Goal: Task Accomplishment & Management: Manage account settings

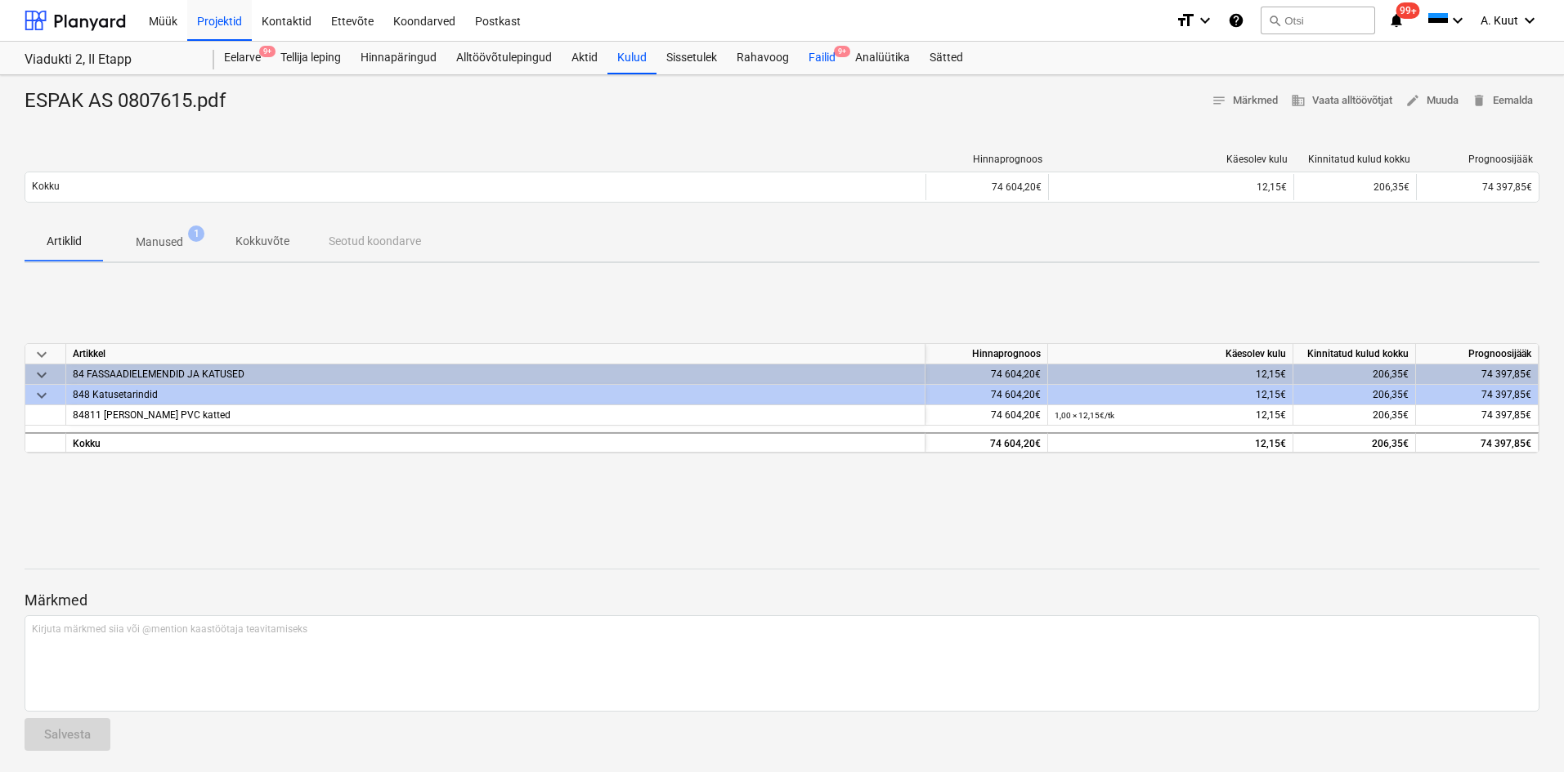
click at [823, 60] on div "Failid 9+" at bounding box center [822, 58] width 47 height 33
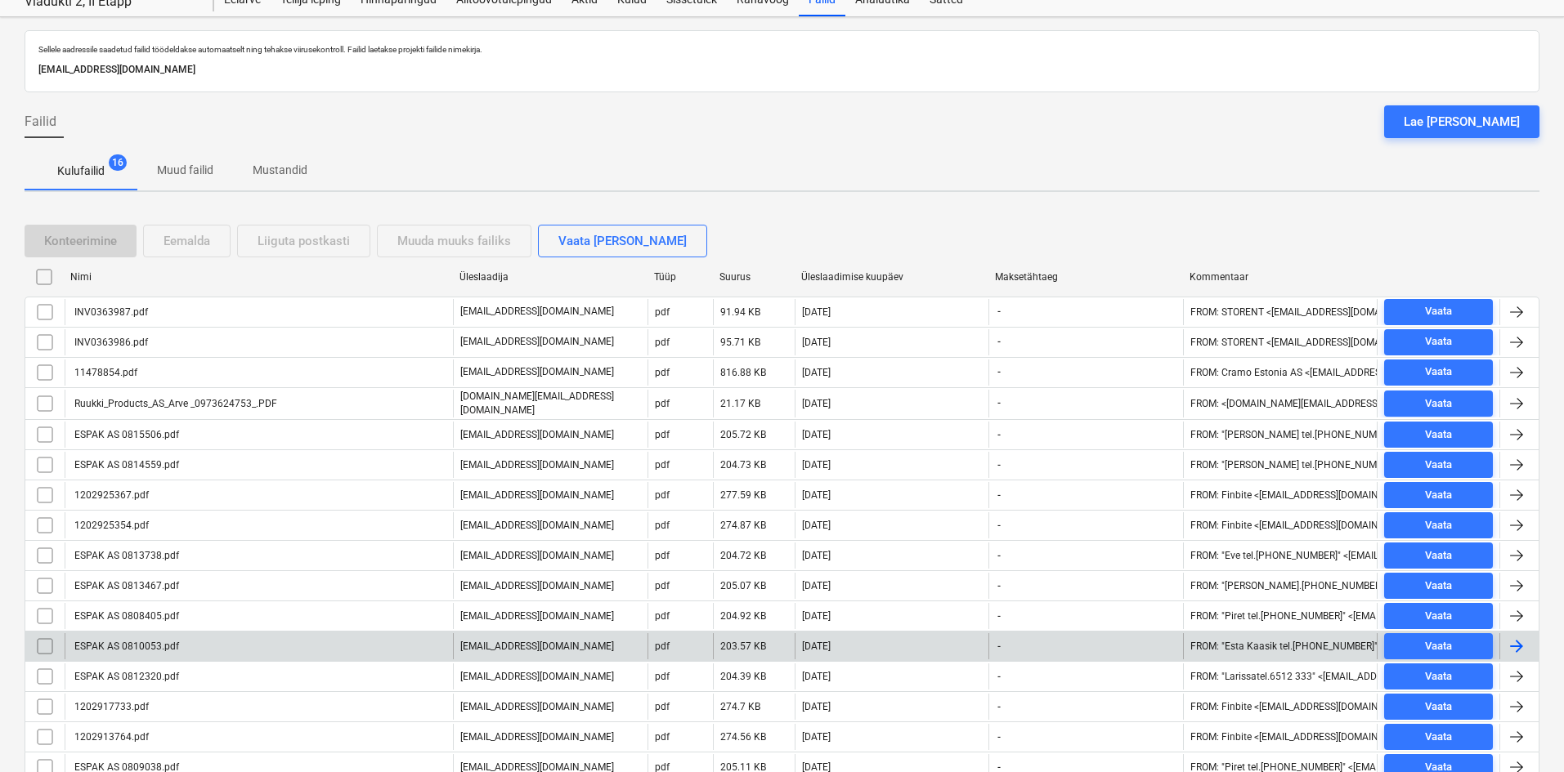
scroll to position [126, 0]
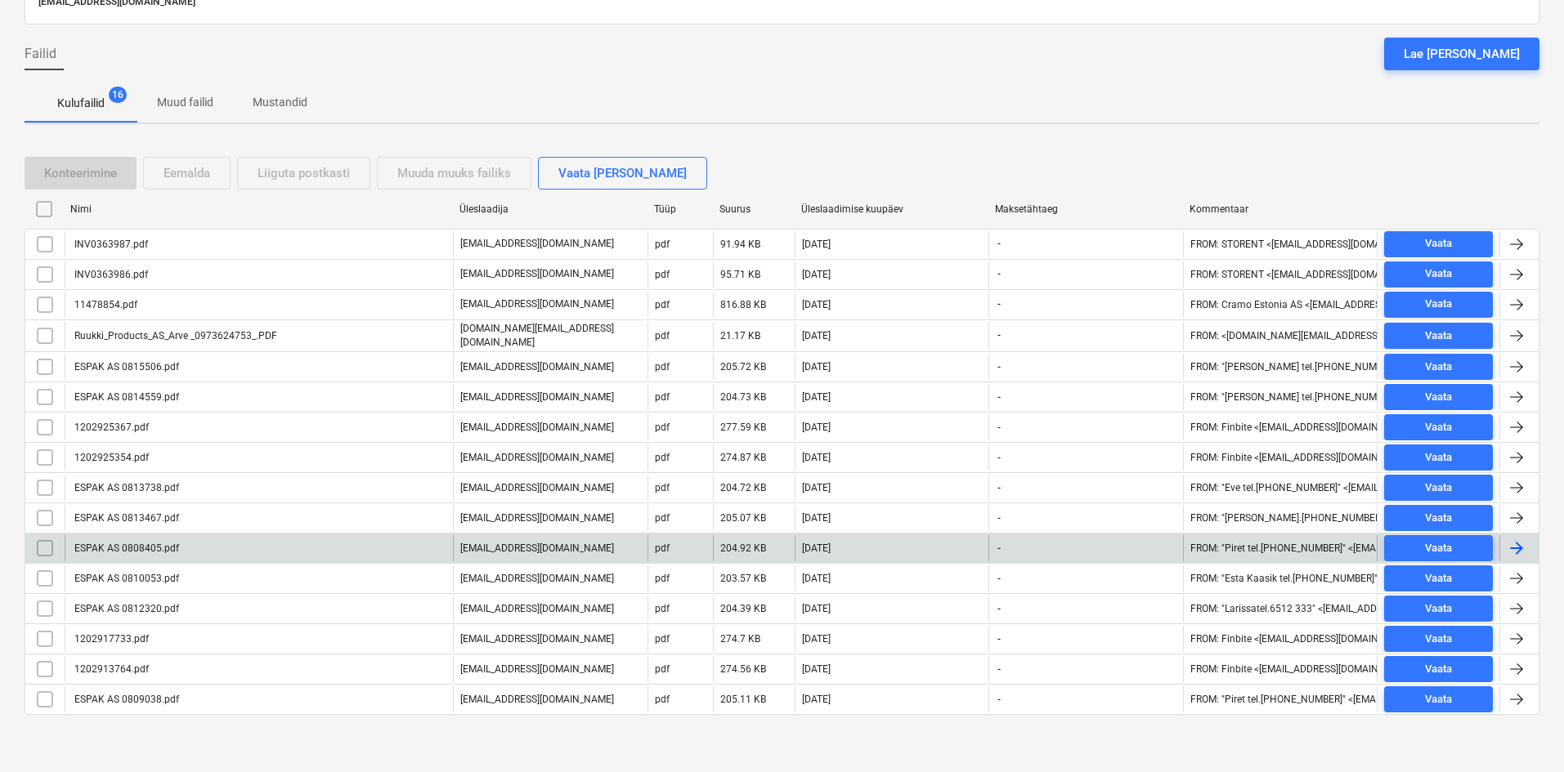
click at [160, 544] on div "ESPAK AS 0808405.pdf" at bounding box center [125, 548] width 107 height 11
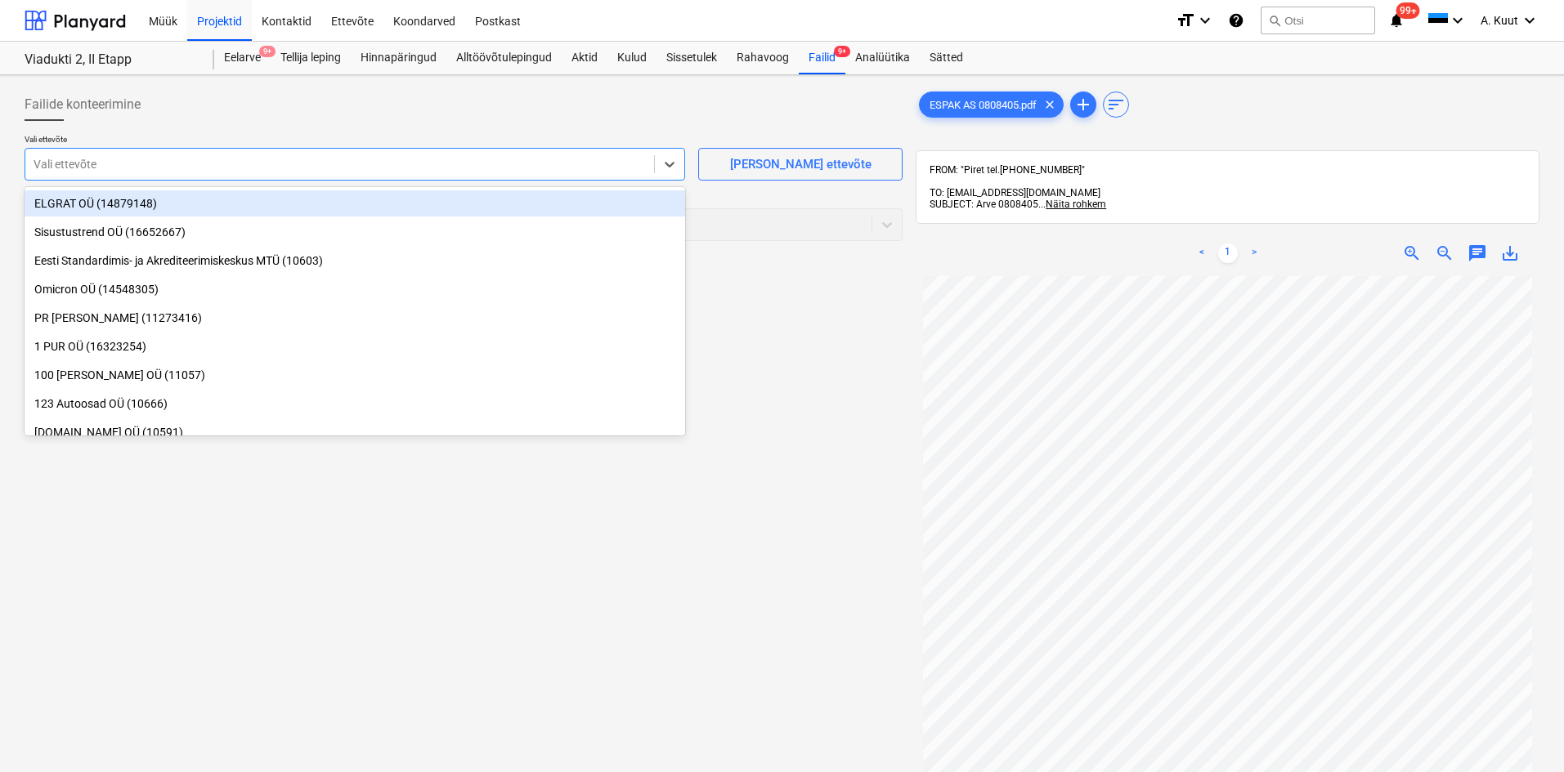
click at [208, 168] on div at bounding box center [340, 164] width 612 height 16
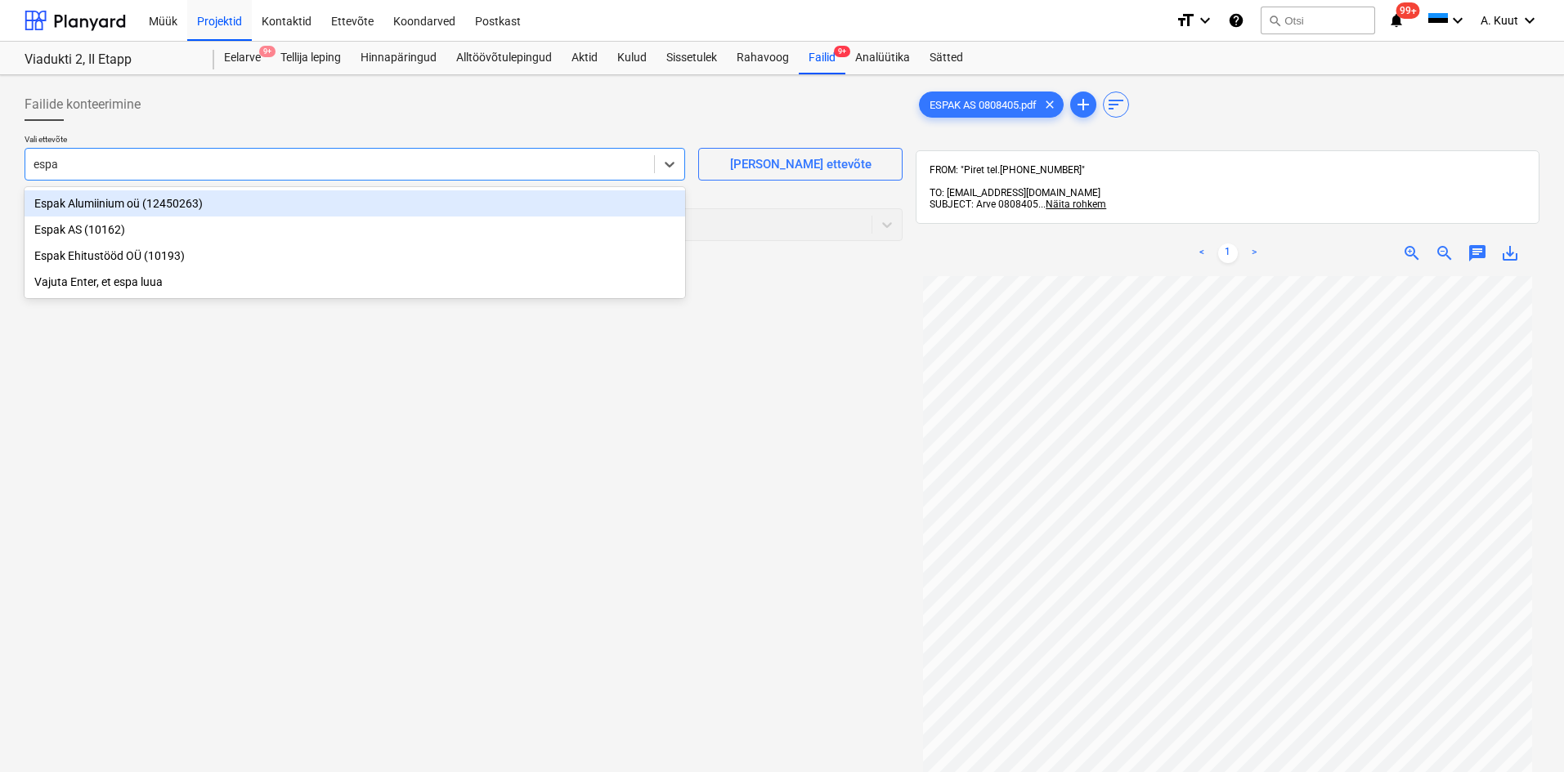
type input "espak"
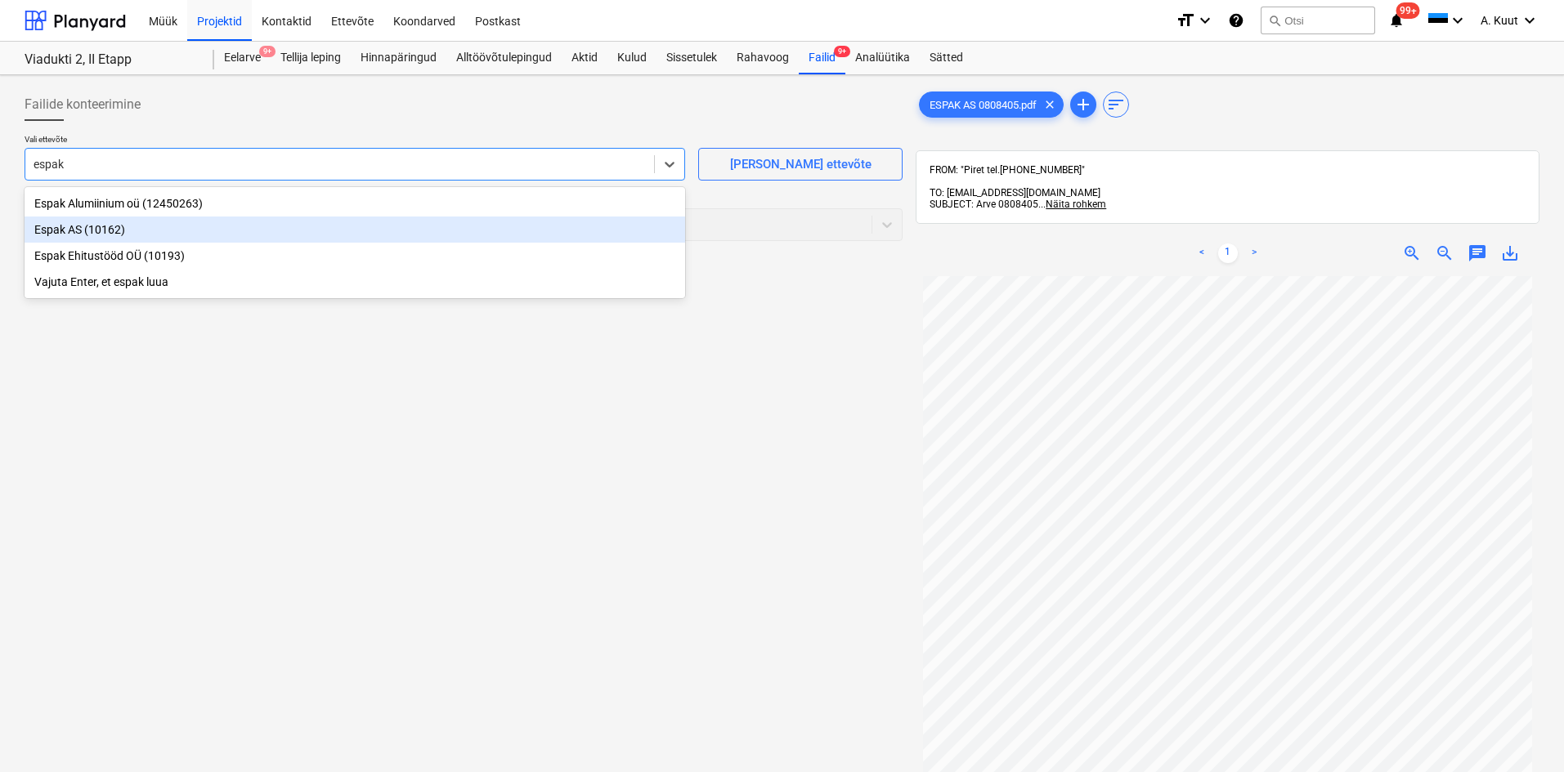
click at [50, 233] on div "Espak AS (10162)" at bounding box center [355, 230] width 660 height 26
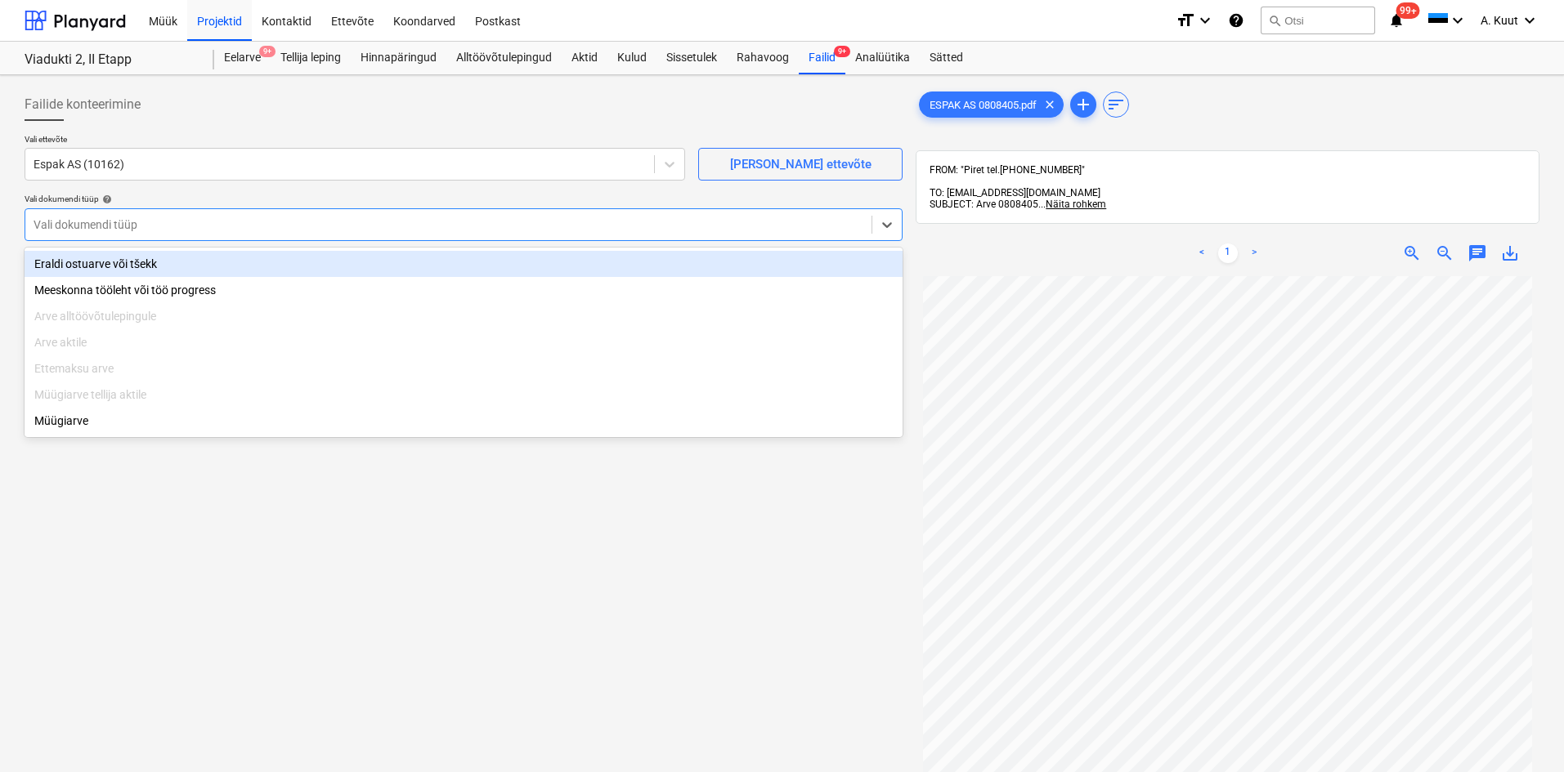
click at [91, 220] on div at bounding box center [449, 225] width 830 height 16
click at [58, 221] on div at bounding box center [449, 225] width 830 height 16
click at [98, 262] on div "Eraldi ostuarve või tšekk" at bounding box center [464, 264] width 878 height 26
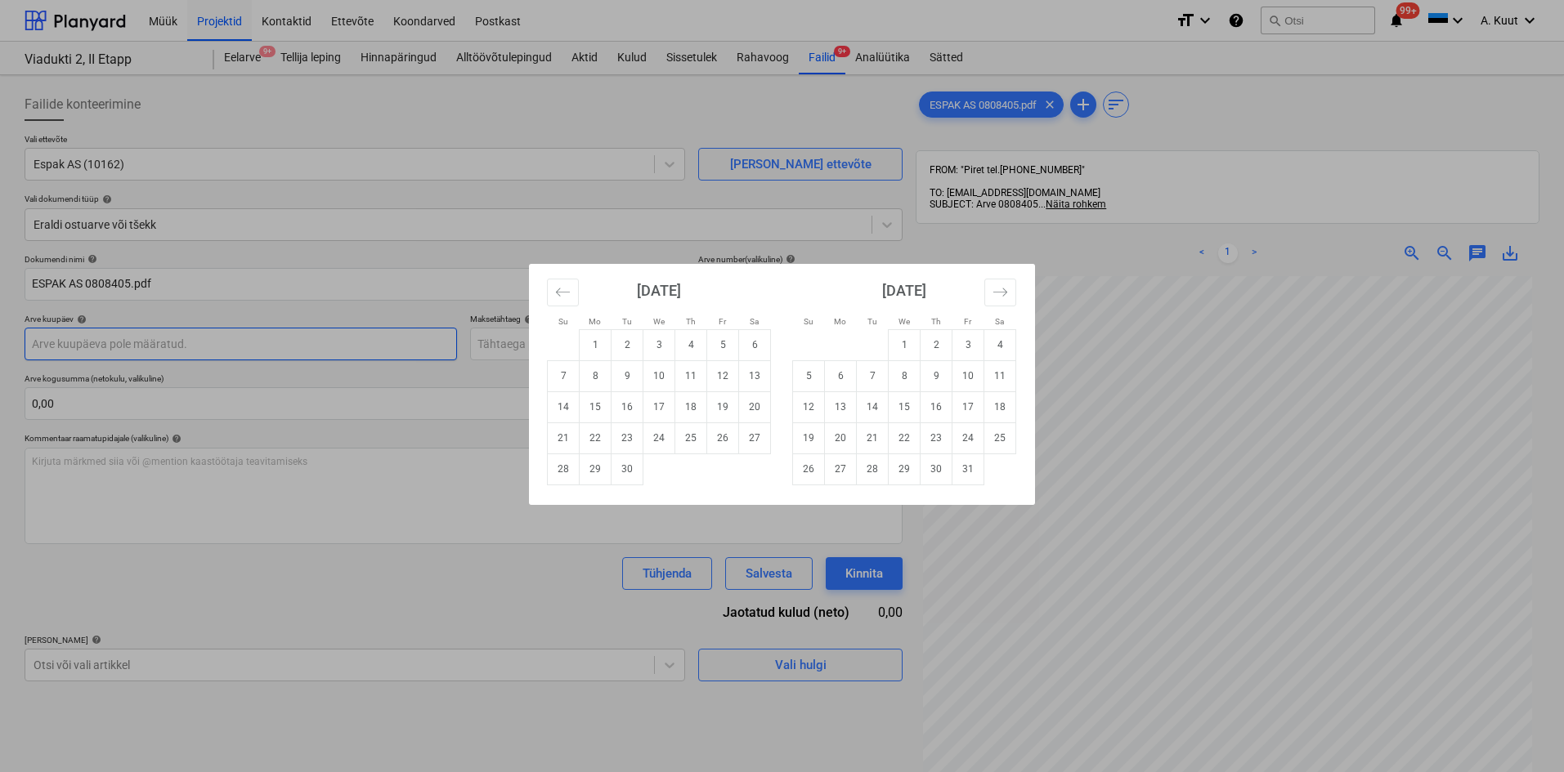
click at [72, 345] on body "Müük Projektid Kontaktid Ettevõte Koondarved Postkast format_size keyboard_arro…" at bounding box center [782, 386] width 1564 height 772
click at [1157, 472] on div "Su Mo Tu We Th Fr Sa Su Mo Tu We Th Fr Sa [DATE] 1 2 3 4 5 6 7 8 9 10 11 12 13 …" at bounding box center [782, 386] width 1564 height 772
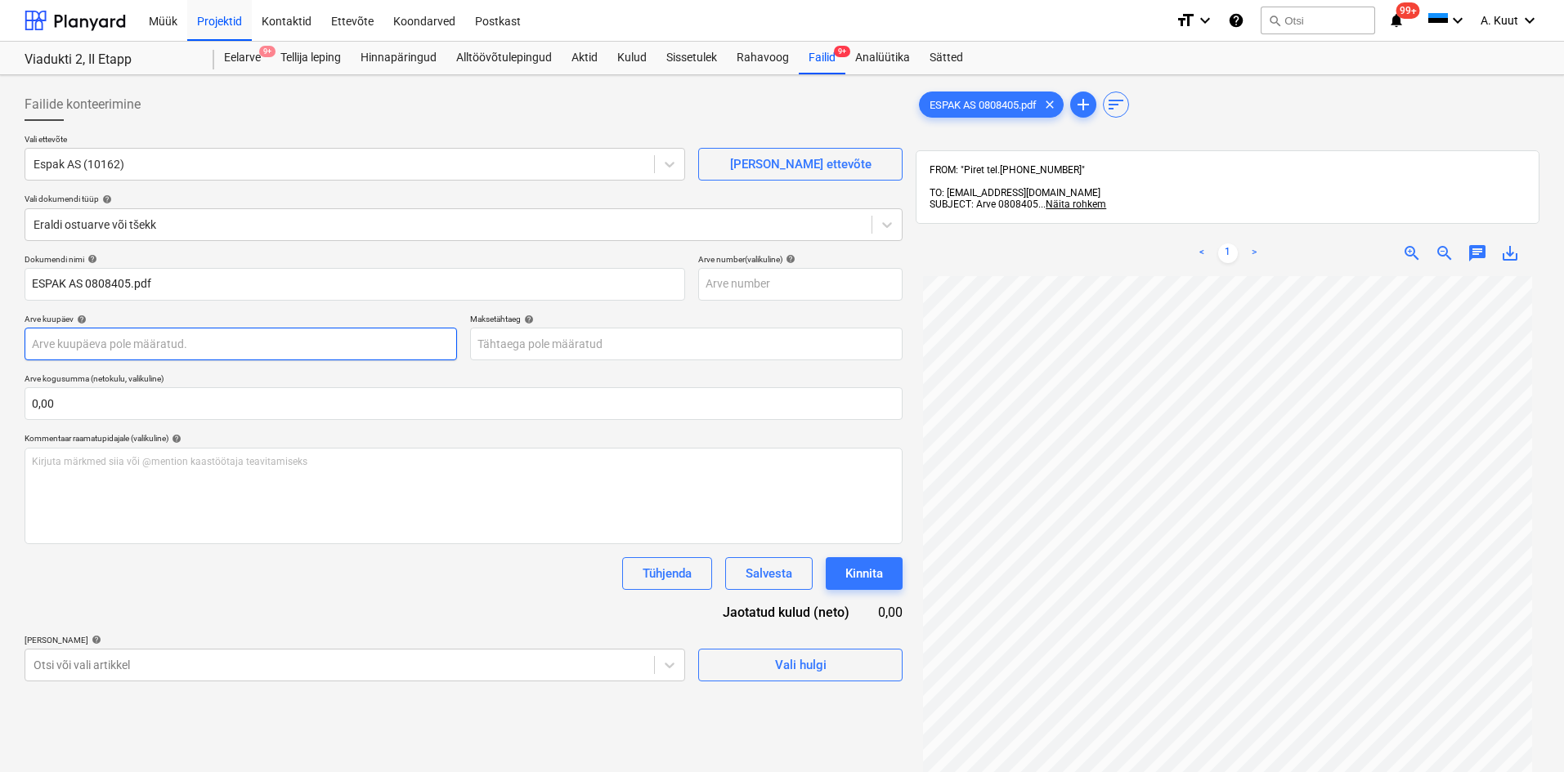
click at [44, 348] on body "Müük Projektid Kontaktid Ettevõte Koondarved Postkast format_size keyboard_arro…" at bounding box center [782, 386] width 1564 height 772
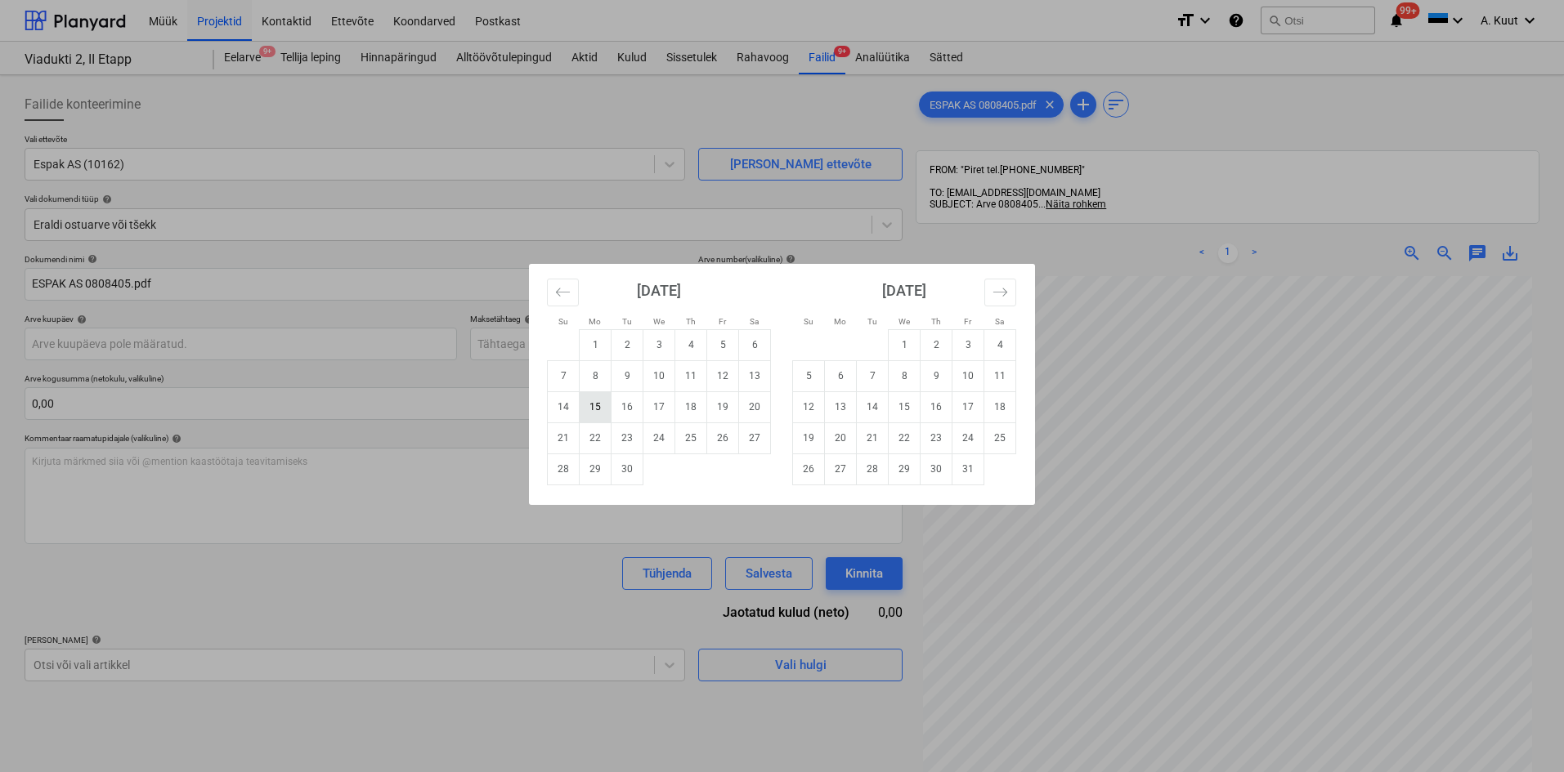
click at [593, 409] on td "15" at bounding box center [595, 407] width 32 height 31
type input "[DATE]"
click at [508, 349] on body "Müük Projektid Kontaktid Ettevõte Koondarved Postkast format_size keyboard_arro…" at bounding box center [782, 386] width 1564 height 772
click at [874, 408] on td "14" at bounding box center [873, 407] width 32 height 31
type input "[DATE]"
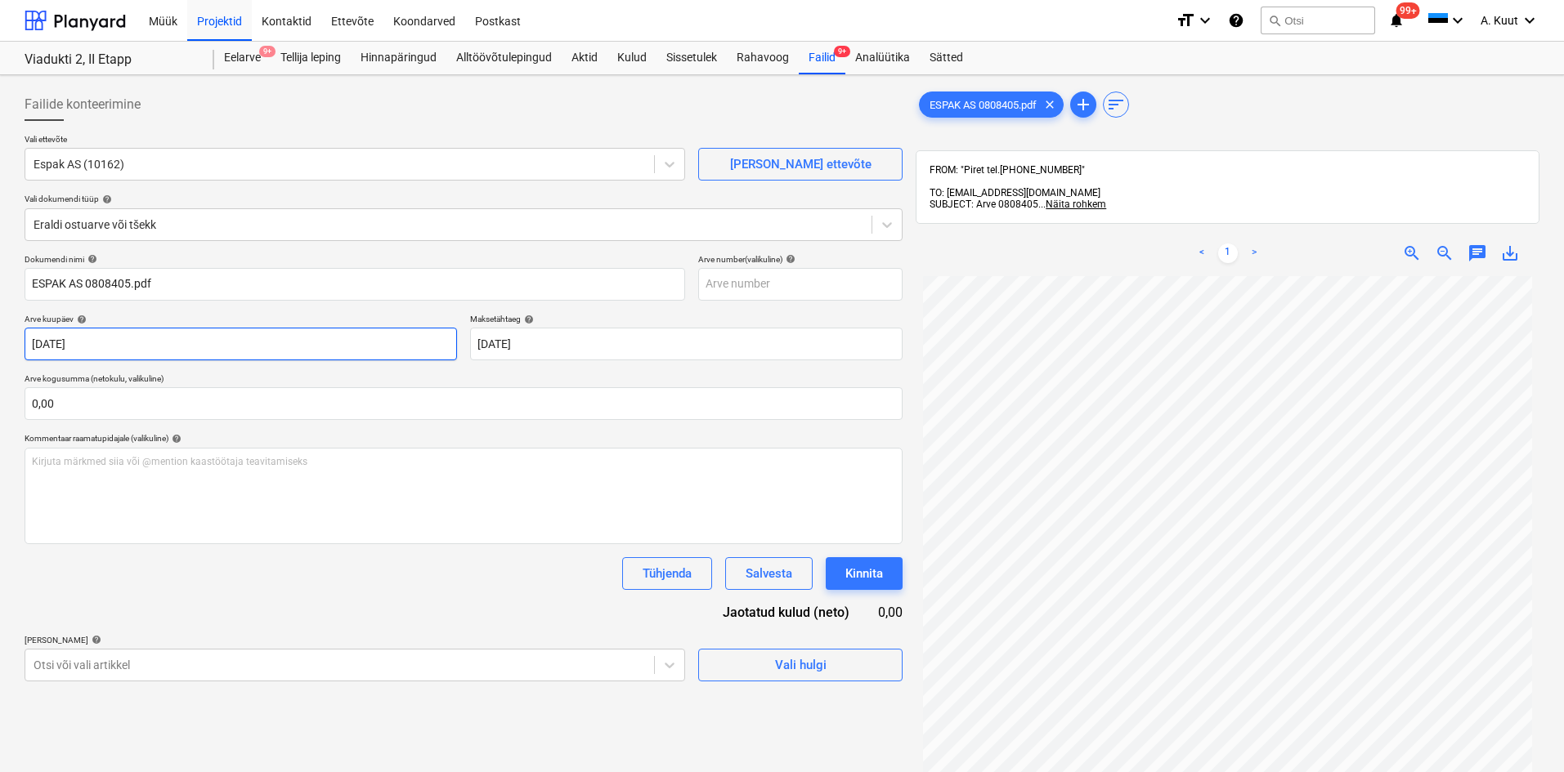
click at [110, 348] on body "Müük Projektid Kontaktid Ettevõte Koondarved Postkast format_size keyboard_arro…" at bounding box center [782, 386] width 1564 height 772
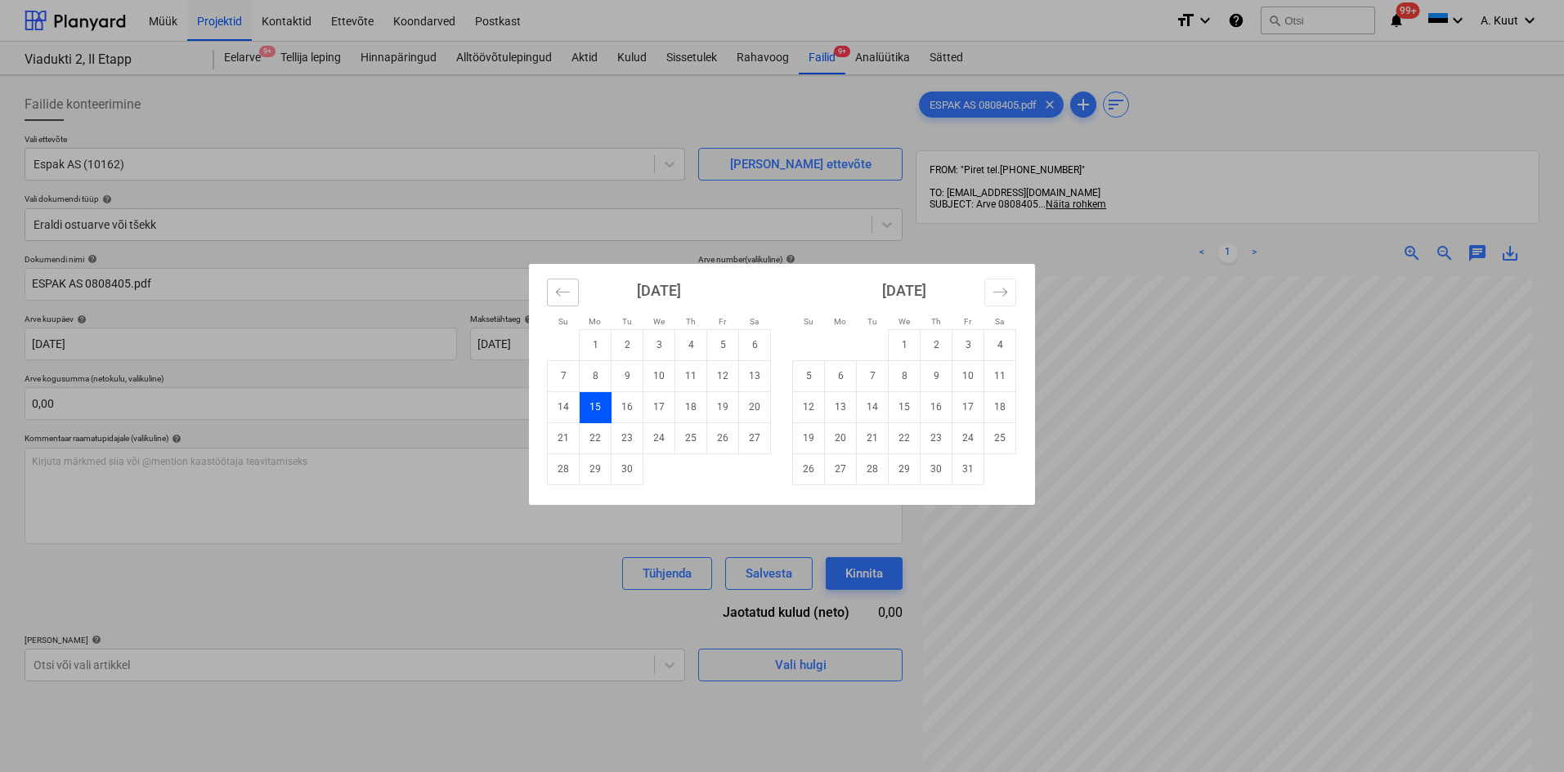
click at [566, 296] on icon "Move backward to switch to the previous month." at bounding box center [563, 292] width 16 height 16
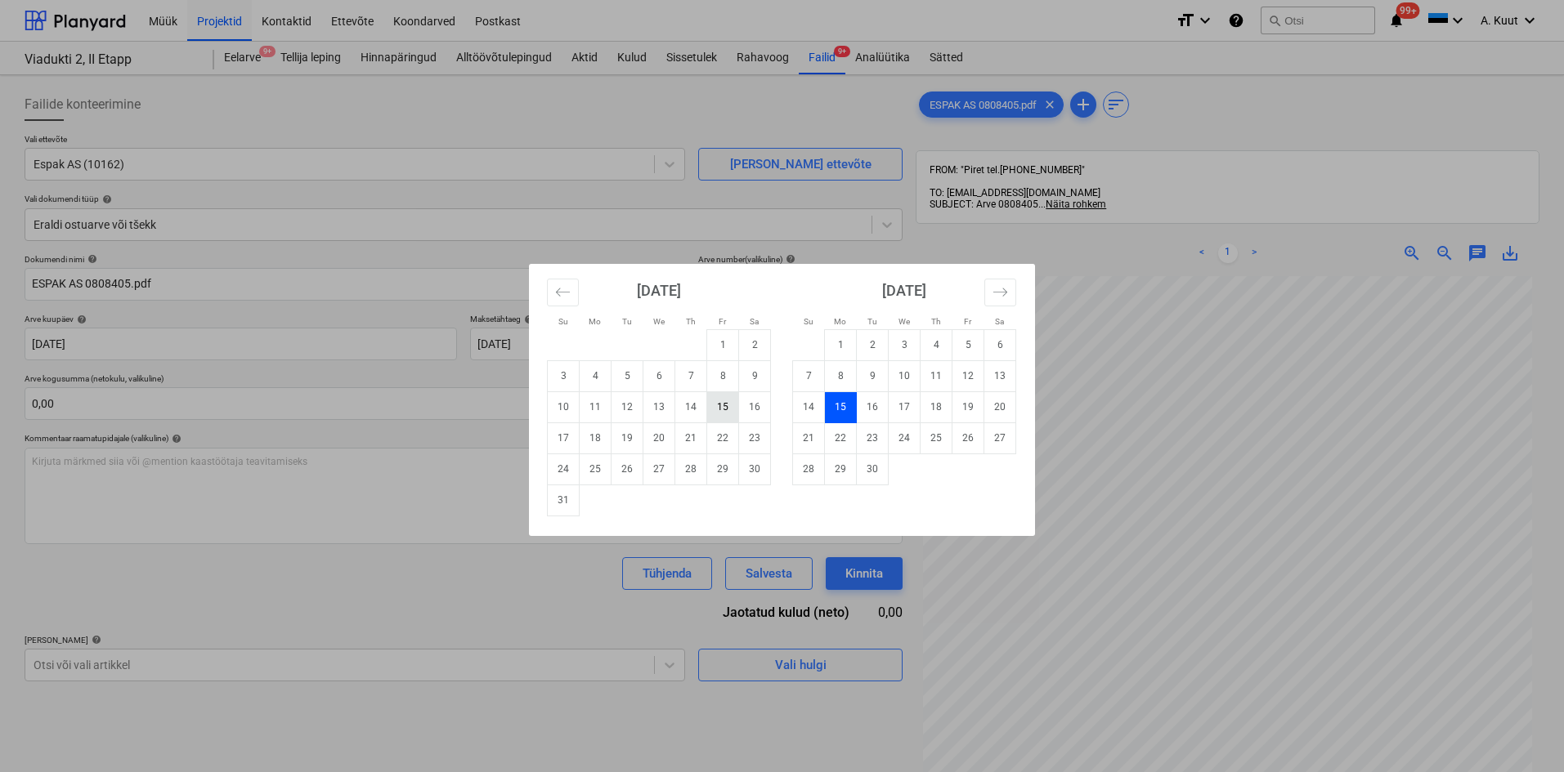
click at [718, 411] on td "15" at bounding box center [723, 407] width 32 height 31
type input "[DATE]"
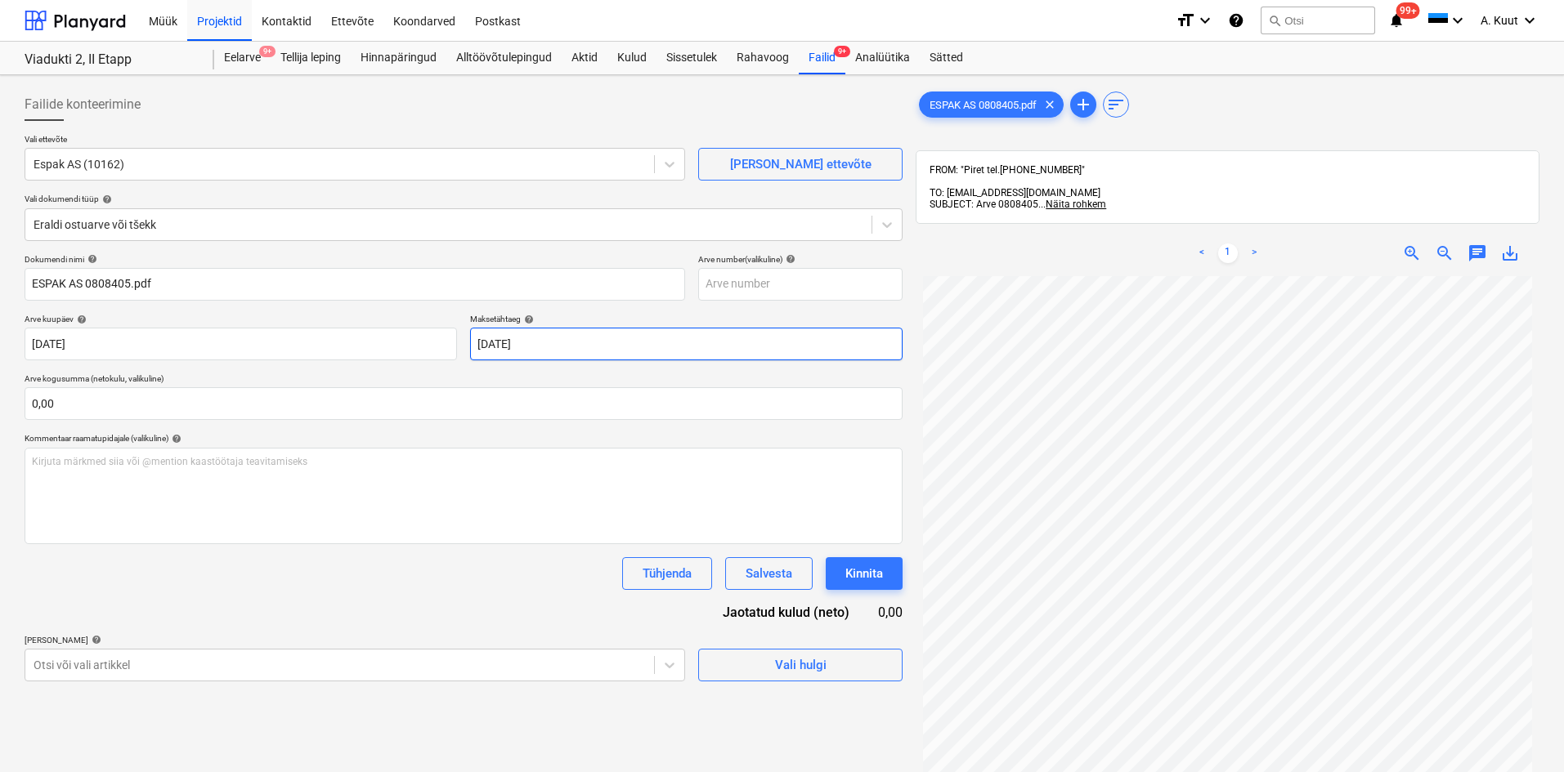
click at [526, 347] on body "Müük Projektid Kontaktid Ettevõte Koondarved Postkast format_size keyboard_arro…" at bounding box center [782, 386] width 1564 height 772
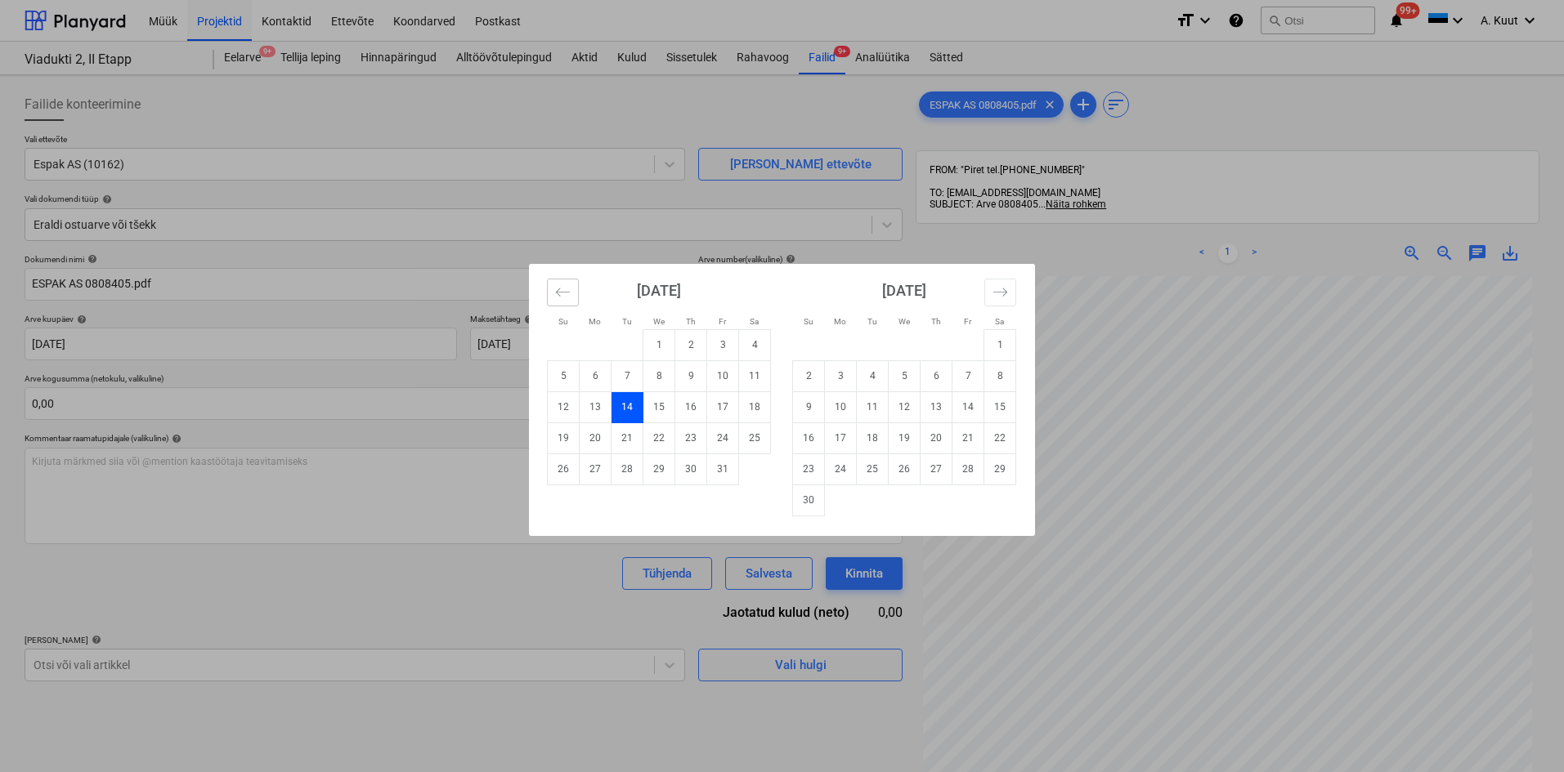
click at [562, 286] on icon "Move backward to switch to the previous month." at bounding box center [563, 292] width 16 height 16
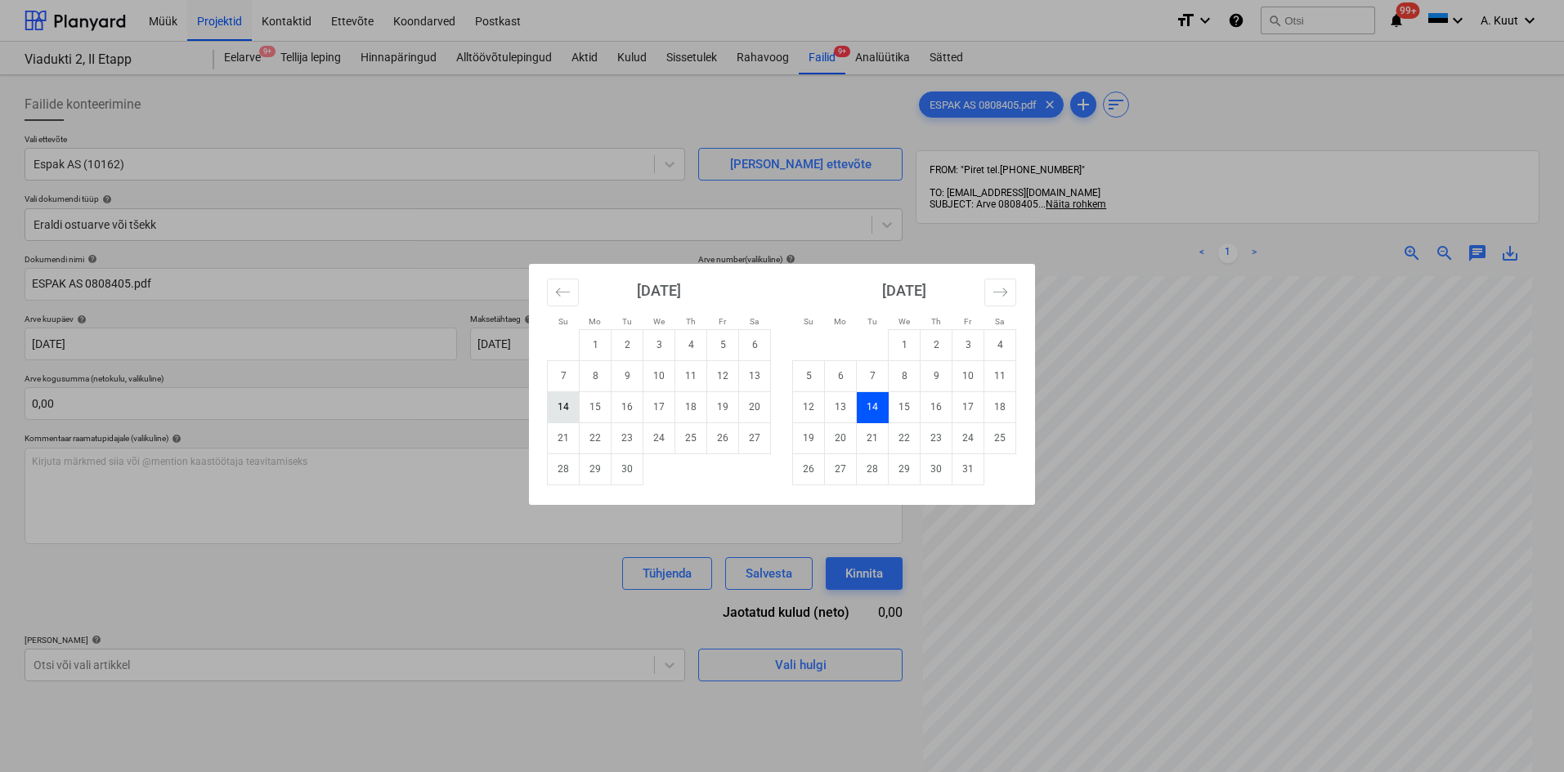
click at [566, 407] on td "14" at bounding box center [564, 407] width 32 height 31
type input "[DATE]"
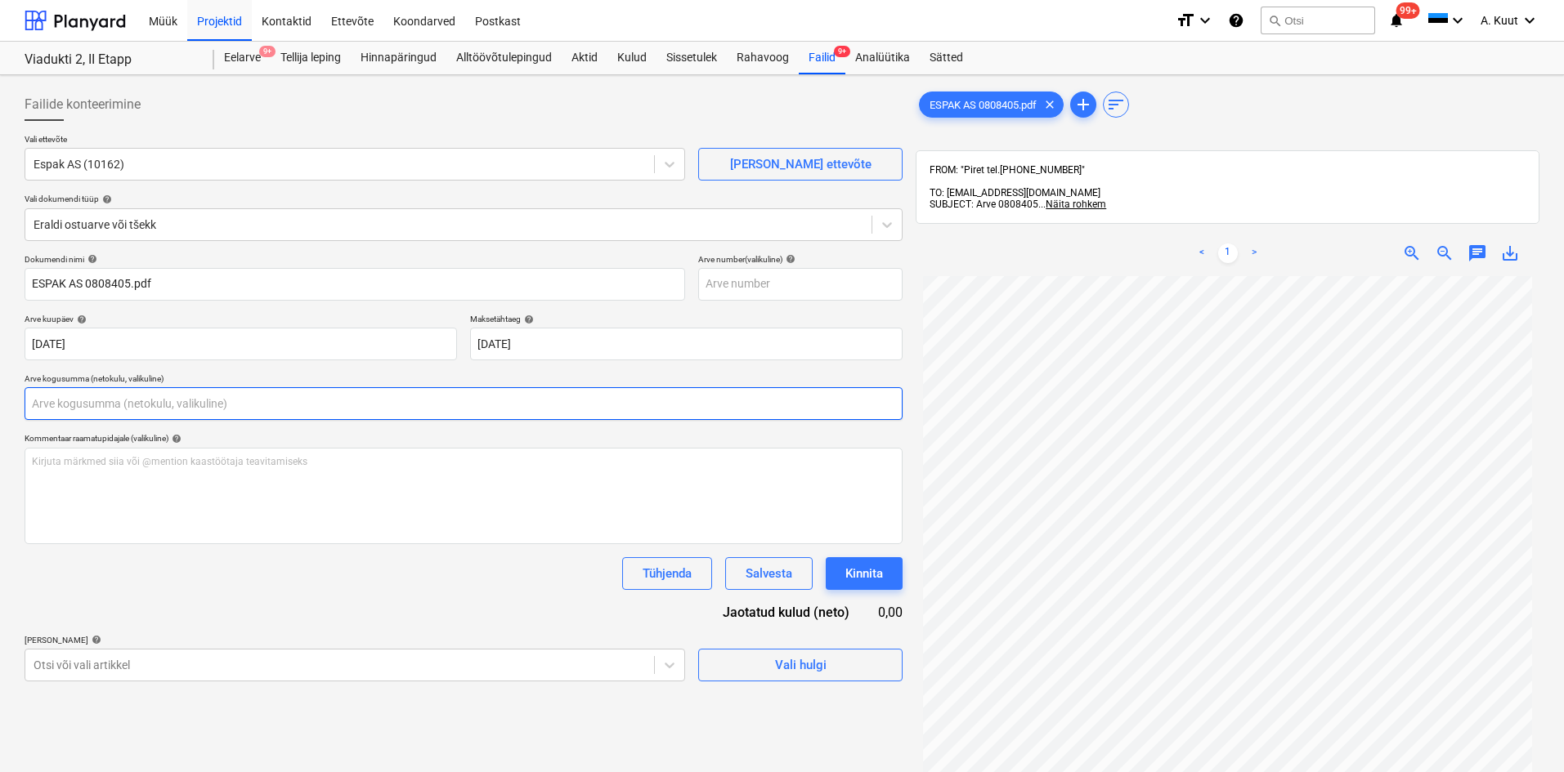
click at [82, 408] on input "text" at bounding box center [464, 403] width 878 height 33
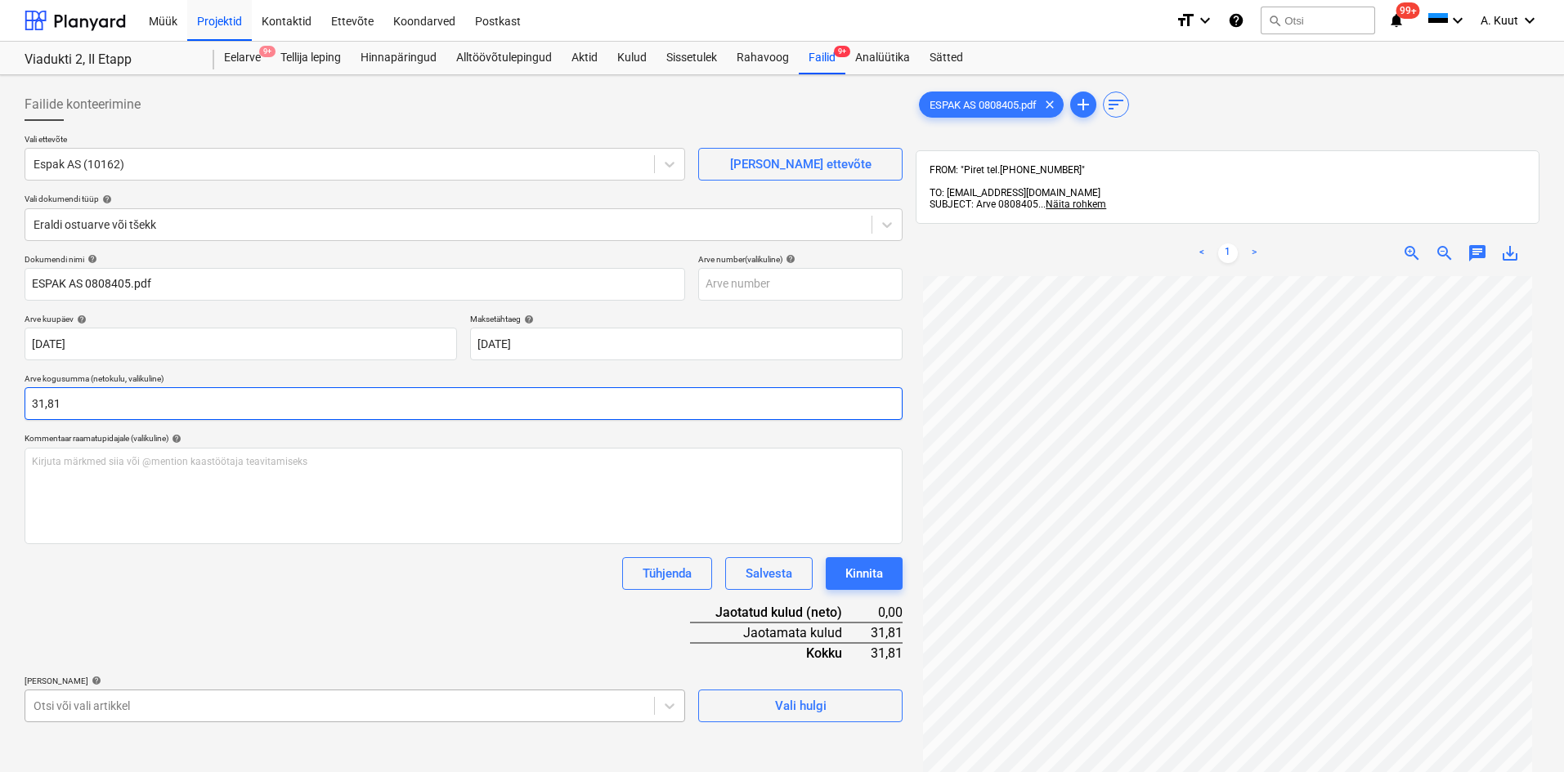
type input "31,81"
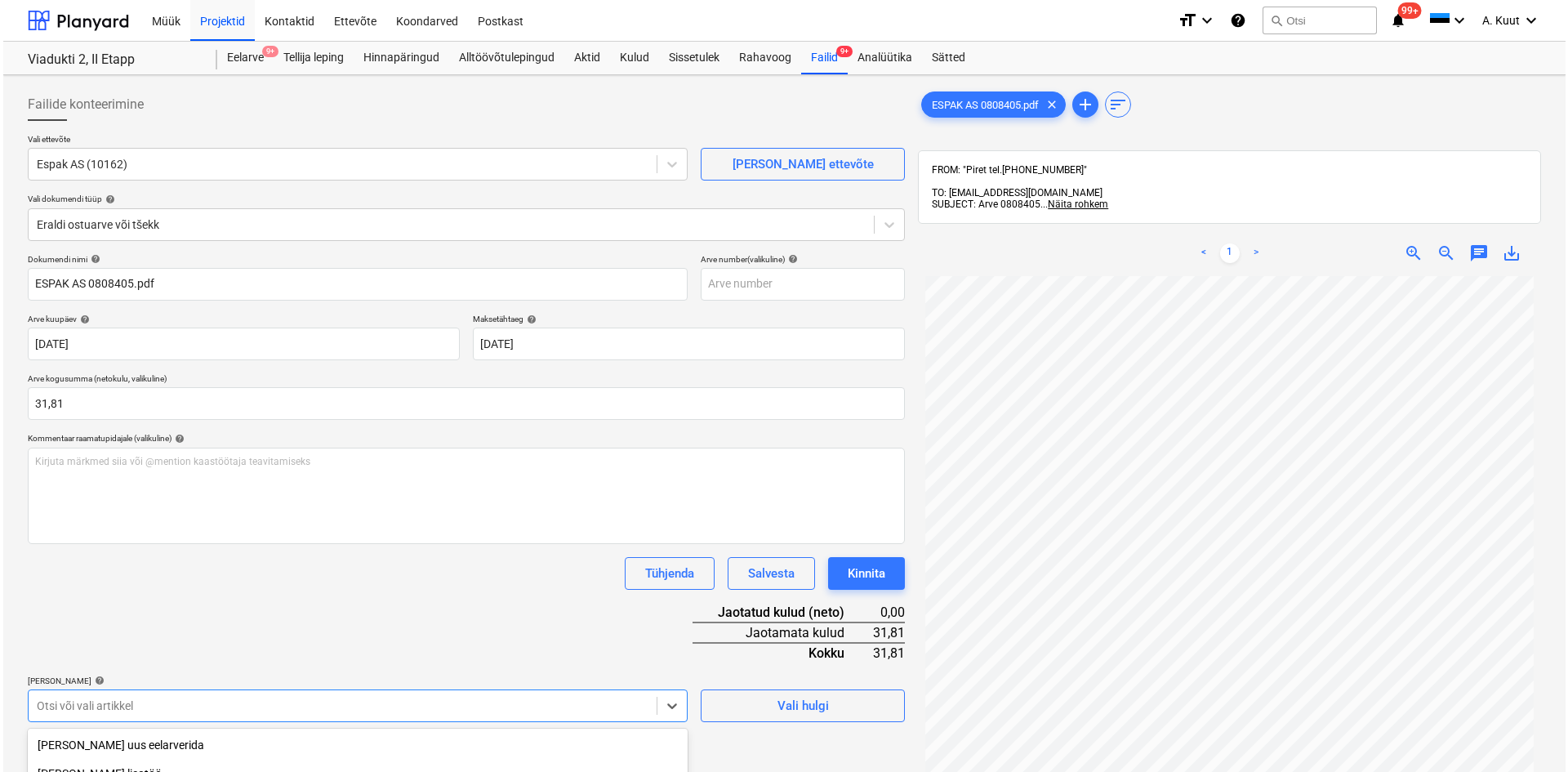
scroll to position [212, 0]
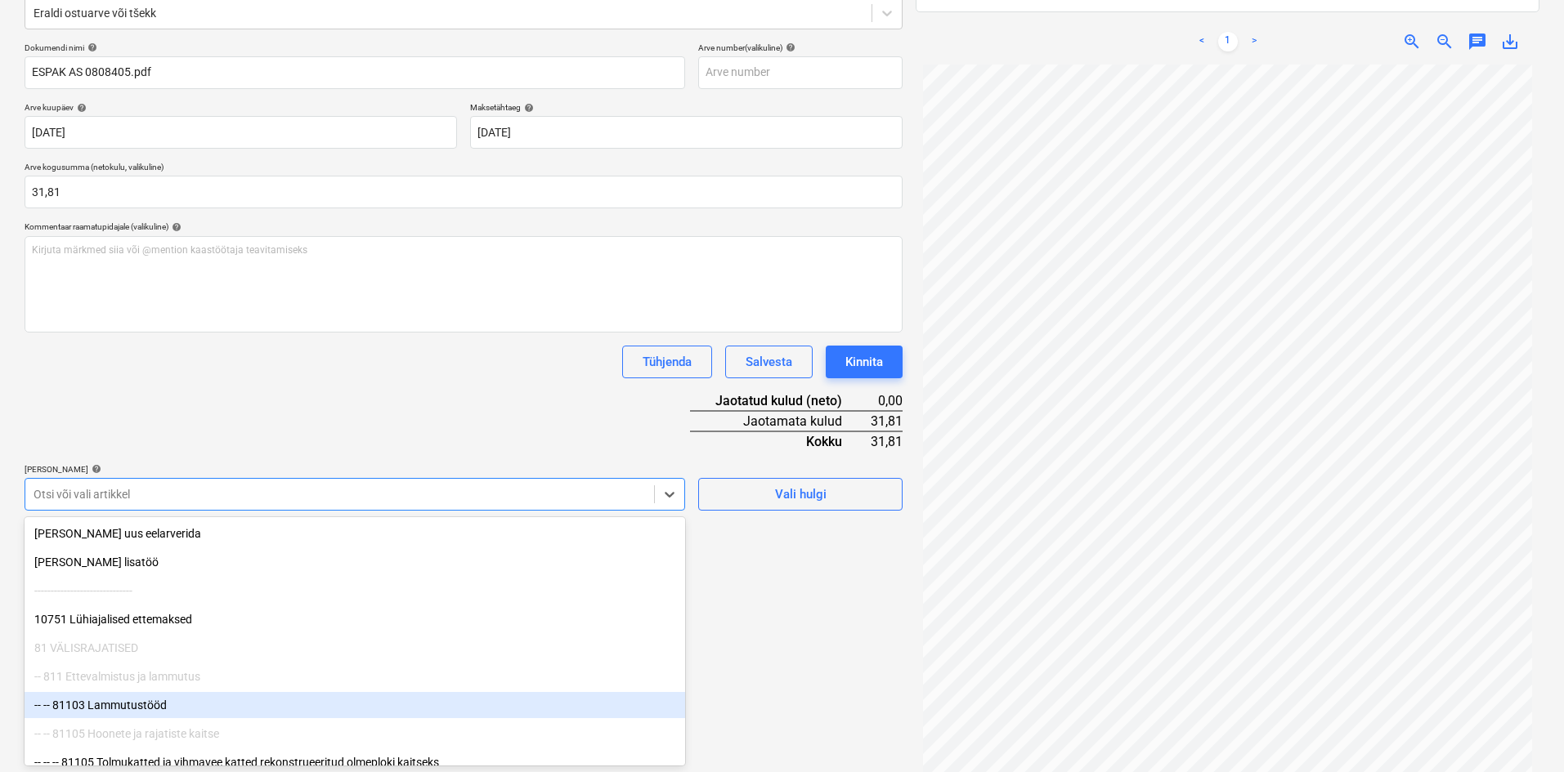
click at [90, 561] on body "Müük Projektid Kontaktid Ettevõte Koondarved Postkast format_size keyboard_arro…" at bounding box center [782, 174] width 1564 height 772
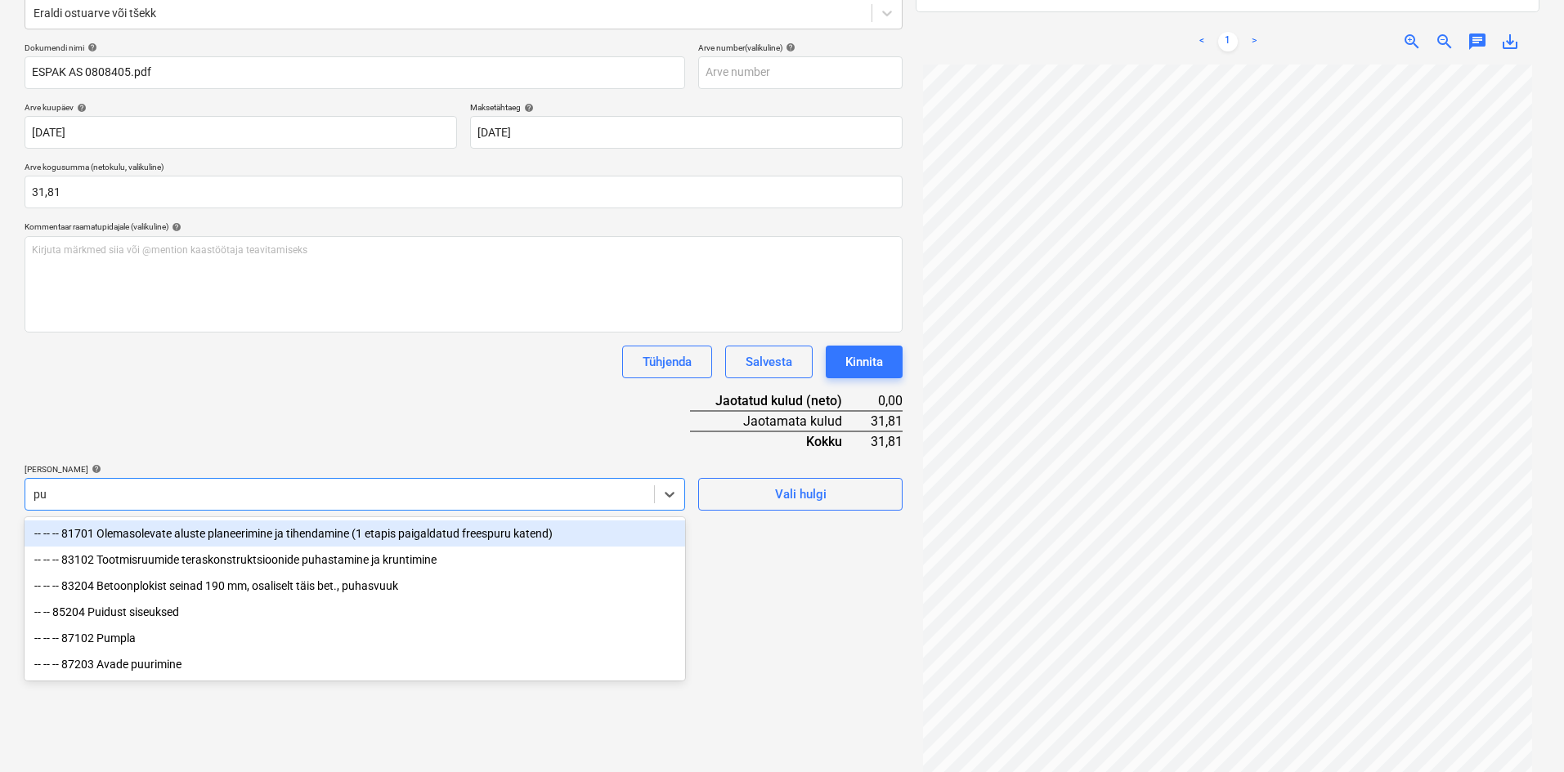
type input "pum"
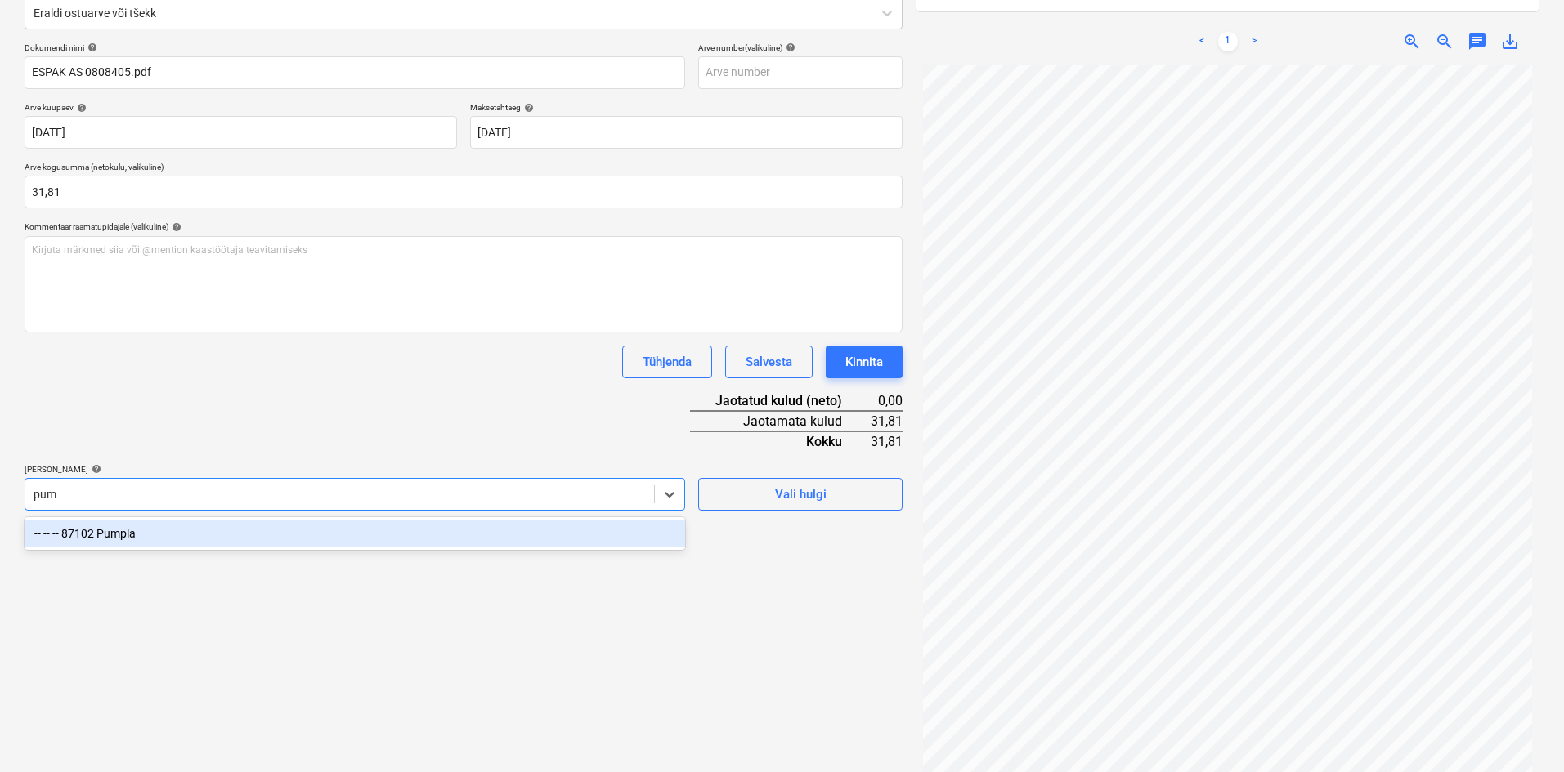
click at [128, 538] on div "-- -- -- 87102 Pumpla" at bounding box center [355, 534] width 660 height 26
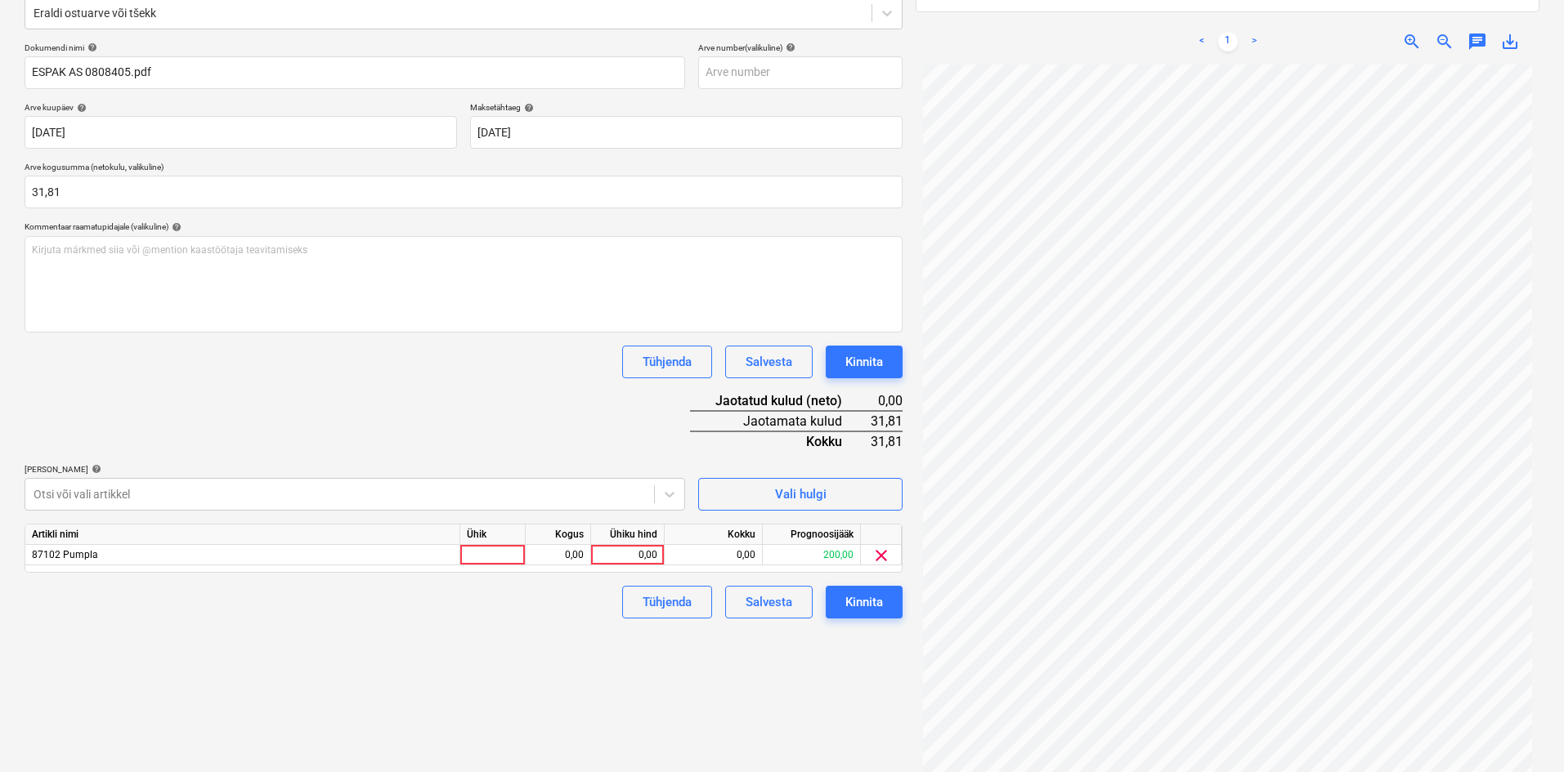
click at [481, 384] on div "Dokumendi nimi help ESPAK AS 0808405.pdf Arve number (valikuline) help Arve kuu…" at bounding box center [464, 331] width 878 height 576
click at [646, 555] on div "0,00" at bounding box center [627, 555] width 60 height 20
type input "31,81"
click at [595, 644] on div "Failide konteerimine Vali ettevõte Espak AS (10162) [PERSON_NAME] uus ettevõte …" at bounding box center [463, 334] width 891 height 928
click at [869, 606] on div "Kinnita" at bounding box center [864, 602] width 38 height 21
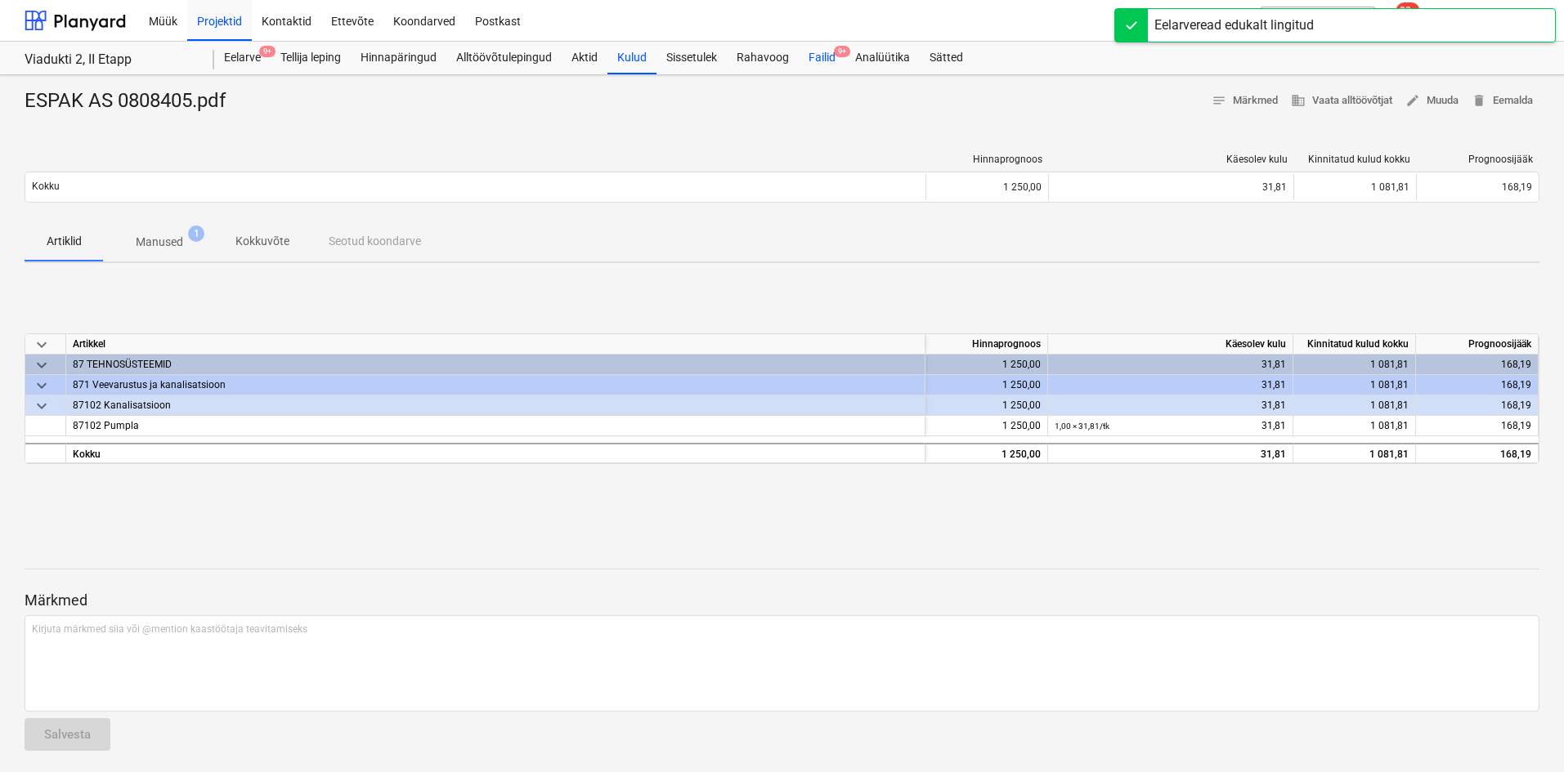
click at [814, 53] on div "Failid 9+" at bounding box center [822, 58] width 47 height 33
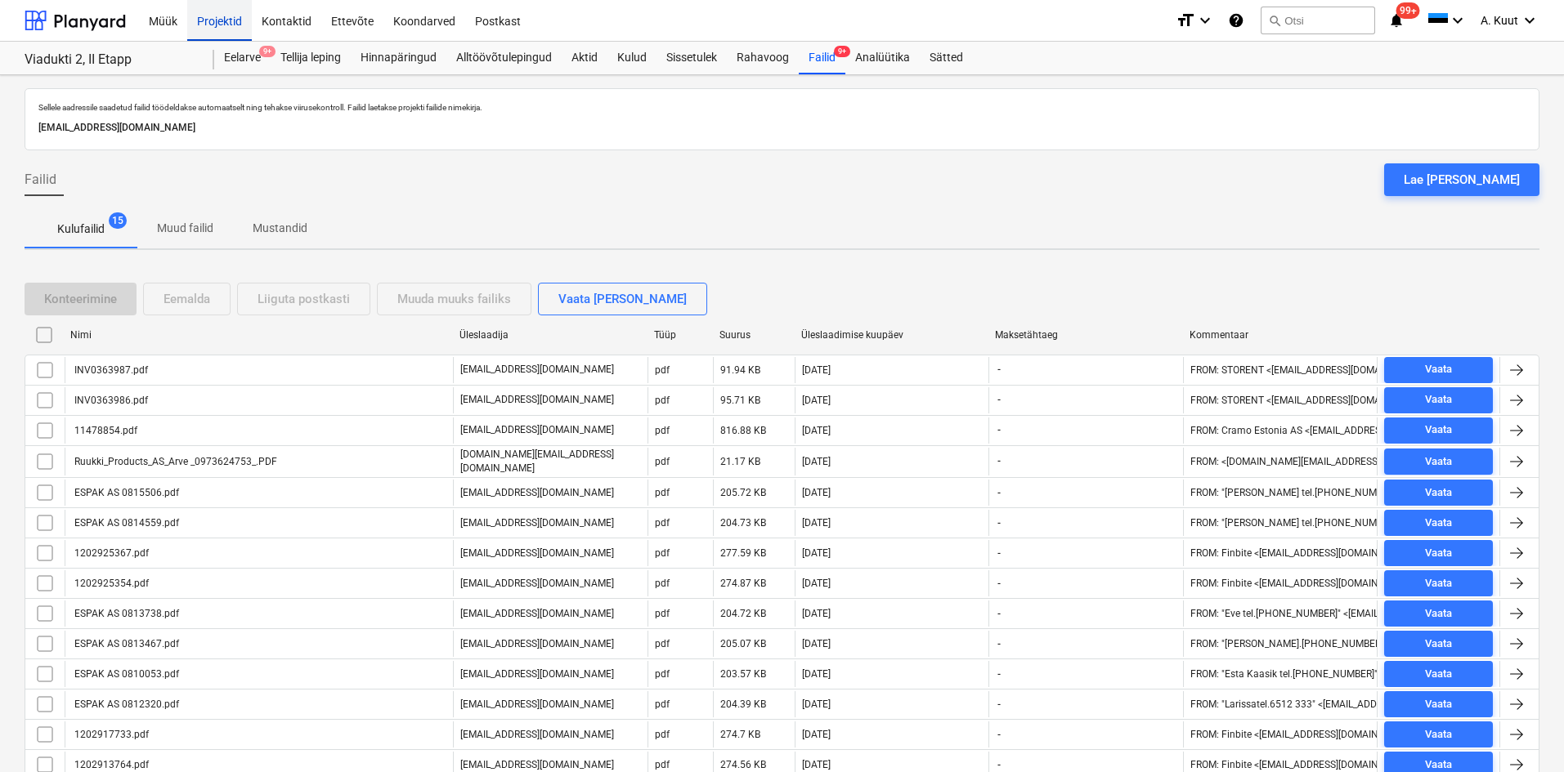
click at [224, 23] on div "Projektid" at bounding box center [219, 20] width 65 height 42
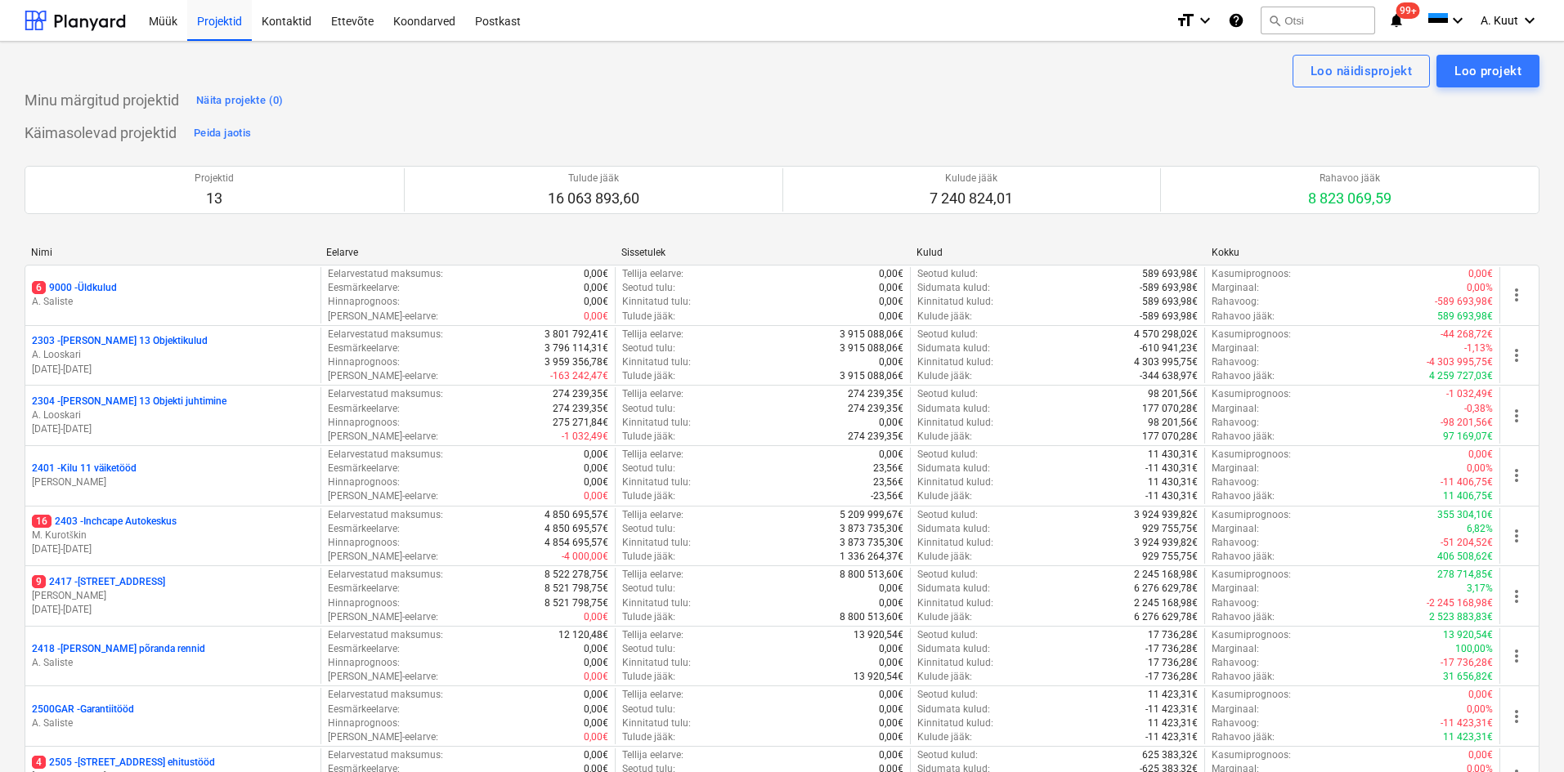
scroll to position [406, 0]
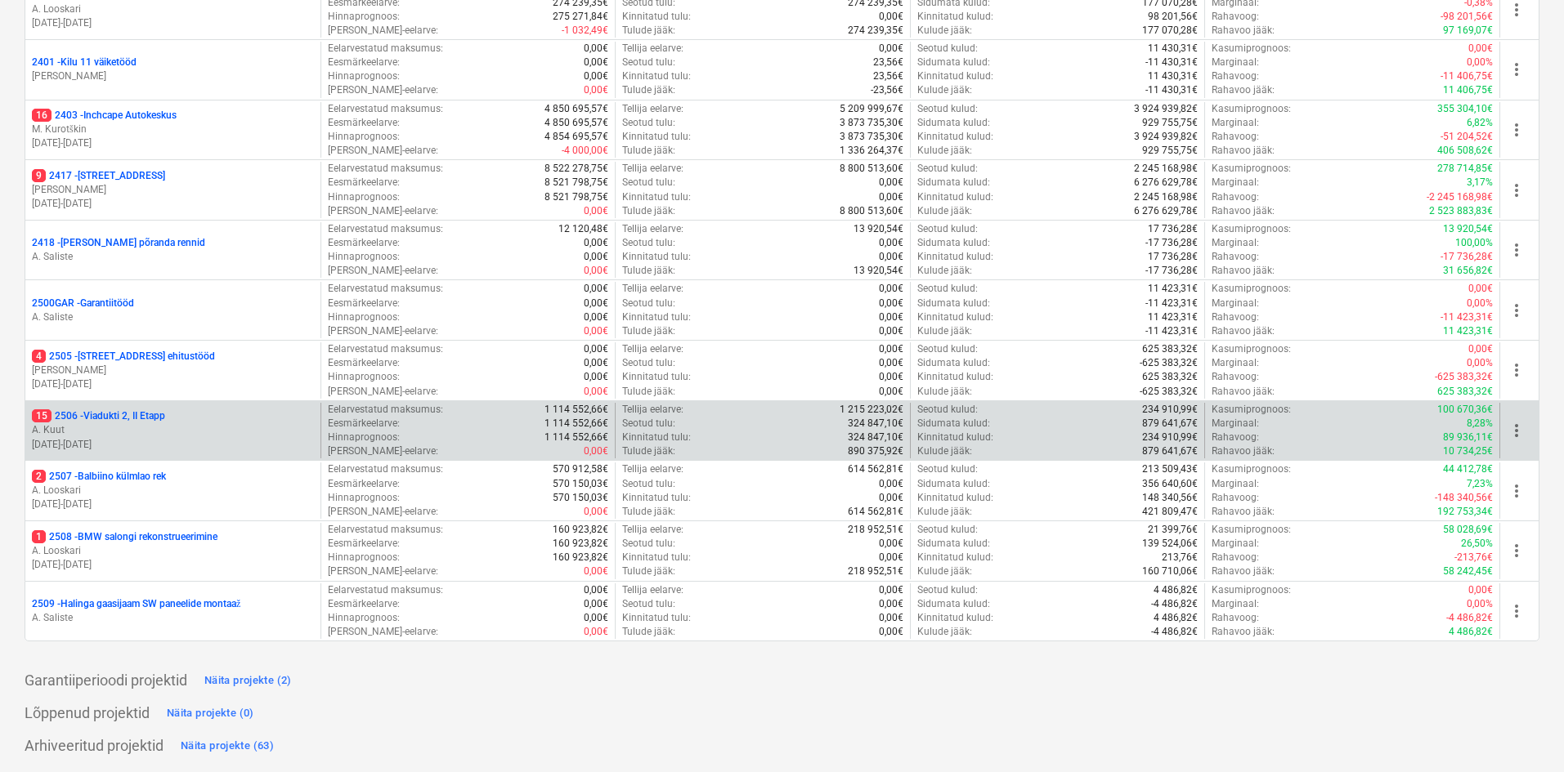
click at [65, 417] on p "15 2506 - Viadukti 2, II Etapp" at bounding box center [98, 416] width 133 height 14
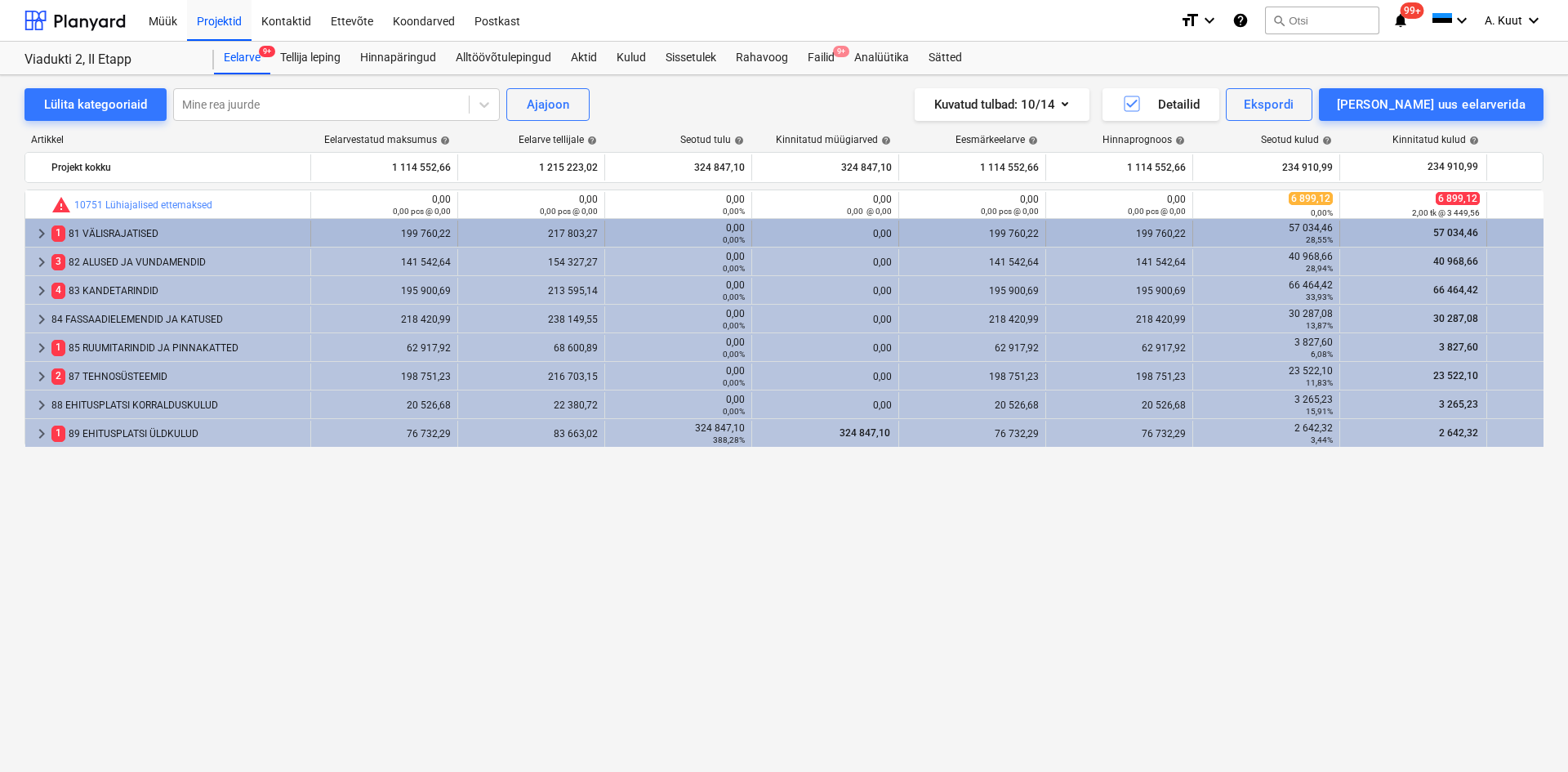
click at [37, 231] on span "keyboard_arrow_right" at bounding box center [42, 234] width 20 height 20
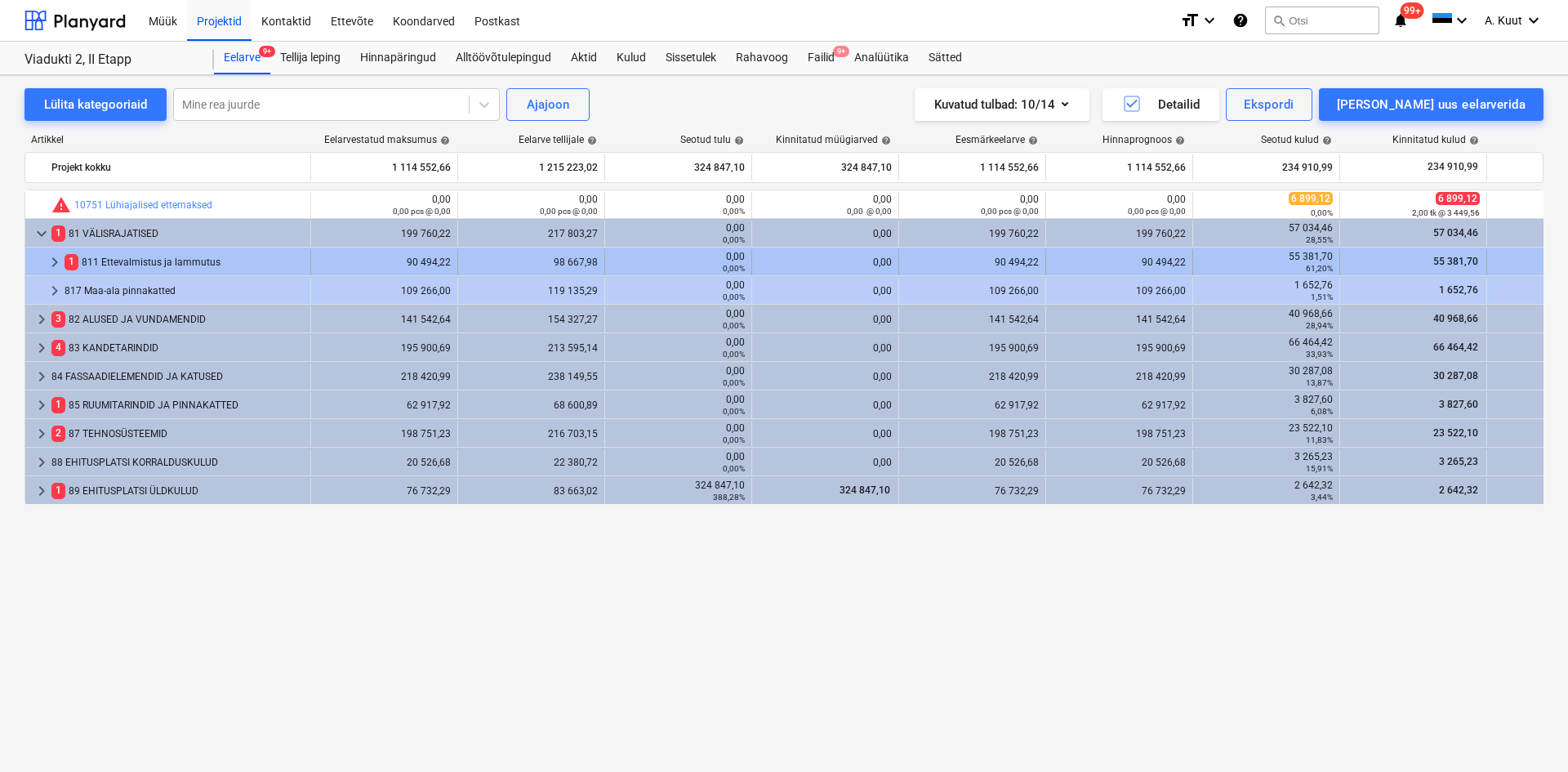
click at [58, 259] on span "keyboard_arrow_right" at bounding box center [55, 263] width 20 height 20
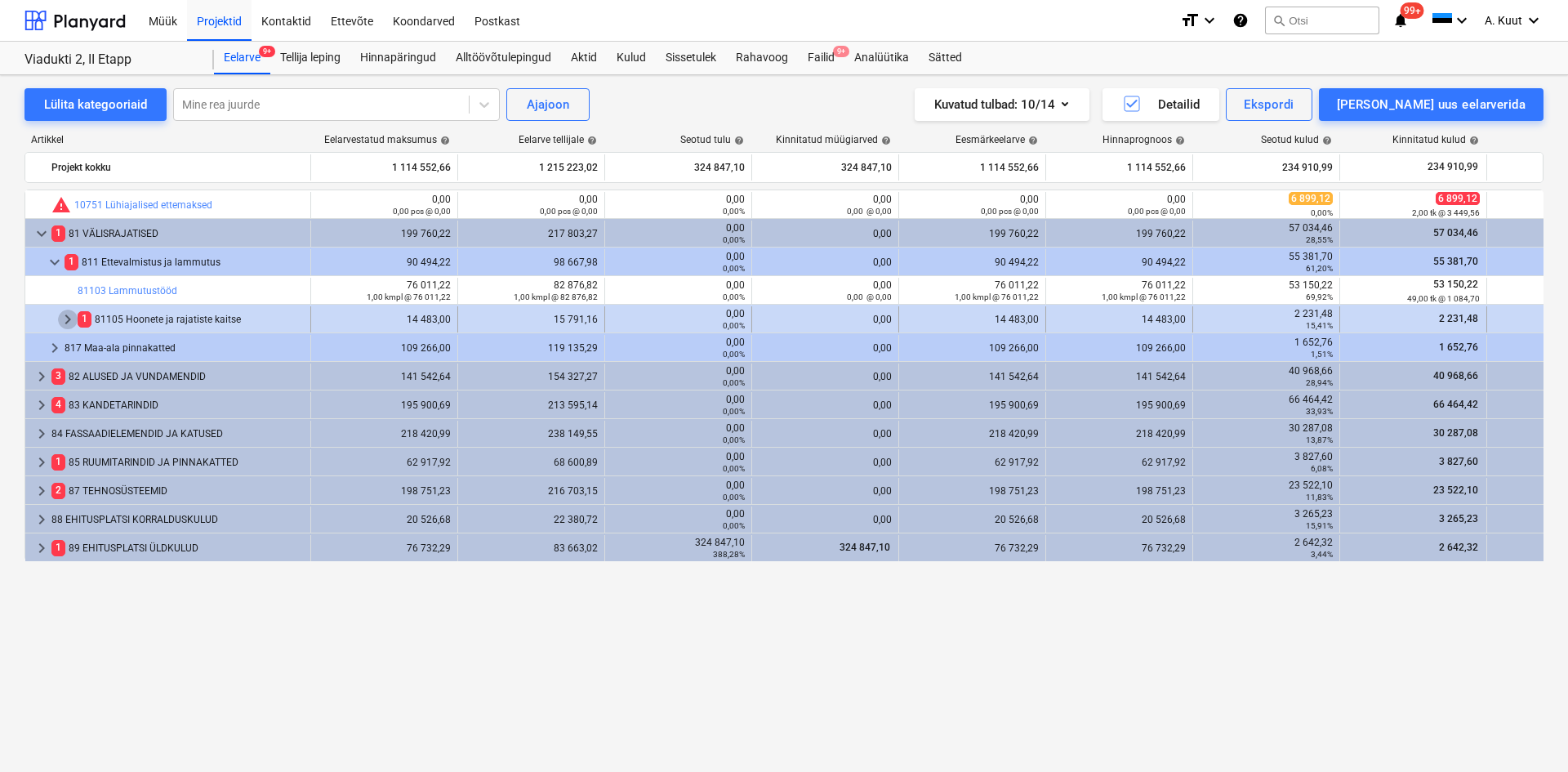
click at [66, 319] on span "keyboard_arrow_right" at bounding box center [68, 320] width 20 height 20
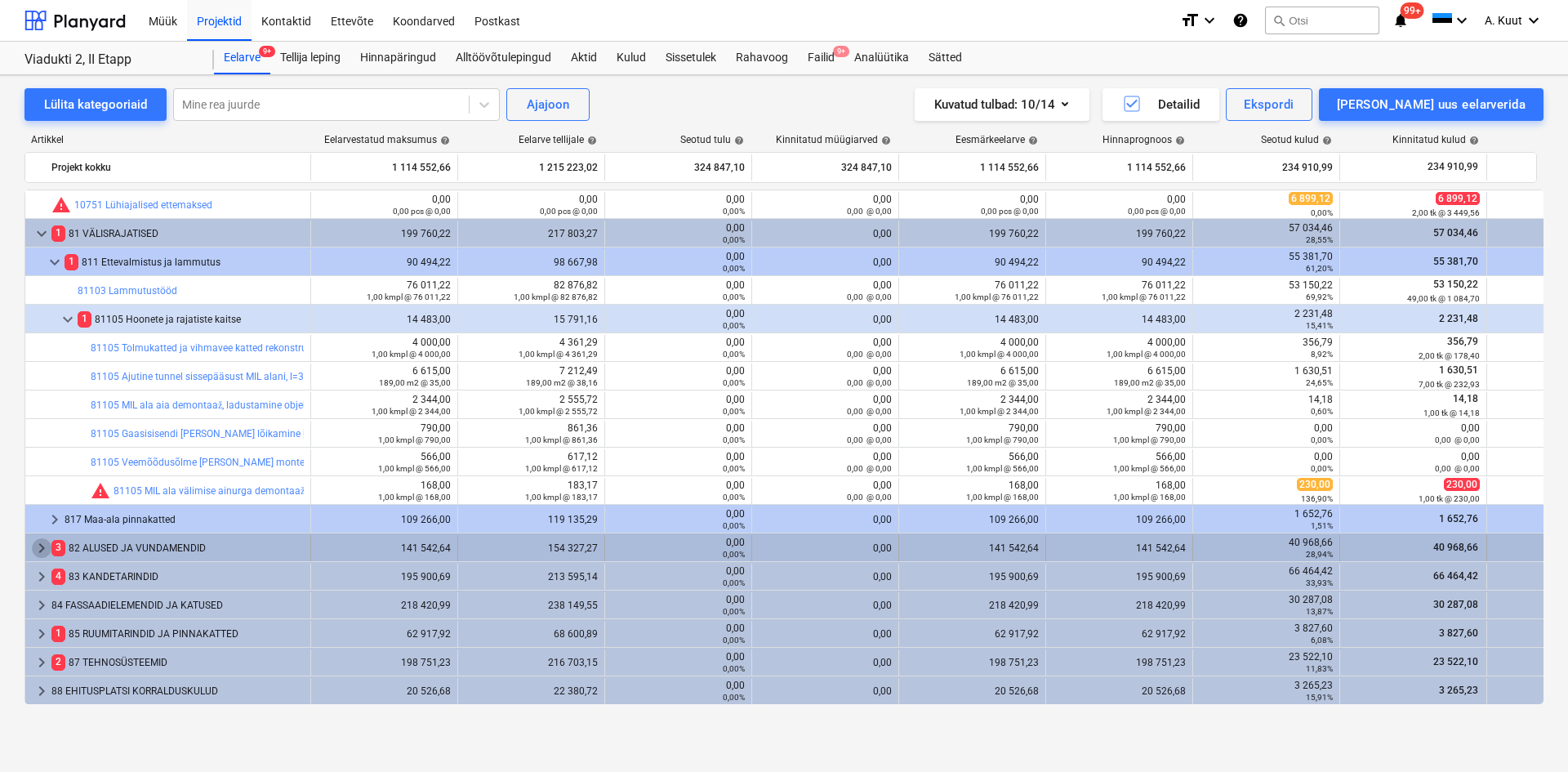
click at [43, 546] on span "keyboard_arrow_right" at bounding box center [42, 549] width 20 height 20
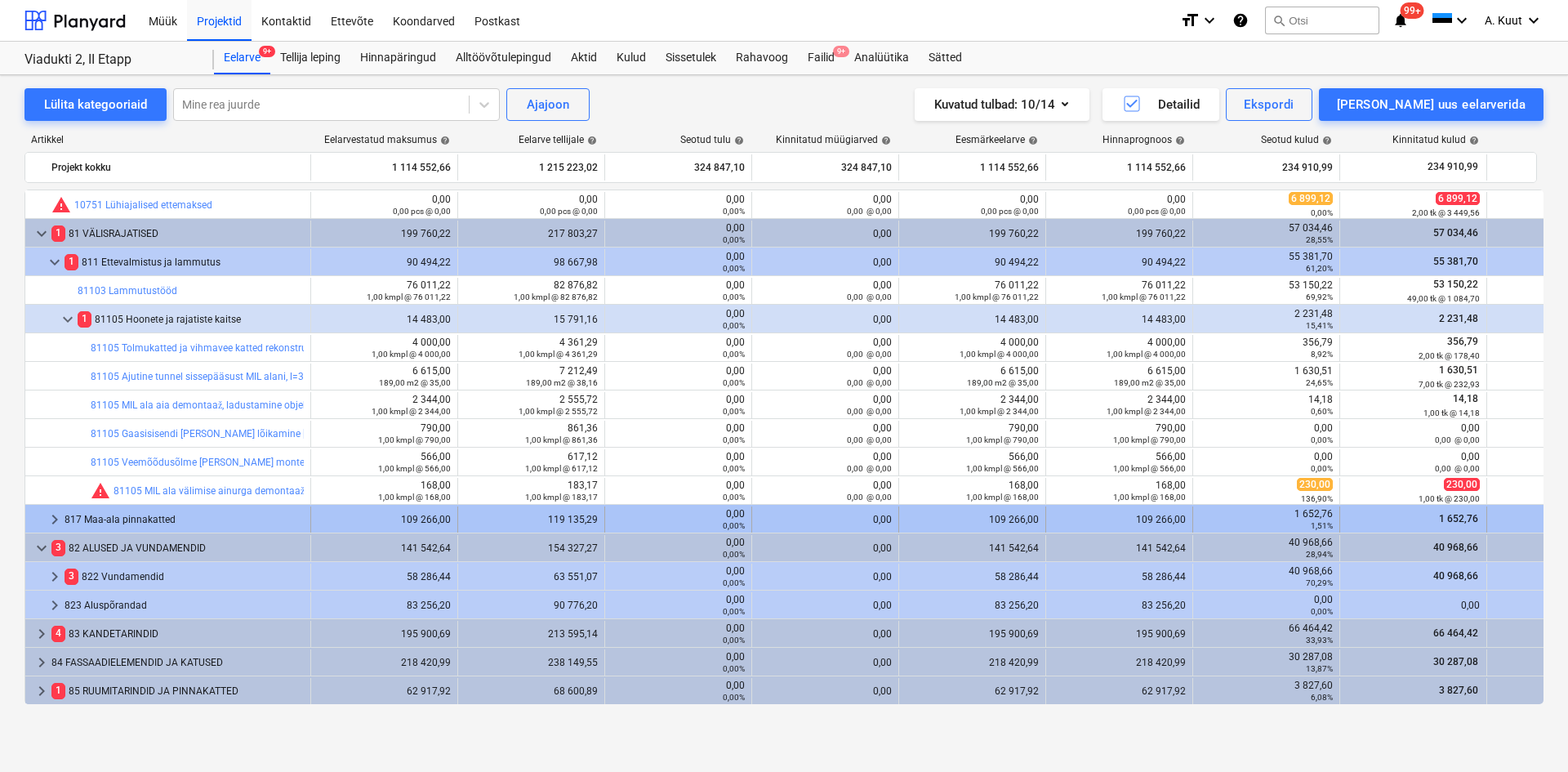
click at [56, 518] on span "keyboard_arrow_right" at bounding box center [55, 520] width 20 height 20
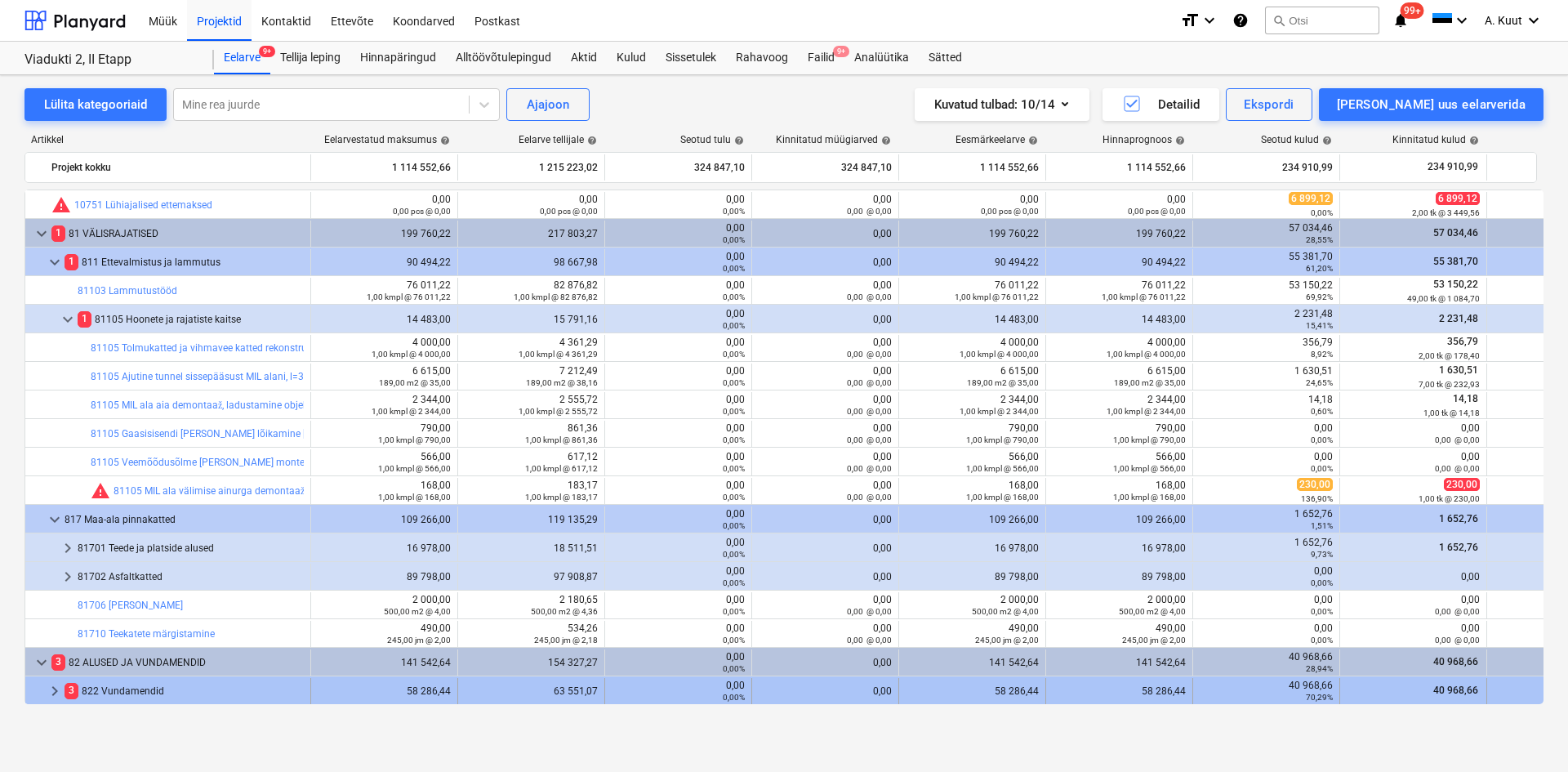
scroll to position [163, 0]
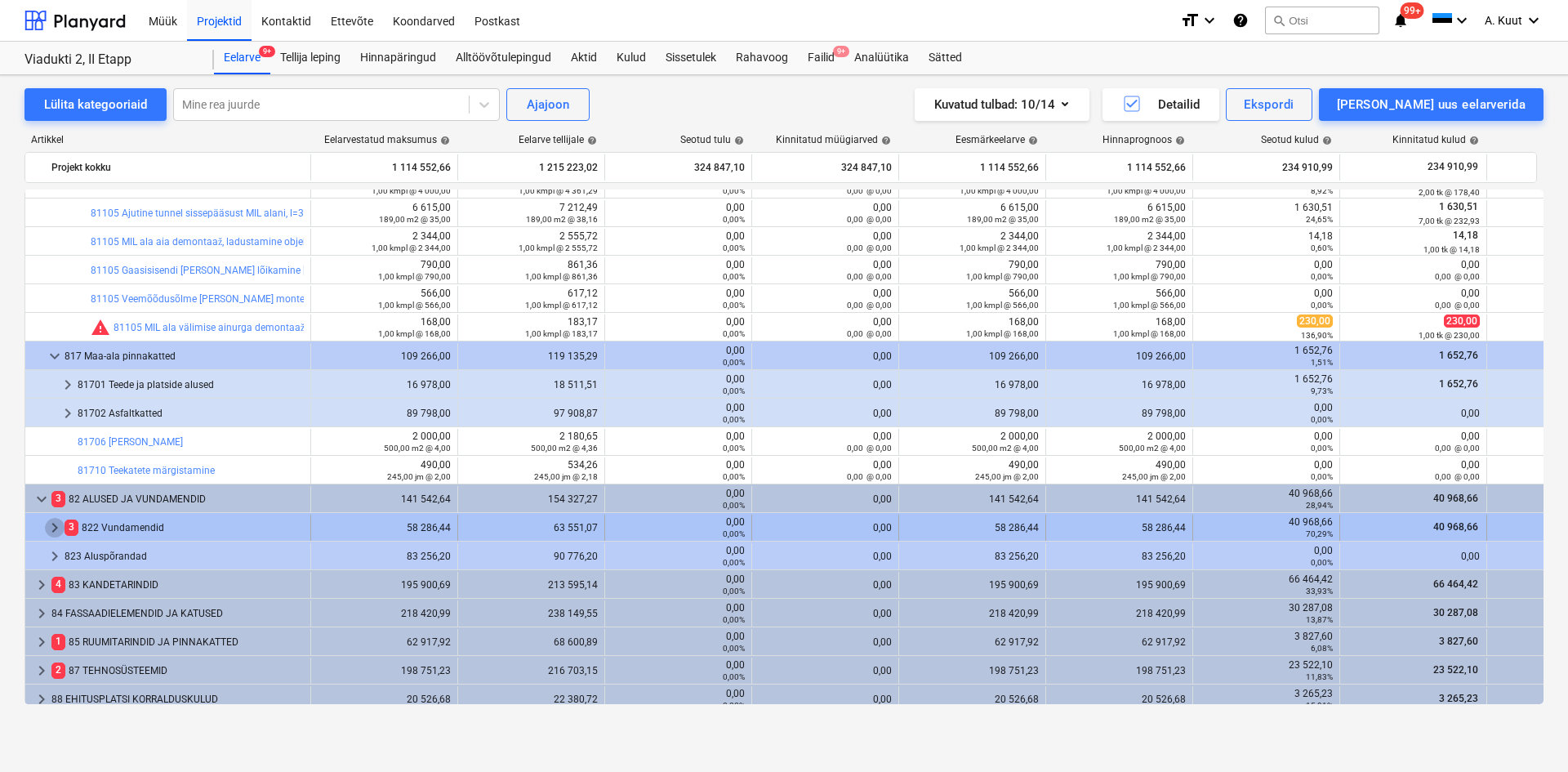
click at [56, 521] on span "keyboard_arrow_right" at bounding box center [55, 528] width 20 height 20
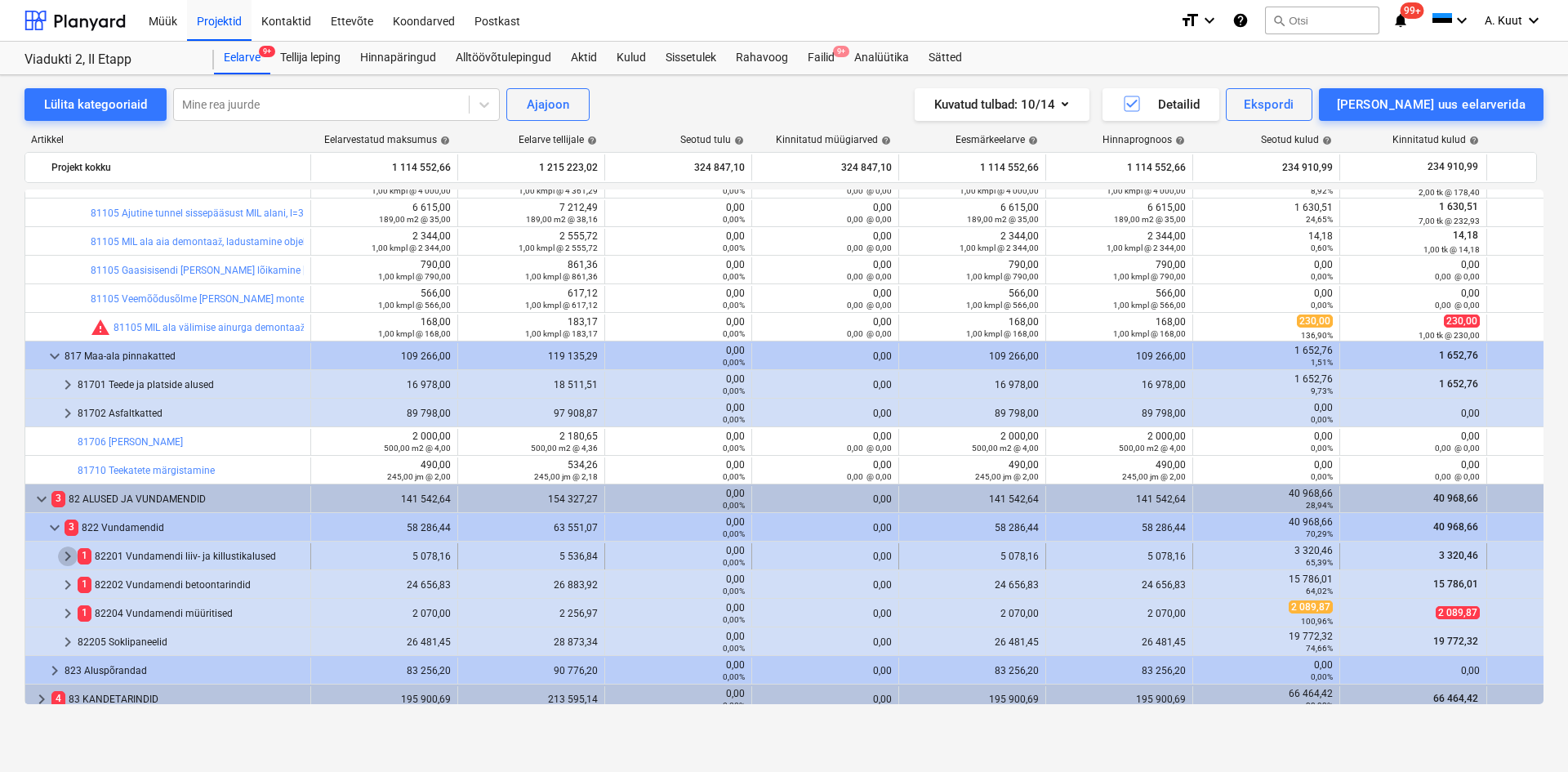
click at [67, 556] on span "keyboard_arrow_right" at bounding box center [68, 557] width 20 height 20
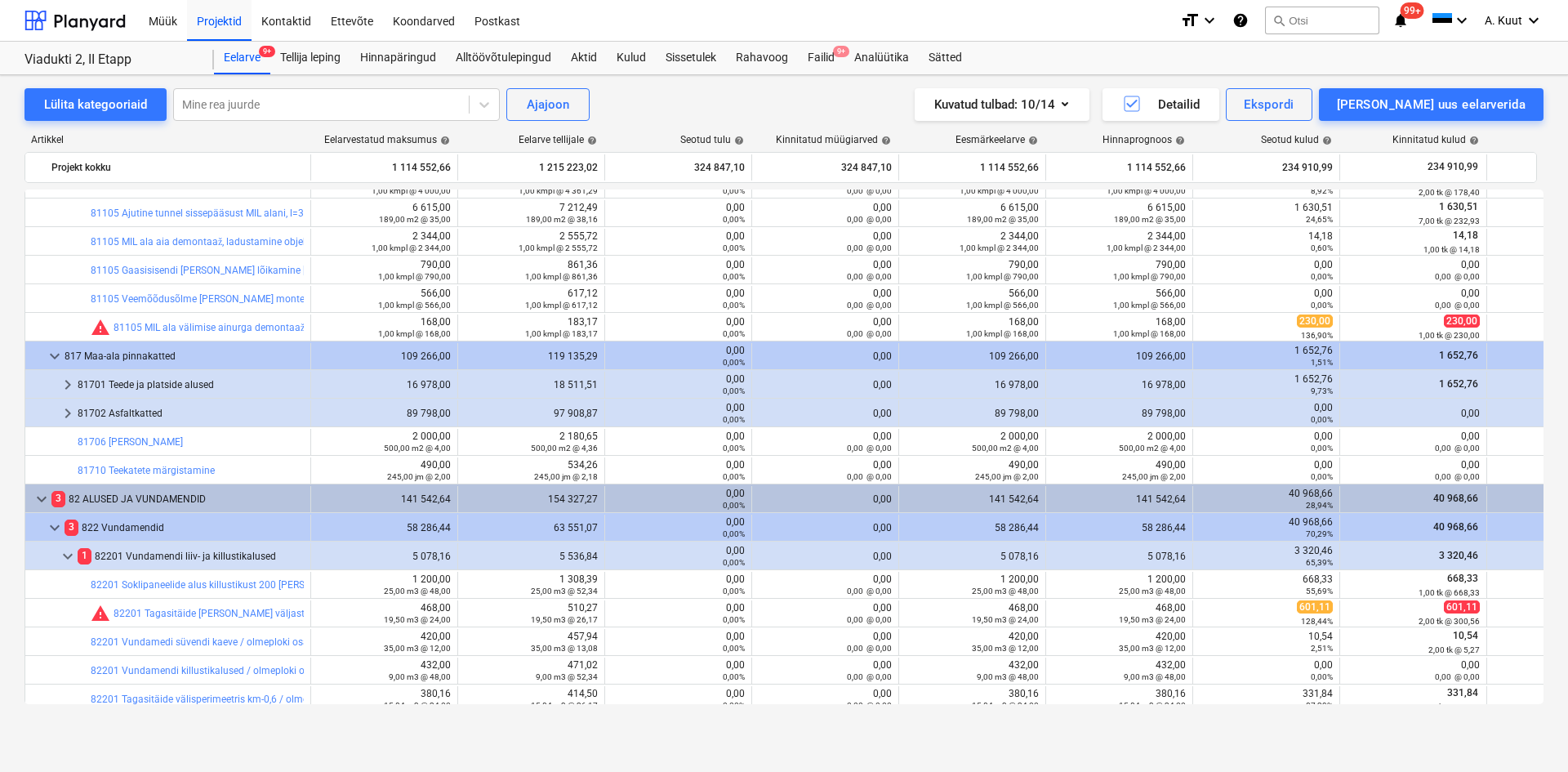
scroll to position [490, 0]
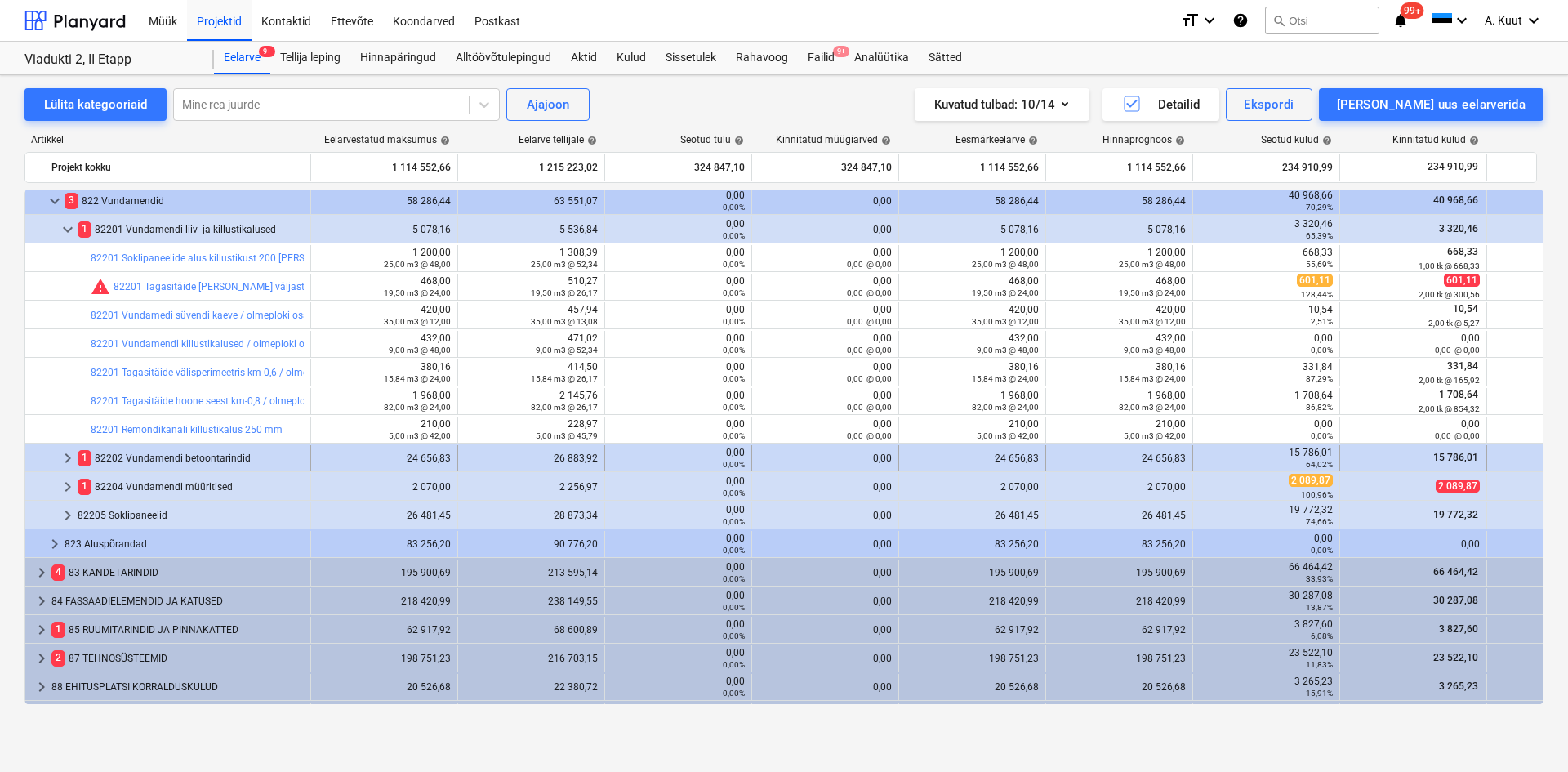
click at [66, 458] on span "keyboard_arrow_right" at bounding box center [68, 459] width 20 height 20
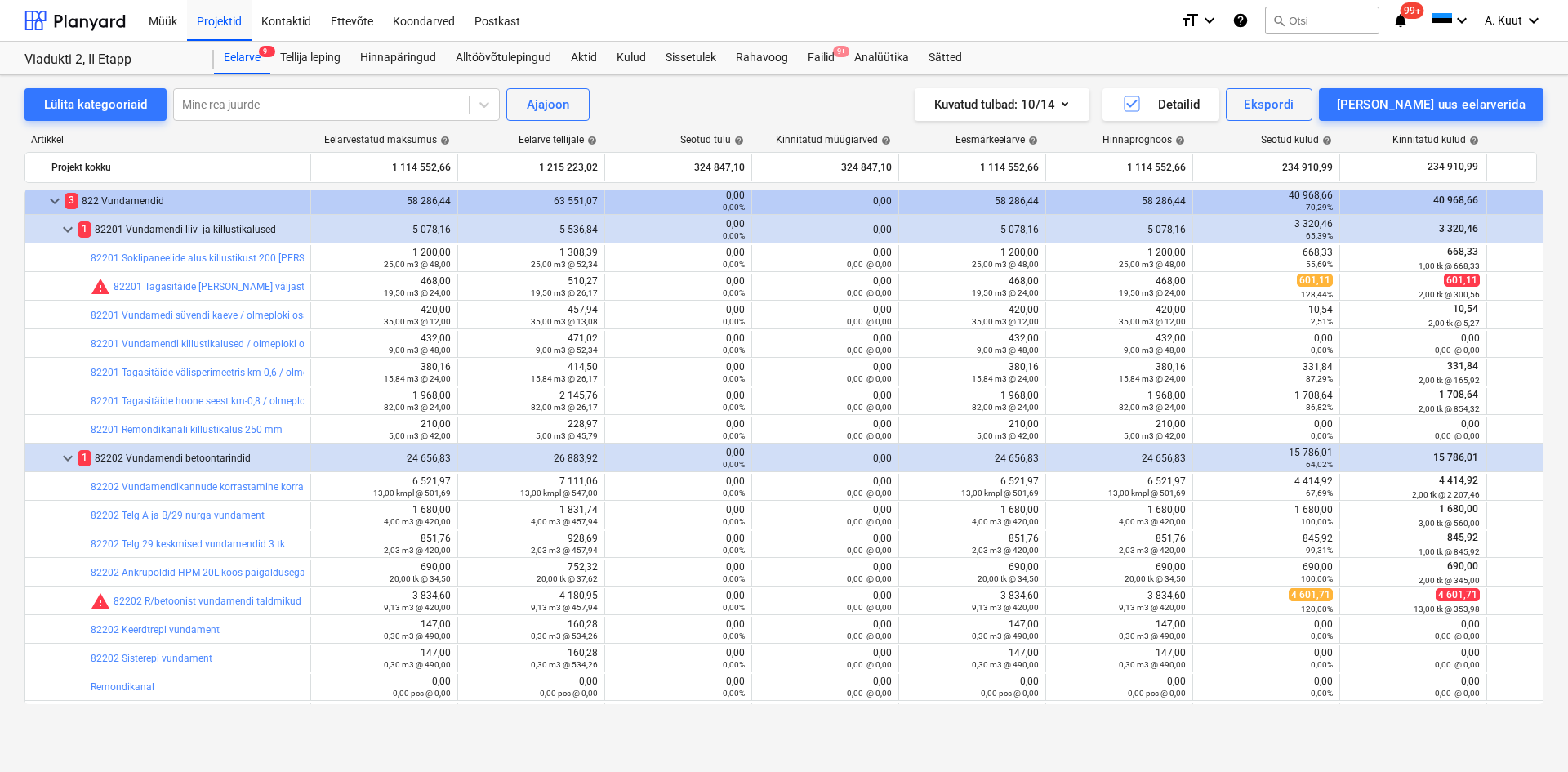
scroll to position [817, 0]
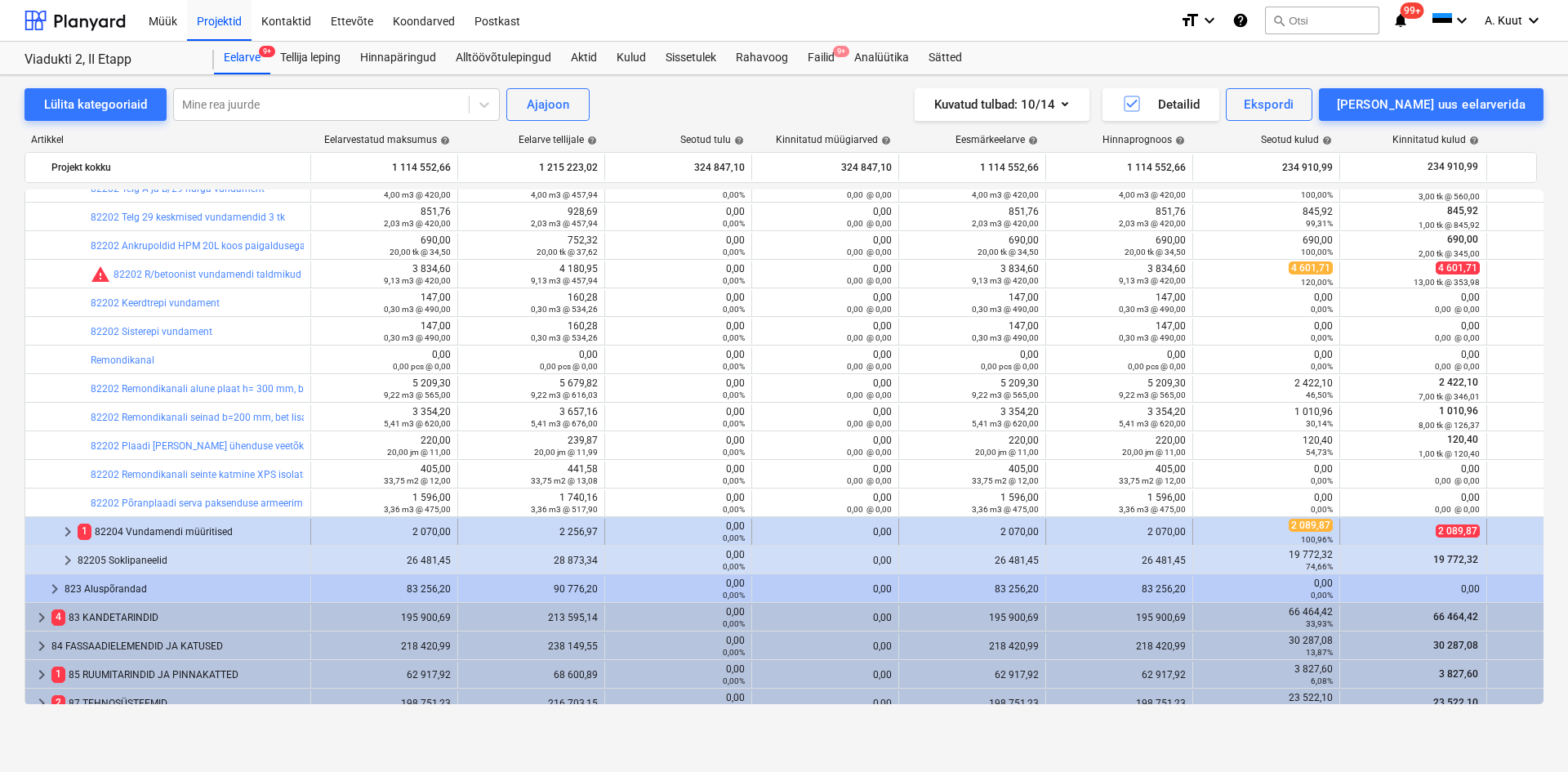
click at [65, 531] on span "keyboard_arrow_right" at bounding box center [68, 532] width 20 height 20
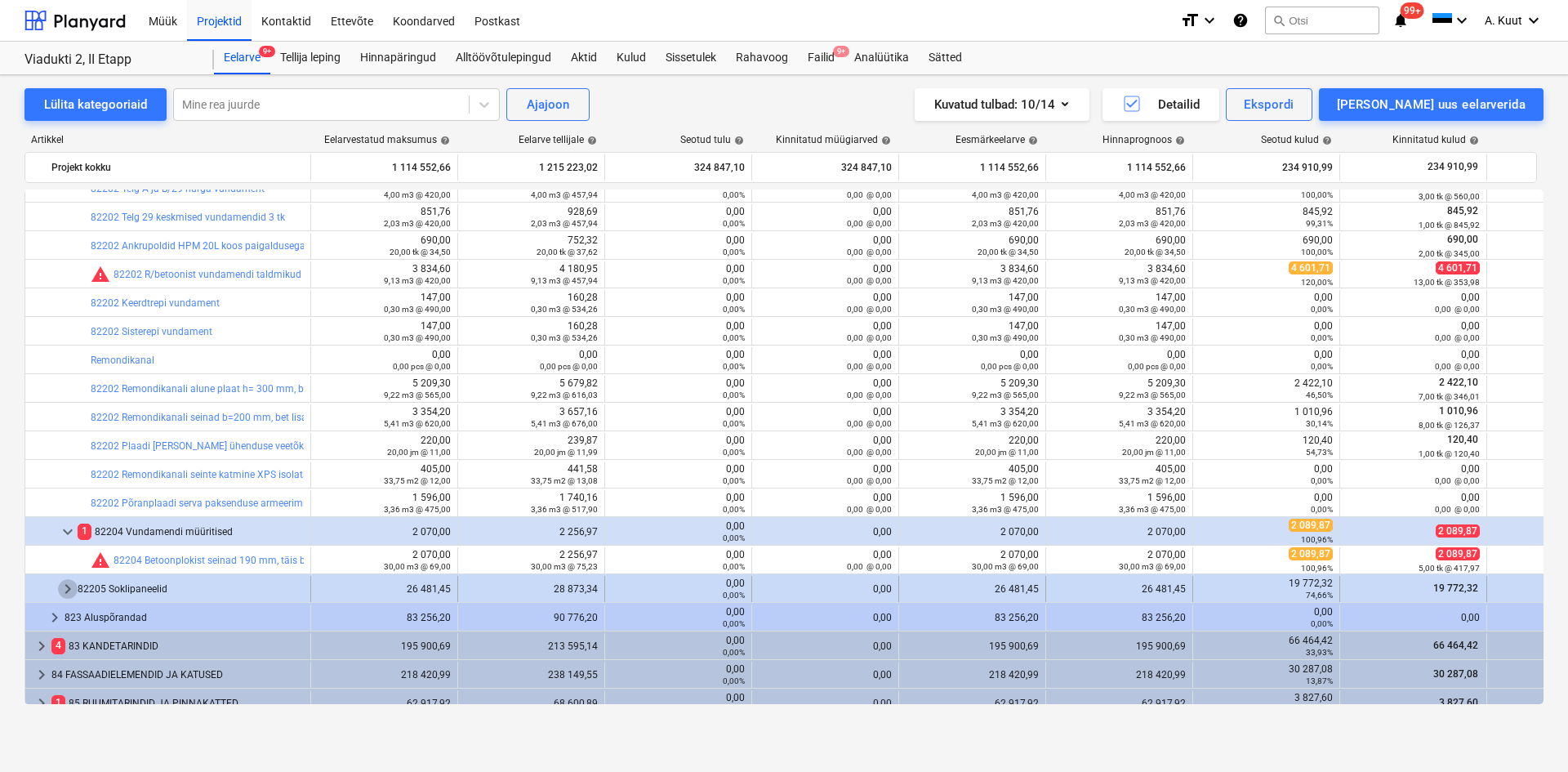
click at [65, 592] on span "keyboard_arrow_right" at bounding box center [68, 589] width 20 height 20
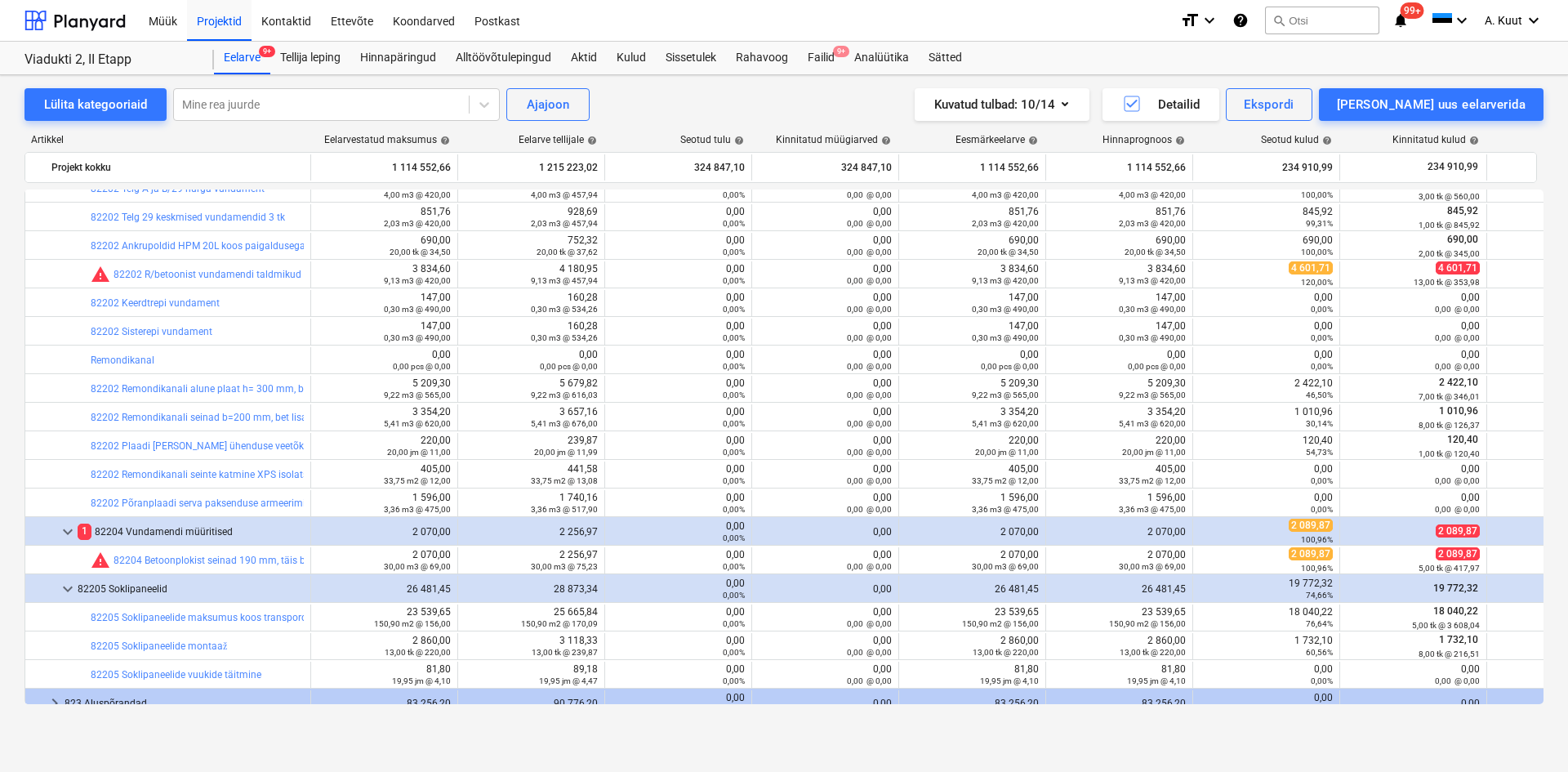
scroll to position [1001, 0]
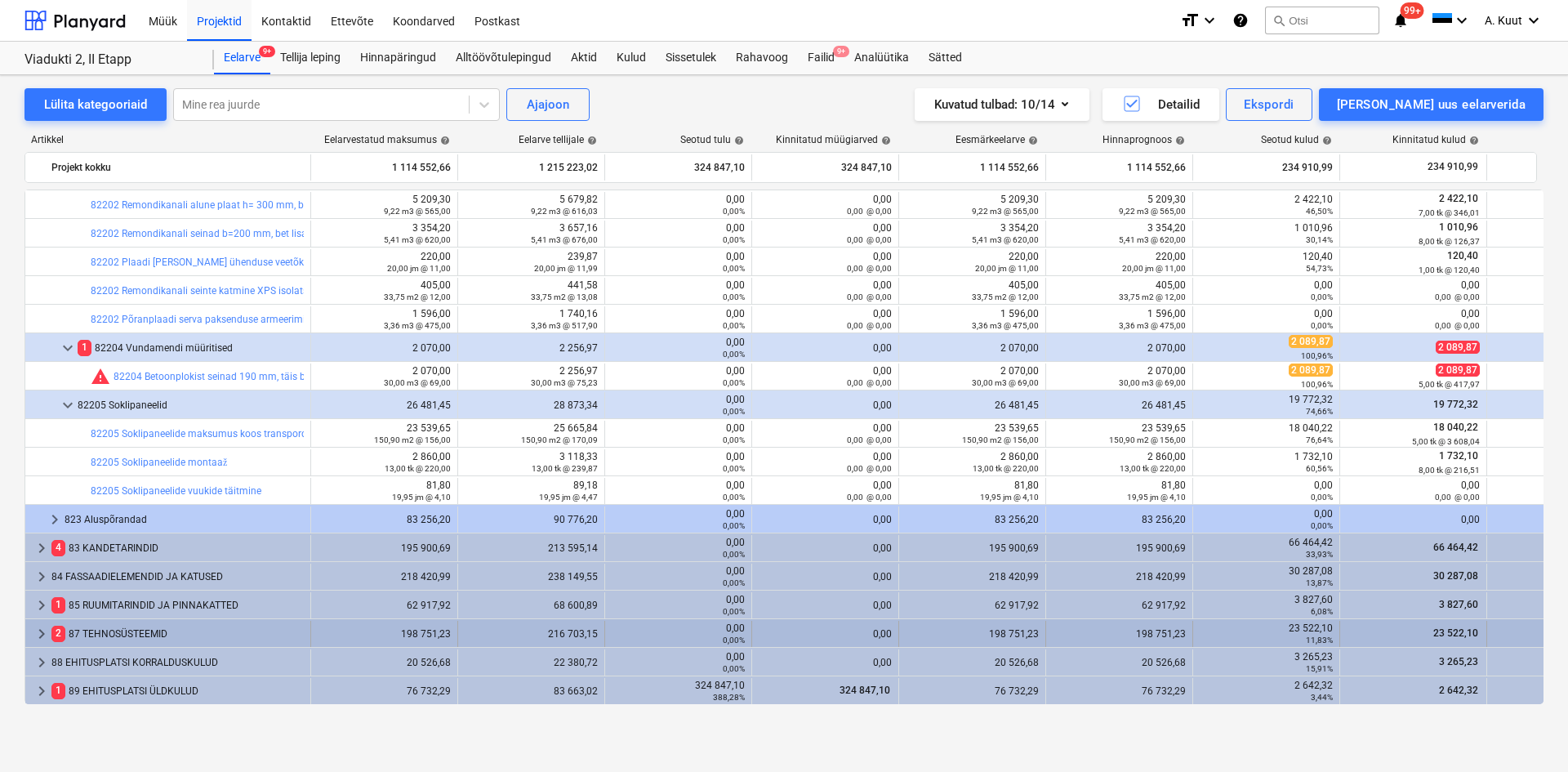
click at [43, 633] on span "keyboard_arrow_right" at bounding box center [42, 634] width 20 height 20
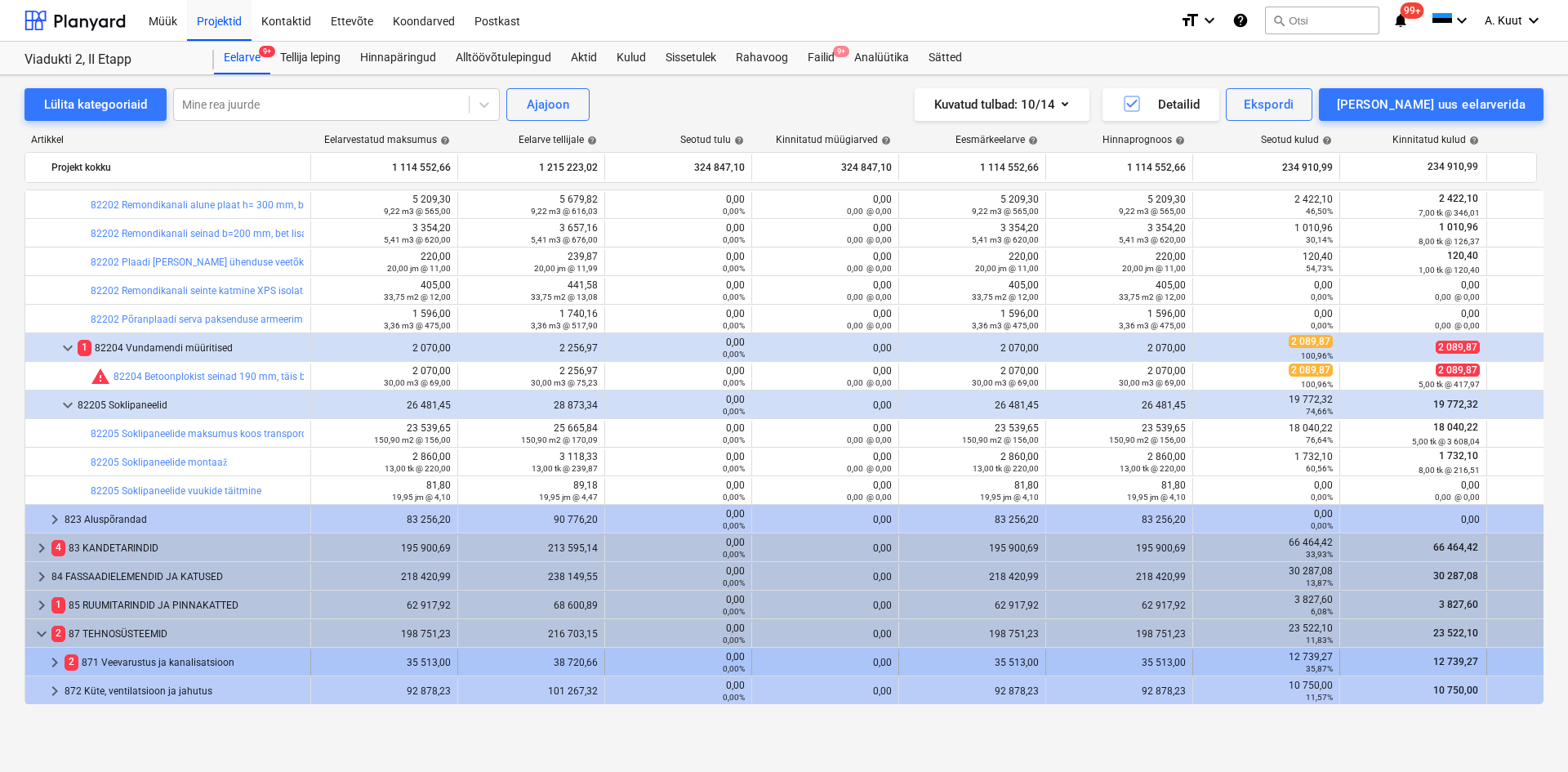
scroll to position [1087, 0]
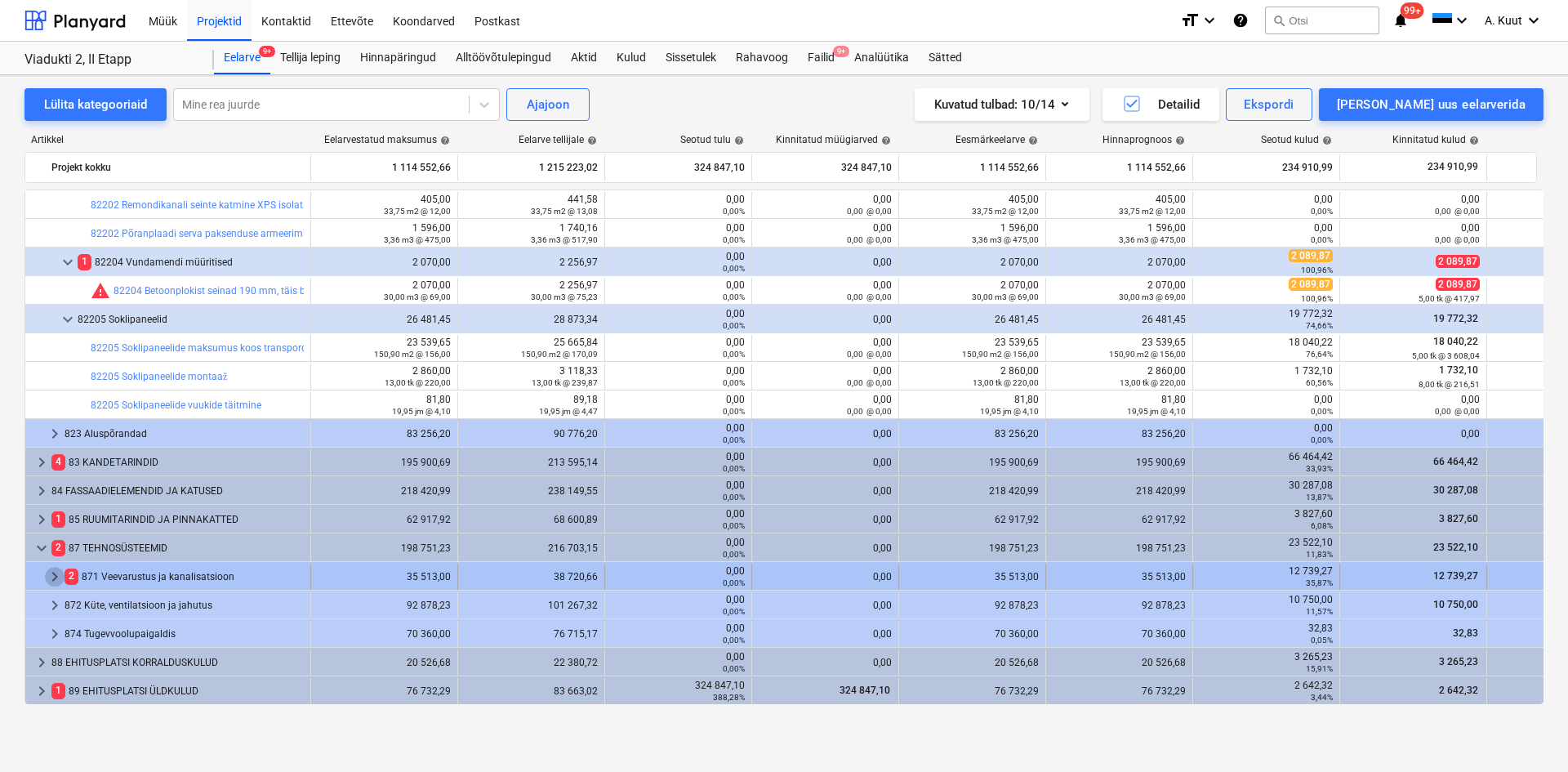
click at [56, 576] on span "keyboard_arrow_right" at bounding box center [55, 577] width 20 height 20
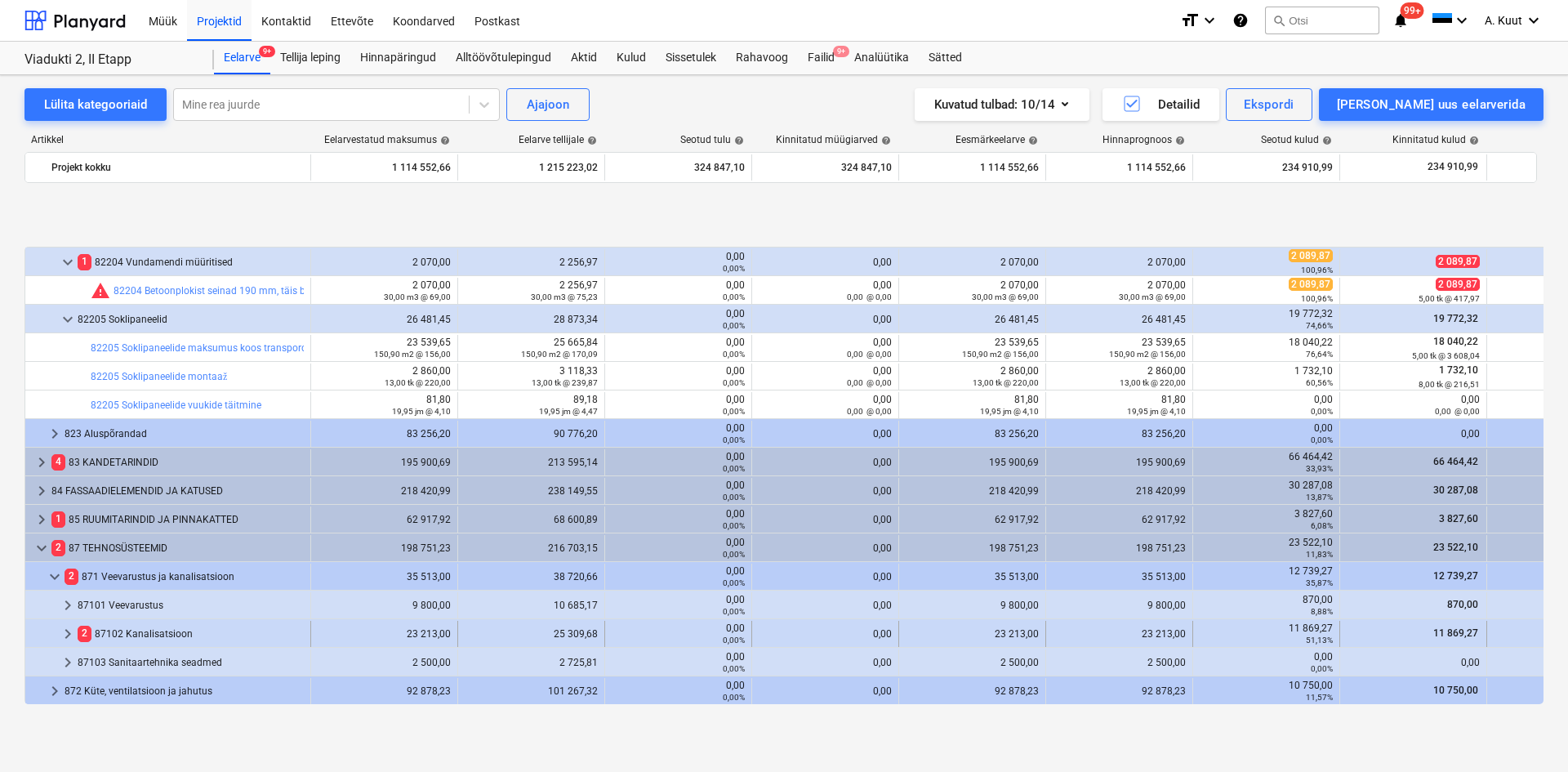
scroll to position [1173, 0]
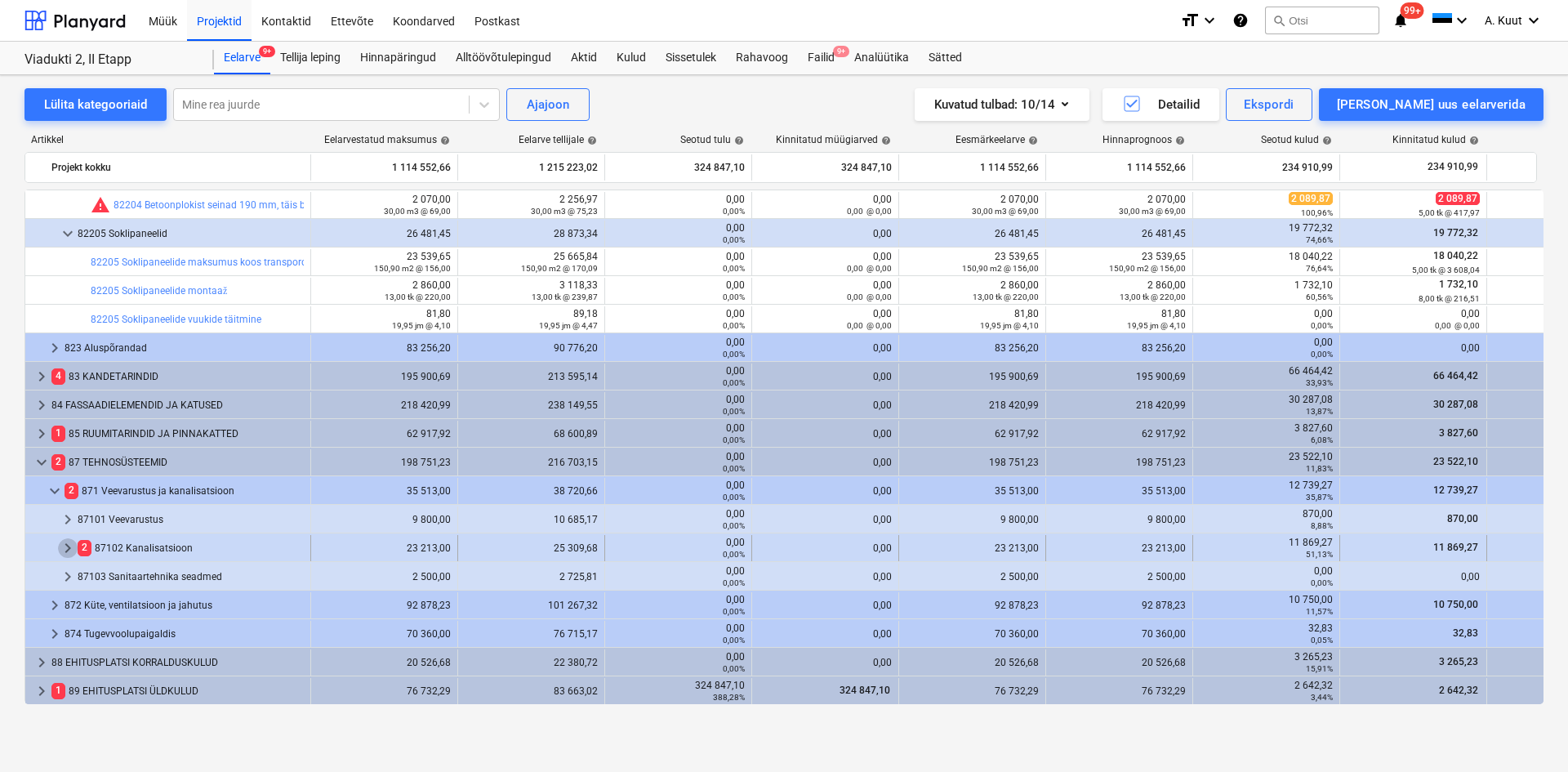
click at [67, 548] on span "keyboard_arrow_right" at bounding box center [68, 549] width 20 height 20
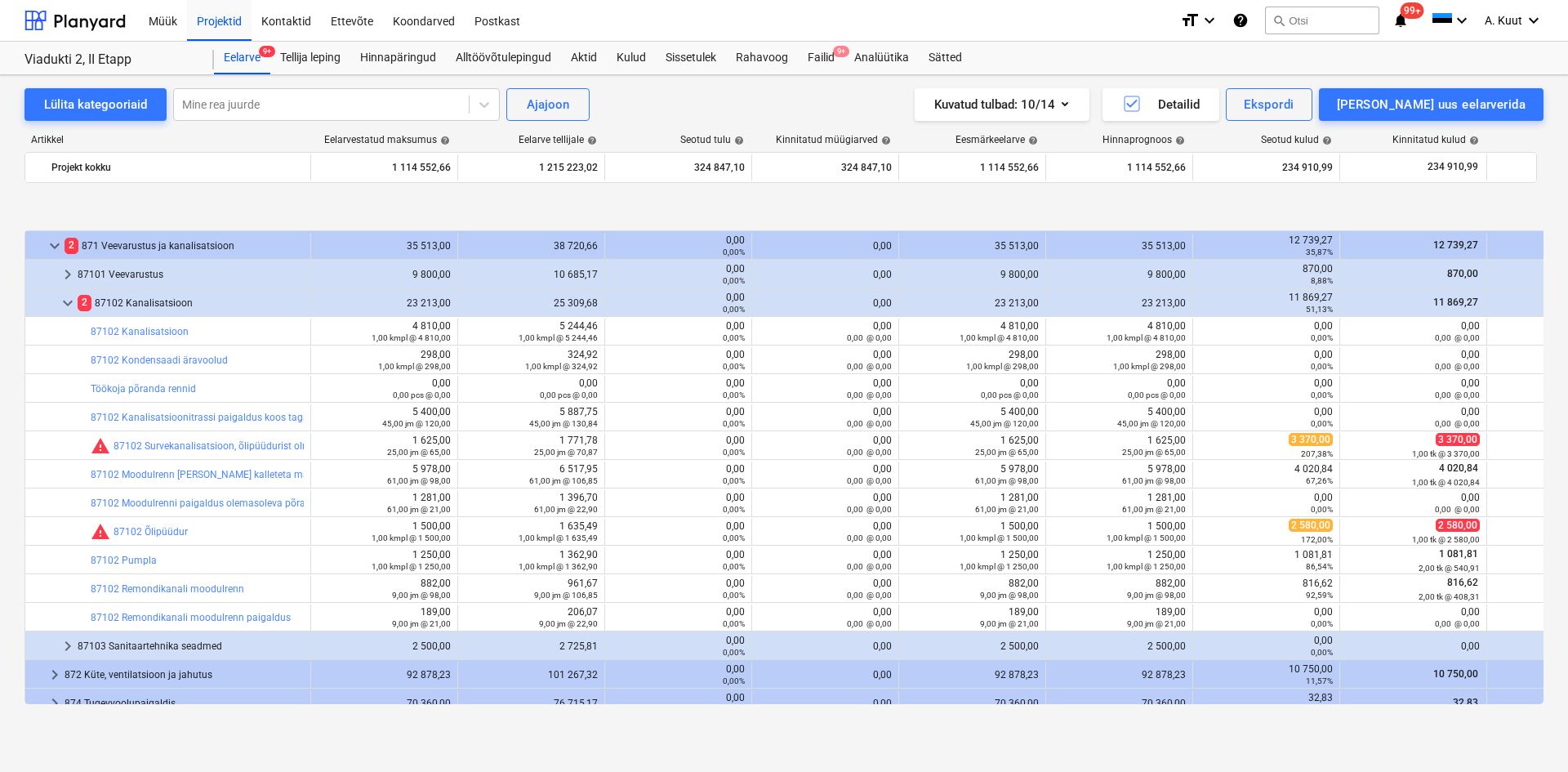
scroll to position [1488, 0]
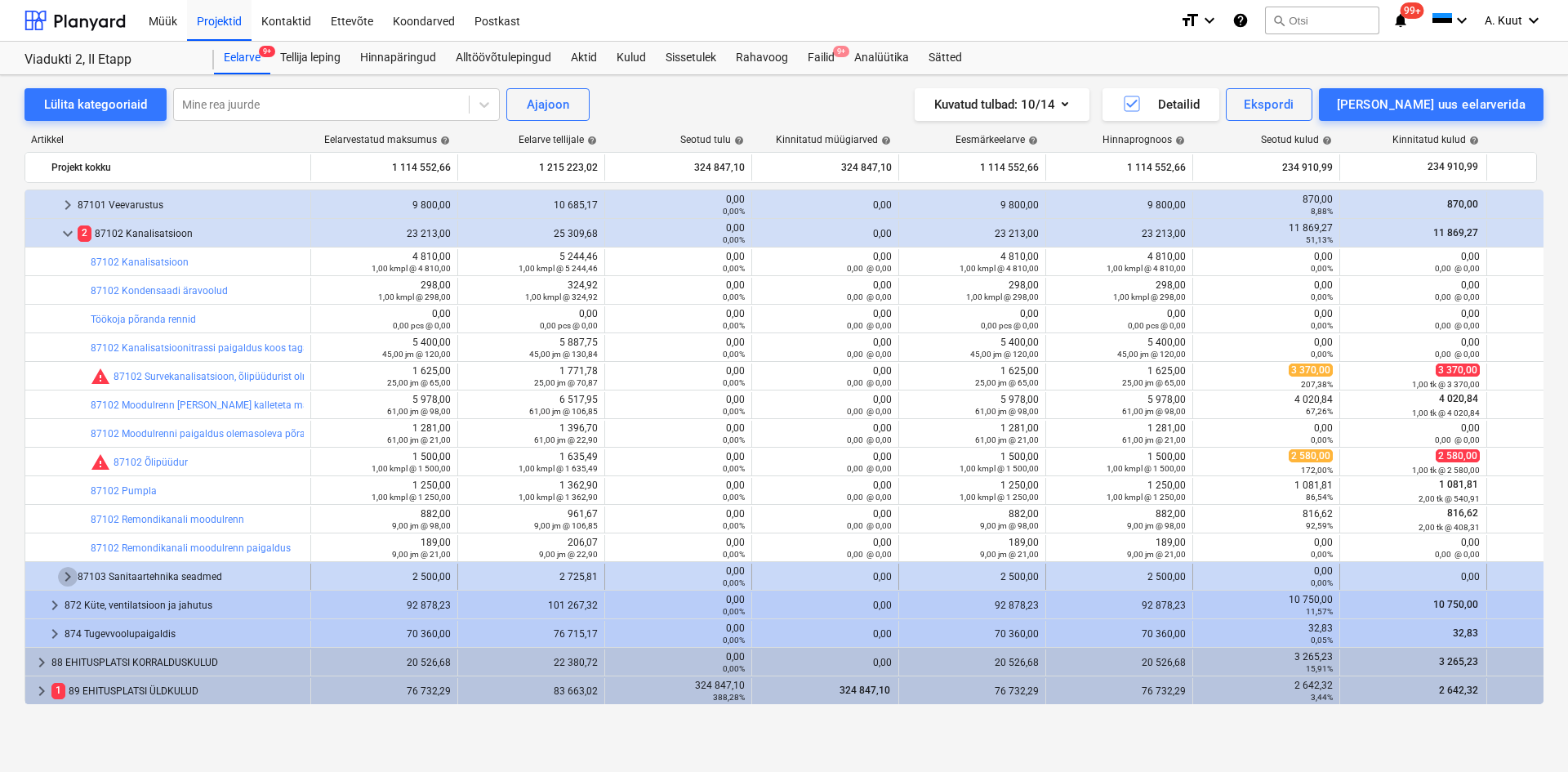
click at [64, 575] on span "keyboard_arrow_right" at bounding box center [68, 577] width 20 height 20
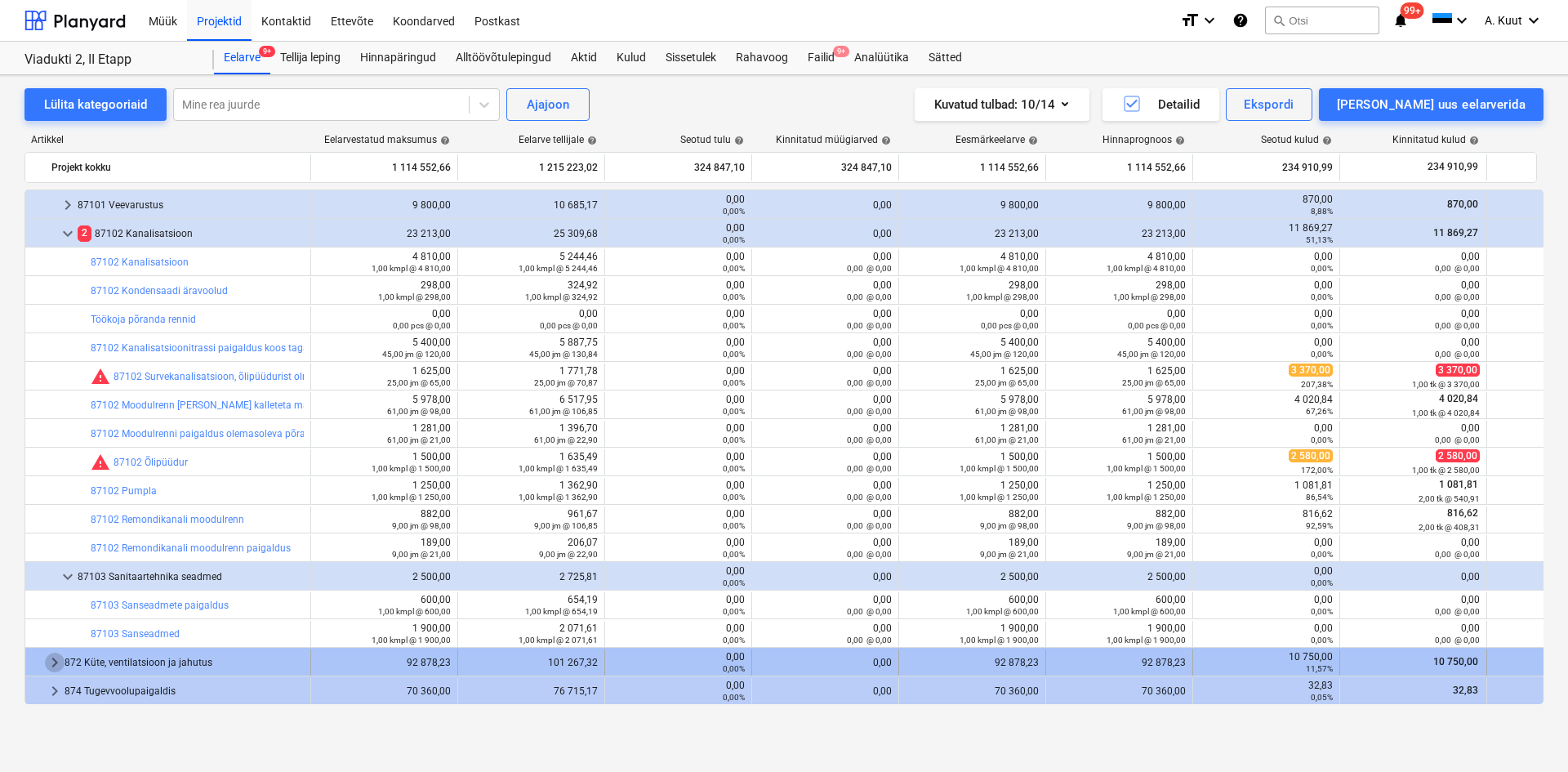
click at [51, 664] on span "keyboard_arrow_right" at bounding box center [55, 663] width 20 height 20
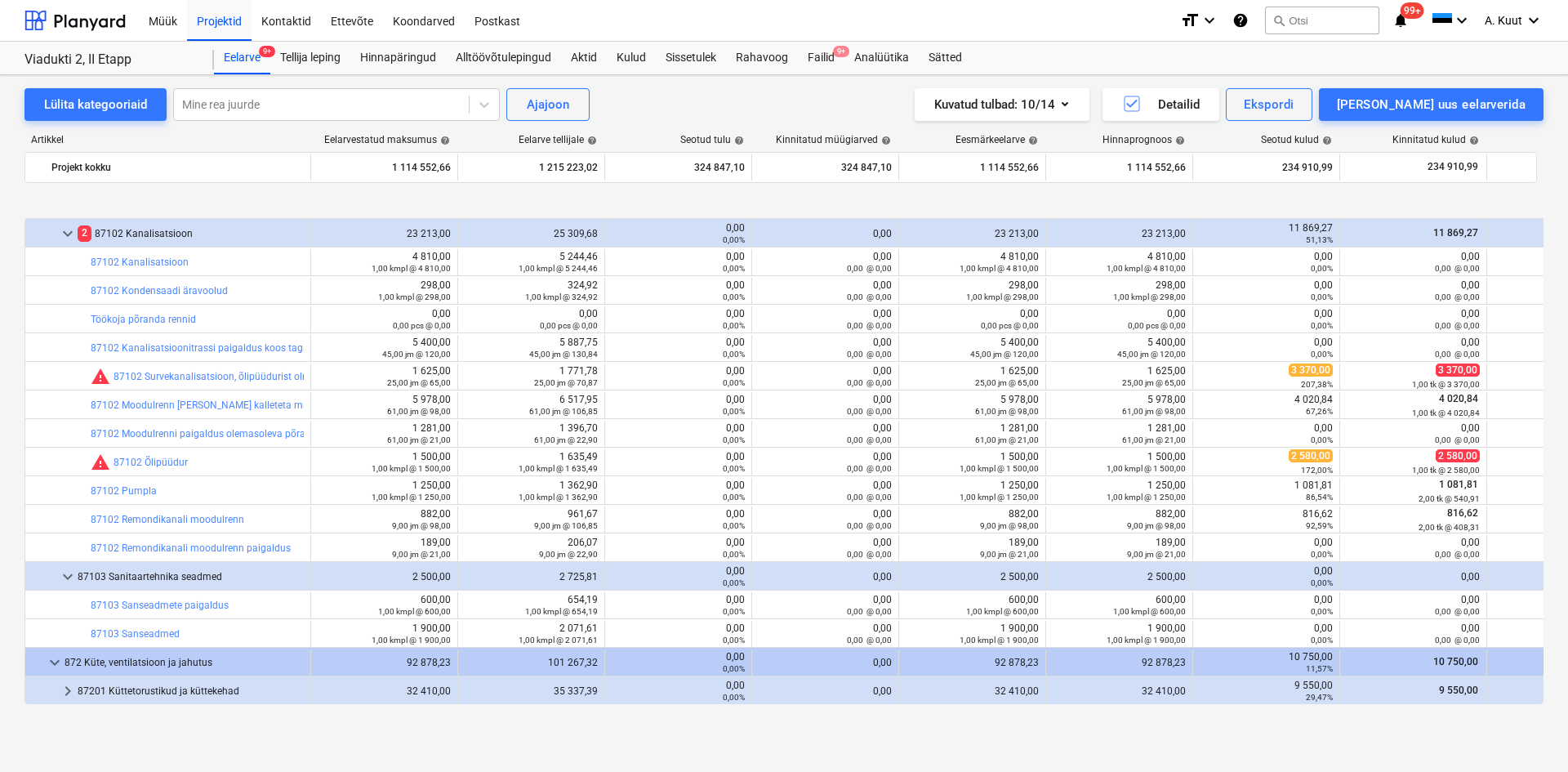
scroll to position [1602, 0]
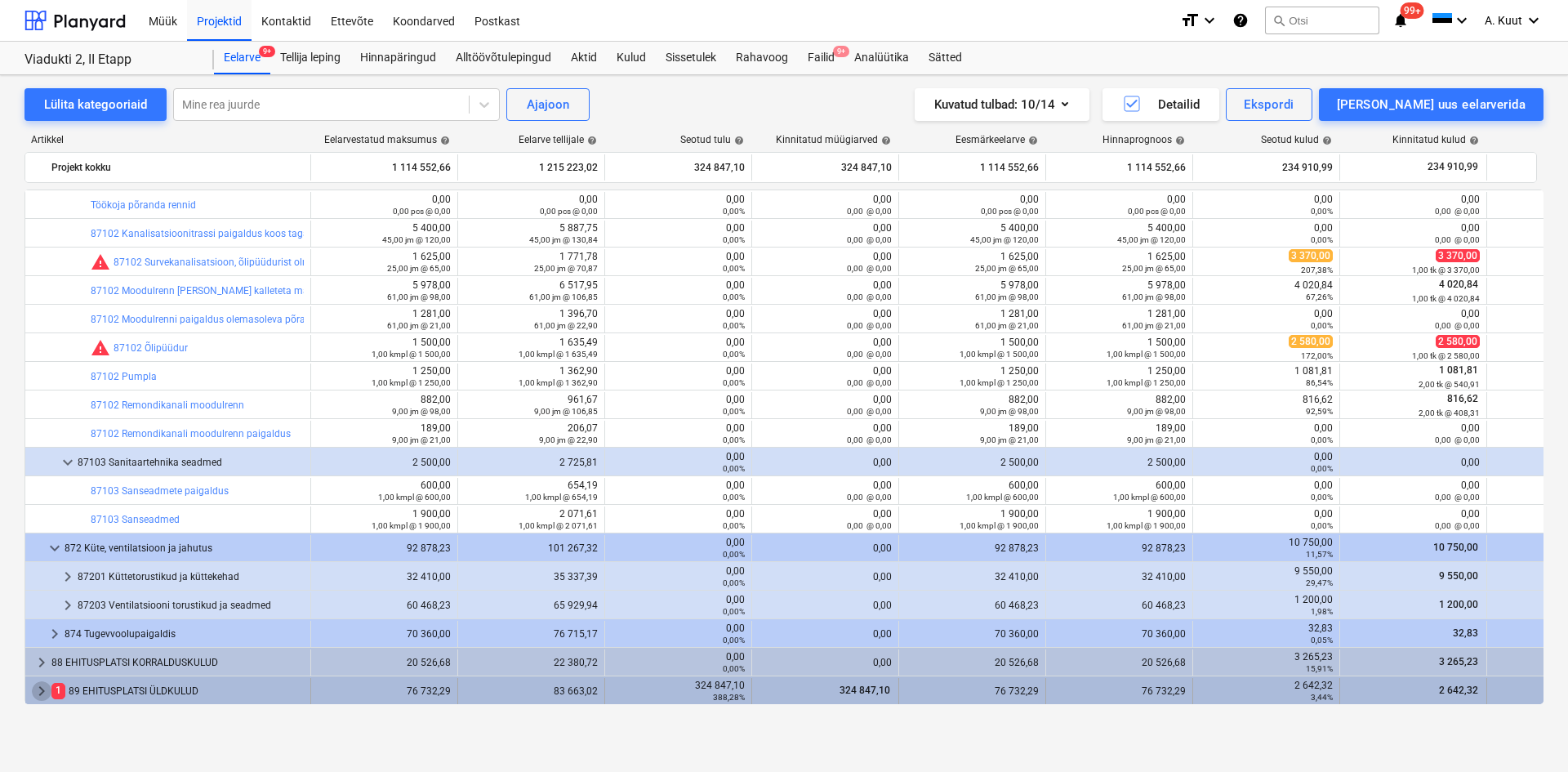
click at [40, 691] on span "keyboard_arrow_right" at bounding box center [42, 692] width 20 height 20
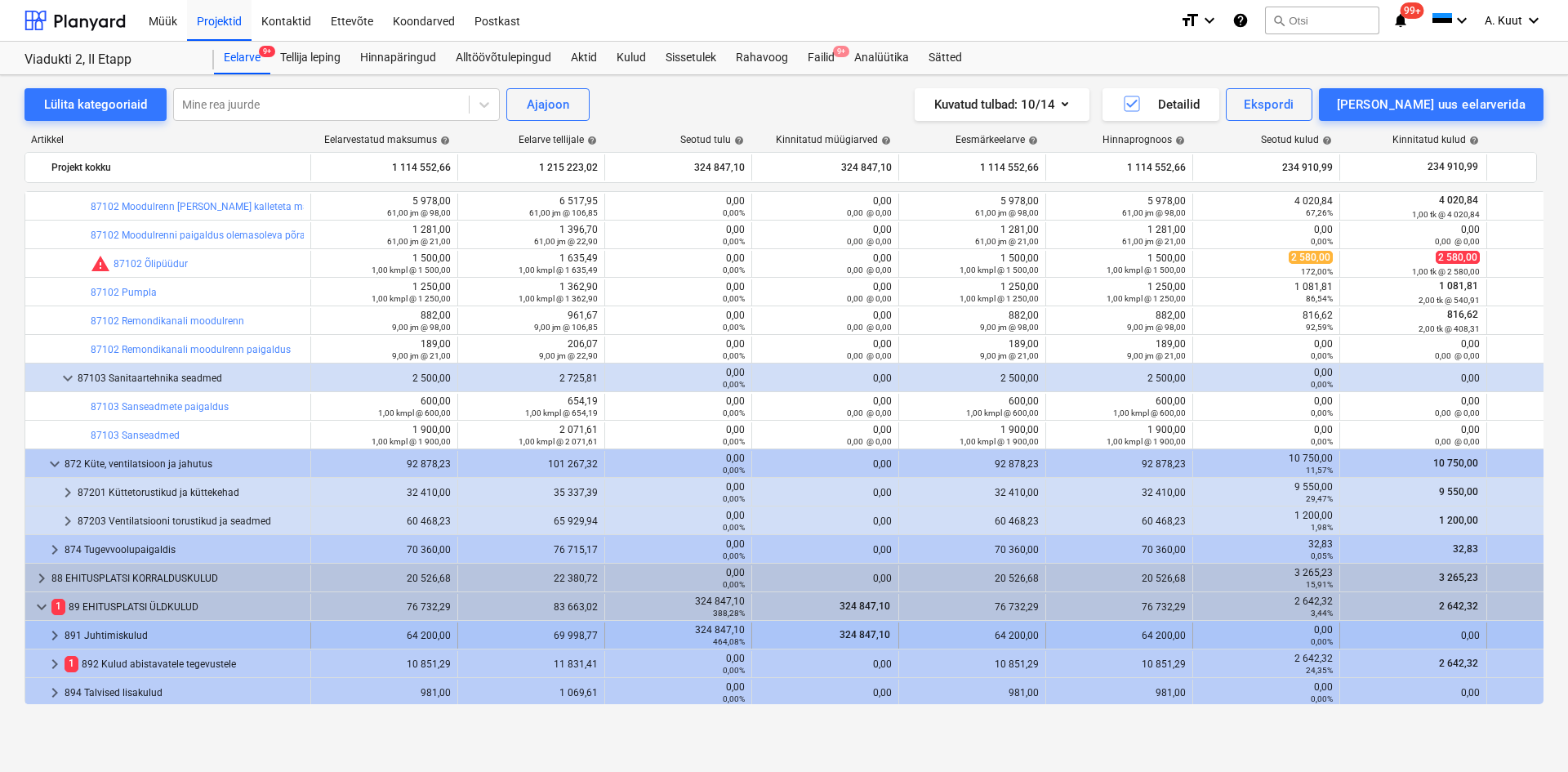
scroll to position [1716, 0]
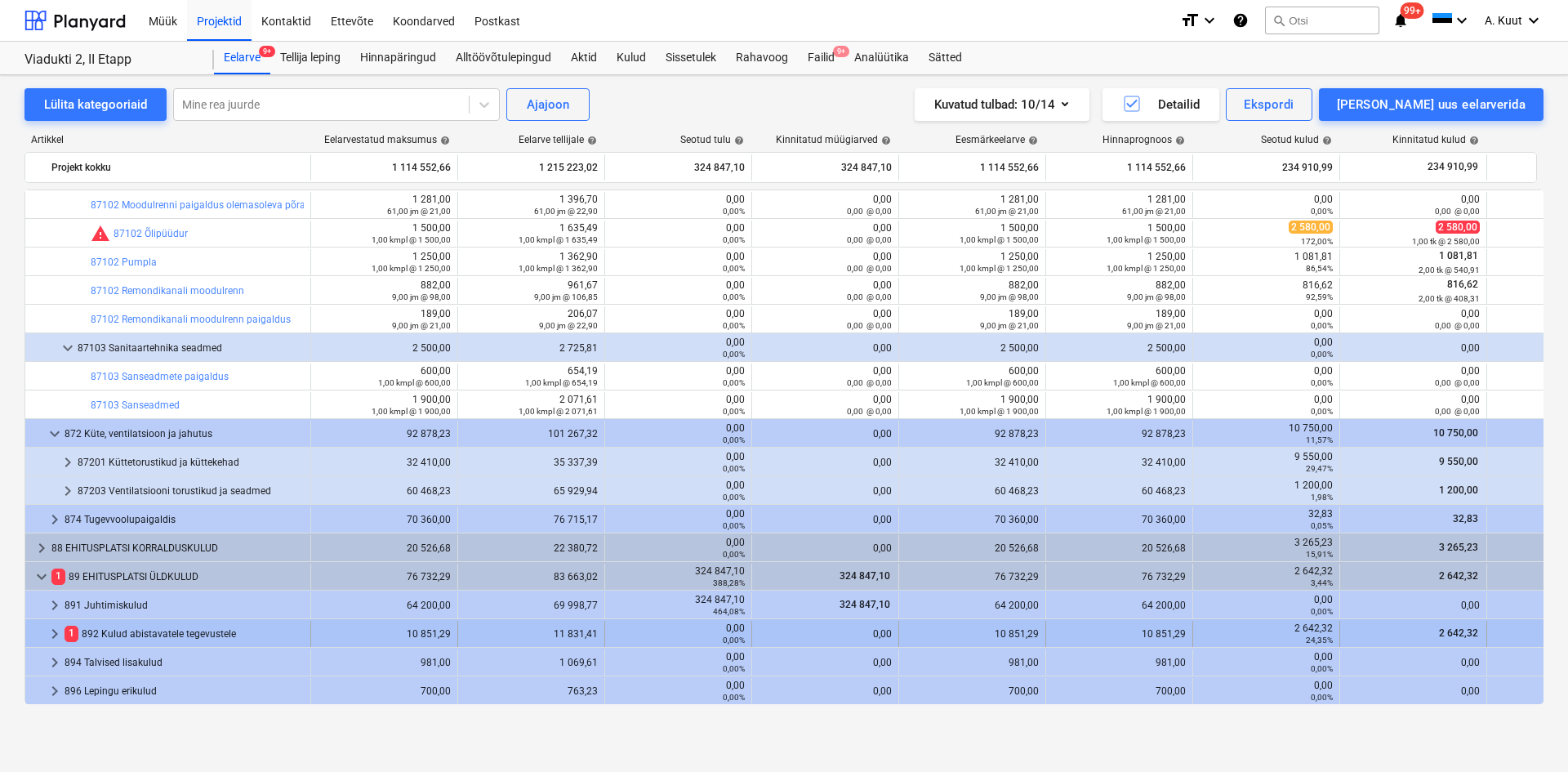
click at [57, 633] on span "keyboard_arrow_right" at bounding box center [55, 634] width 20 height 20
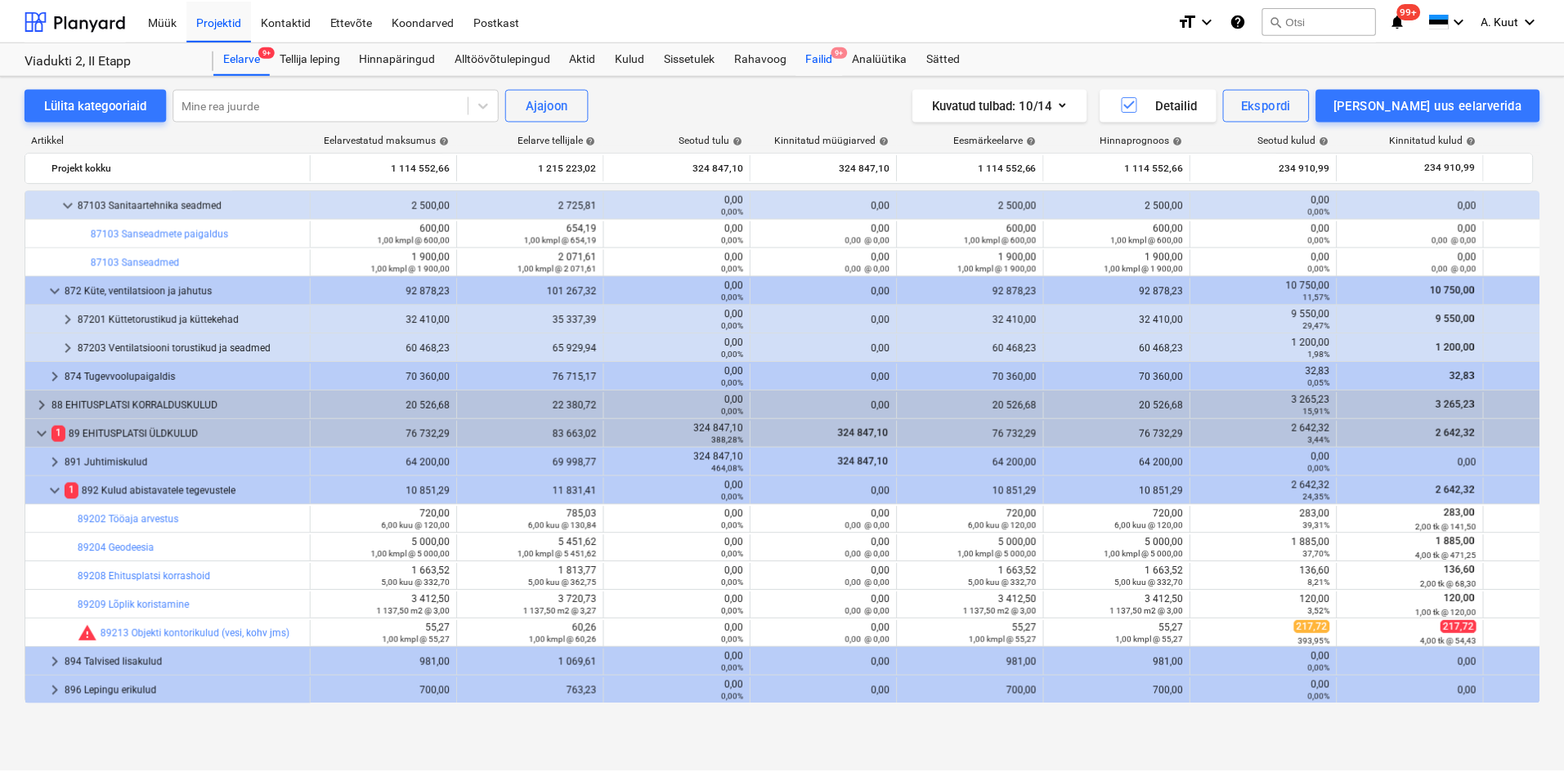
scroll to position [1369, 0]
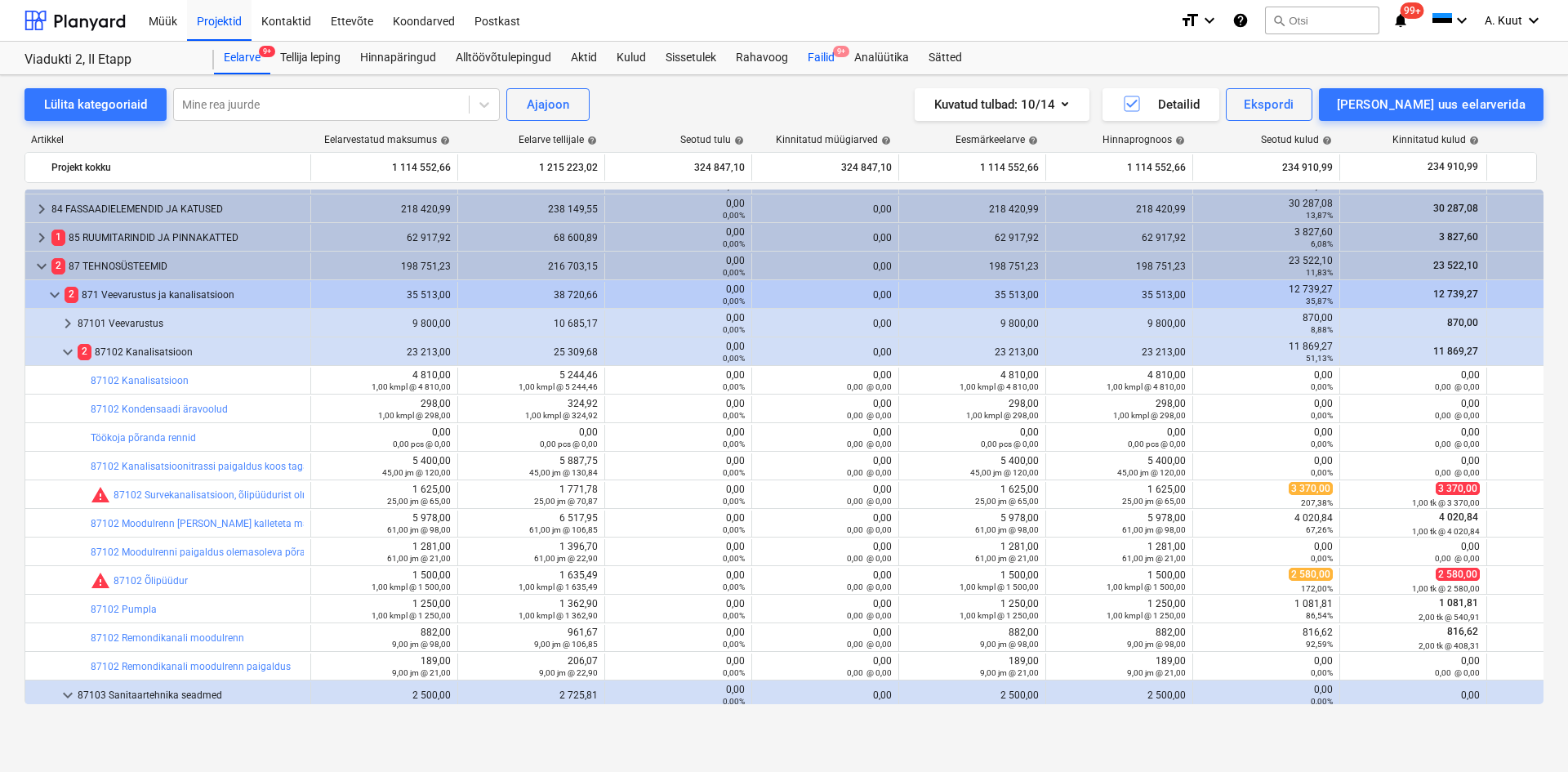
click at [811, 56] on div "Failid 9+" at bounding box center [821, 58] width 47 height 33
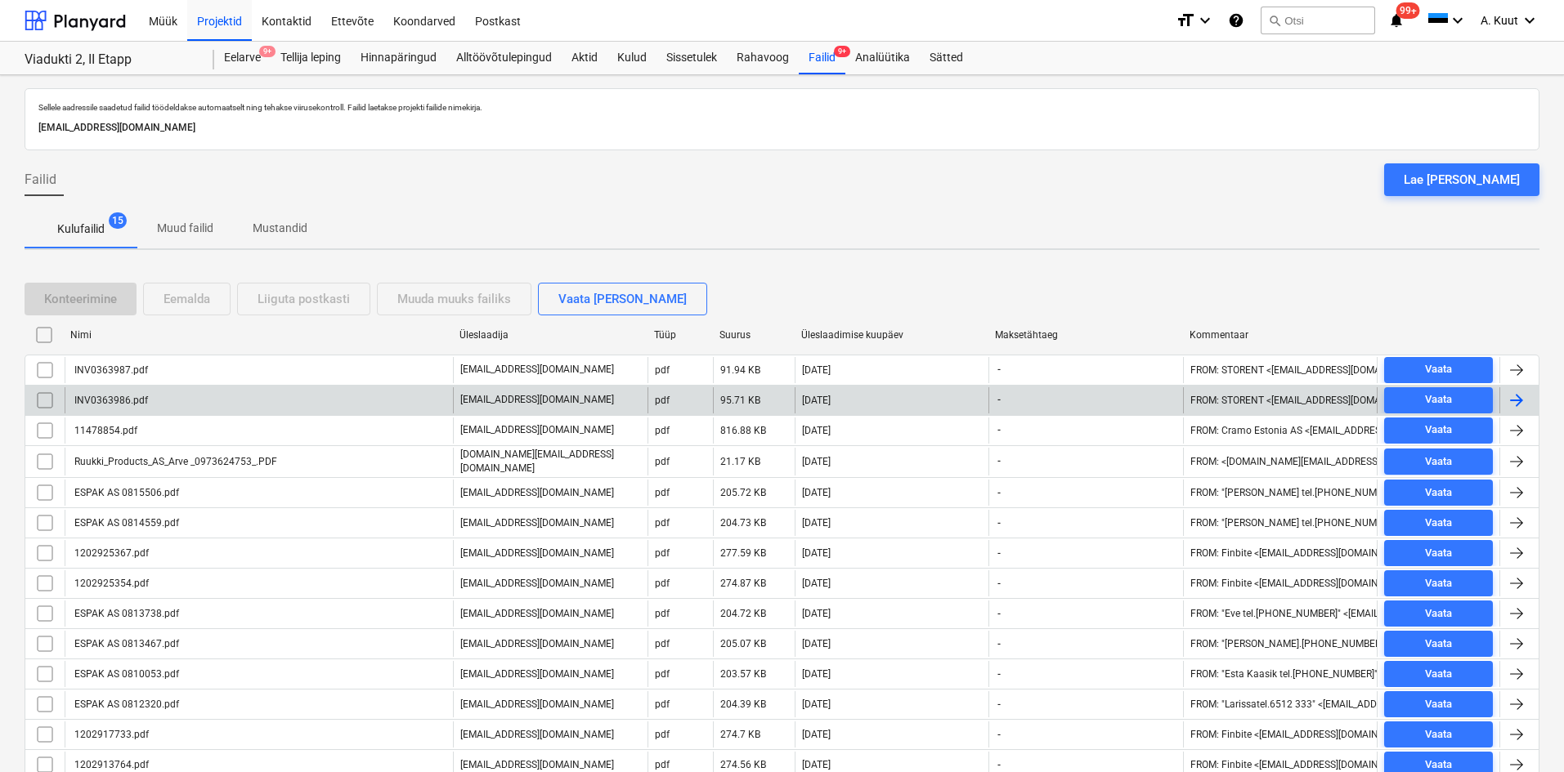
click at [159, 398] on div "INV0363986.pdf" at bounding box center [259, 400] width 388 height 26
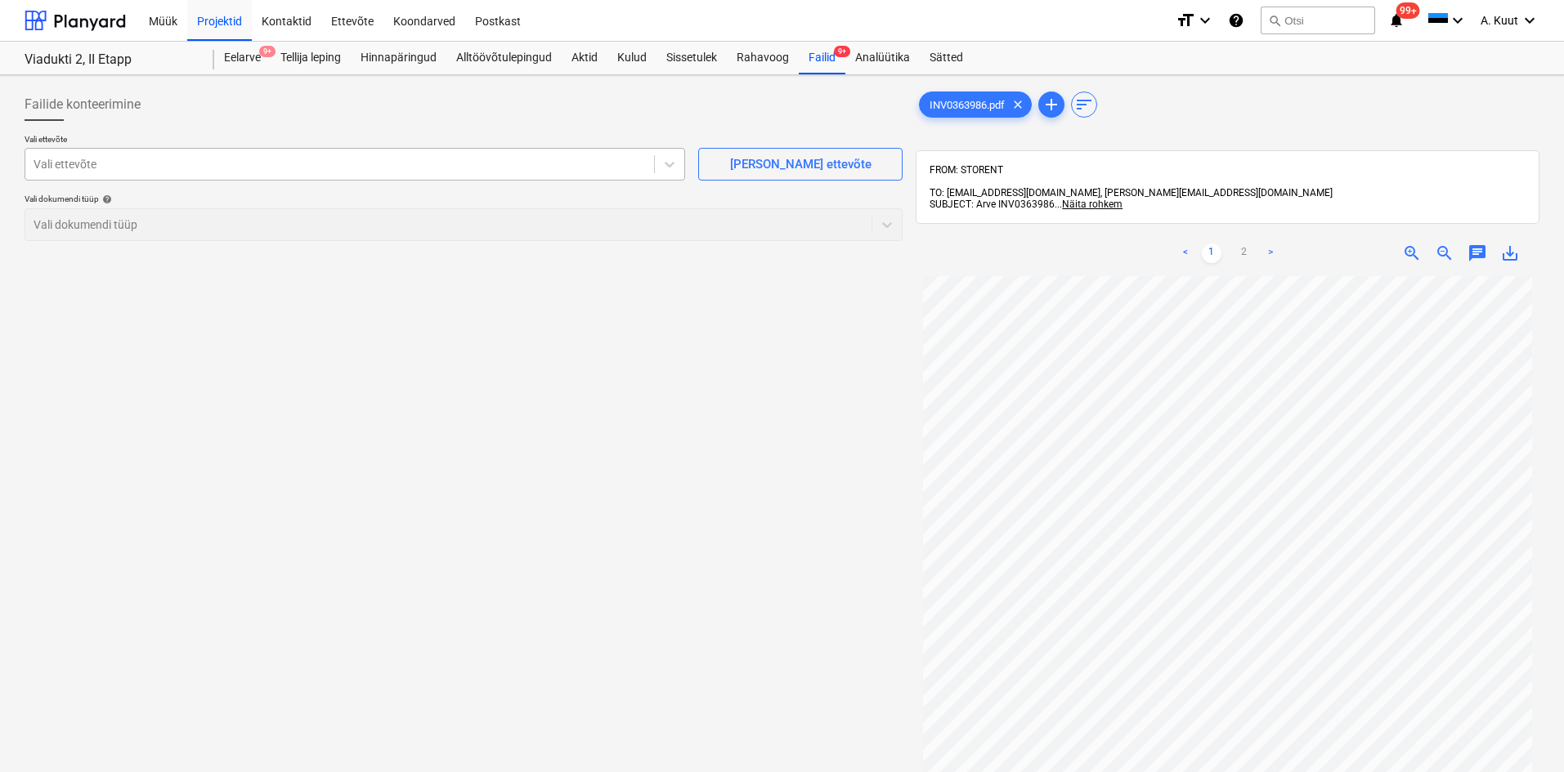
click at [174, 161] on div at bounding box center [340, 164] width 612 height 16
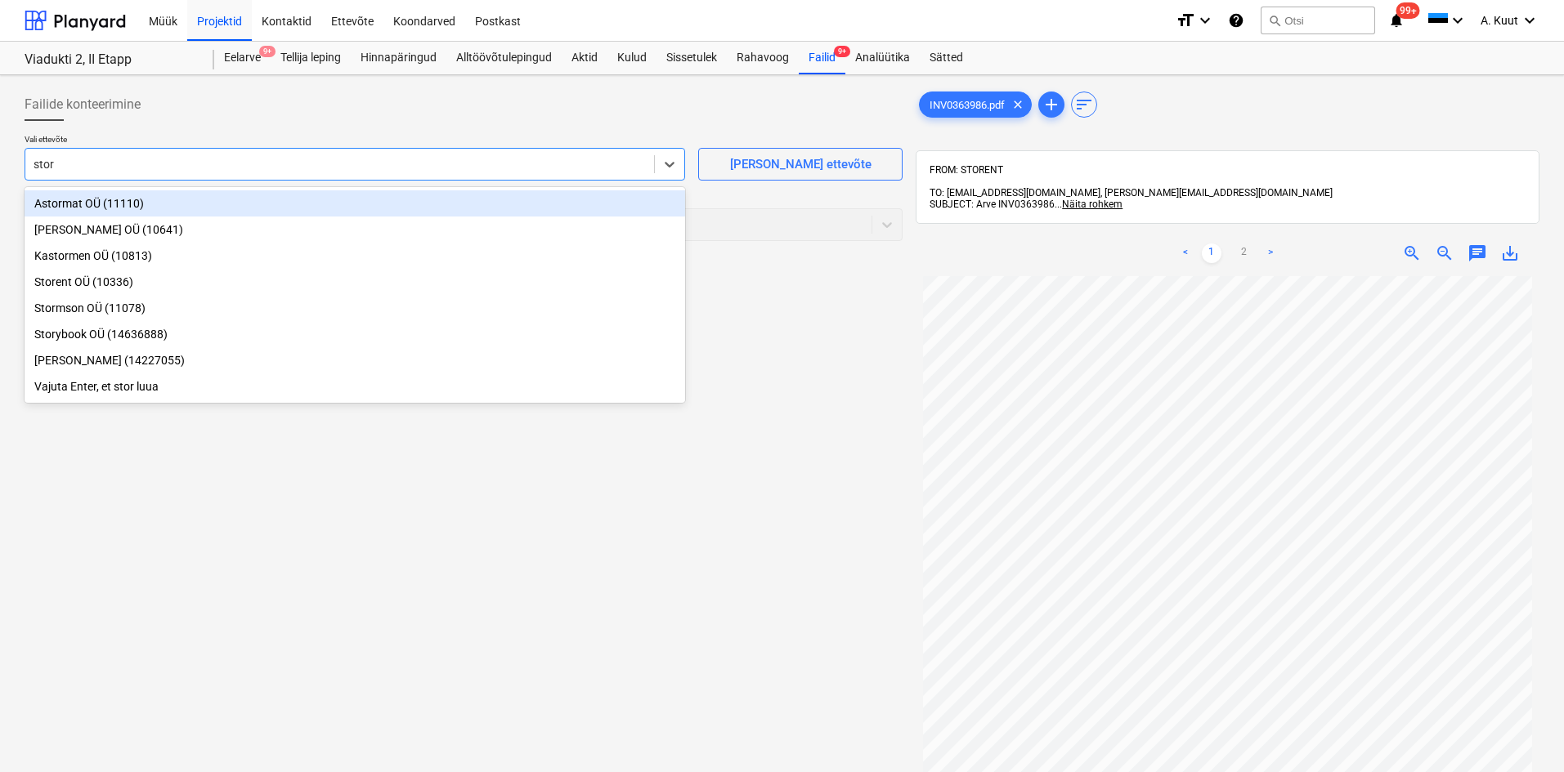
type input "store"
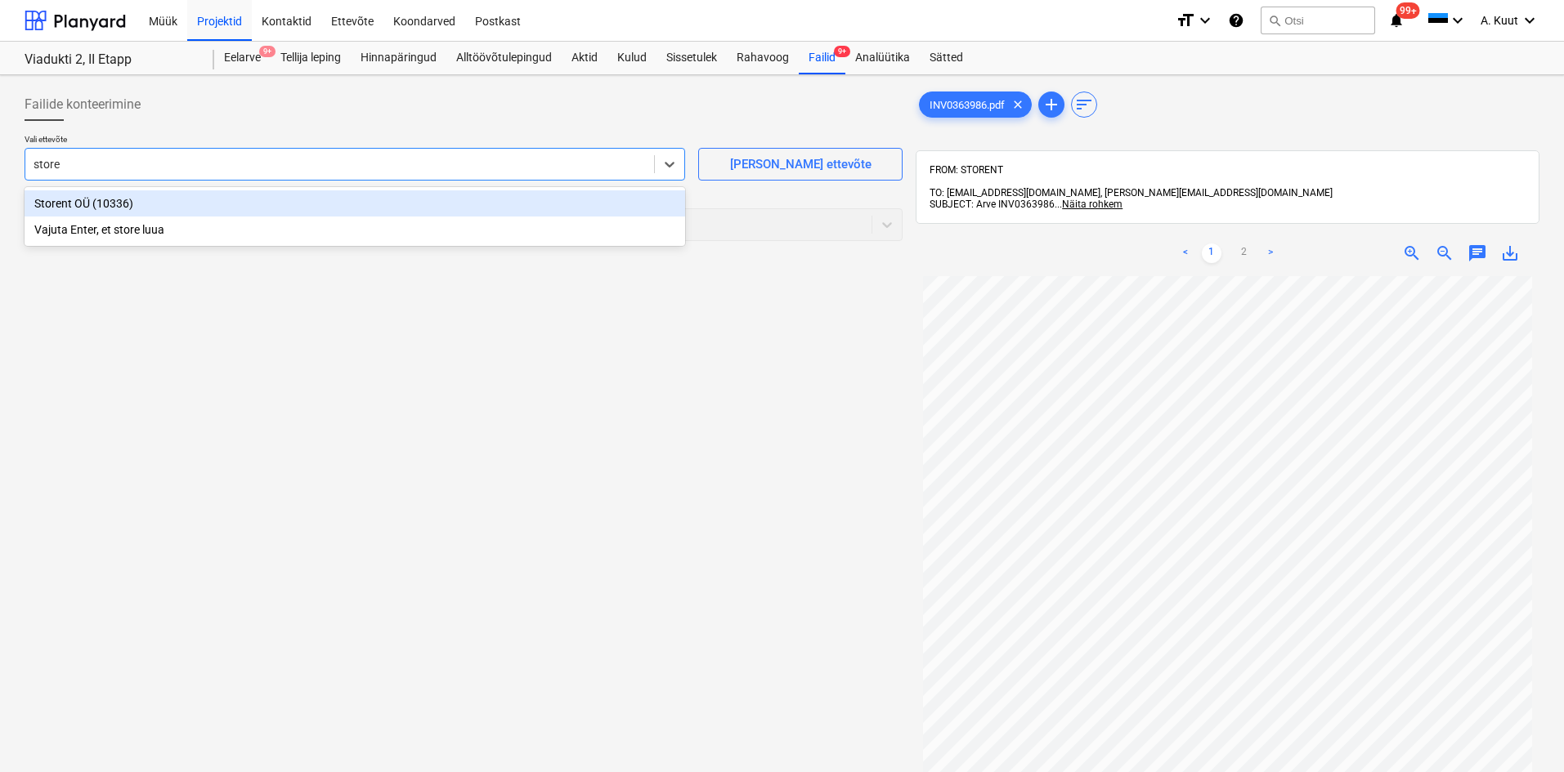
click at [60, 203] on div "Storent OÜ (10336)" at bounding box center [355, 203] width 660 height 26
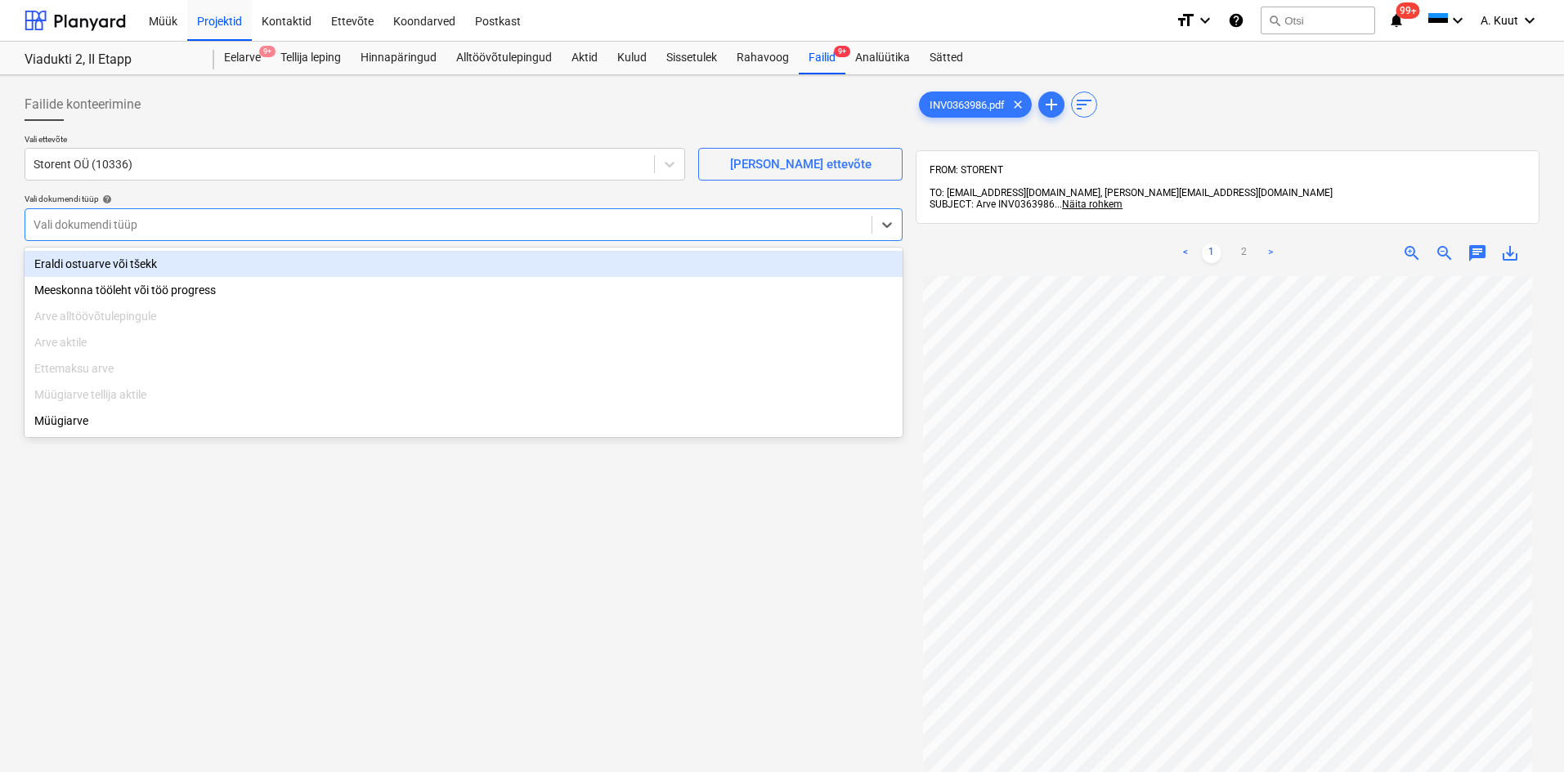
click at [166, 225] on div at bounding box center [449, 225] width 830 height 16
click at [123, 264] on div "Eraldi ostuarve või tšekk" at bounding box center [464, 264] width 878 height 26
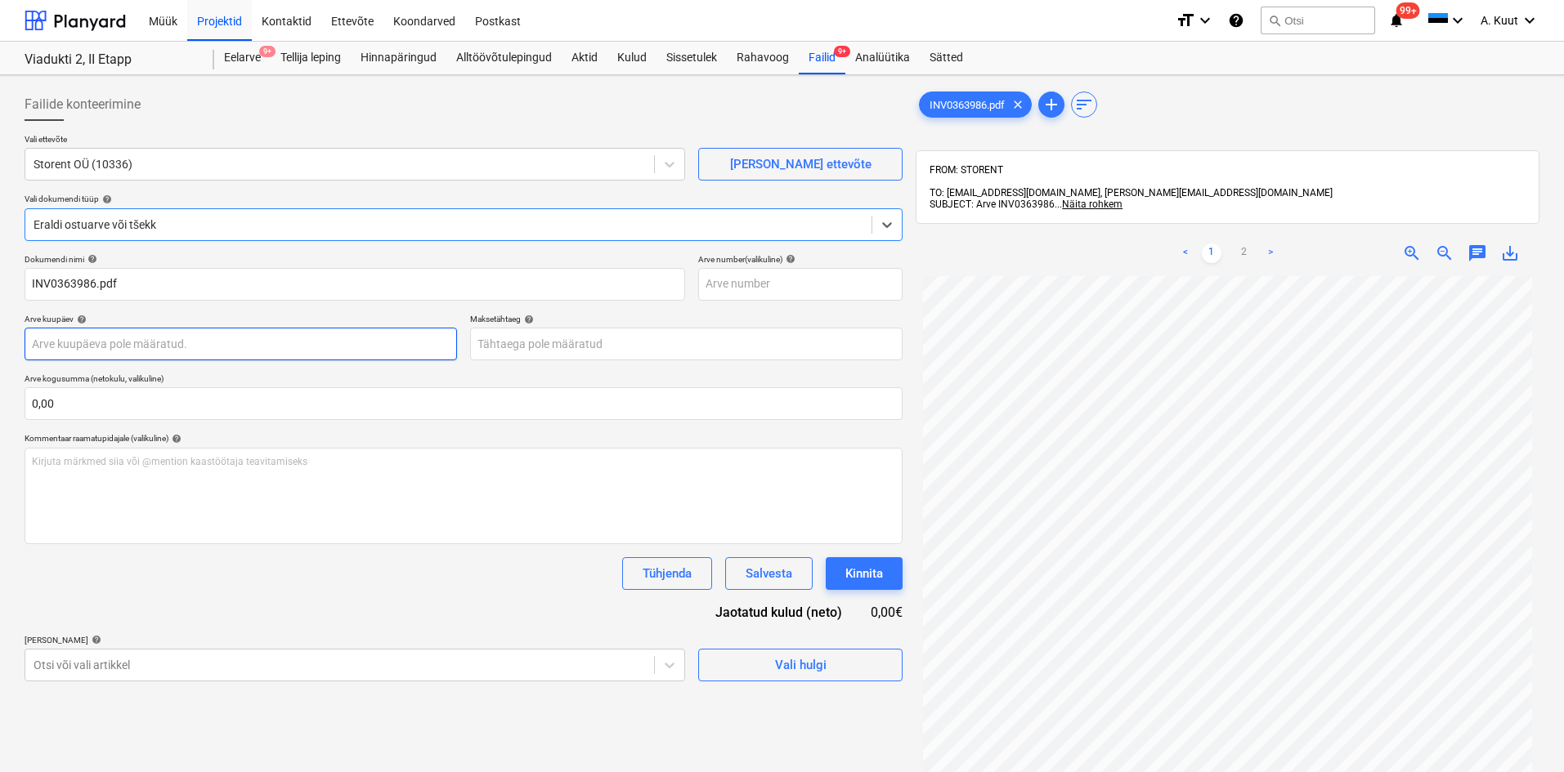
click at [71, 342] on body "Müük Projektid Kontaktid Ettevõte Koondarved Postkast format_size keyboard_arro…" at bounding box center [782, 386] width 1564 height 772
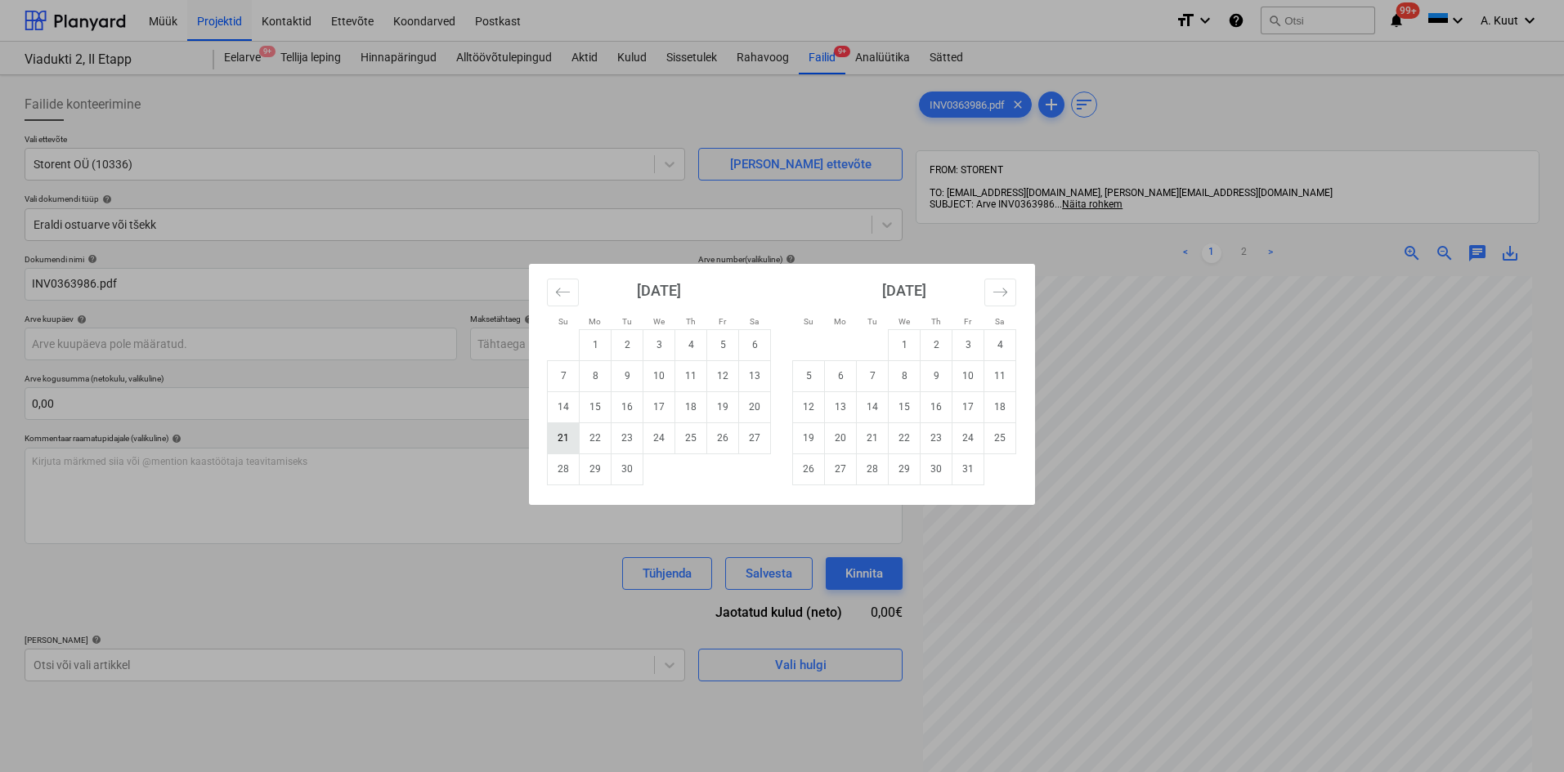
click at [560, 441] on td "21" at bounding box center [564, 438] width 32 height 31
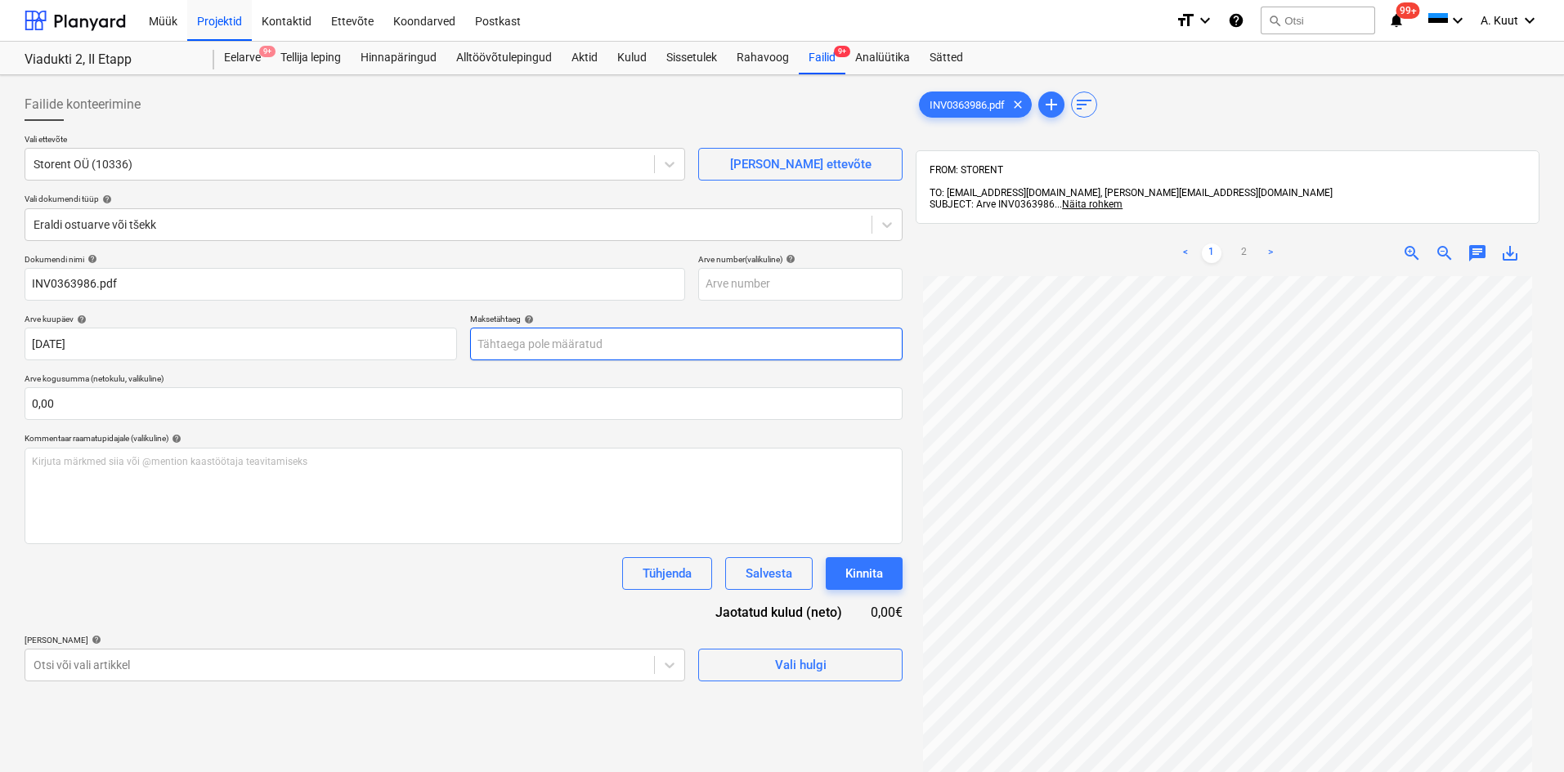
click at [490, 344] on body "Müük Projektid Kontaktid Ettevõte Koondarved Postkast format_size keyboard_arro…" at bounding box center [782, 386] width 1564 height 772
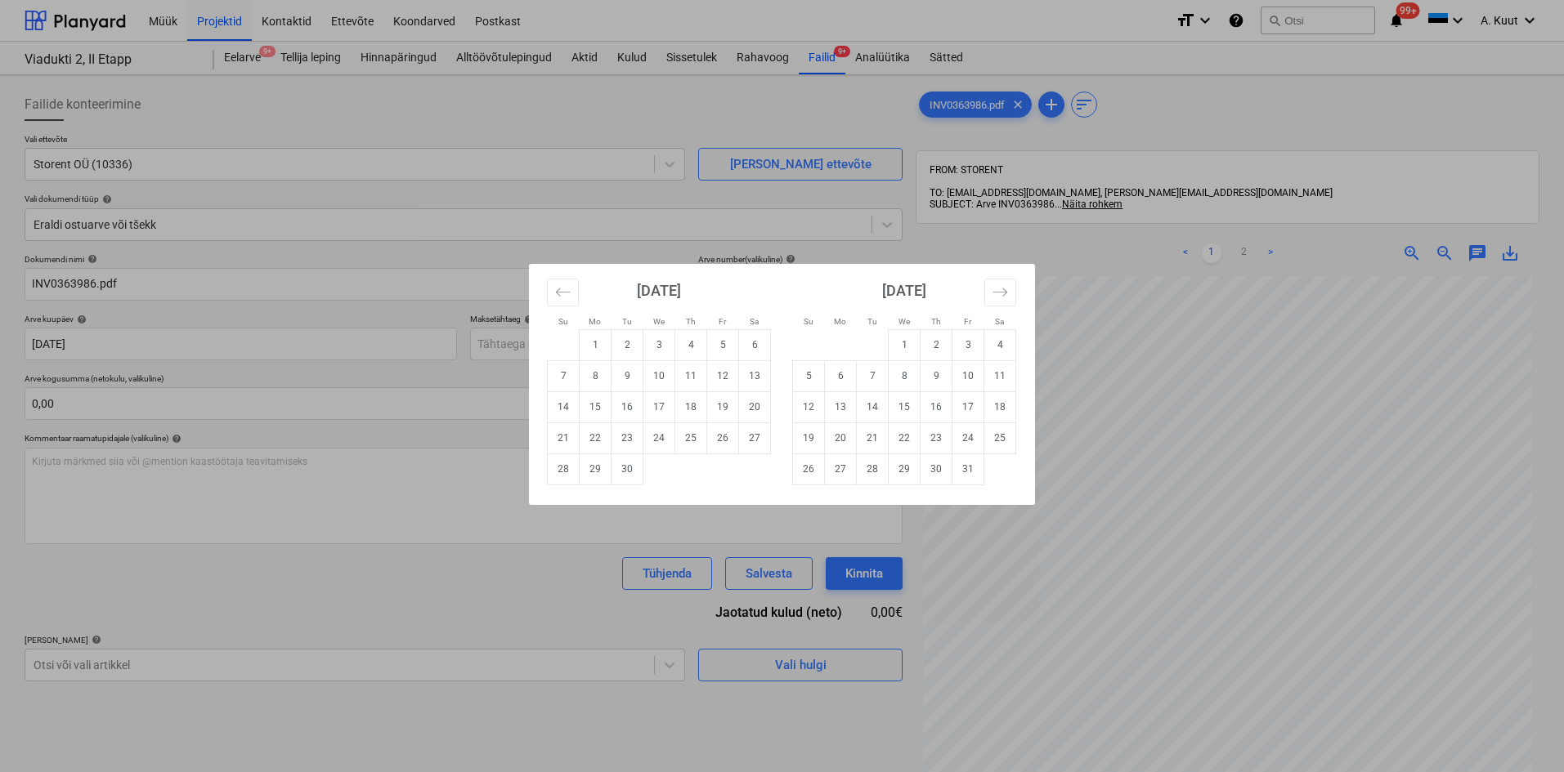
click at [117, 343] on div "Su Mo Tu We Th Fr Sa Su Mo Tu We Th Fr Sa [DATE] 1 2 3 4 5 6 7 8 9 10 11 12 13 …" at bounding box center [782, 386] width 1564 height 772
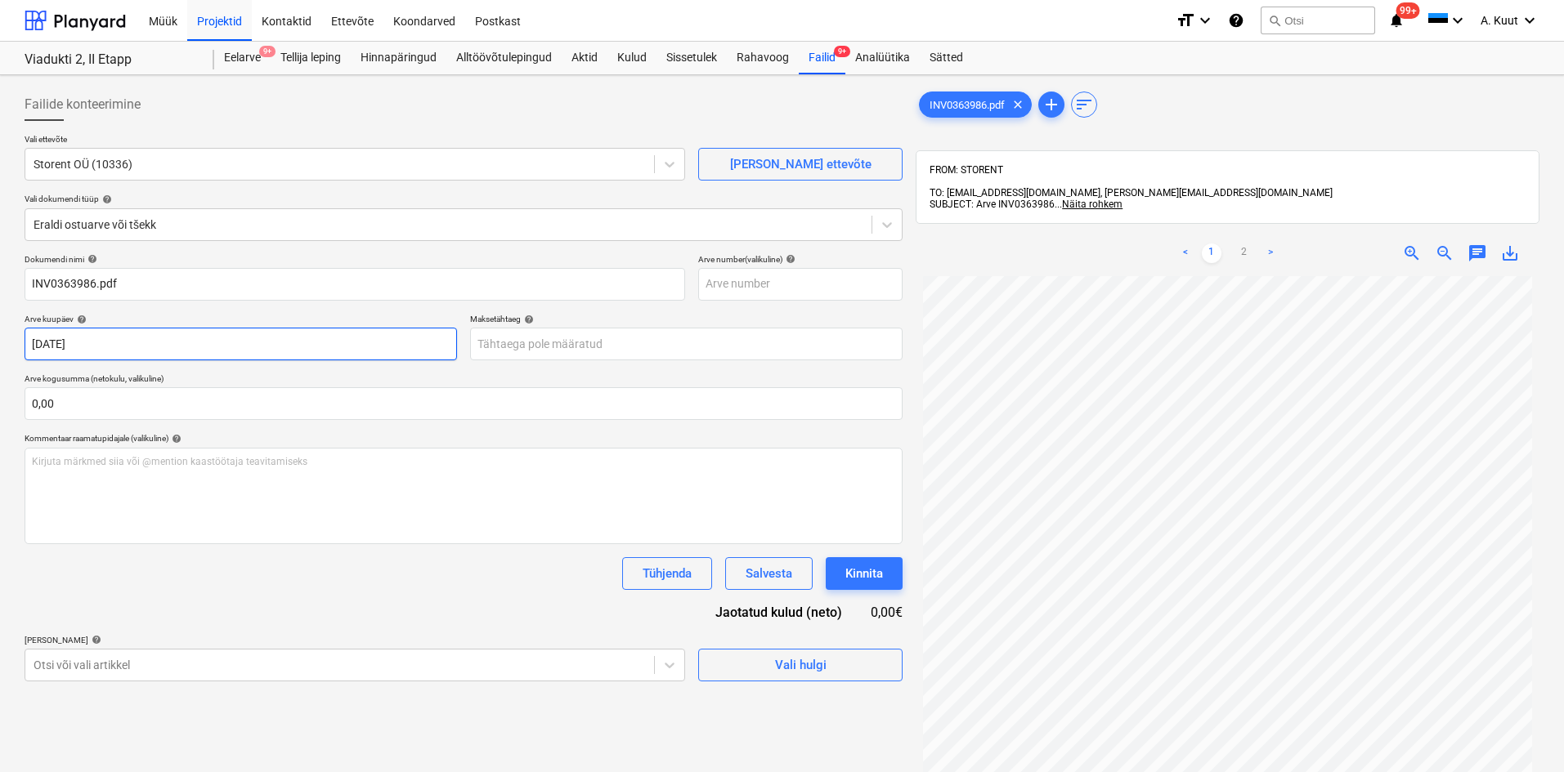
click at [96, 342] on body "Müük Projektid Kontaktid Ettevõte Koondarved Postkast format_size keyboard_arro…" at bounding box center [782, 386] width 1564 height 772
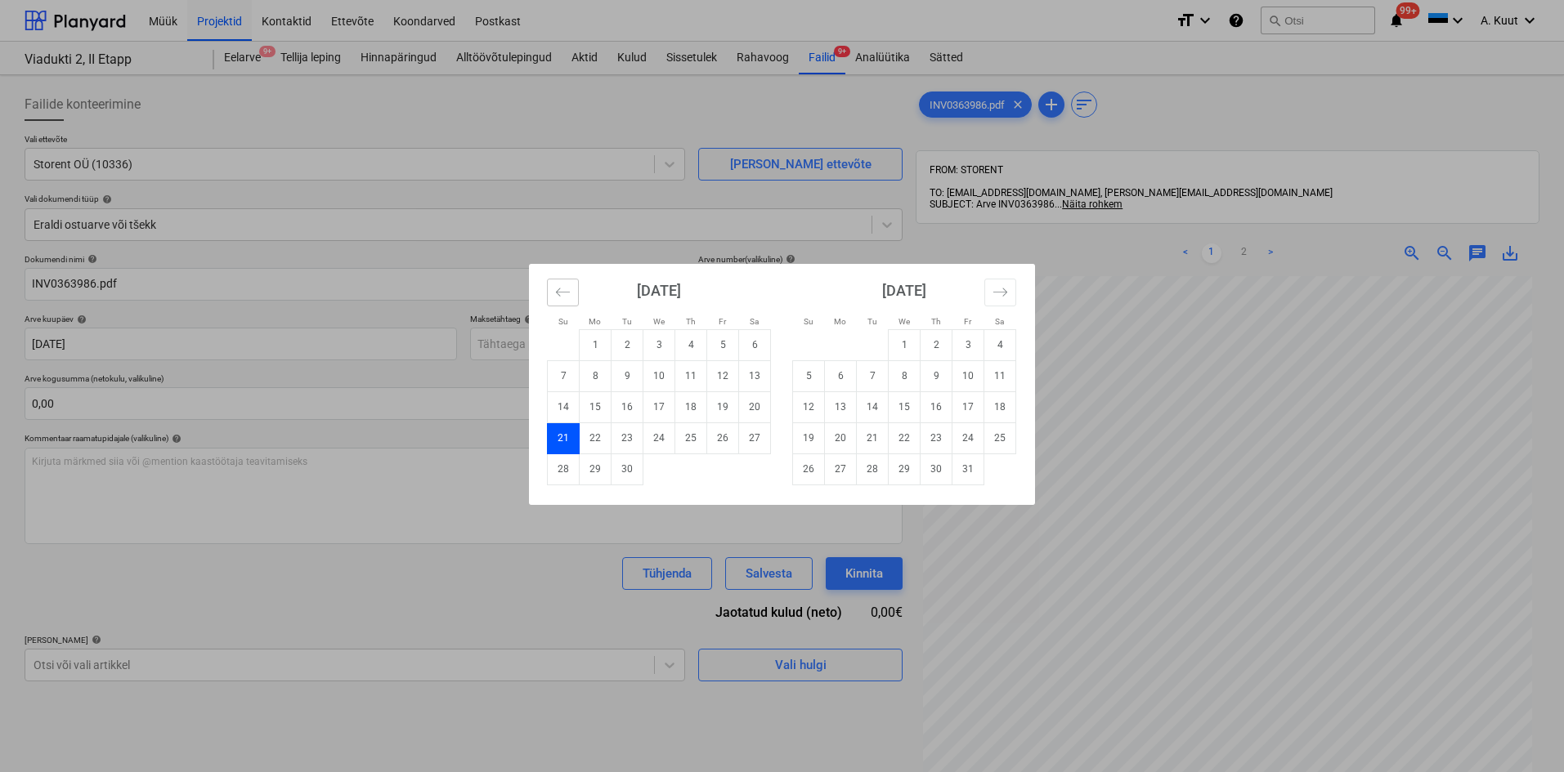
click at [568, 296] on icon "Move backward to switch to the previous month." at bounding box center [563, 292] width 16 height 16
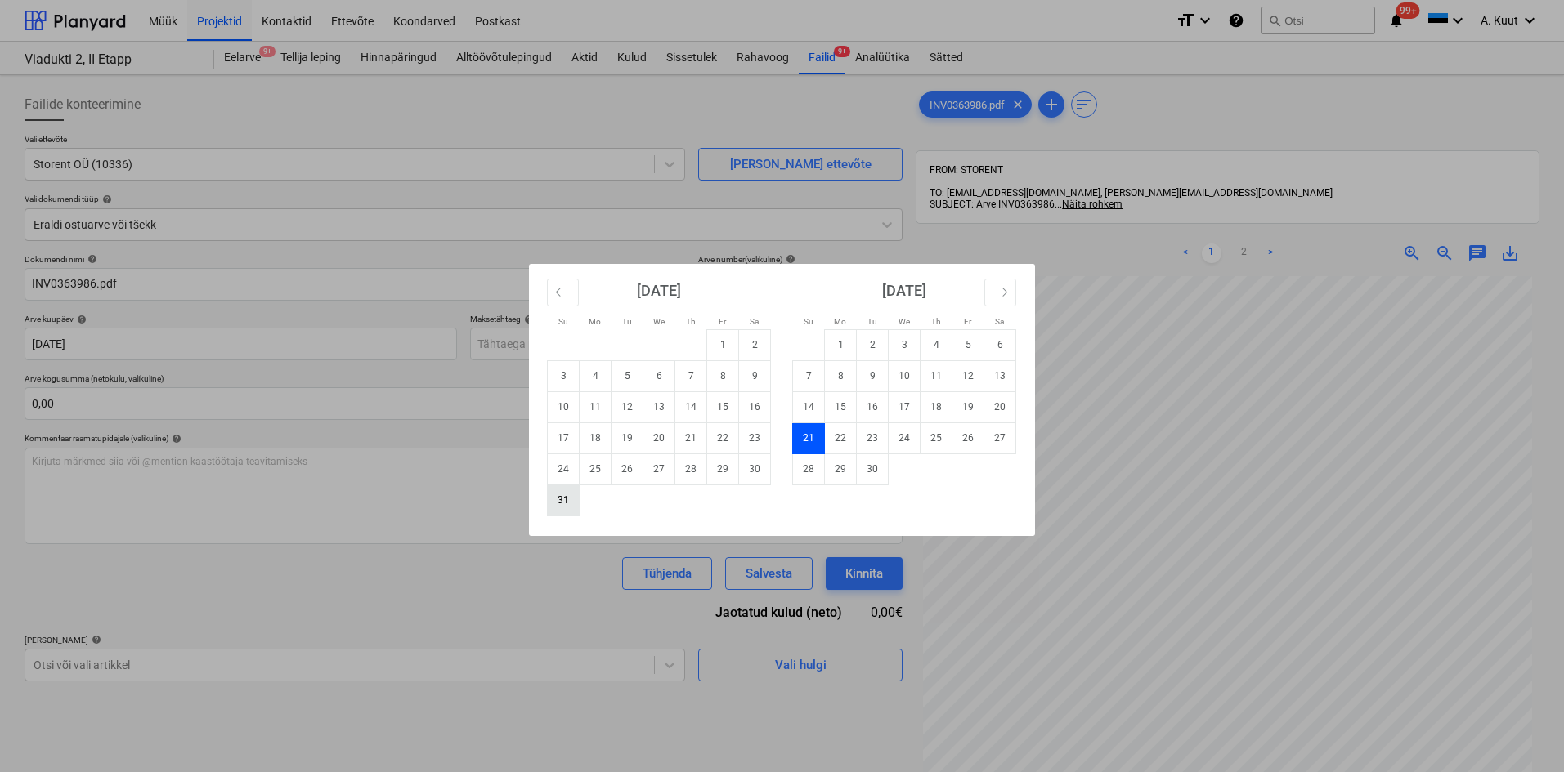
click at [566, 503] on td "31" at bounding box center [564, 500] width 32 height 31
type input "[DATE]"
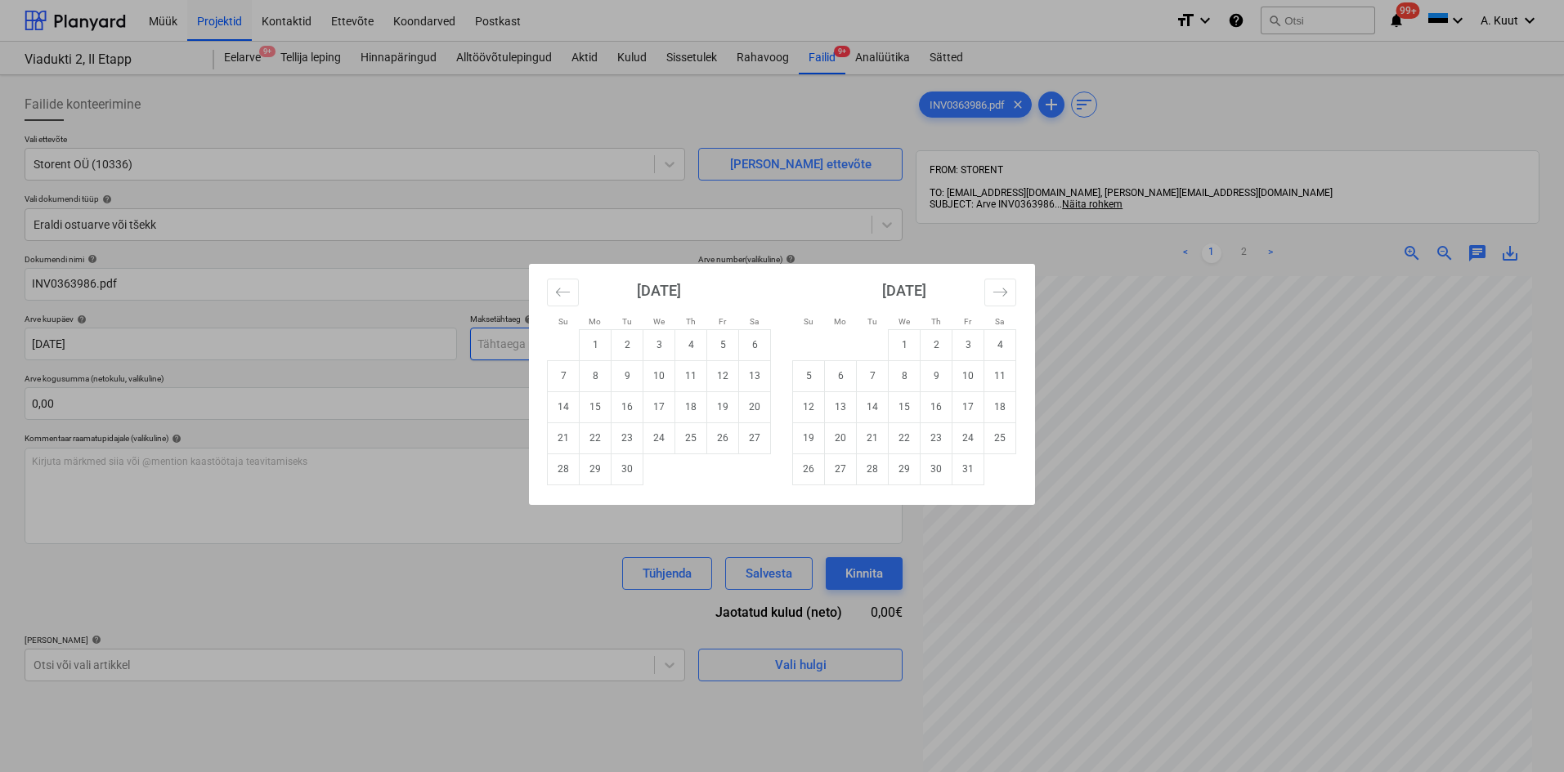
click at [487, 342] on body "Müük Projektid Kontaktid Ettevõte Koondarved Postkast format_size keyboard_arro…" at bounding box center [782, 386] width 1564 height 772
click at [592, 437] on td "22" at bounding box center [595, 438] width 32 height 31
type input "[DATE]"
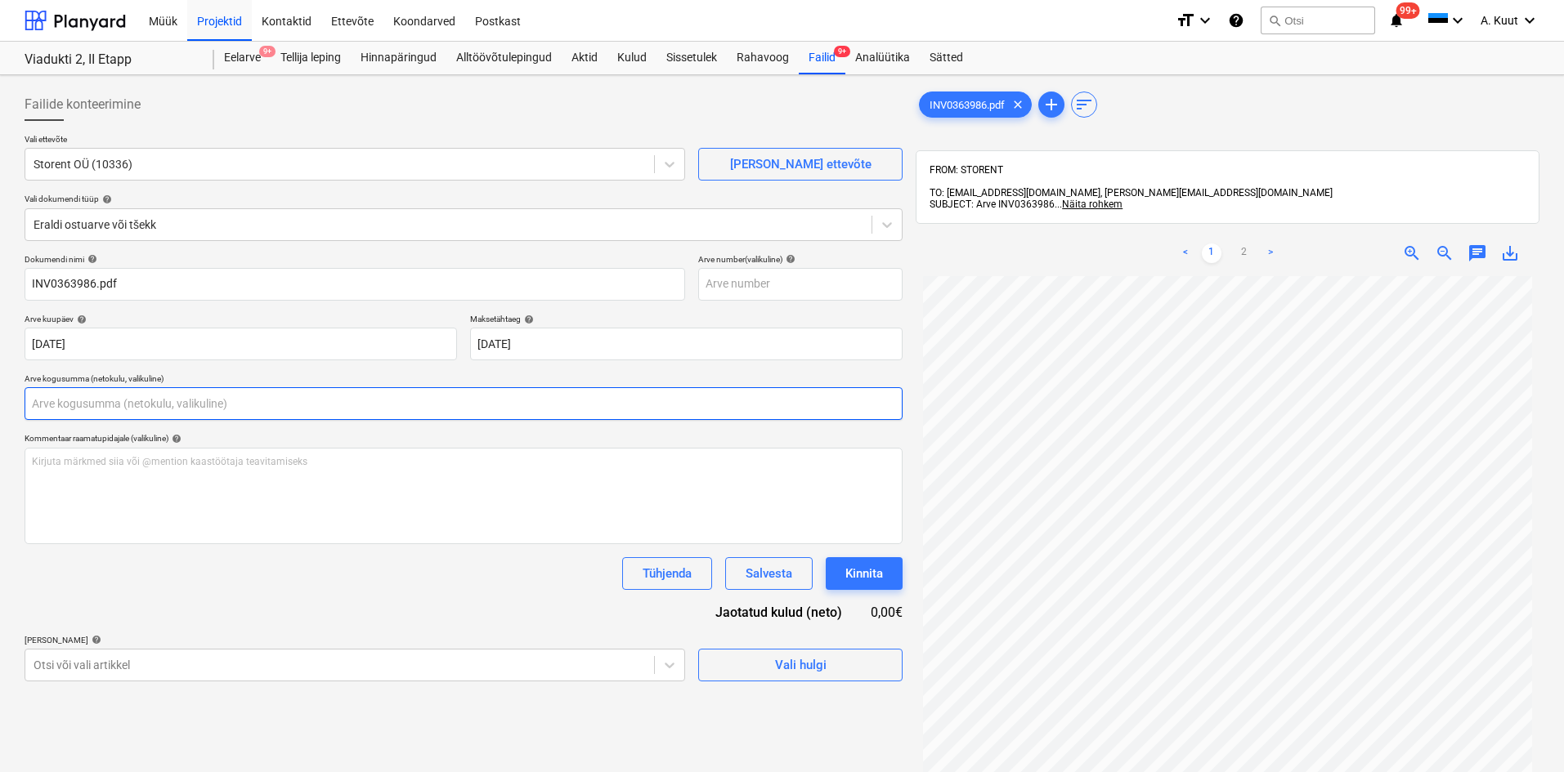
click at [82, 406] on input "text" at bounding box center [464, 403] width 878 height 33
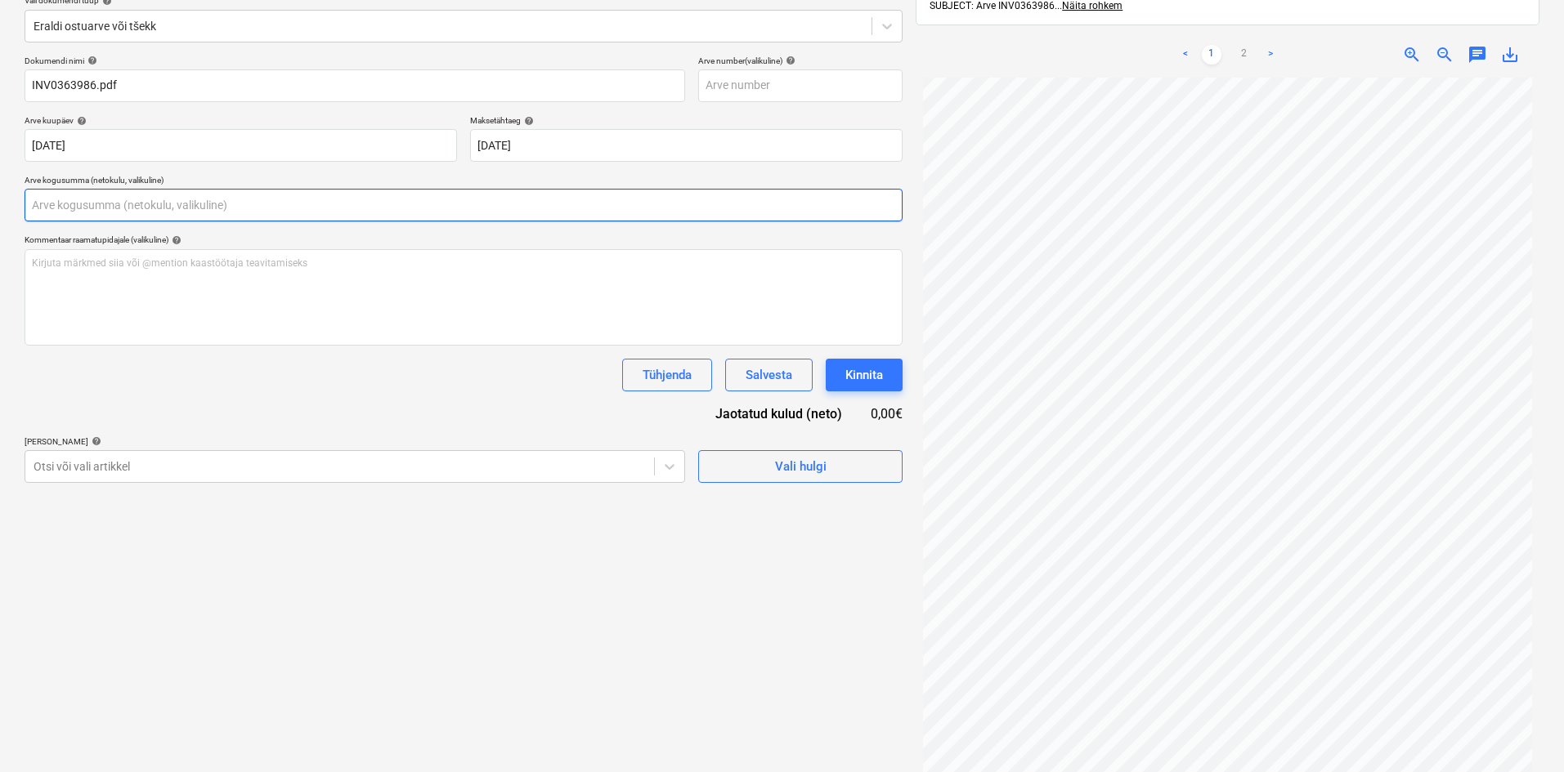
scroll to position [232, 0]
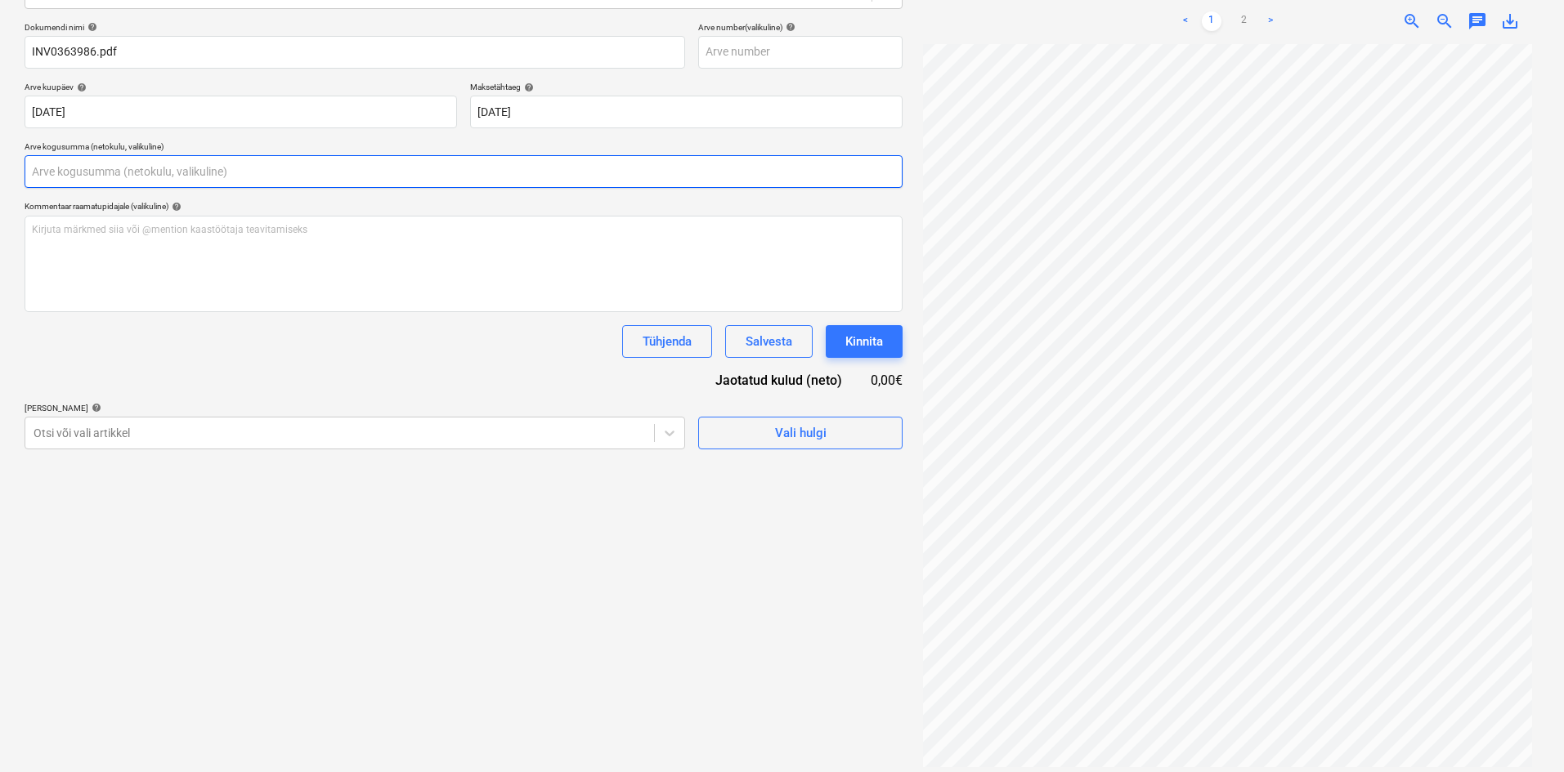
click at [38, 168] on input "text" at bounding box center [464, 171] width 878 height 33
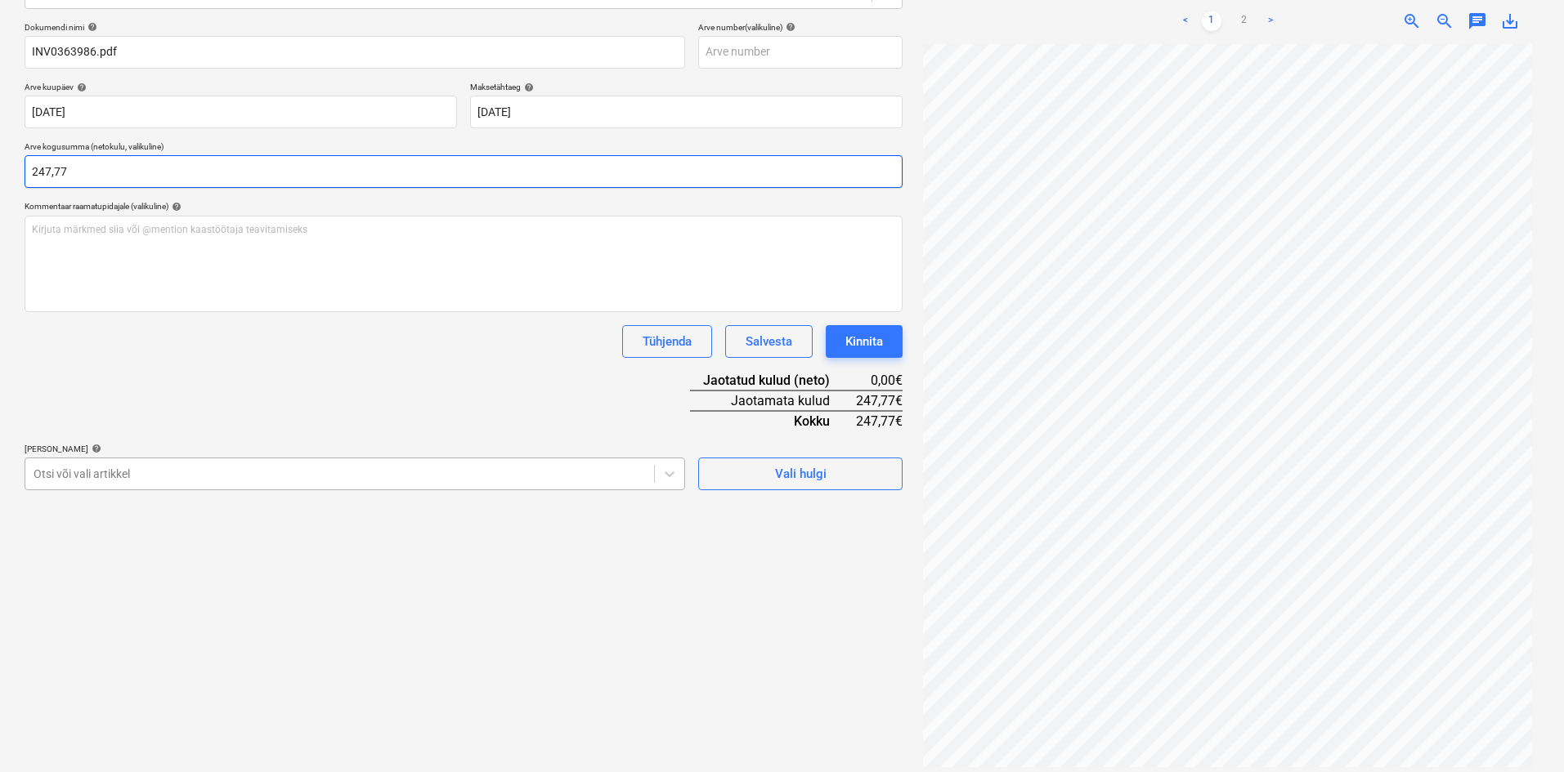
type input "247,77"
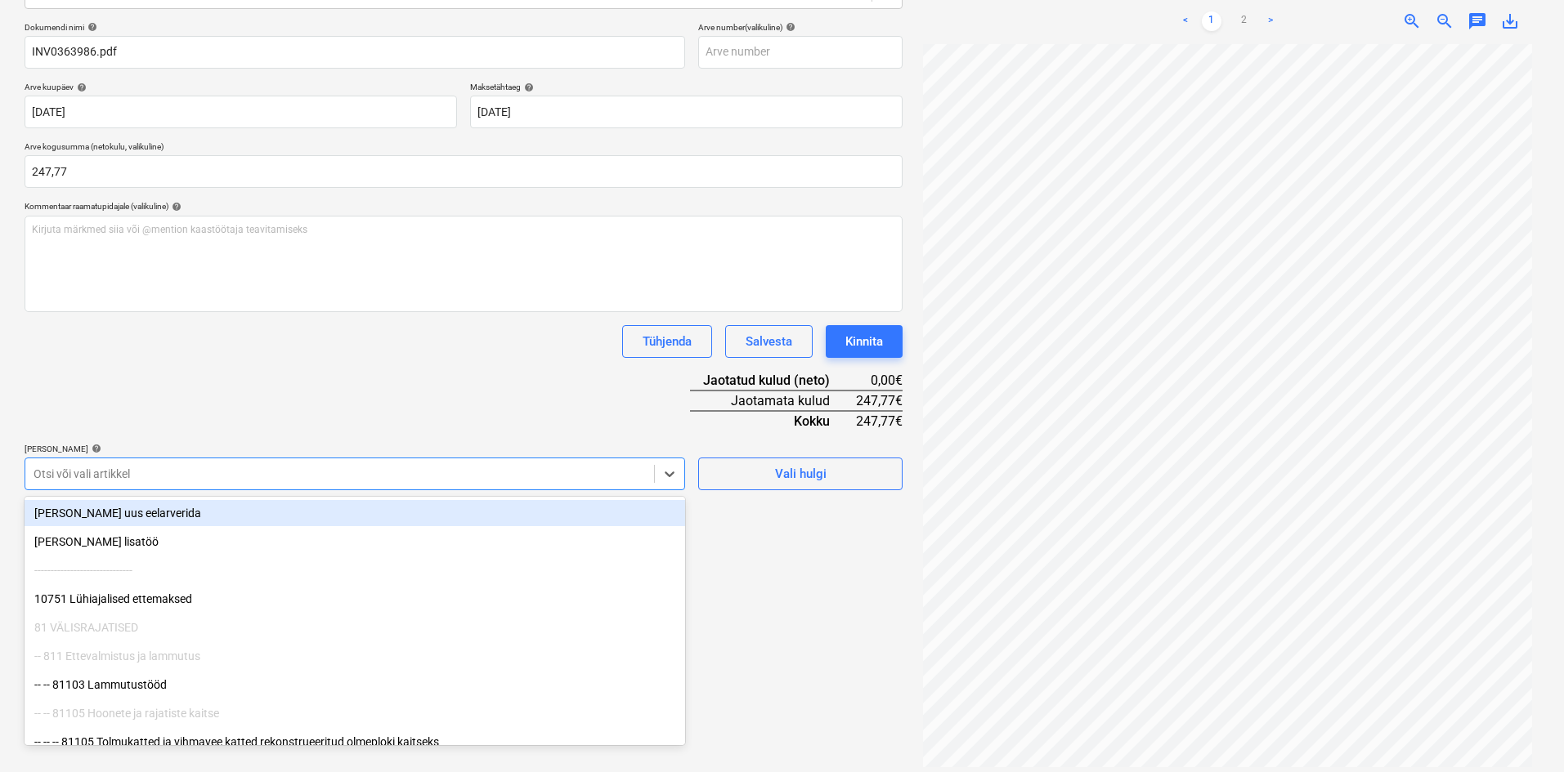
click at [90, 473] on div at bounding box center [340, 474] width 612 height 16
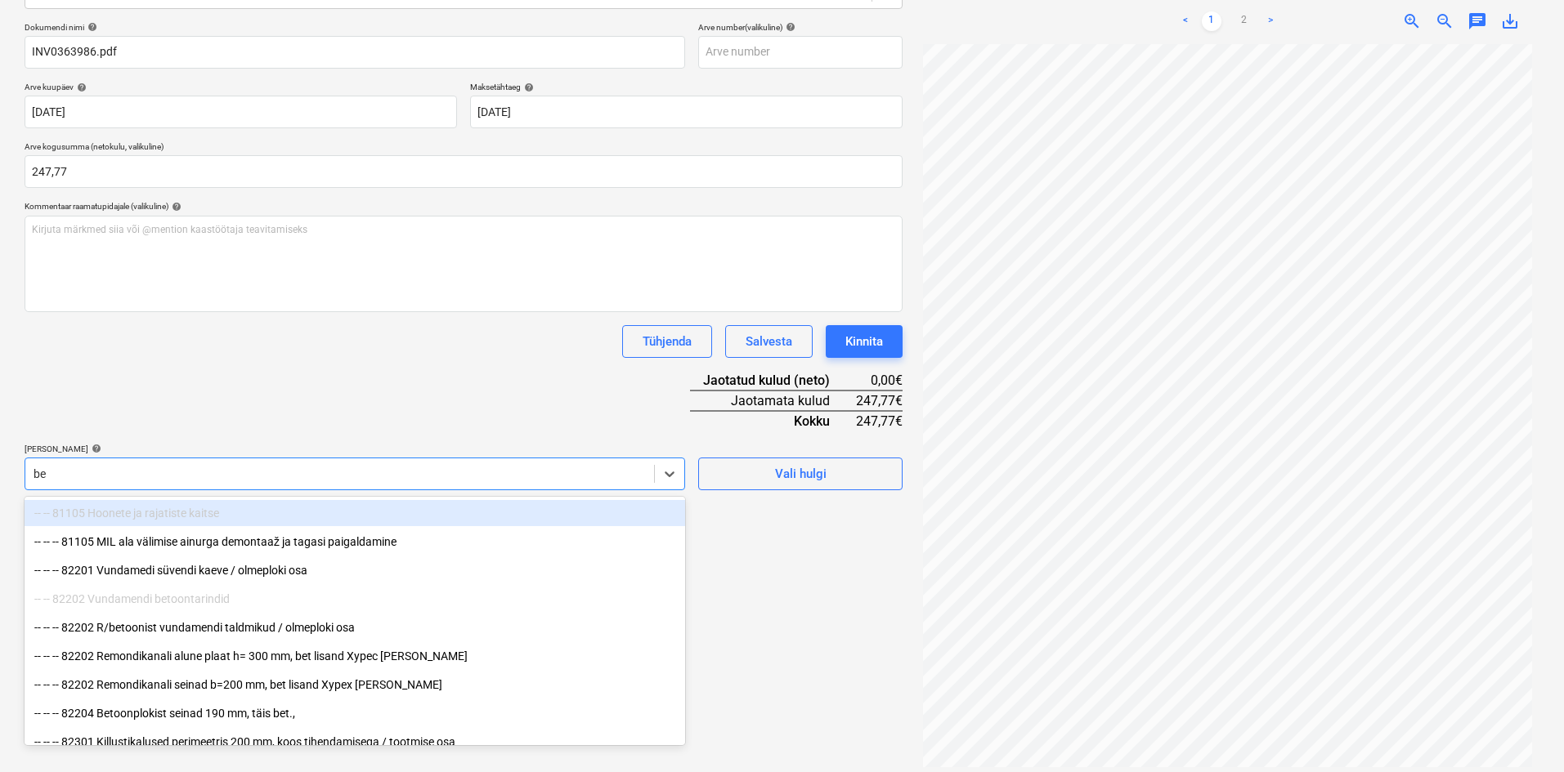
type input "bet"
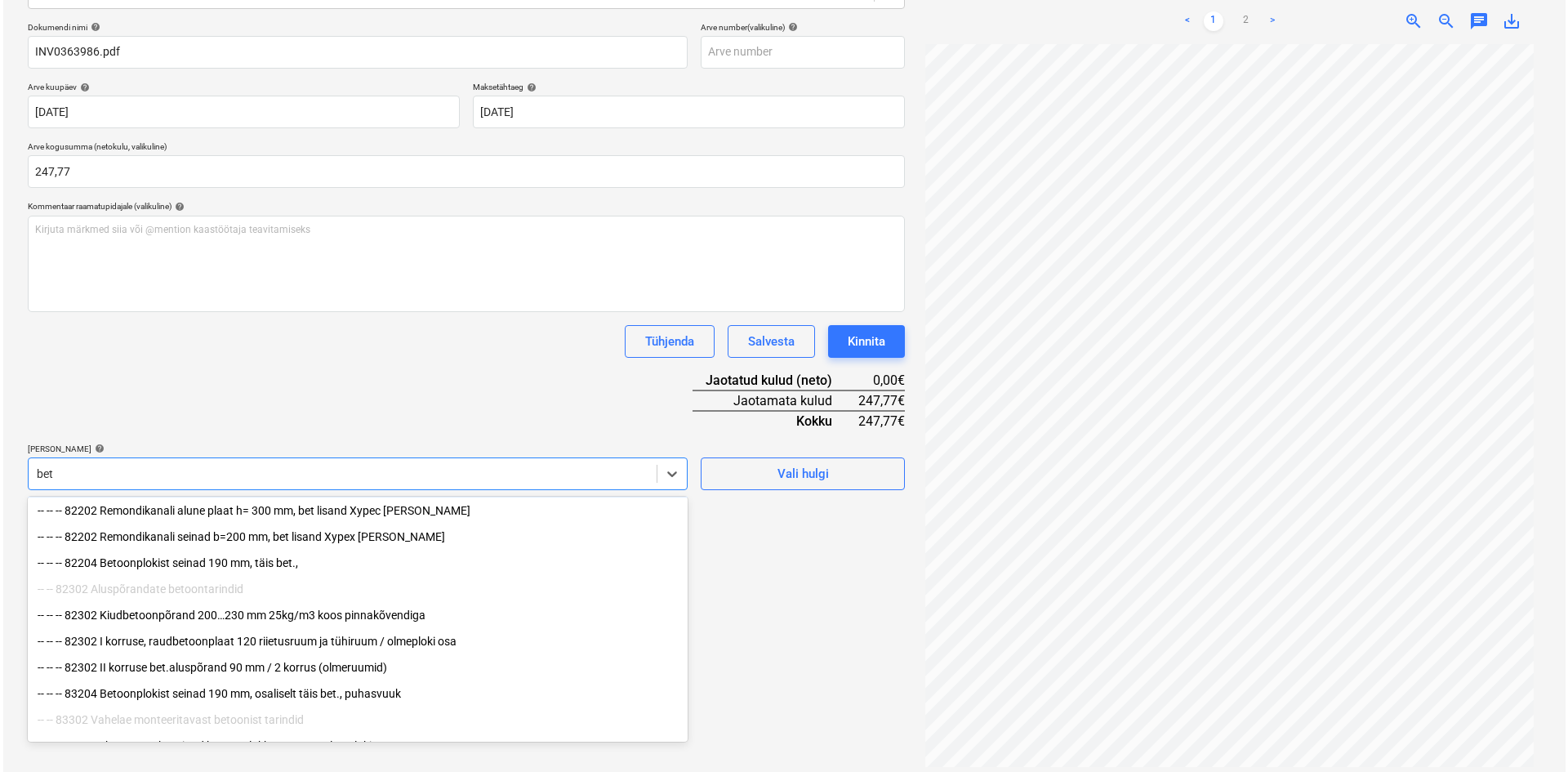
scroll to position [112, 0]
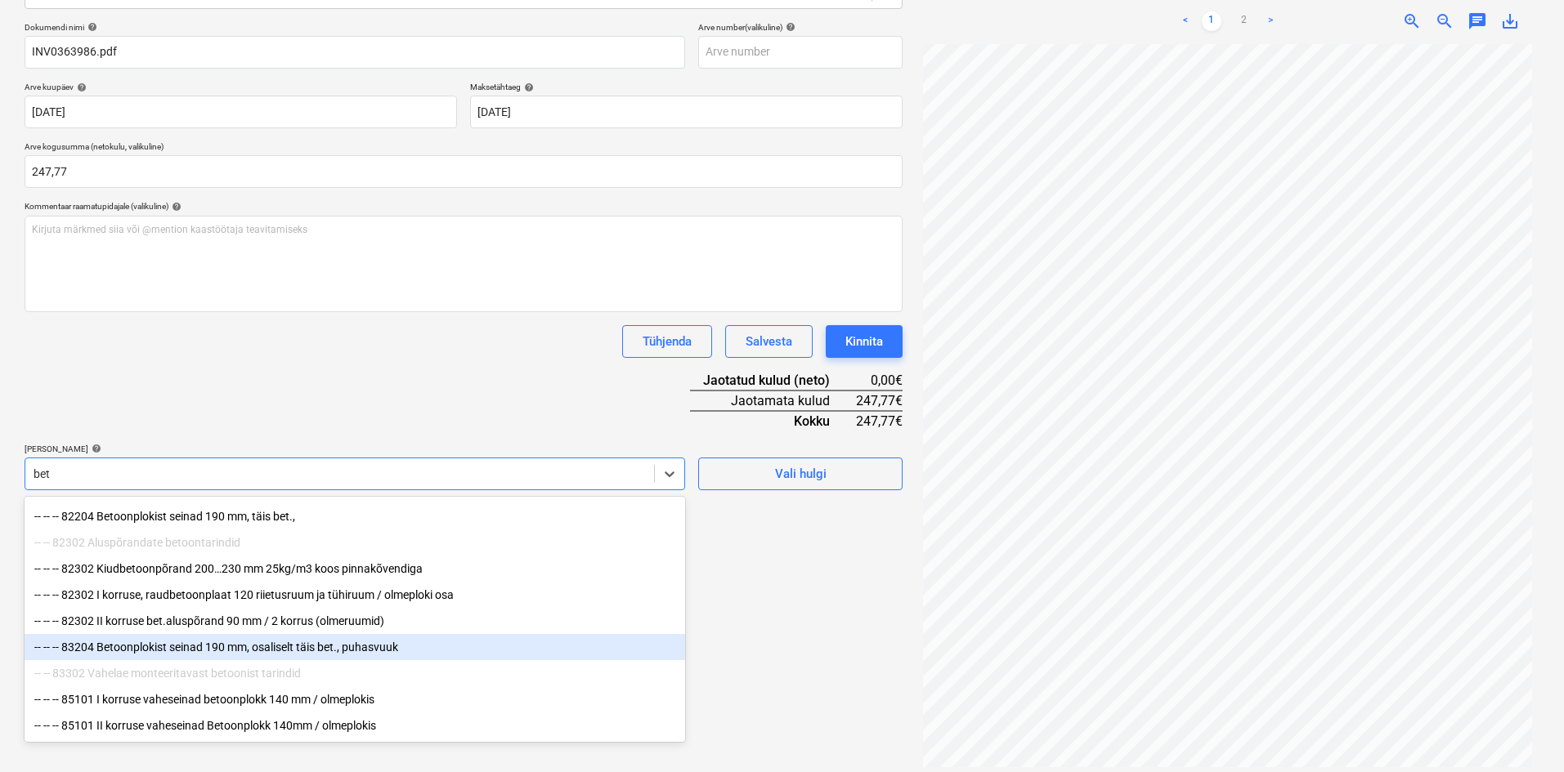
click at [191, 642] on div "-- -- -- 83204 Betoonplokist seinad 190 mm, osaliselt täis bet., puhasvuuk" at bounding box center [355, 647] width 660 height 26
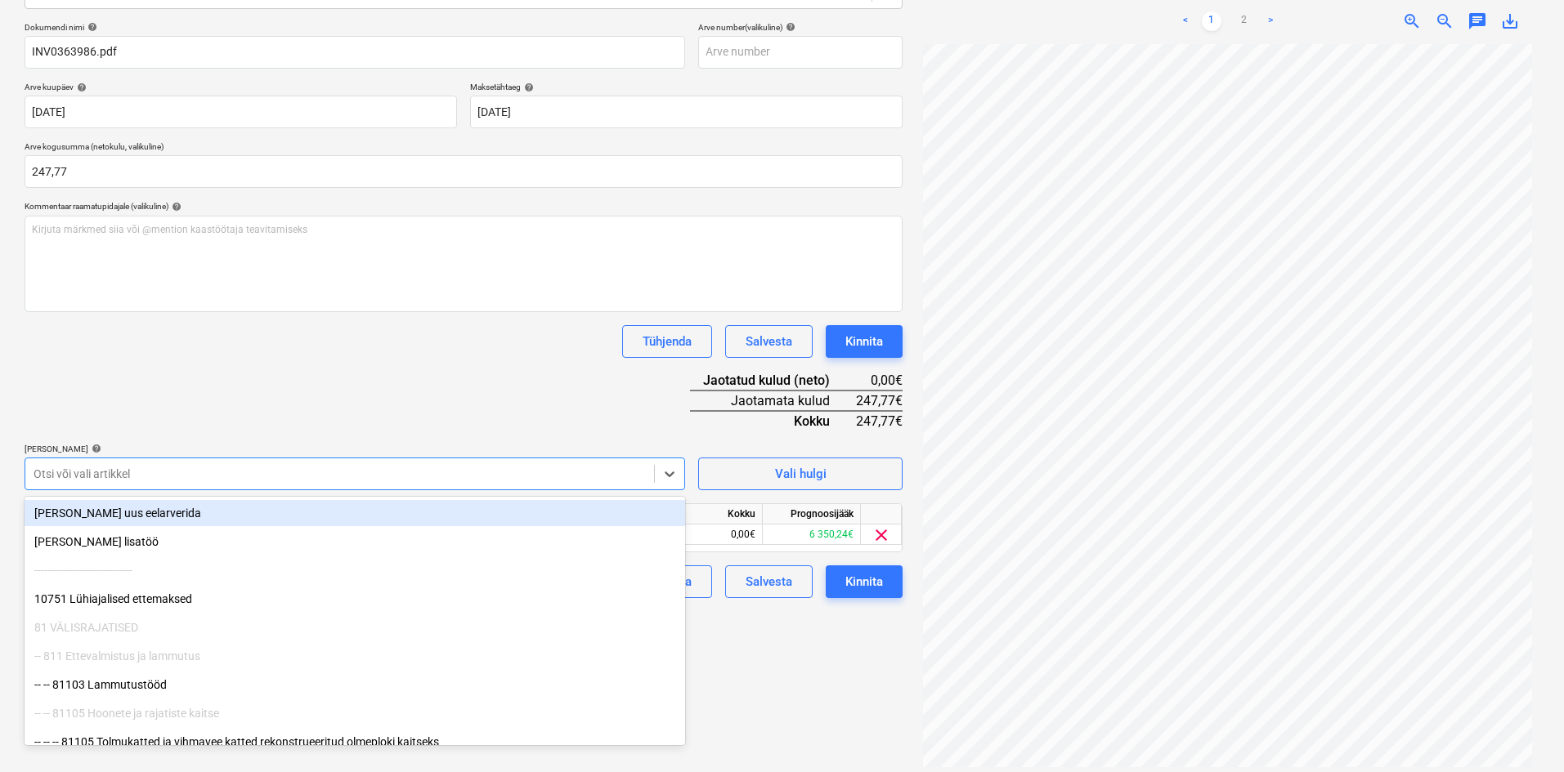
click at [319, 414] on div "Dokumendi nimi help INV0363986.pdf Arve number (valikuline) help Arve kuupäev h…" at bounding box center [464, 310] width 878 height 576
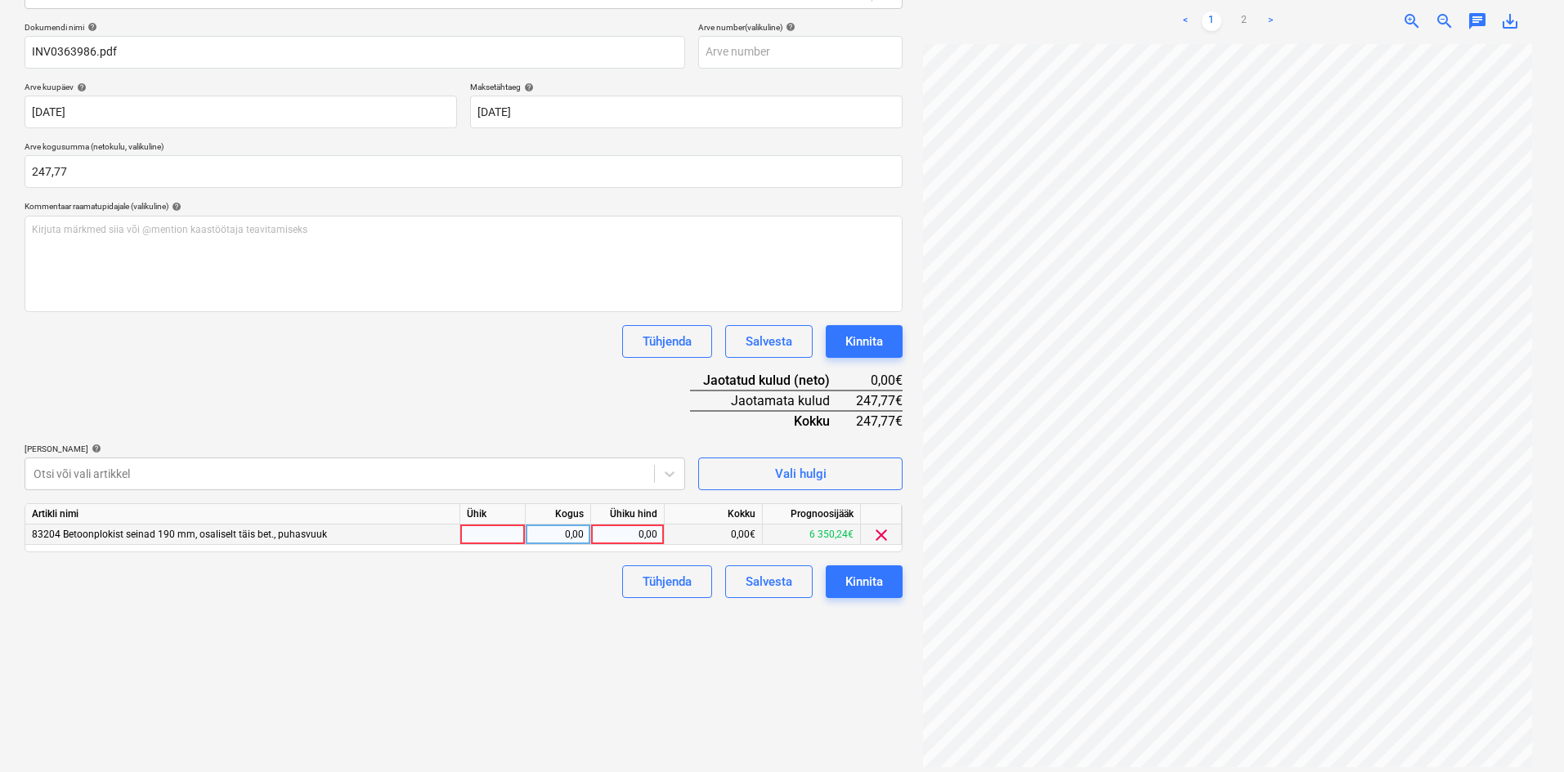
click at [647, 530] on div "0,00" at bounding box center [627, 535] width 60 height 20
type input "247,77"
click at [545, 626] on div "Failide konteerimine Vali ettevõte Storent OÜ (10336) [PERSON_NAME] uus ettevõt…" at bounding box center [463, 314] width 891 height 928
click at [866, 585] on div "Kinnita" at bounding box center [864, 581] width 38 height 21
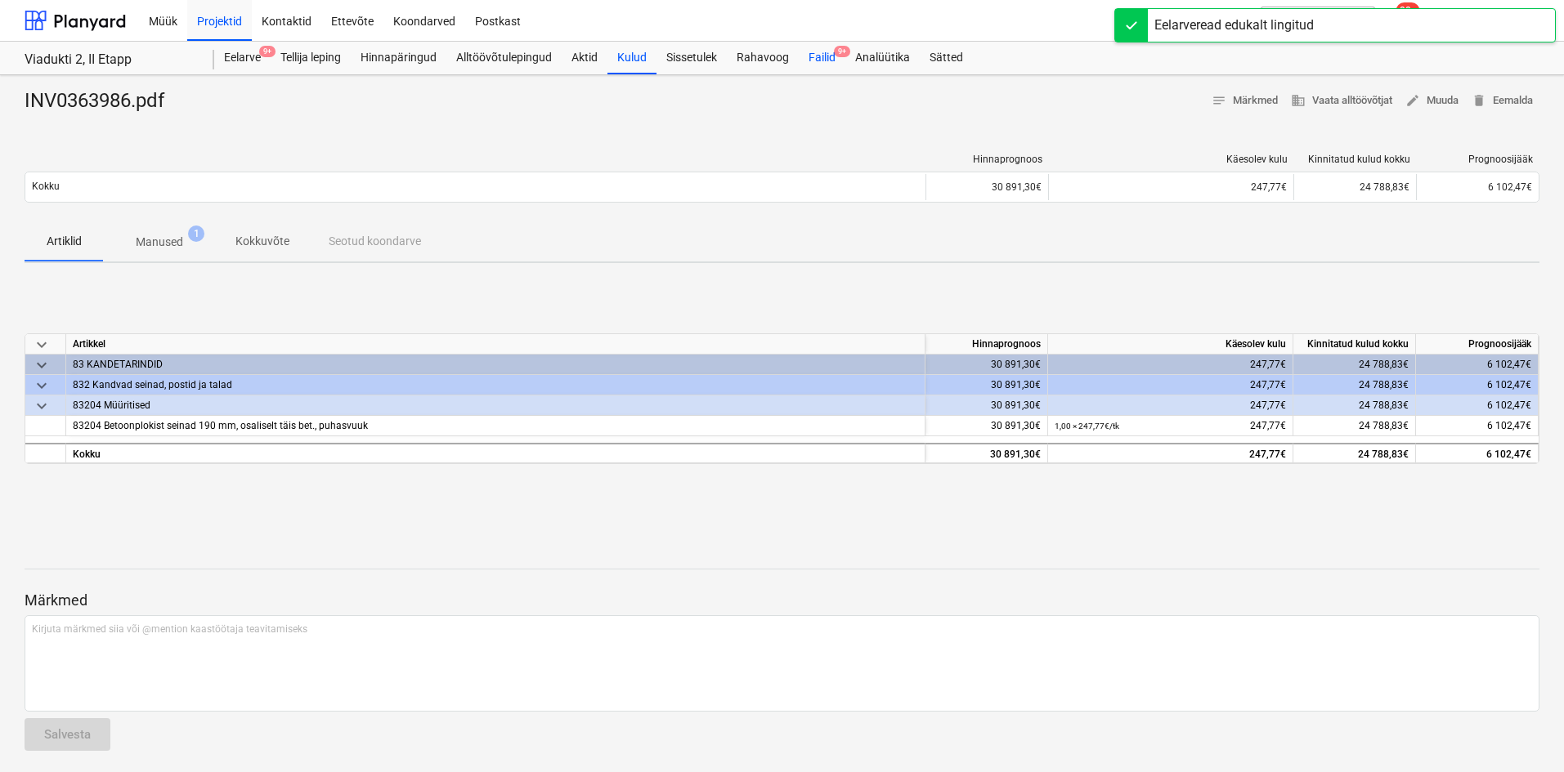
click at [817, 58] on div "Failid 9+" at bounding box center [822, 58] width 47 height 33
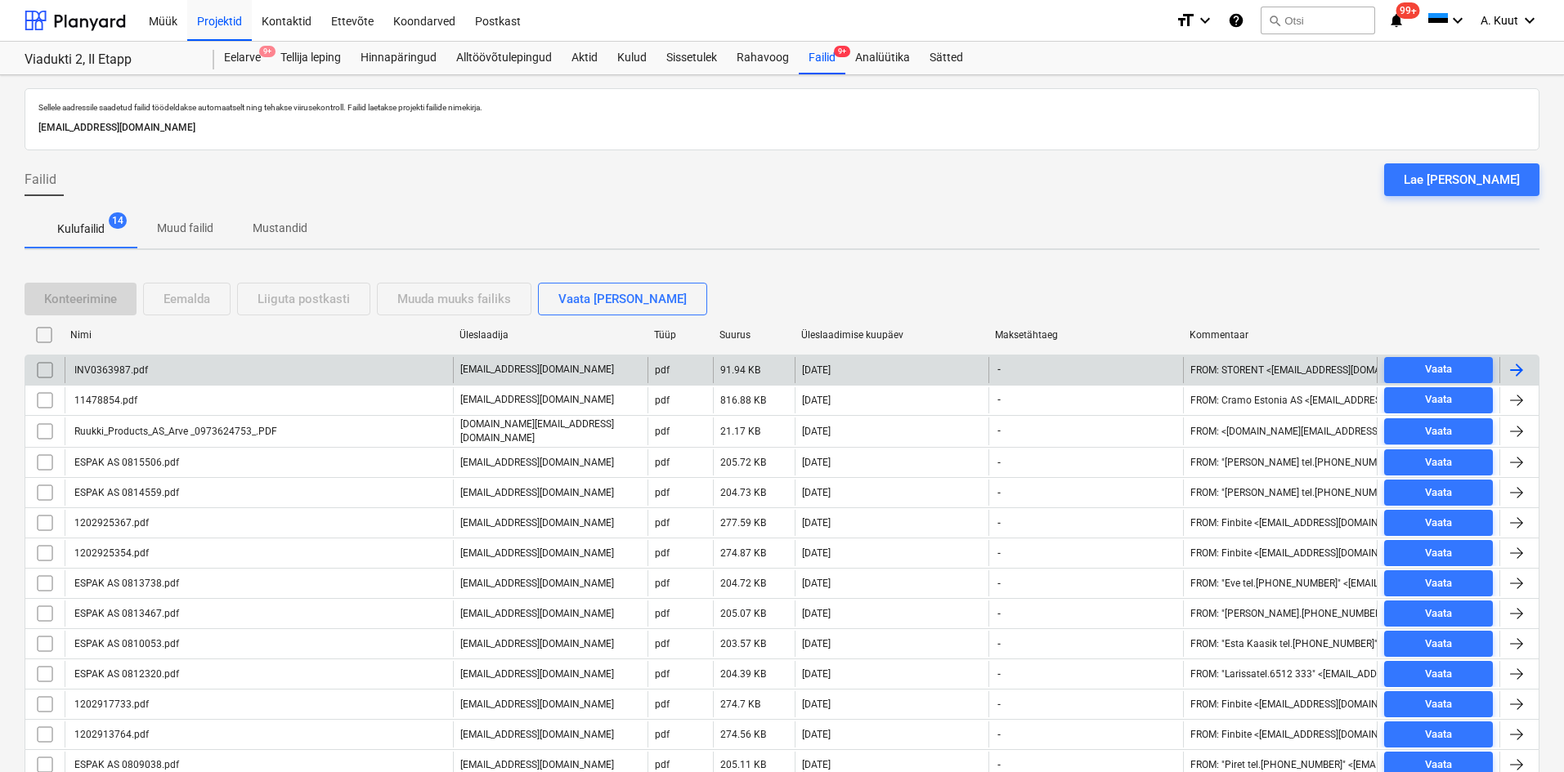
click at [136, 369] on div "INV0363987.pdf" at bounding box center [110, 370] width 76 height 11
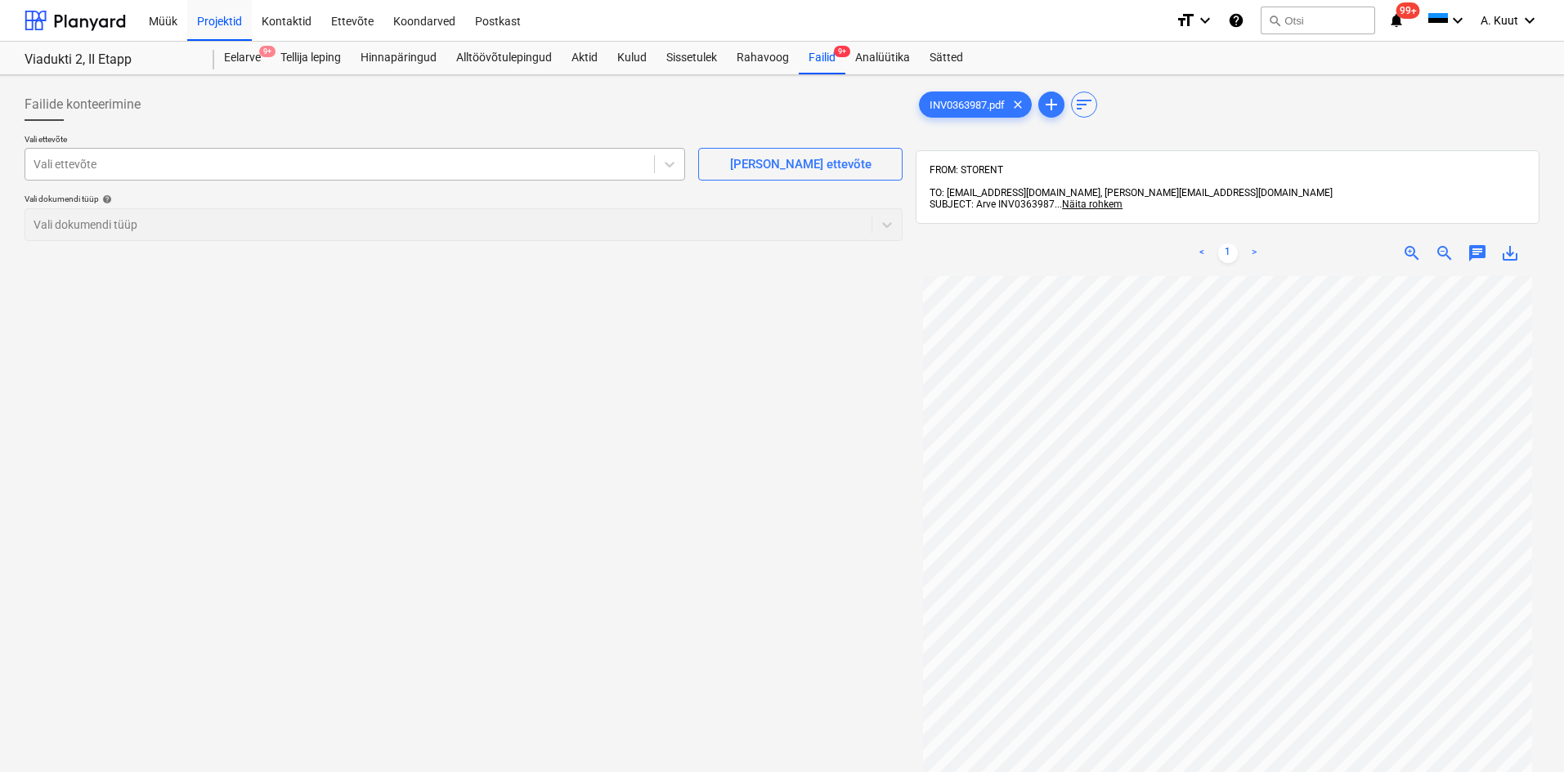
click at [65, 166] on div at bounding box center [340, 164] width 612 height 16
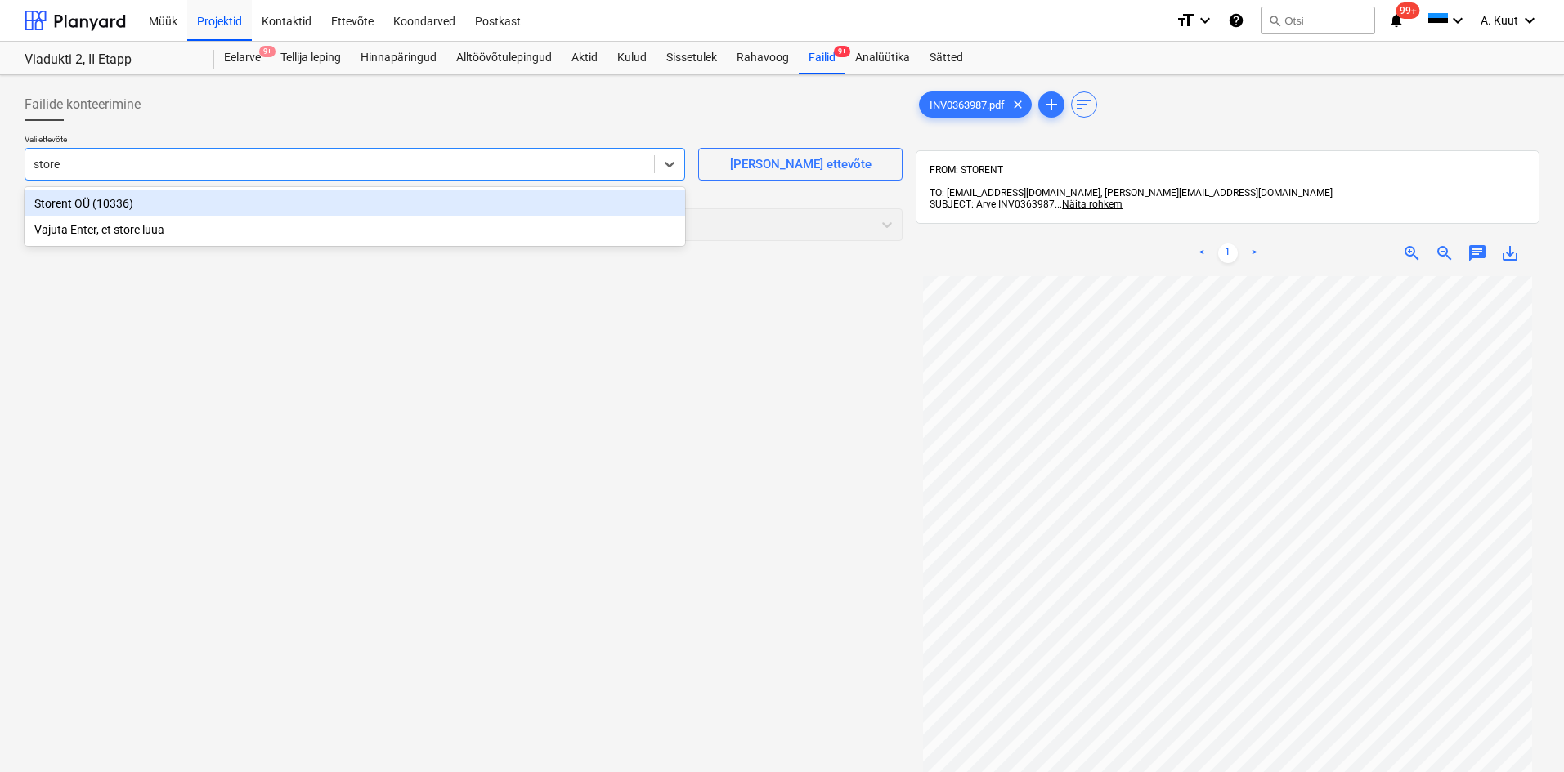
type input "storen"
click at [61, 204] on div "Storent OÜ (10336)" at bounding box center [355, 203] width 660 height 26
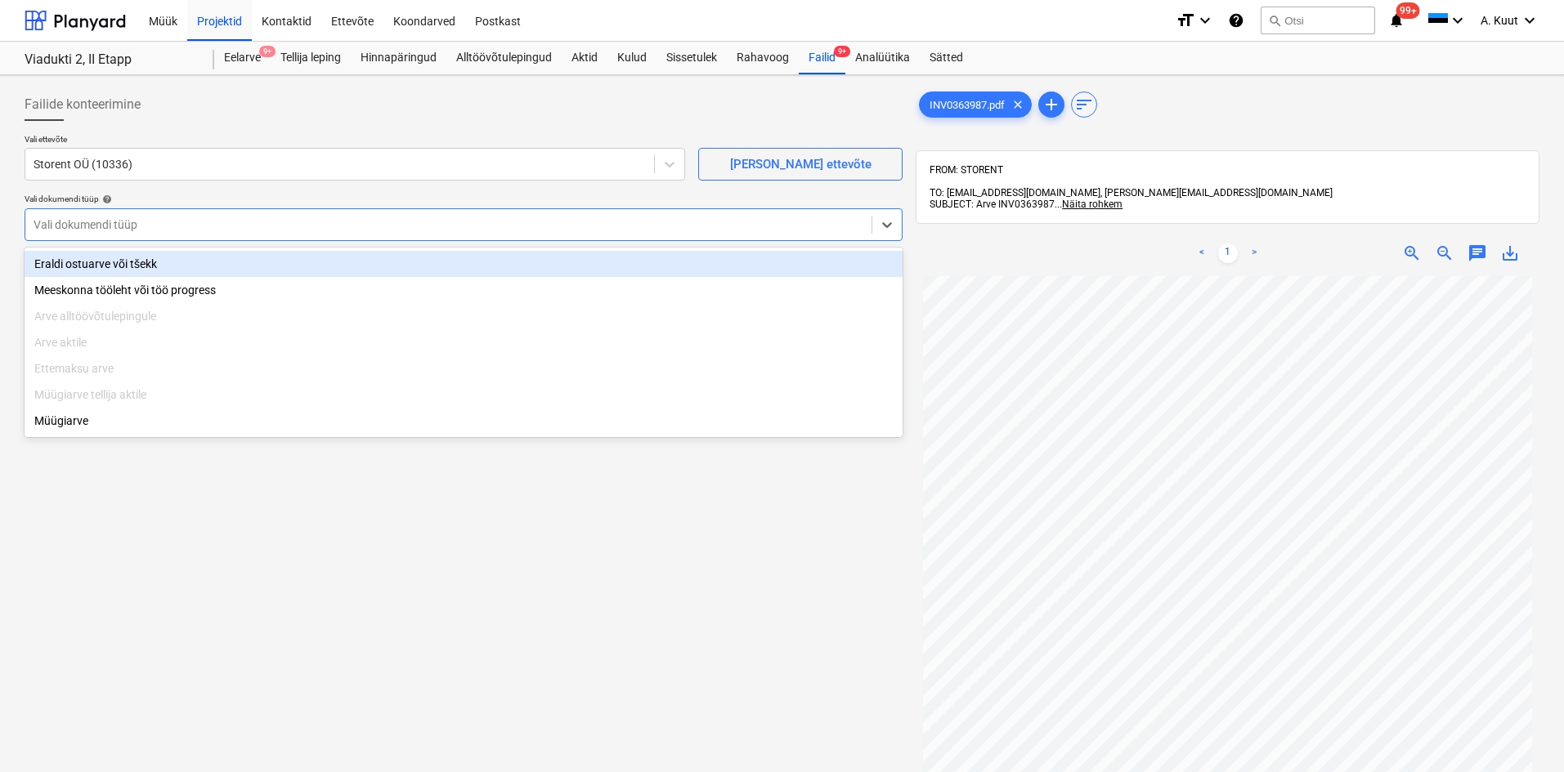
click at [75, 224] on div at bounding box center [449, 225] width 830 height 16
click at [99, 264] on div "Eraldi ostuarve või tšekk" at bounding box center [464, 264] width 878 height 26
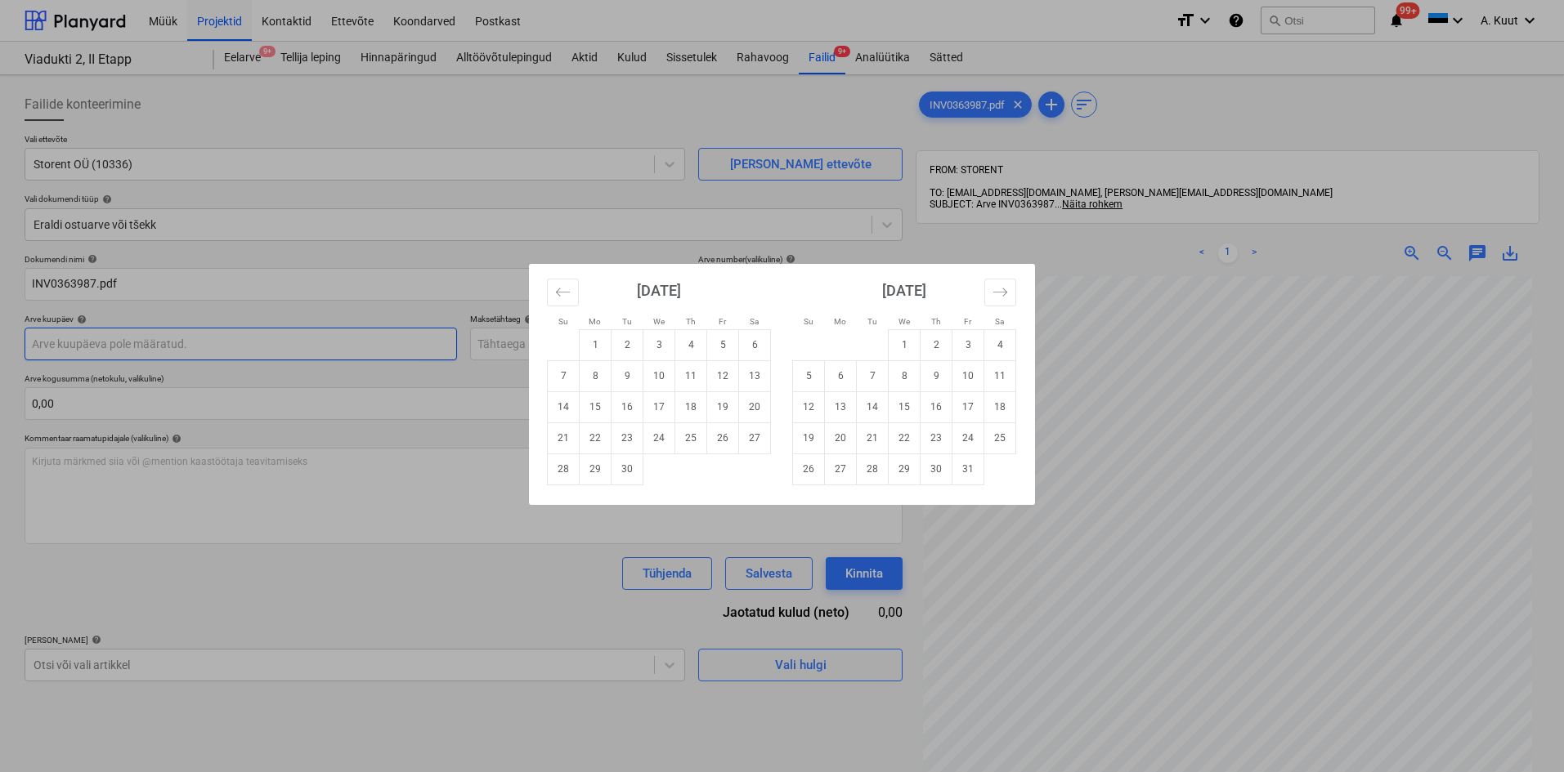
click at [65, 348] on body "Müük Projektid Kontaktid Ettevõte Koondarved Postkast format_size keyboard_arro…" at bounding box center [782, 386] width 1564 height 772
click at [562, 295] on icon "Move backward to switch to the previous month." at bounding box center [563, 292] width 16 height 16
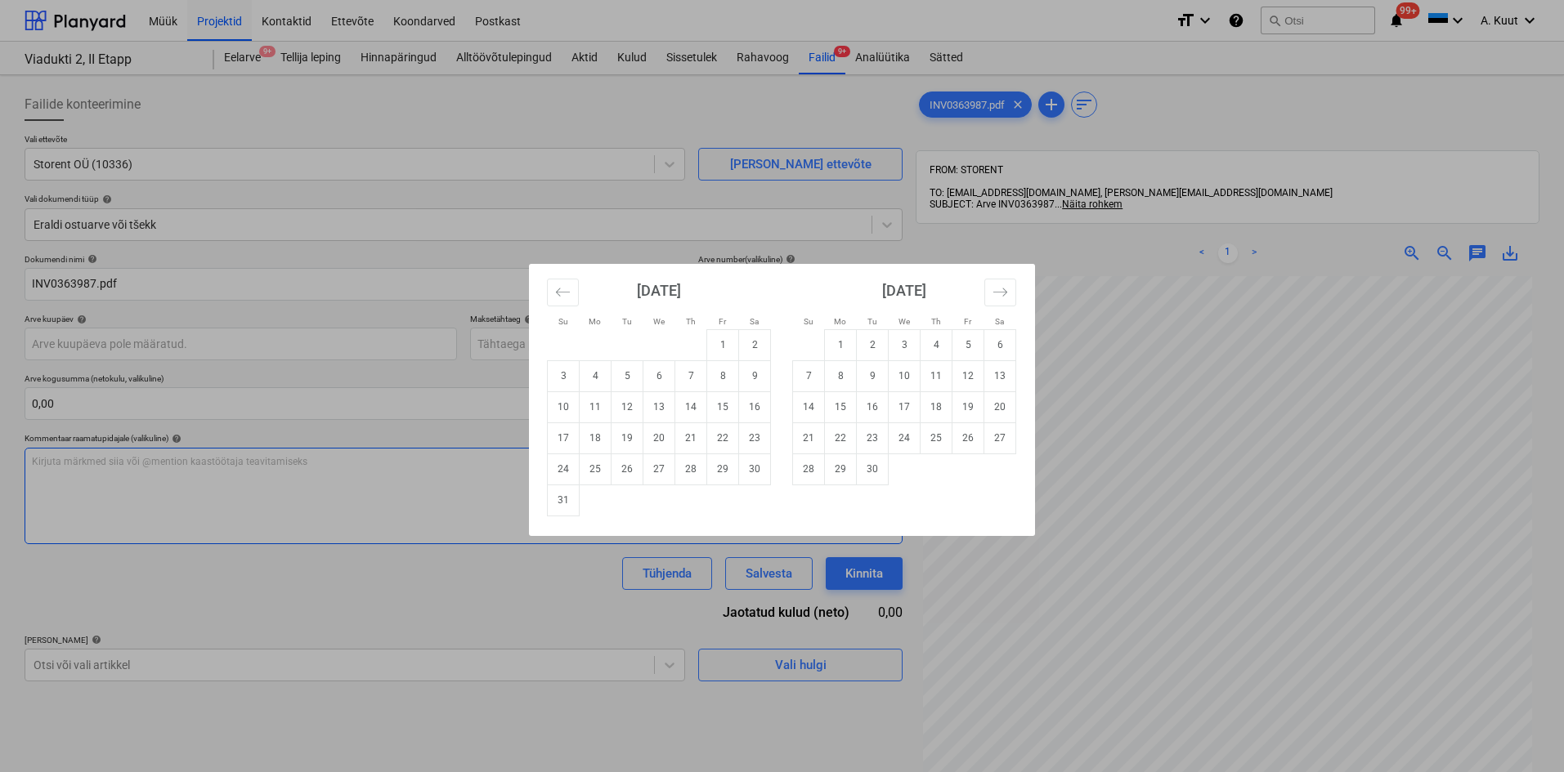
click at [565, 504] on td "31" at bounding box center [564, 500] width 32 height 31
type input "[DATE]"
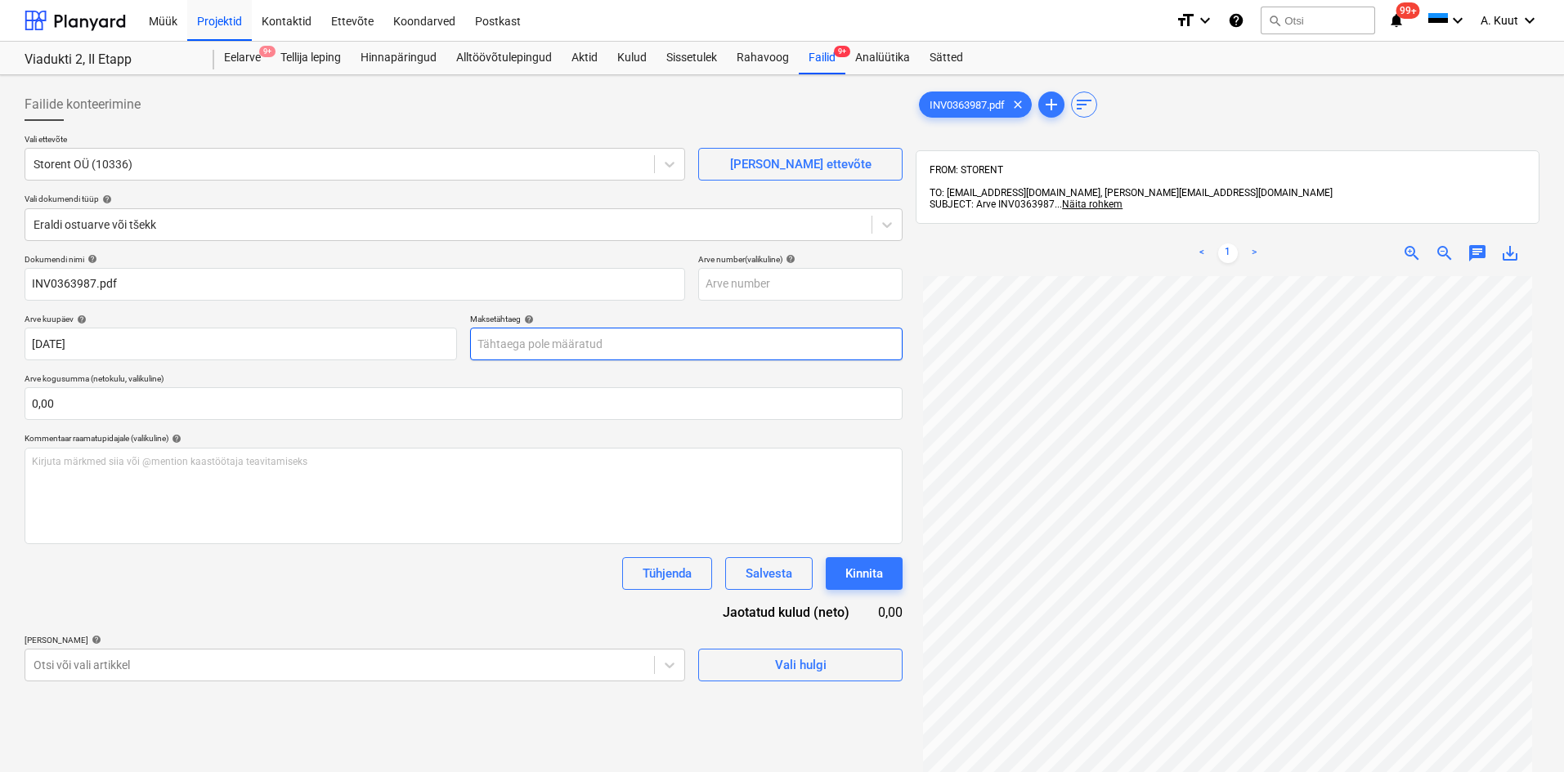
click at [528, 352] on body "Müük Projektid Kontaktid Ettevõte Koondarved Postkast format_size keyboard_arro…" at bounding box center [782, 386] width 1564 height 772
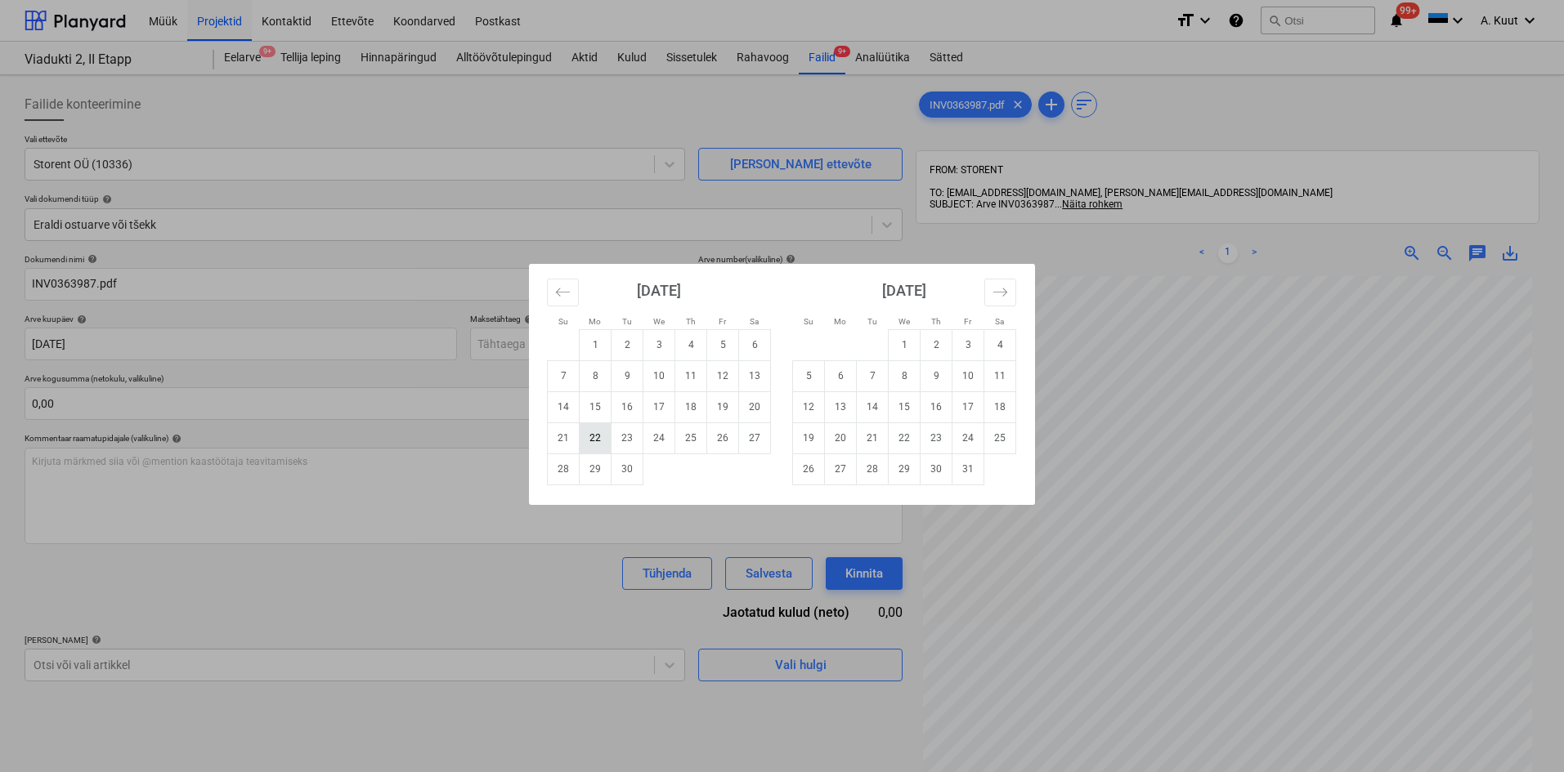
click at [589, 432] on td "22" at bounding box center [595, 438] width 32 height 31
type input "[DATE]"
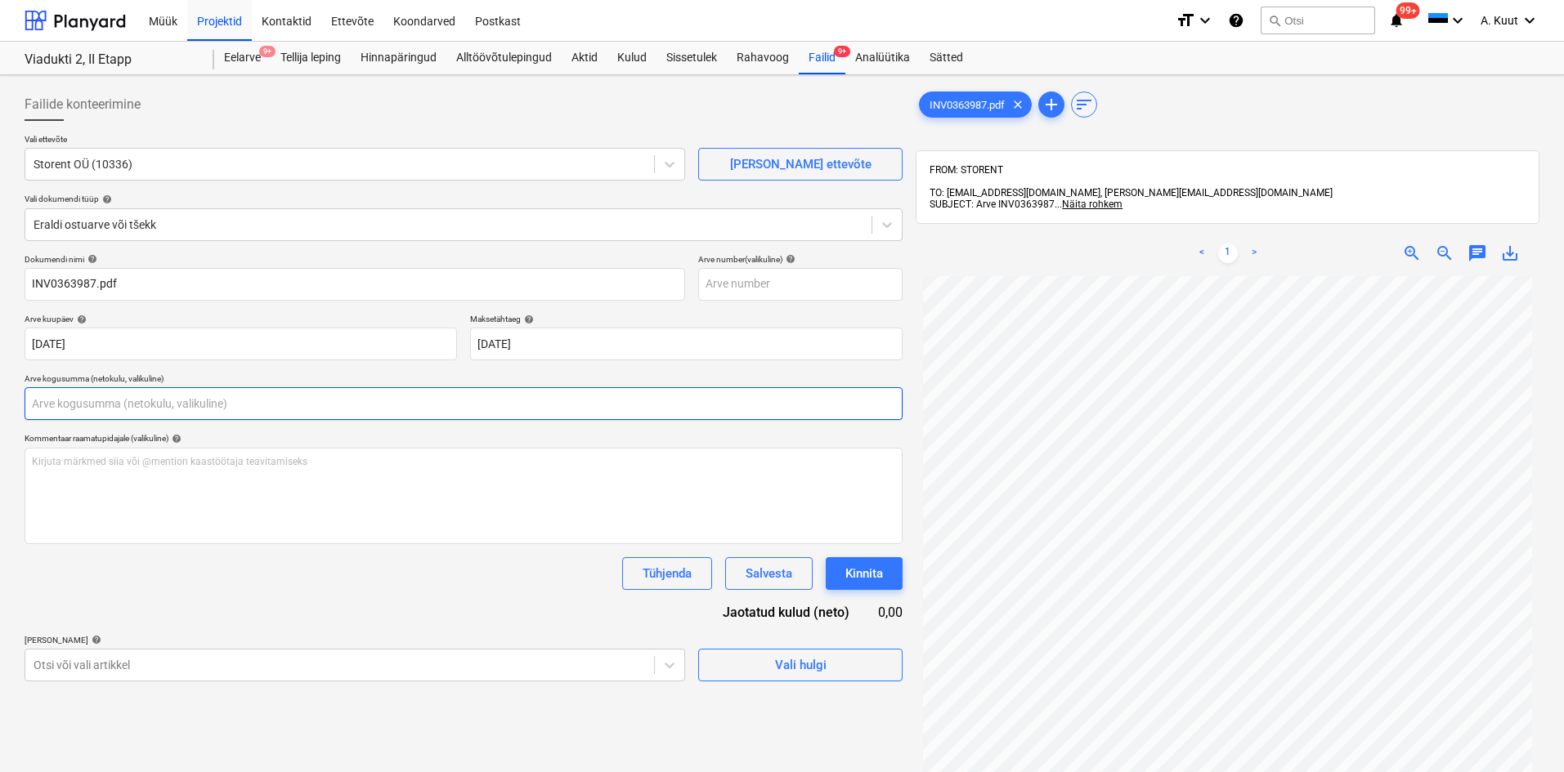
click at [105, 406] on input "text" at bounding box center [464, 403] width 878 height 33
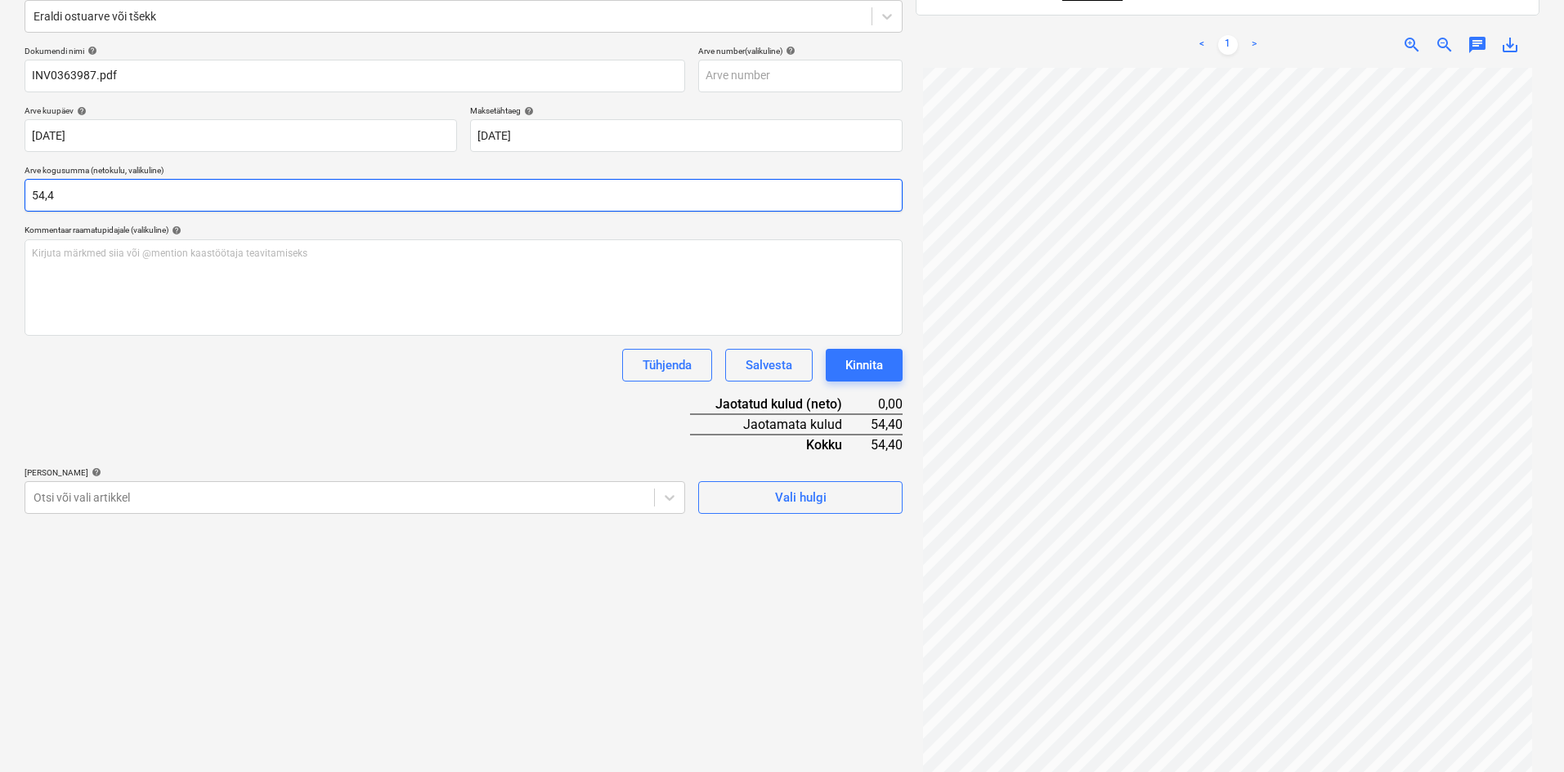
scroll to position [232, 0]
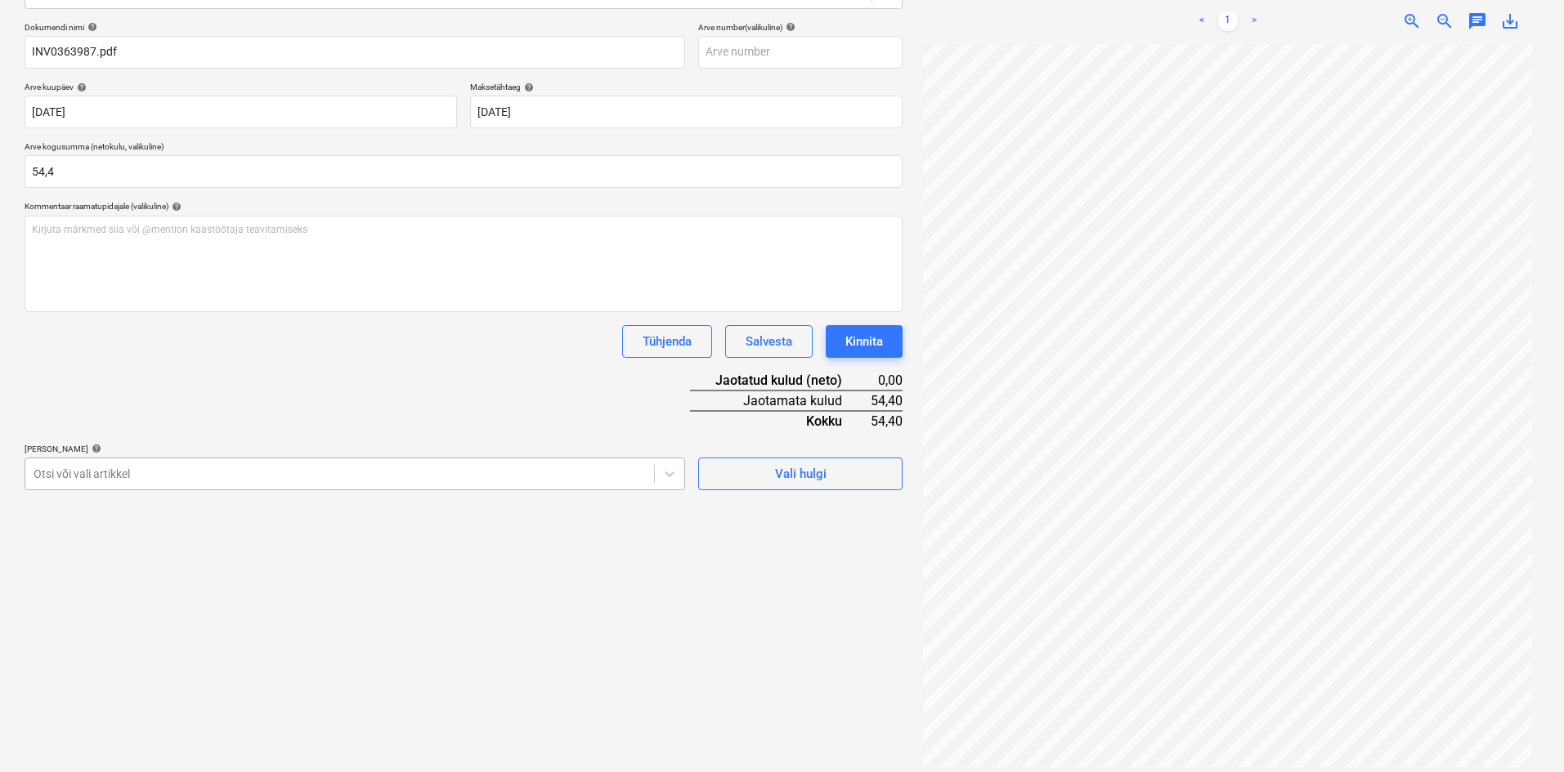
type input "54,40"
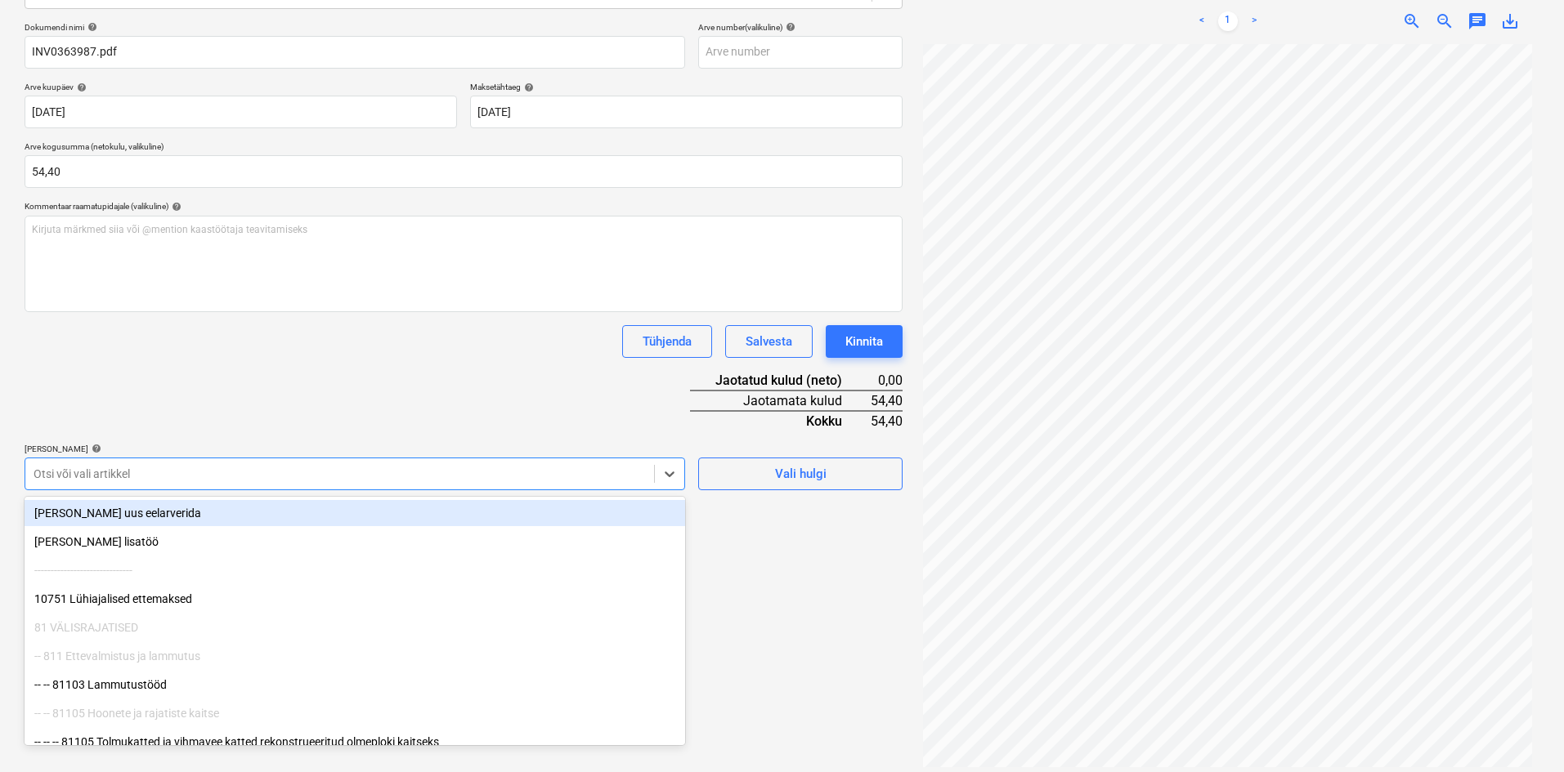
click at [173, 469] on div at bounding box center [340, 474] width 612 height 16
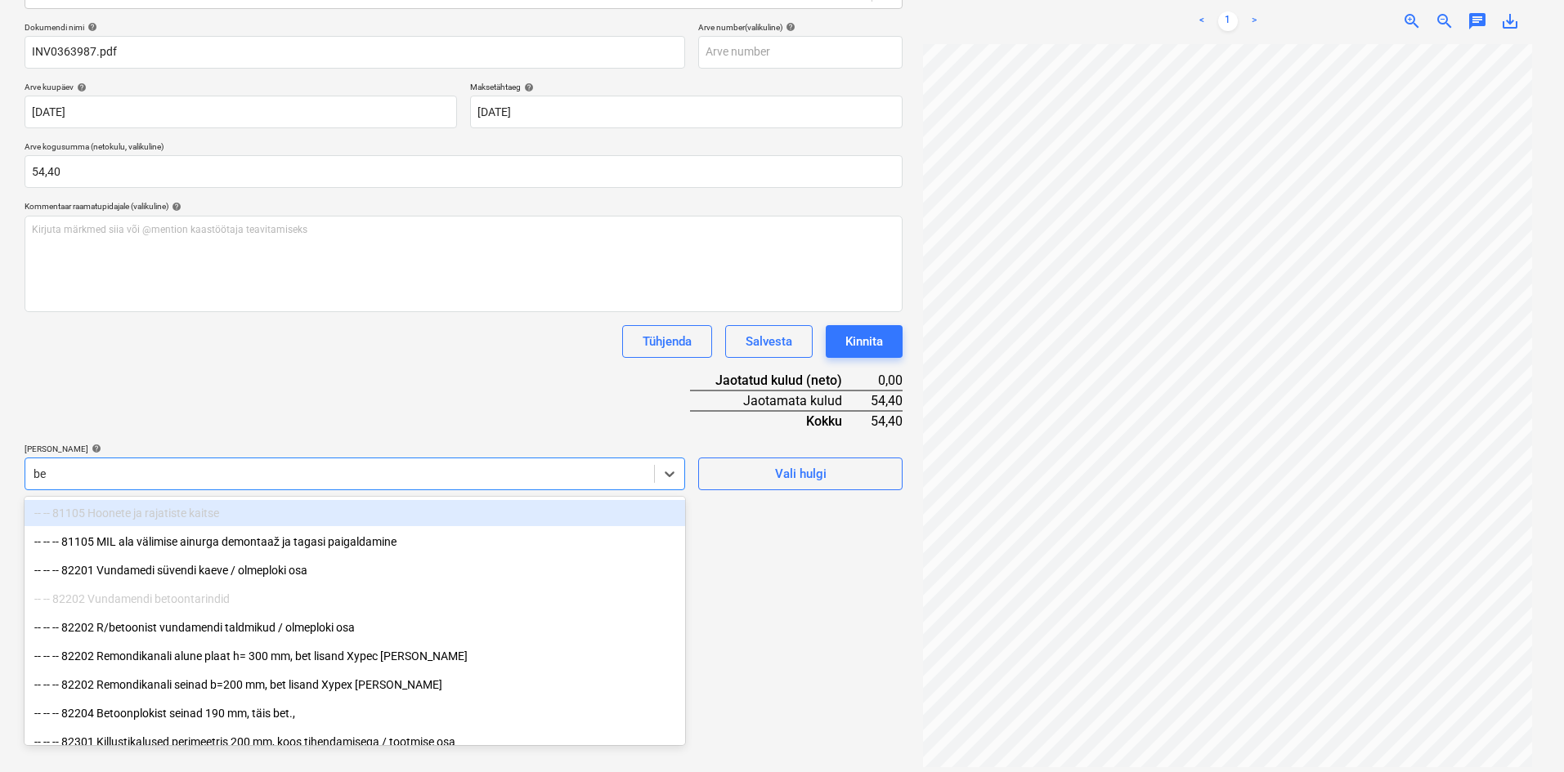
type input "bet"
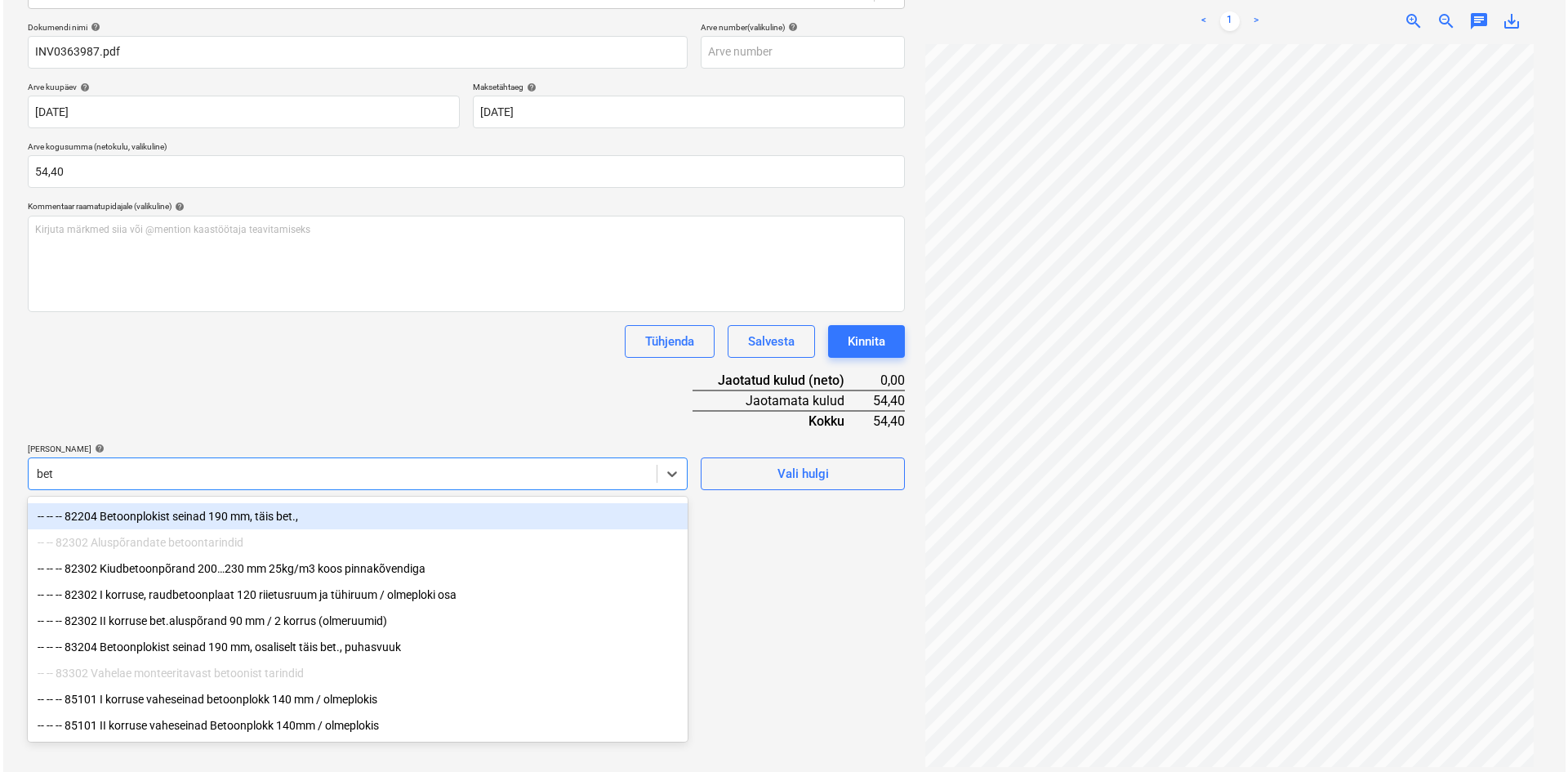
scroll to position [112, 0]
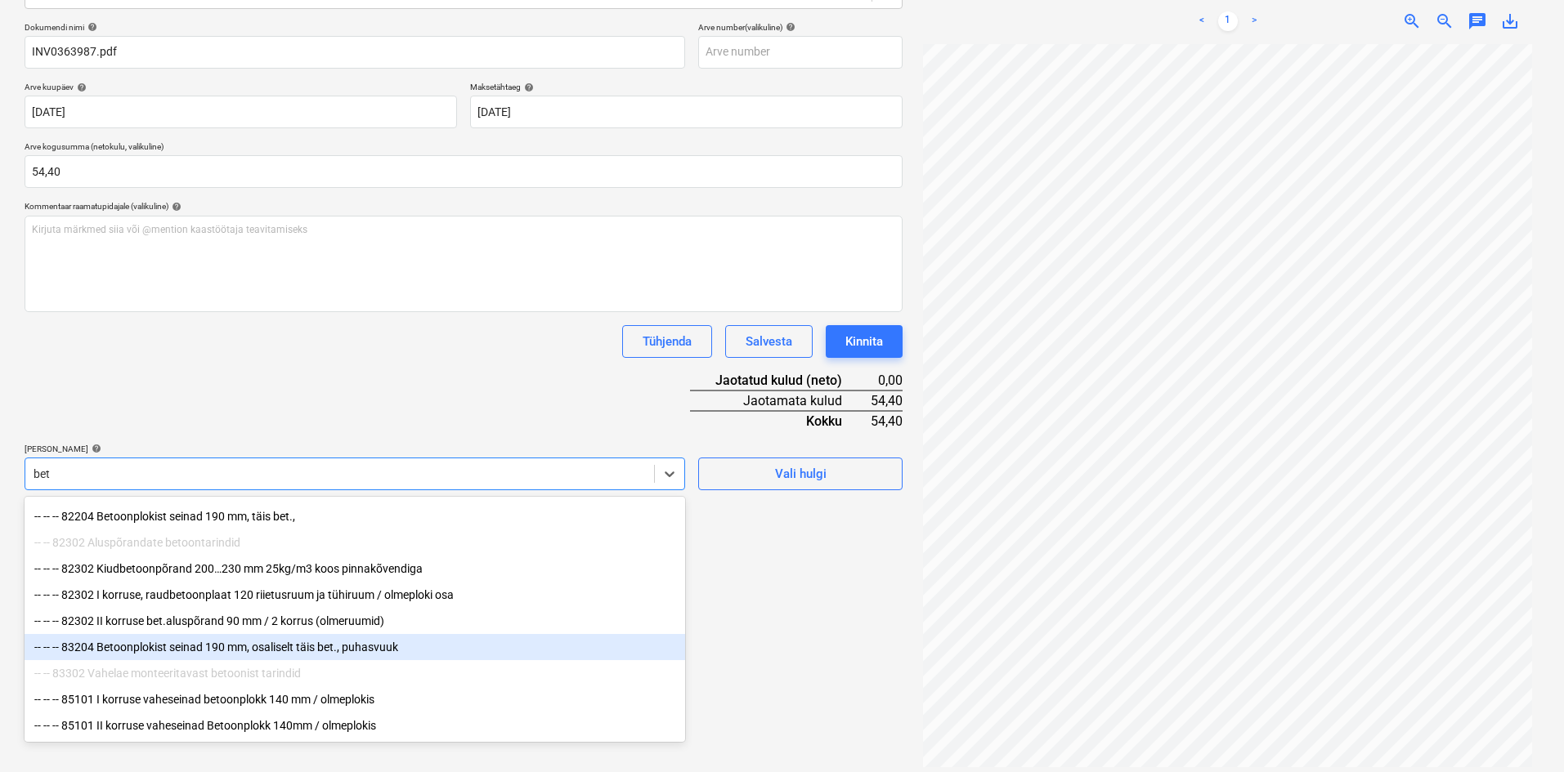
click at [132, 645] on div "-- -- -- 83204 Betoonplokist seinad 190 mm, osaliselt täis bet., puhasvuuk" at bounding box center [355, 647] width 660 height 26
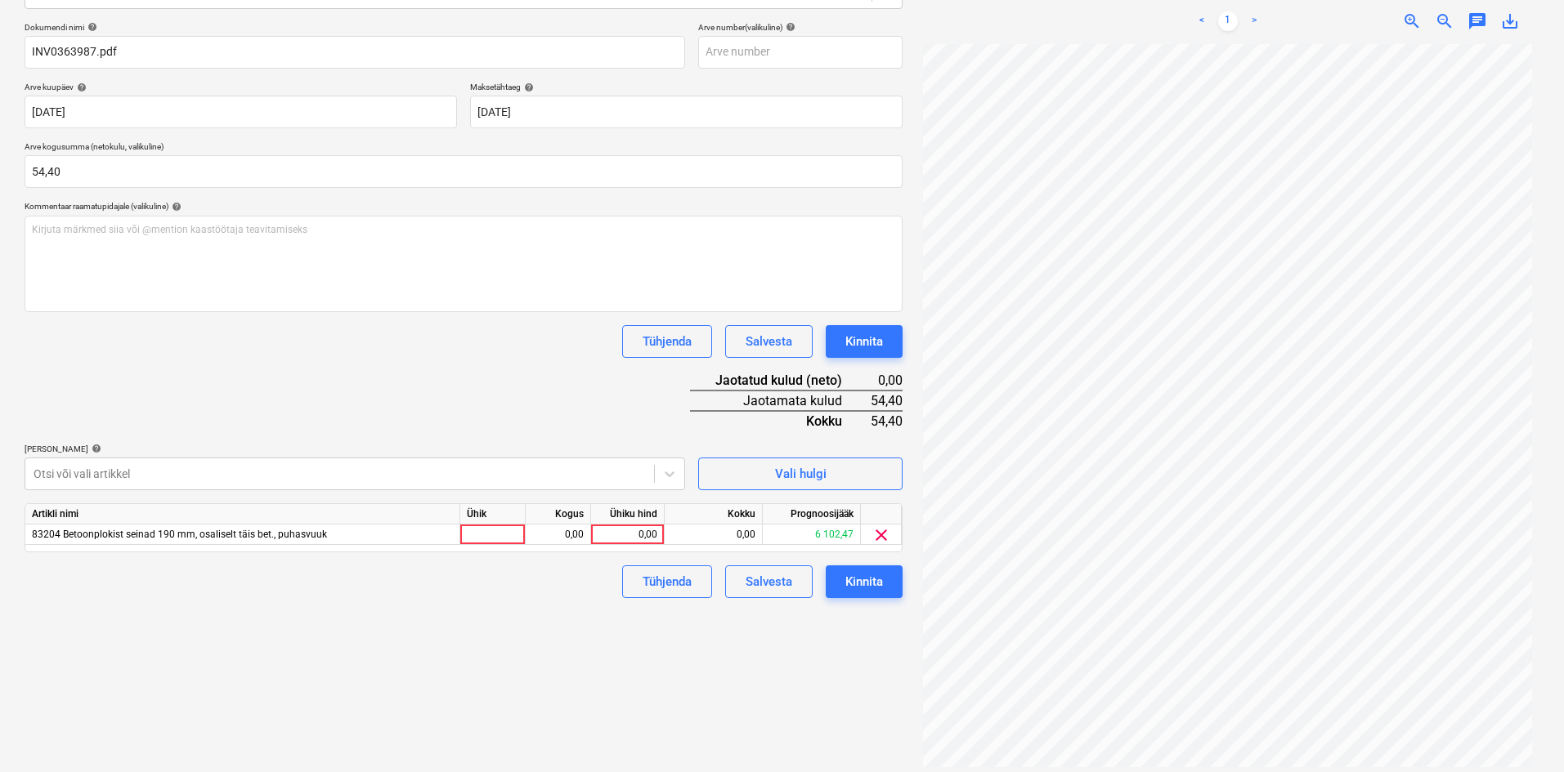
click at [392, 411] on div "Dokumendi nimi help INV0363987.pdf Arve number (valikuline) help Arve kuupäev h…" at bounding box center [464, 310] width 878 height 576
click at [650, 535] on div "0,00" at bounding box center [627, 535] width 60 height 20
type input "54,4"
click at [541, 634] on div "Failide konteerimine Vali ettevõte Storent OÜ (10336) [PERSON_NAME] uus ettevõt…" at bounding box center [463, 314] width 891 height 928
click at [876, 583] on div "Kinnita" at bounding box center [864, 581] width 38 height 21
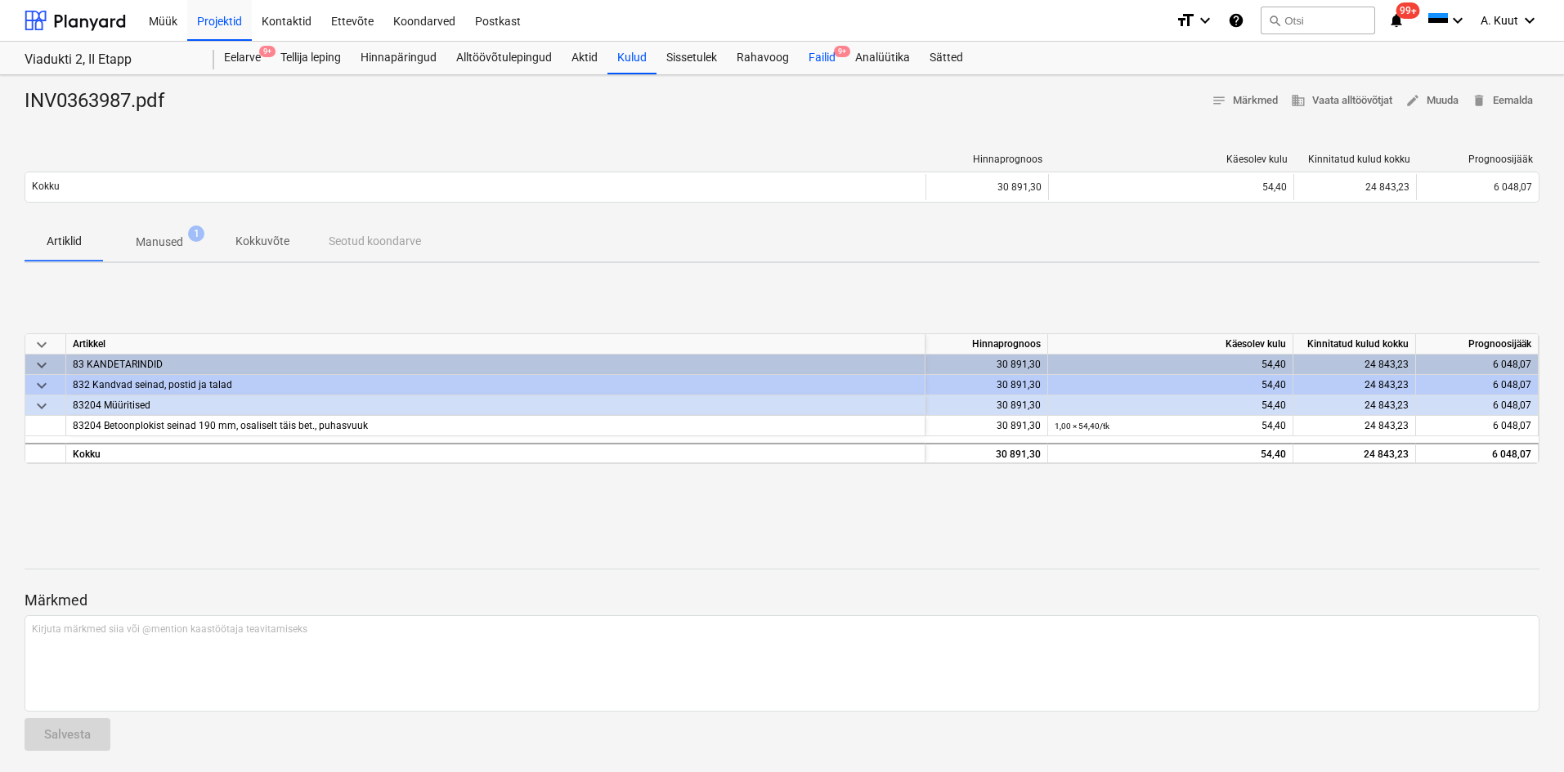
click at [815, 53] on div "Failid 9+" at bounding box center [822, 58] width 47 height 33
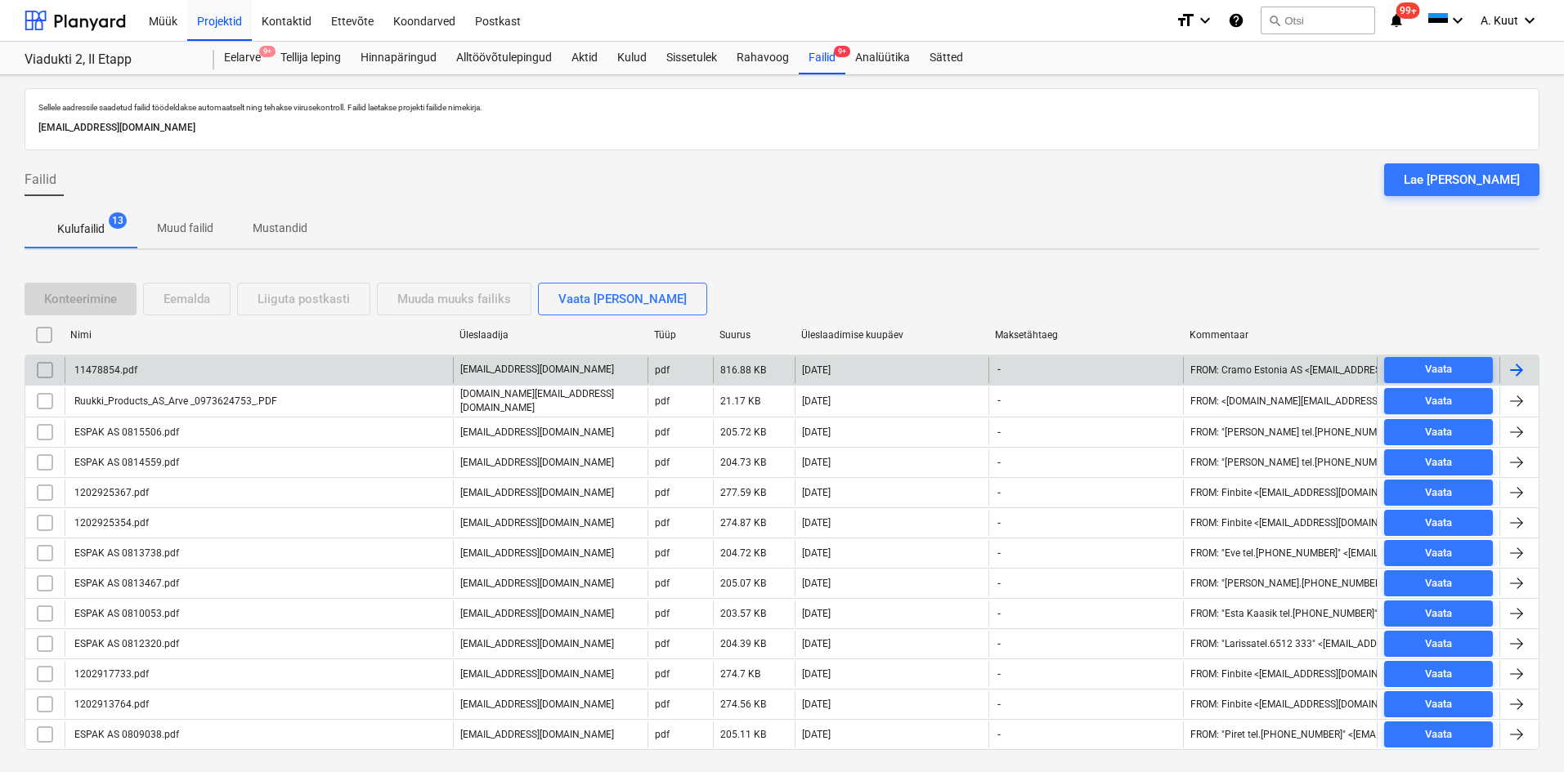
click at [125, 370] on div "11478854.pdf" at bounding box center [104, 370] width 65 height 11
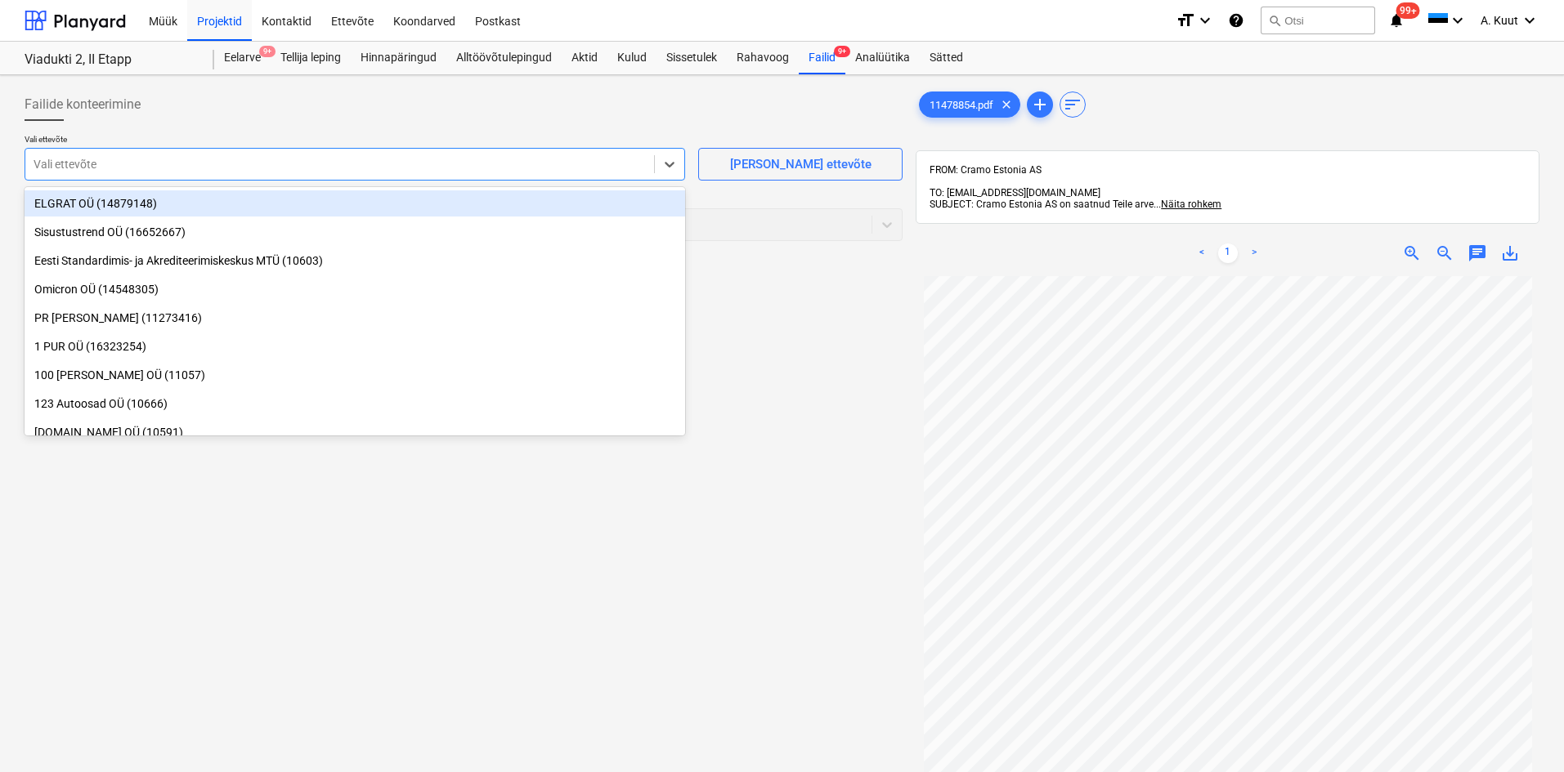
click at [126, 165] on div at bounding box center [340, 164] width 612 height 16
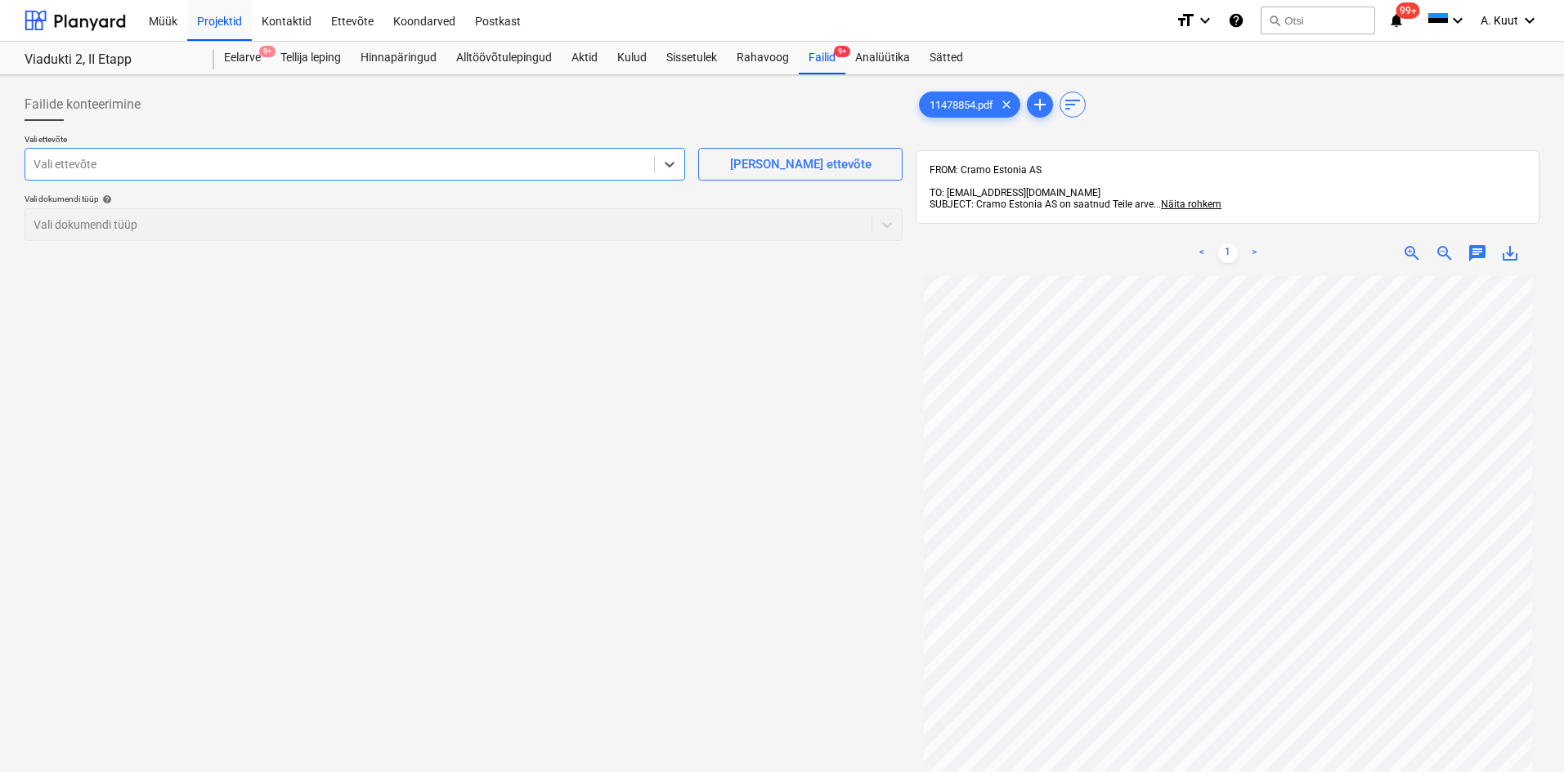
click at [119, 169] on div at bounding box center [340, 164] width 612 height 16
click at [115, 163] on div at bounding box center [340, 164] width 612 height 16
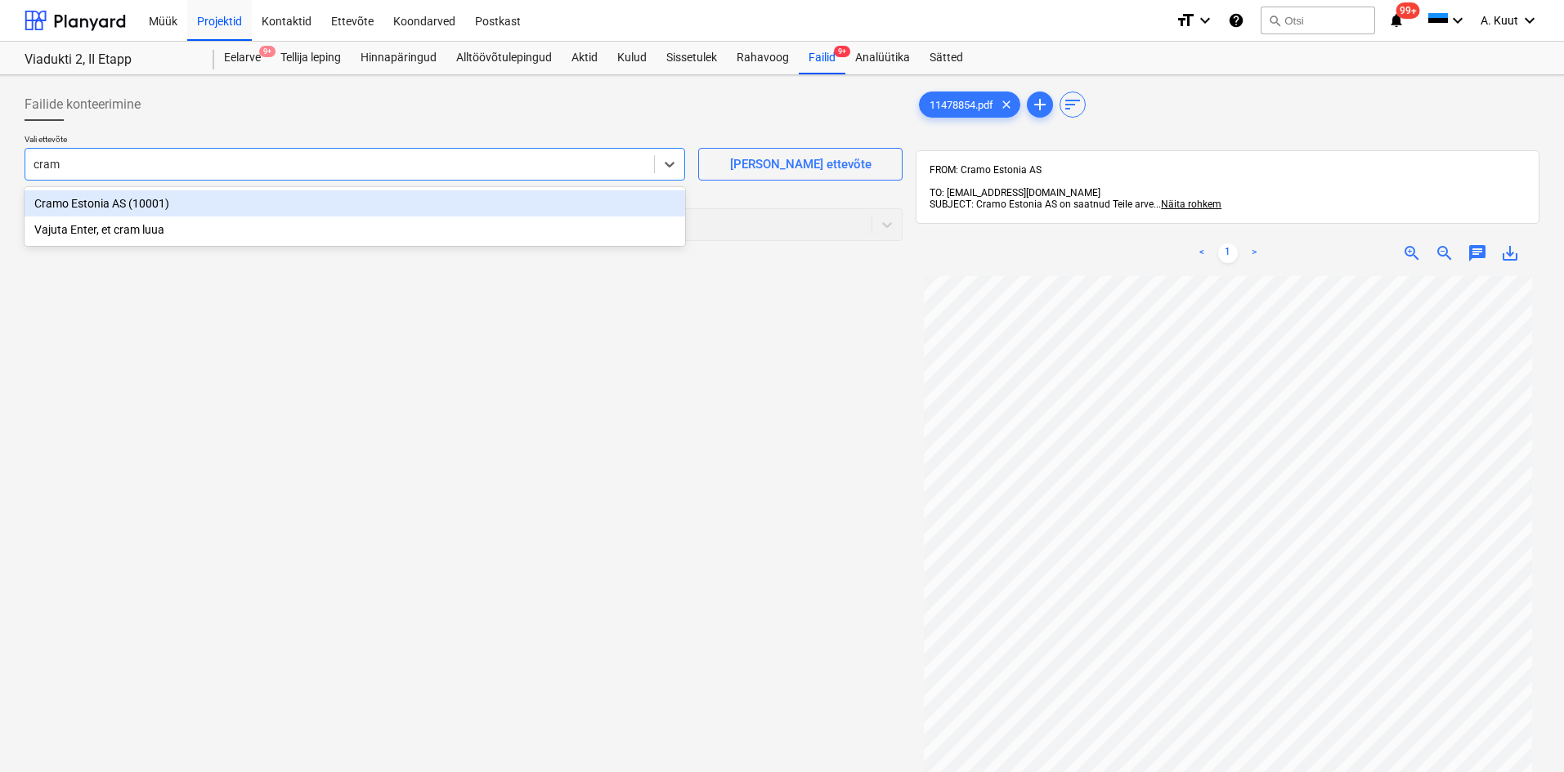
type input "cramo"
click at [83, 202] on div "Cramo Estonia AS (10001)" at bounding box center [355, 203] width 660 height 26
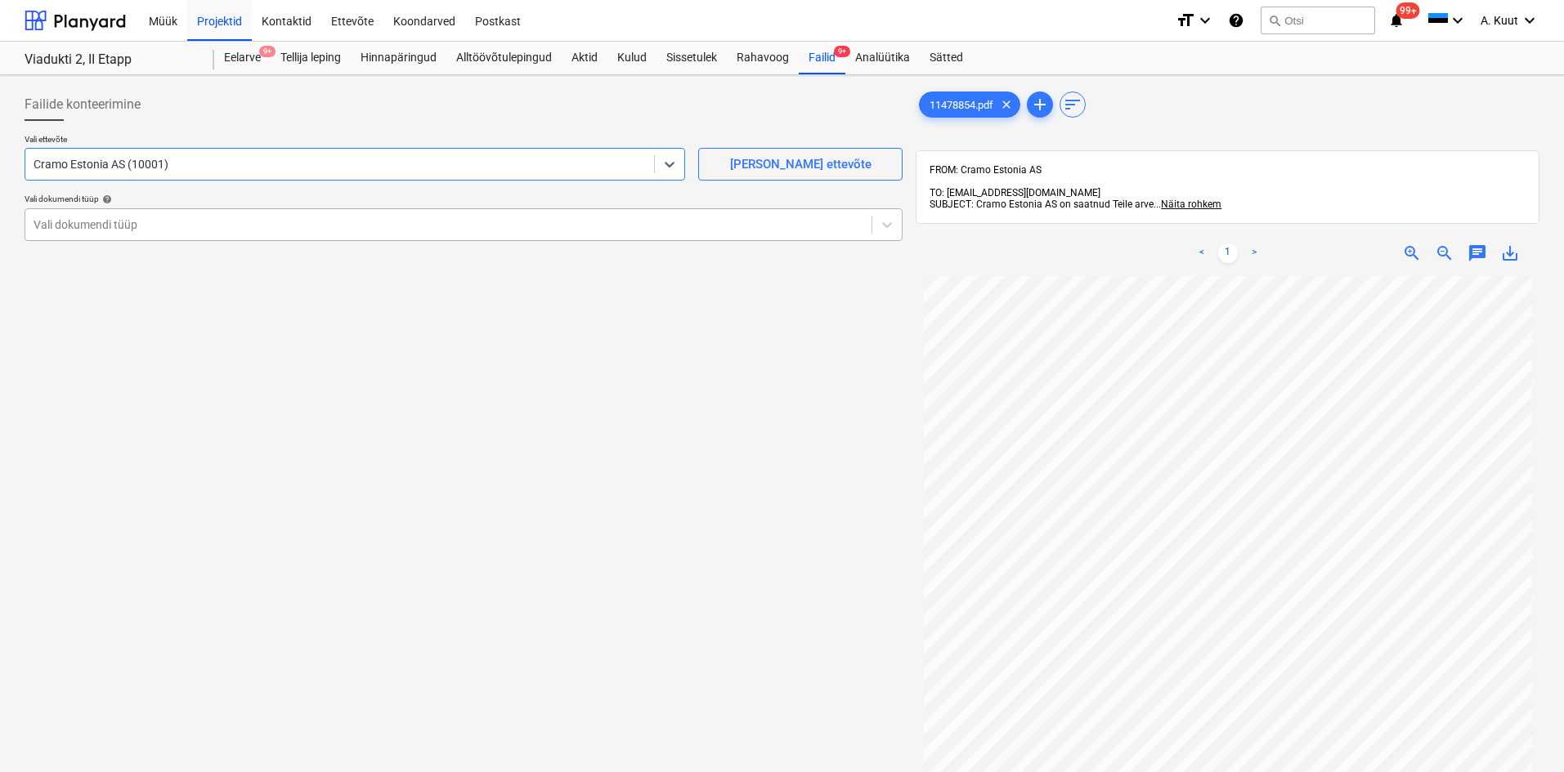
click at [91, 230] on div at bounding box center [449, 225] width 830 height 16
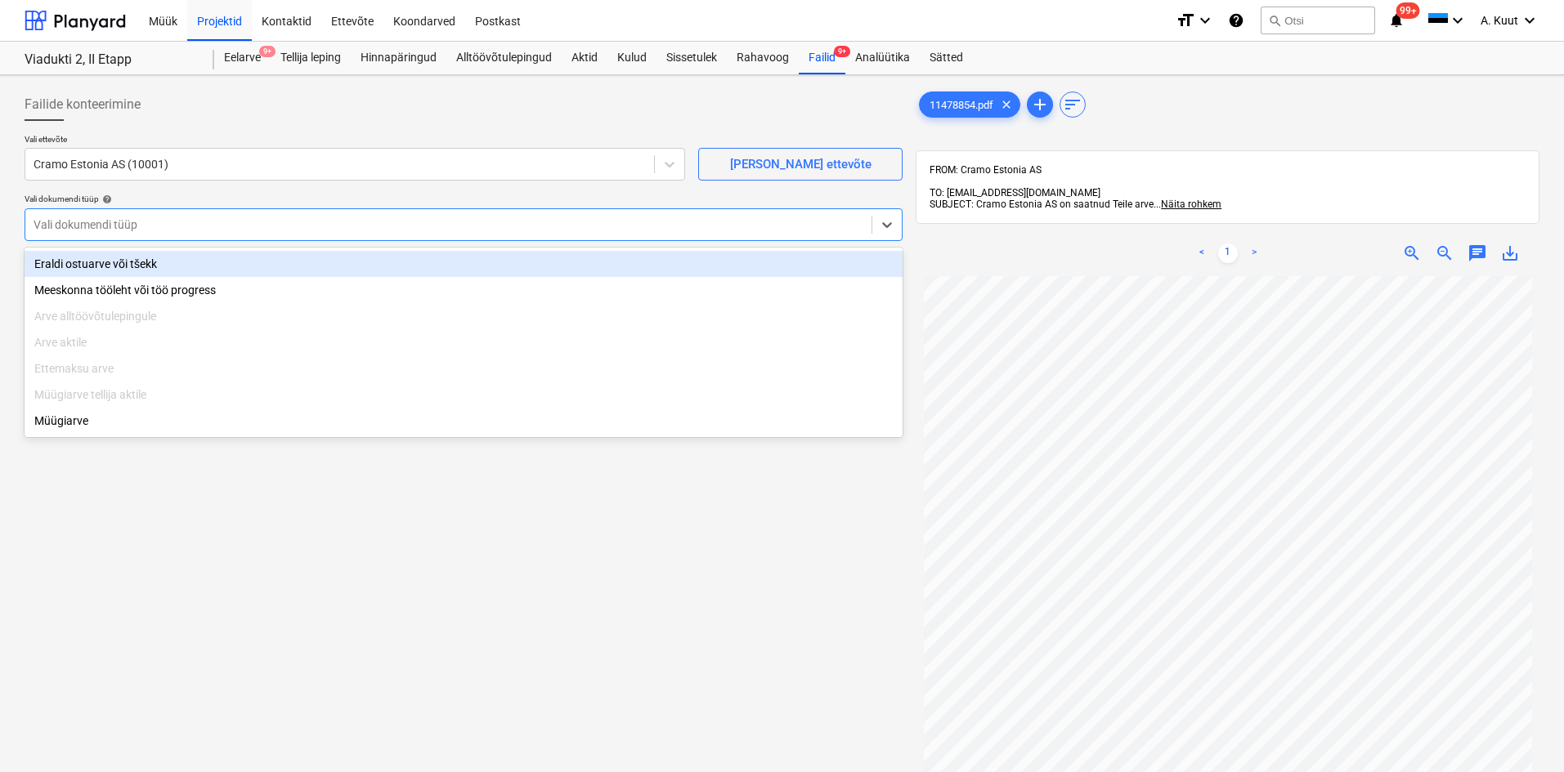
click at [87, 259] on div "Eraldi ostuarve või tšekk" at bounding box center [464, 264] width 878 height 26
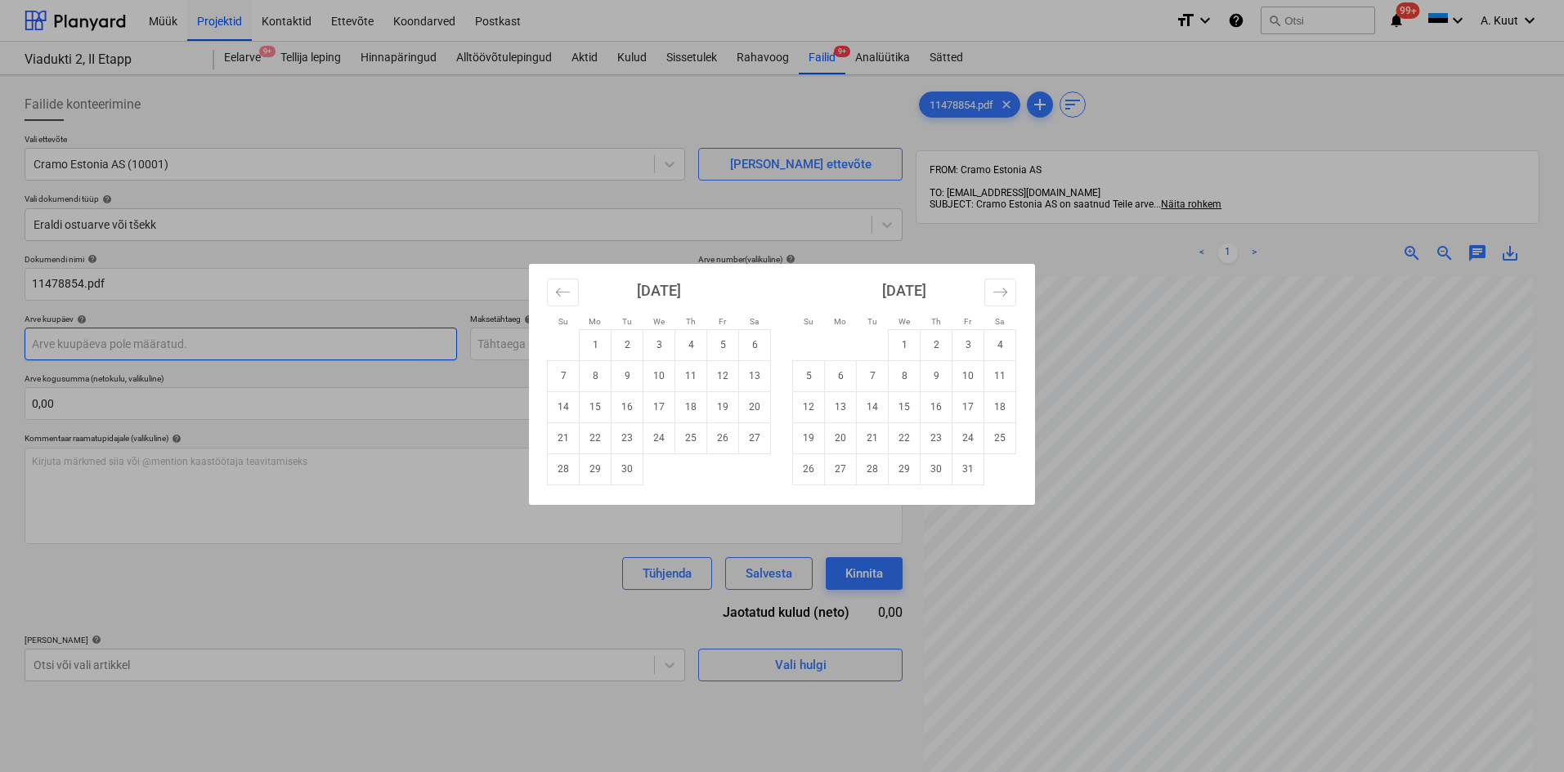
click at [89, 343] on body "Müük Projektid Kontaktid Ettevõte Koondarved Postkast format_size keyboard_arro…" at bounding box center [782, 386] width 1564 height 772
click at [567, 297] on icon "Move backward to switch to the previous month." at bounding box center [563, 292] width 16 height 16
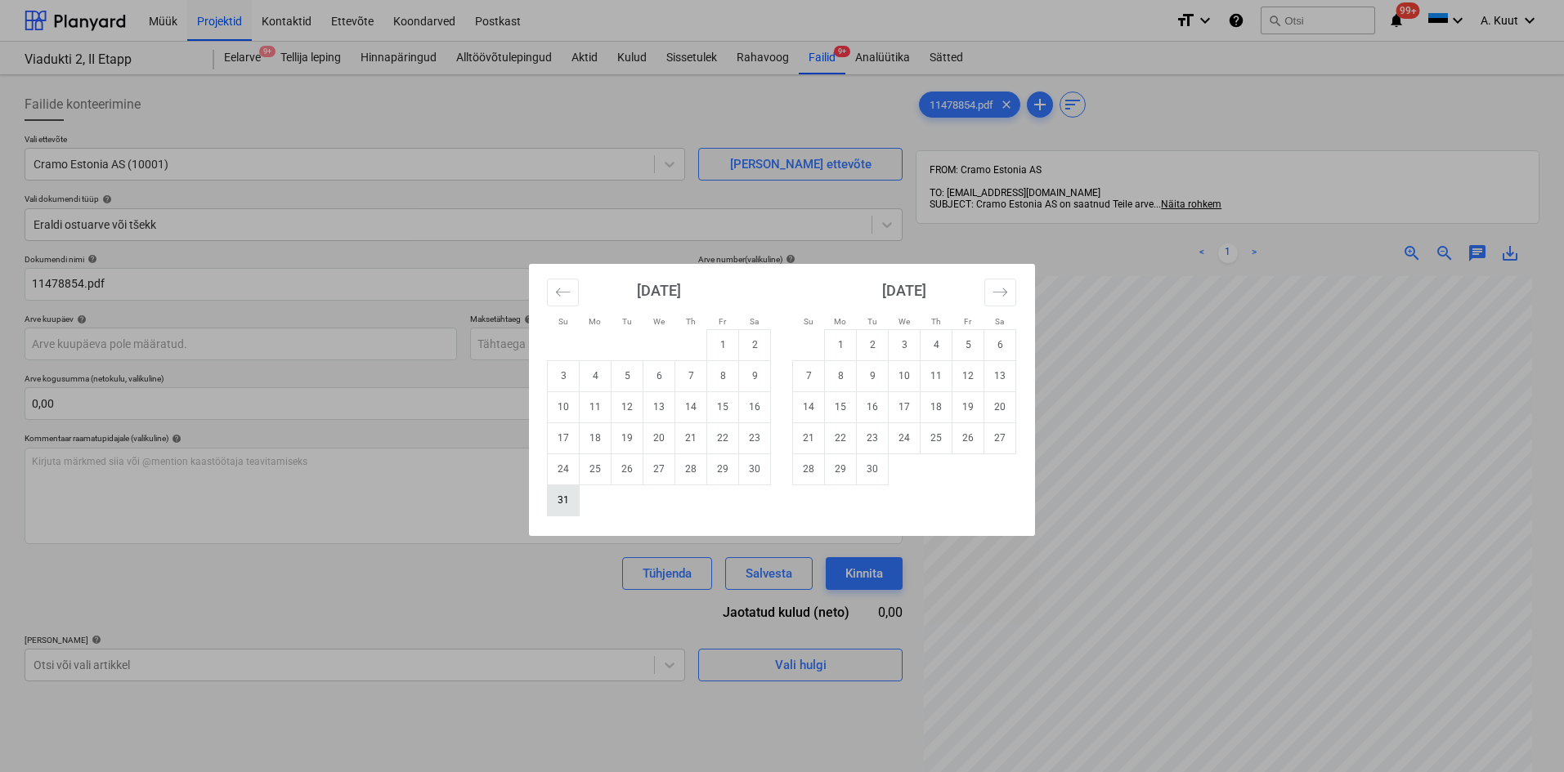
click at [560, 505] on td "31" at bounding box center [564, 500] width 32 height 31
type input "[DATE]"
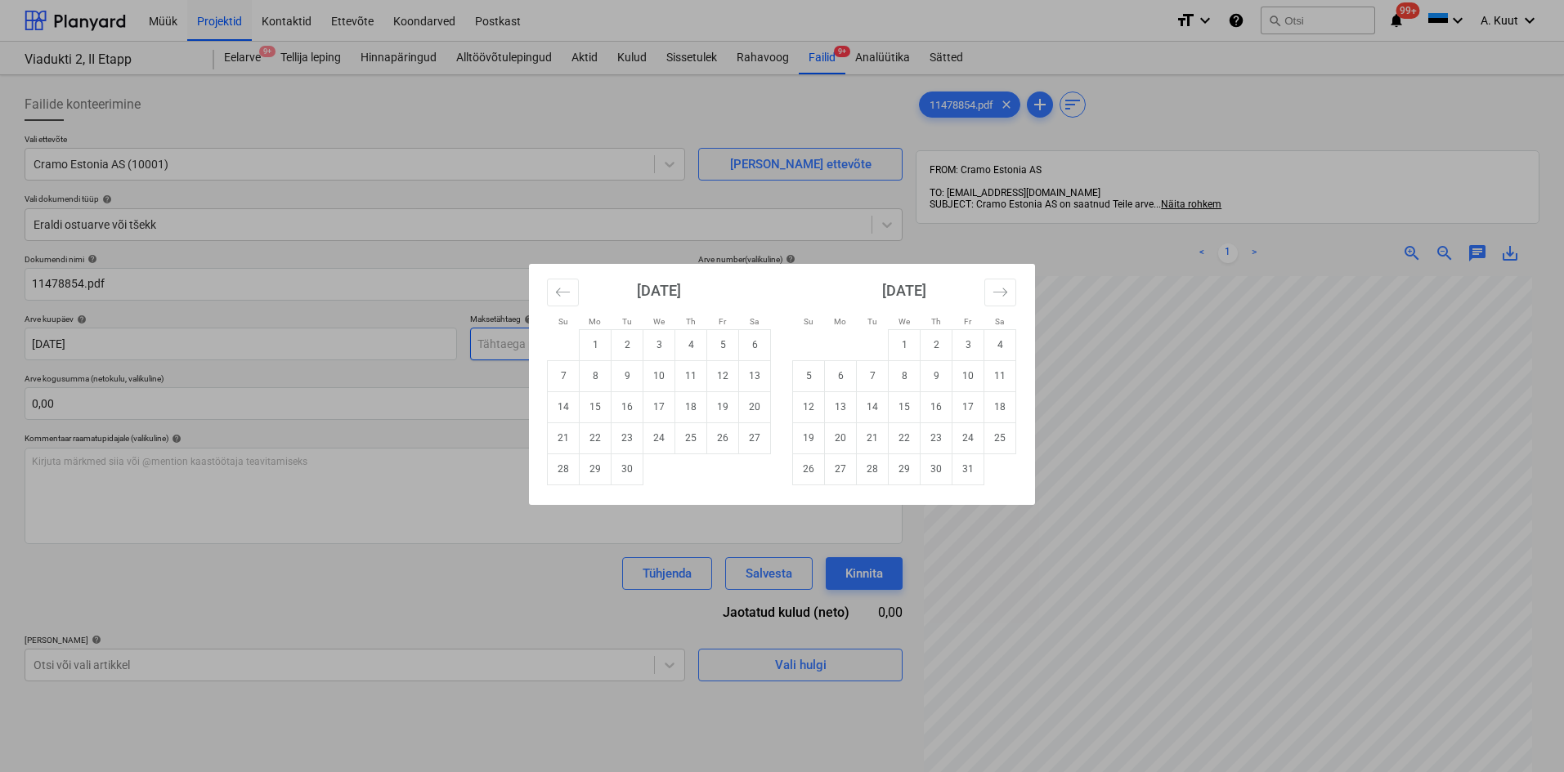
click at [500, 346] on body "Müük Projektid Kontaktid Ettevõte Koondarved Postkast format_size keyboard_arro…" at bounding box center [782, 386] width 1564 height 772
click at [566, 437] on td "21" at bounding box center [564, 438] width 32 height 31
type input "[DATE]"
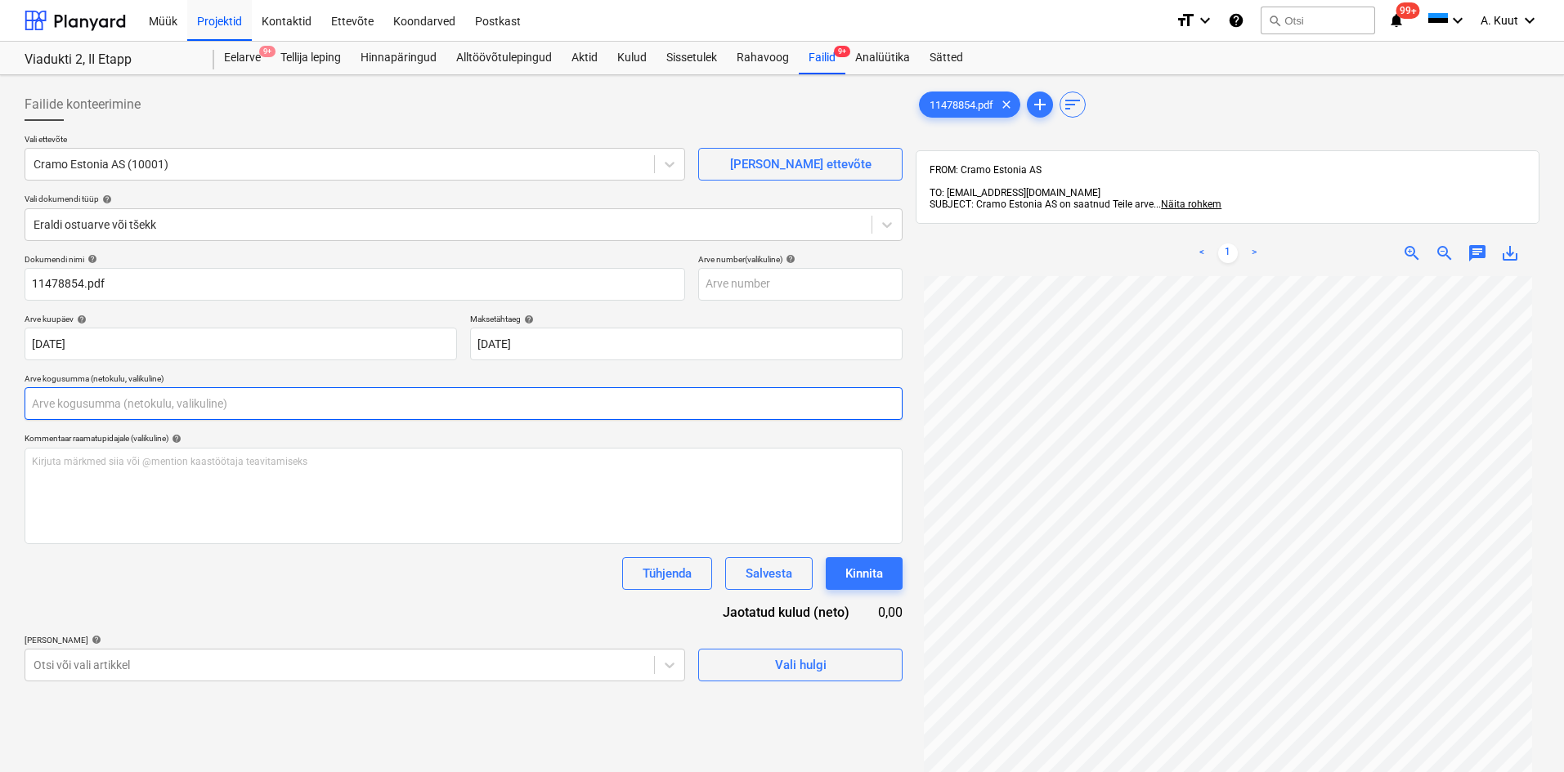
click at [74, 400] on input "text" at bounding box center [464, 403] width 878 height 33
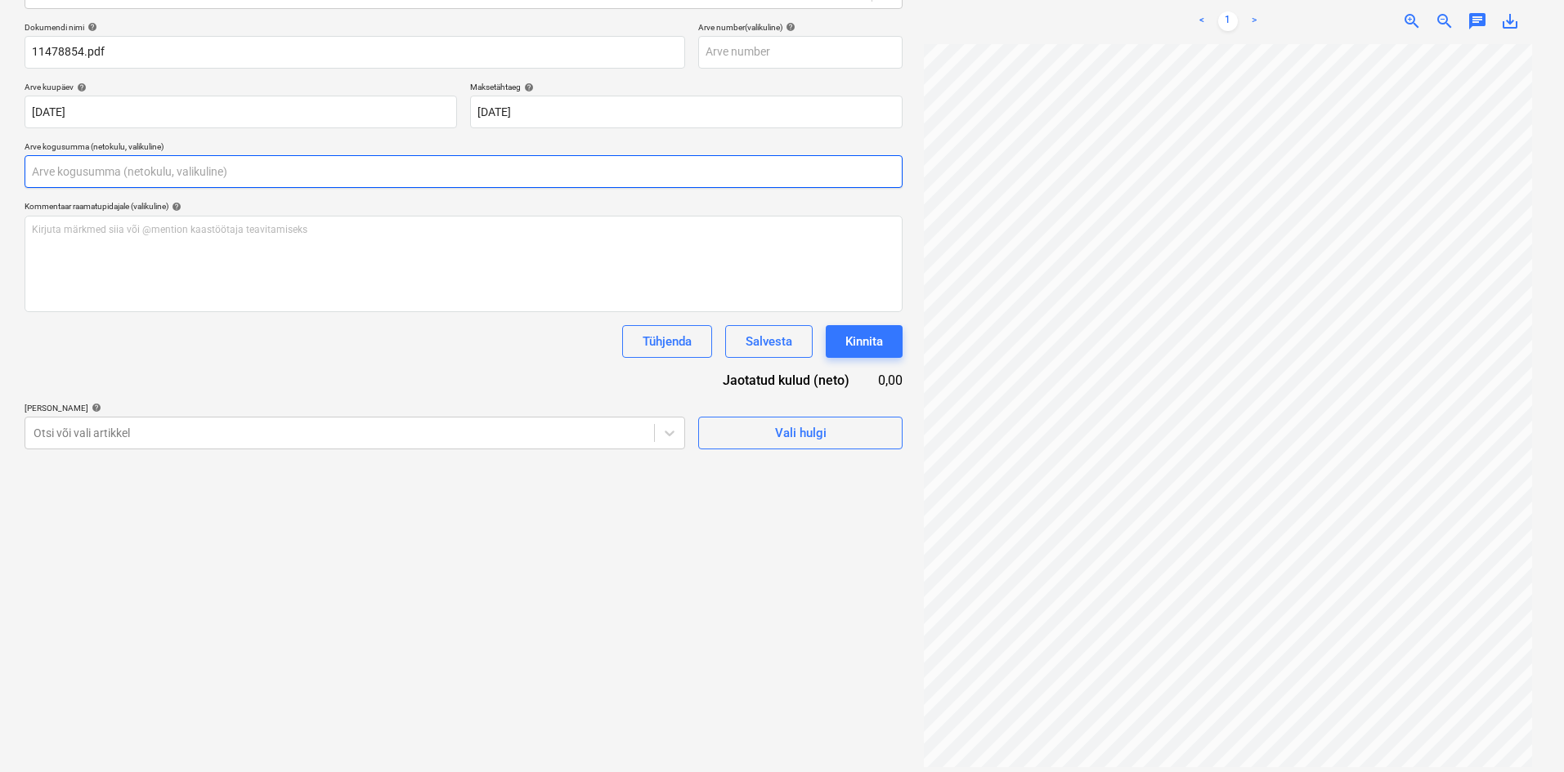
click at [54, 176] on input "text" at bounding box center [464, 171] width 878 height 33
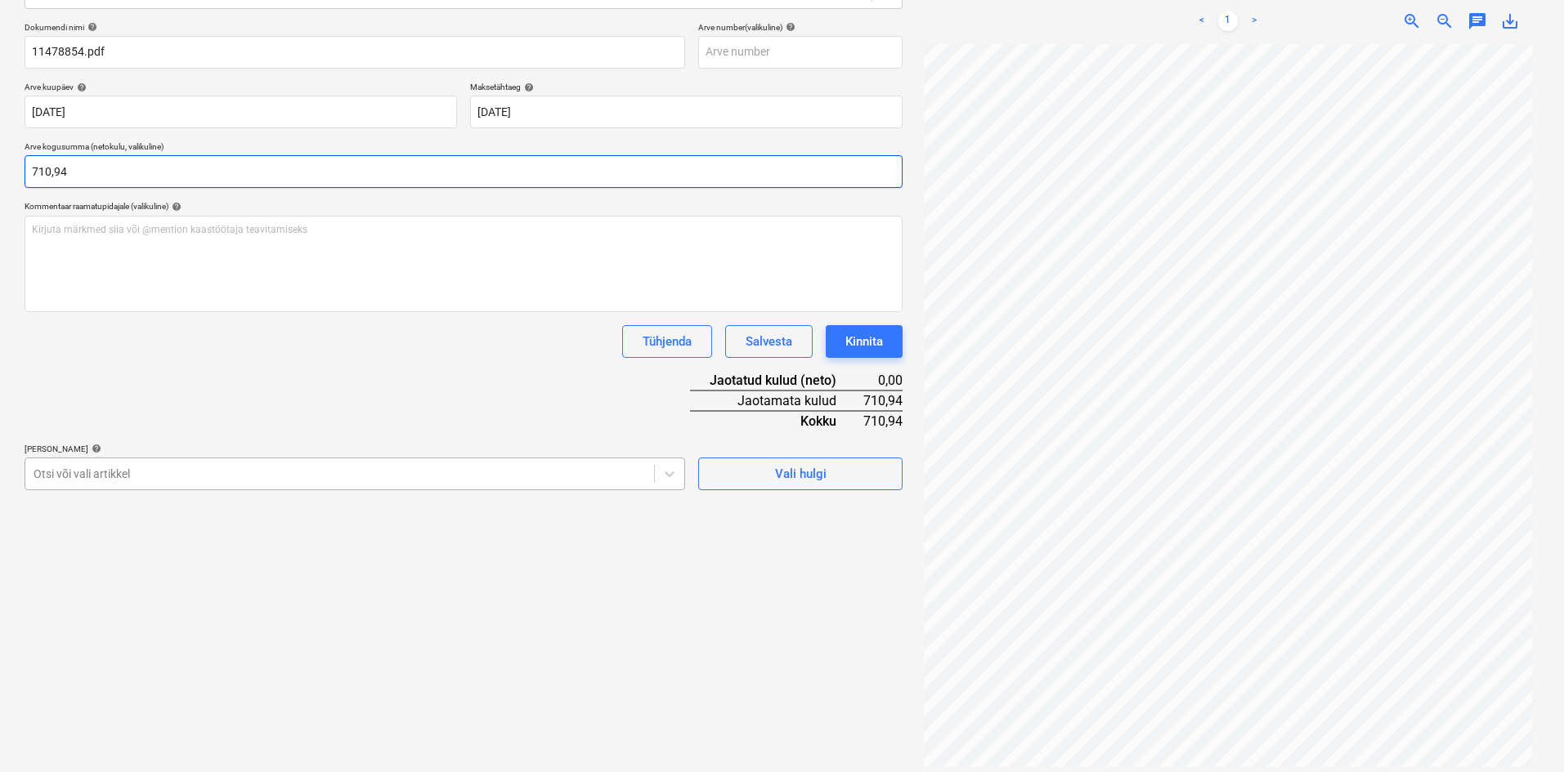
type input "710,94"
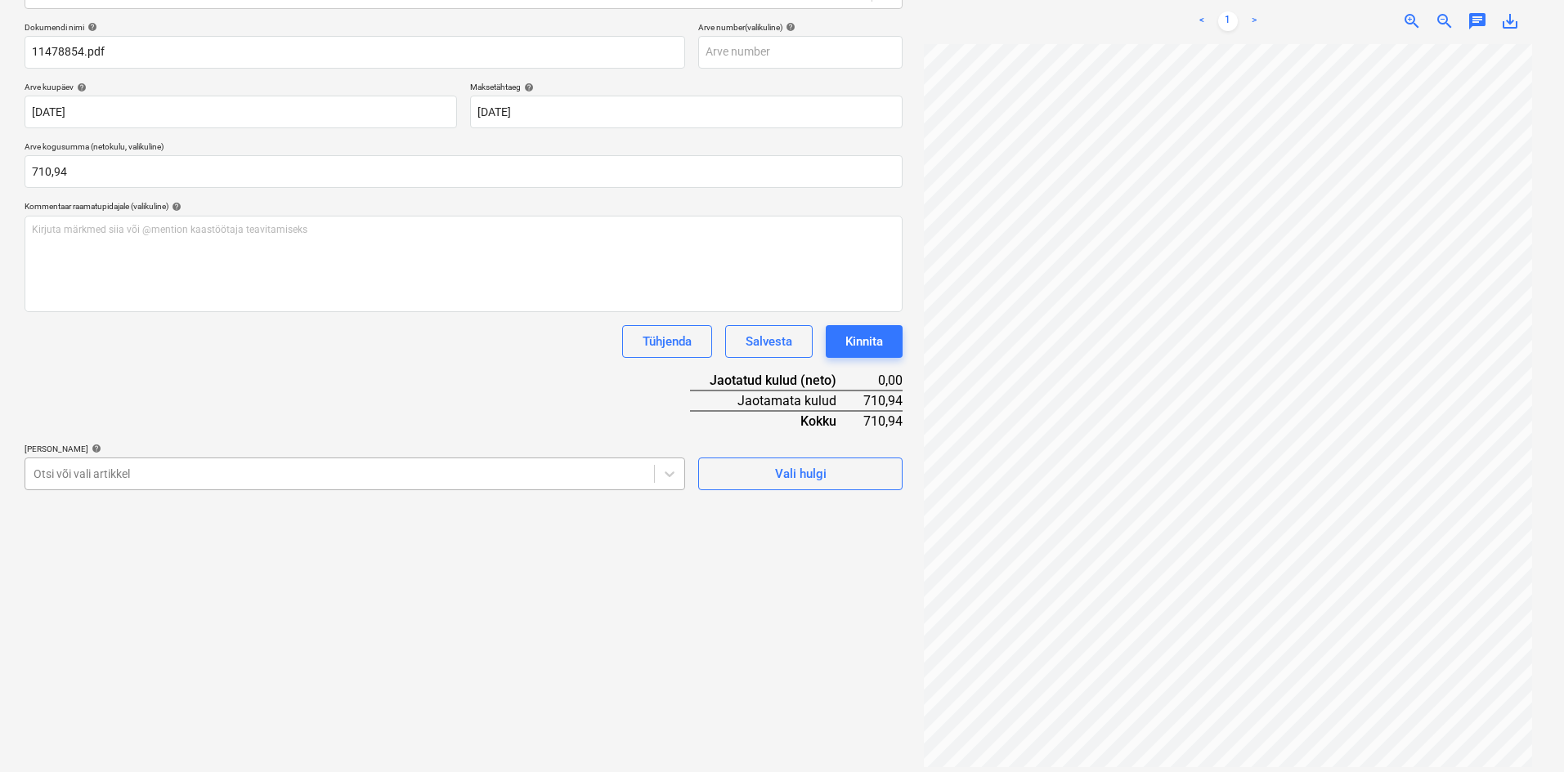
click at [83, 469] on div at bounding box center [340, 474] width 612 height 16
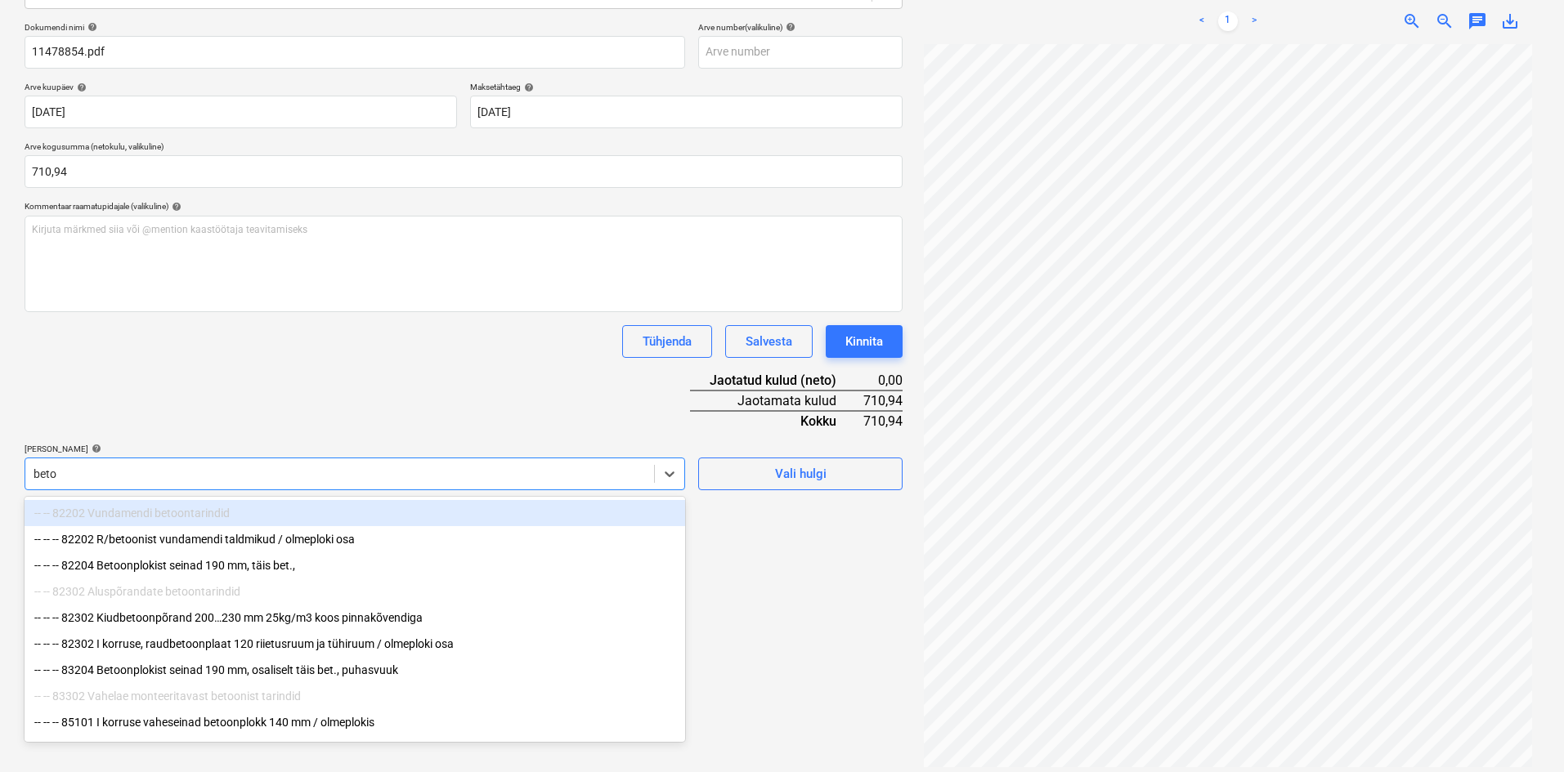
type input "betoo"
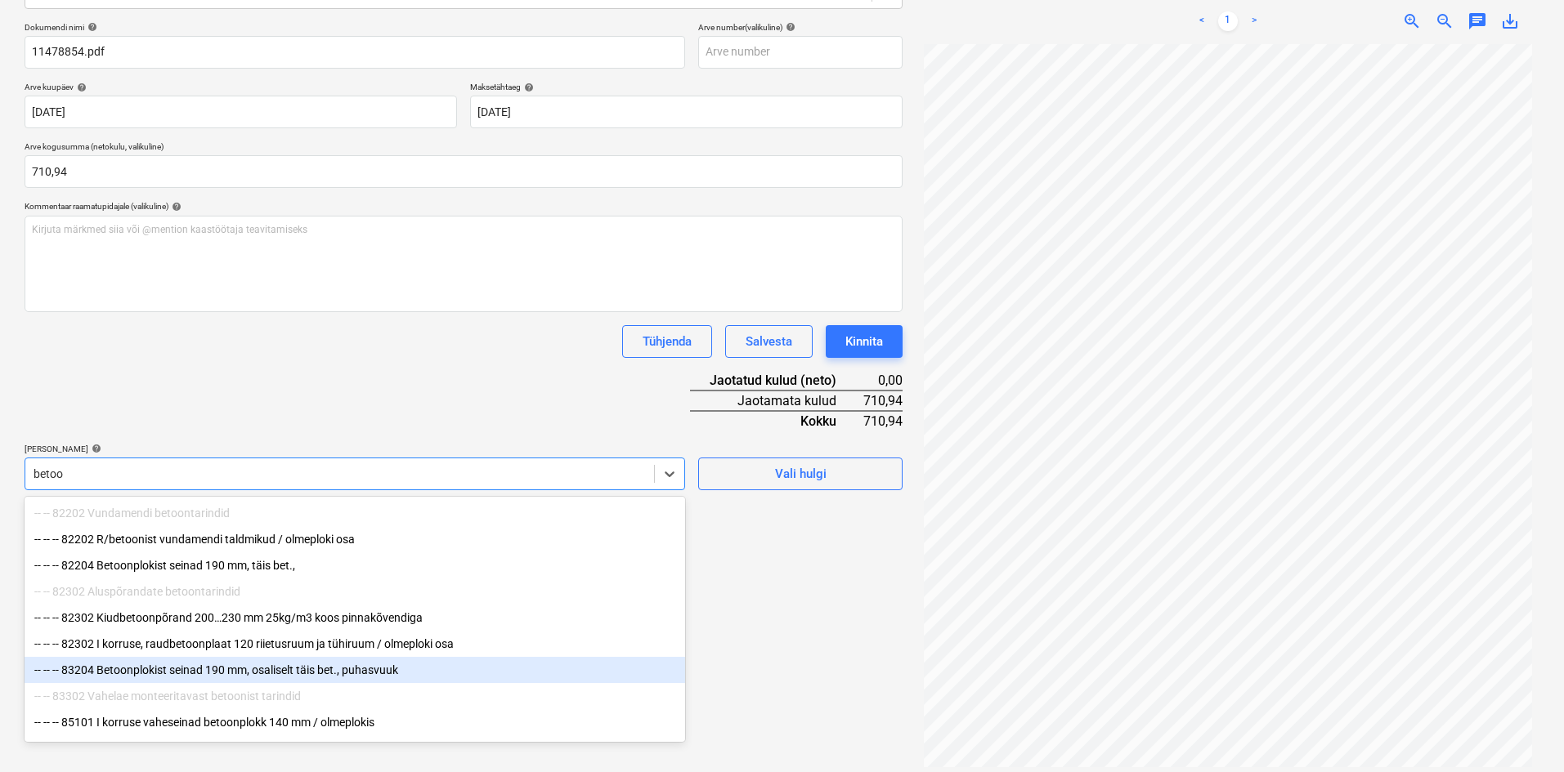
click at [141, 677] on div "-- -- -- 83204 Betoonplokist seinad 190 mm, osaliselt täis bet., puhasvuuk" at bounding box center [355, 670] width 660 height 26
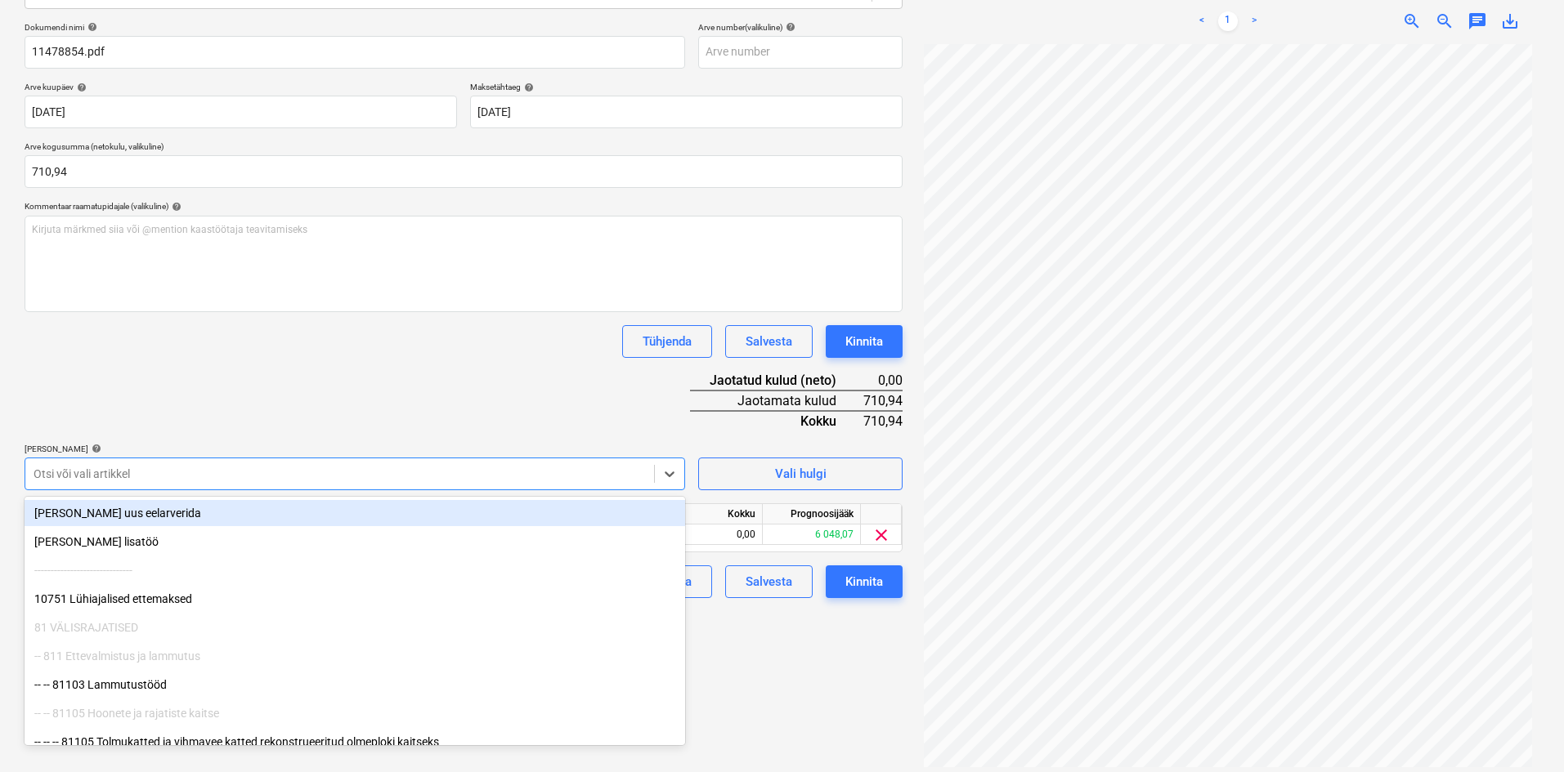
click at [359, 389] on div "Dokumendi nimi help 11478854.pdf Arve number (valikuline) help Arve kuupäev hel…" at bounding box center [464, 310] width 878 height 576
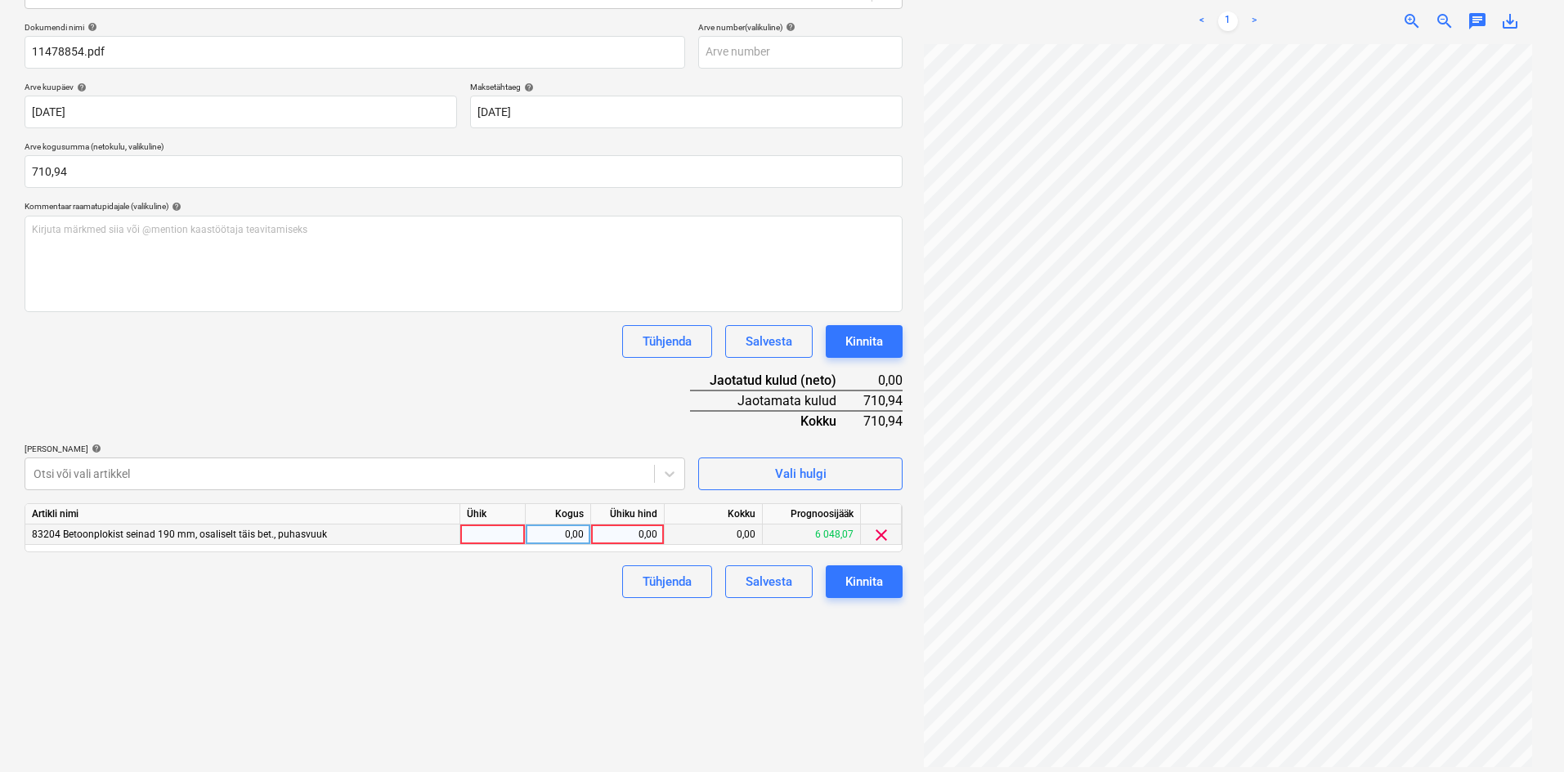
click at [643, 535] on div "0,00" at bounding box center [627, 535] width 60 height 20
type input "710,94"
click at [526, 625] on div "Failide konteerimine Vali ettevõte Cramo Estonia AS (10001) [PERSON_NAME] uus e…" at bounding box center [463, 314] width 891 height 928
click at [866, 581] on div "Kinnita" at bounding box center [864, 581] width 38 height 21
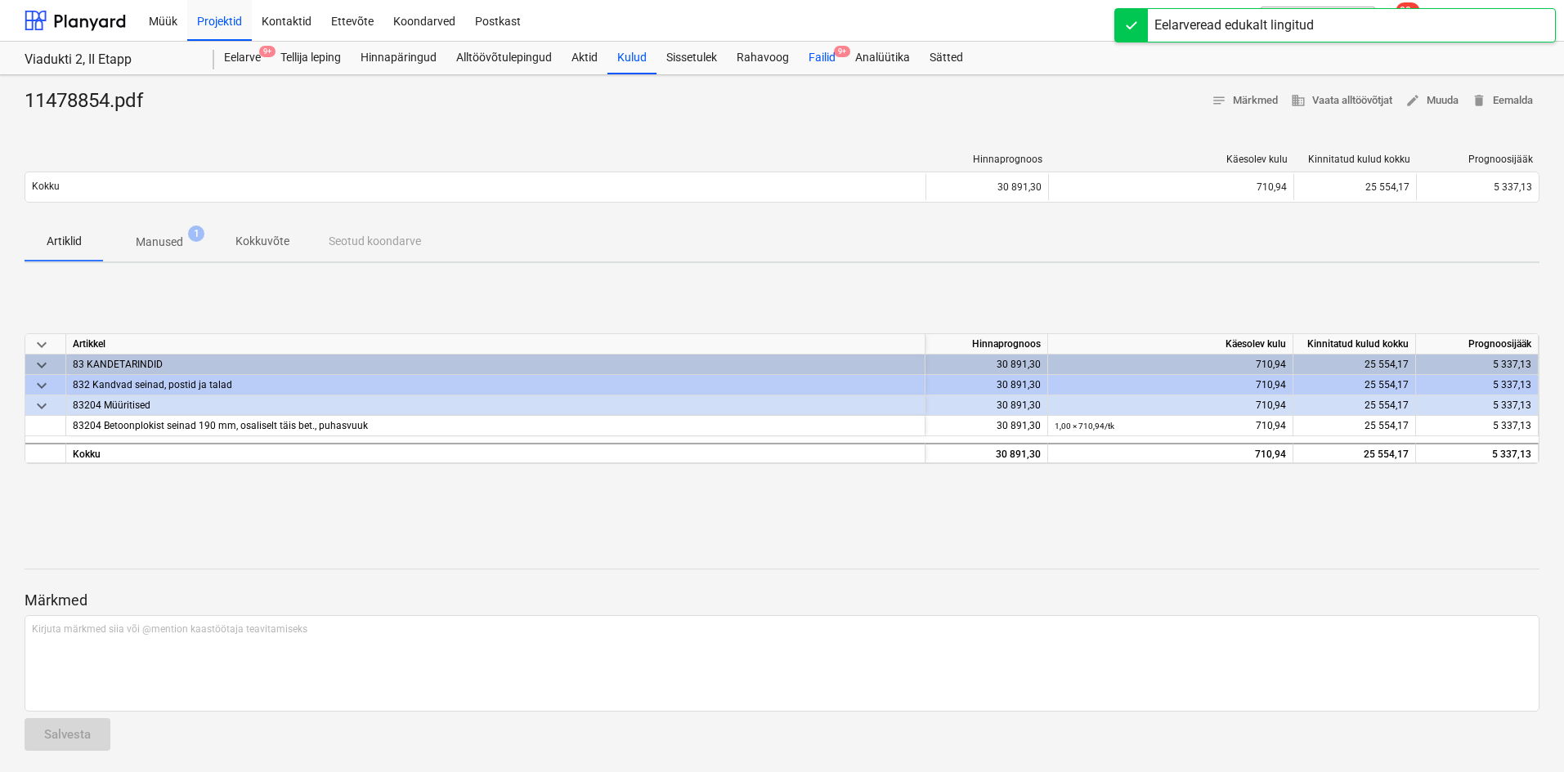
click at [821, 60] on div "Failid 9+" at bounding box center [822, 58] width 47 height 33
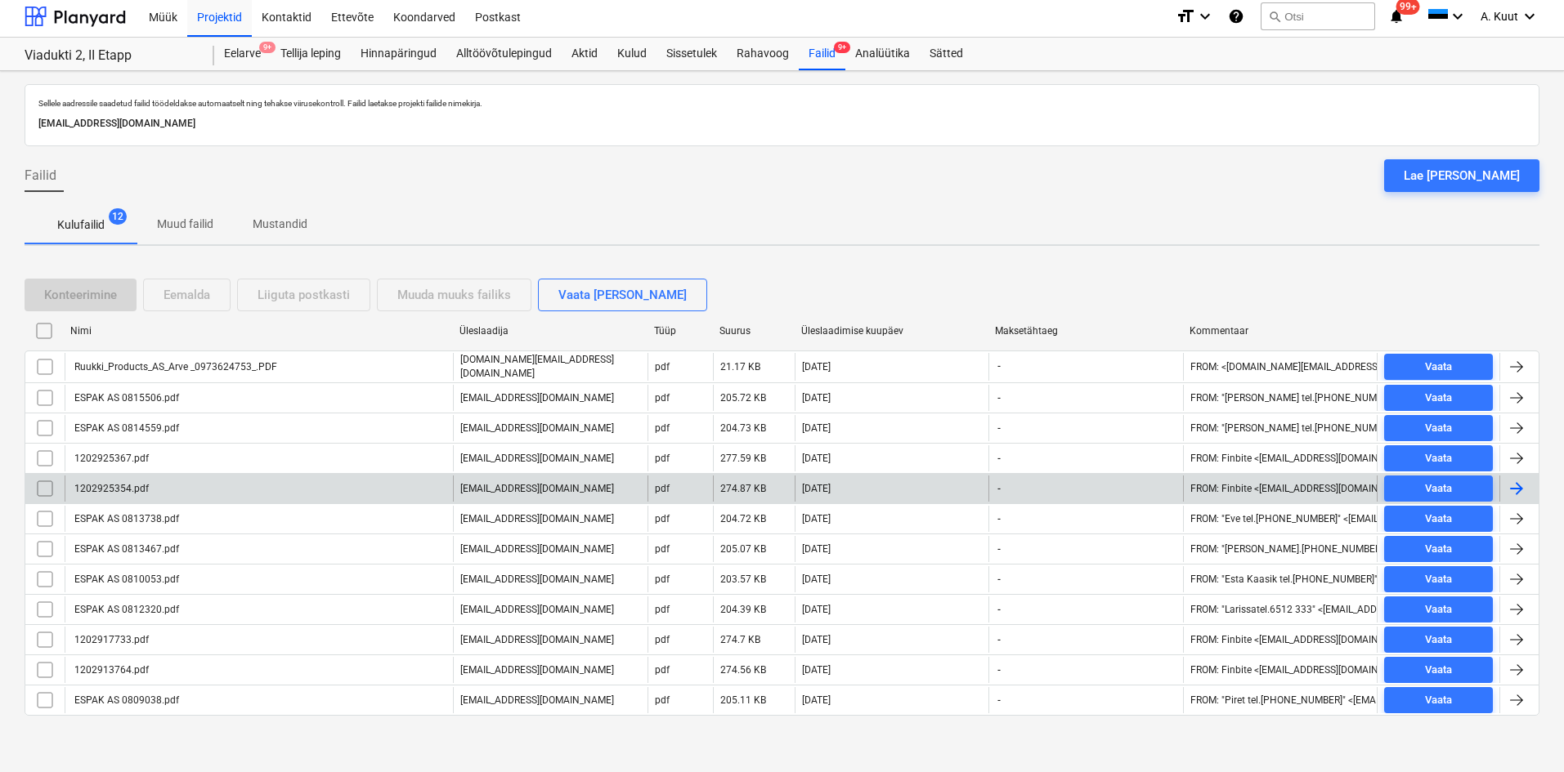
scroll to position [5, 0]
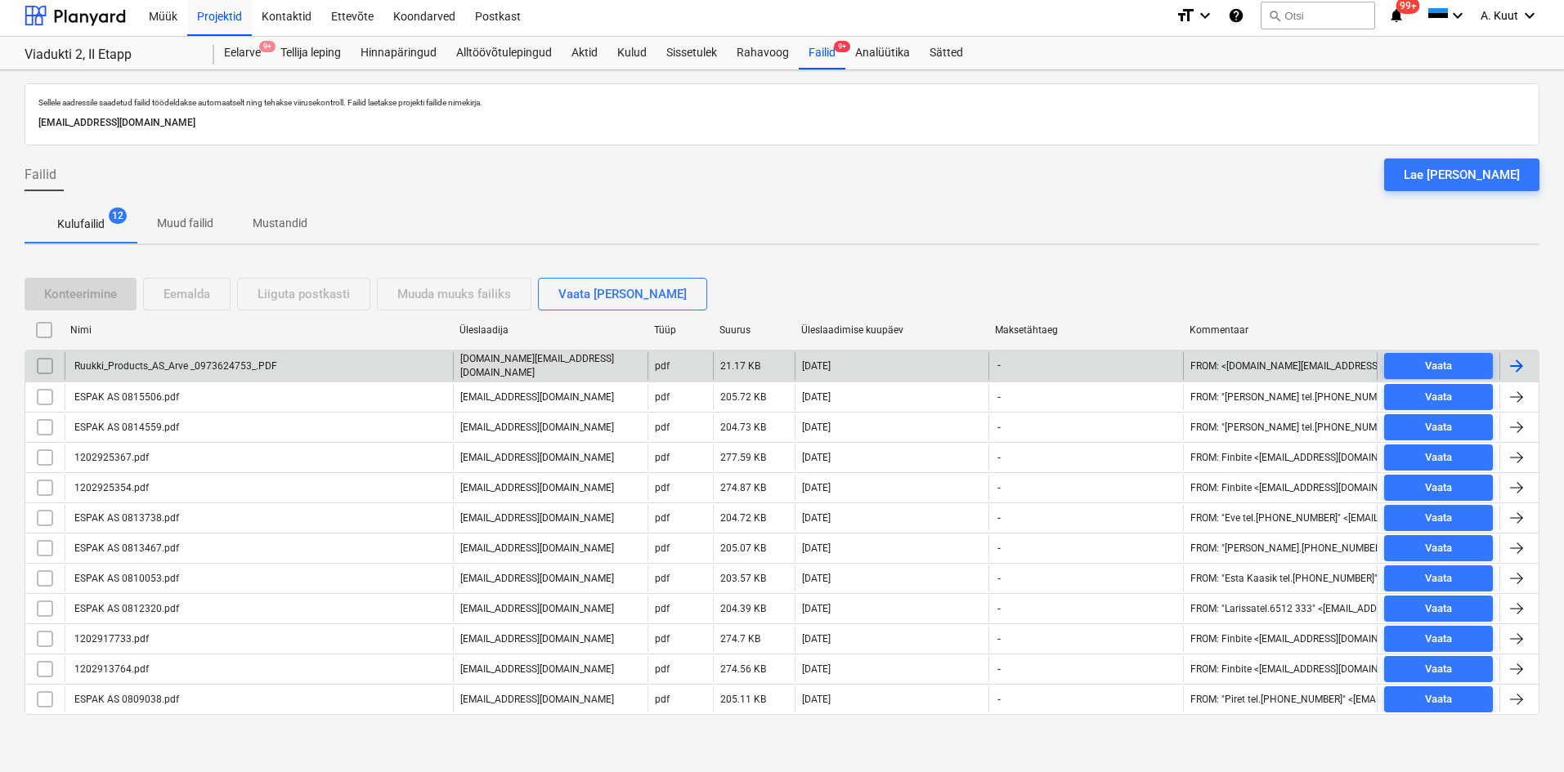
click at [187, 363] on div "Ruukki_Products_AS_Arve _0973624753_.PDF" at bounding box center [174, 365] width 205 height 11
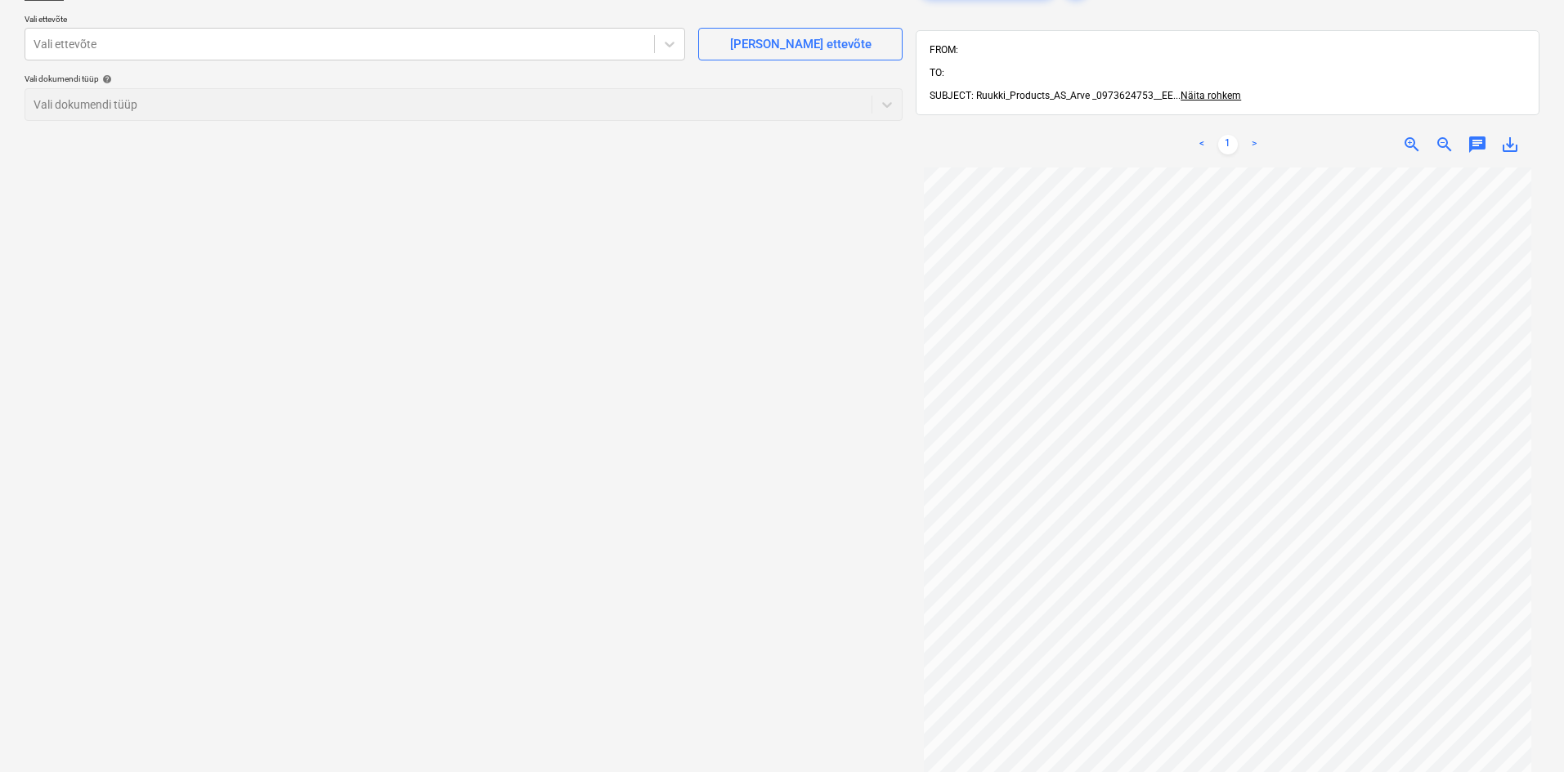
scroll to position [69, 0]
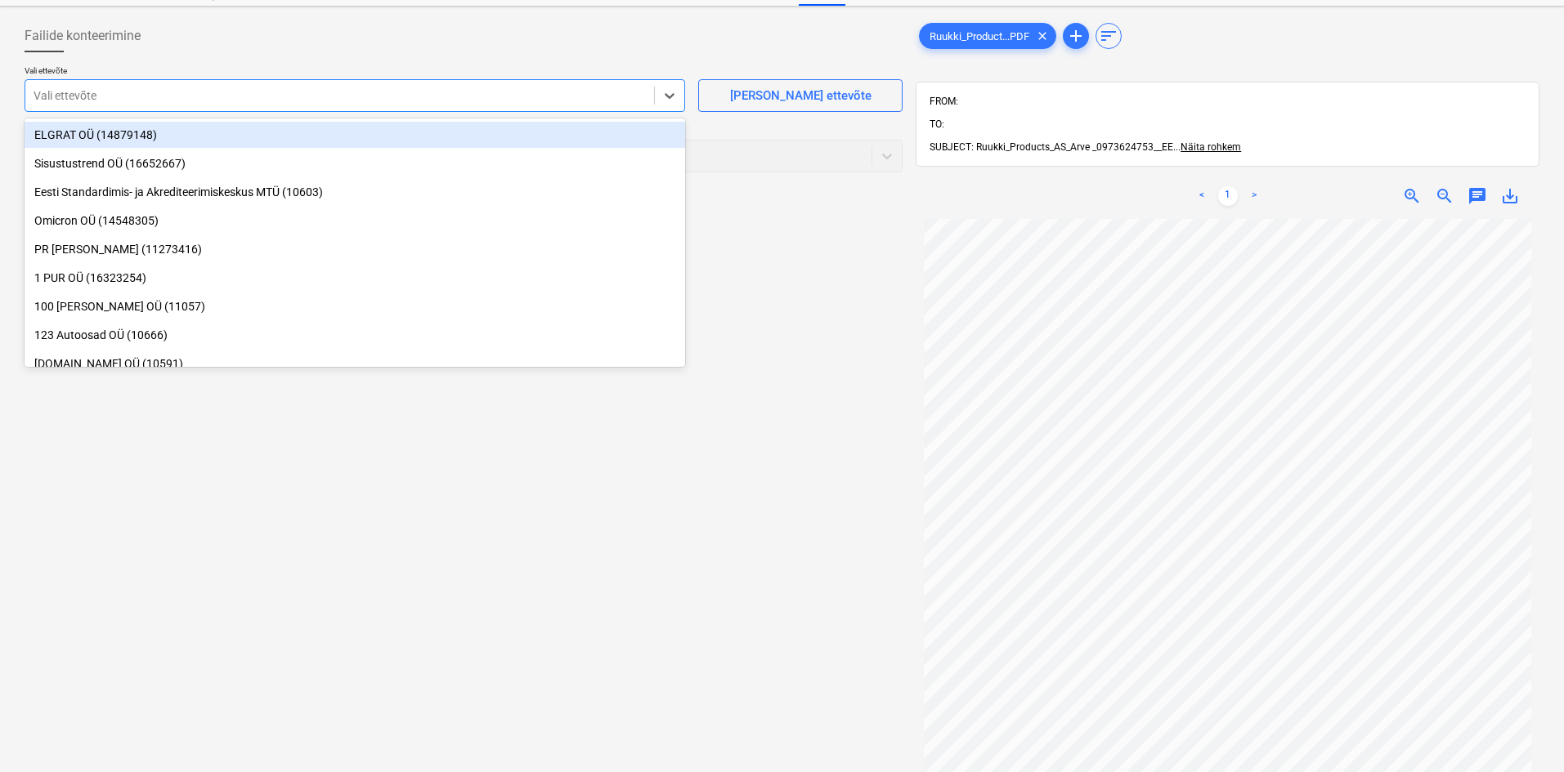
click at [86, 91] on div at bounding box center [340, 95] width 612 height 16
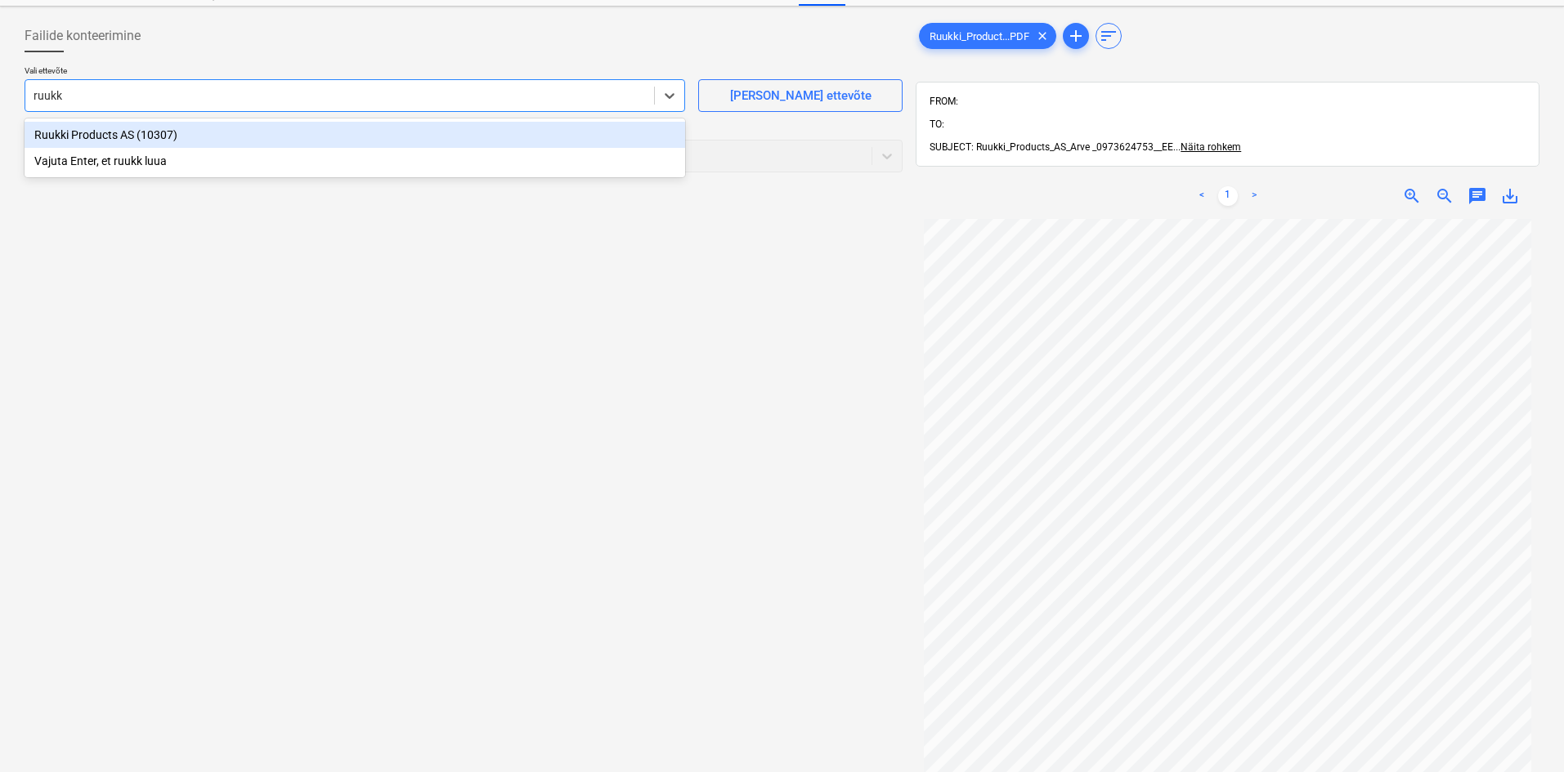
type input "ruukki"
click at [69, 132] on div "Ruukki Products AS (10307)" at bounding box center [355, 135] width 660 height 26
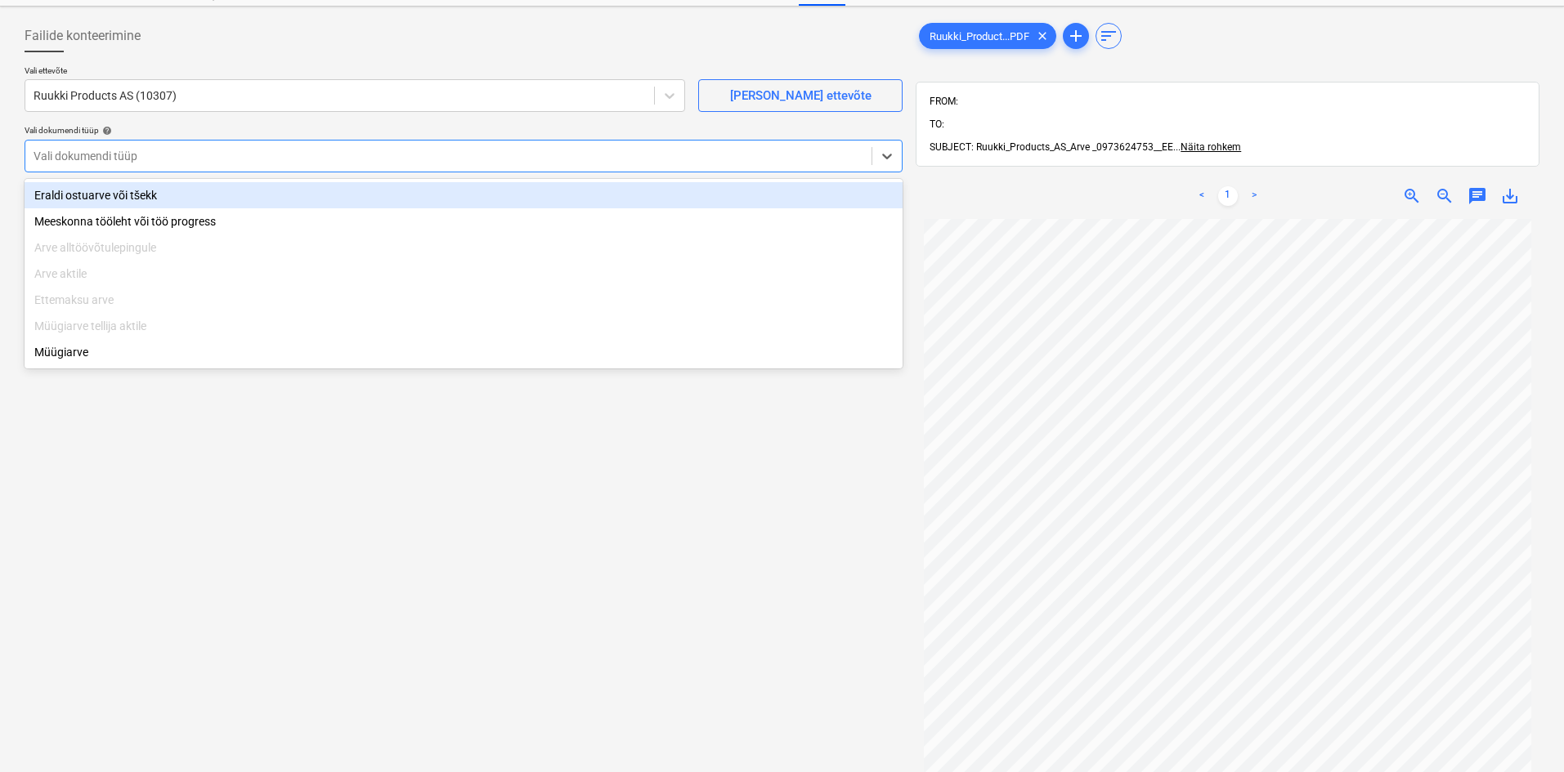
click at [61, 160] on div at bounding box center [449, 156] width 830 height 16
click at [60, 194] on div "Eraldi ostuarve või tšekk" at bounding box center [464, 195] width 878 height 26
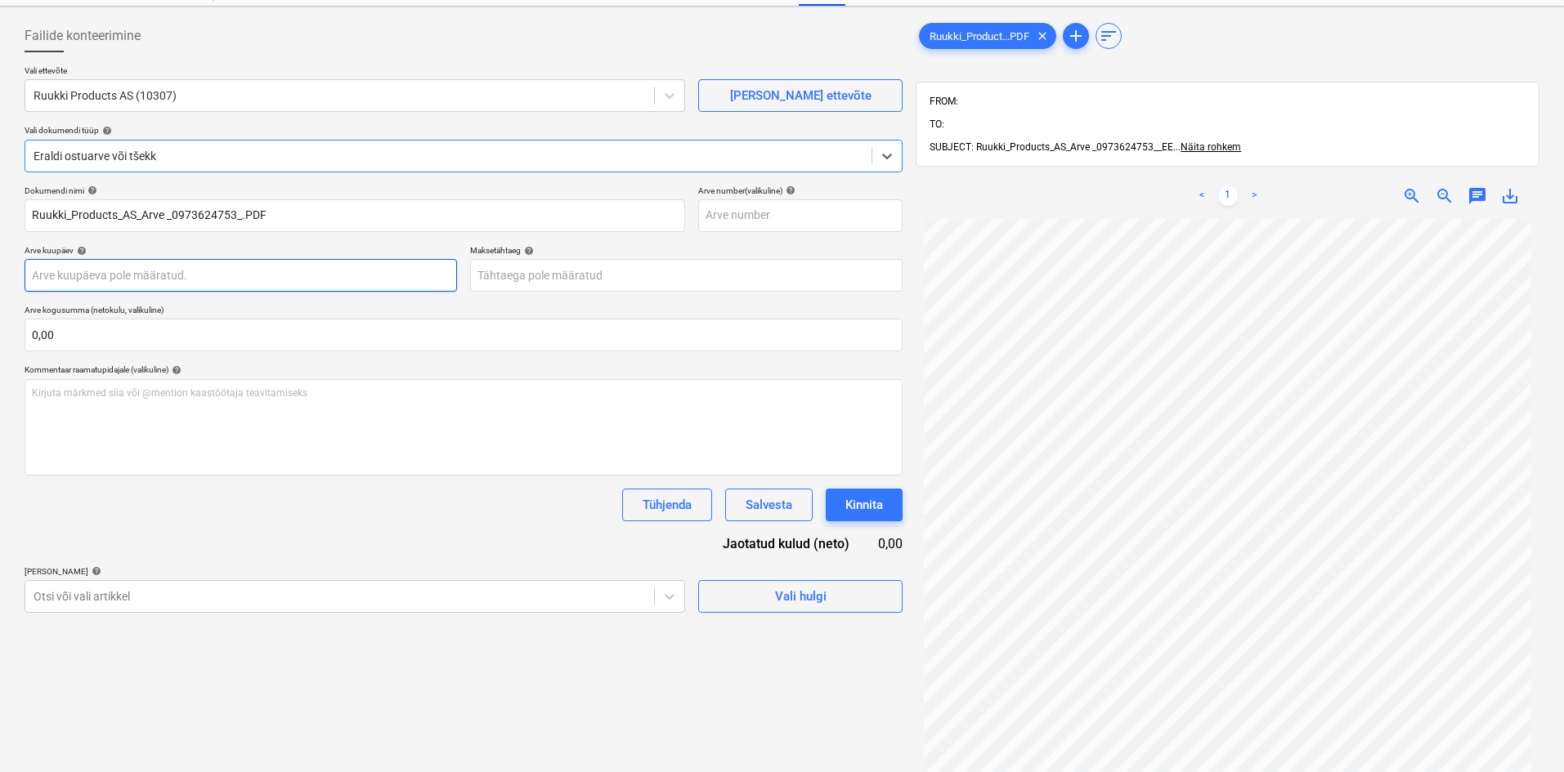
click at [40, 276] on body "Müük Projektid Kontaktid Ettevõte Koondarved Postkast format_size keyboard_arro…" at bounding box center [782, 317] width 1564 height 772
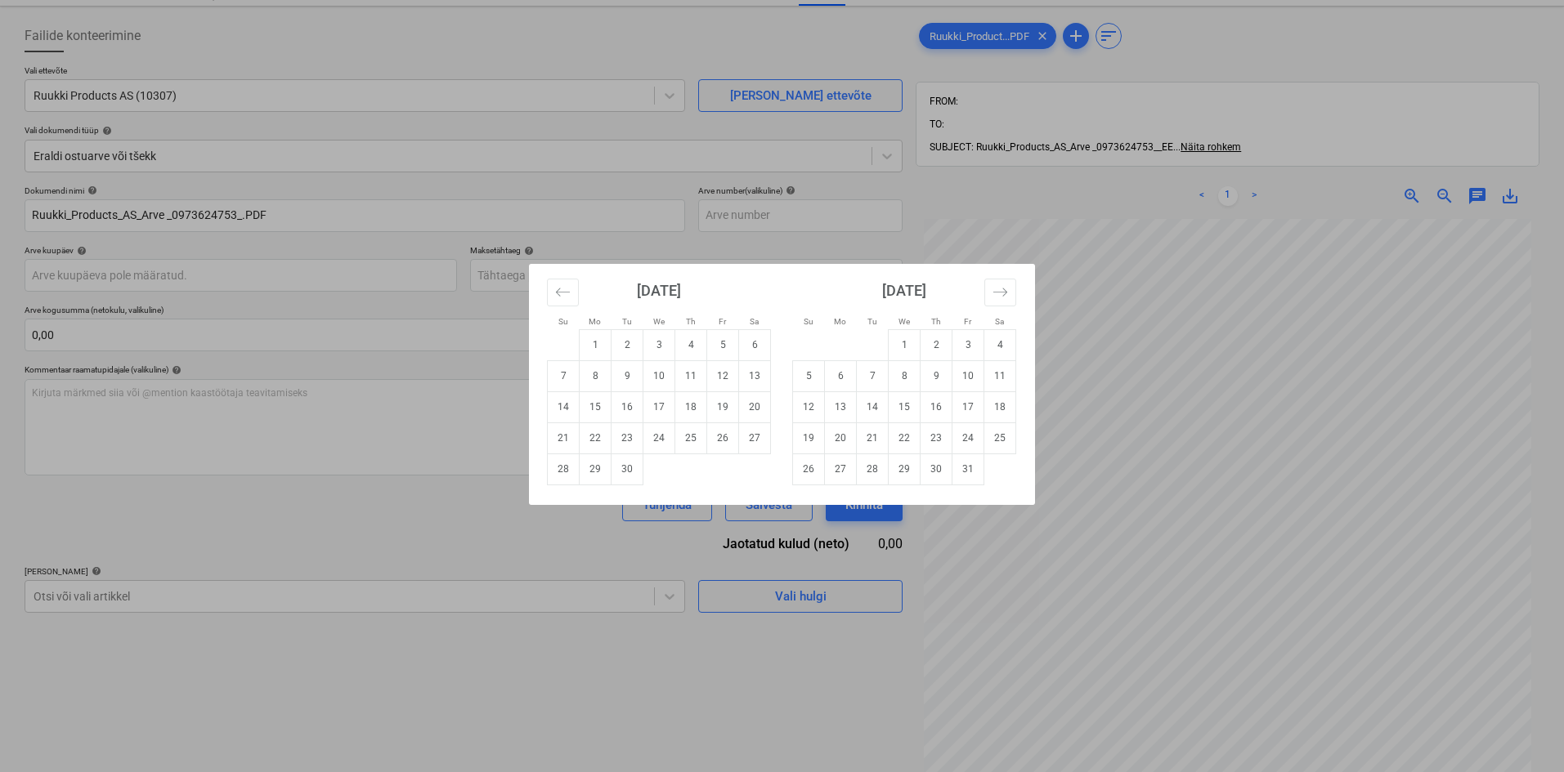
click at [172, 533] on div "Su Mo Tu We Th Fr Sa Su Mo Tu We Th Fr Sa [DATE] 1 2 3 4 5 6 7 8 9 10 11 12 13 …" at bounding box center [782, 386] width 1564 height 772
click at [69, 273] on body "Müük Projektid Kontaktid Ettevõte Koondarved Postkast format_size keyboard_arro…" at bounding box center [782, 317] width 1564 height 772
click at [571, 299] on button "Move backward to switch to the previous month." at bounding box center [563, 293] width 32 height 28
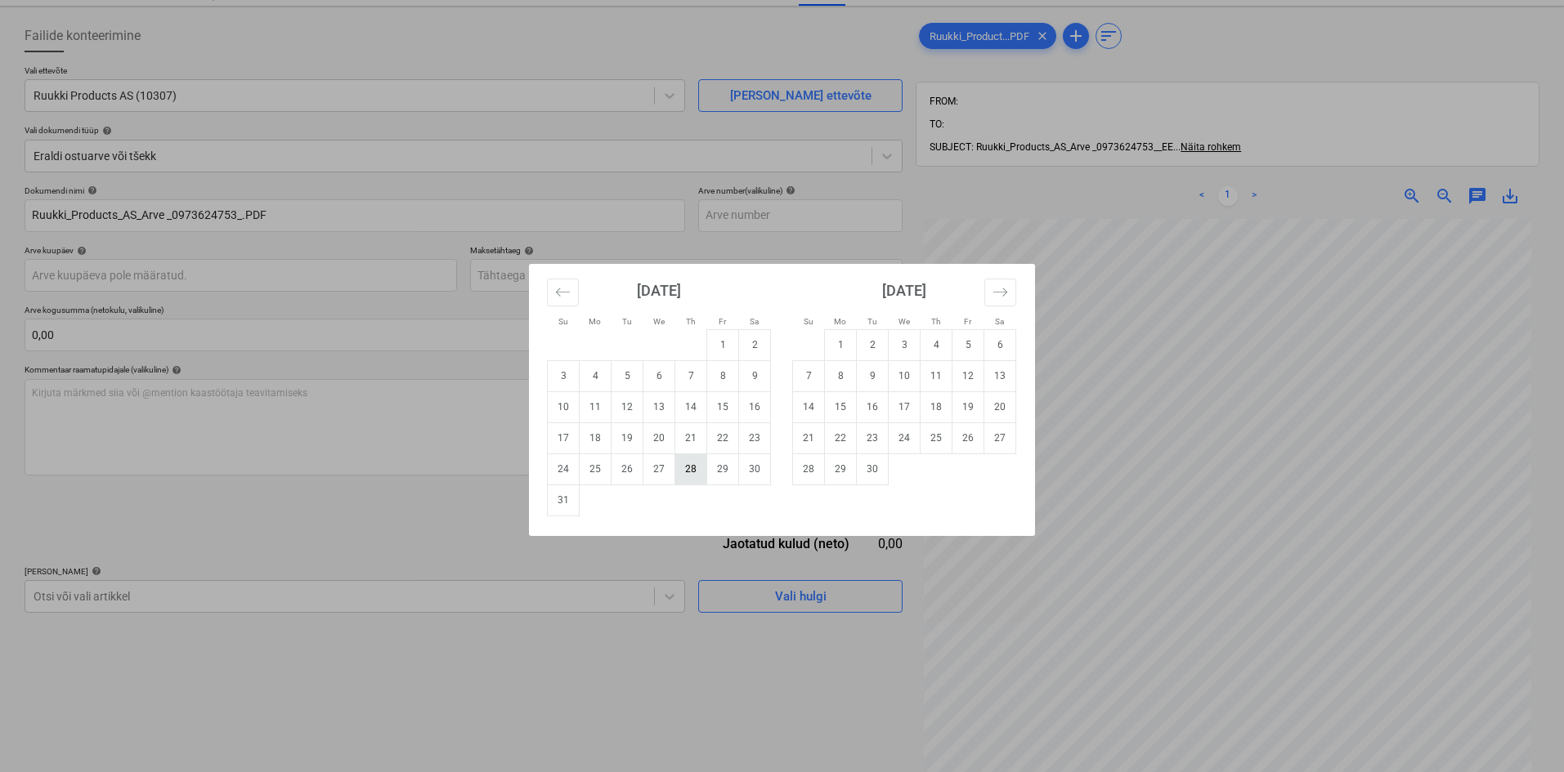
click at [687, 471] on td "28" at bounding box center [691, 469] width 32 height 31
type input "[DATE]"
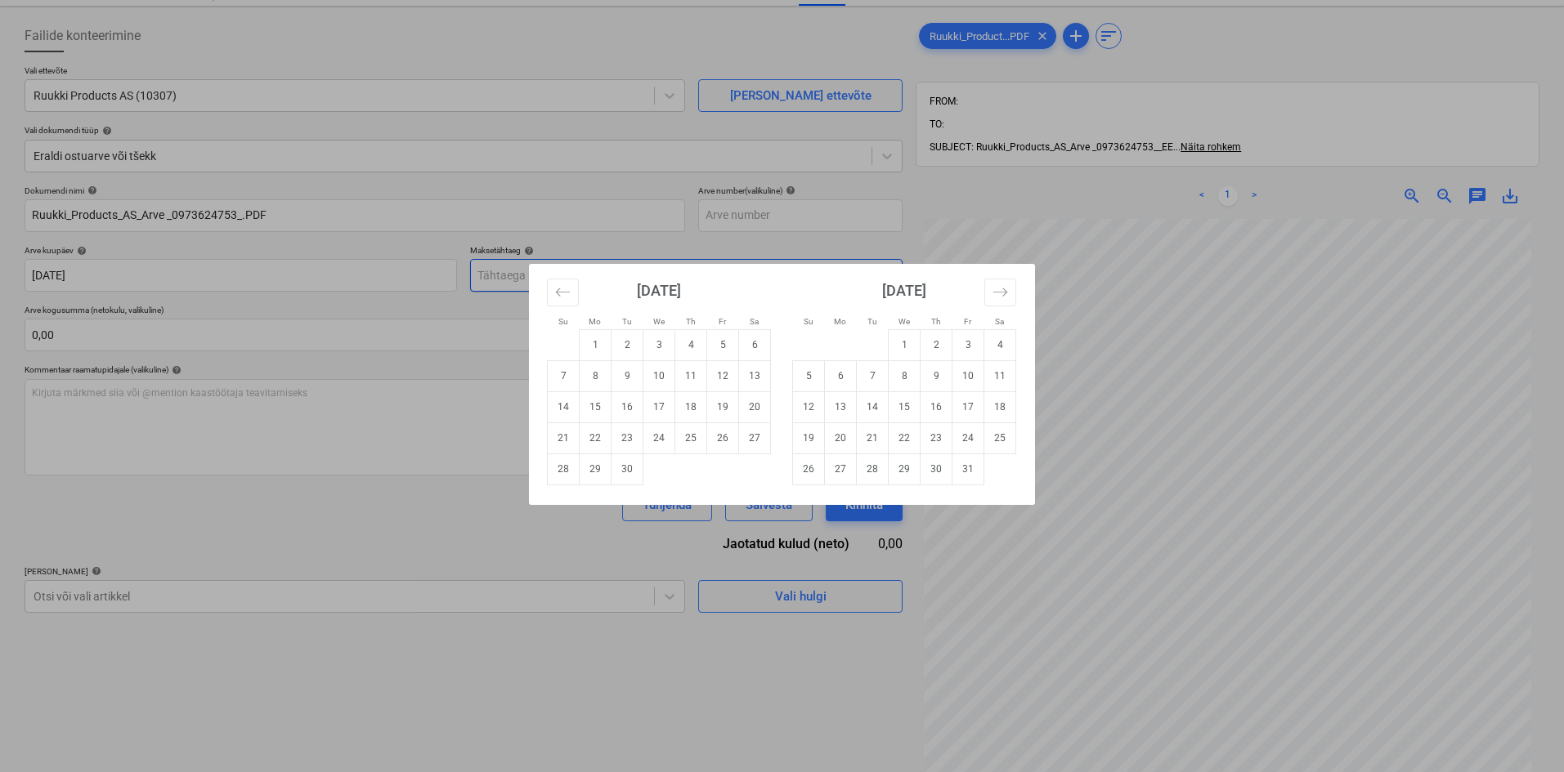
click at [508, 275] on body "Müük Projektid Kontaktid Ettevõte Koondarved Postkast format_size keyboard_arro…" at bounding box center [782, 317] width 1564 height 772
click at [759, 437] on td "27" at bounding box center [755, 438] width 32 height 31
type input "[DATE]"
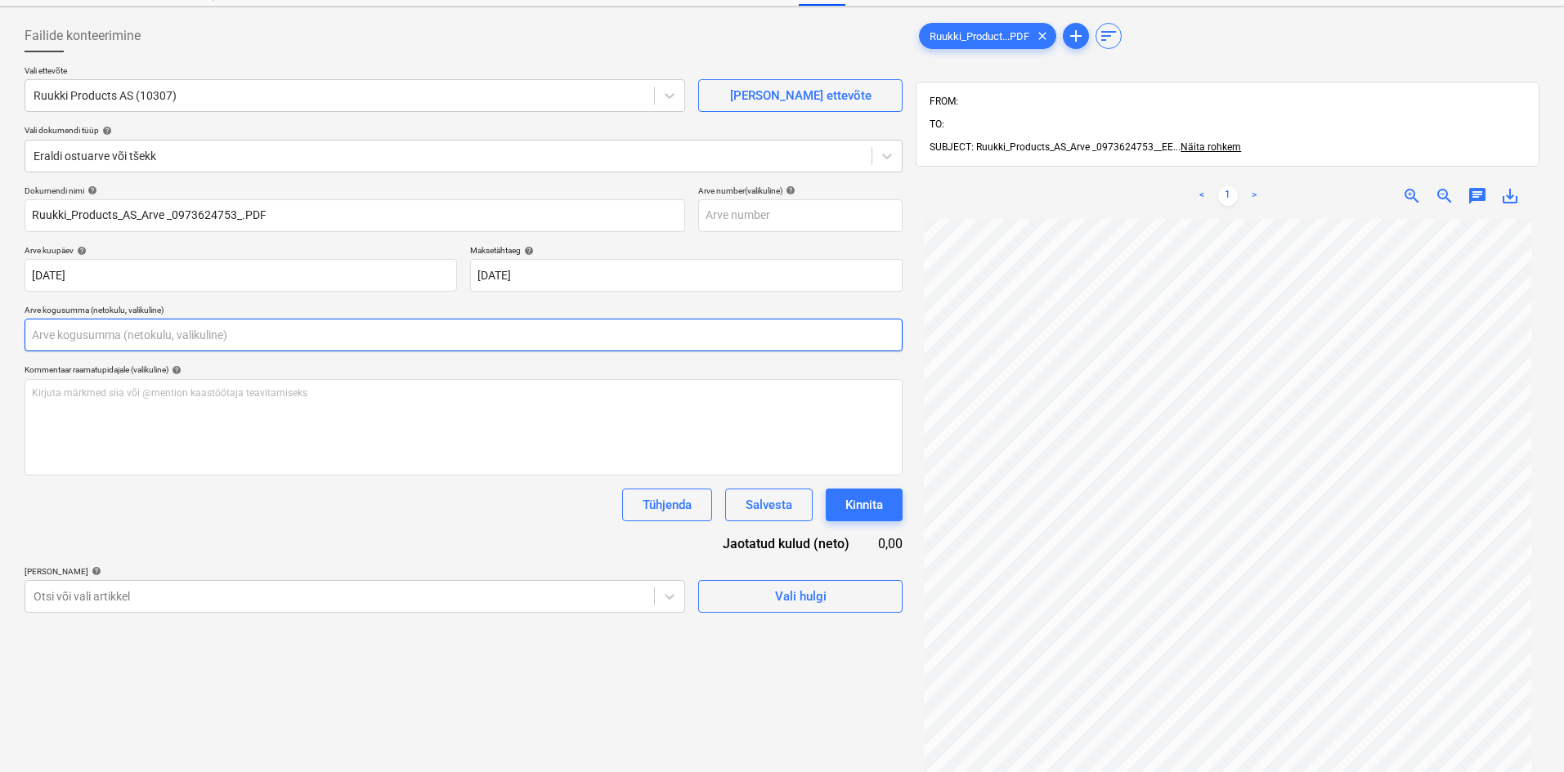
click at [51, 330] on input "text" at bounding box center [464, 335] width 878 height 33
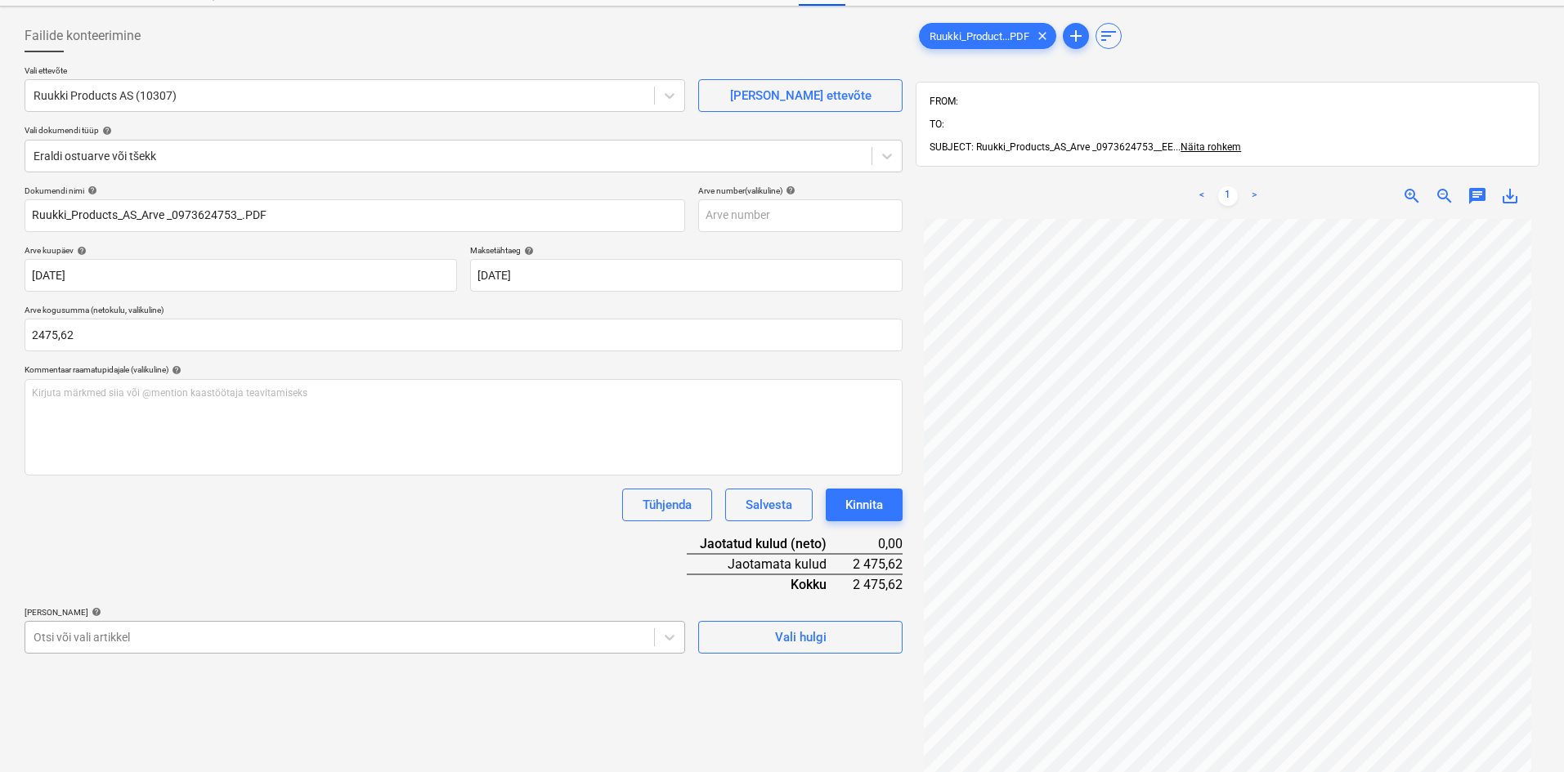
type input "2 475,62"
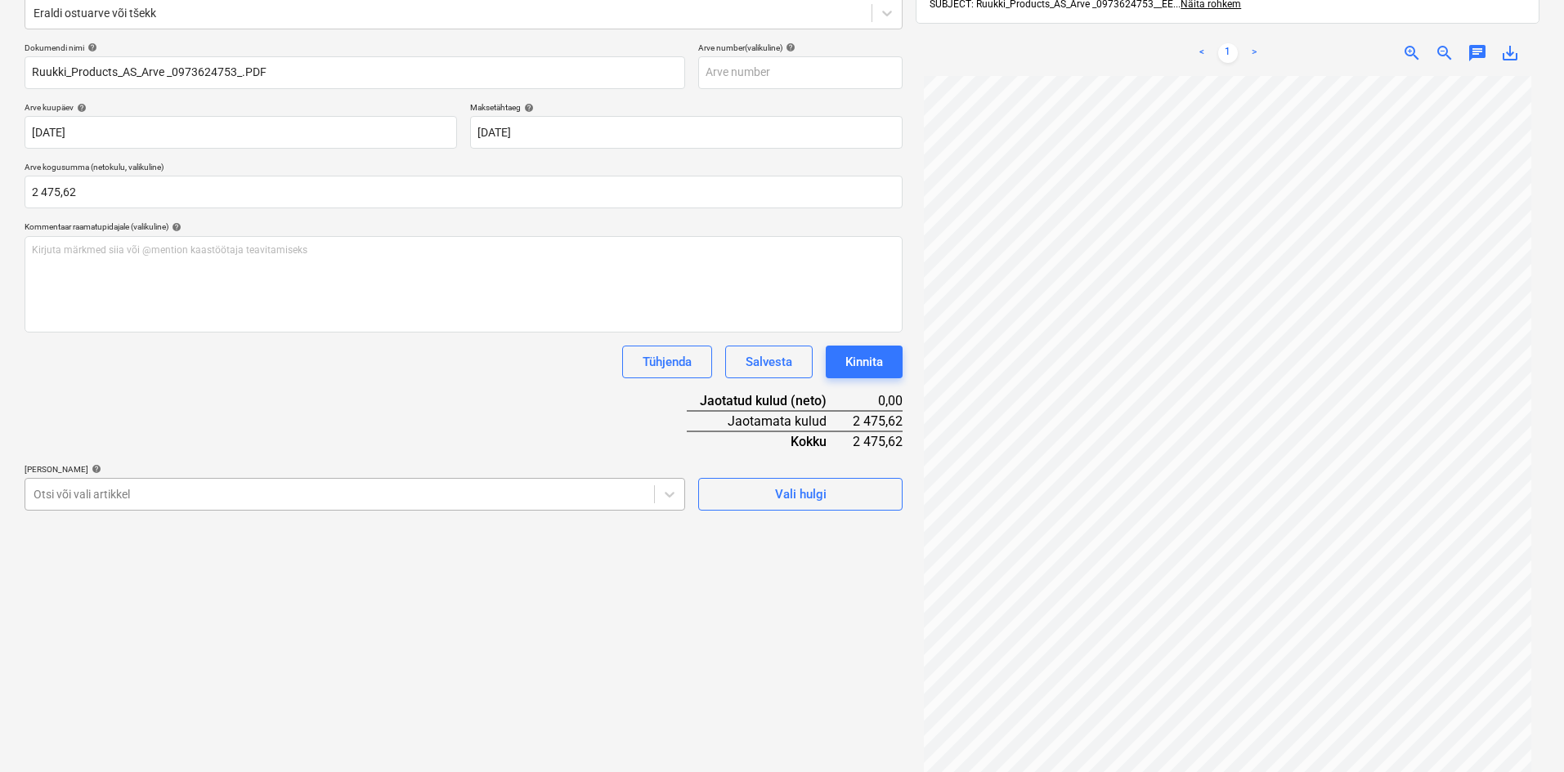
click at [214, 561] on body "Müük Projektid Kontaktid Ettevõte Koondarved Postkast format_size keyboard_arro…" at bounding box center [782, 174] width 1564 height 772
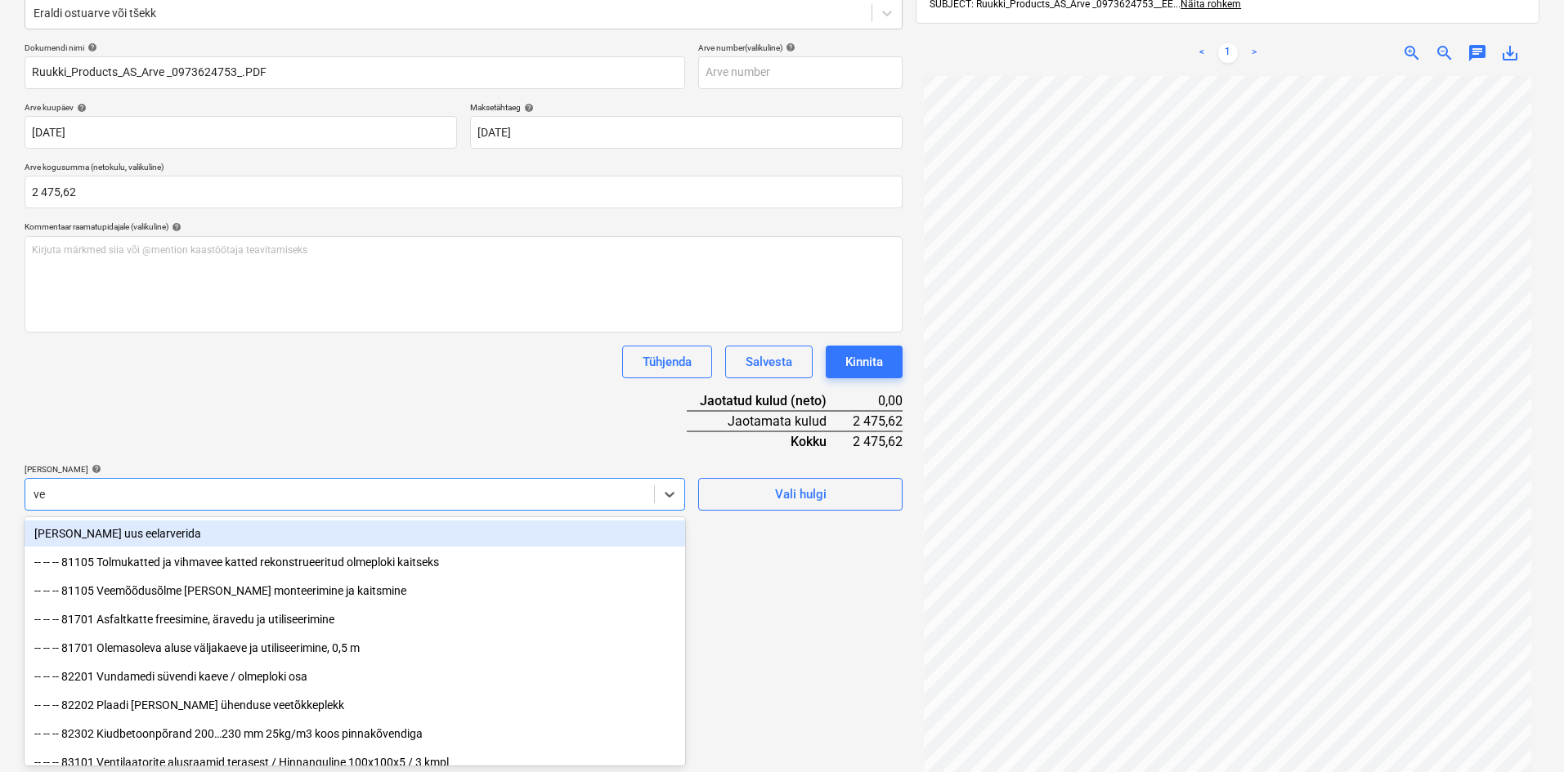
type input "ven"
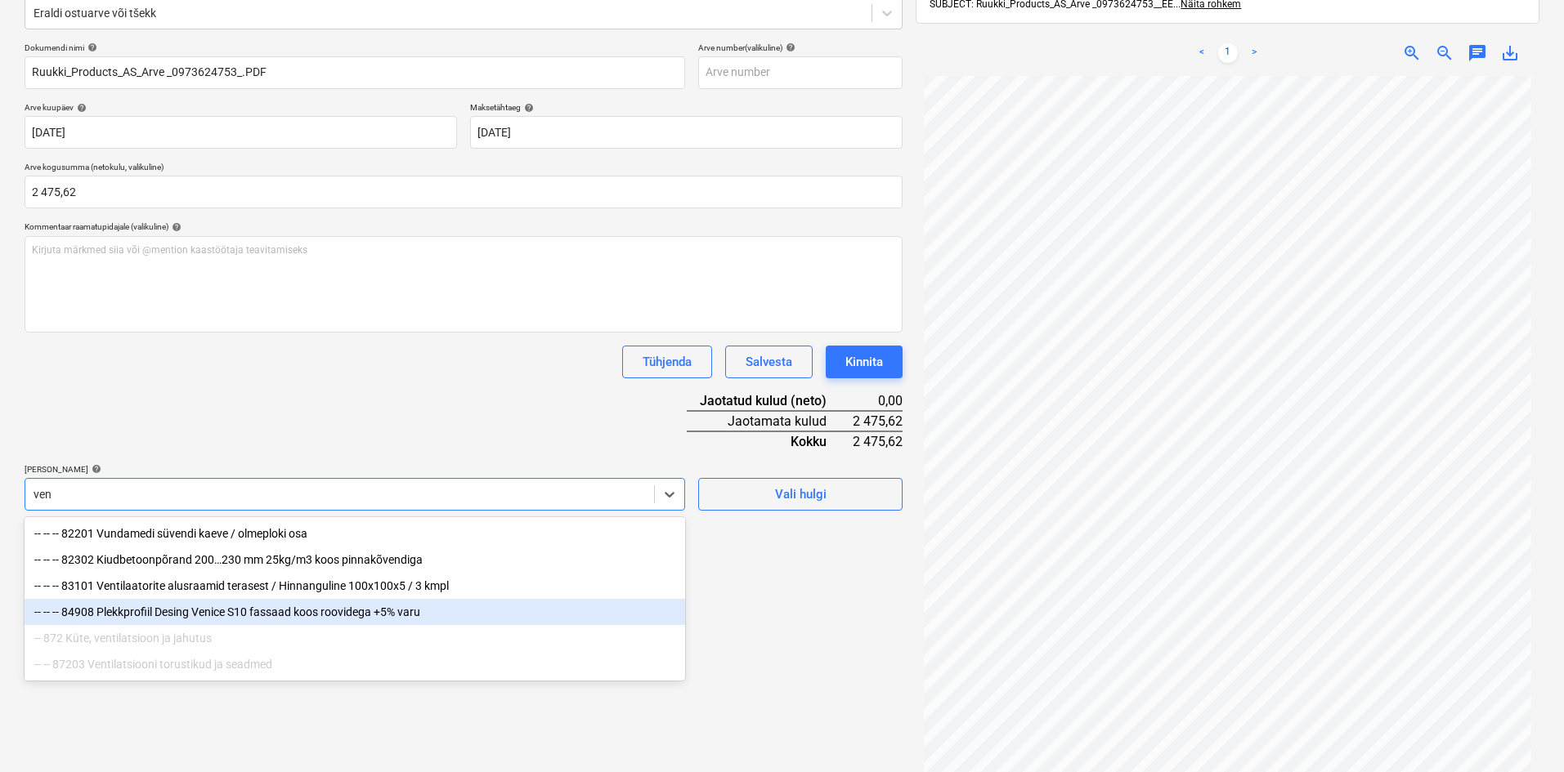
click at [223, 612] on div "-- -- -- 84908 Plekkprofiil Desing Venice S10 fassaad koos roovidega +5% varu" at bounding box center [355, 612] width 660 height 26
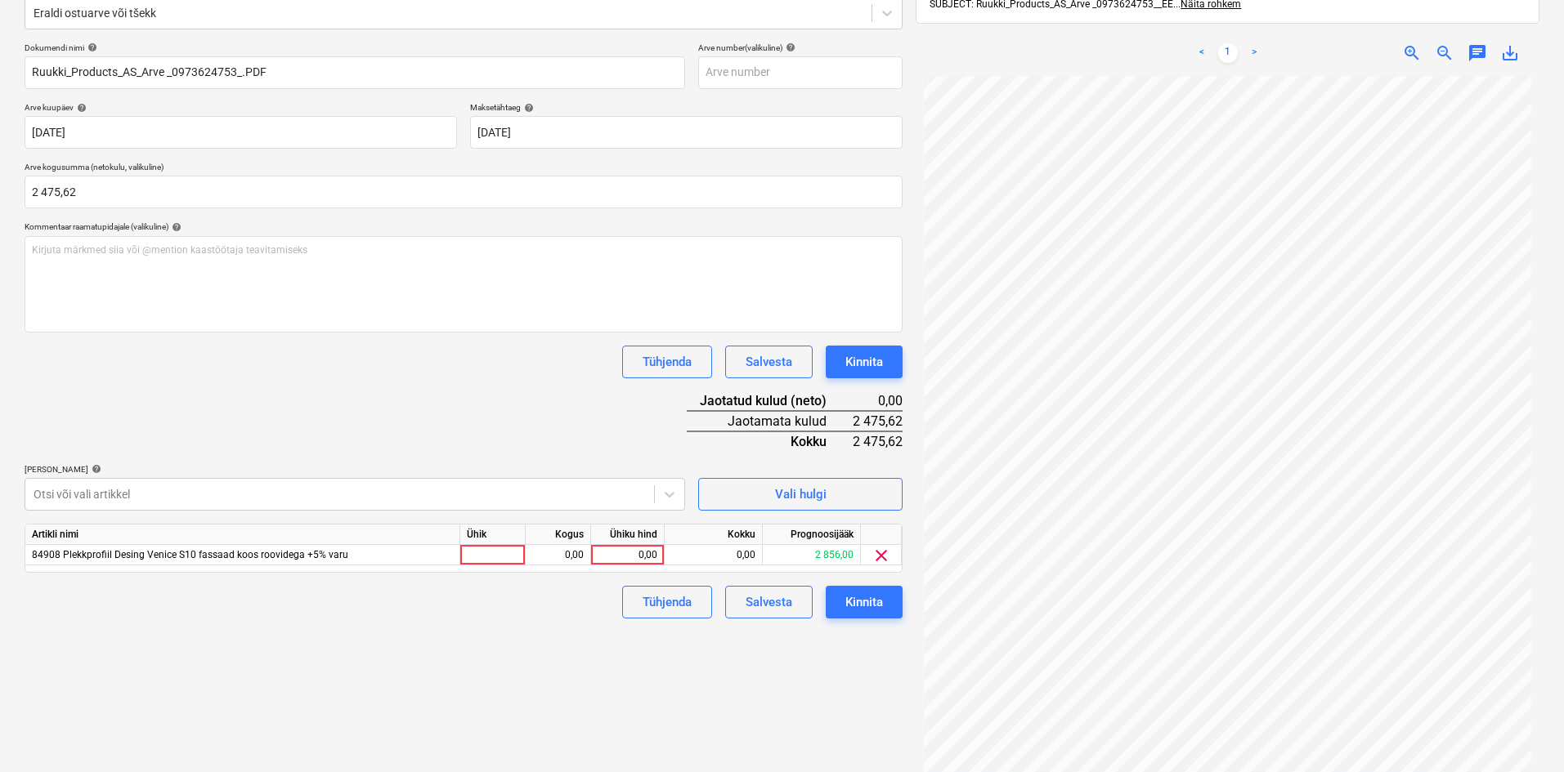
click at [435, 400] on div "Dokumendi nimi help Ruukki_Products_AS_Arve _0973624753_.PDF Arve number (valik…" at bounding box center [464, 331] width 878 height 576
click at [650, 553] on div "0,00" at bounding box center [627, 555] width 60 height 20
type input "2475,62"
click at [561, 649] on div "Failide konteerimine Vali ettevõte Ruukki Products AS (10307) [PERSON_NAME] uus…" at bounding box center [463, 339] width 891 height 939
click at [873, 602] on div "Kinnita" at bounding box center [864, 602] width 38 height 21
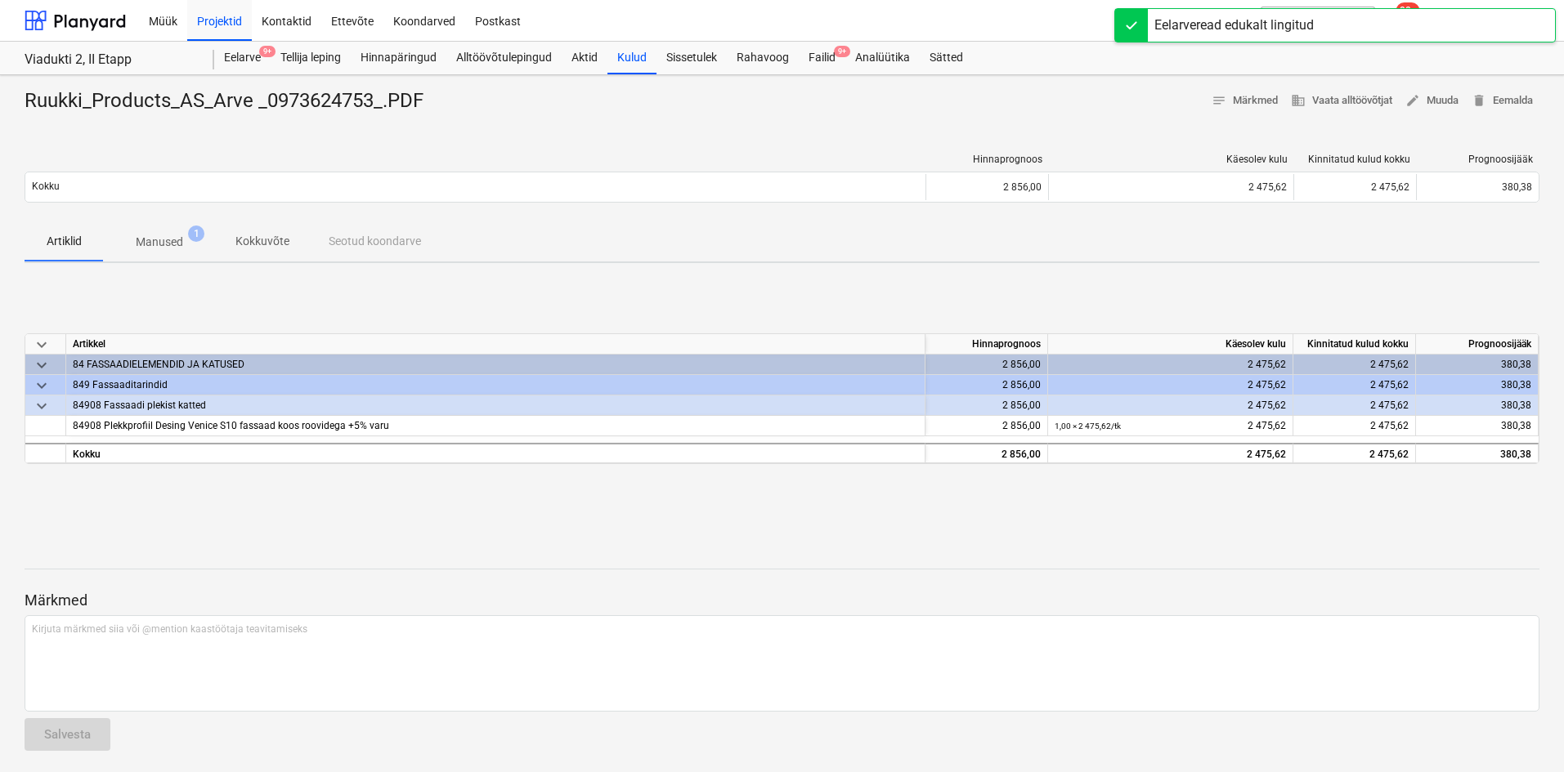
drag, startPoint x: 826, startPoint y: 54, endPoint x: 810, endPoint y: 74, distance: 26.2
click at [826, 54] on div "Failid 9+" at bounding box center [822, 58] width 47 height 33
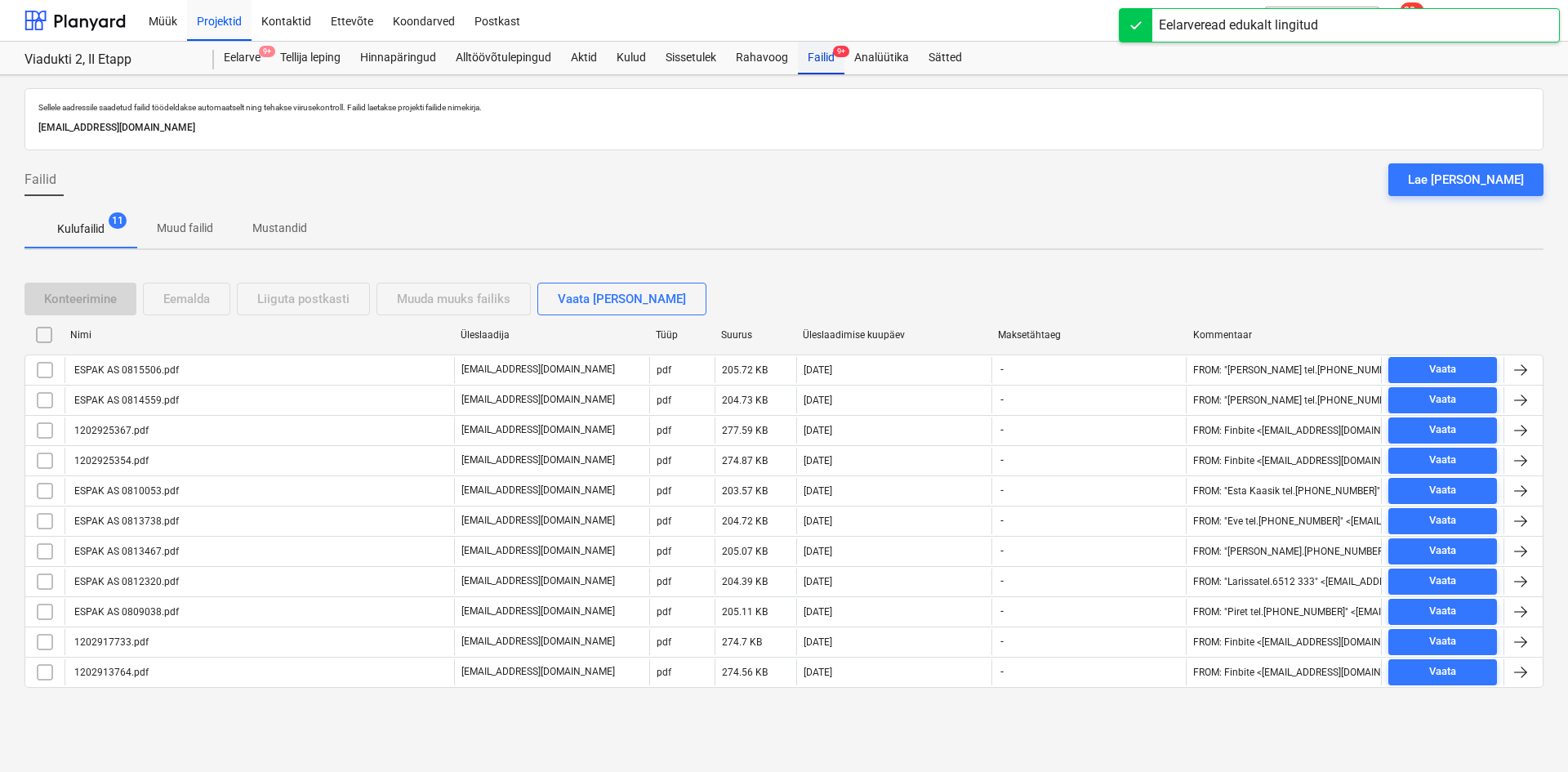
click at [808, 64] on div "Failid 9+" at bounding box center [821, 58] width 47 height 33
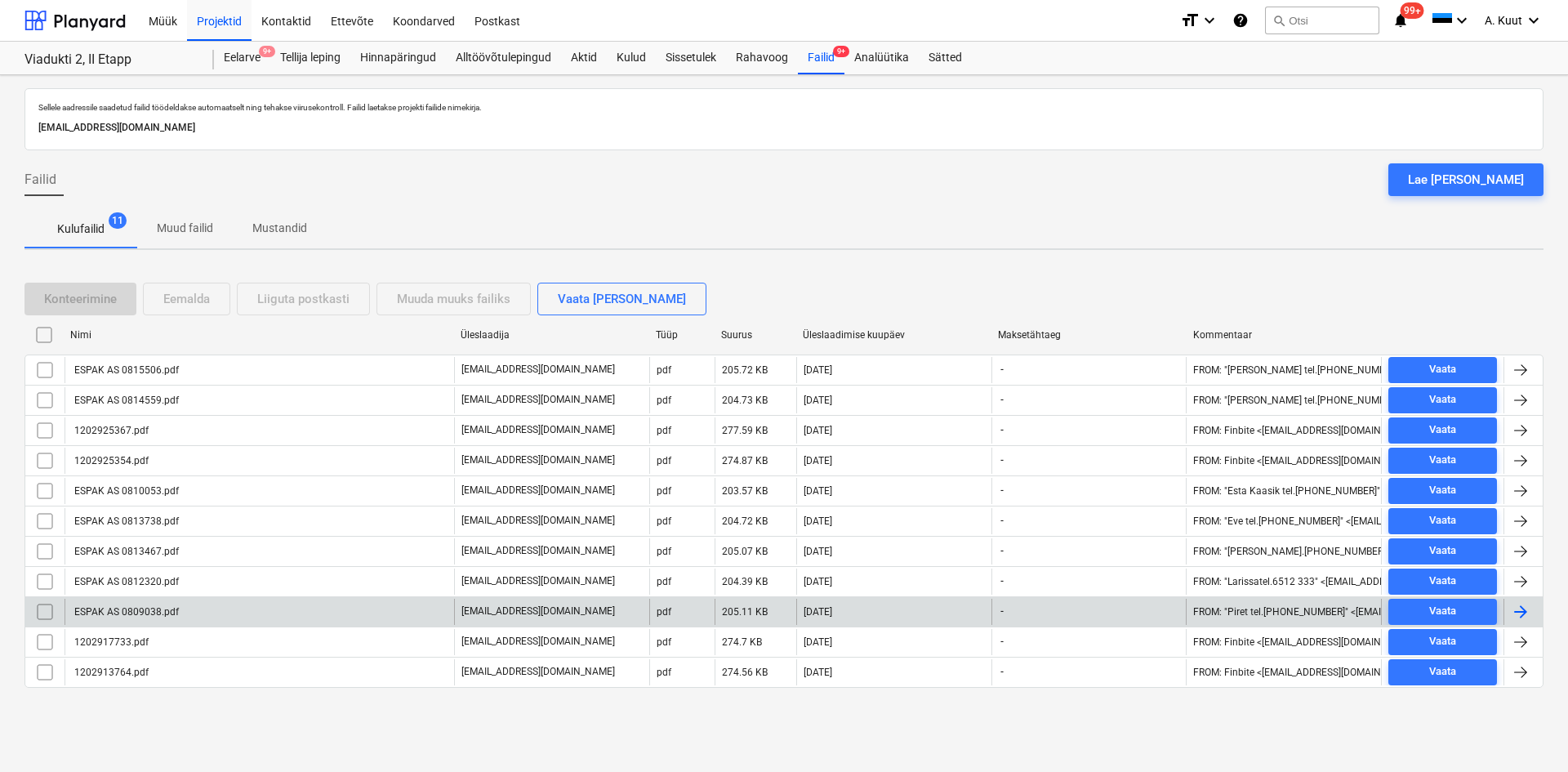
click at [150, 613] on div "ESPAK AS 0809038.pdf" at bounding box center [125, 611] width 107 height 11
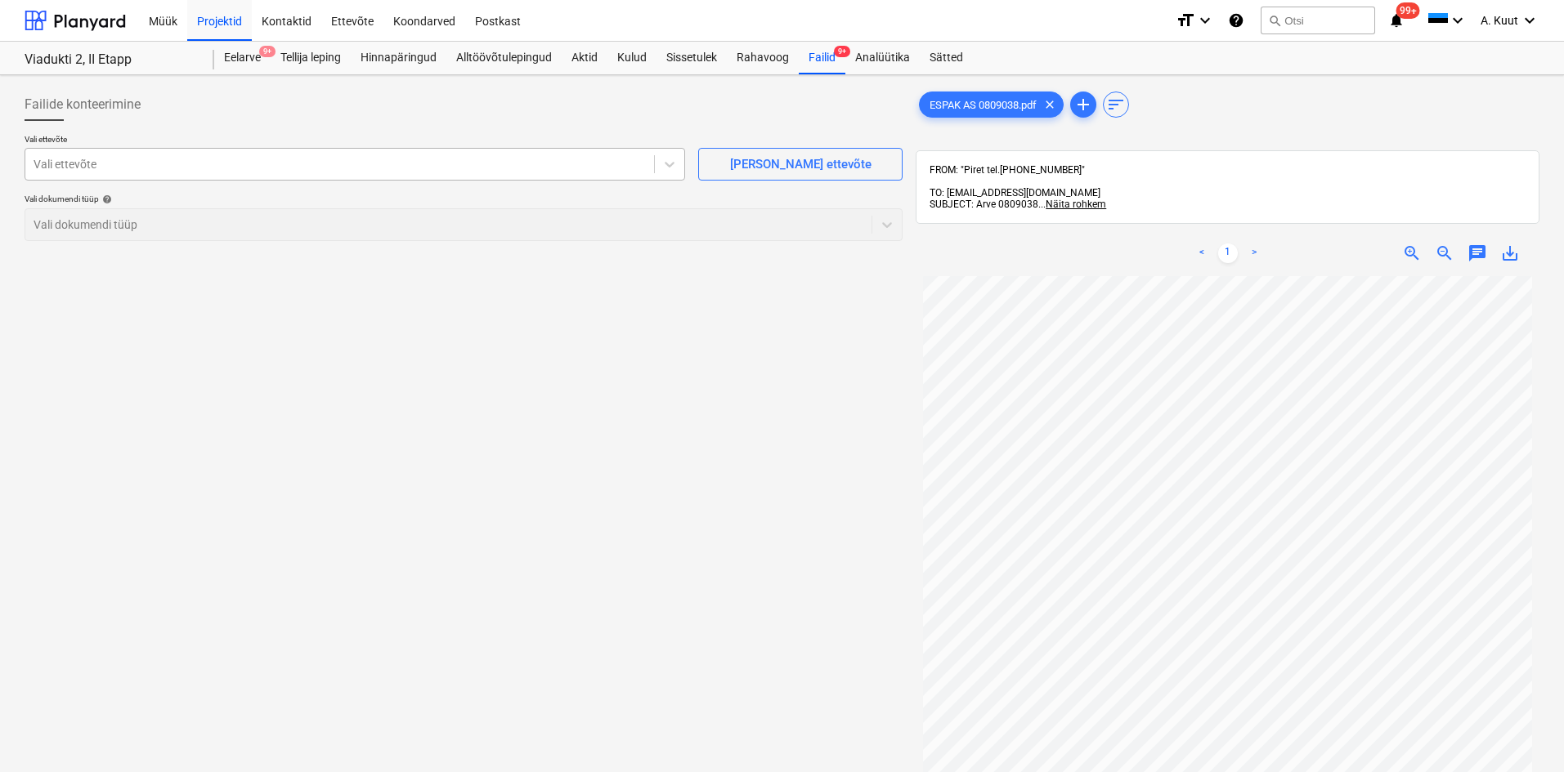
click at [151, 171] on div at bounding box center [340, 164] width 612 height 16
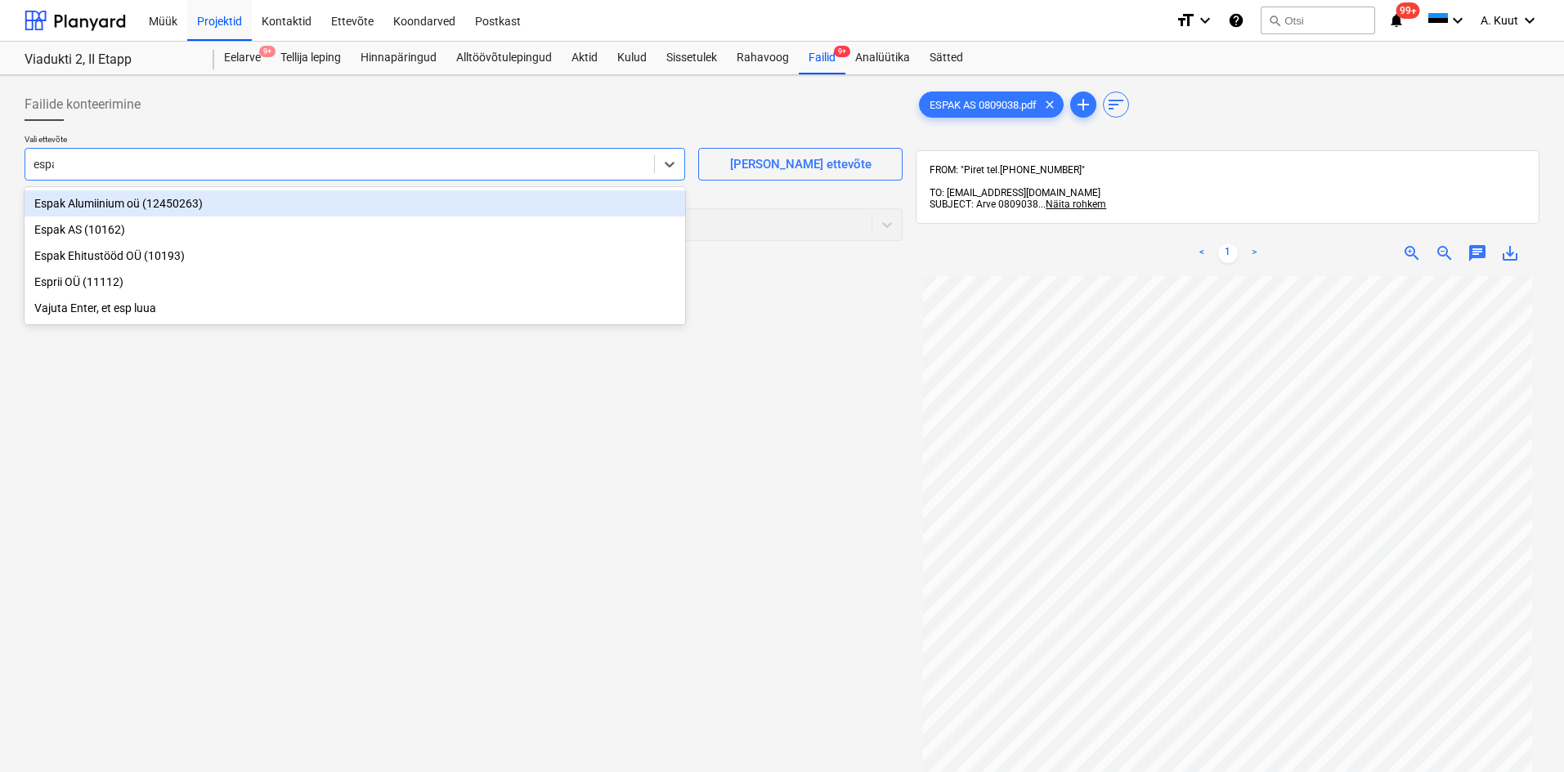
type input "espak"
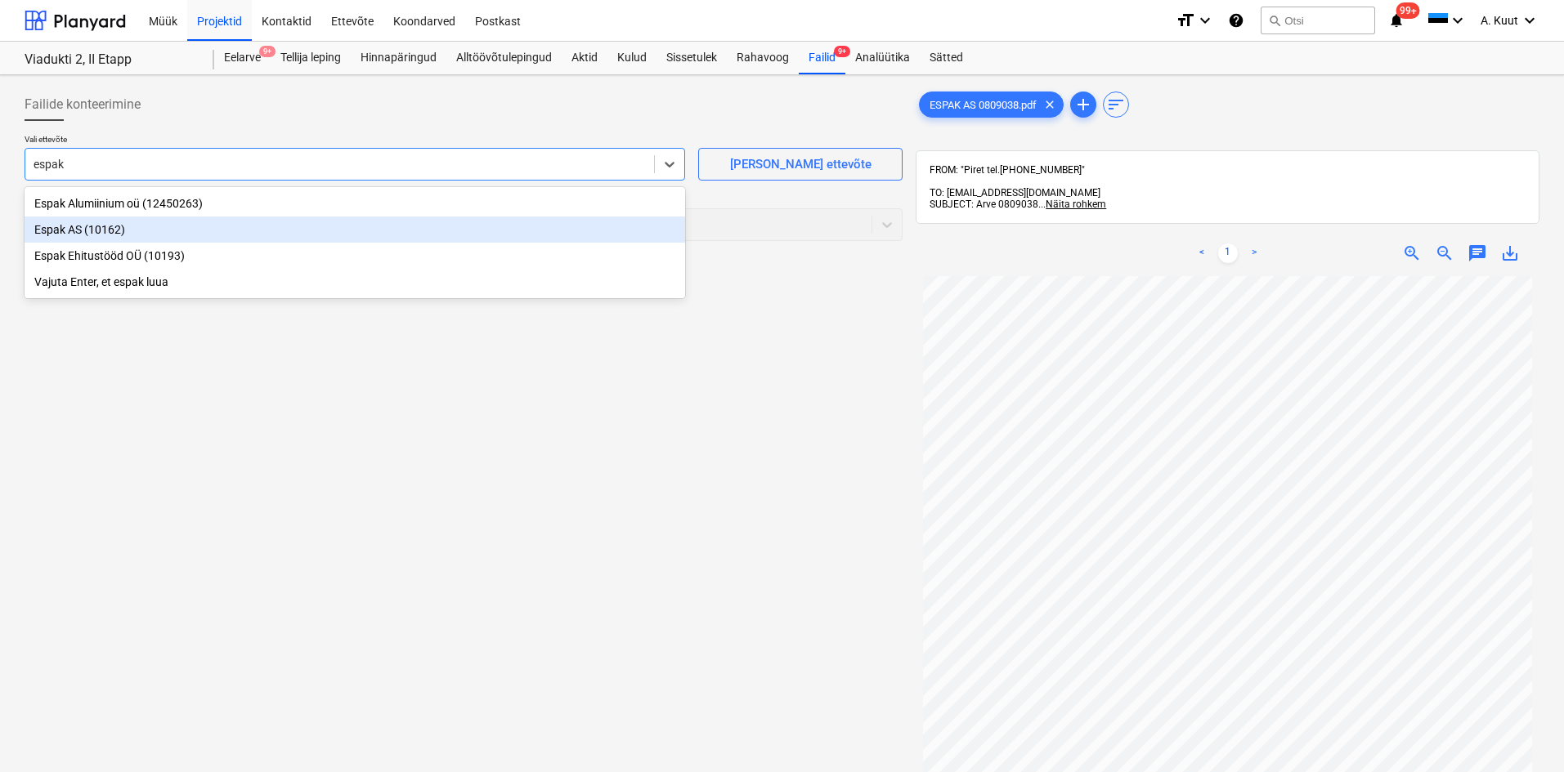
click at [74, 226] on div "Espak AS (10162)" at bounding box center [355, 230] width 660 height 26
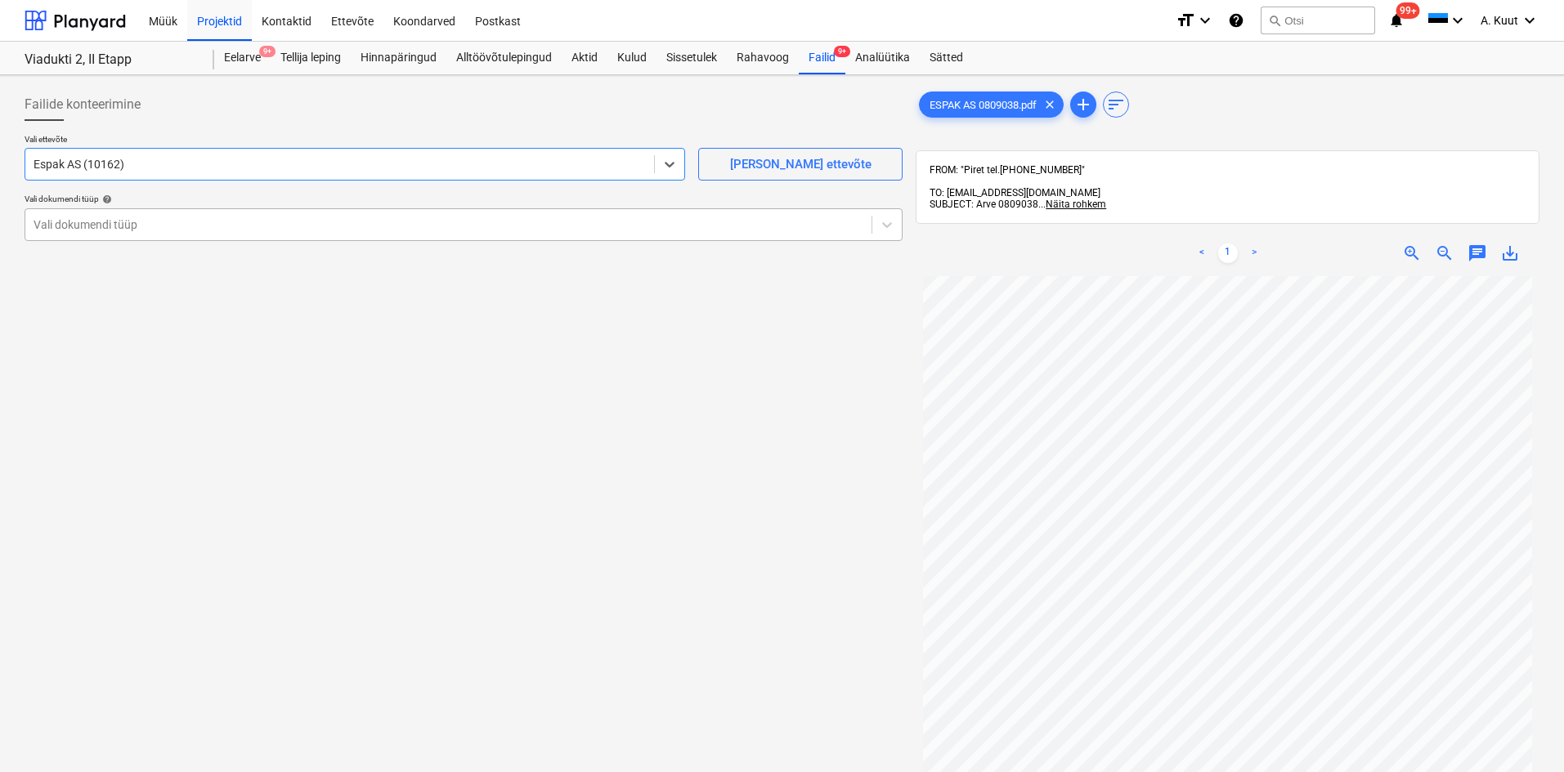
click at [78, 226] on div at bounding box center [449, 225] width 830 height 16
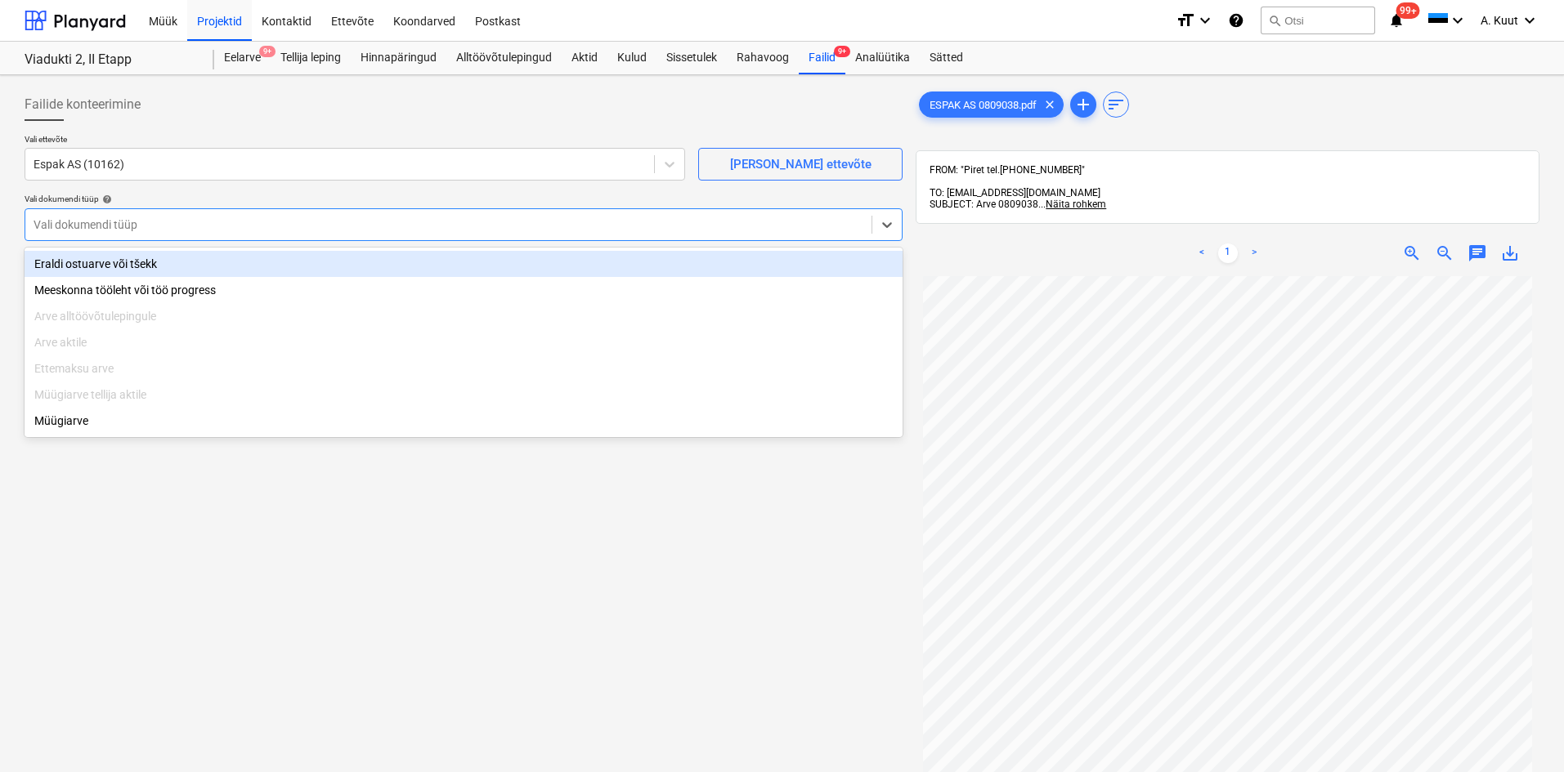
click at [83, 264] on div "Eraldi ostuarve või tšekk" at bounding box center [464, 264] width 878 height 26
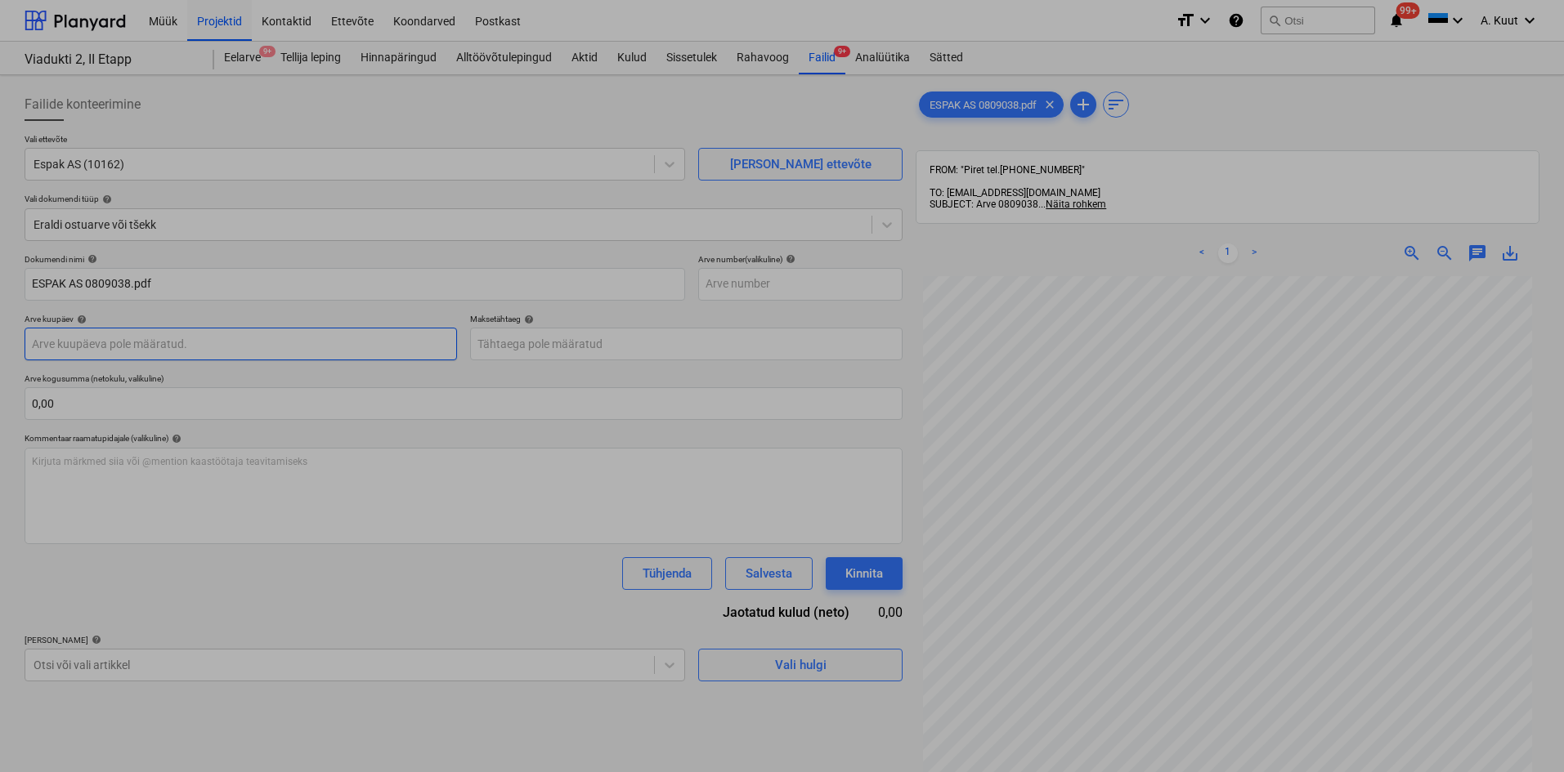
click at [97, 342] on body "Müük Projektid Kontaktid Ettevõte Koondarved Postkast format_size keyboard_arro…" at bounding box center [782, 386] width 1564 height 772
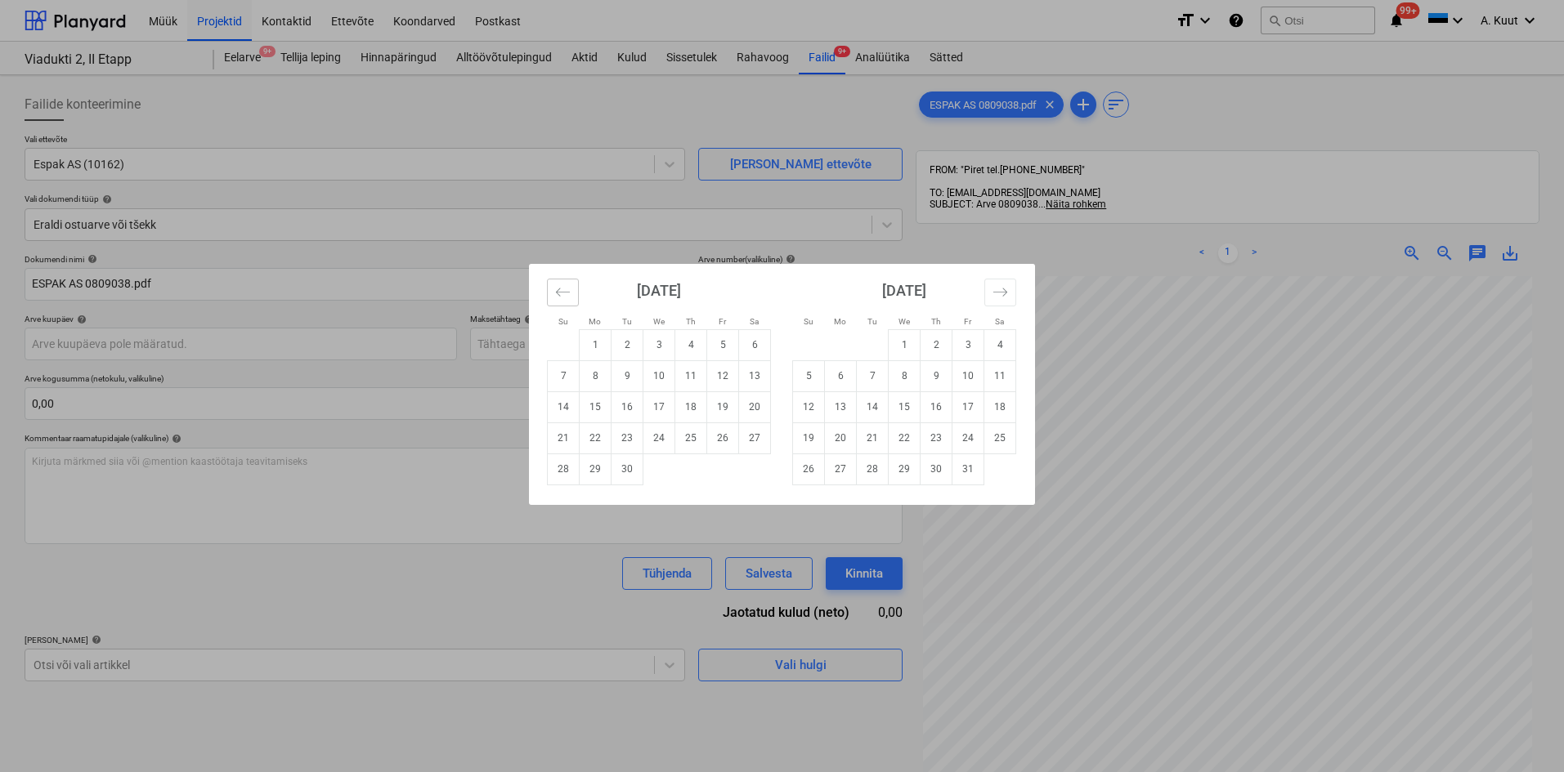
click at [553, 293] on button "Move backward to switch to the previous month." at bounding box center [563, 293] width 32 height 28
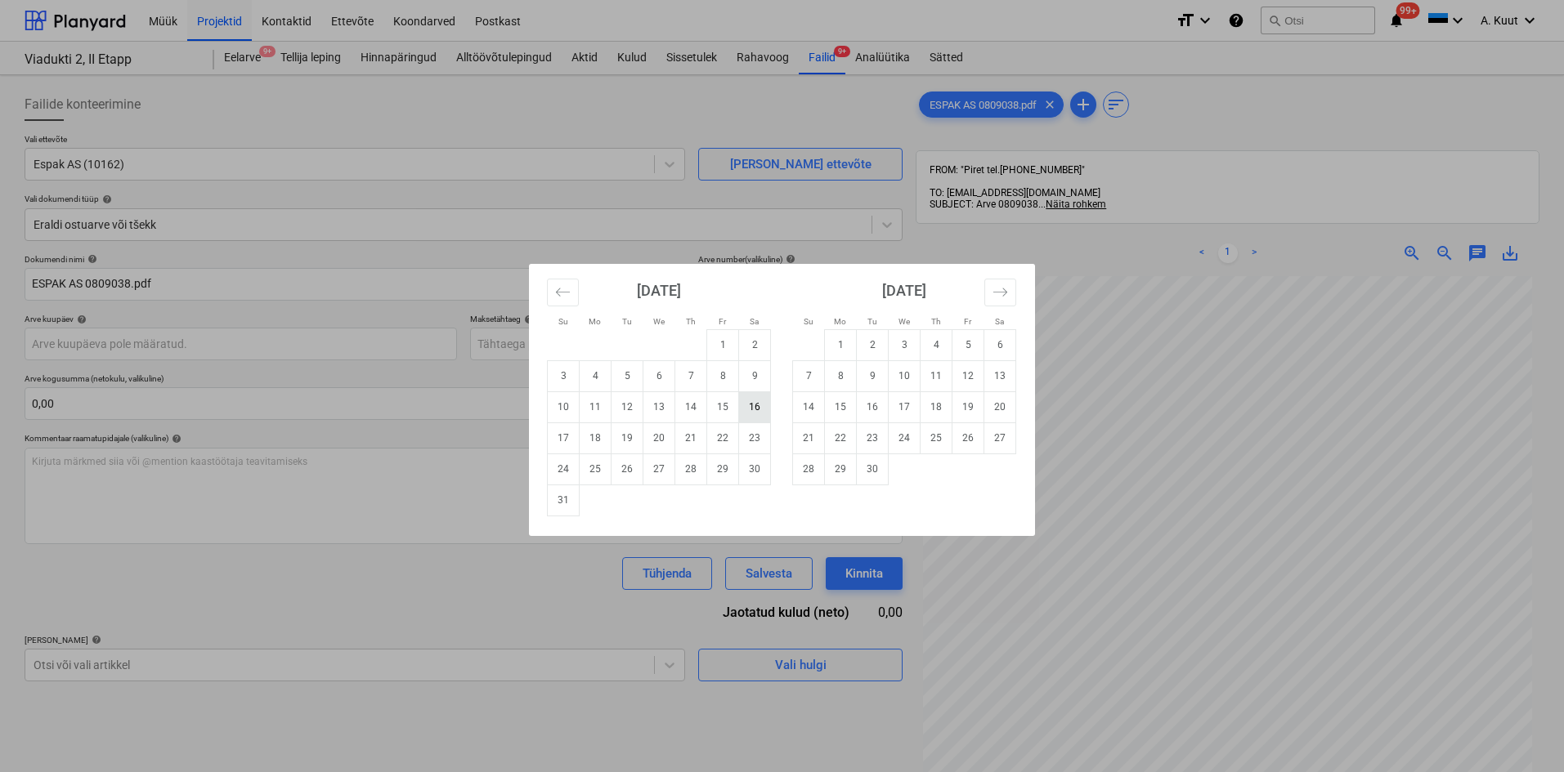
click at [747, 408] on td "16" at bounding box center [755, 407] width 32 height 31
type input "[DATE]"
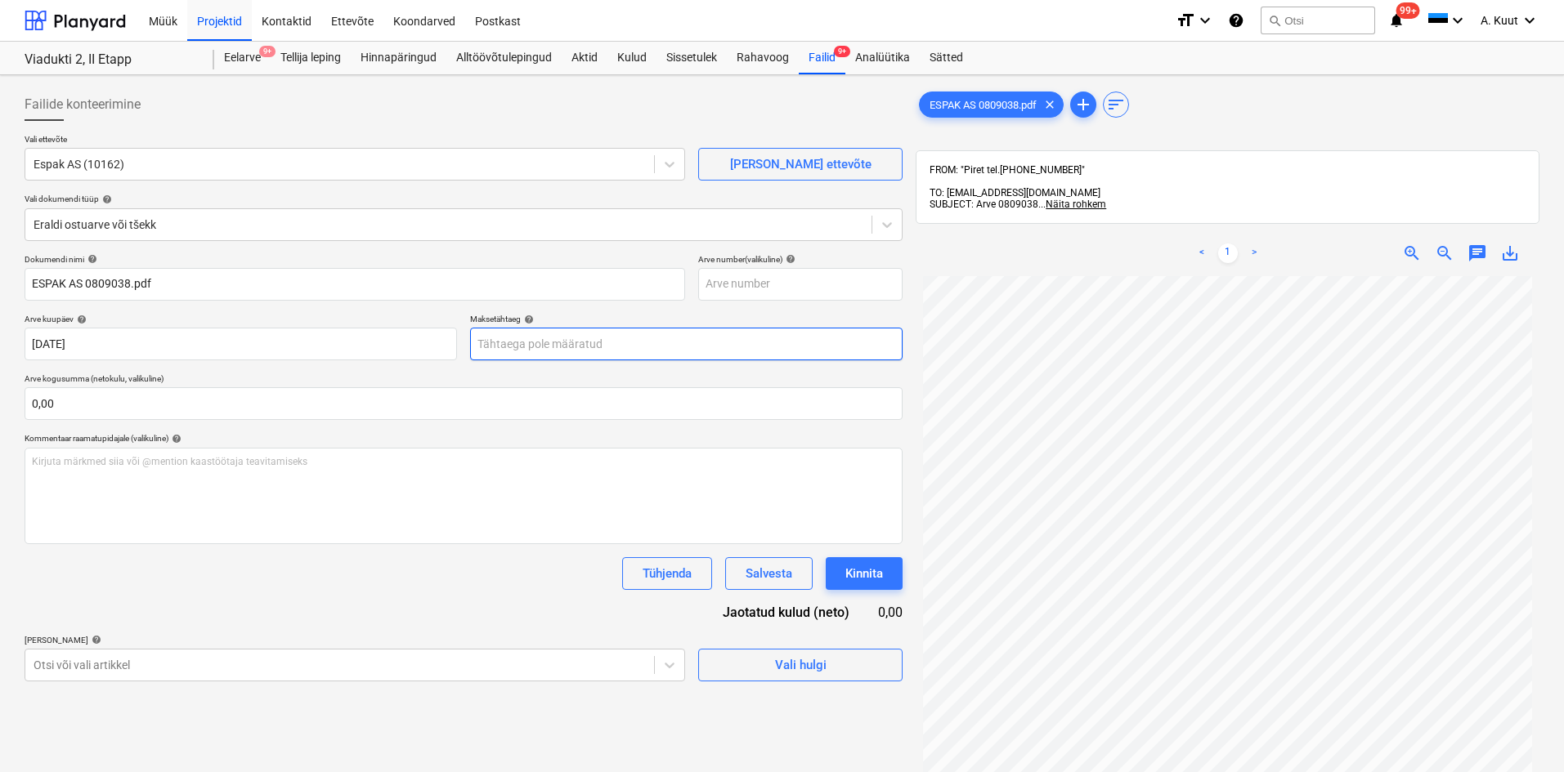
click at [494, 342] on body "Müük Projektid Kontaktid Ettevõte Koondarved Postkast format_size keyboard_arro…" at bounding box center [782, 386] width 1564 height 772
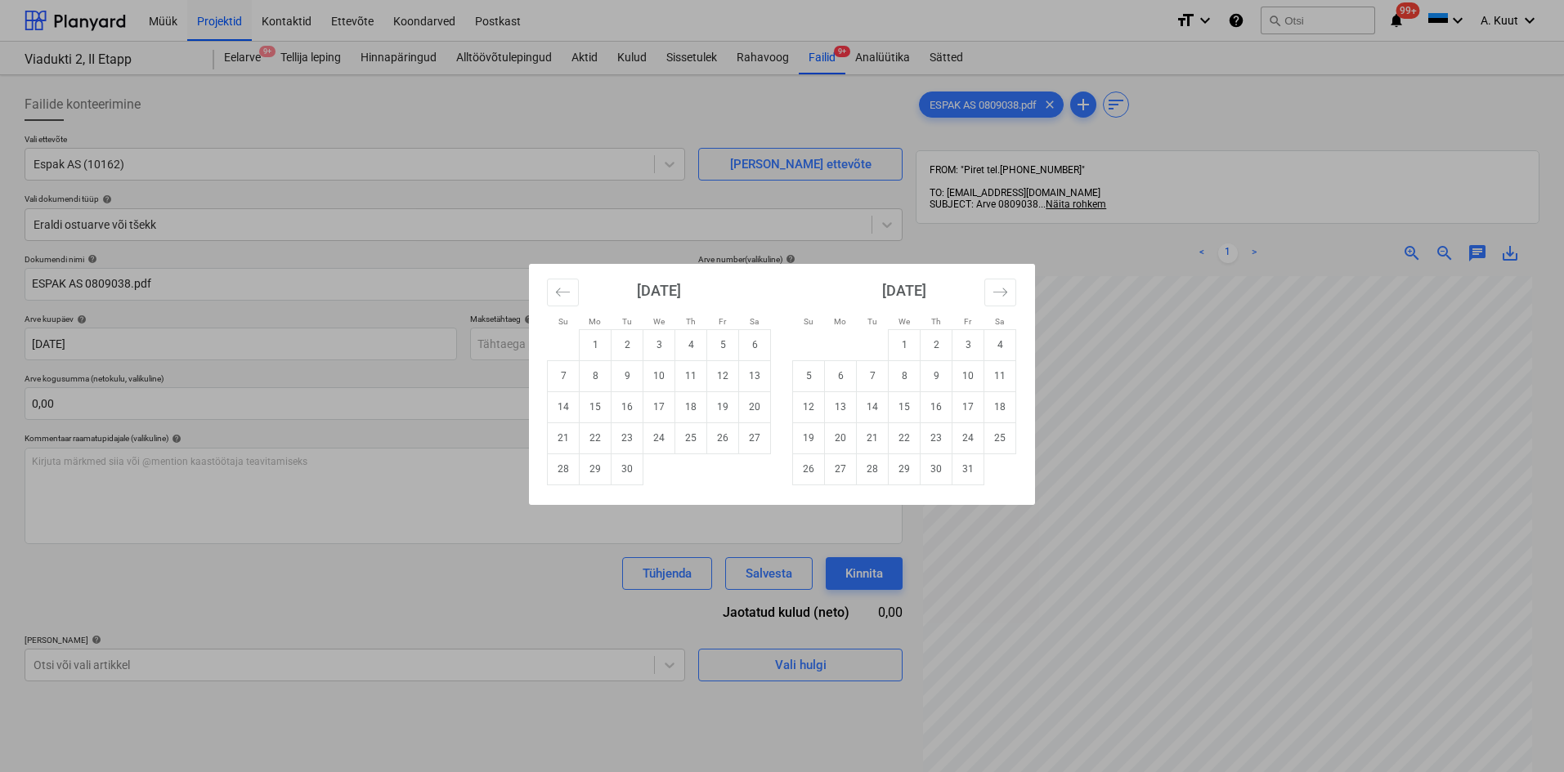
click at [490, 344] on div "Su Mo Tu We Th Fr Sa Su Mo Tu We Th Fr Sa [DATE] 1 2 3 4 5 6 7 8 9 10 11 12 13 …" at bounding box center [782, 386] width 1564 height 772
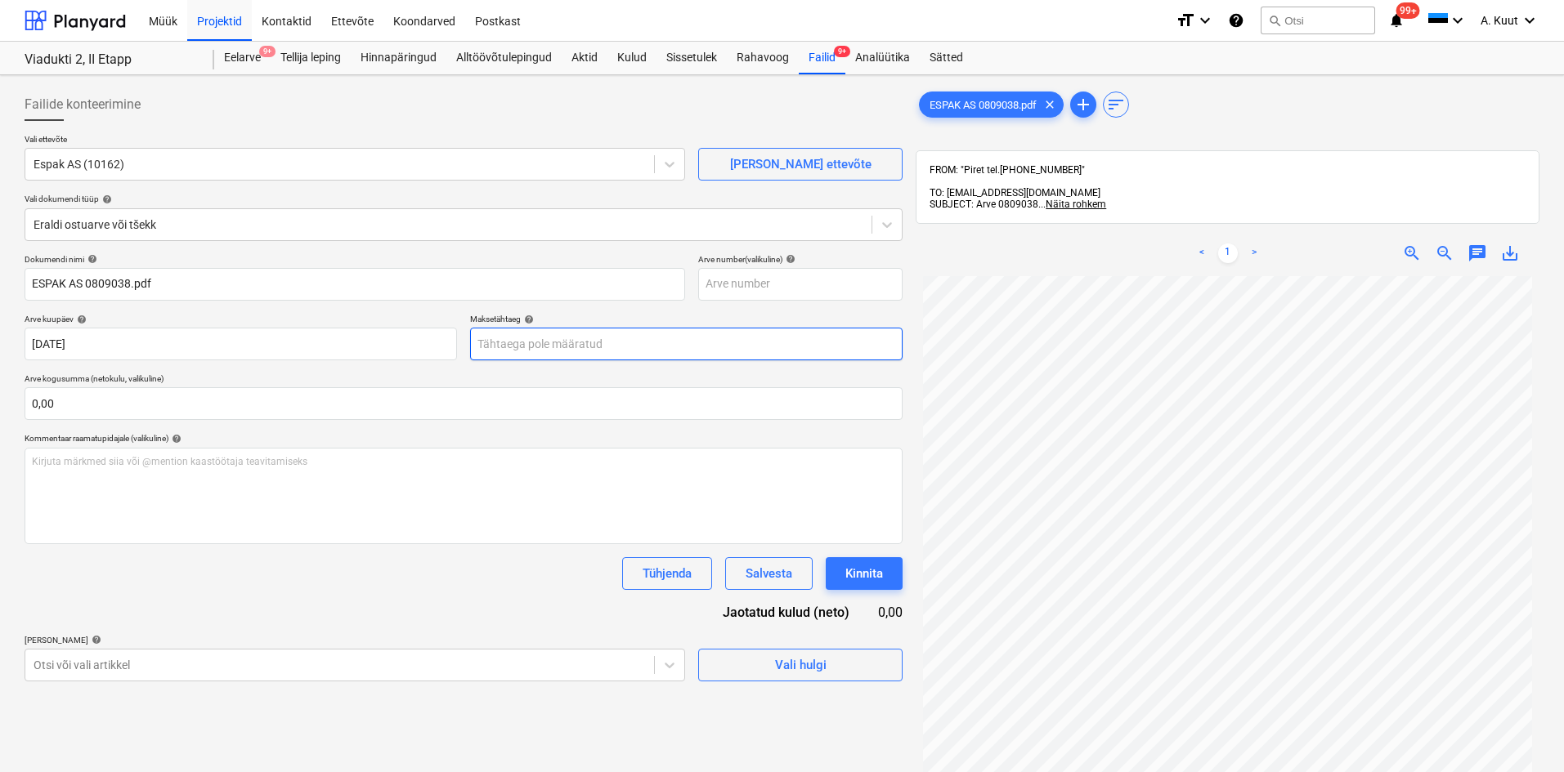
click at [490, 344] on body "Müük Projektid Kontaktid Ettevõte Koondarved Postkast format_size keyboard_arro…" at bounding box center [782, 386] width 1564 height 772
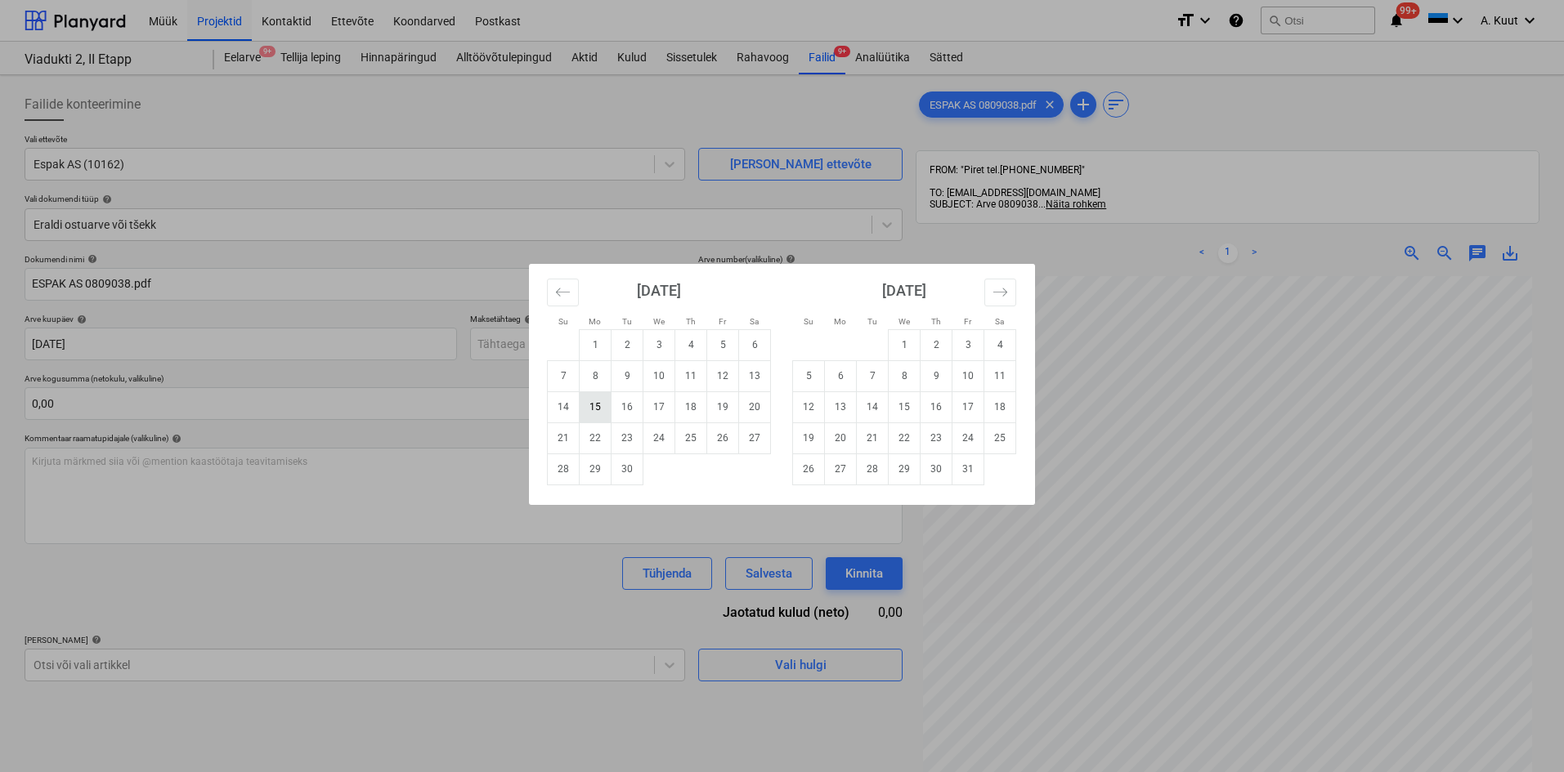
click at [600, 407] on td "15" at bounding box center [595, 407] width 32 height 31
type input "[DATE]"
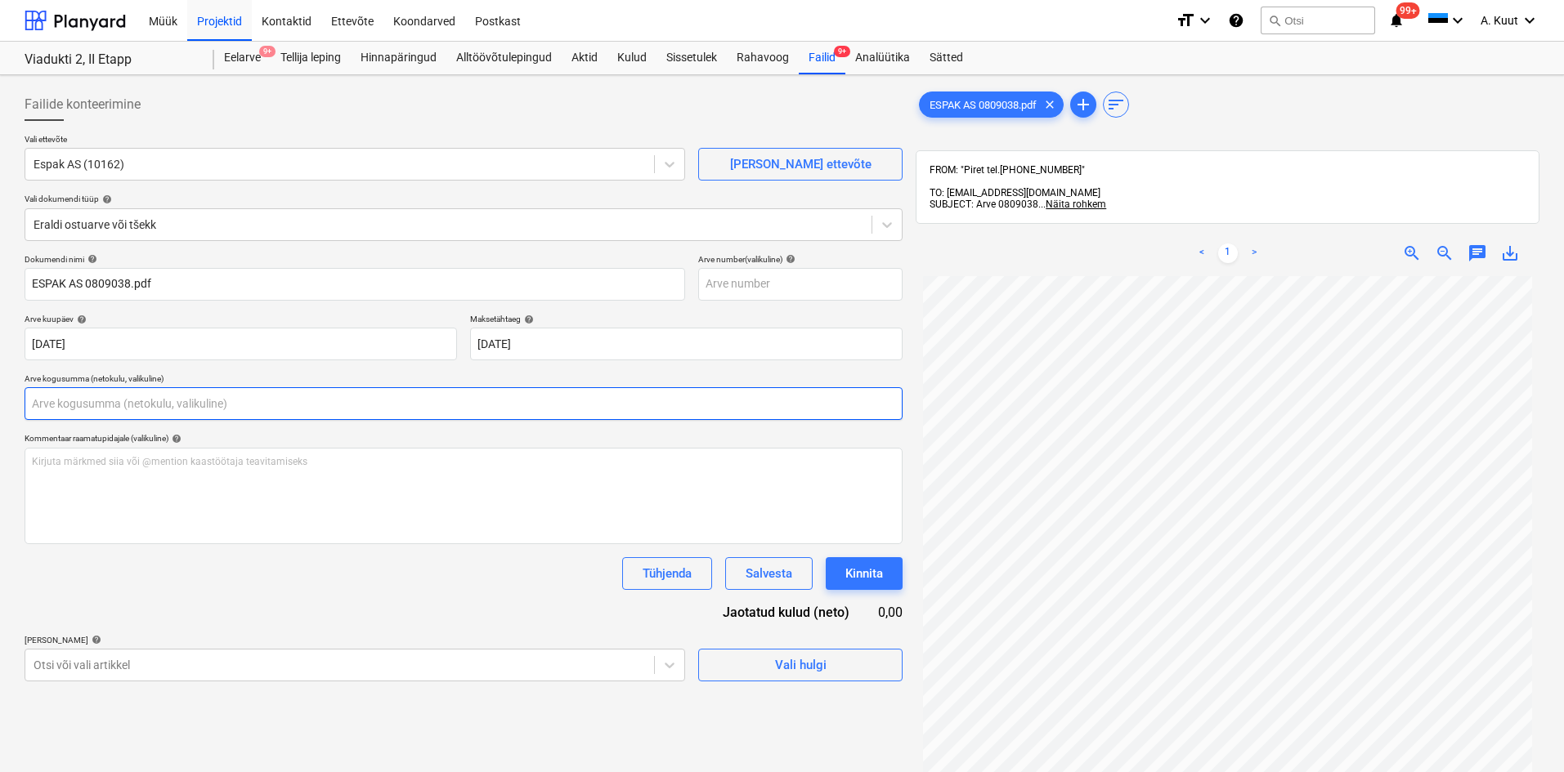
click at [188, 405] on input "text" at bounding box center [464, 403] width 878 height 33
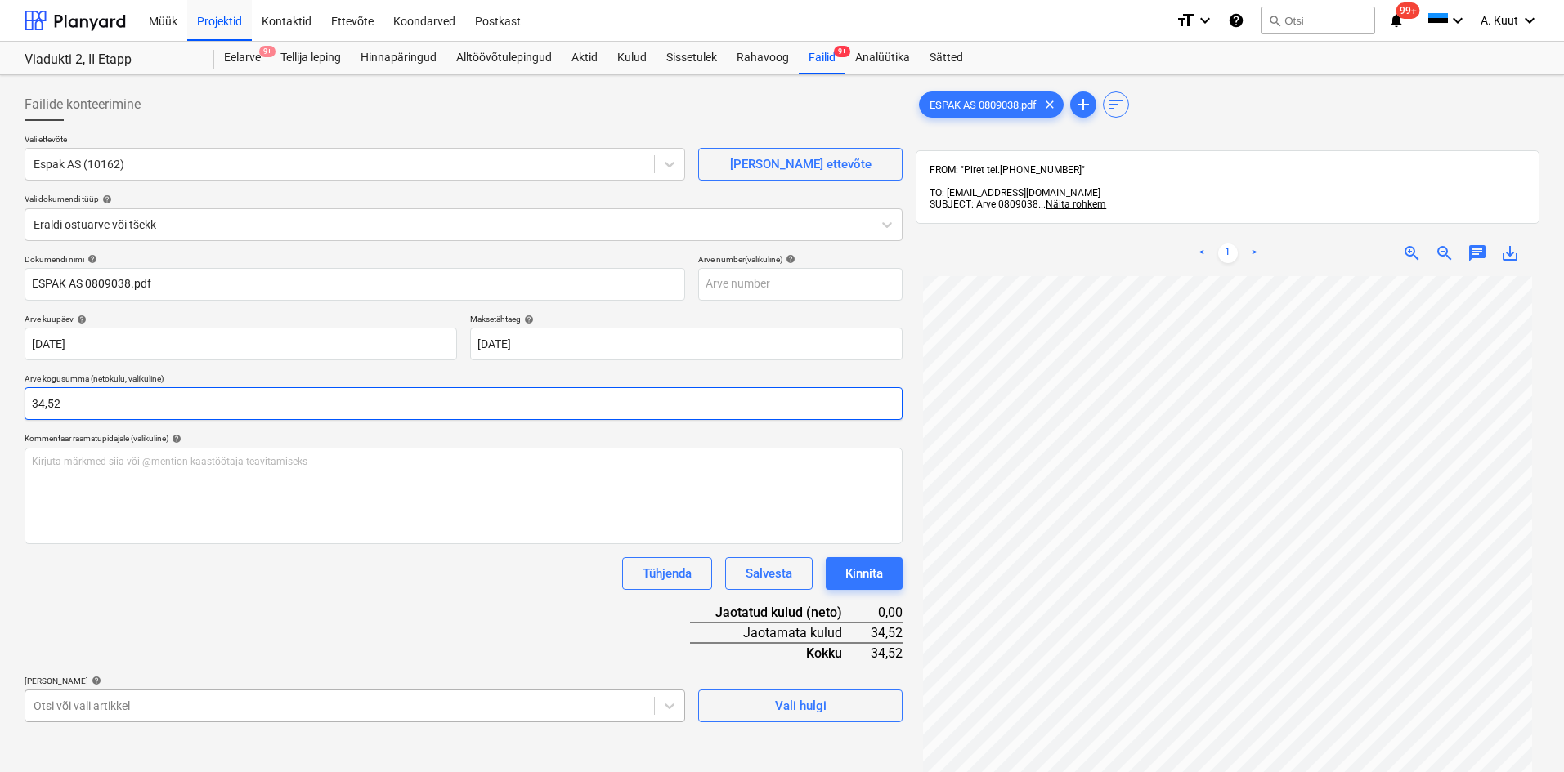
type input "34,52"
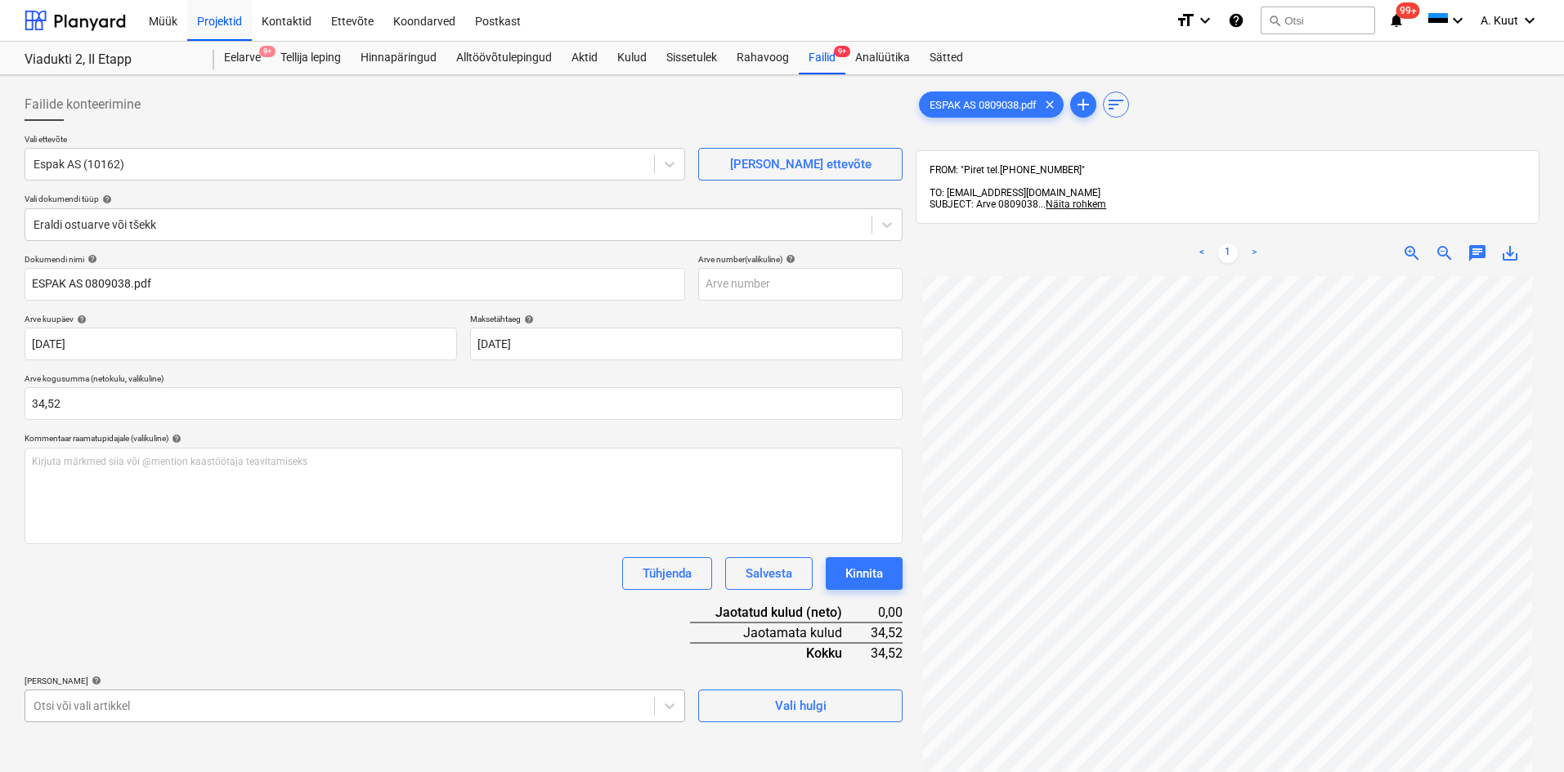
scroll to position [212, 0]
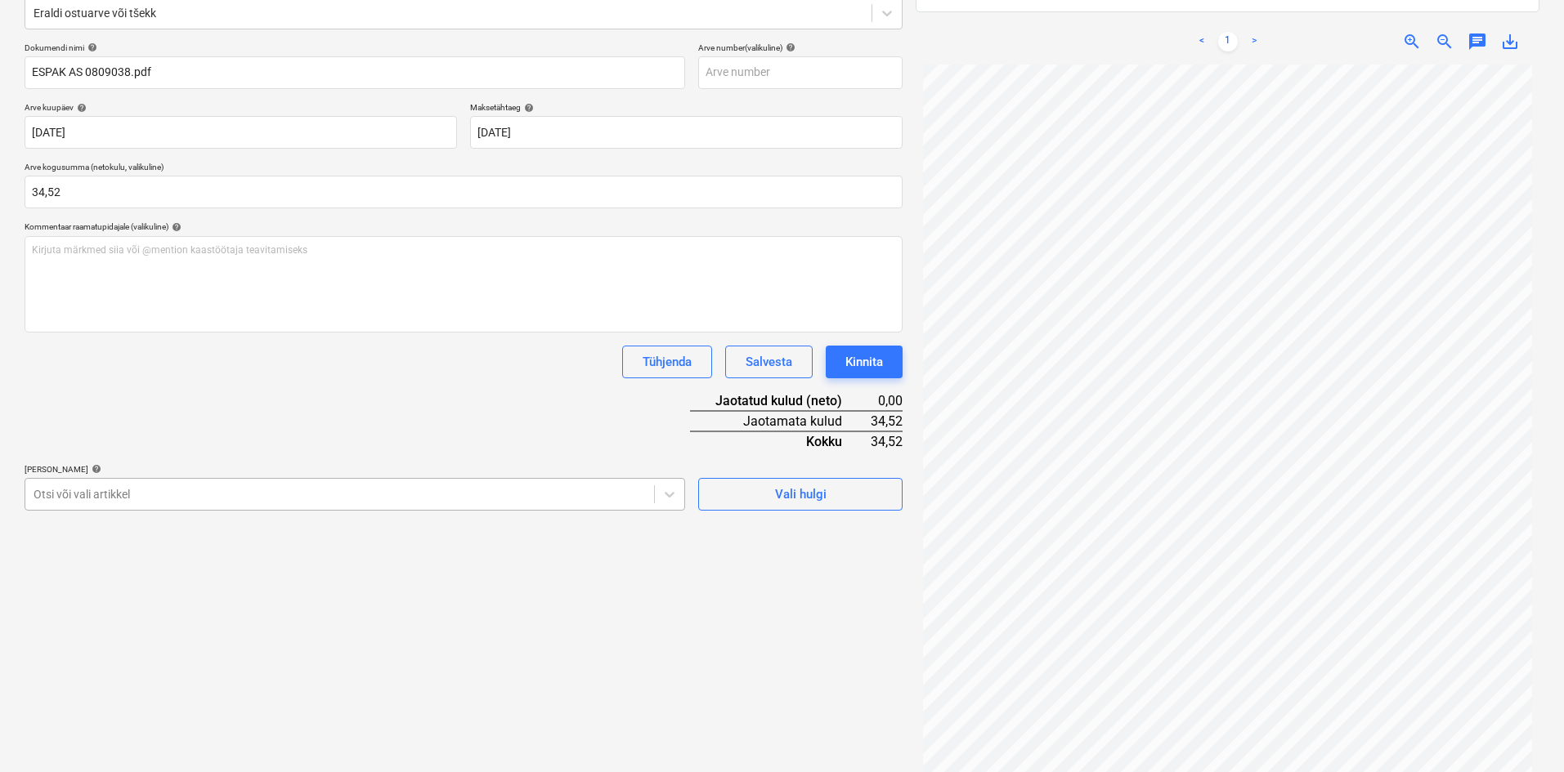
click at [137, 561] on body "Müük Projektid Kontaktid Ettevõte Koondarved Postkast format_size keyboard_arro…" at bounding box center [782, 174] width 1564 height 772
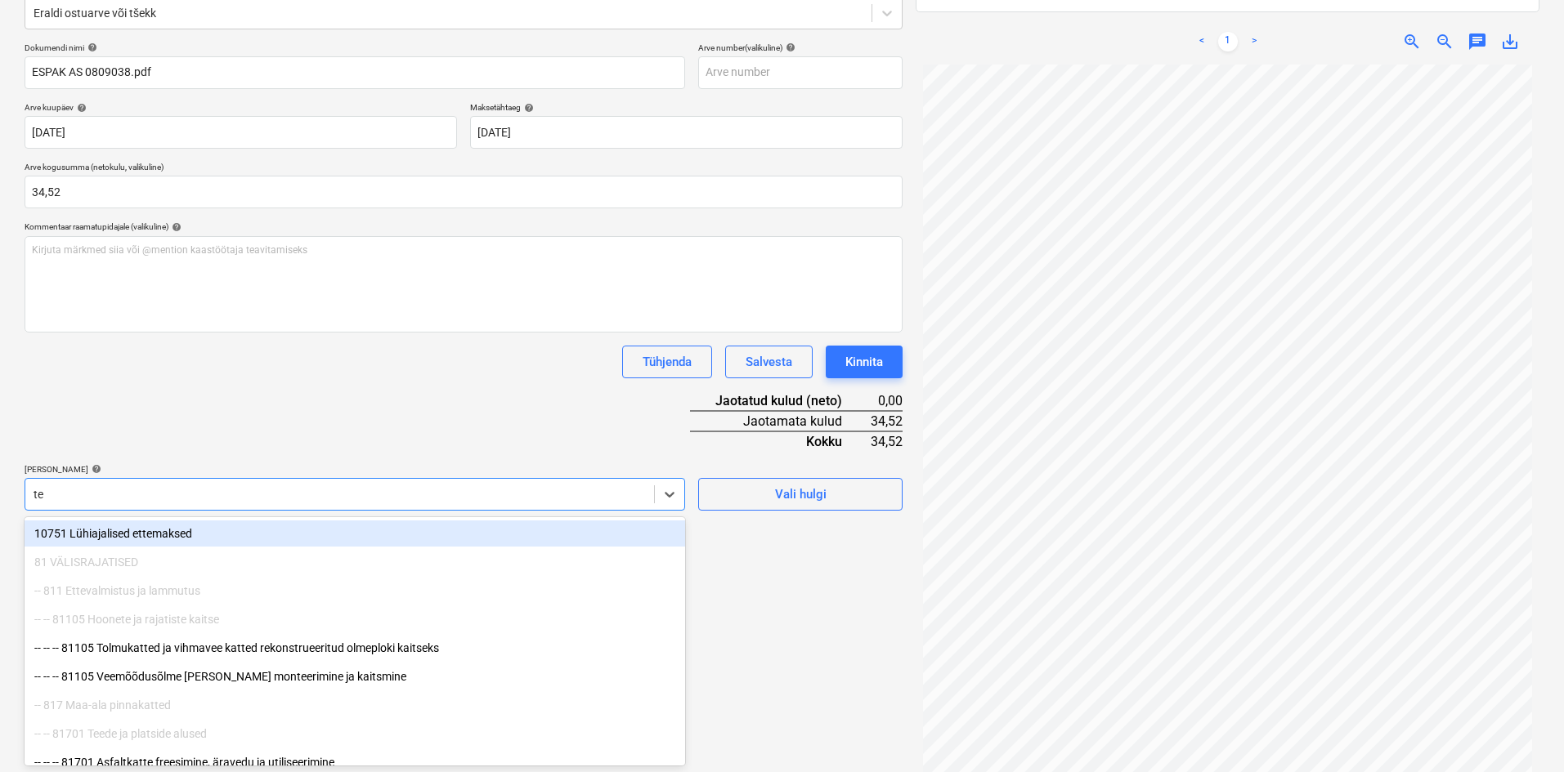
type input "ter"
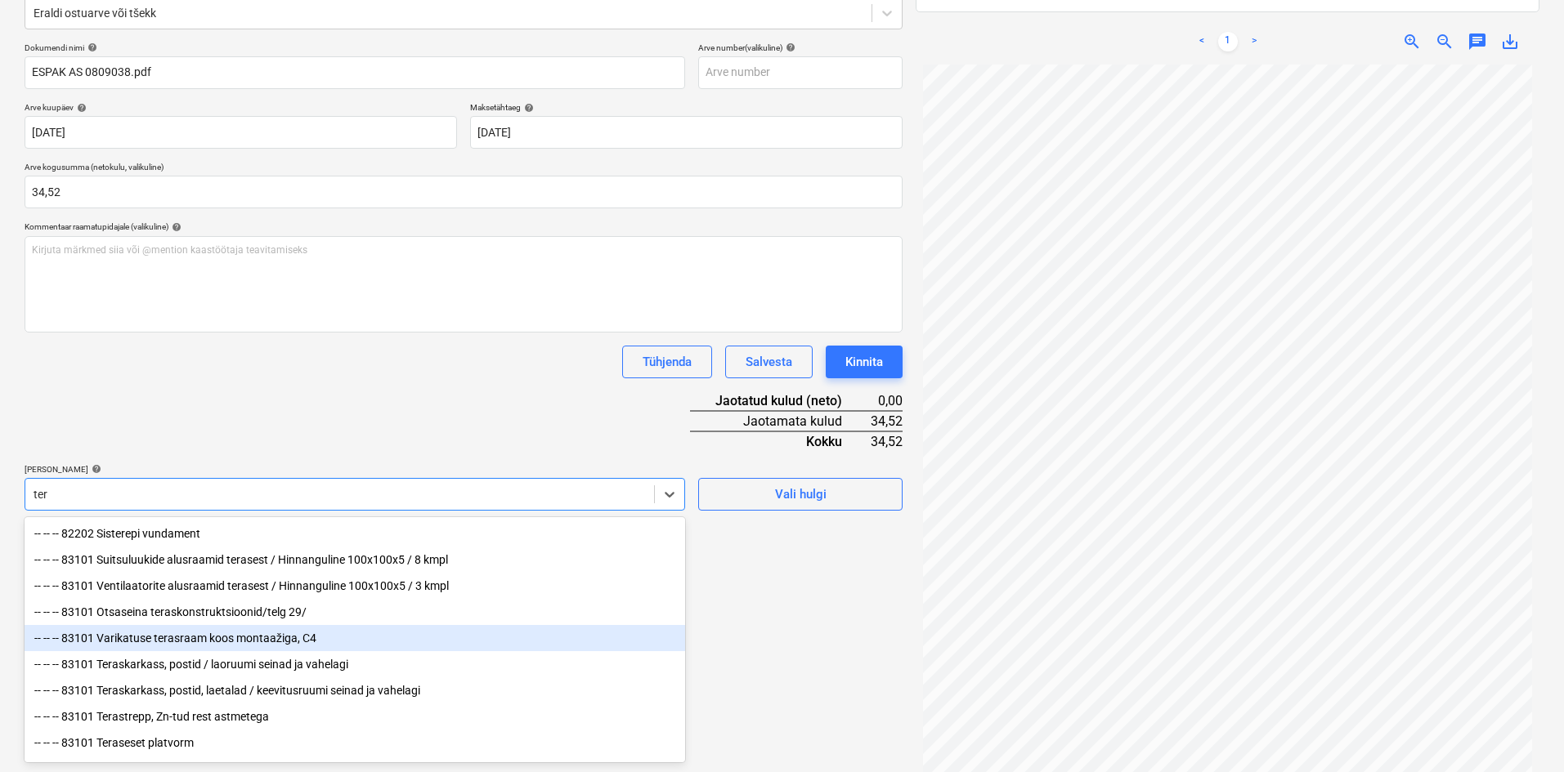
scroll to position [82, 0]
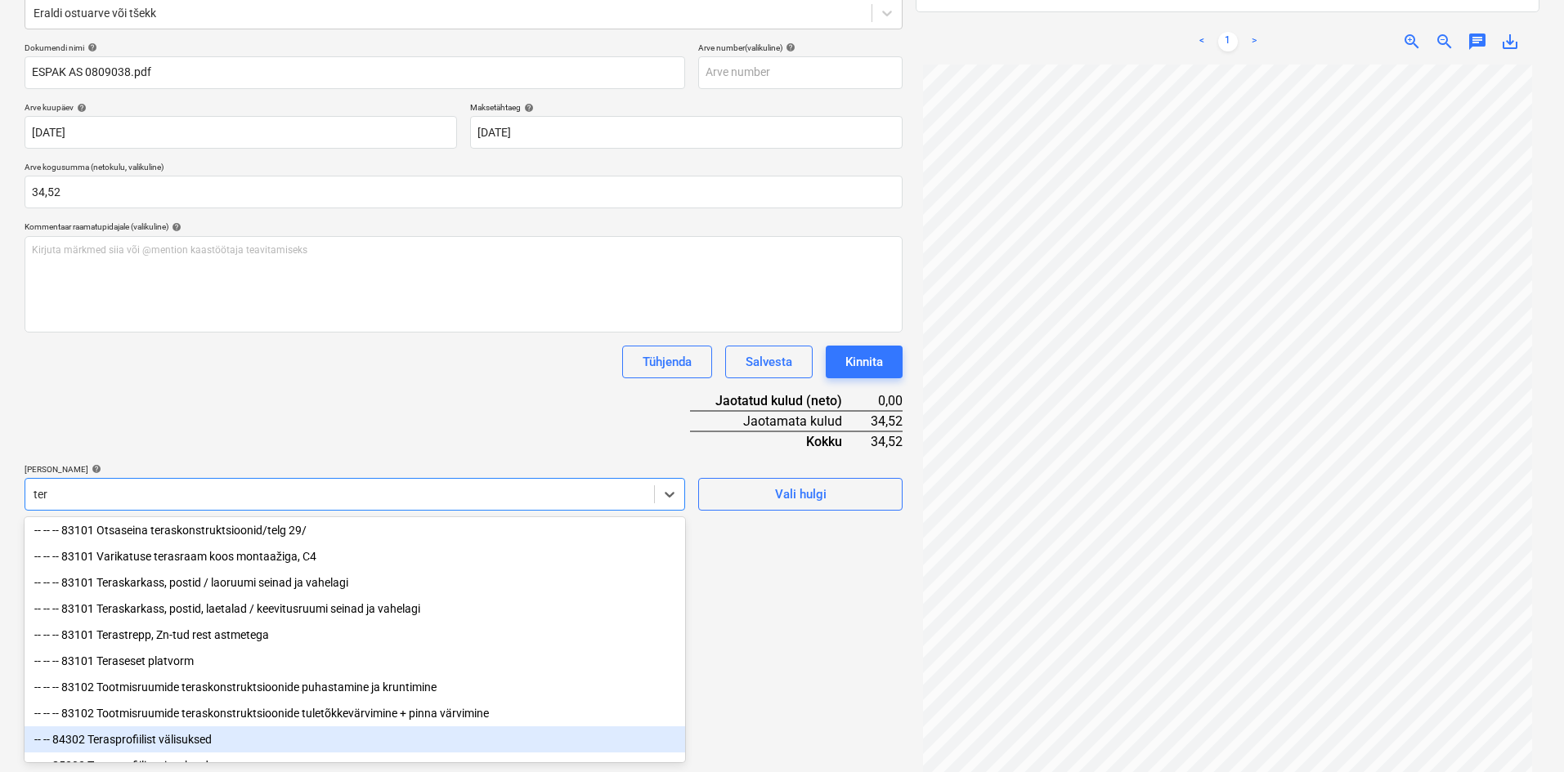
click at [125, 750] on div "-- -- 84302 Terasprofiilist välisuksed" at bounding box center [355, 740] width 660 height 26
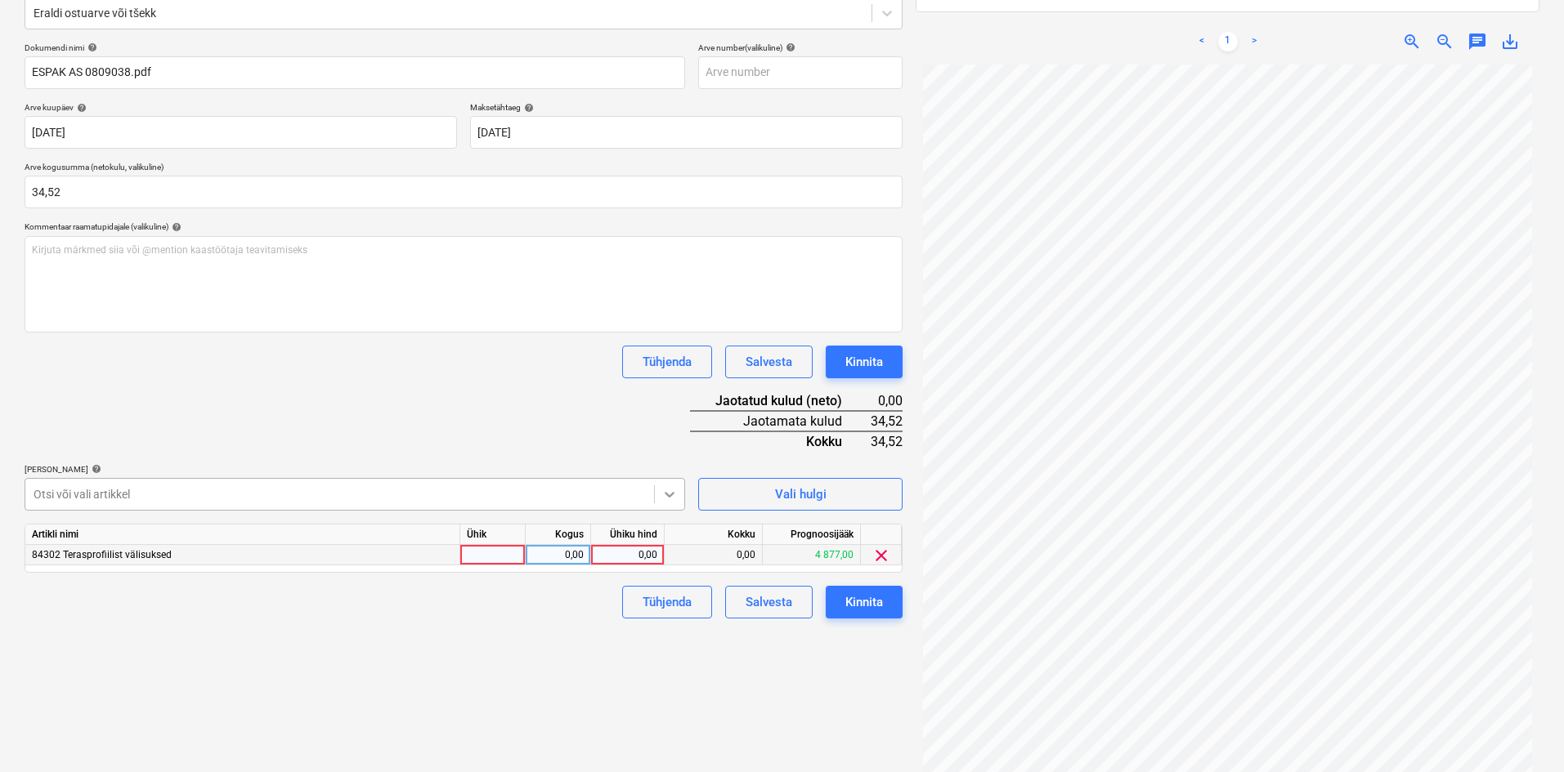
click at [672, 494] on icon at bounding box center [669, 495] width 10 height 6
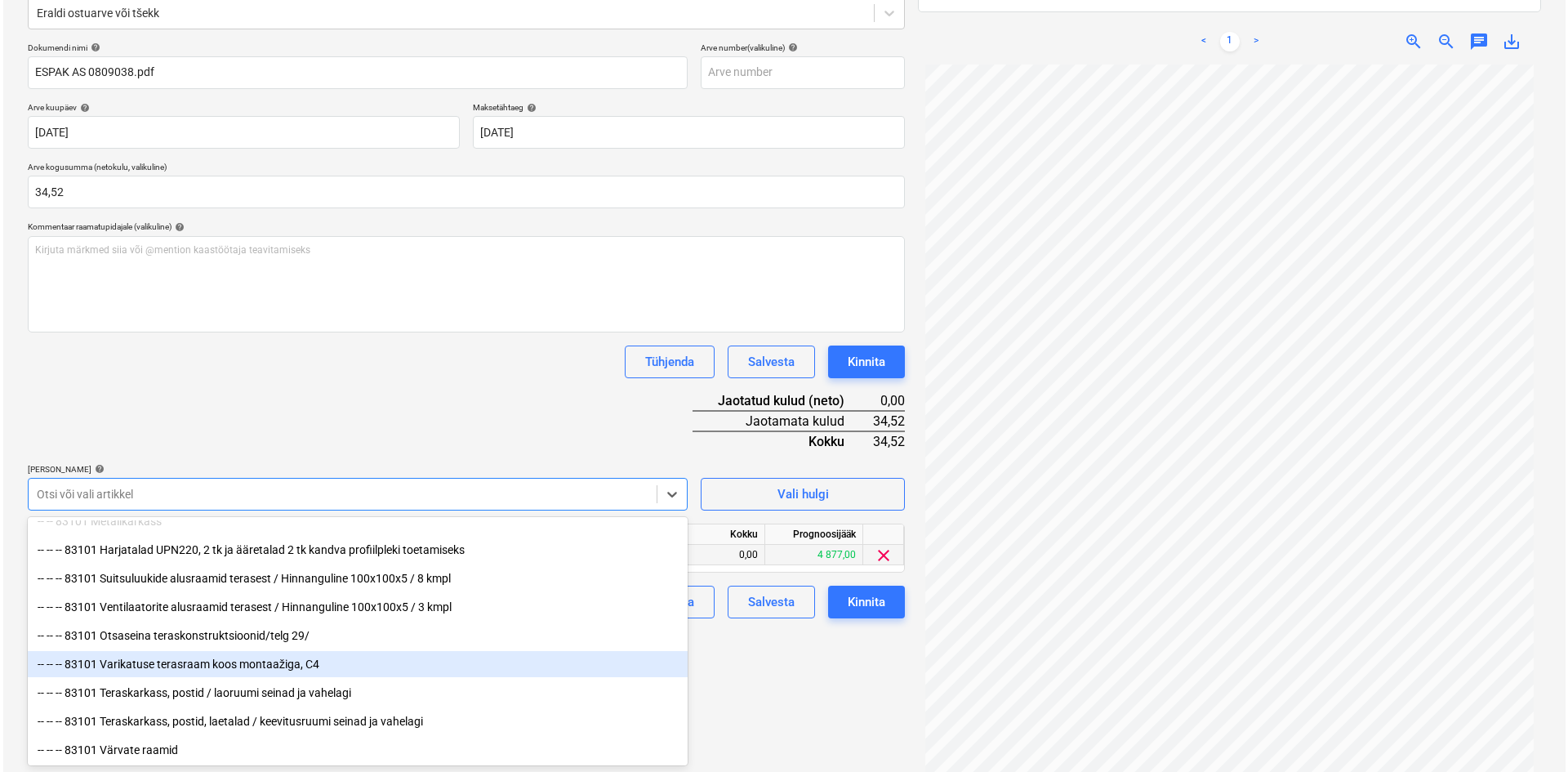
scroll to position [2125, 0]
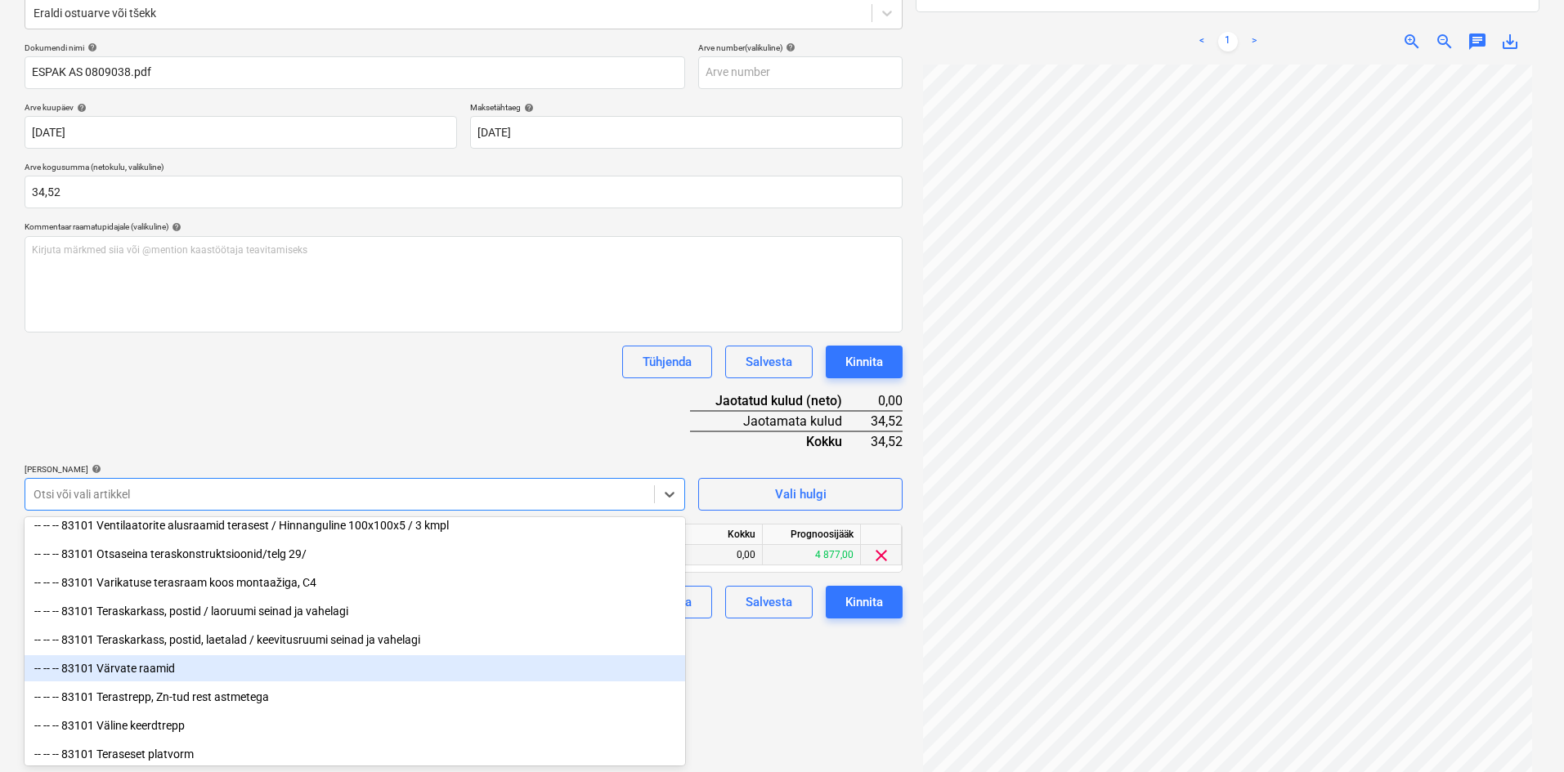
click at [155, 669] on div "-- -- -- 83101 Värvate raamid" at bounding box center [355, 669] width 660 height 26
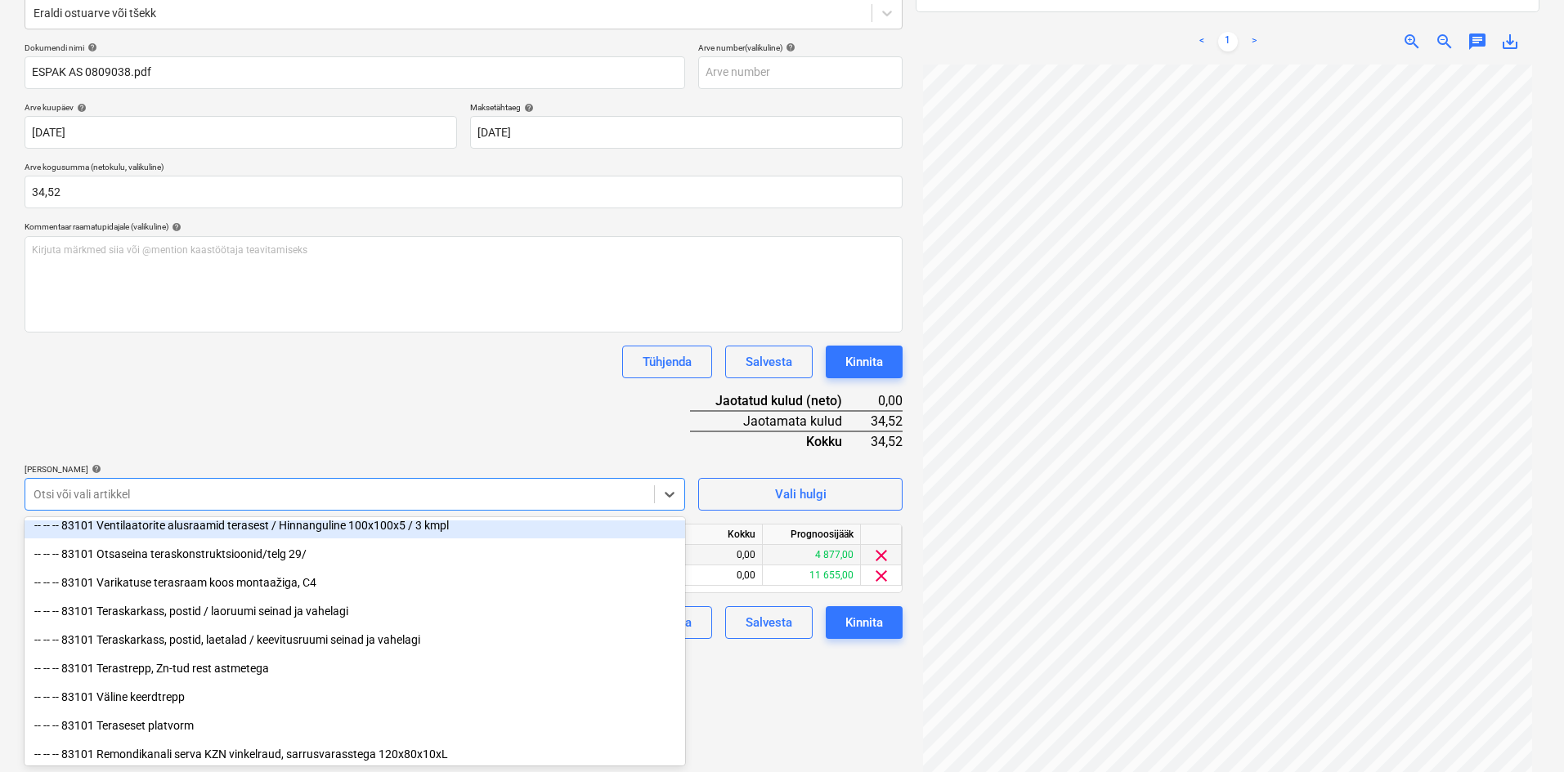
click at [317, 446] on div "Dokumendi nimi help ESPAK AS 0809038.pdf Arve number (valikuline) help Arve kuu…" at bounding box center [464, 341] width 878 height 597
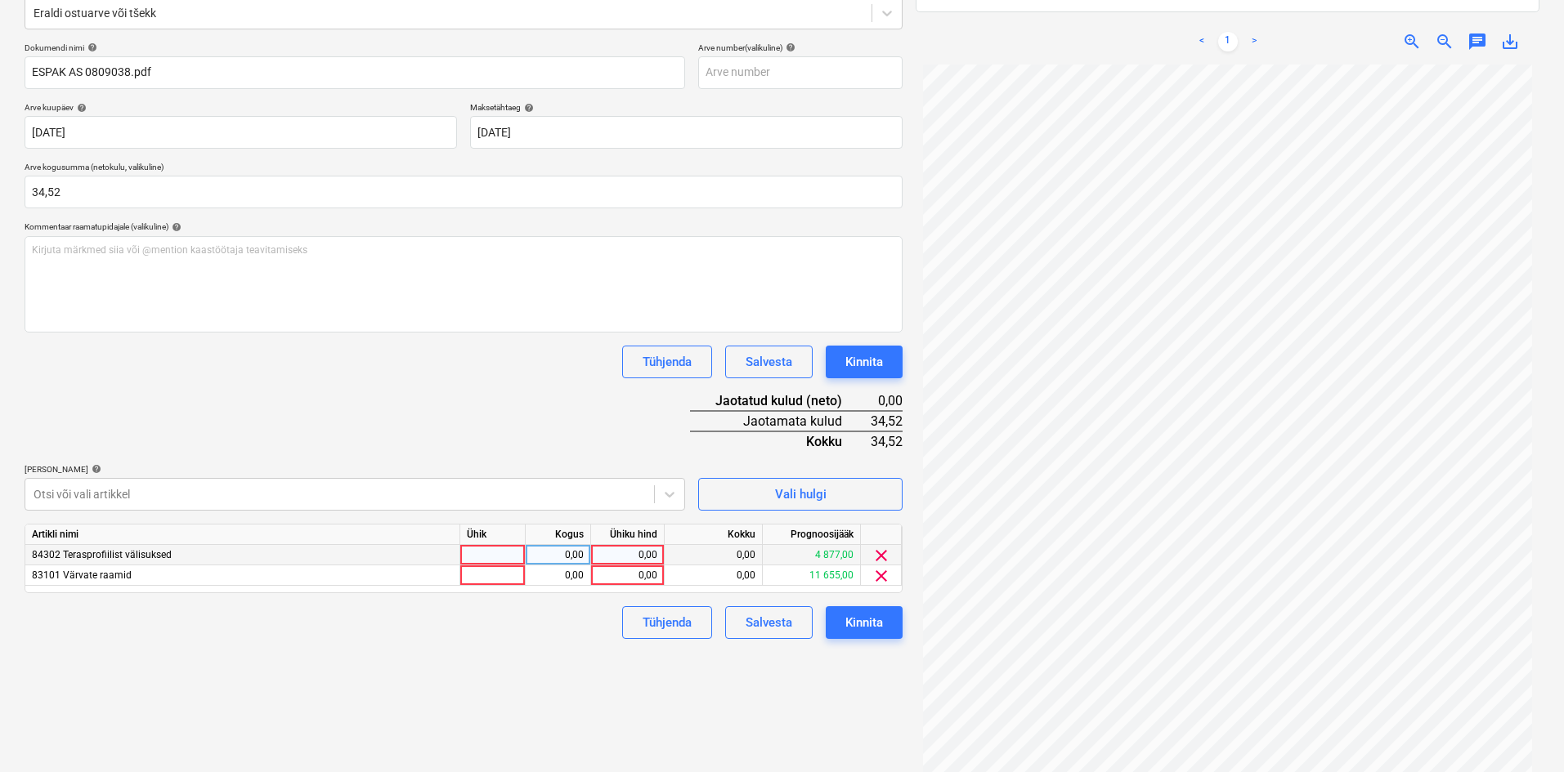
click at [882, 557] on span "clear" at bounding box center [881, 556] width 20 height 20
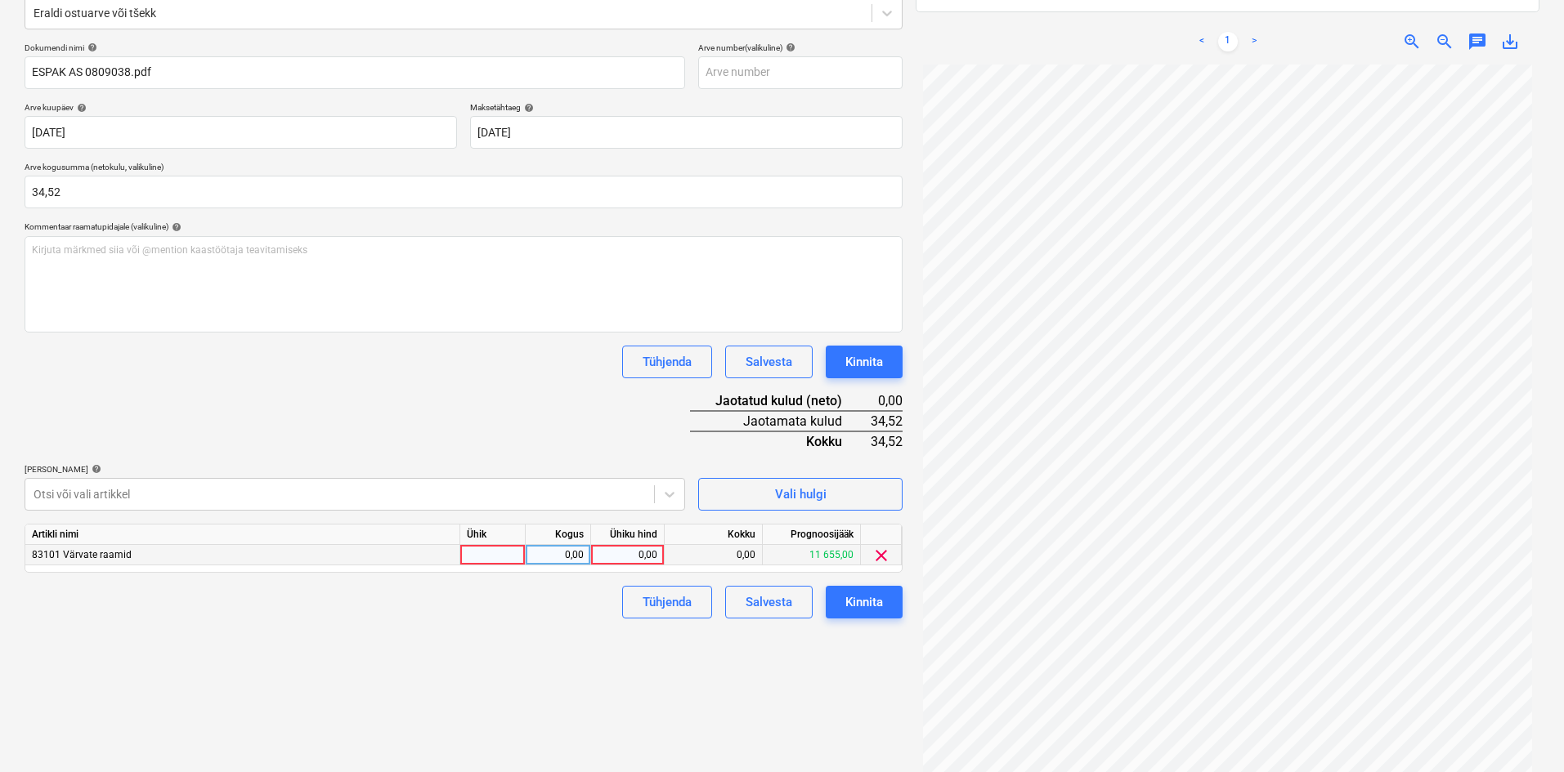
click at [644, 552] on div "0,00" at bounding box center [627, 555] width 60 height 20
type input "34,52"
click at [527, 652] on div "Failide konteerimine Vali ettevõte Espak AS (10162) [PERSON_NAME] uus ettevõte …" at bounding box center [463, 334] width 891 height 928
click at [865, 604] on div "Kinnita" at bounding box center [864, 602] width 38 height 21
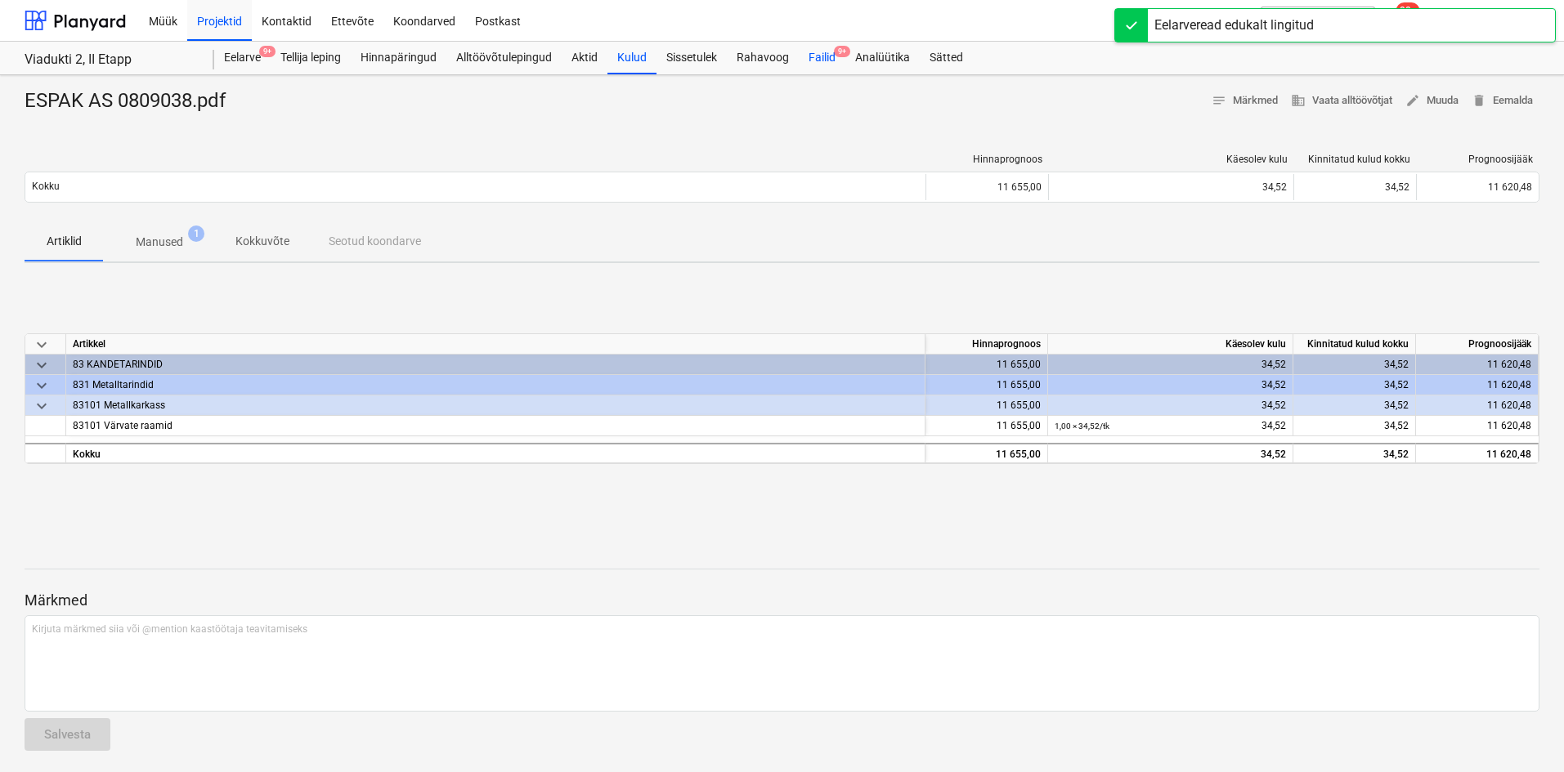
click at [823, 55] on div "Failid 9+" at bounding box center [822, 58] width 47 height 33
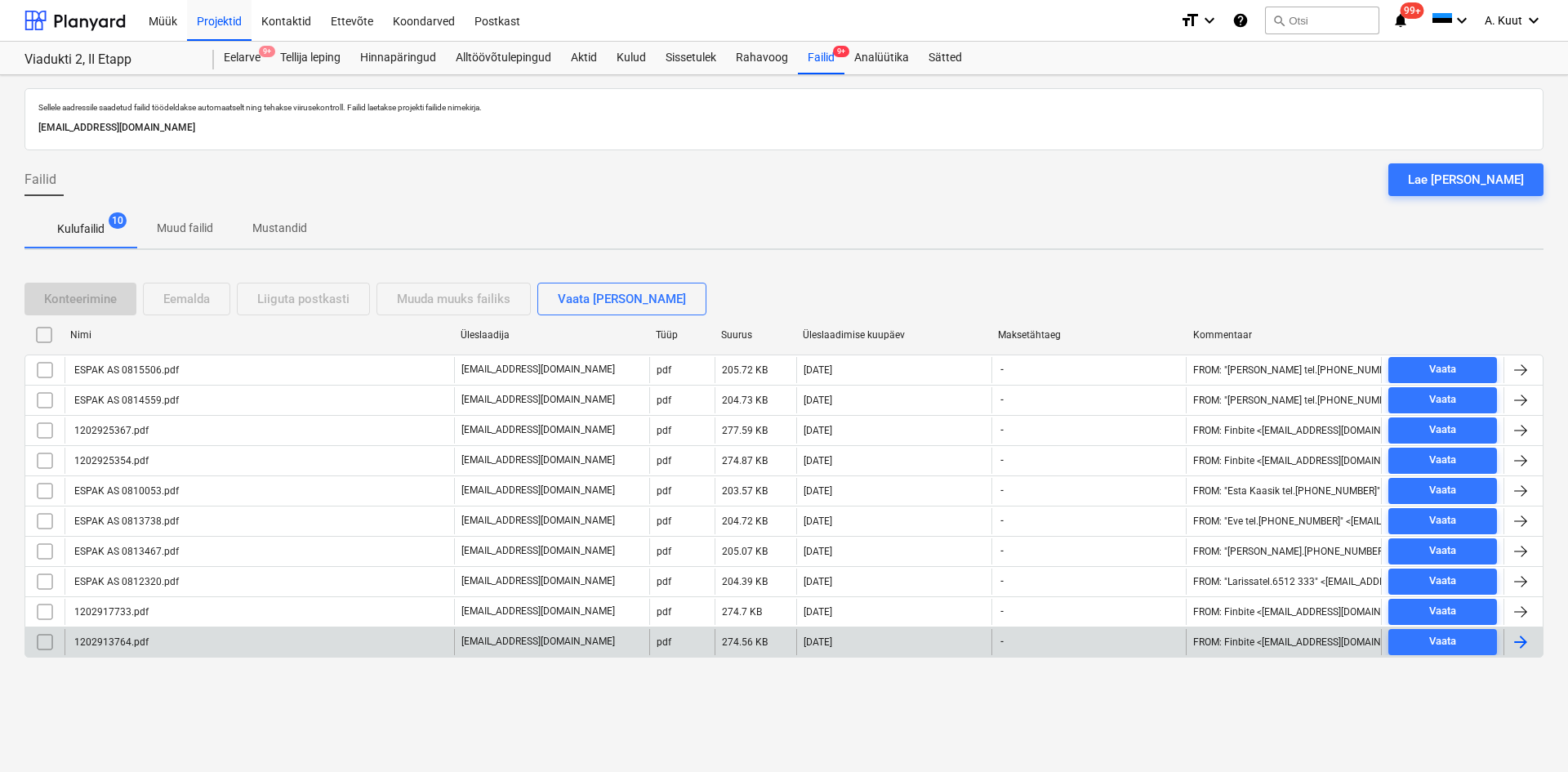
click at [145, 645] on div "1202913764.pdf" at bounding box center [110, 642] width 77 height 11
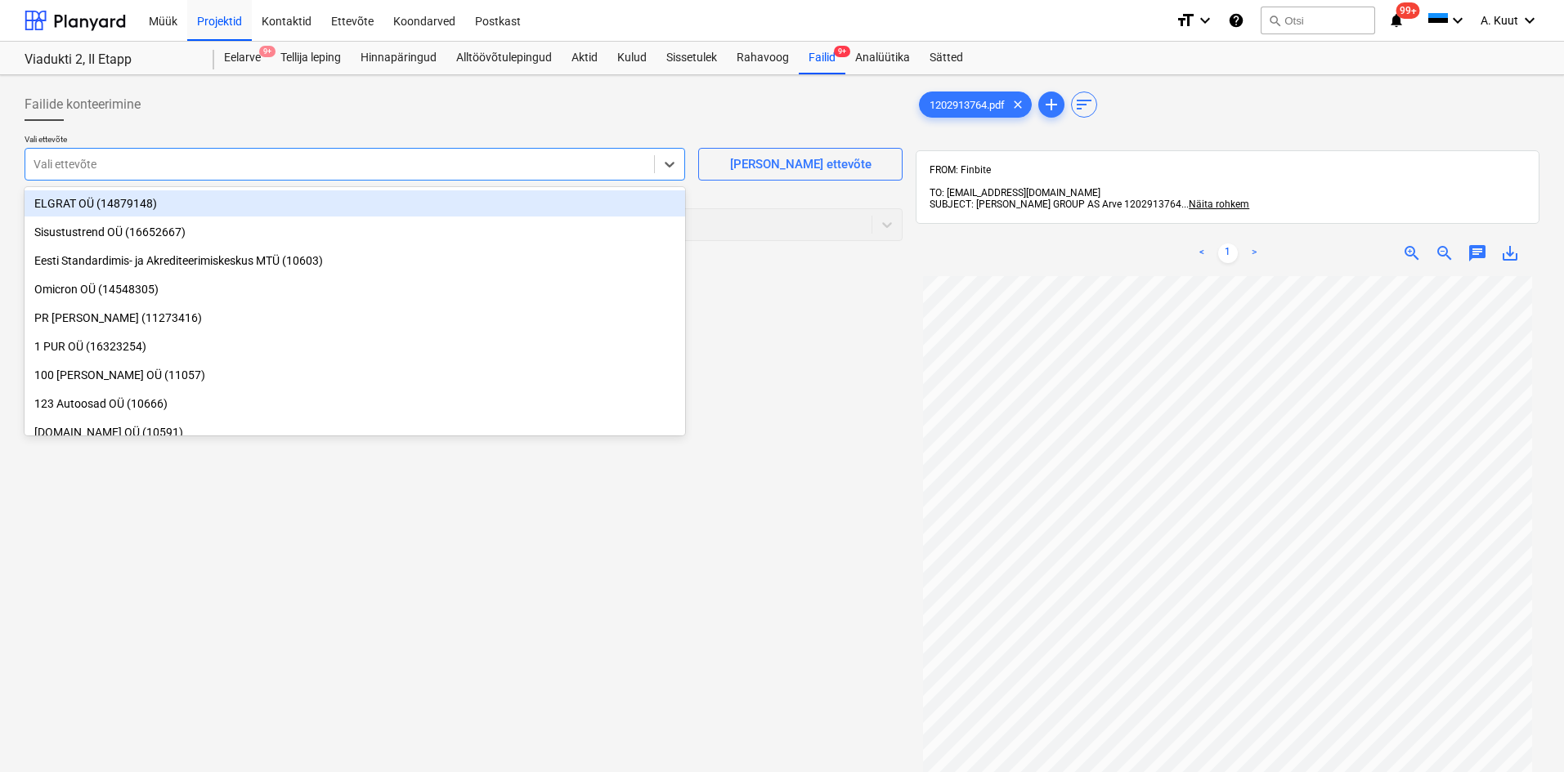
click at [219, 166] on div at bounding box center [340, 164] width 612 height 16
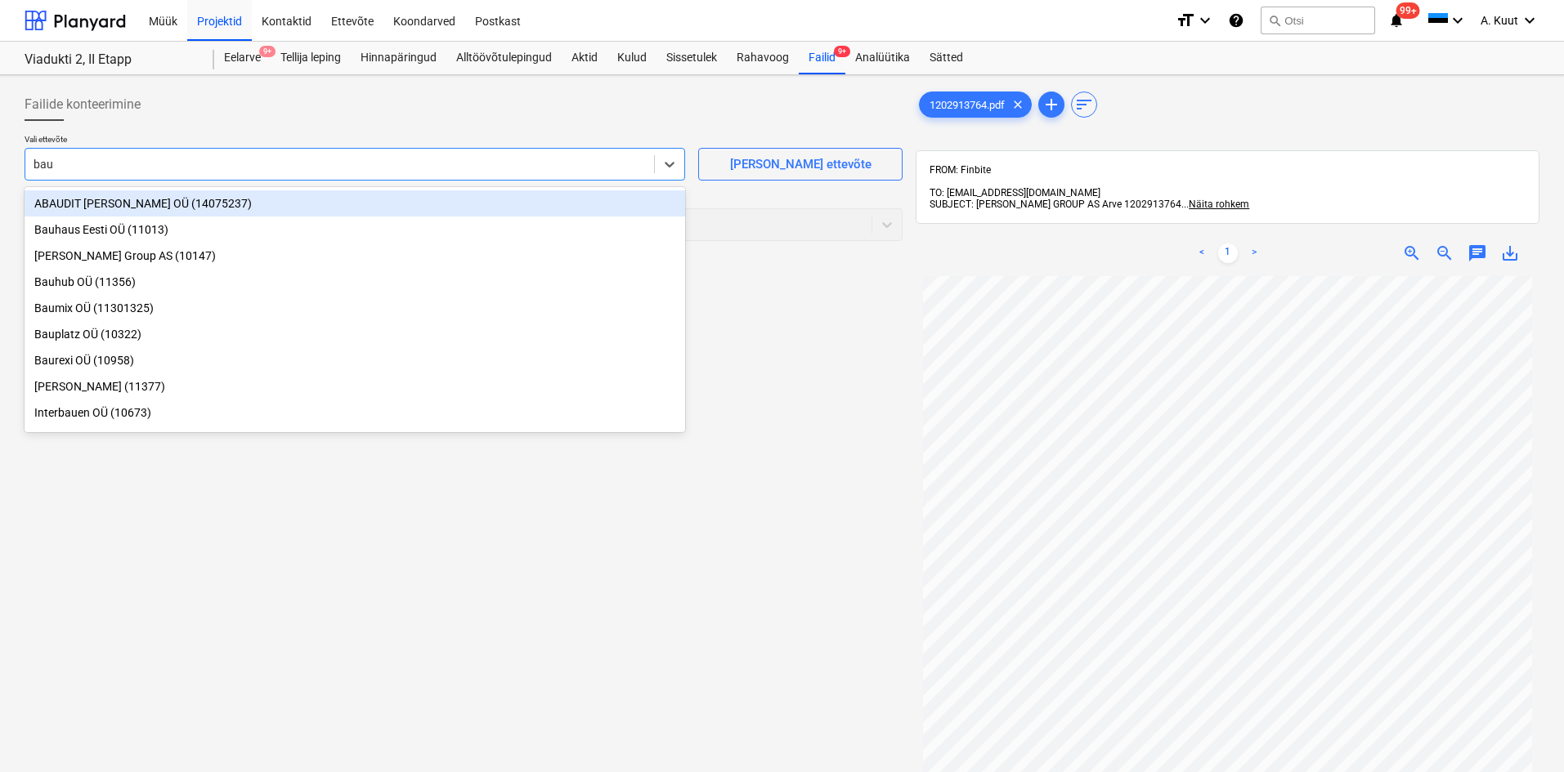
type input "bauh"
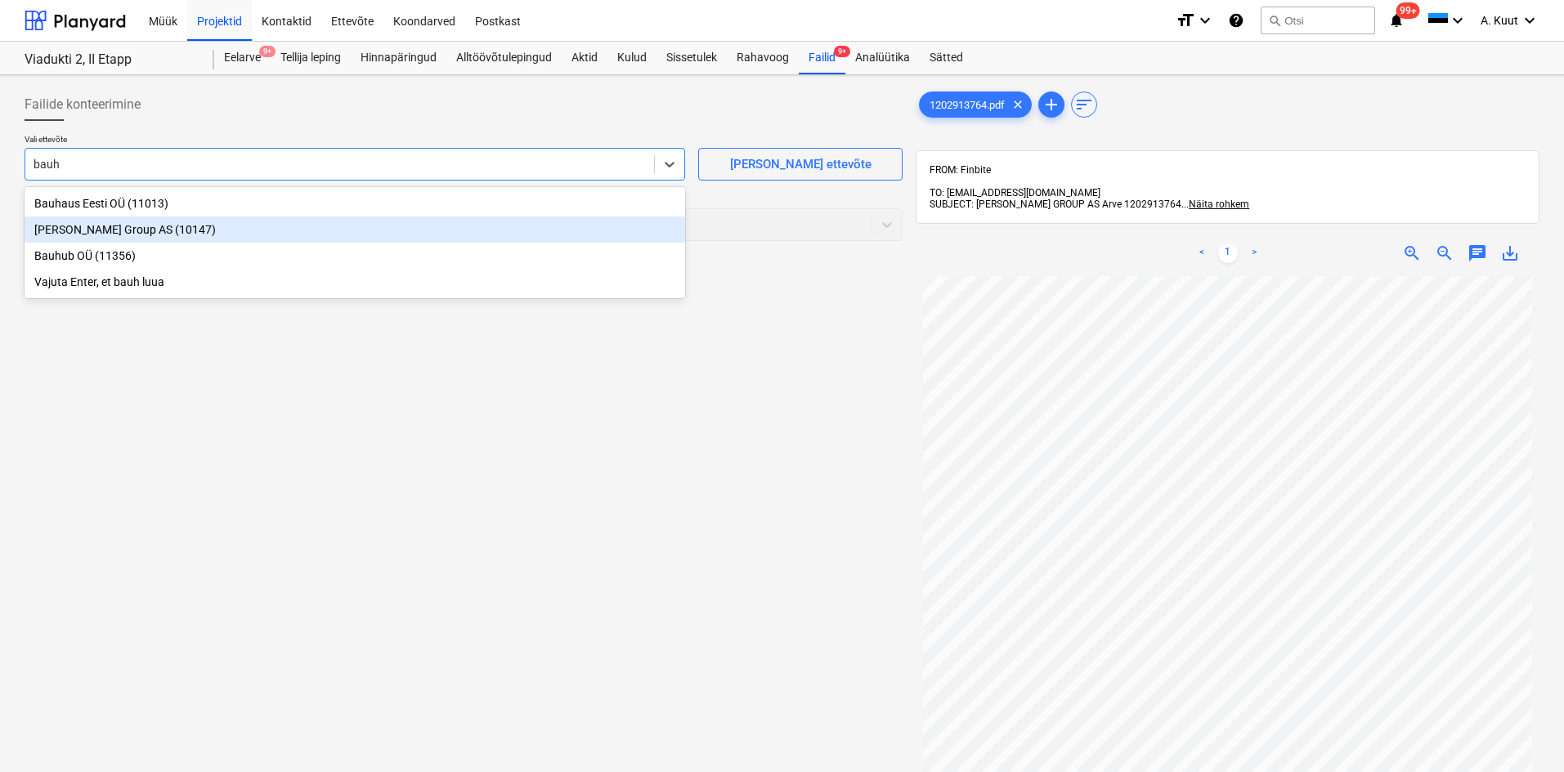
click at [96, 228] on div "[PERSON_NAME] Group AS (10147)" at bounding box center [355, 230] width 660 height 26
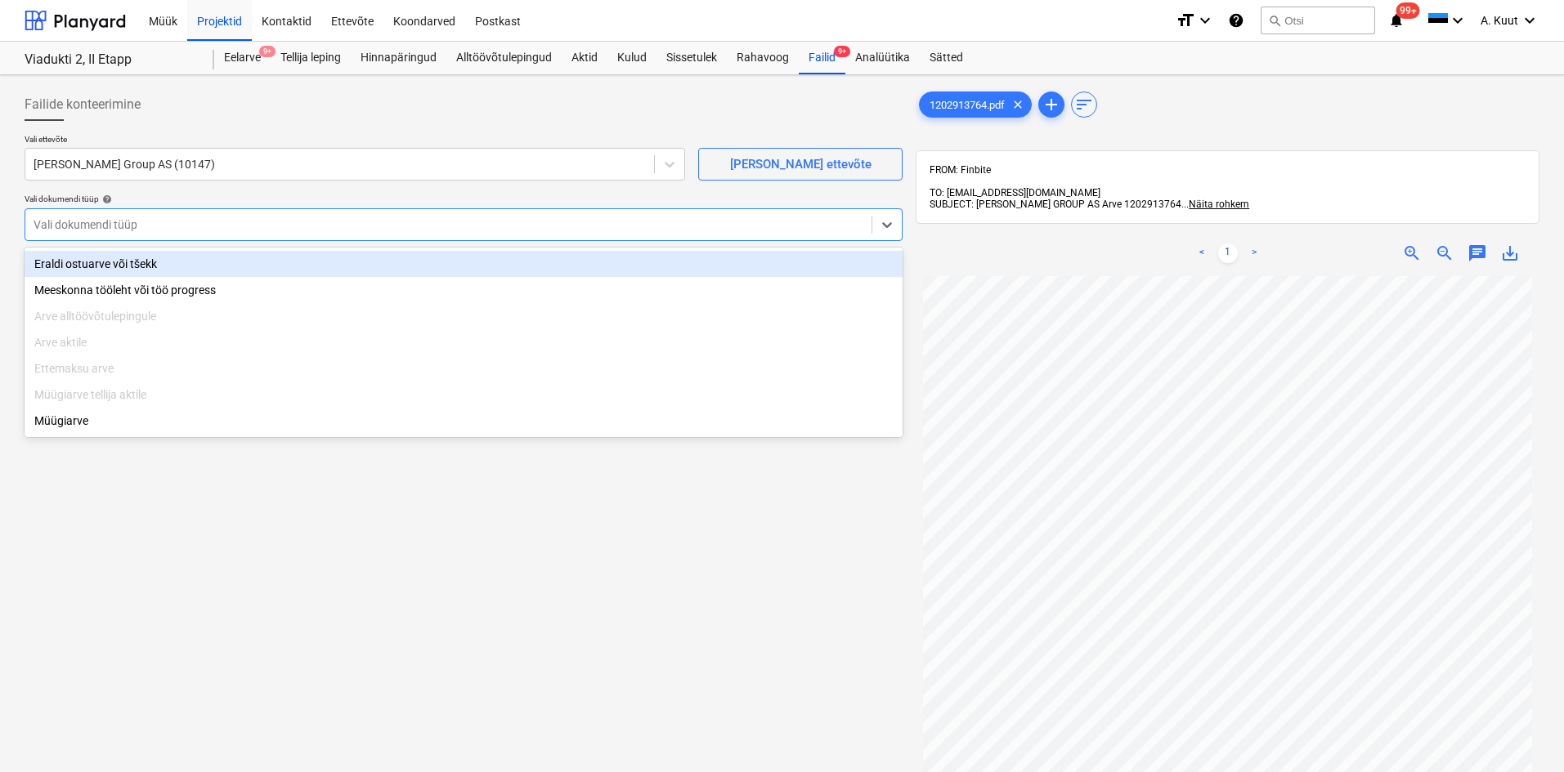
click at [94, 230] on div at bounding box center [449, 225] width 830 height 16
click at [86, 262] on div "Eraldi ostuarve või tšekk" at bounding box center [464, 264] width 878 height 26
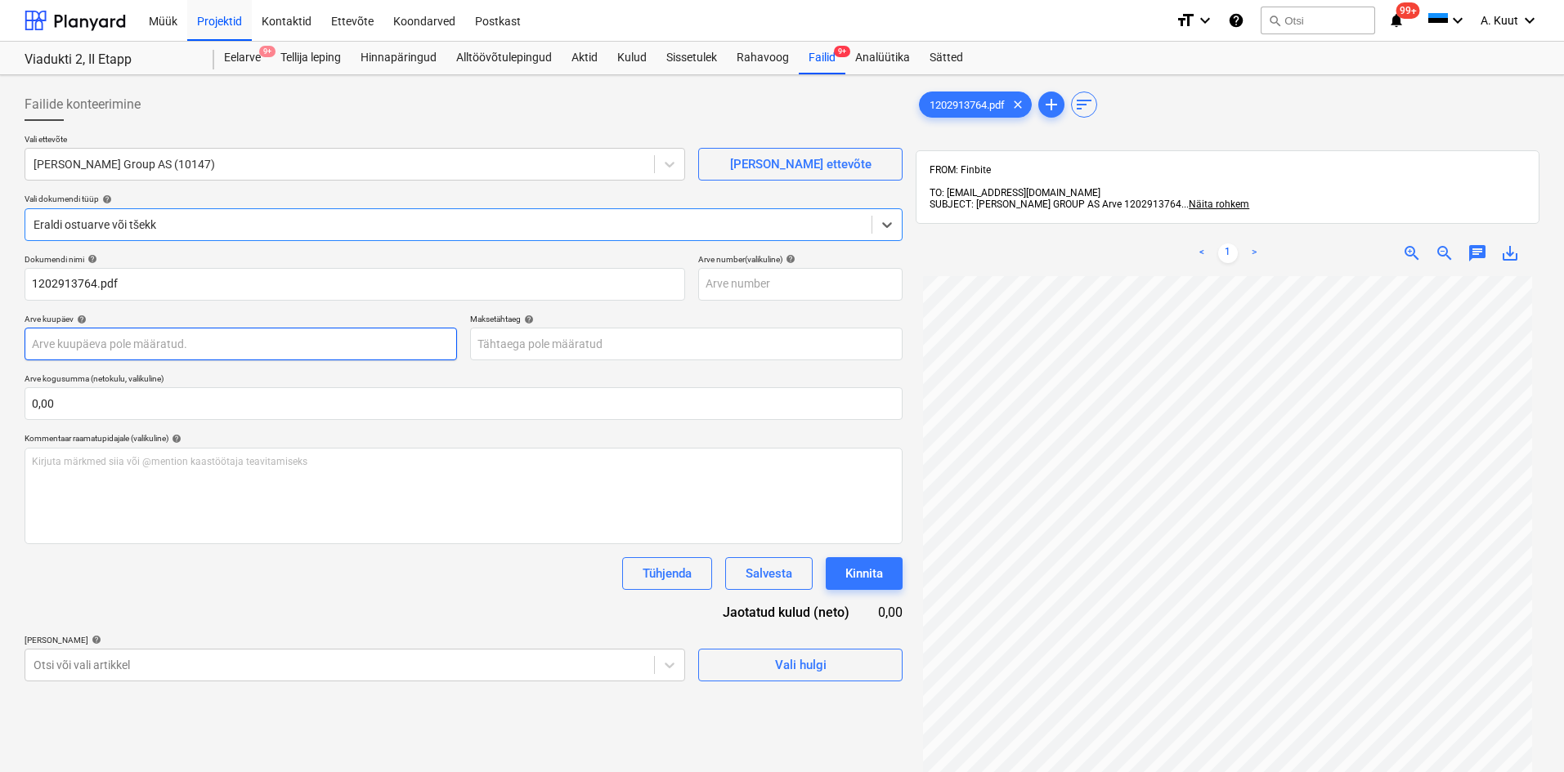
click at [82, 343] on body "Müük Projektid Kontaktid Ettevõte Koondarved Postkast format_size keyboard_arro…" at bounding box center [782, 386] width 1564 height 772
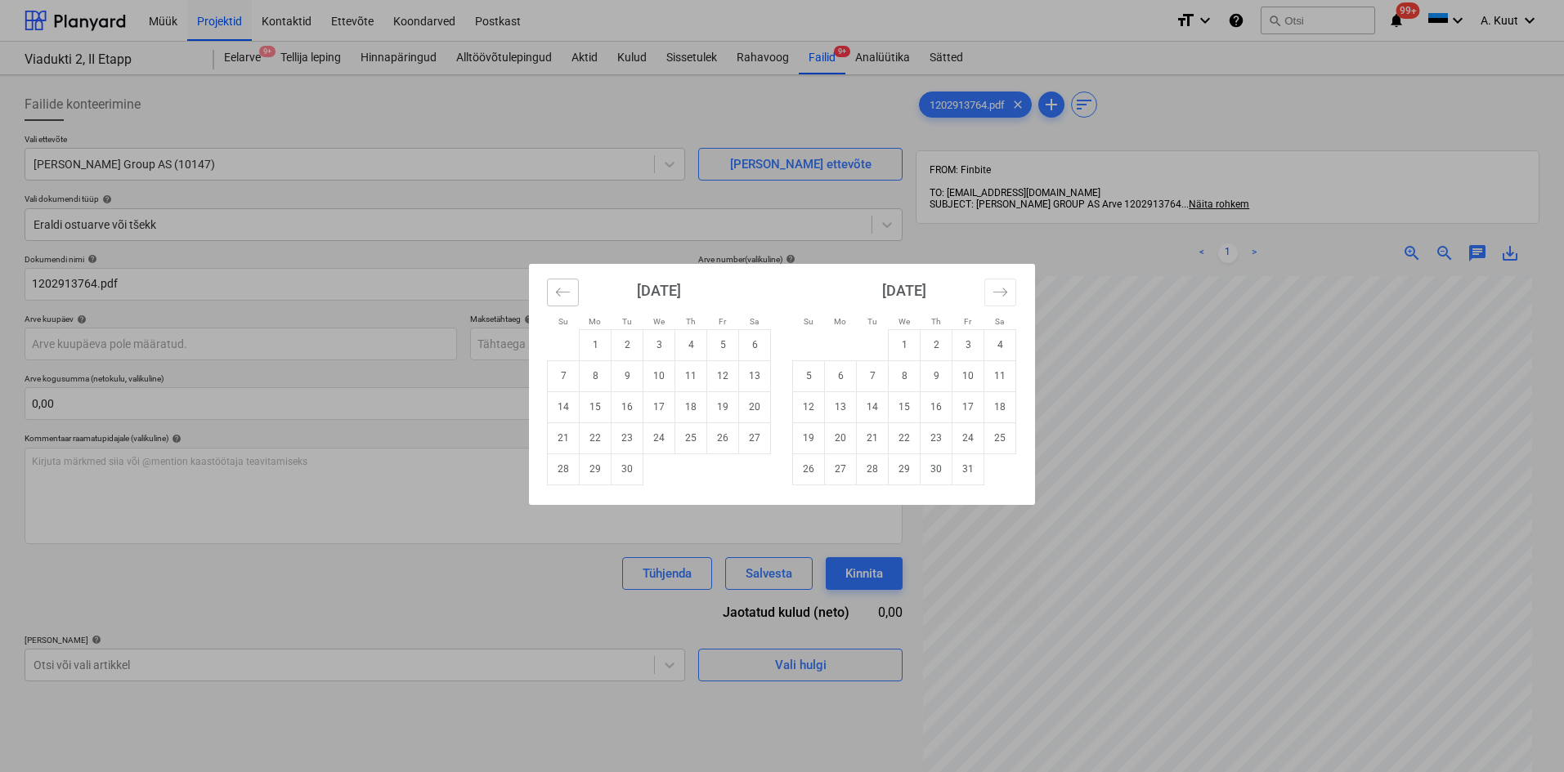
click at [571, 293] on button "Move backward to switch to the previous month." at bounding box center [563, 293] width 32 height 28
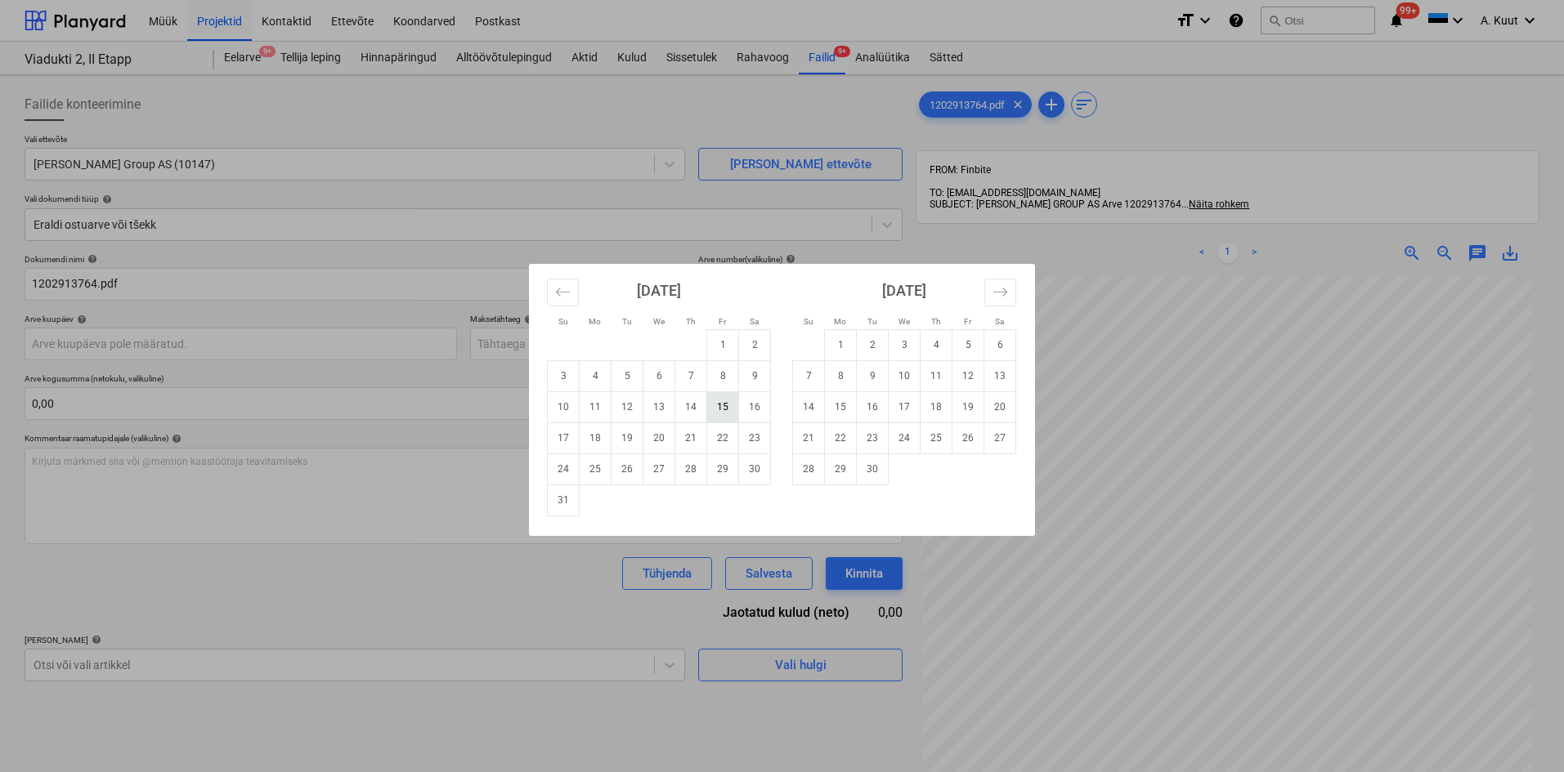
click at [724, 410] on td "15" at bounding box center [723, 407] width 32 height 31
type input "[DATE]"
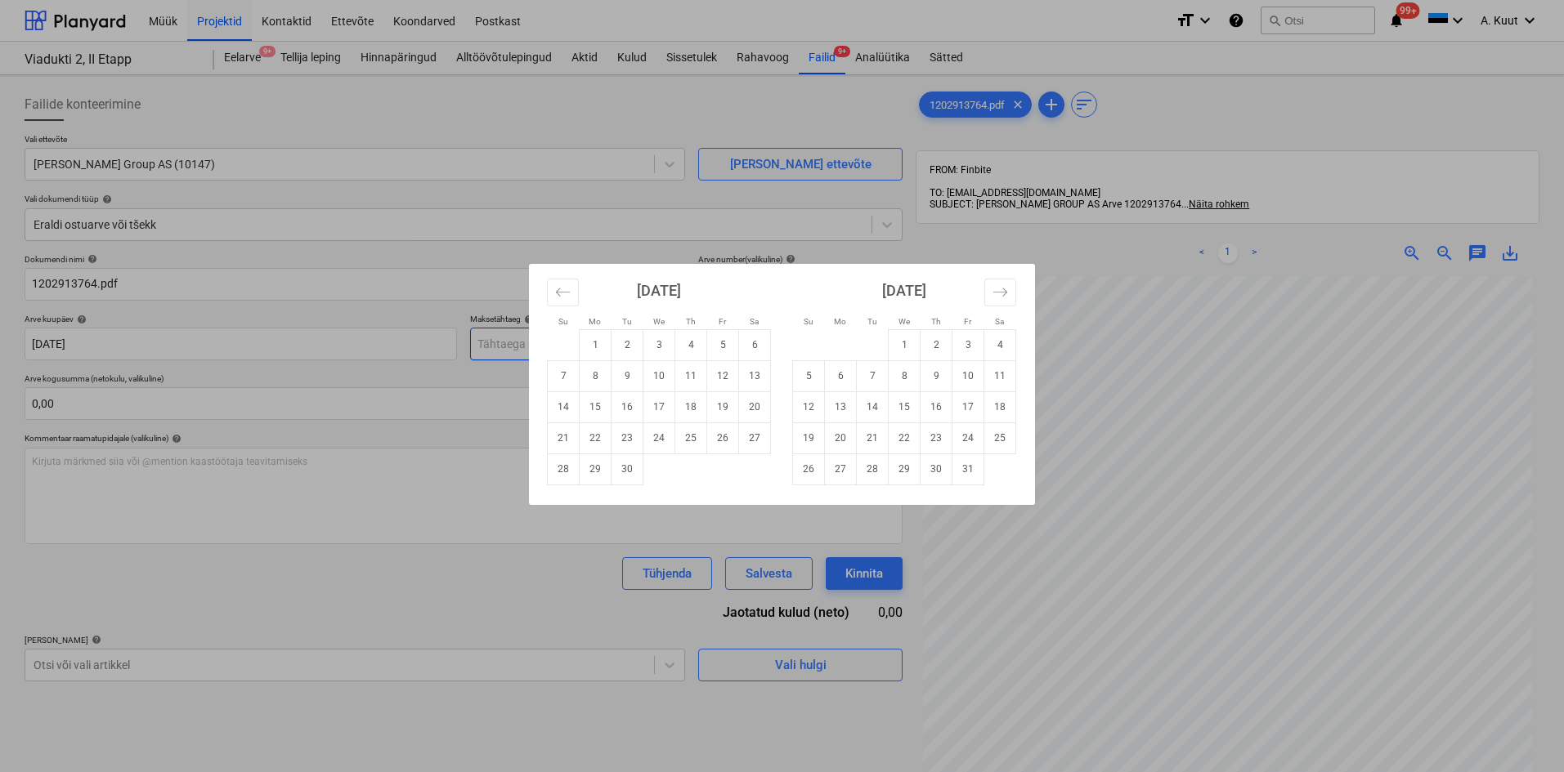
click at [493, 351] on body "Müük Projektid Kontaktid Ettevõte Koondarved Postkast format_size keyboard_arro…" at bounding box center [782, 386] width 1564 height 772
click at [565, 408] on td "14" at bounding box center [564, 407] width 32 height 31
type input "[DATE]"
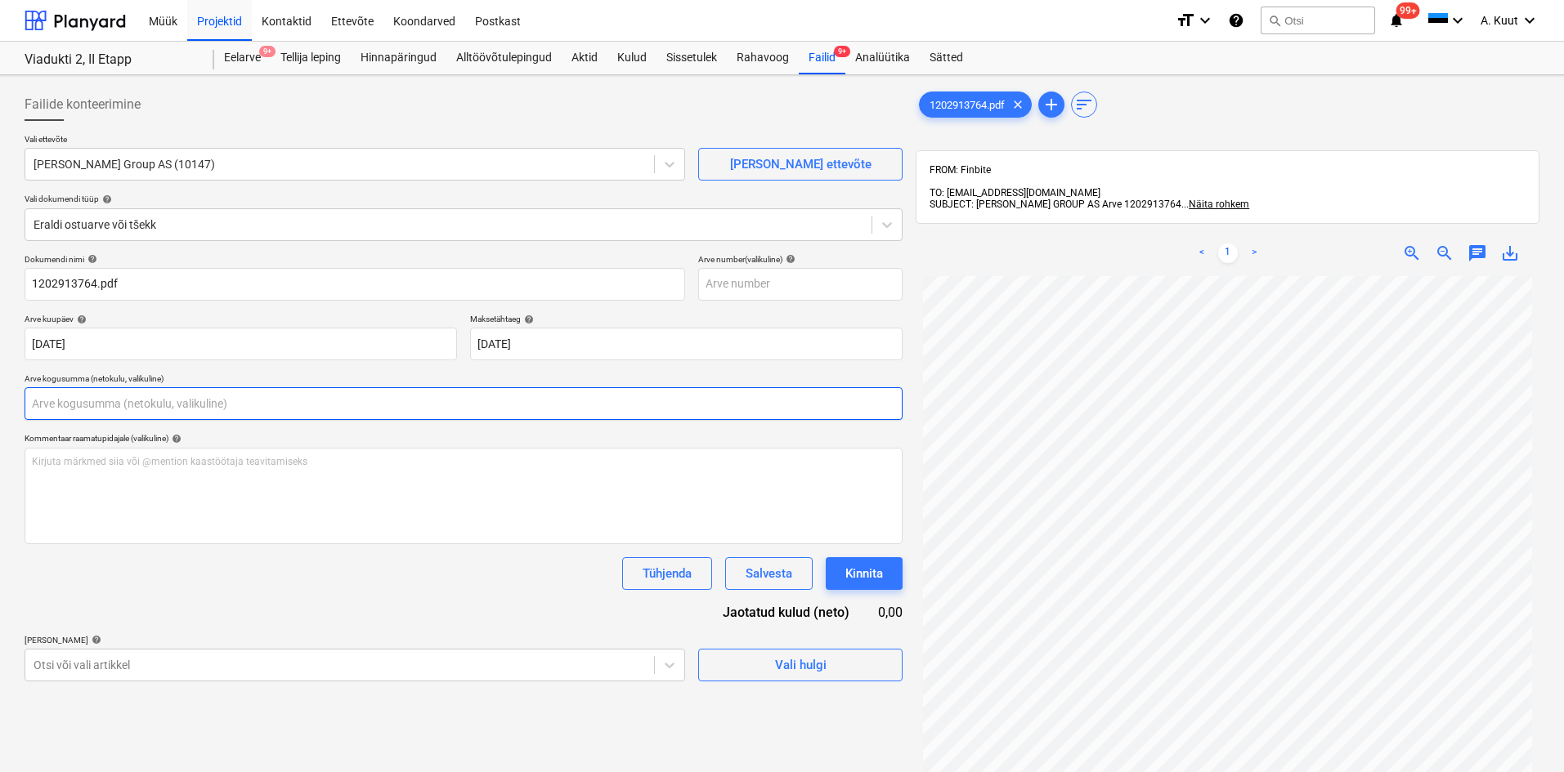
click at [63, 396] on input "text" at bounding box center [464, 403] width 878 height 33
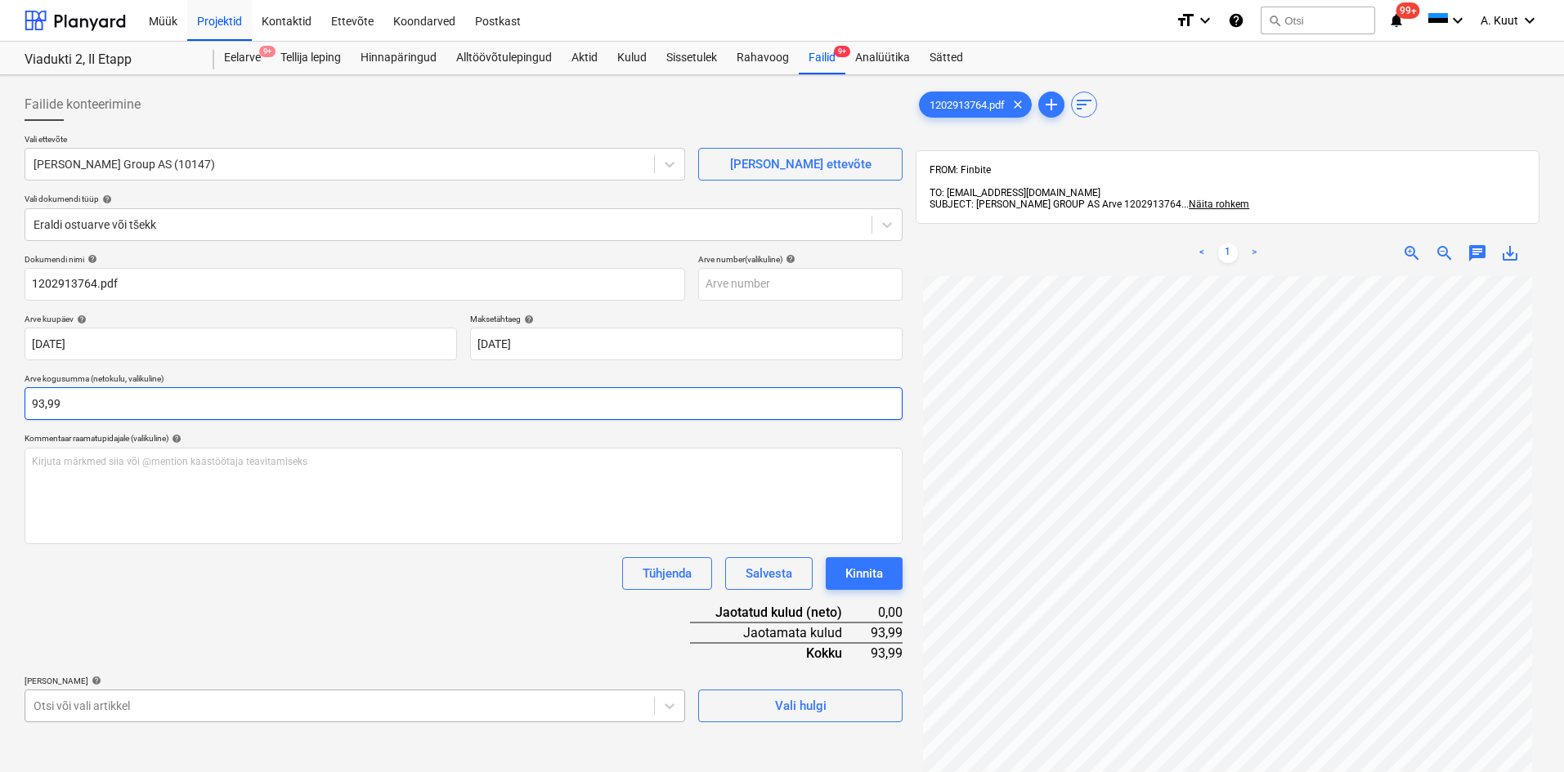
type input "93,99"
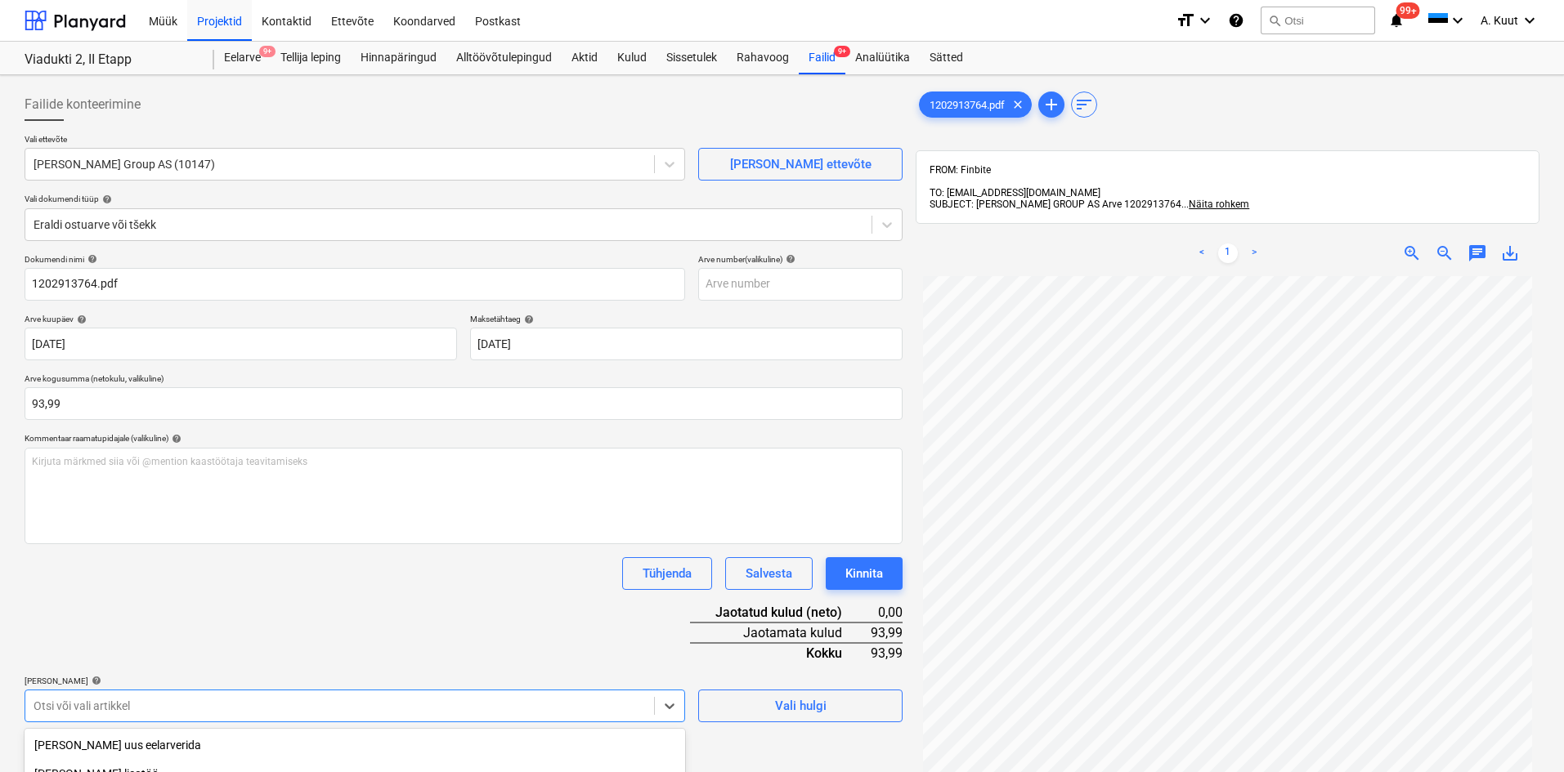
scroll to position [212, 0]
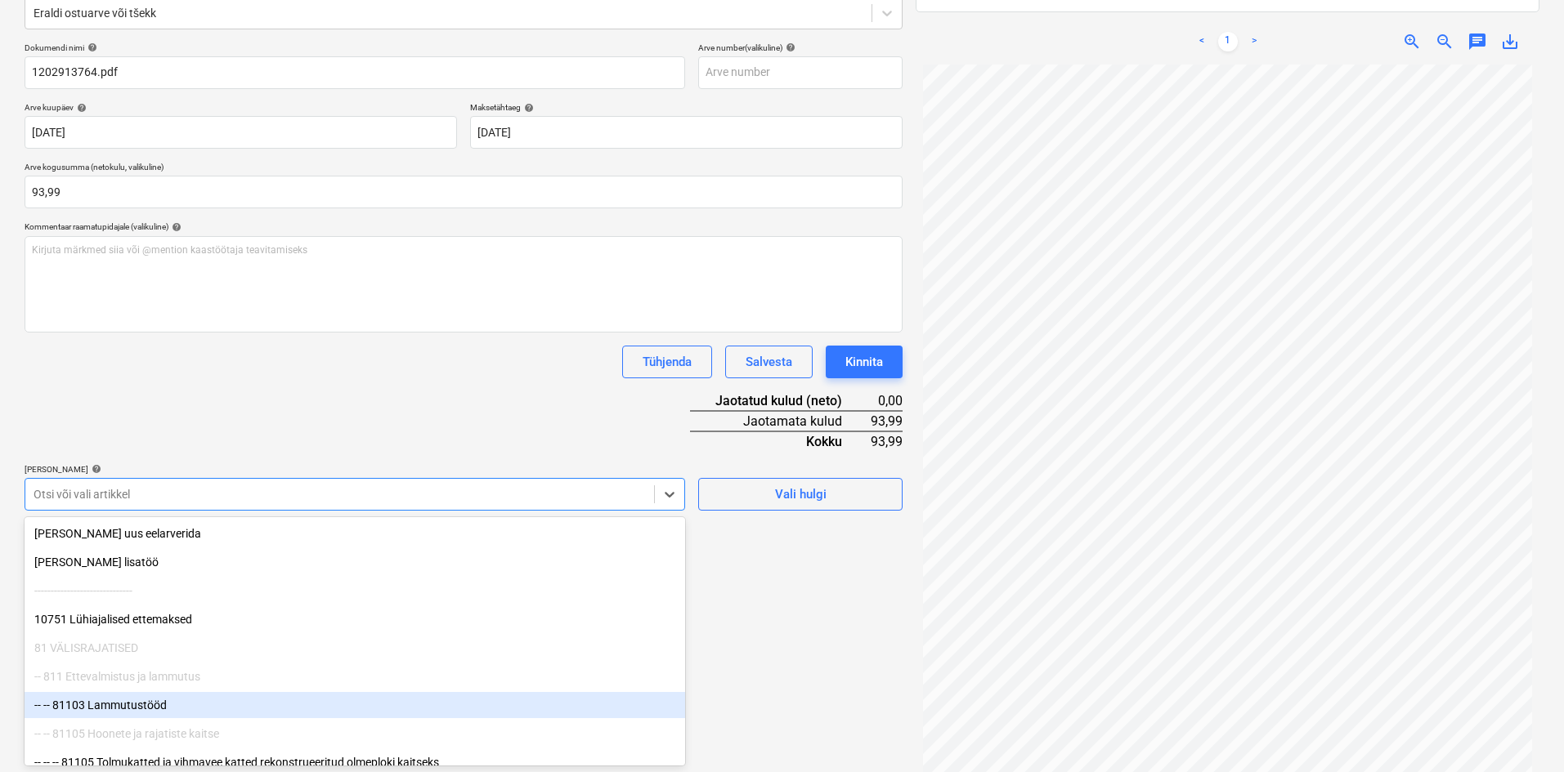
click at [145, 561] on body "Müük Projektid Kontaktid Ettevõte Koondarved Postkast format_size keyboard_arro…" at bounding box center [782, 174] width 1564 height 772
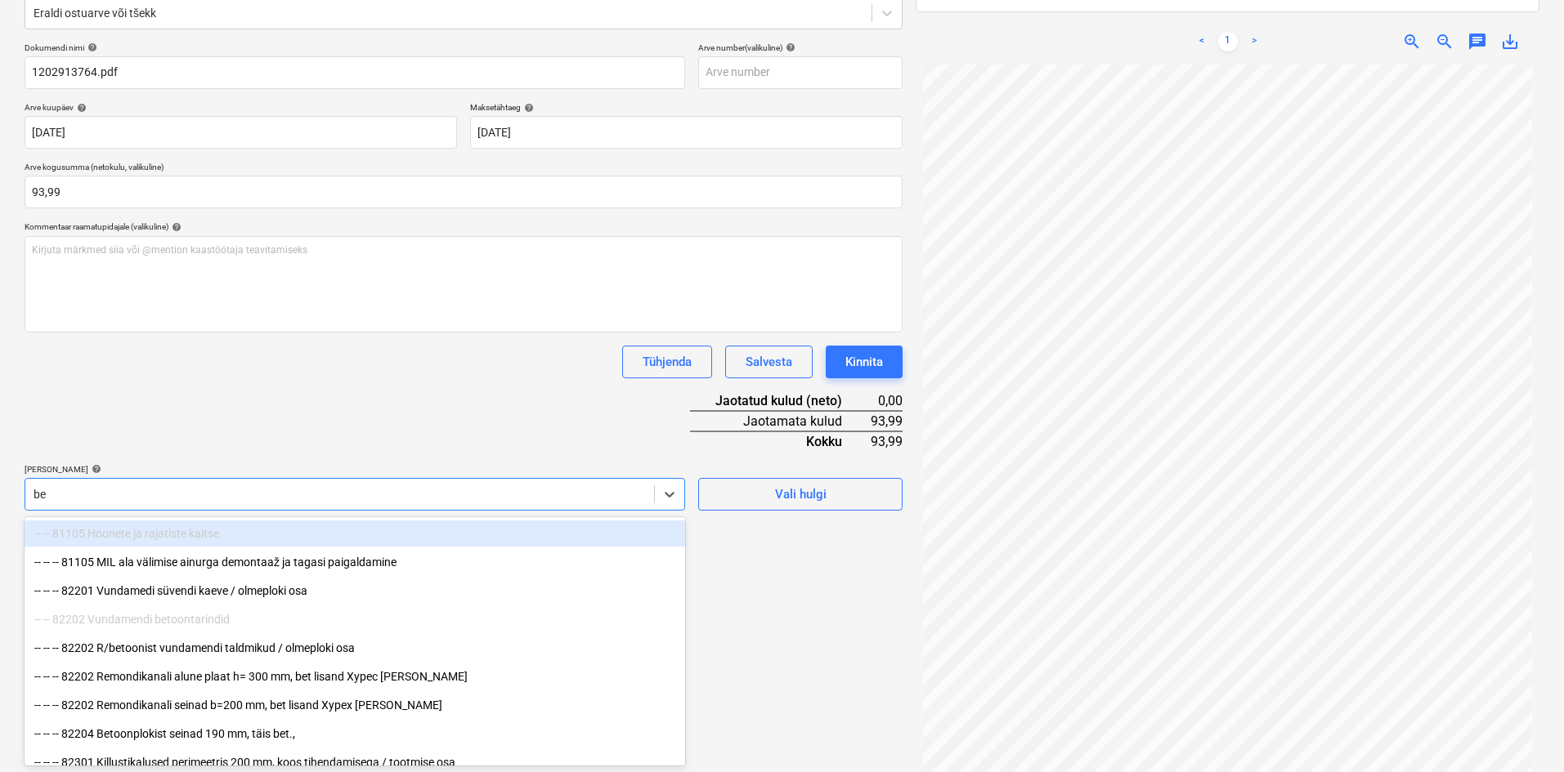
type input "bet"
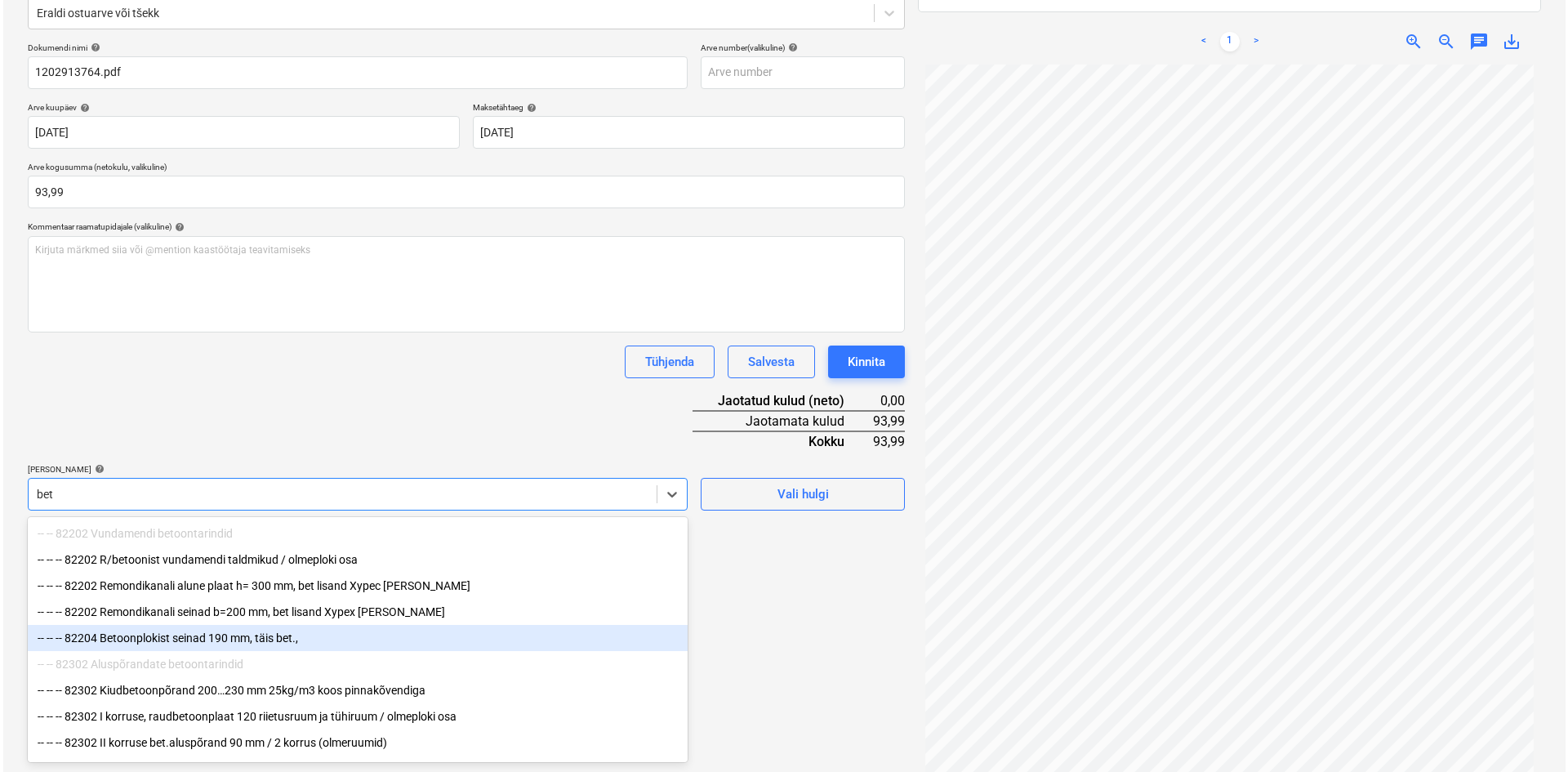
scroll to position [82, 0]
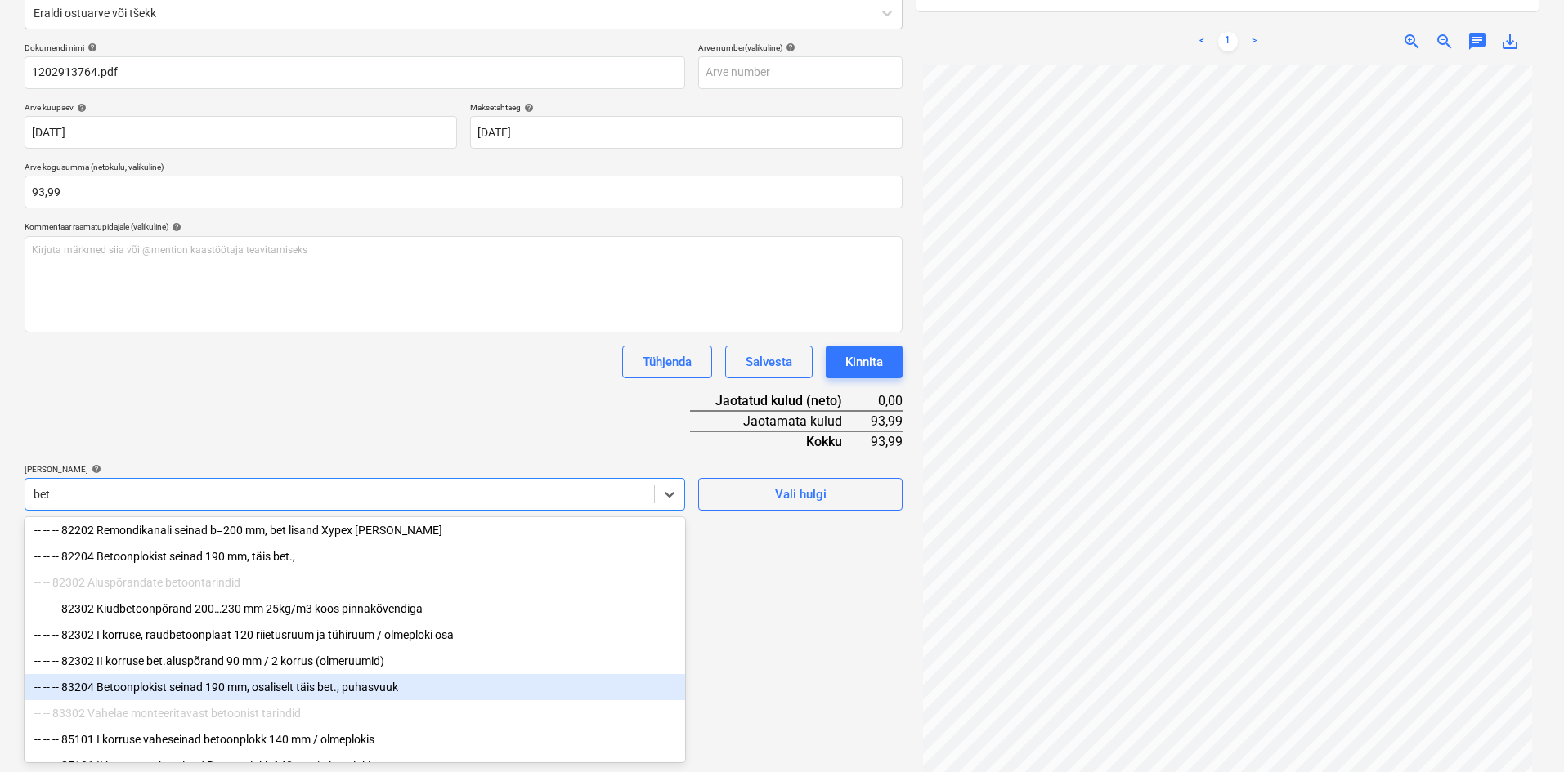
click at [136, 692] on div "-- -- -- 83204 Betoonplokist seinad 190 mm, osaliselt täis bet., puhasvuuk" at bounding box center [355, 687] width 660 height 26
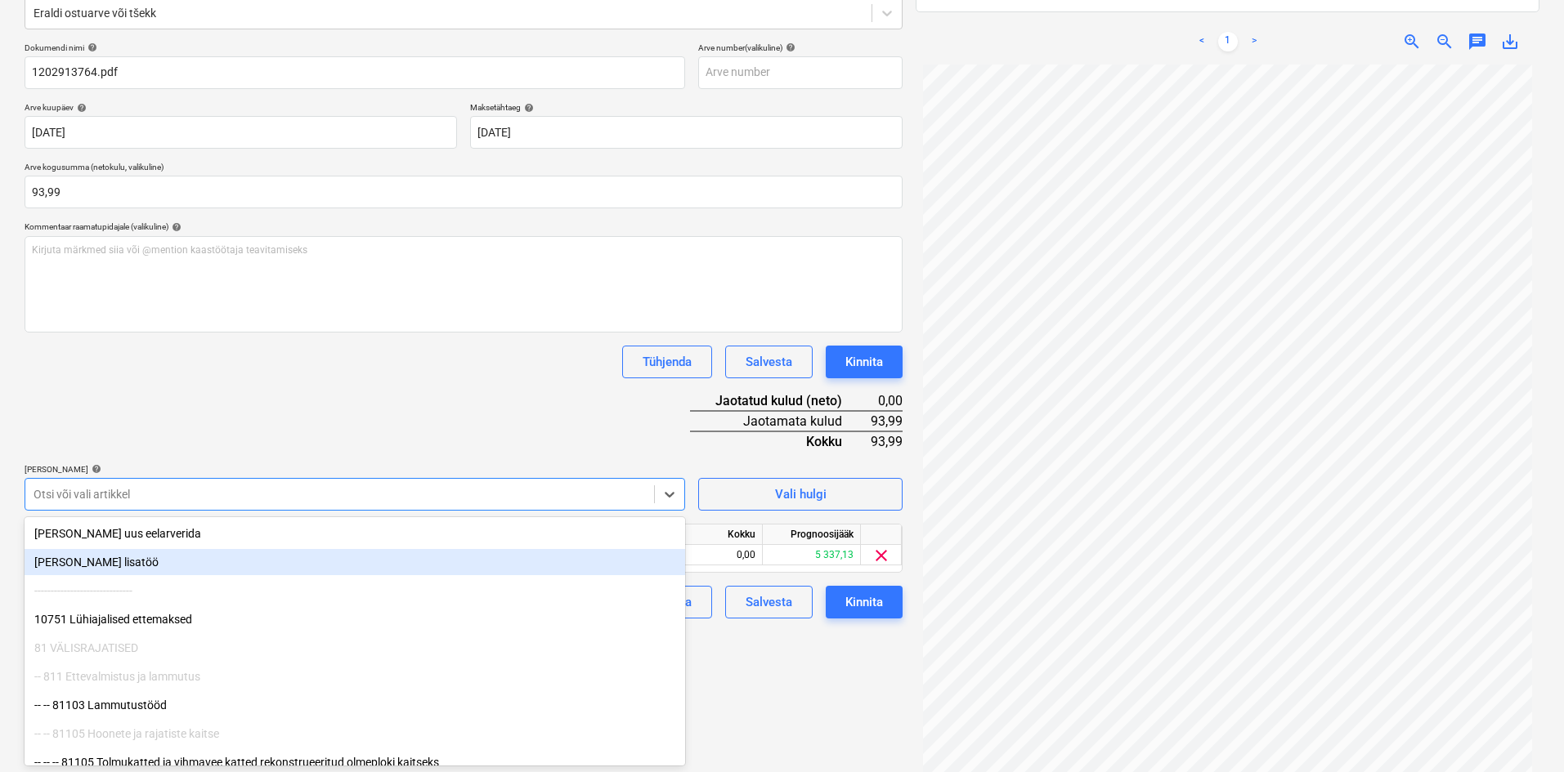
click at [457, 375] on div "Tühjenda Salvesta Kinnita" at bounding box center [464, 362] width 878 height 33
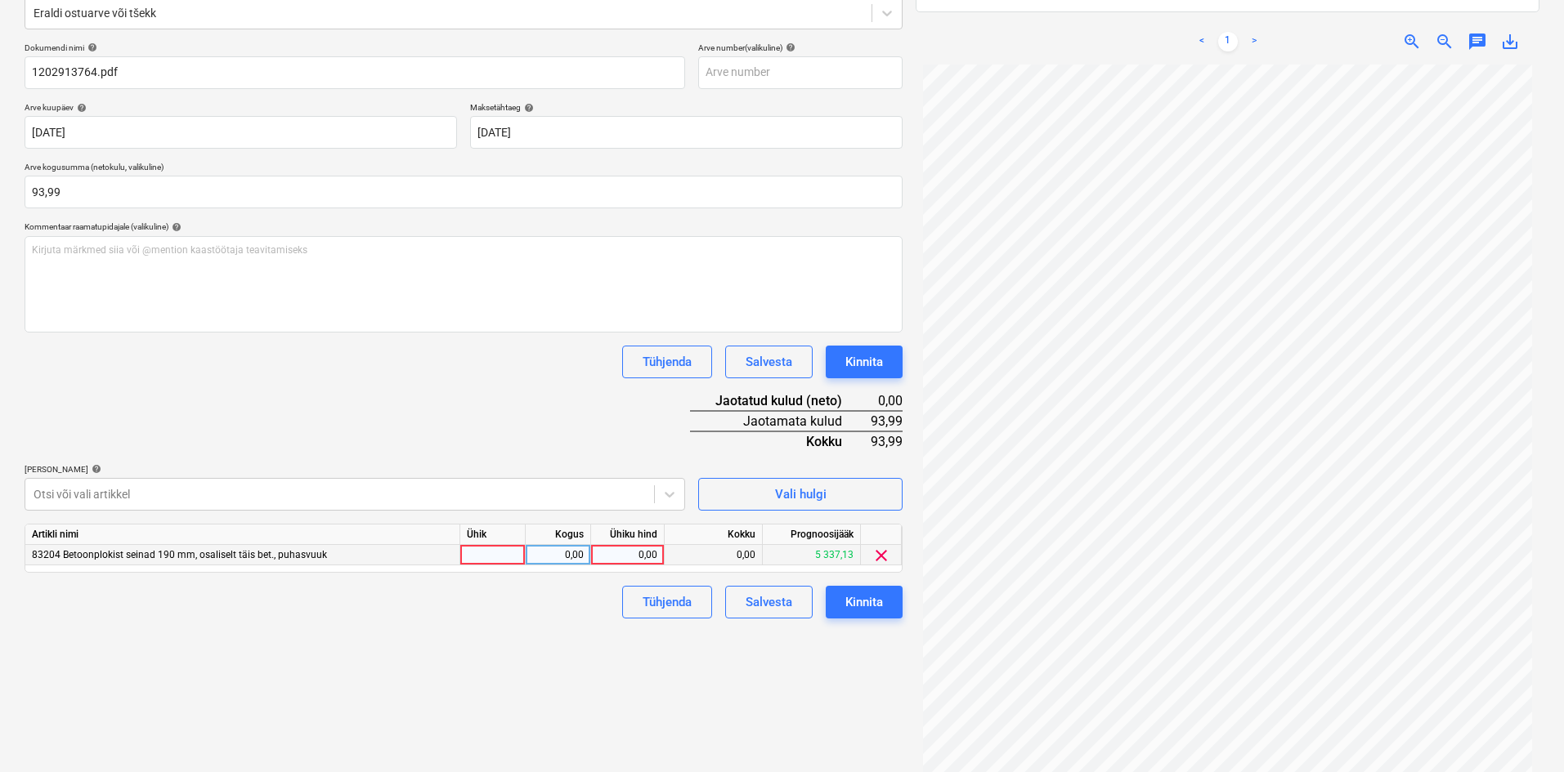
click at [656, 552] on div "0,00" at bounding box center [627, 555] width 60 height 20
type input "93,99"
click at [569, 628] on div "Failide konteerimine Vali ettevõte [PERSON_NAME] Group AS (10147) [PERSON_NAME]…" at bounding box center [463, 334] width 891 height 928
click at [877, 604] on div "Kinnita" at bounding box center [864, 602] width 38 height 21
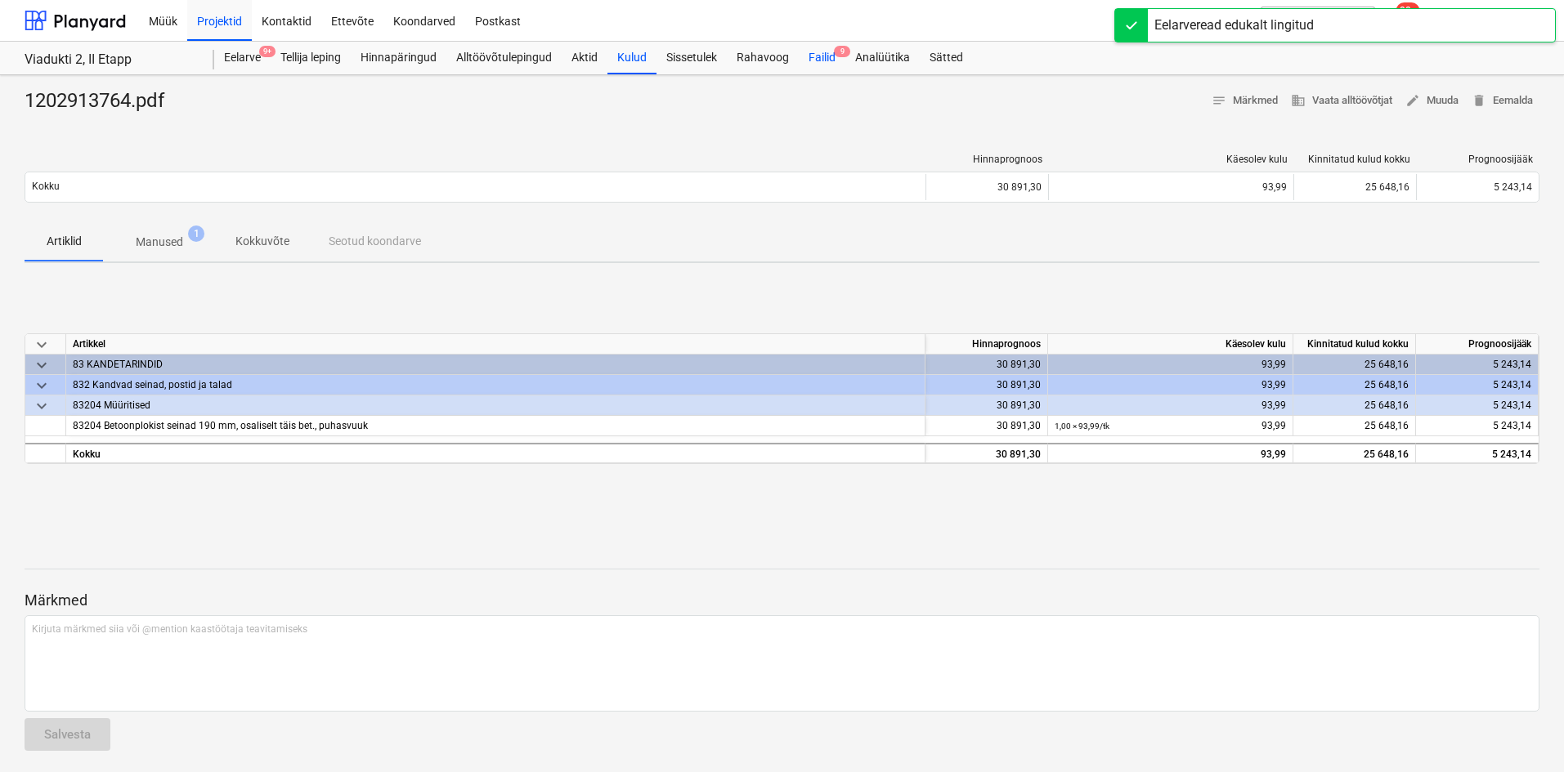
drag, startPoint x: 821, startPoint y: 57, endPoint x: 805, endPoint y: 65, distance: 17.2
click at [821, 57] on div "Failid 9" at bounding box center [822, 58] width 47 height 33
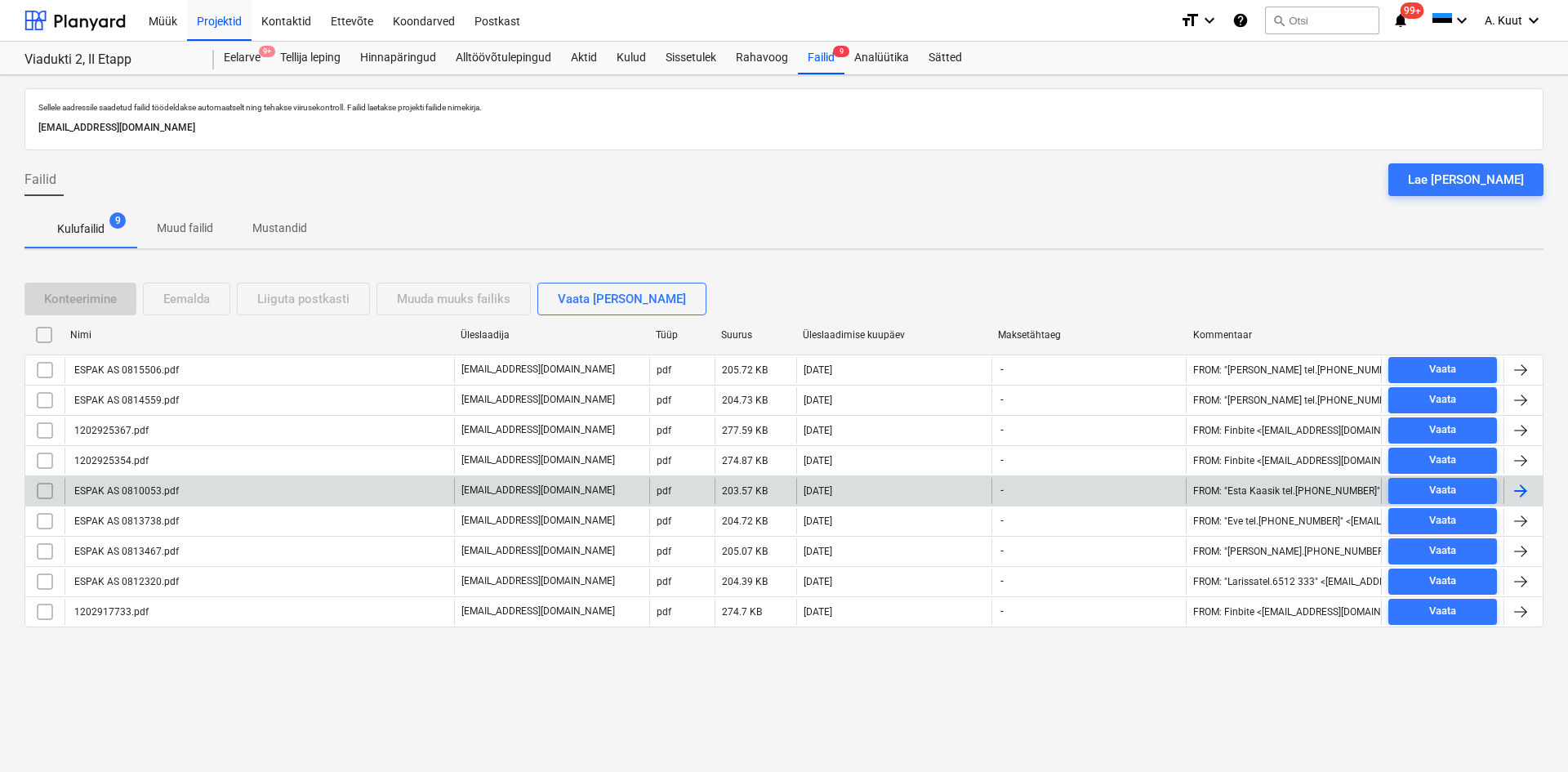
click at [158, 489] on div "ESPAK AS 0810053.pdf" at bounding box center [125, 490] width 107 height 11
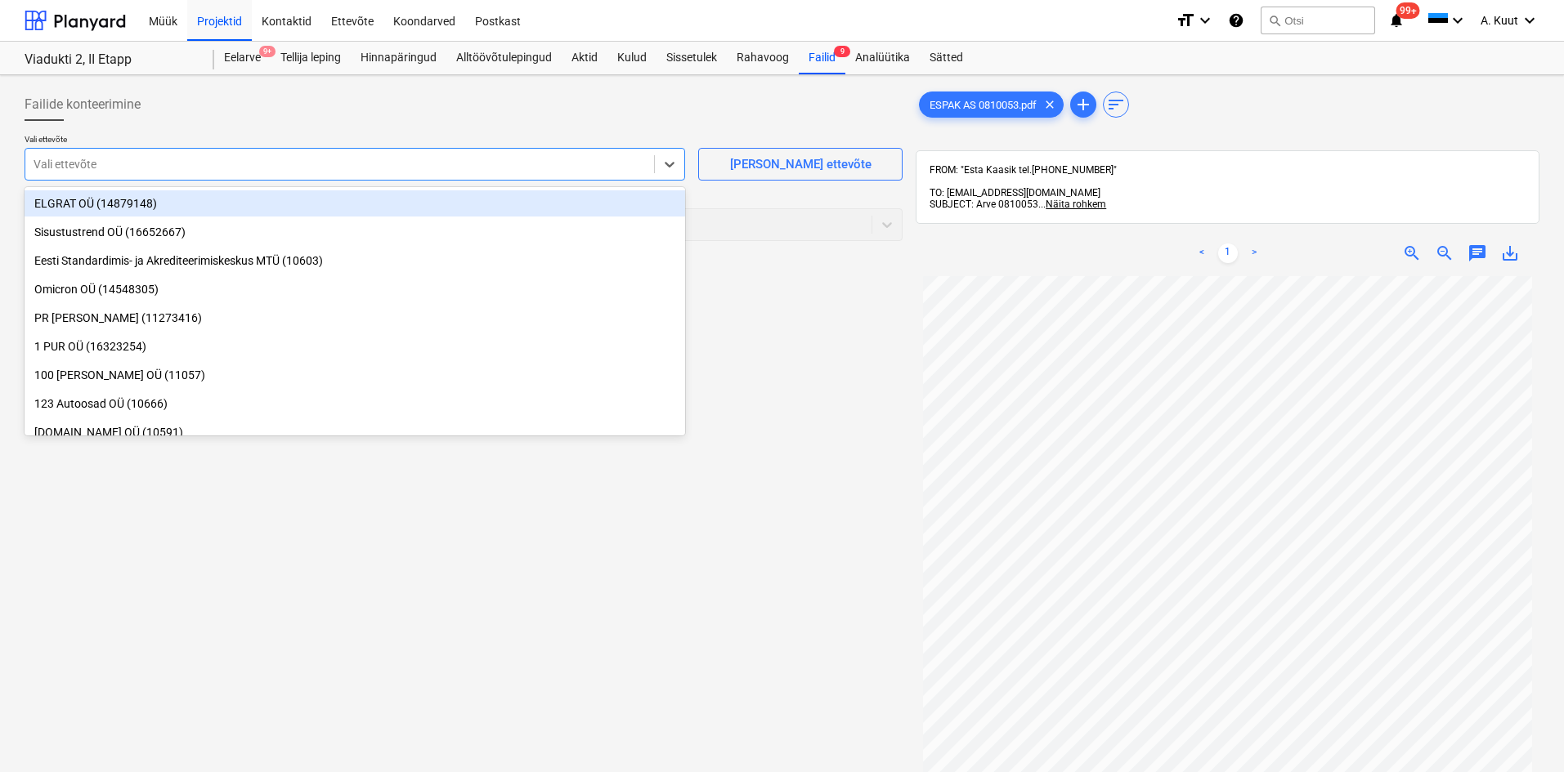
click at [57, 163] on div at bounding box center [340, 164] width 612 height 16
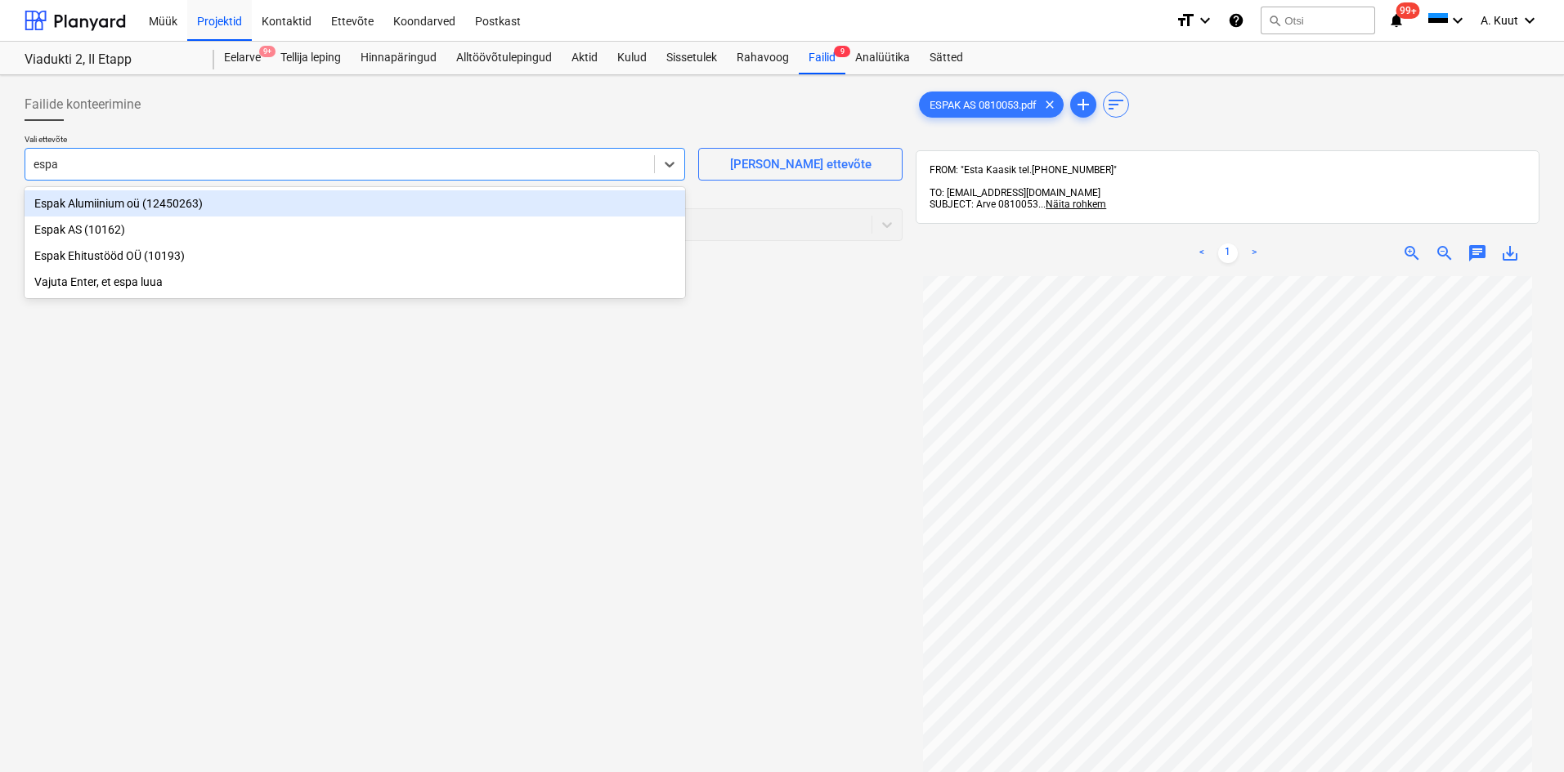
type input "espak"
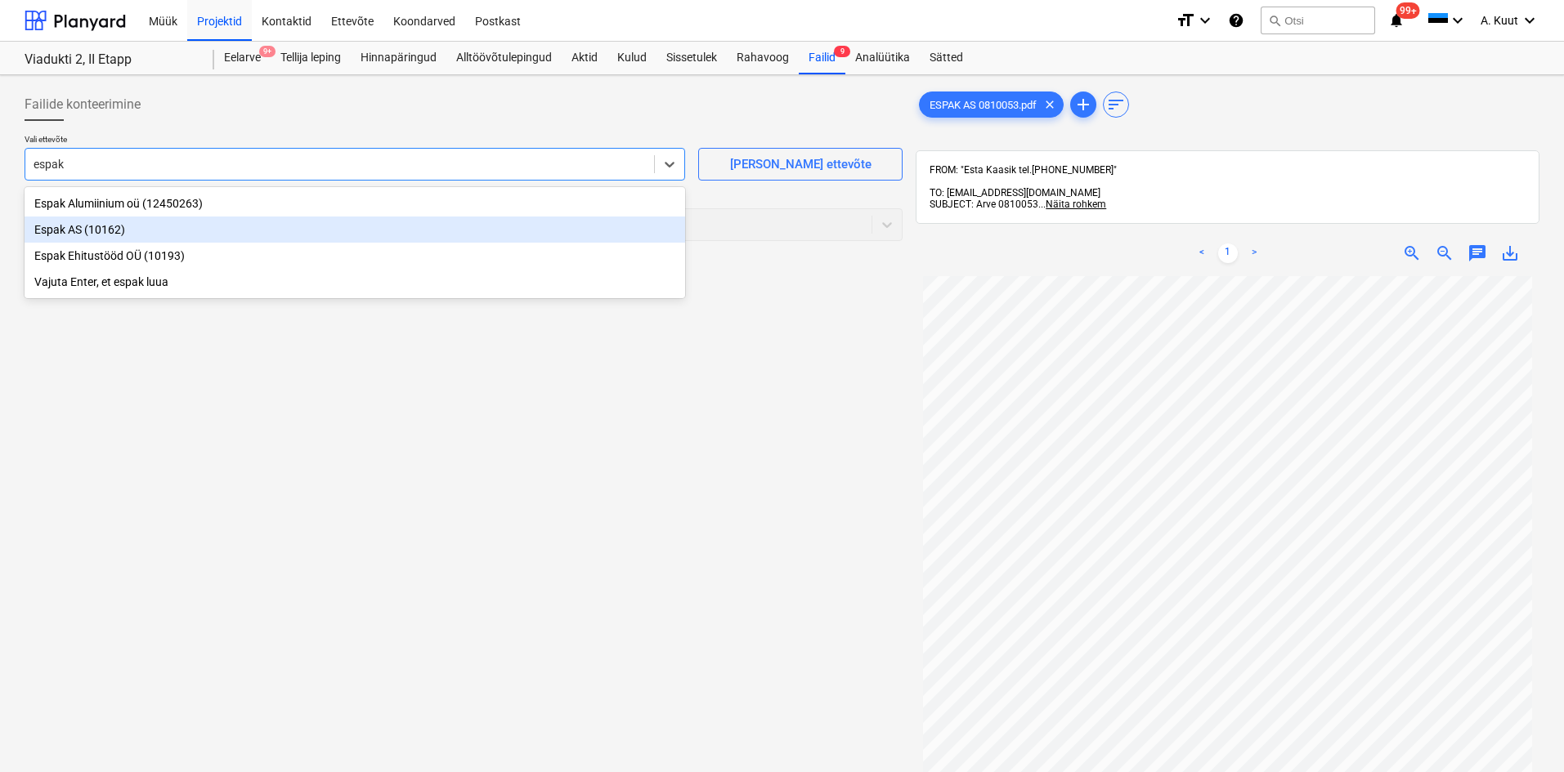
click at [43, 228] on div "Espak AS (10162)" at bounding box center [355, 230] width 660 height 26
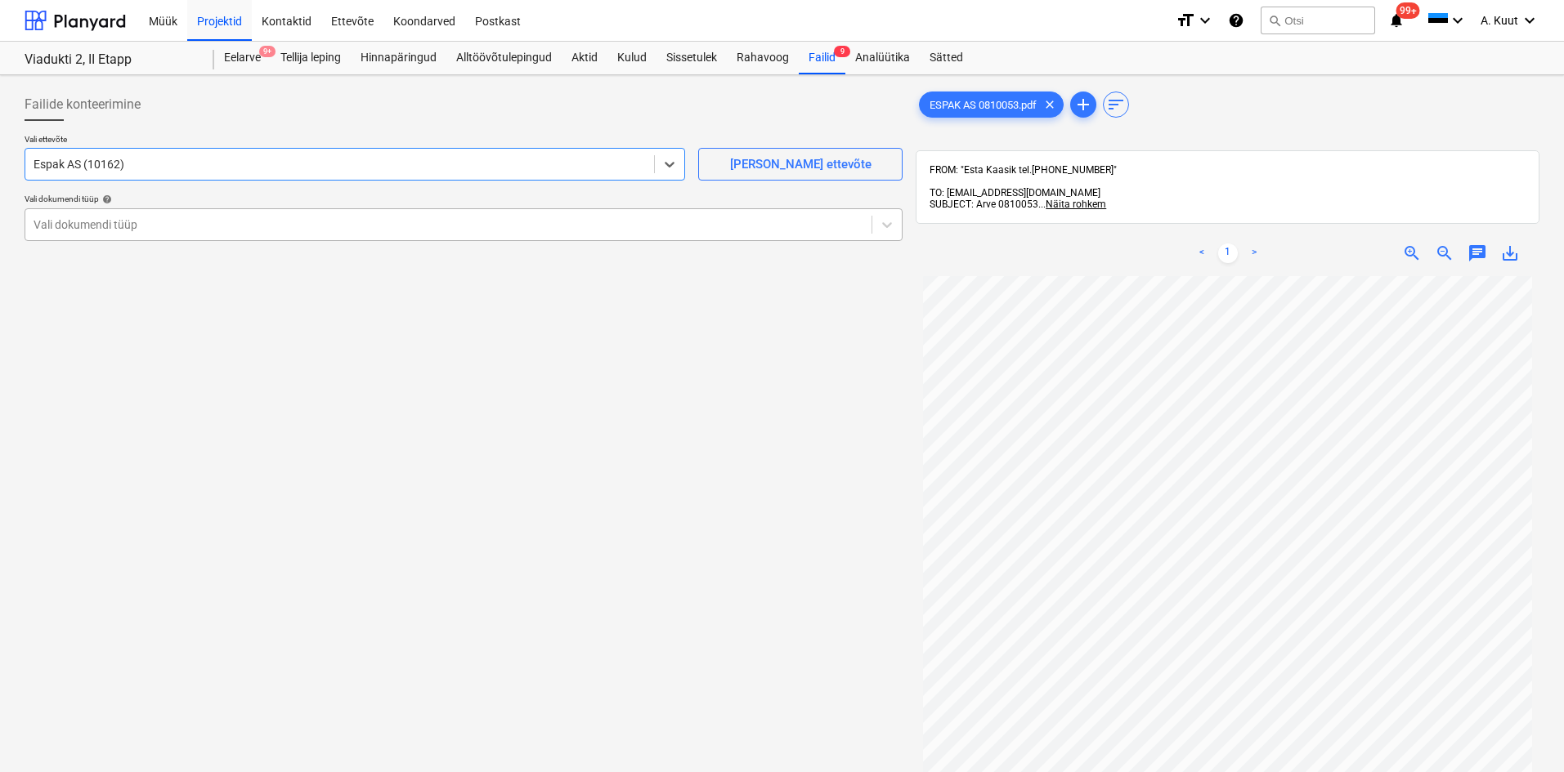
click at [64, 227] on div at bounding box center [449, 225] width 830 height 16
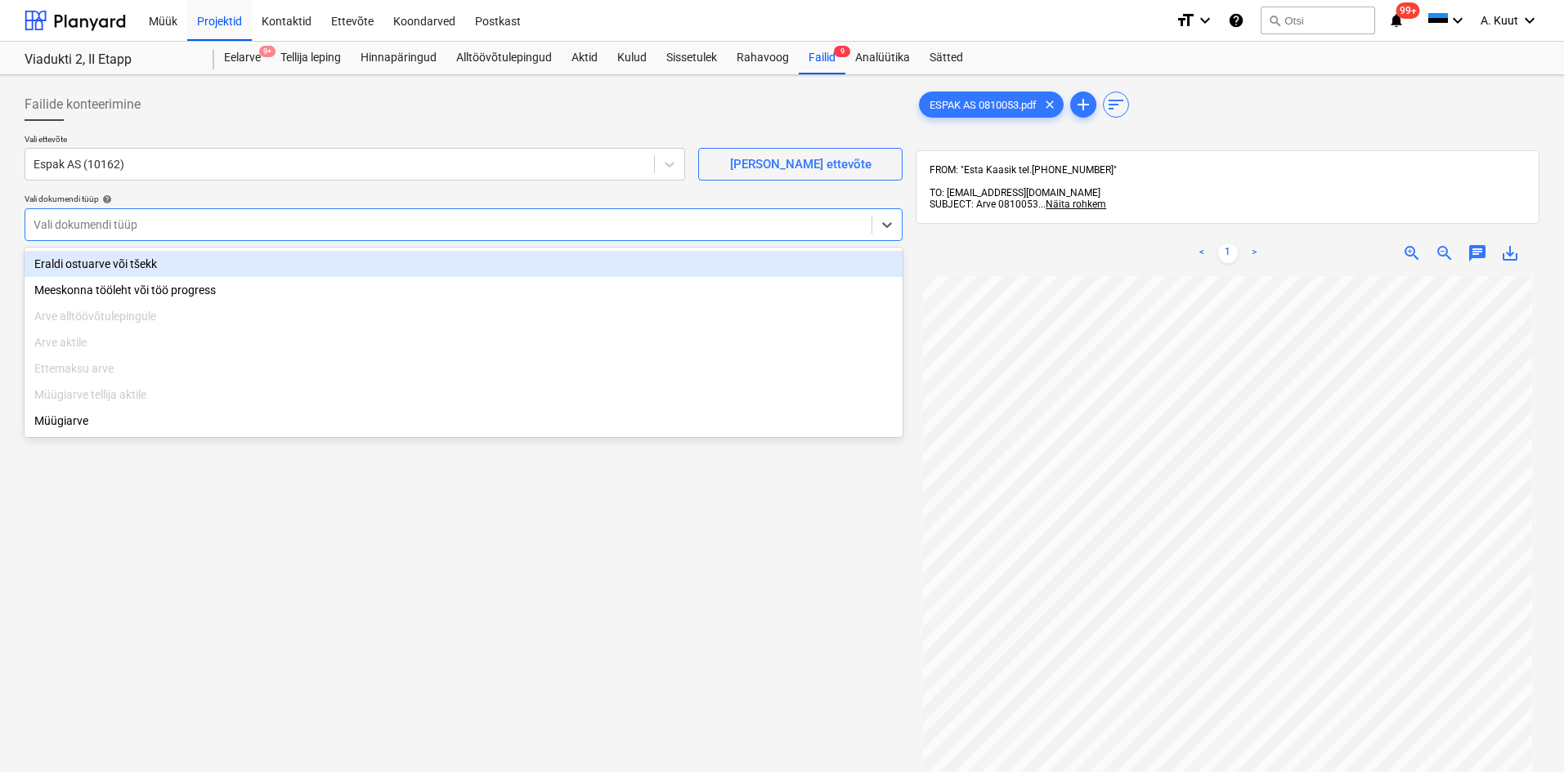
click at [64, 264] on div "Eraldi ostuarve või tšekk" at bounding box center [464, 264] width 878 height 26
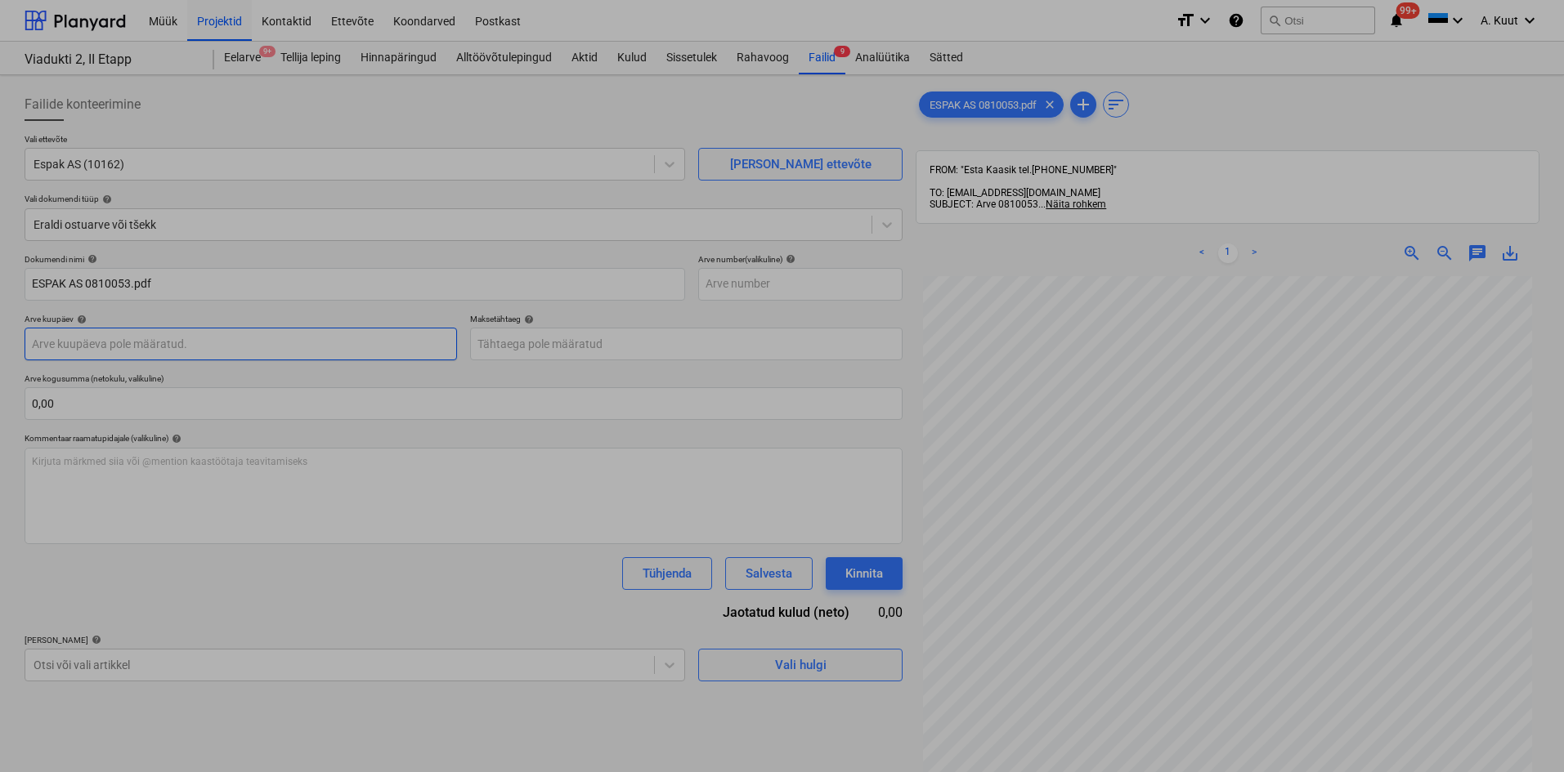
click at [66, 345] on body "Müük Projektid Kontaktid Ettevõte Koondarved Postkast format_size keyboard_arro…" at bounding box center [782, 386] width 1564 height 772
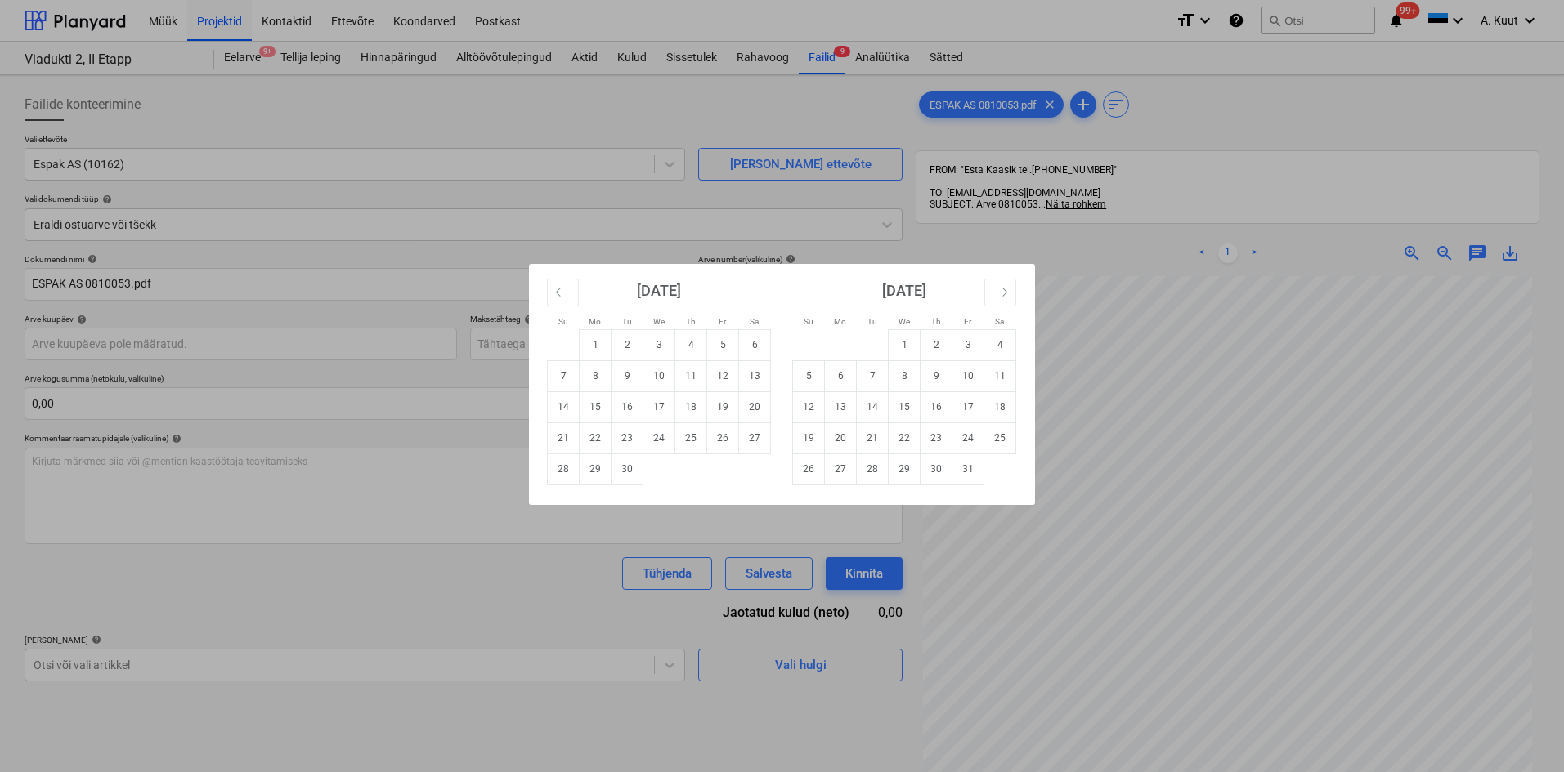
click at [66, 344] on div "Su Mo Tu We Th Fr Sa Su Mo Tu We Th Fr Sa [DATE] 1 2 3 4 5 6 7 8 9 10 11 12 13 …" at bounding box center [782, 386] width 1564 height 772
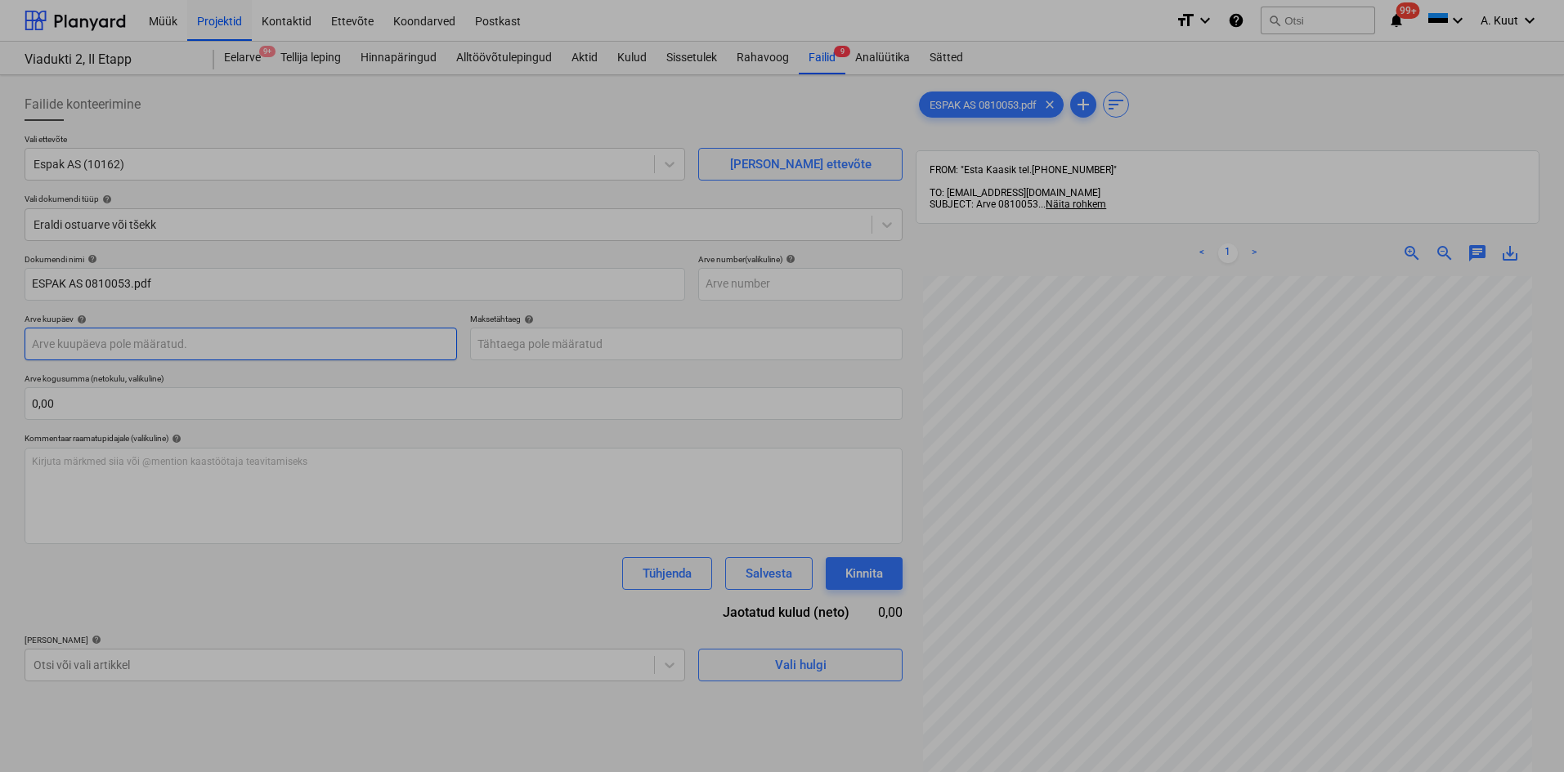
click at [66, 344] on body "Müük Projektid Kontaktid Ettevõte Koondarved Postkast format_size keyboard_arro…" at bounding box center [782, 386] width 1564 height 772
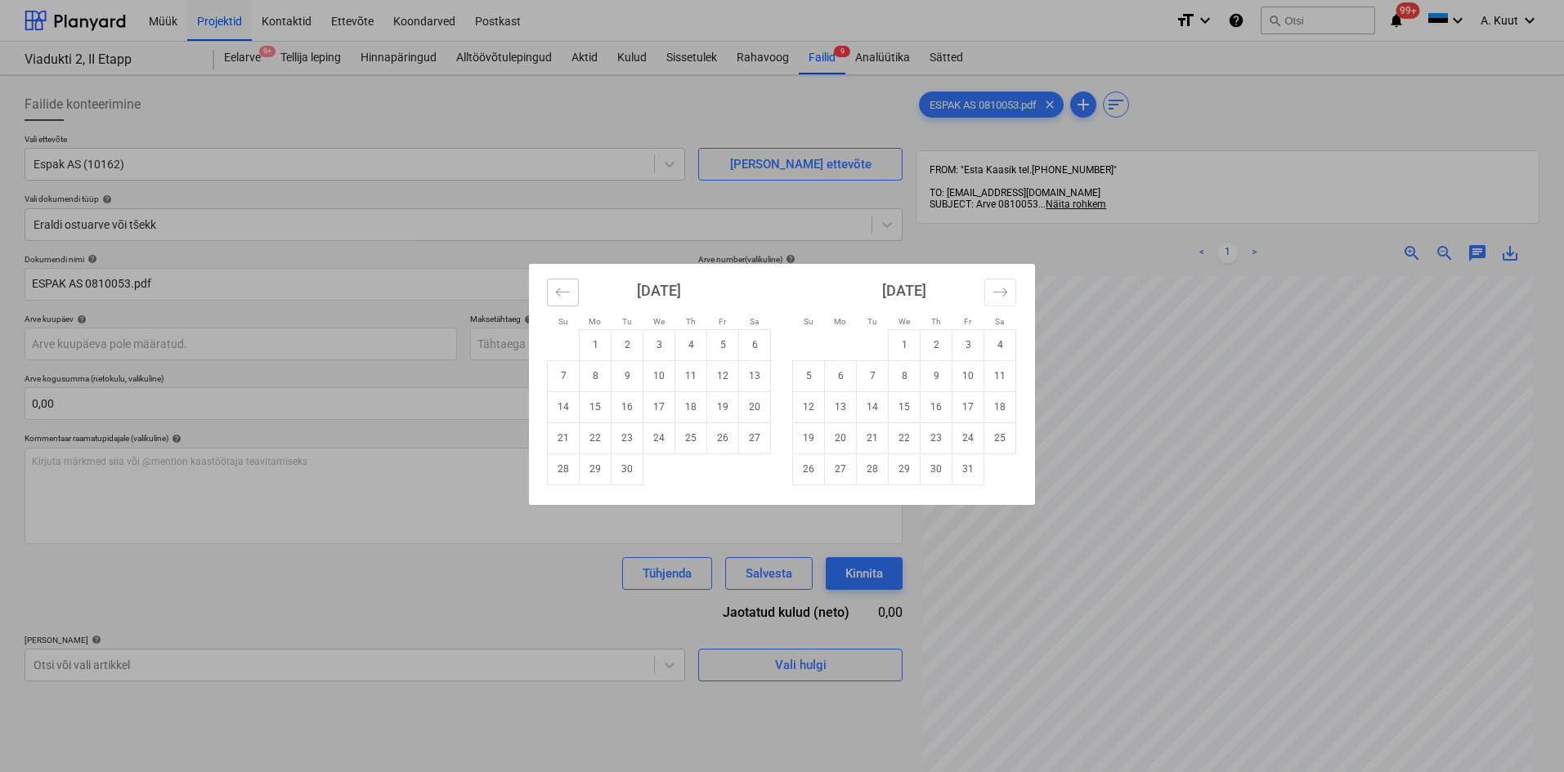
click at [562, 294] on icon "Move backward to switch to the previous month." at bounding box center [563, 292] width 16 height 16
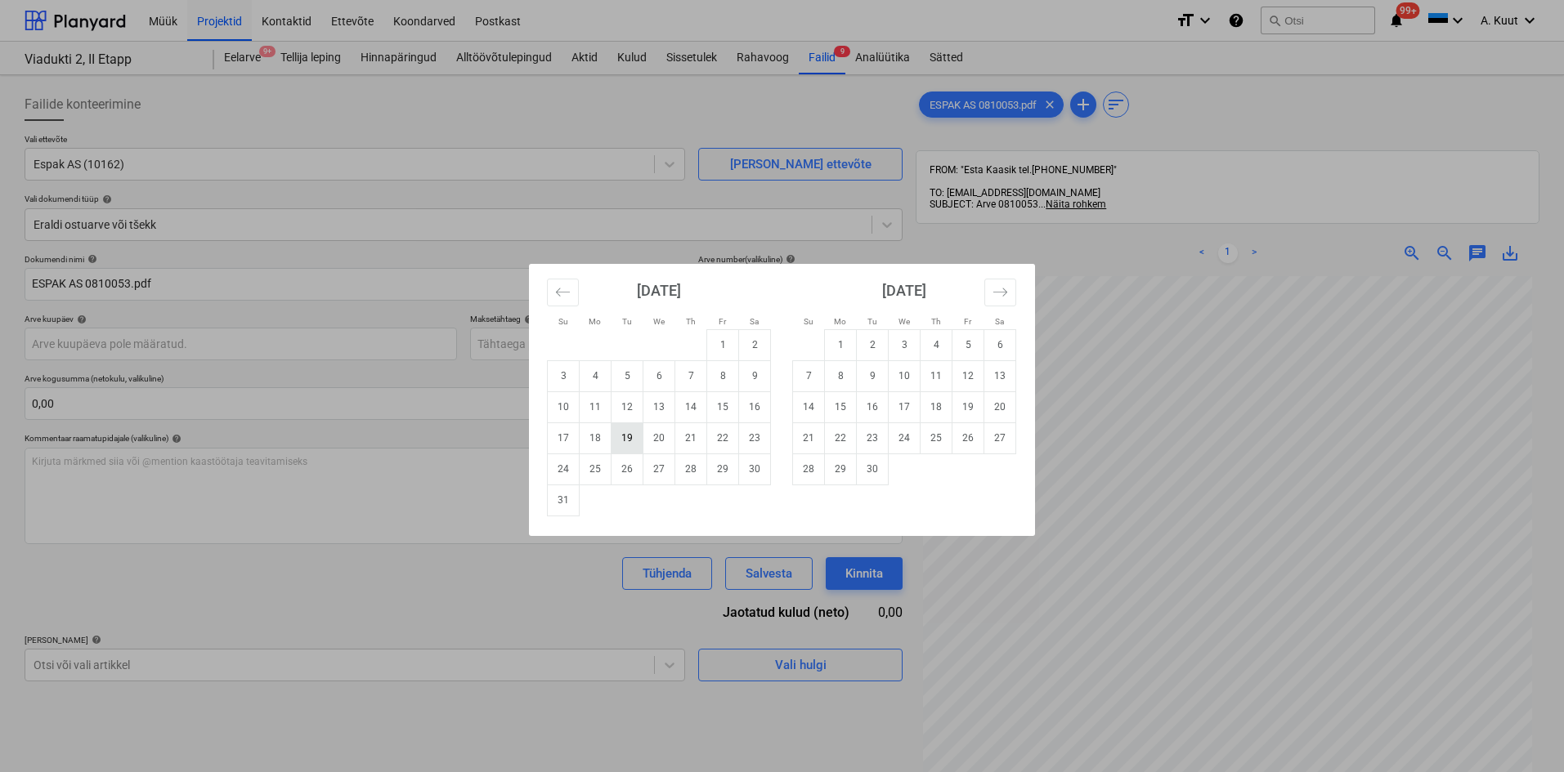
click at [620, 437] on td "19" at bounding box center [627, 438] width 32 height 31
type input "[DATE]"
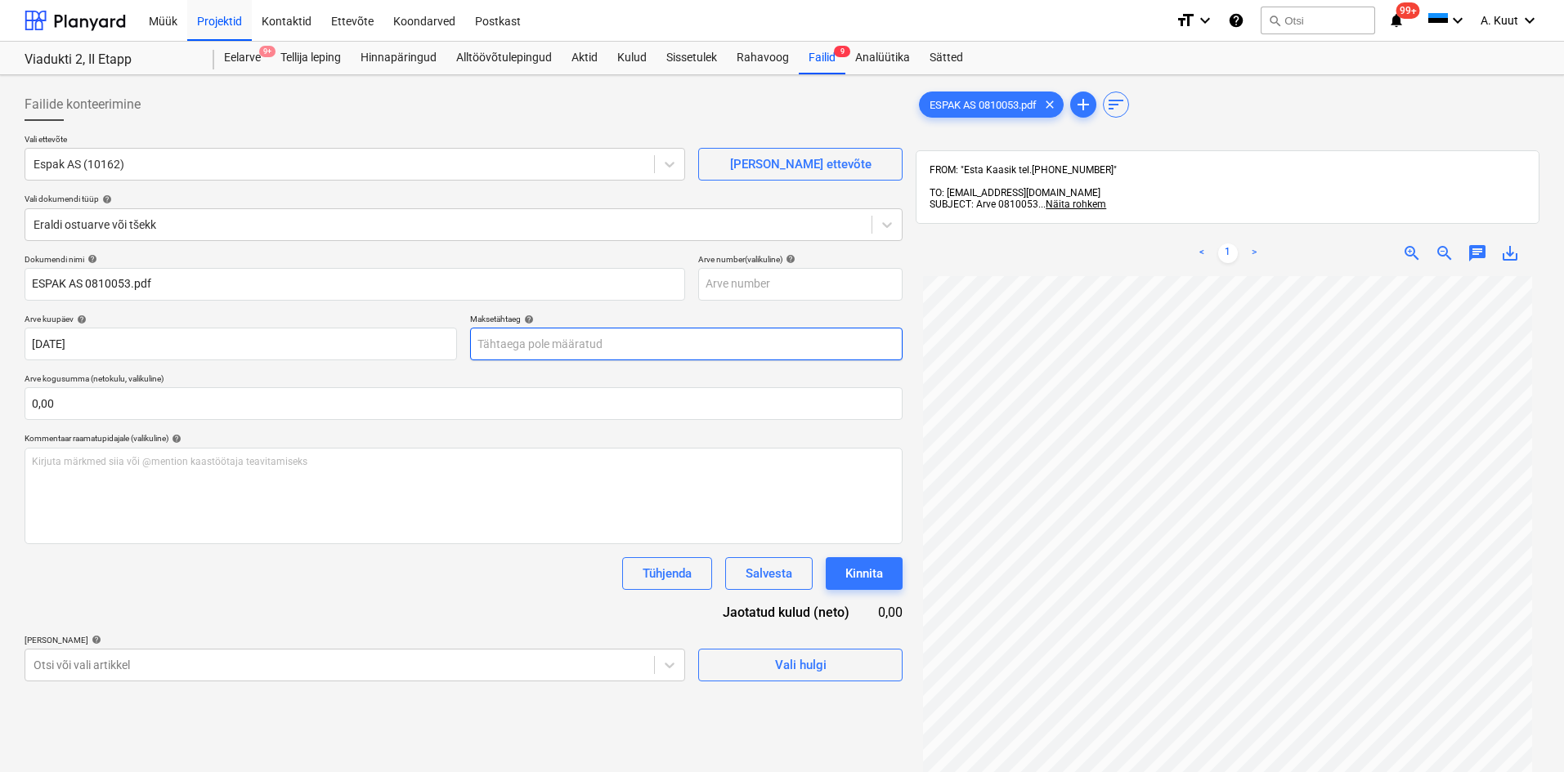
click at [512, 343] on body "Müük Projektid Kontaktid Ettevõte Koondarved Postkast format_size keyboard_arro…" at bounding box center [782, 386] width 1564 height 772
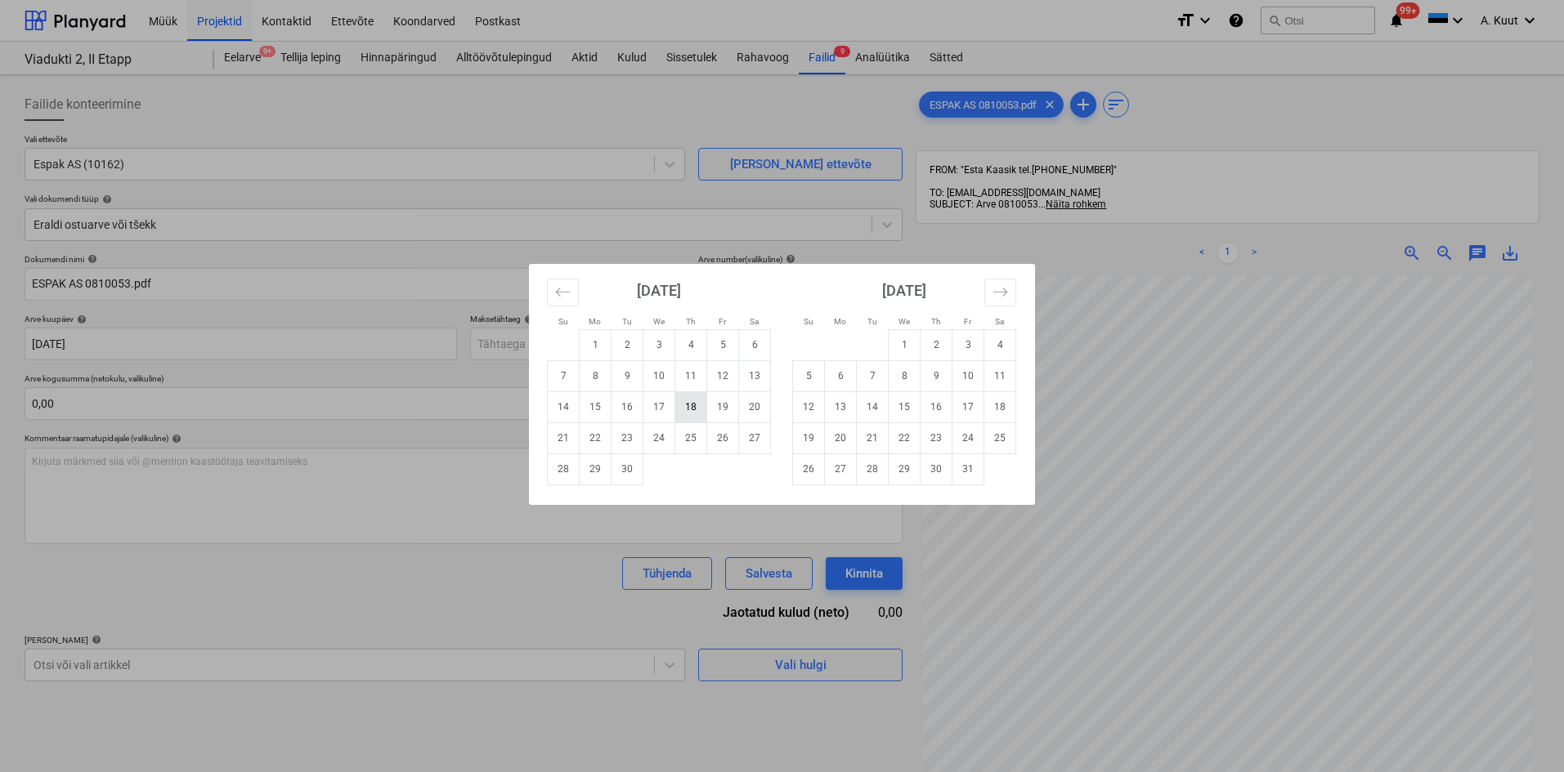
click at [687, 407] on td "18" at bounding box center [691, 407] width 32 height 31
type input "[DATE]"
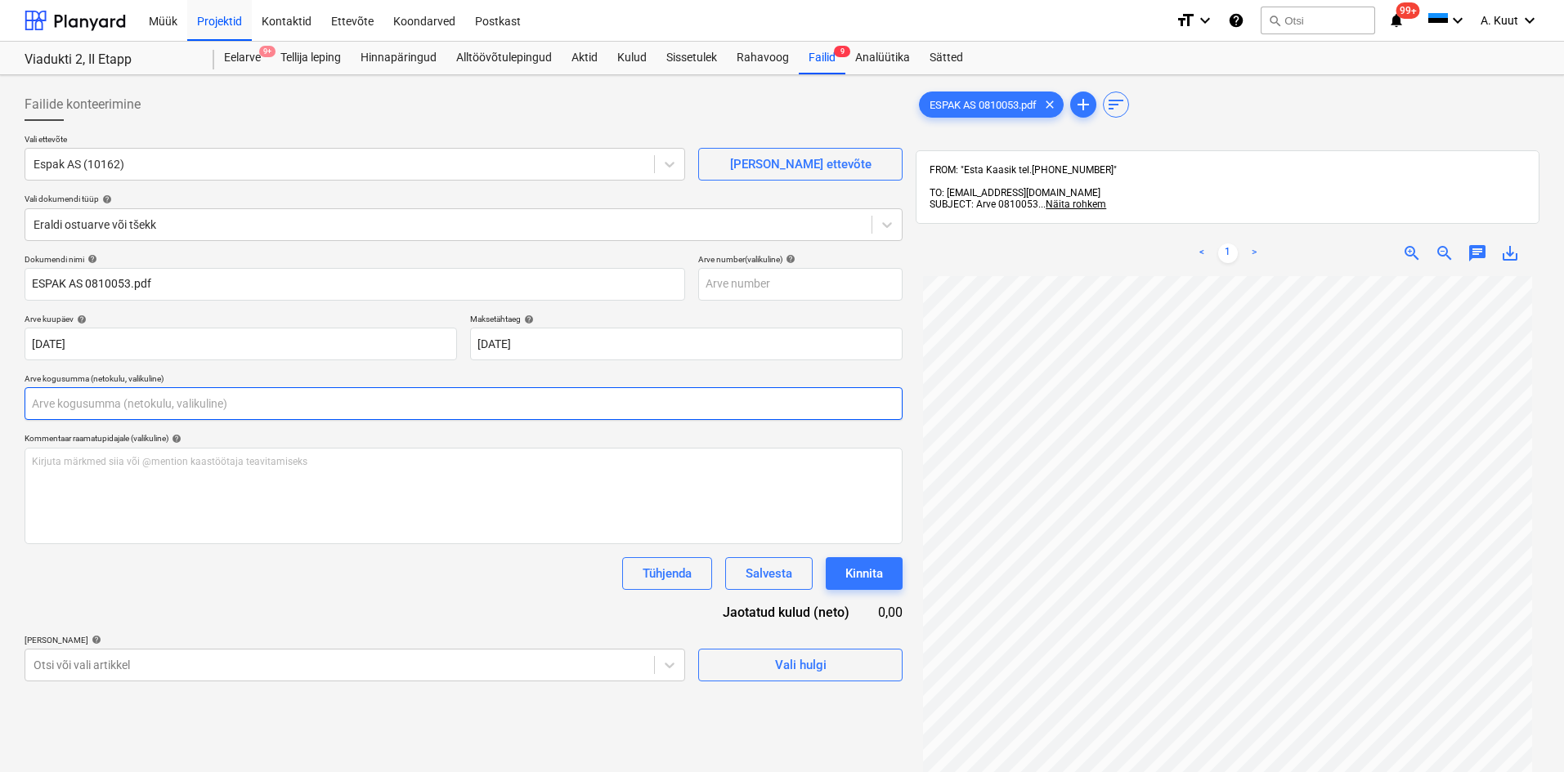
click at [220, 405] on input "text" at bounding box center [464, 403] width 878 height 33
click at [120, 405] on input "text" at bounding box center [464, 403] width 878 height 33
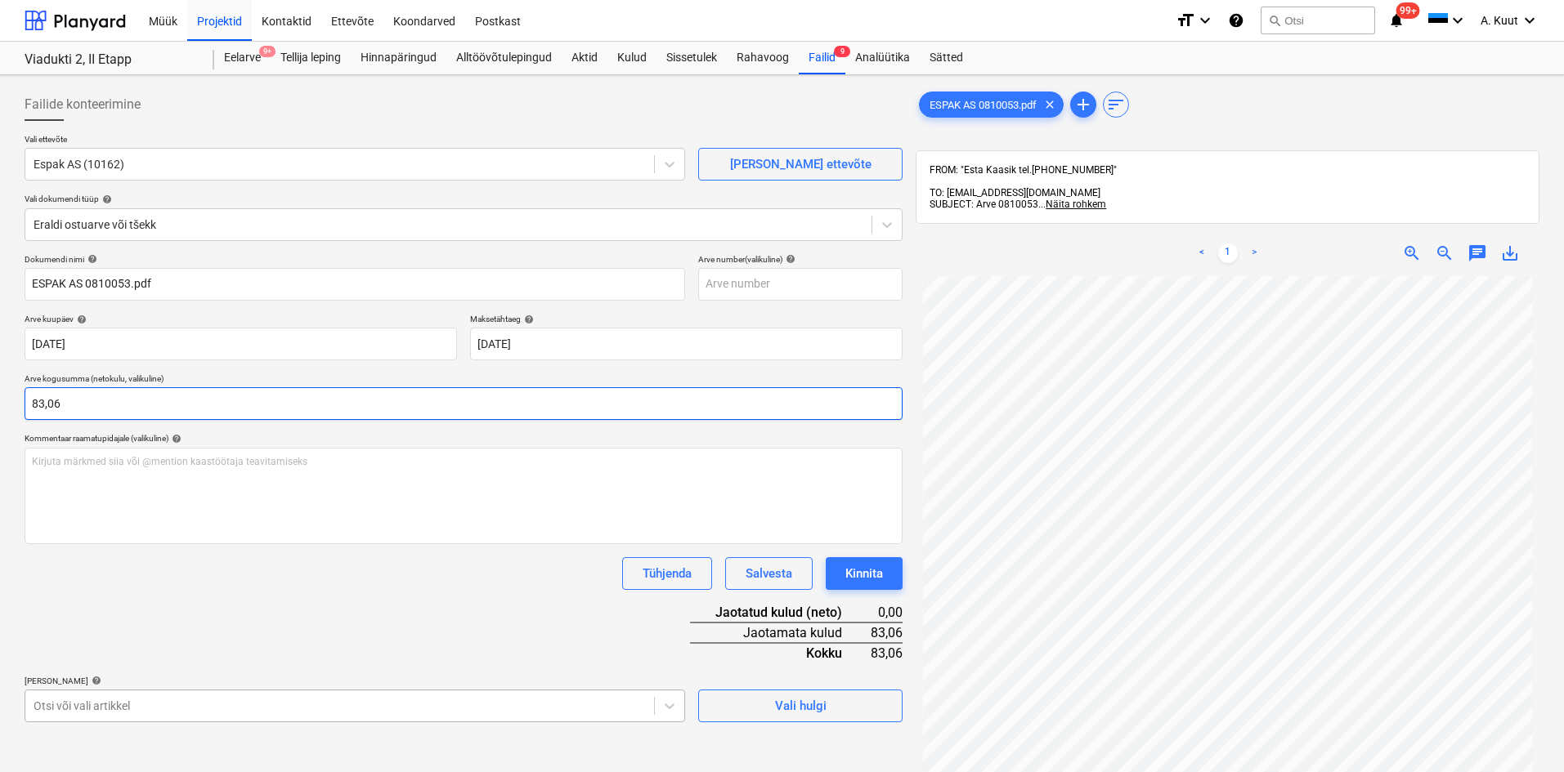
type input "83,06"
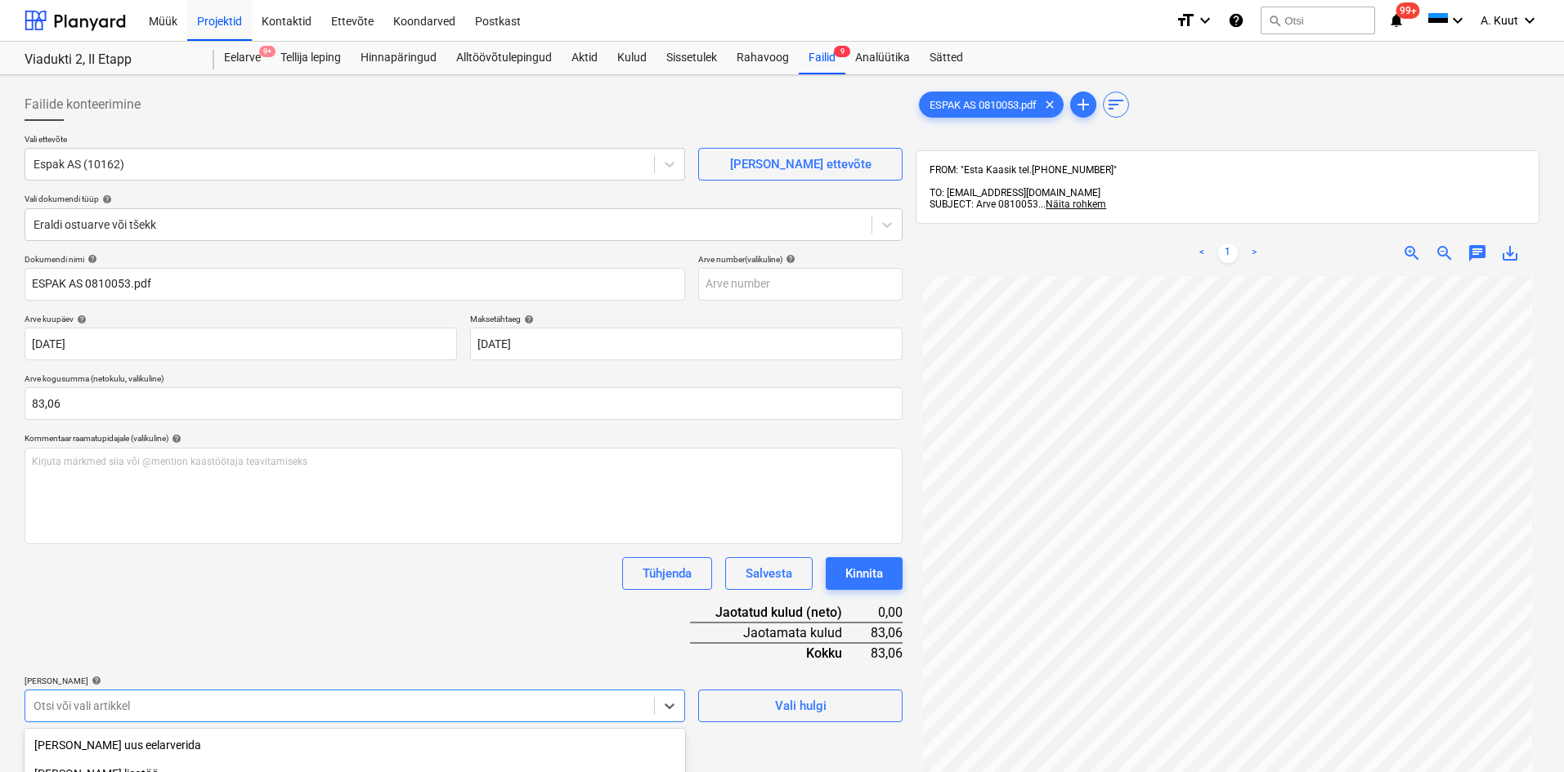
click at [175, 706] on body "Müük Projektid Kontaktid Ettevõte Koondarved Postkast format_size keyboard_arro…" at bounding box center [782, 386] width 1564 height 772
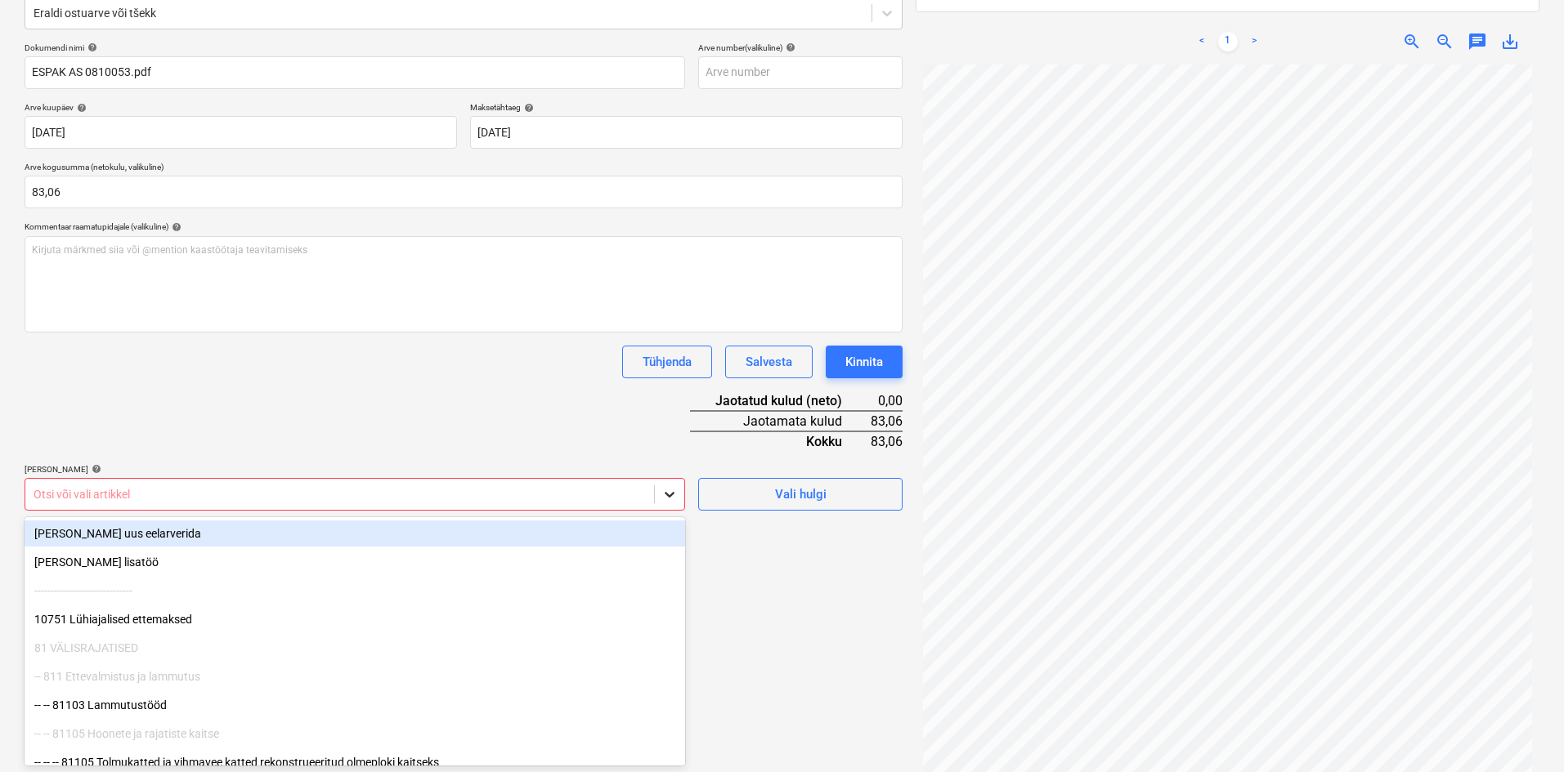
click at [669, 490] on icon at bounding box center [669, 494] width 16 height 16
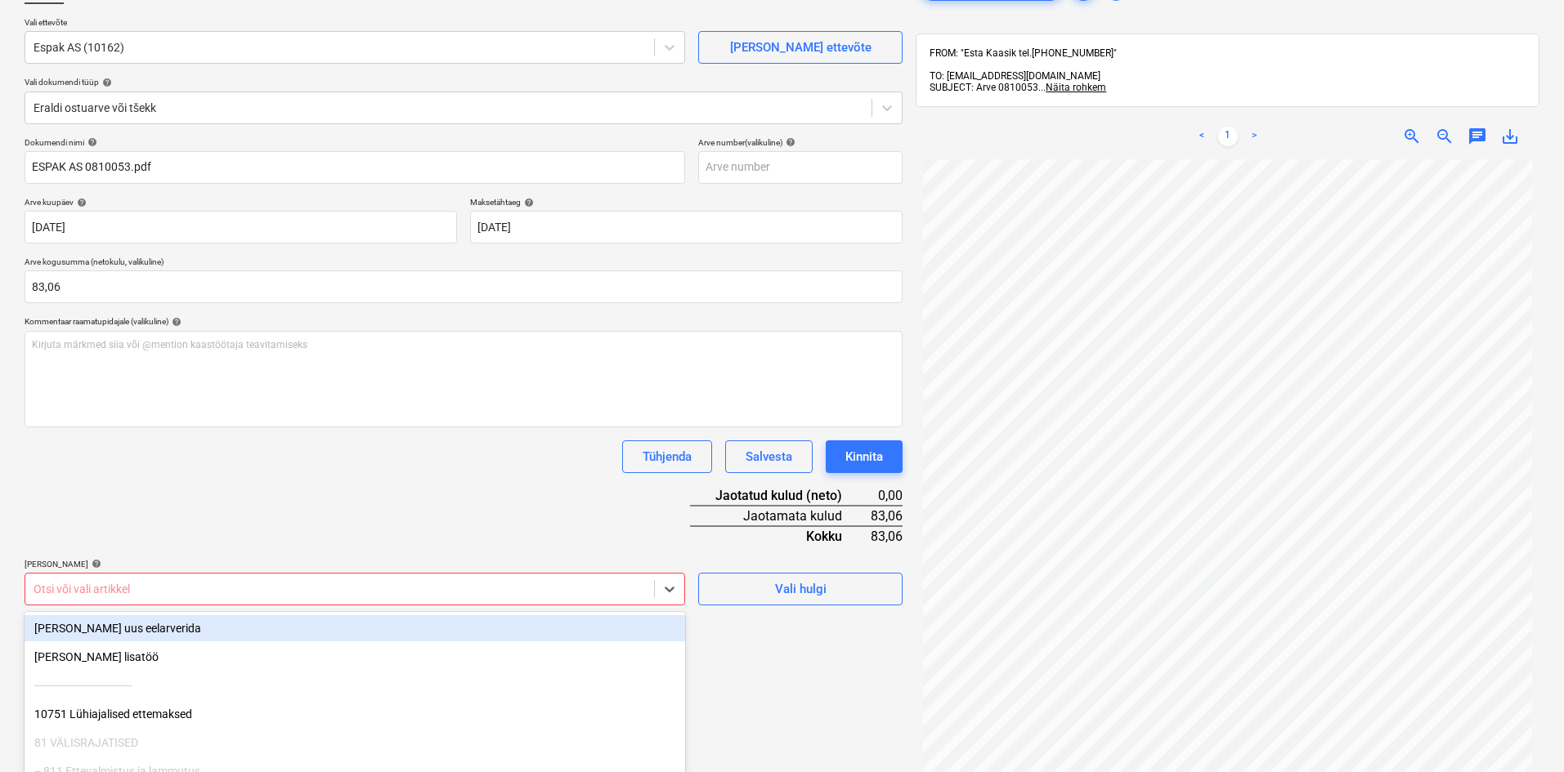
scroll to position [232, 0]
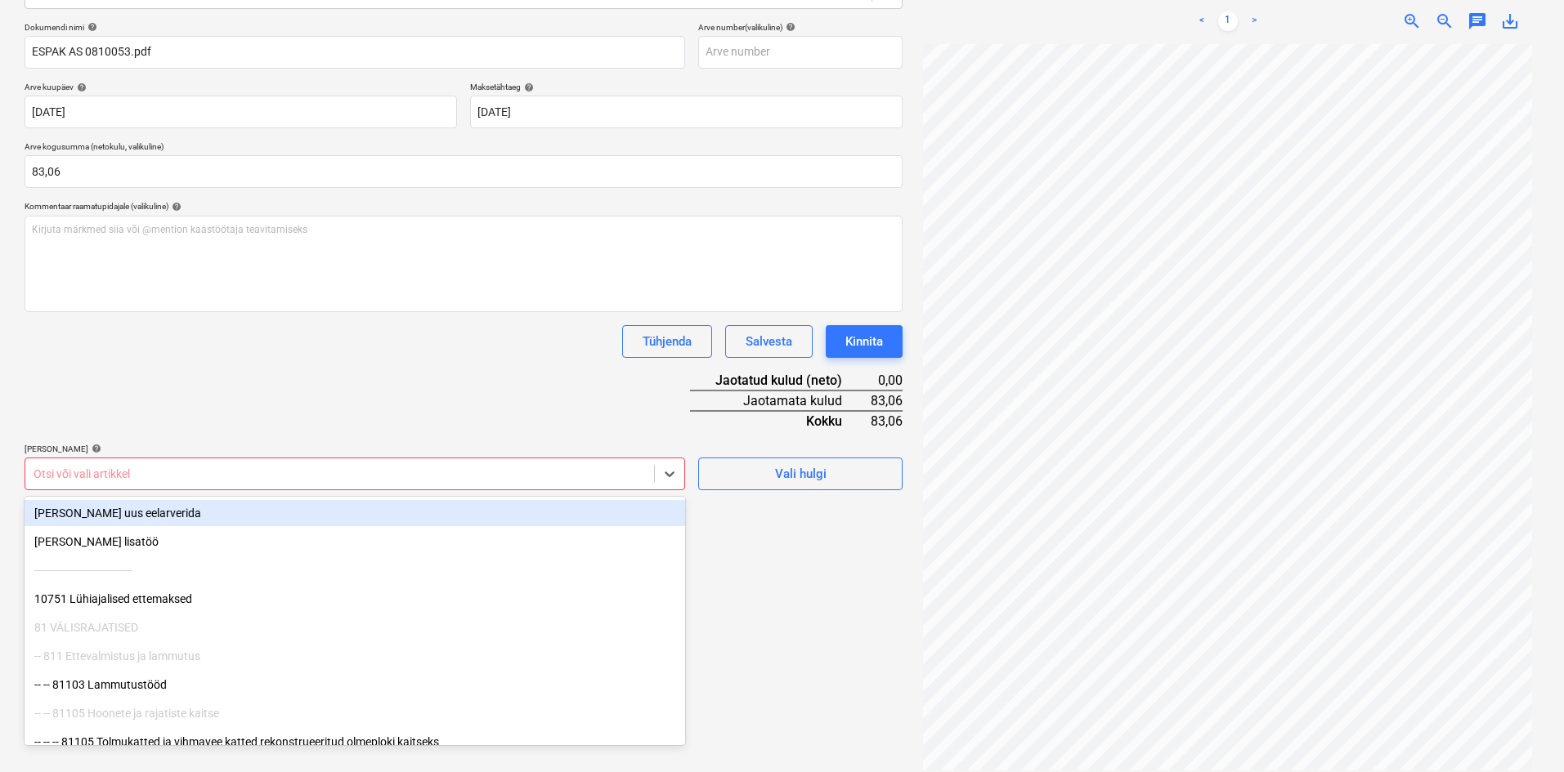
click at [84, 473] on div at bounding box center [340, 474] width 612 height 16
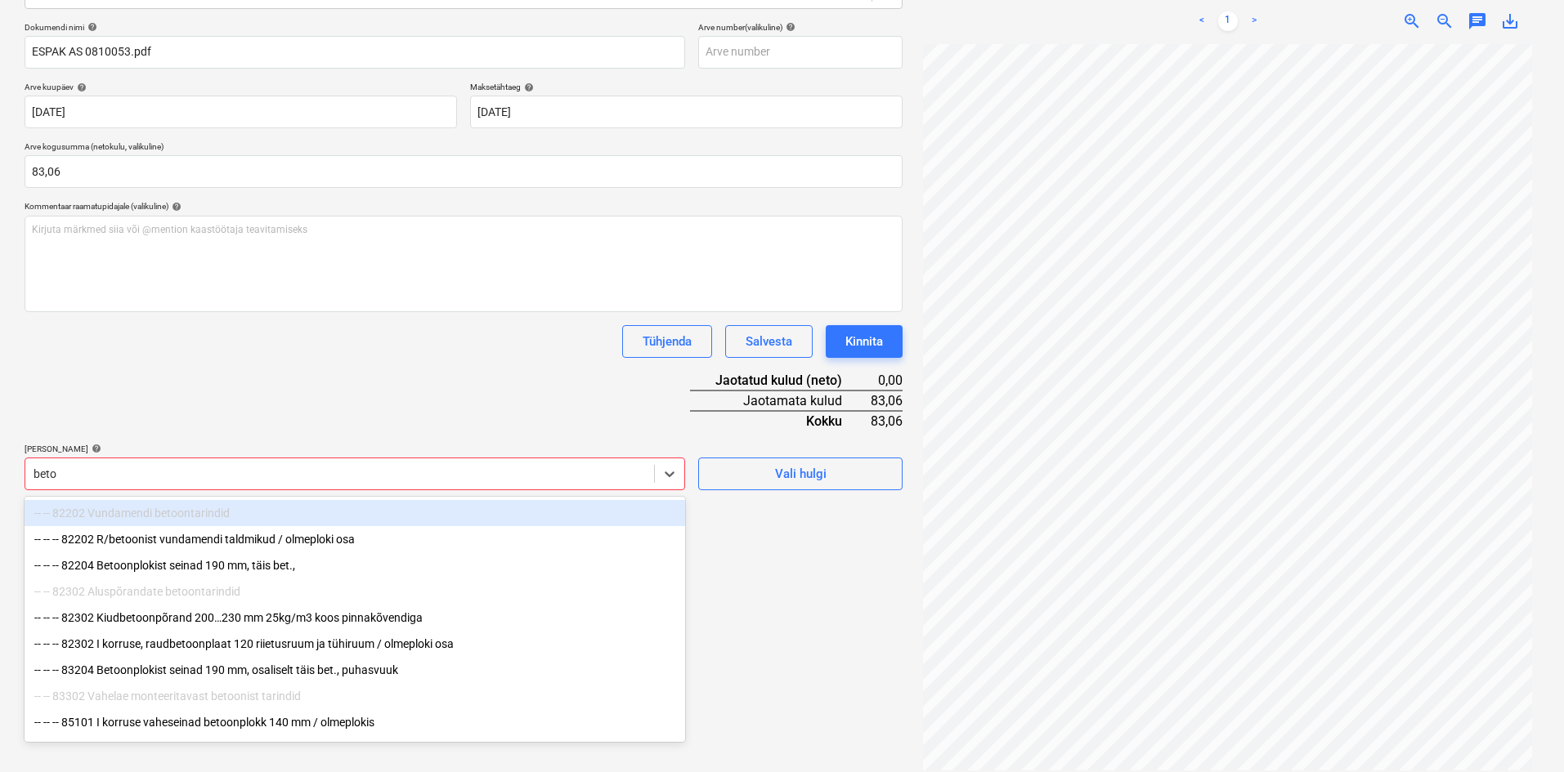
type input "betoo"
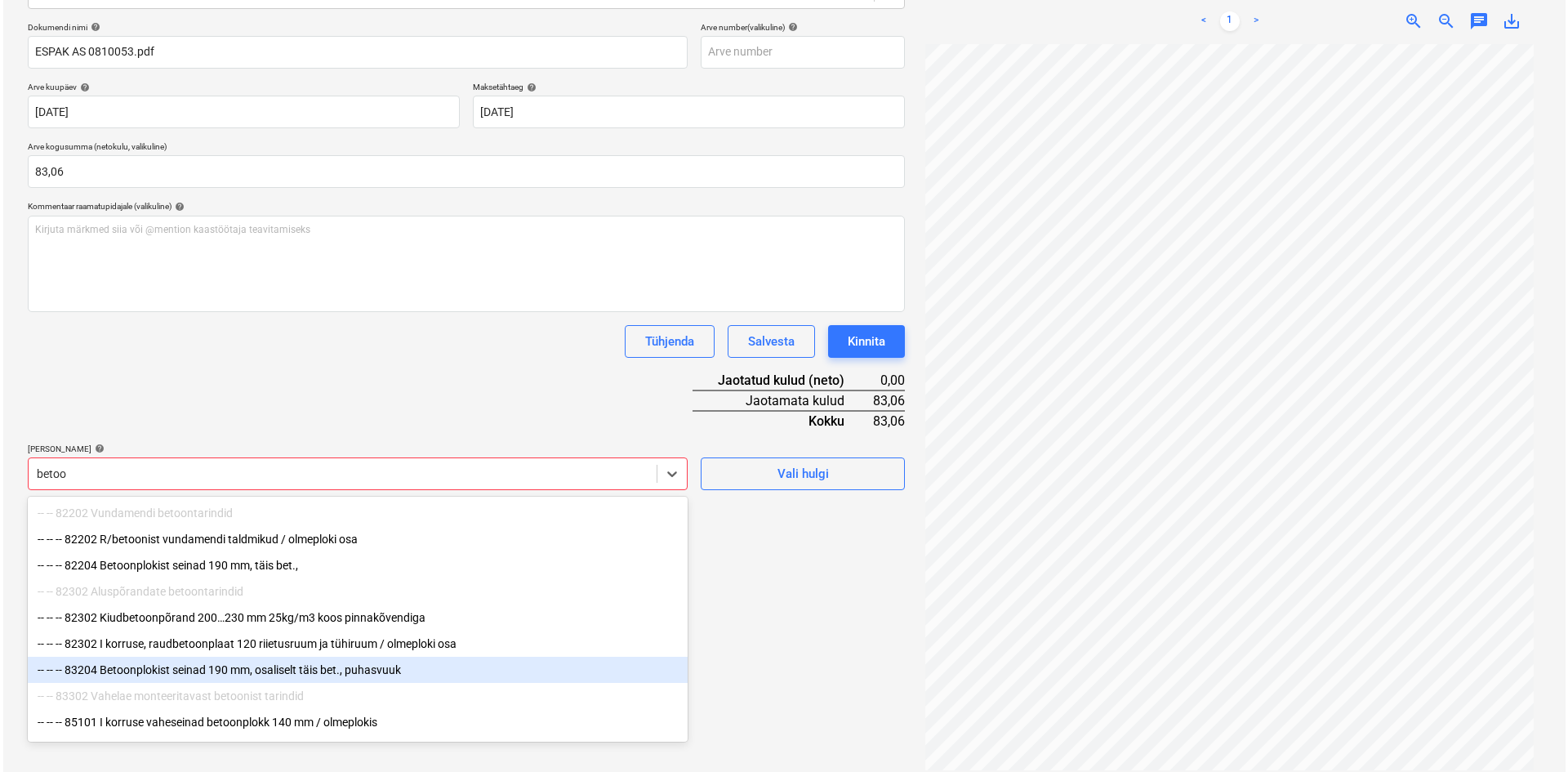
scroll to position [31, 0]
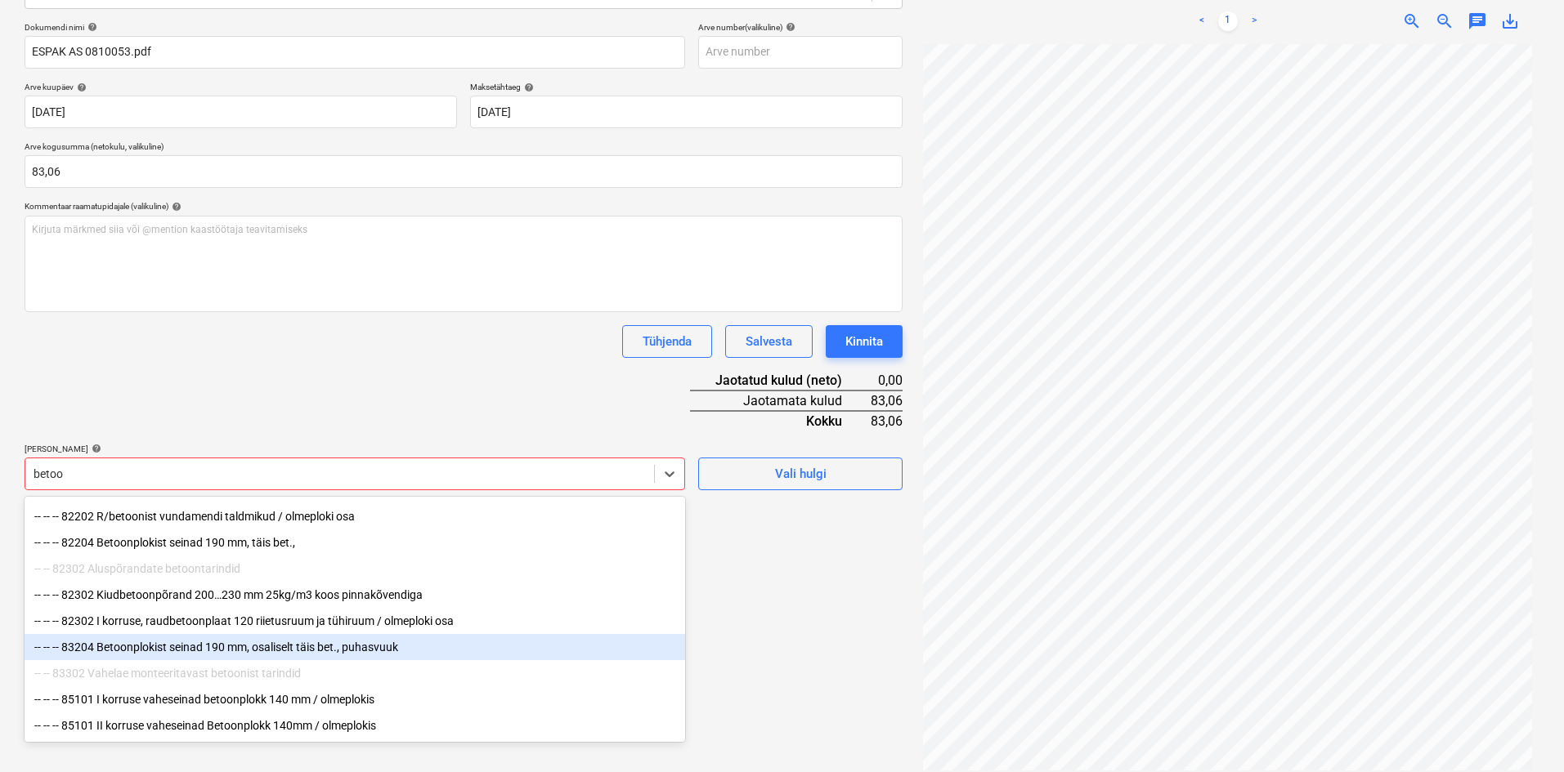
click at [164, 642] on div "-- -- -- 83204 Betoonplokist seinad 190 mm, osaliselt täis bet., puhasvuuk" at bounding box center [355, 647] width 660 height 26
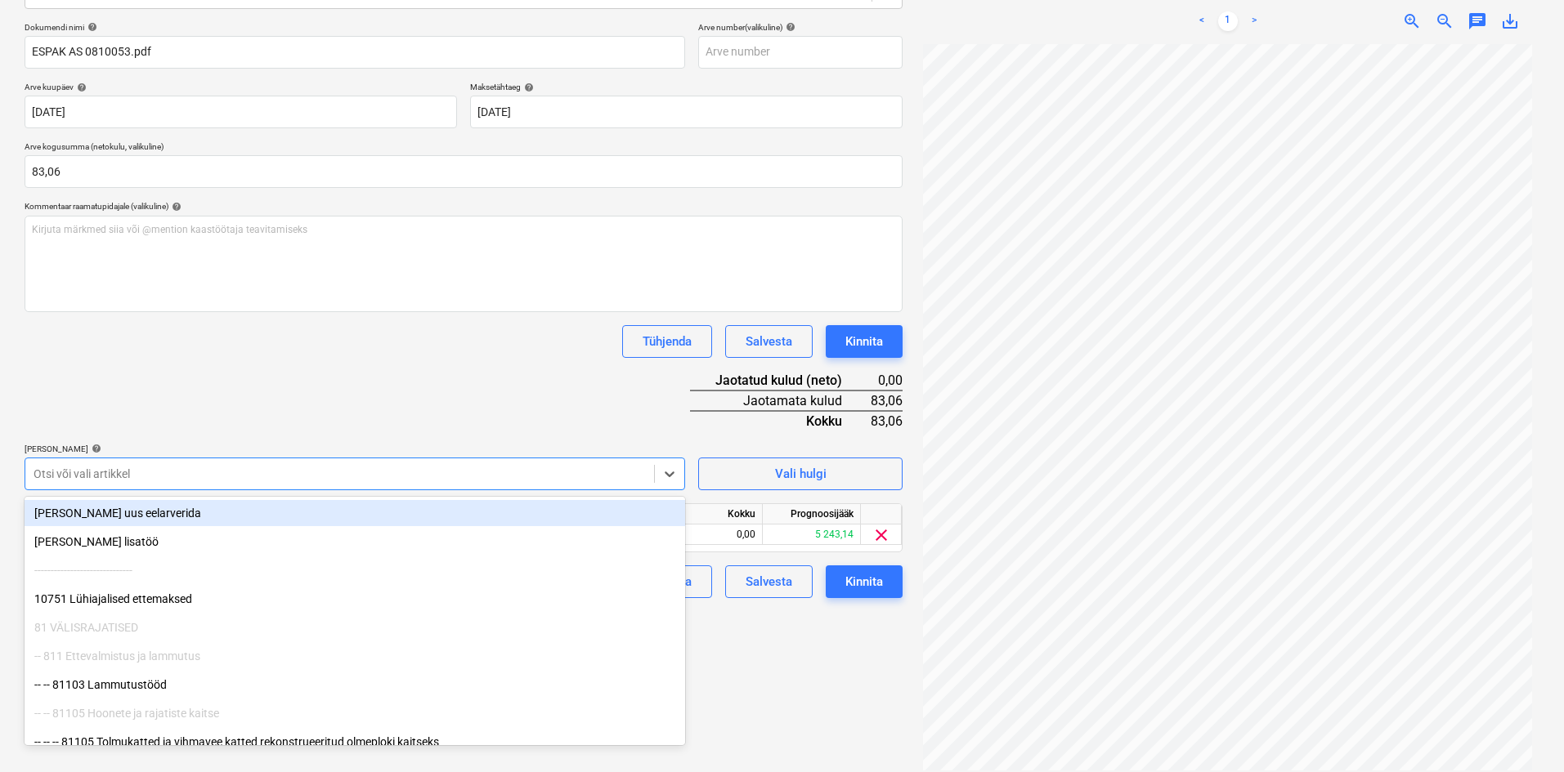
click at [425, 380] on div "Dokumendi nimi help ESPAK AS 0810053.pdf Arve number (valikuline) help Arve kuu…" at bounding box center [464, 310] width 878 height 576
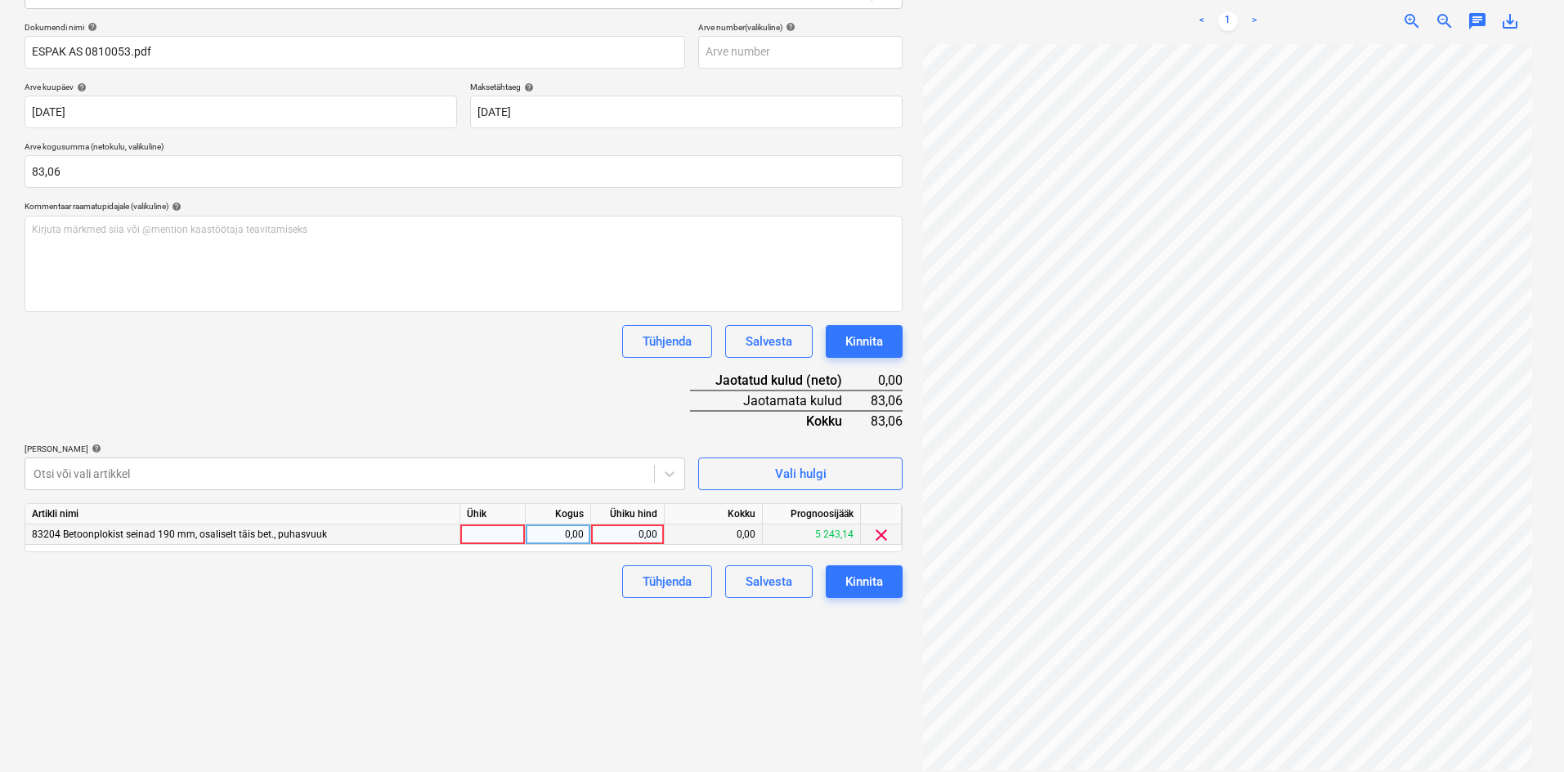
click at [653, 530] on div "0,00" at bounding box center [627, 535] width 60 height 20
type input "83,06"
click at [561, 640] on div "Failide konteerimine Vali ettevõte Espak AS (10162) [PERSON_NAME] uus ettevõte …" at bounding box center [463, 314] width 891 height 928
click at [884, 584] on button "Kinnita" at bounding box center [864, 582] width 77 height 33
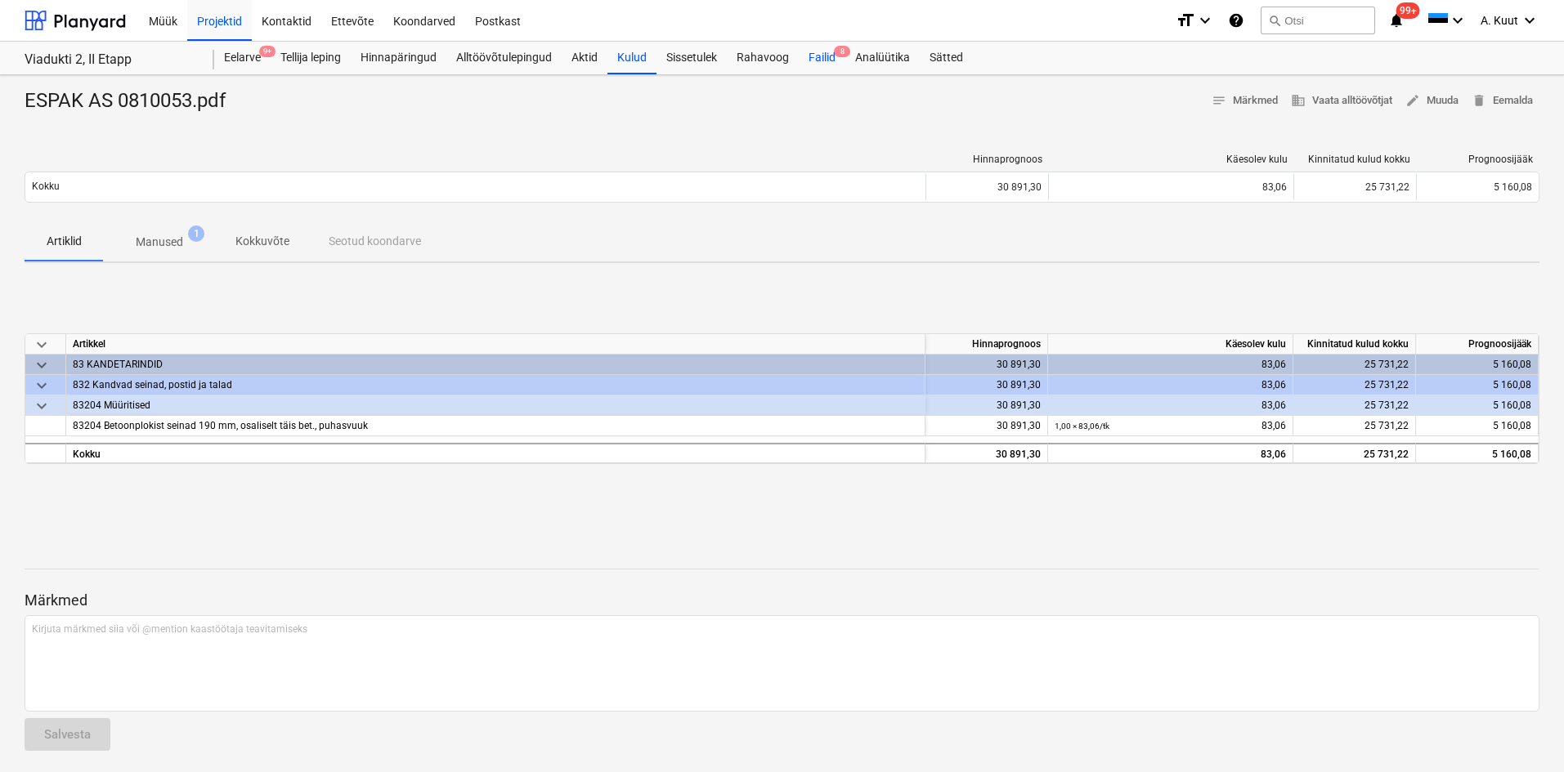
click at [823, 56] on div "Failid 8" at bounding box center [822, 58] width 47 height 33
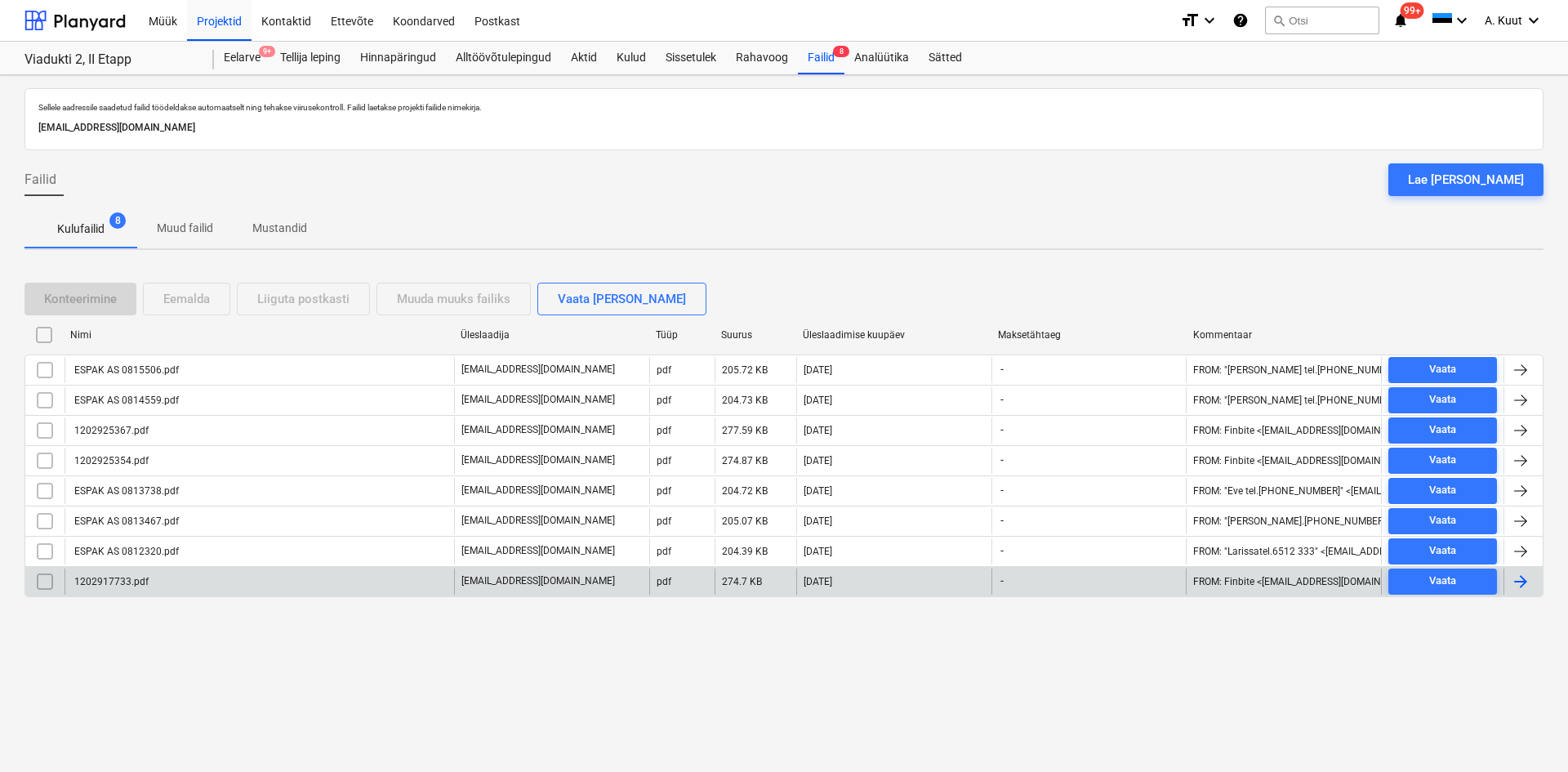
click at [118, 583] on div "1202917733.pdf" at bounding box center [110, 581] width 77 height 11
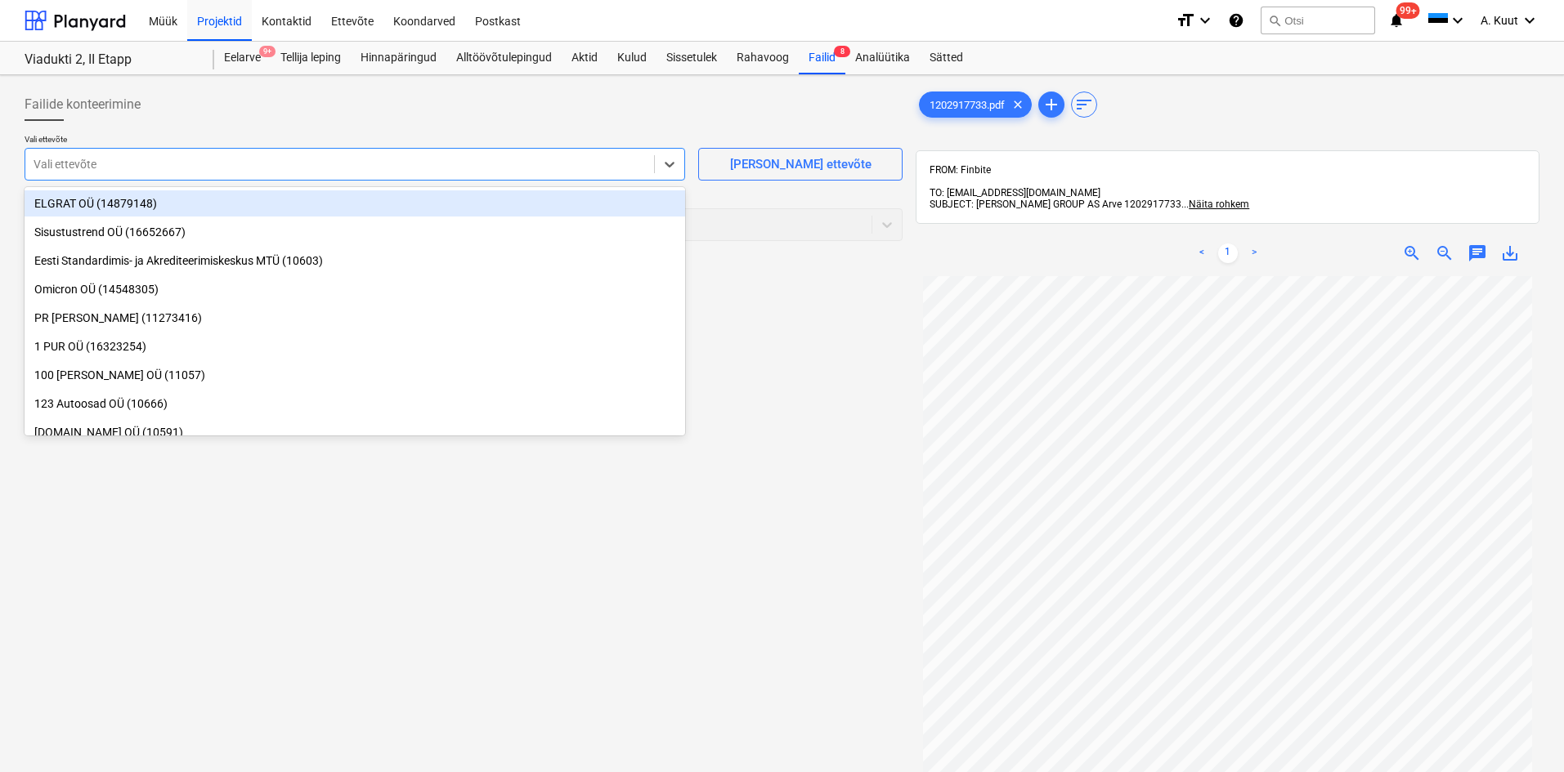
click at [92, 163] on div at bounding box center [340, 164] width 612 height 16
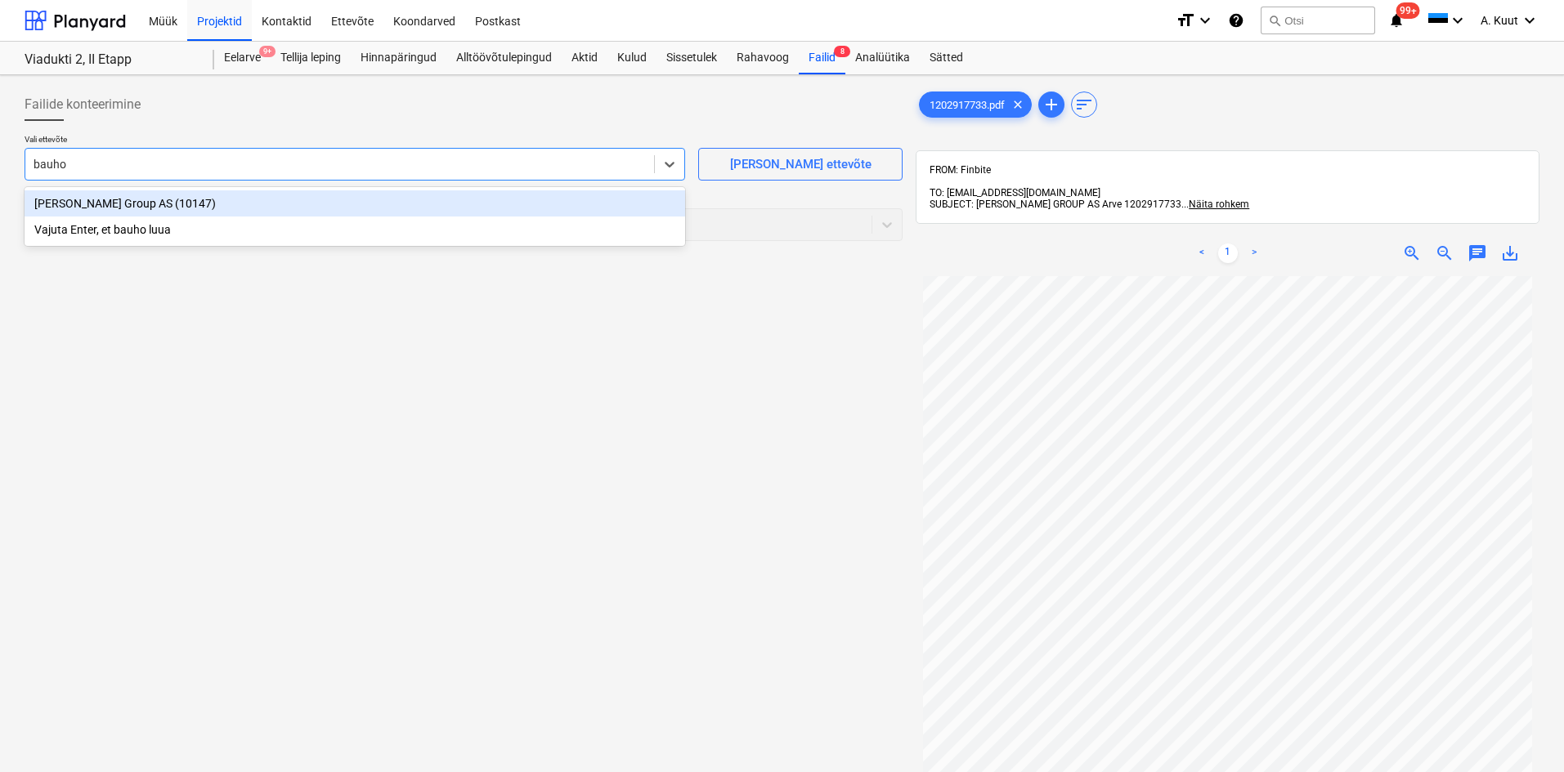
type input "[PERSON_NAME]"
click at [77, 199] on div "[PERSON_NAME] Group AS (10147)" at bounding box center [355, 203] width 660 height 26
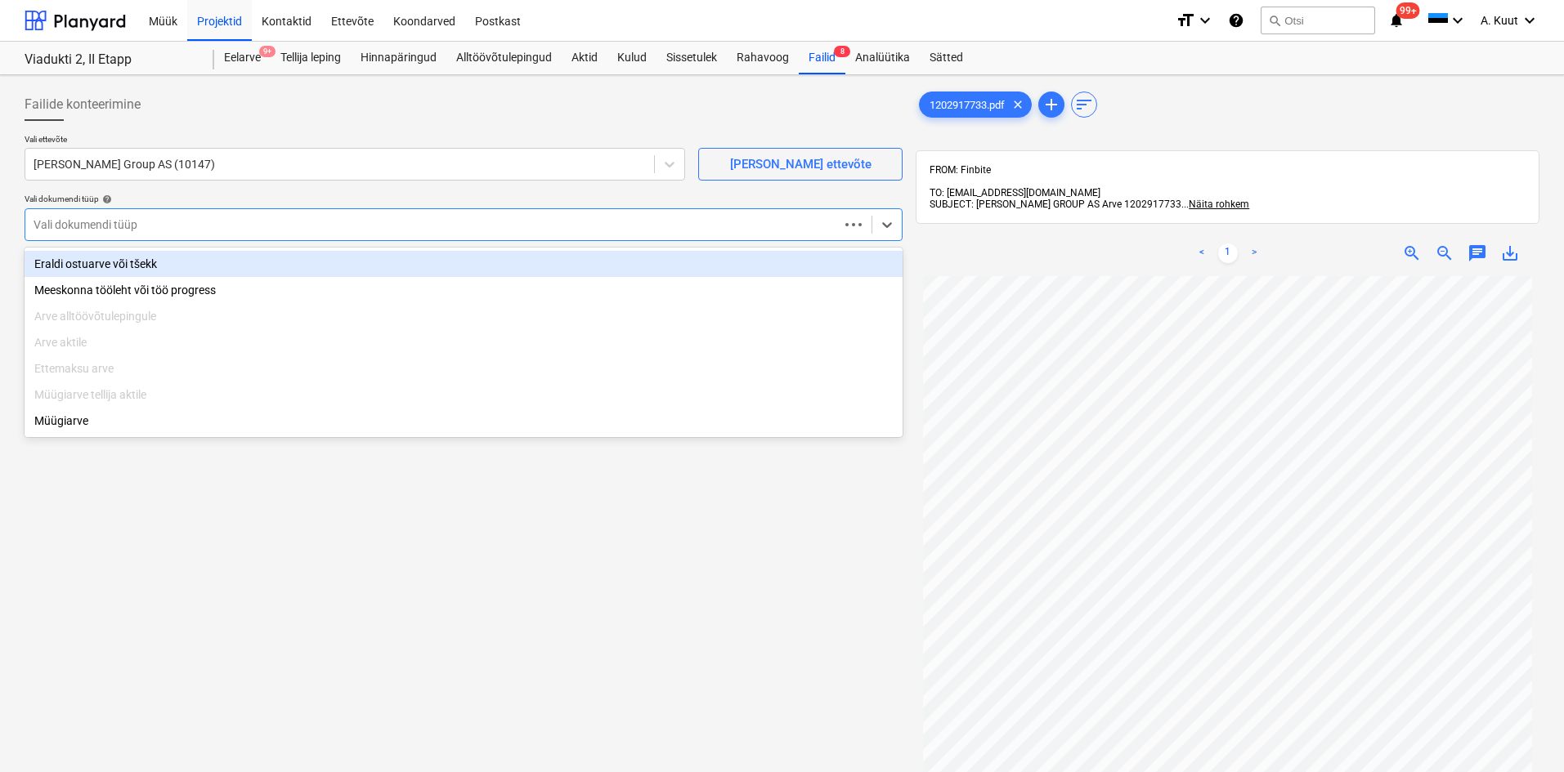
click at [83, 219] on div at bounding box center [432, 225] width 797 height 16
click at [87, 261] on div "Eraldi ostuarve või tšekk" at bounding box center [464, 264] width 878 height 26
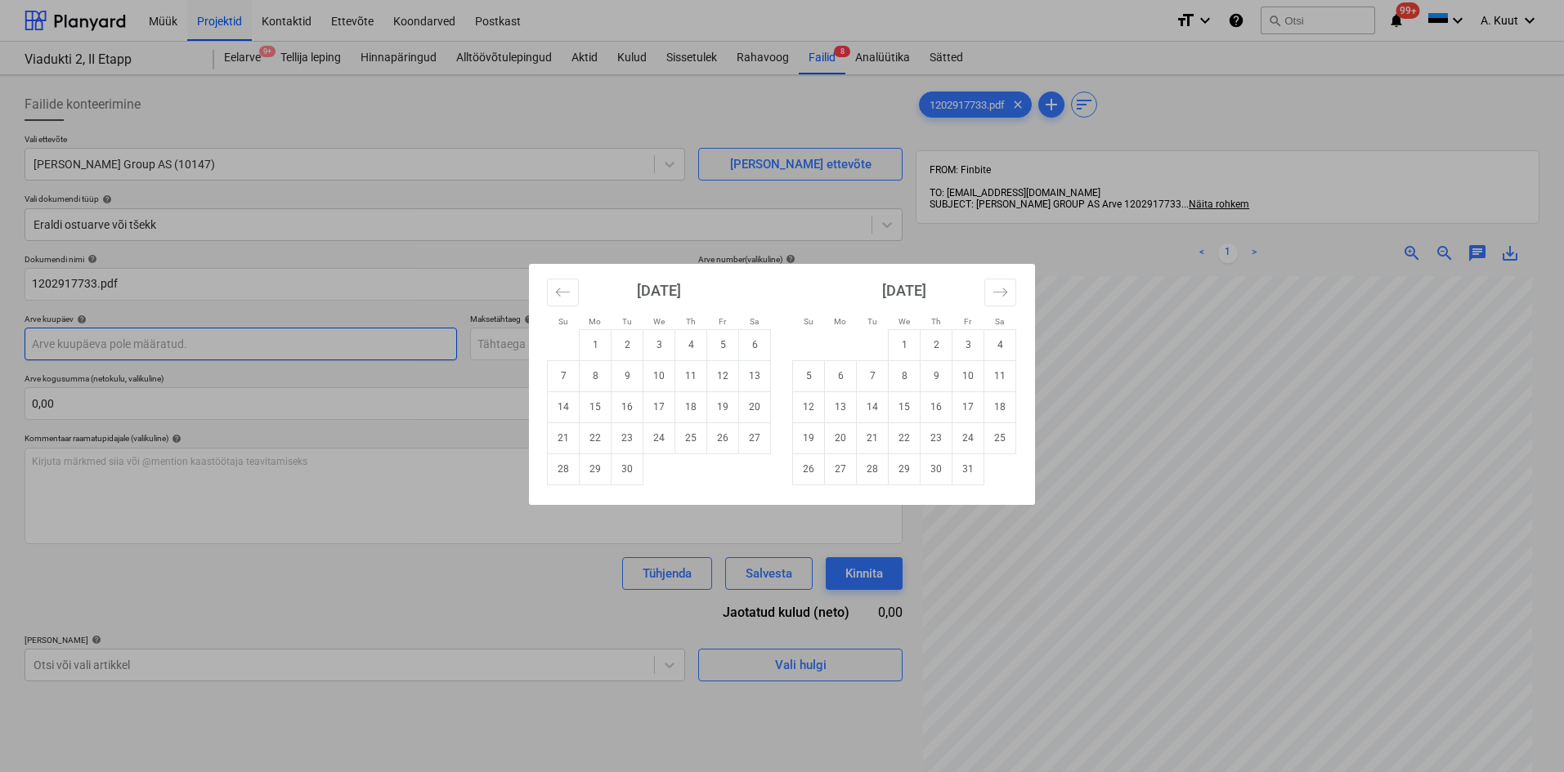
click at [105, 343] on body "Müük Projektid Kontaktid Ettevõte Koondarved Postkast format_size keyboard_arro…" at bounding box center [782, 386] width 1564 height 772
click at [570, 293] on icon "Move backward to switch to the previous month." at bounding box center [563, 292] width 16 height 16
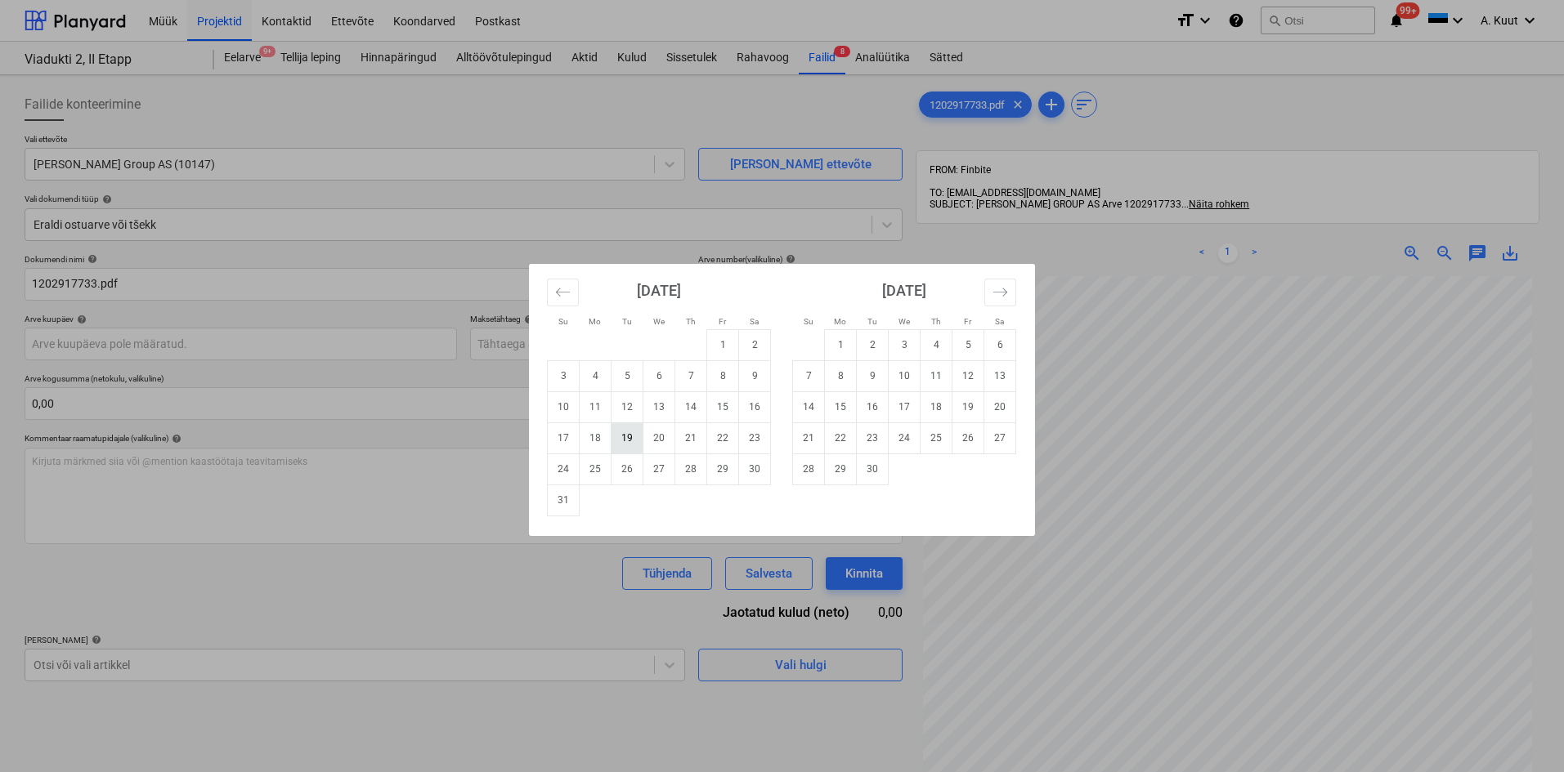
click at [625, 438] on td "19" at bounding box center [627, 438] width 32 height 31
type input "[DATE]"
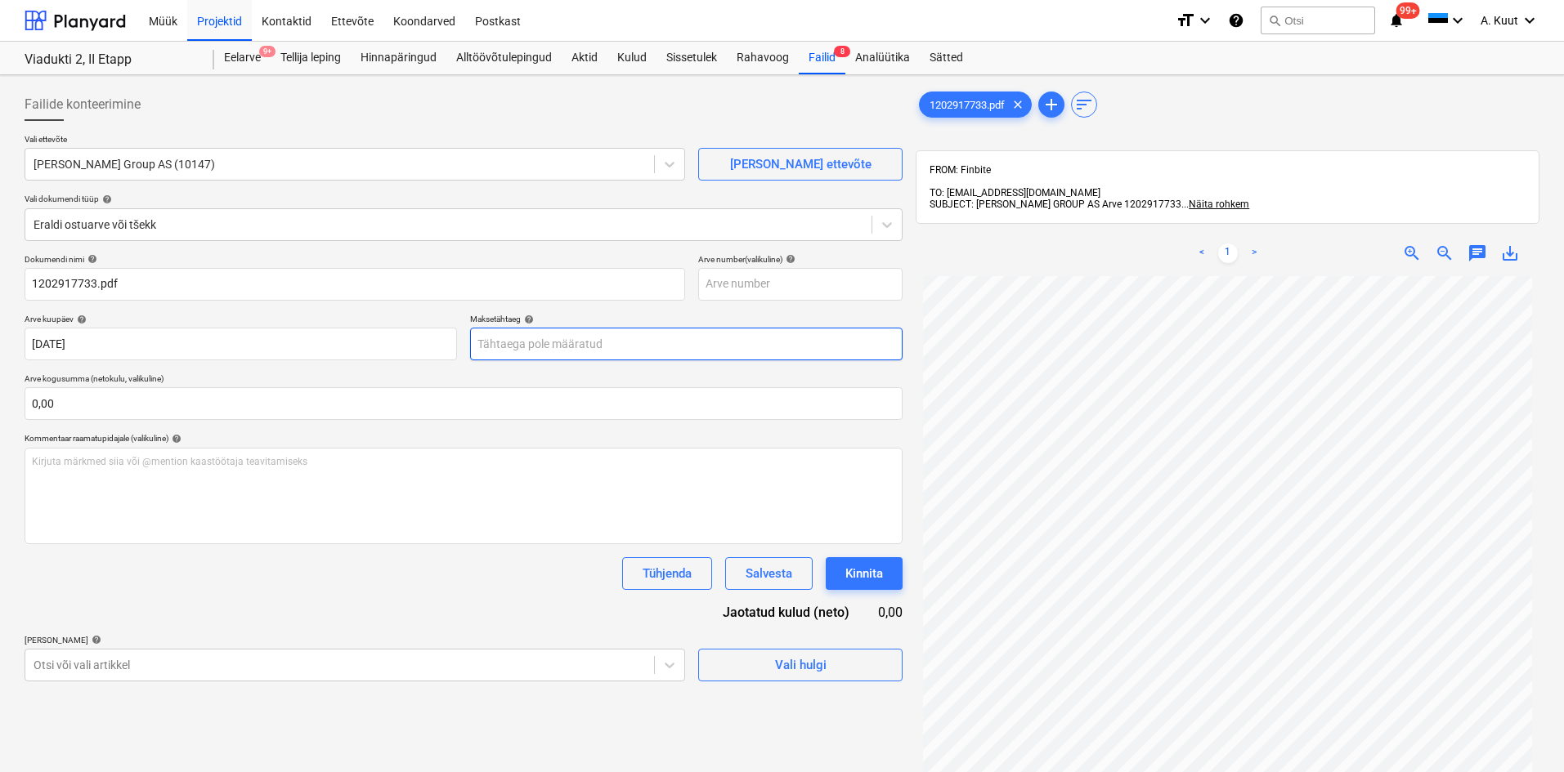
click at [507, 350] on body "Müük Projektid Kontaktid Ettevõte Koondarved Postkast format_size keyboard_arro…" at bounding box center [782, 386] width 1564 height 772
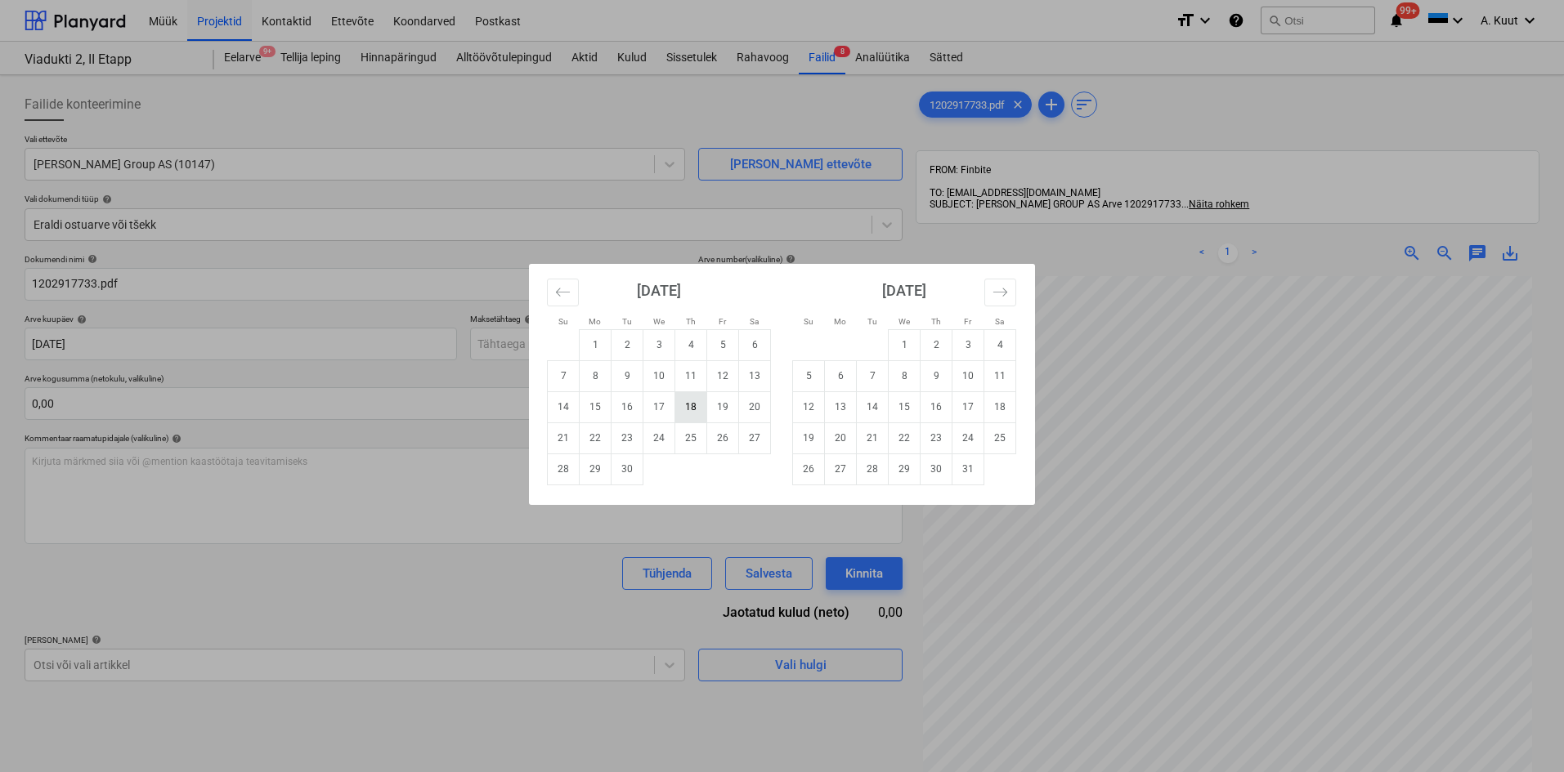
click at [691, 410] on td "18" at bounding box center [691, 407] width 32 height 31
type input "[DATE]"
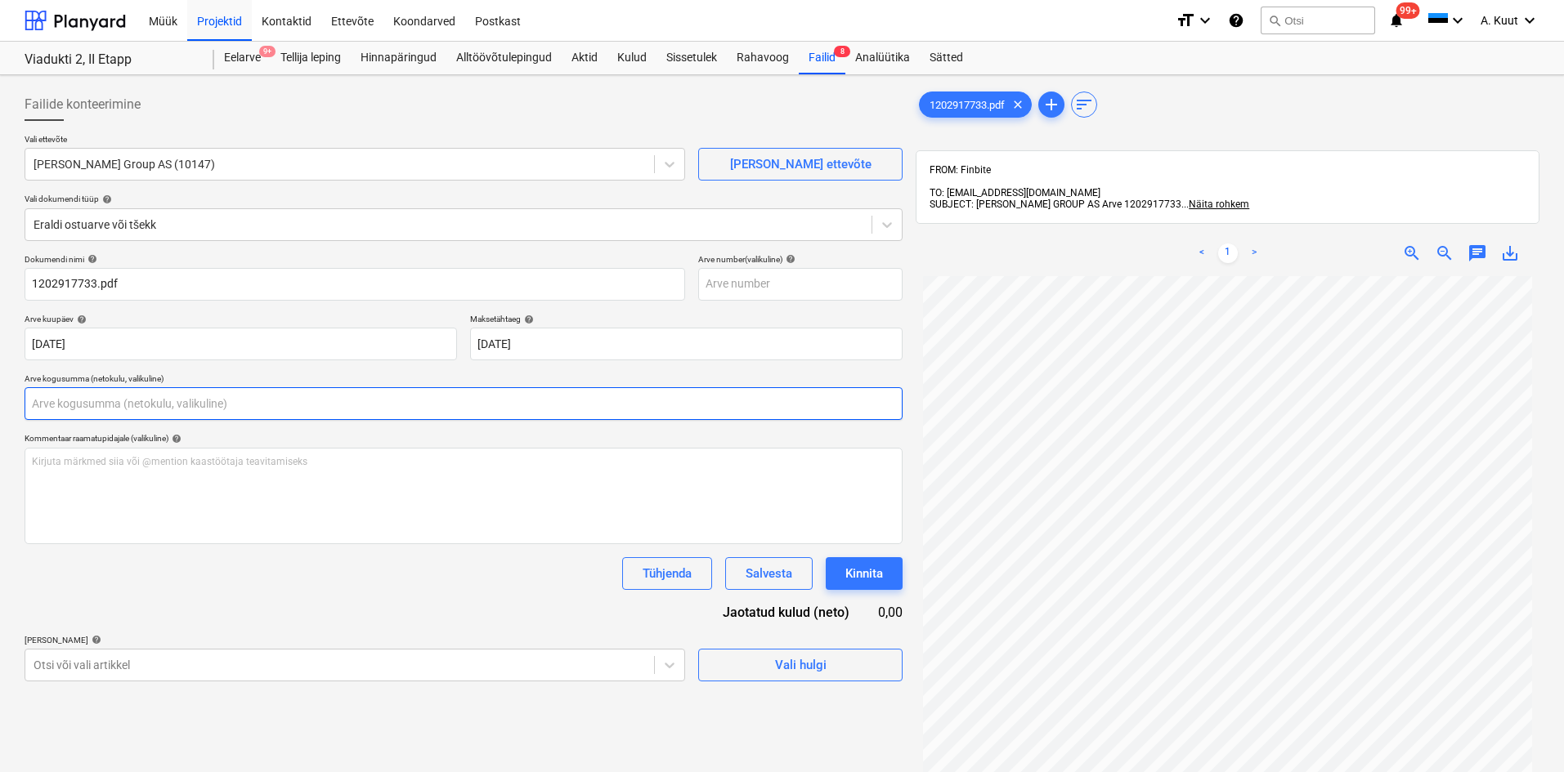
click at [216, 407] on input "text" at bounding box center [464, 403] width 878 height 33
click at [201, 400] on input "text" at bounding box center [464, 403] width 878 height 33
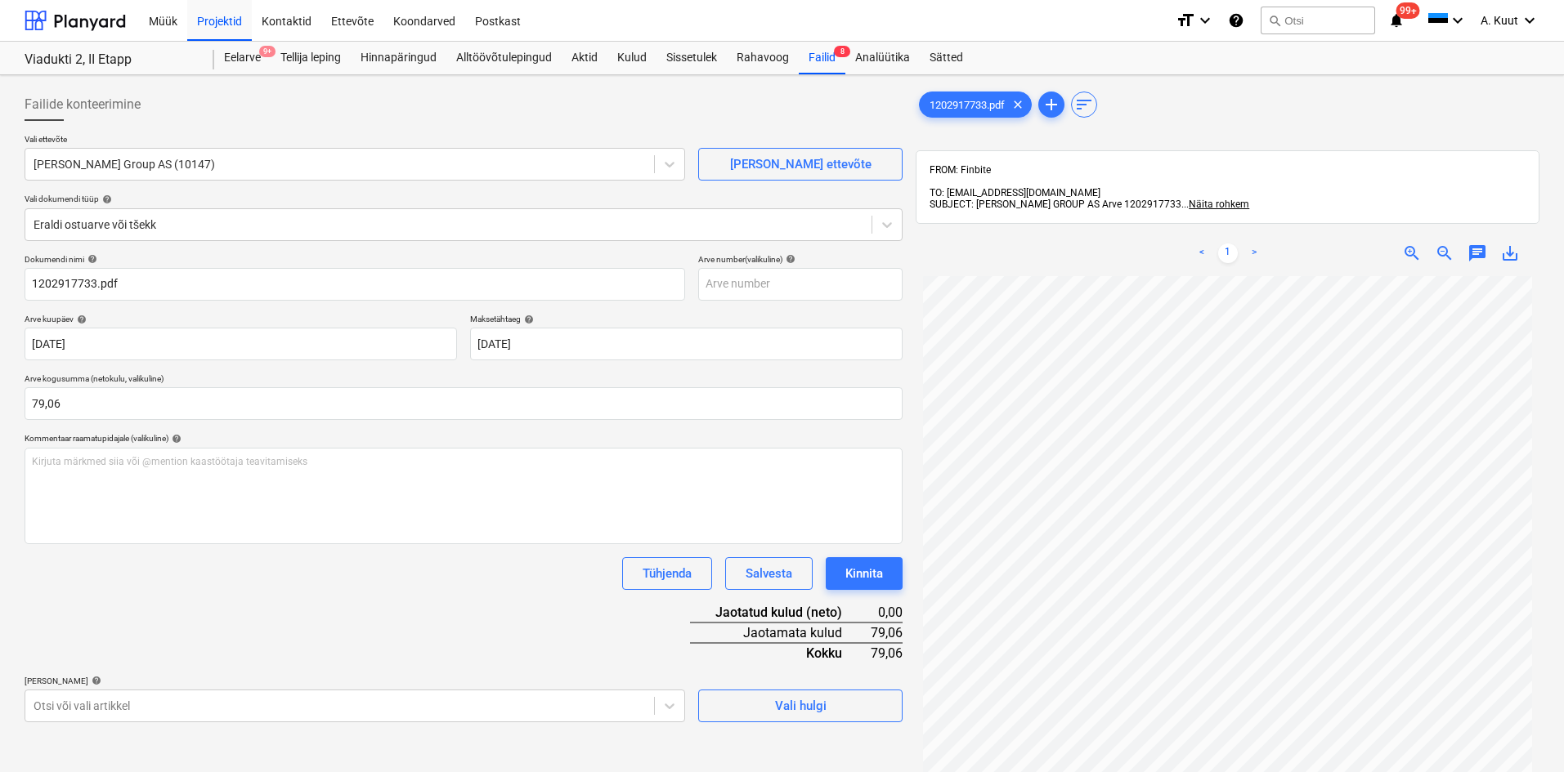
click at [226, 618] on div "Dokumendi nimi help 1202917733.pdf Arve number (valikuline) help Arve kuupäev h…" at bounding box center [464, 488] width 878 height 468
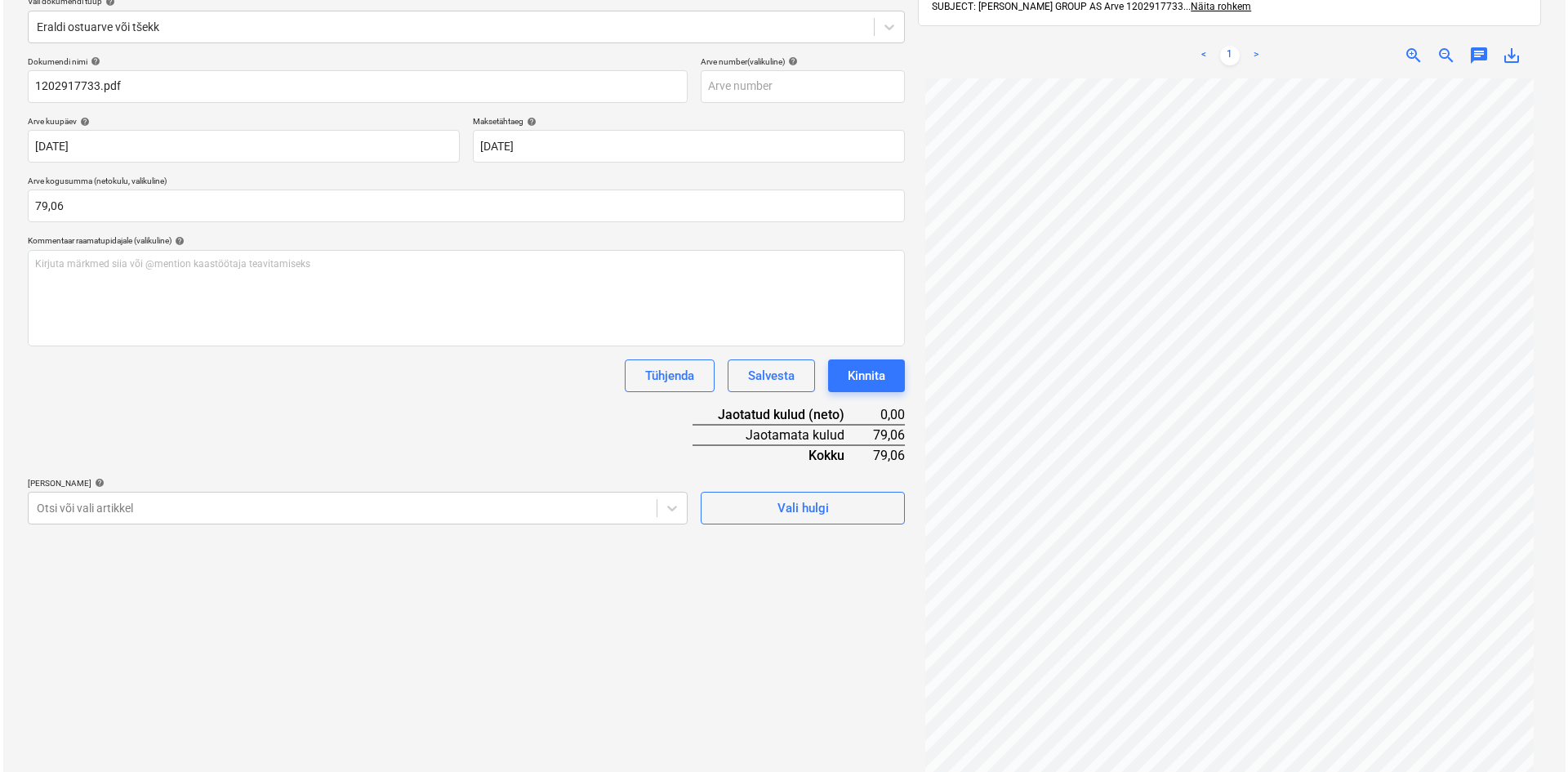
scroll to position [232, 0]
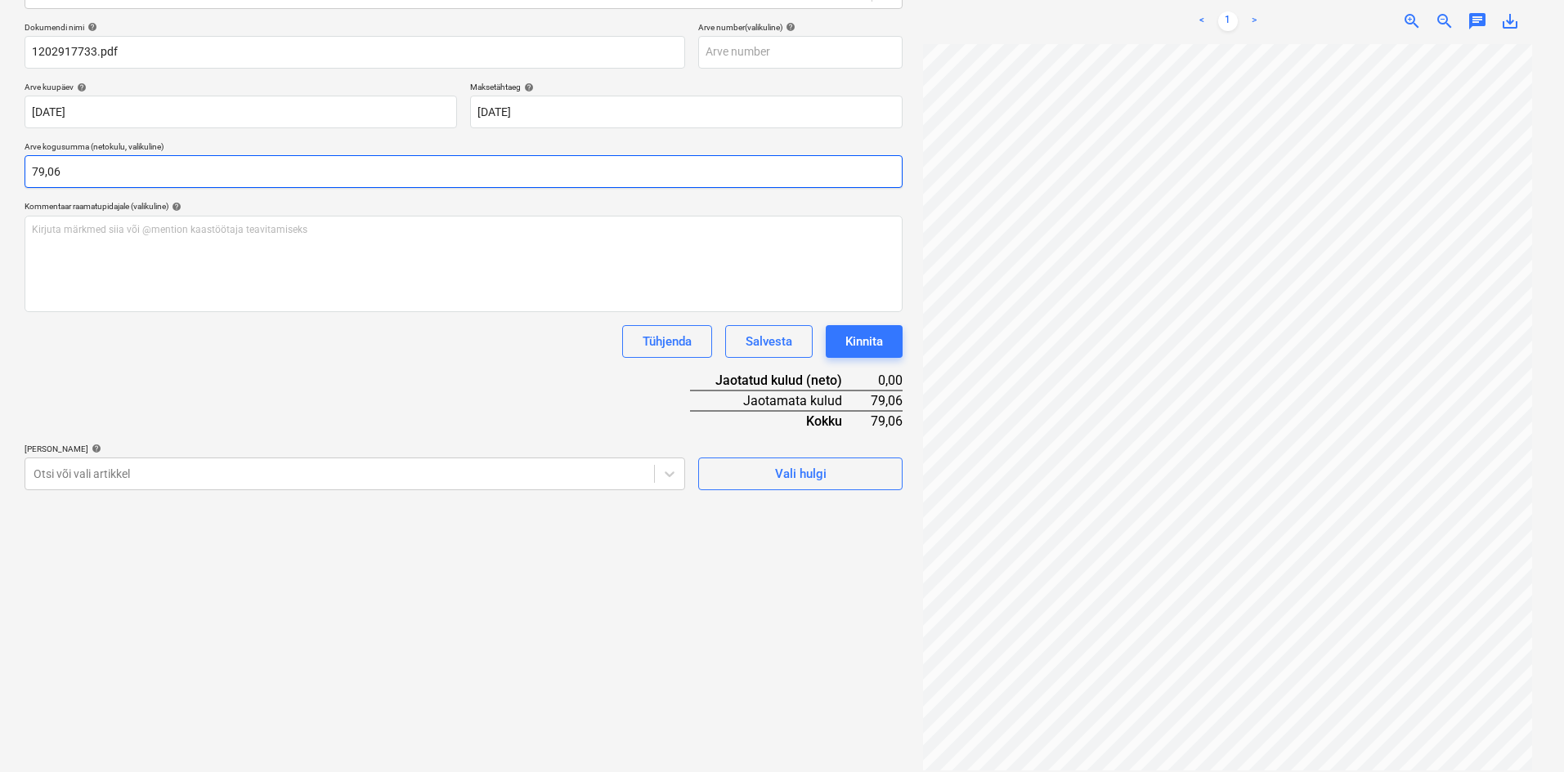
drag, startPoint x: 61, startPoint y: 172, endPoint x: 20, endPoint y: 172, distance: 40.9
click at [20, 172] on div "Failide konteerimine Vali ettevõte [PERSON_NAME] Group AS (10147) [PERSON_NAME]…" at bounding box center [463, 314] width 891 height 928
type input "88,44"
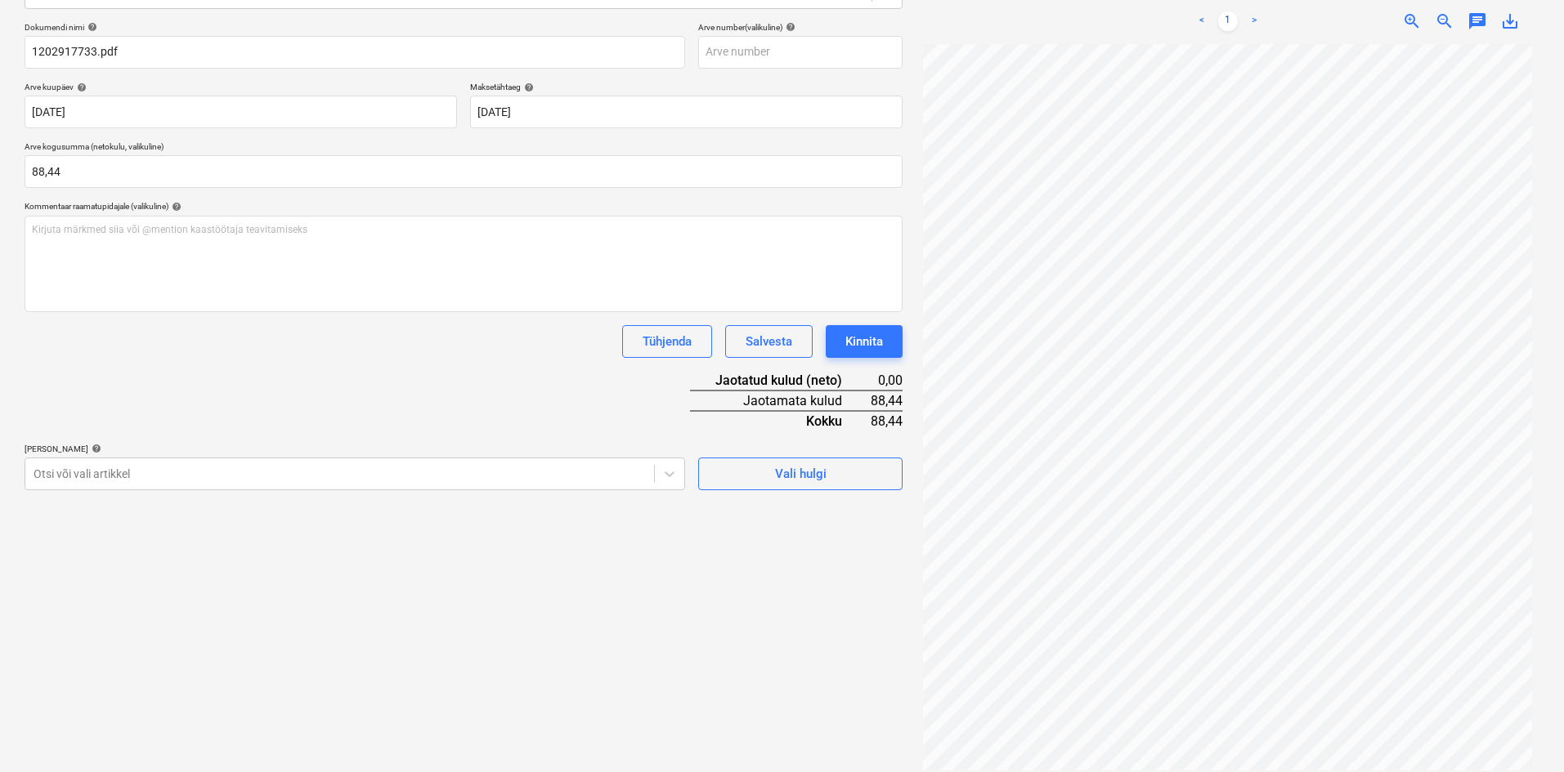
click at [301, 395] on div "Dokumendi nimi help 1202917733.pdf Arve number (valikuline) help Arve kuupäev h…" at bounding box center [464, 256] width 878 height 468
click at [226, 477] on div at bounding box center [340, 474] width 612 height 16
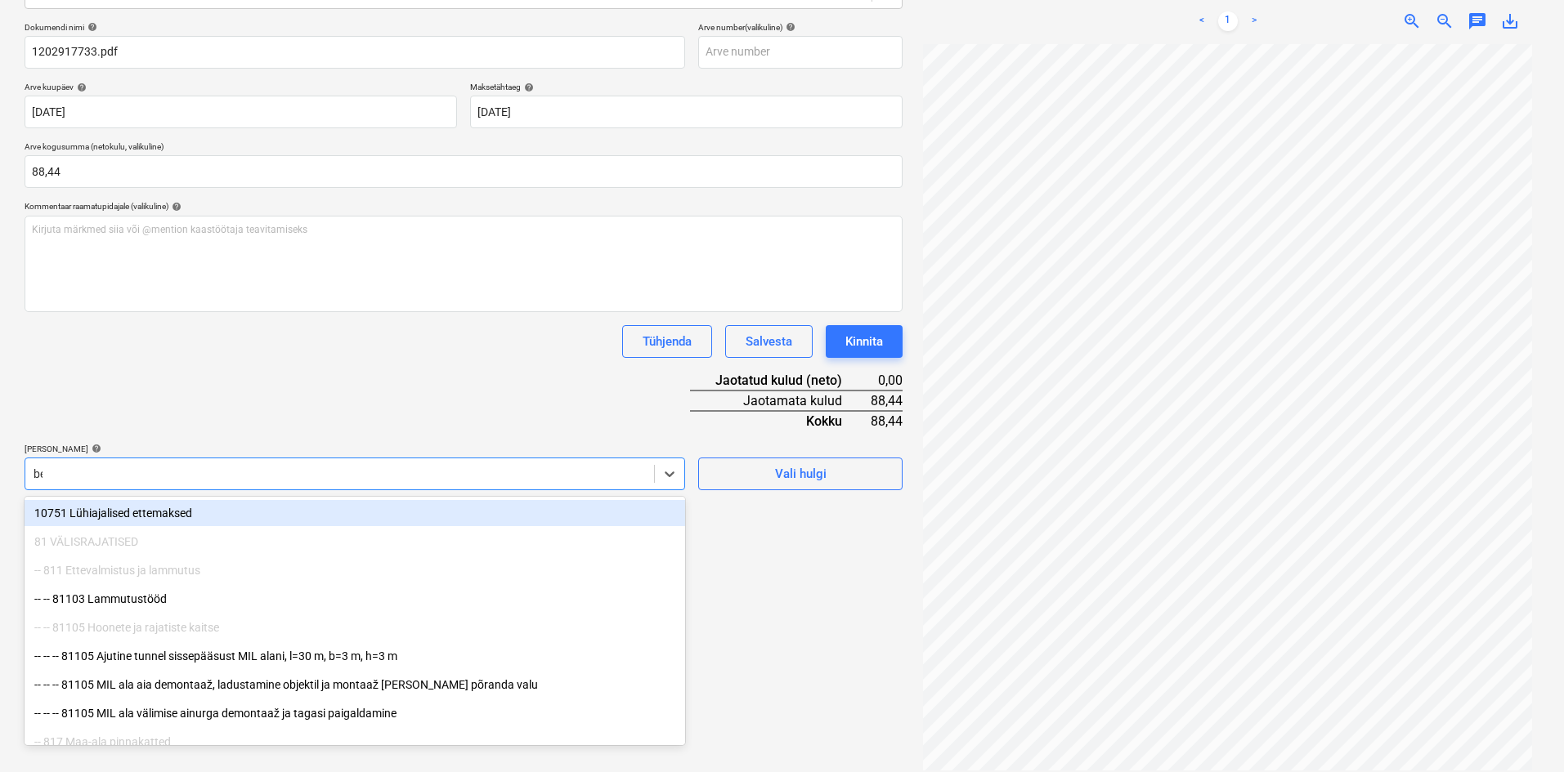
type input "bet"
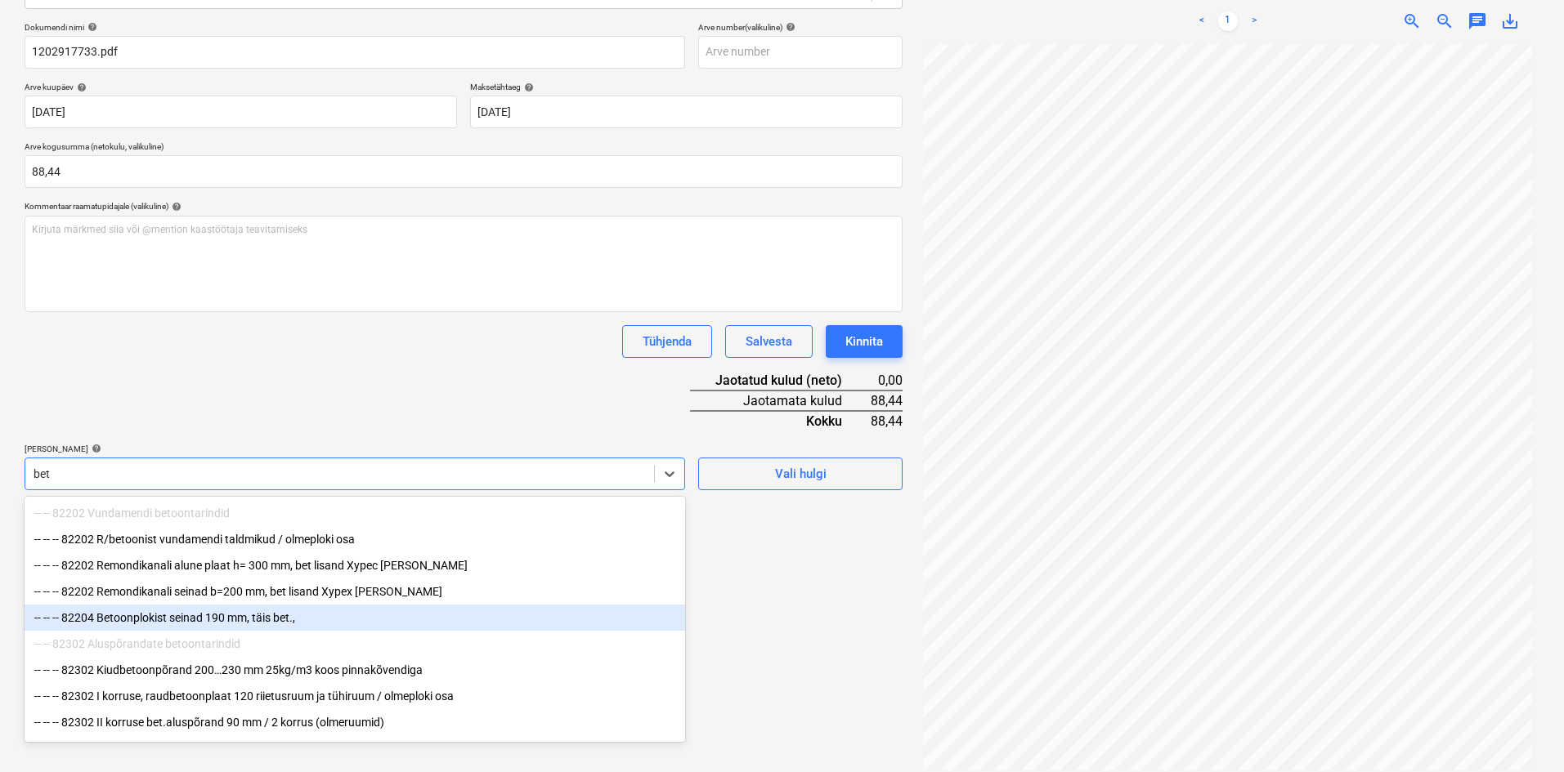
click at [176, 618] on div "-- -- -- 82204 Betoonplokist seinad 190 mm, täis bet.," at bounding box center [355, 618] width 660 height 26
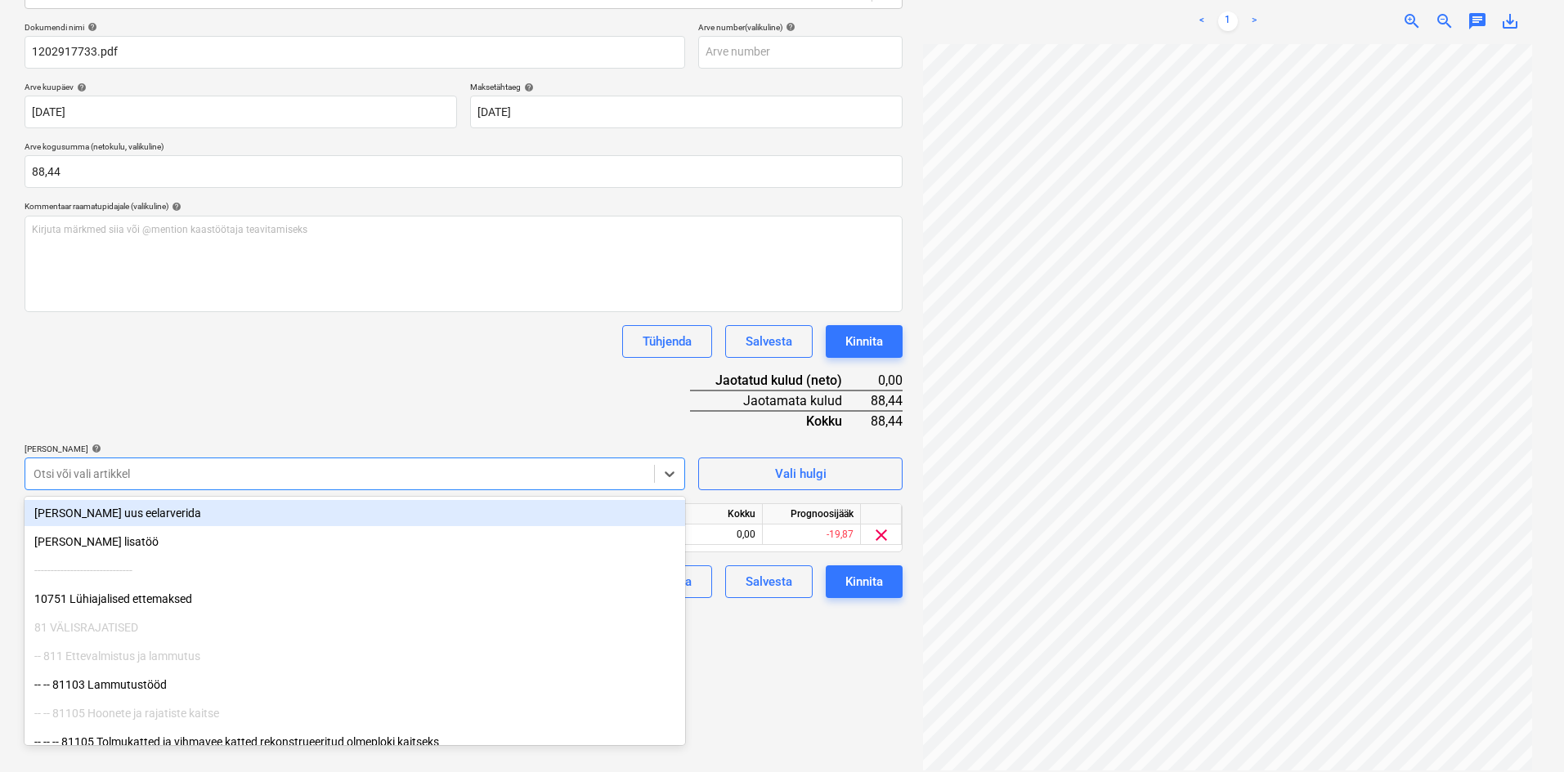
click at [544, 402] on div "Dokumendi nimi help 1202917733.pdf Arve number (valikuline) help Arve kuupäev h…" at bounding box center [464, 310] width 878 height 576
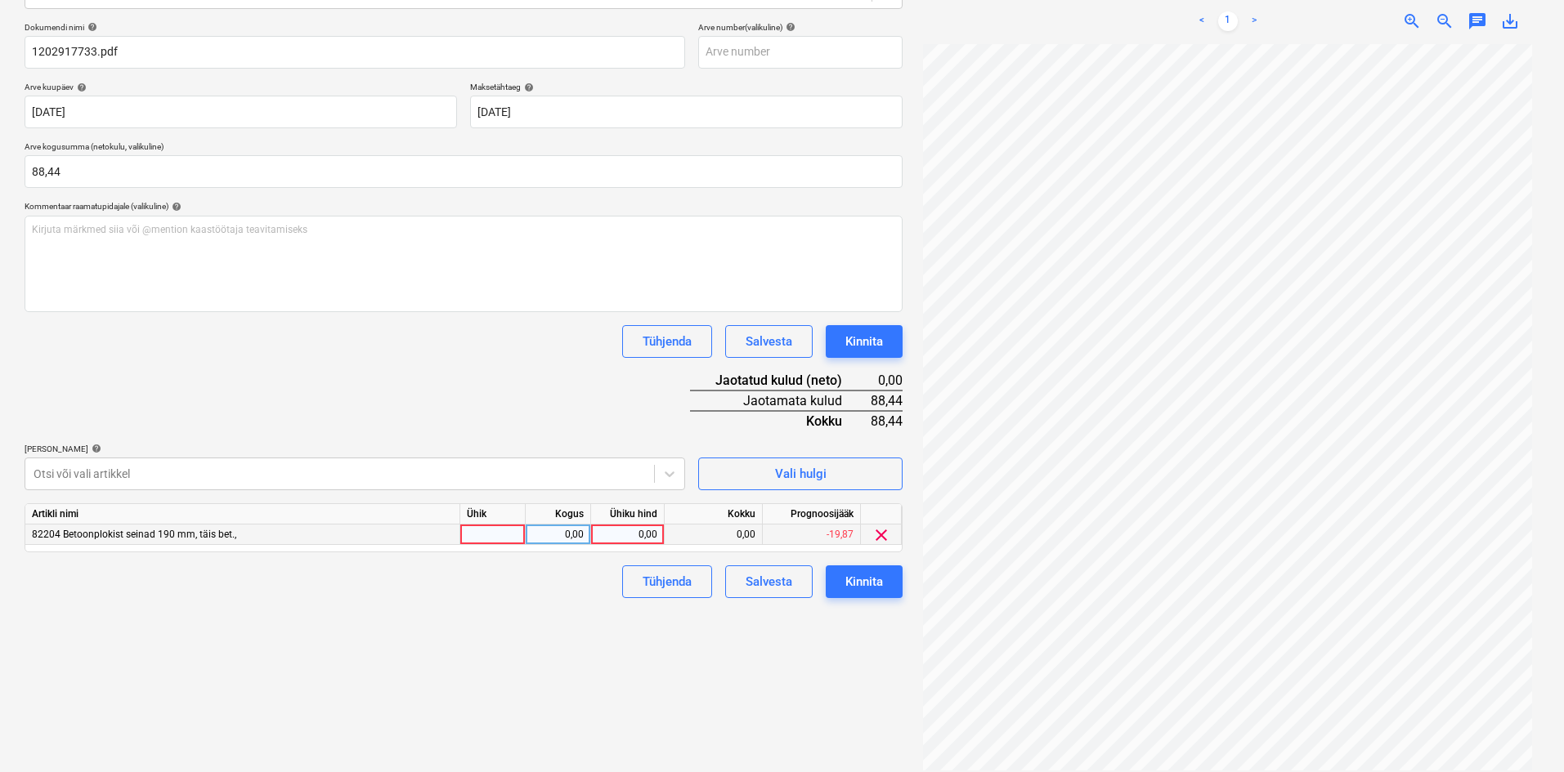
click at [647, 535] on div "0,00" at bounding box center [627, 535] width 60 height 20
type input "88,44"
click at [579, 669] on div "Failide konteerimine Vali ettevõte [PERSON_NAME] Group AS (10147) [PERSON_NAME]…" at bounding box center [463, 314] width 891 height 928
click at [877, 587] on div "Kinnita" at bounding box center [864, 581] width 38 height 21
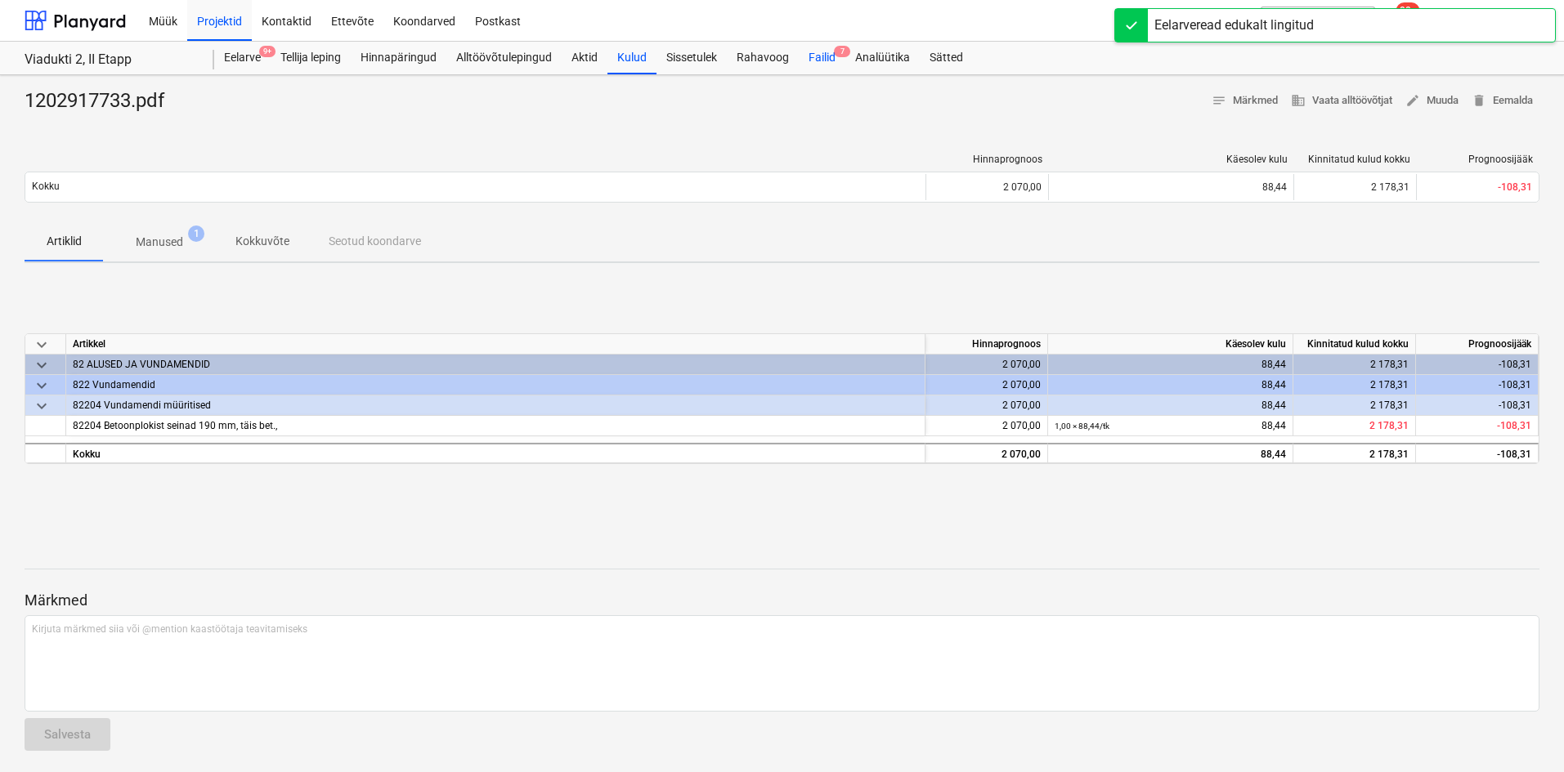
click at [814, 55] on div "Failid 7" at bounding box center [822, 58] width 47 height 33
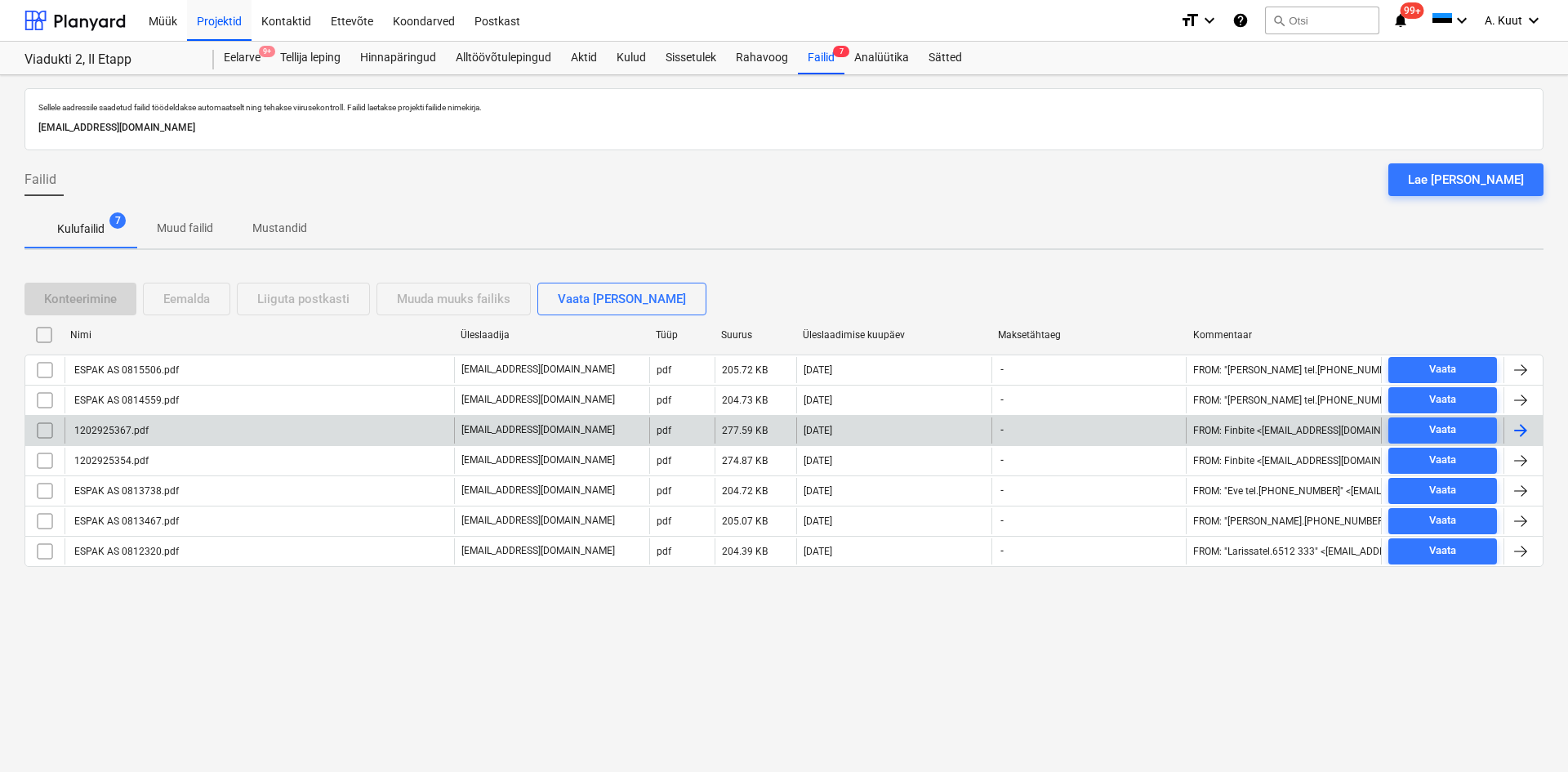
click at [128, 432] on div "1202925367.pdf" at bounding box center [110, 430] width 77 height 11
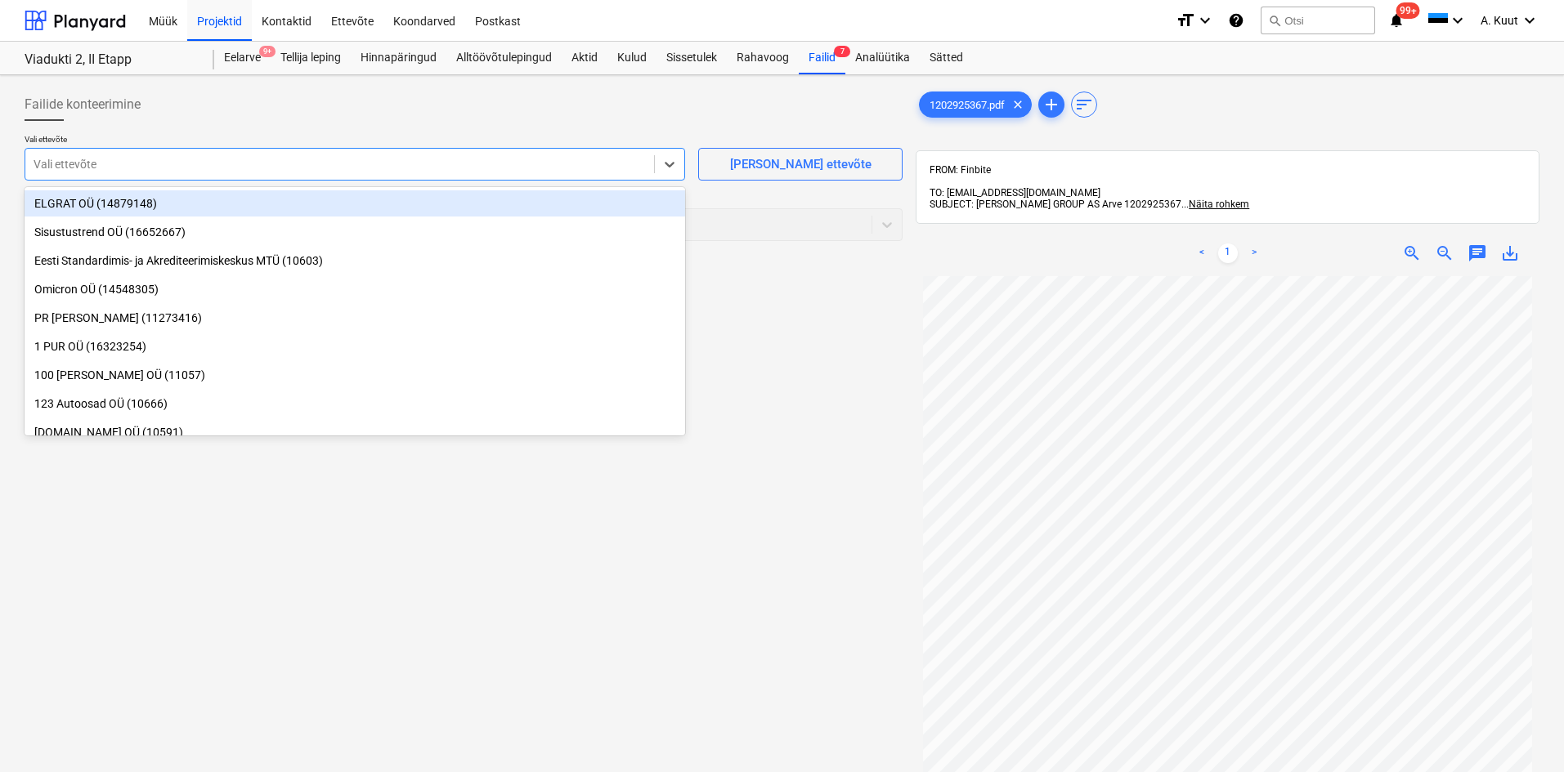
click at [125, 164] on div at bounding box center [340, 164] width 612 height 16
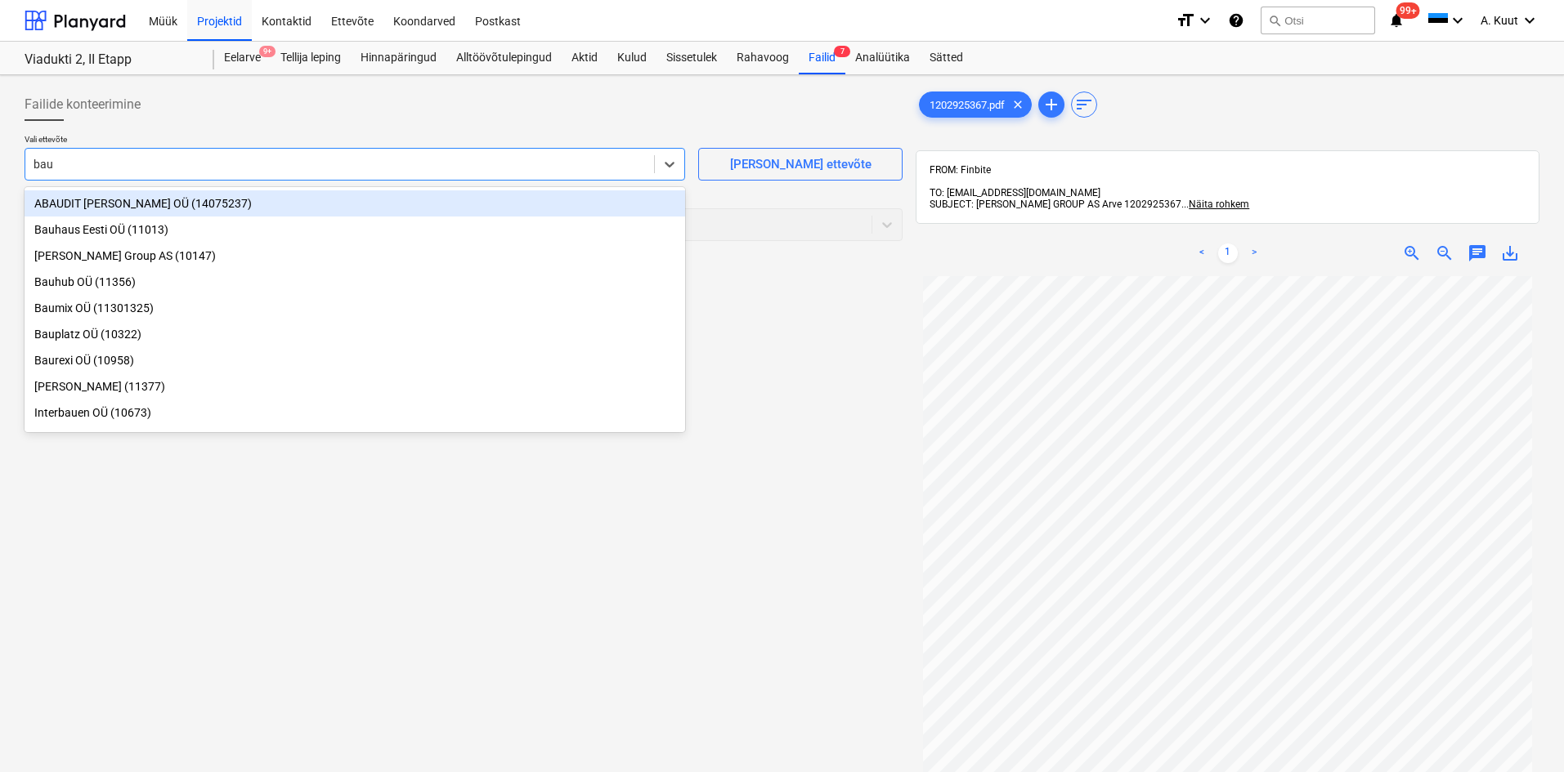
type input "bauh"
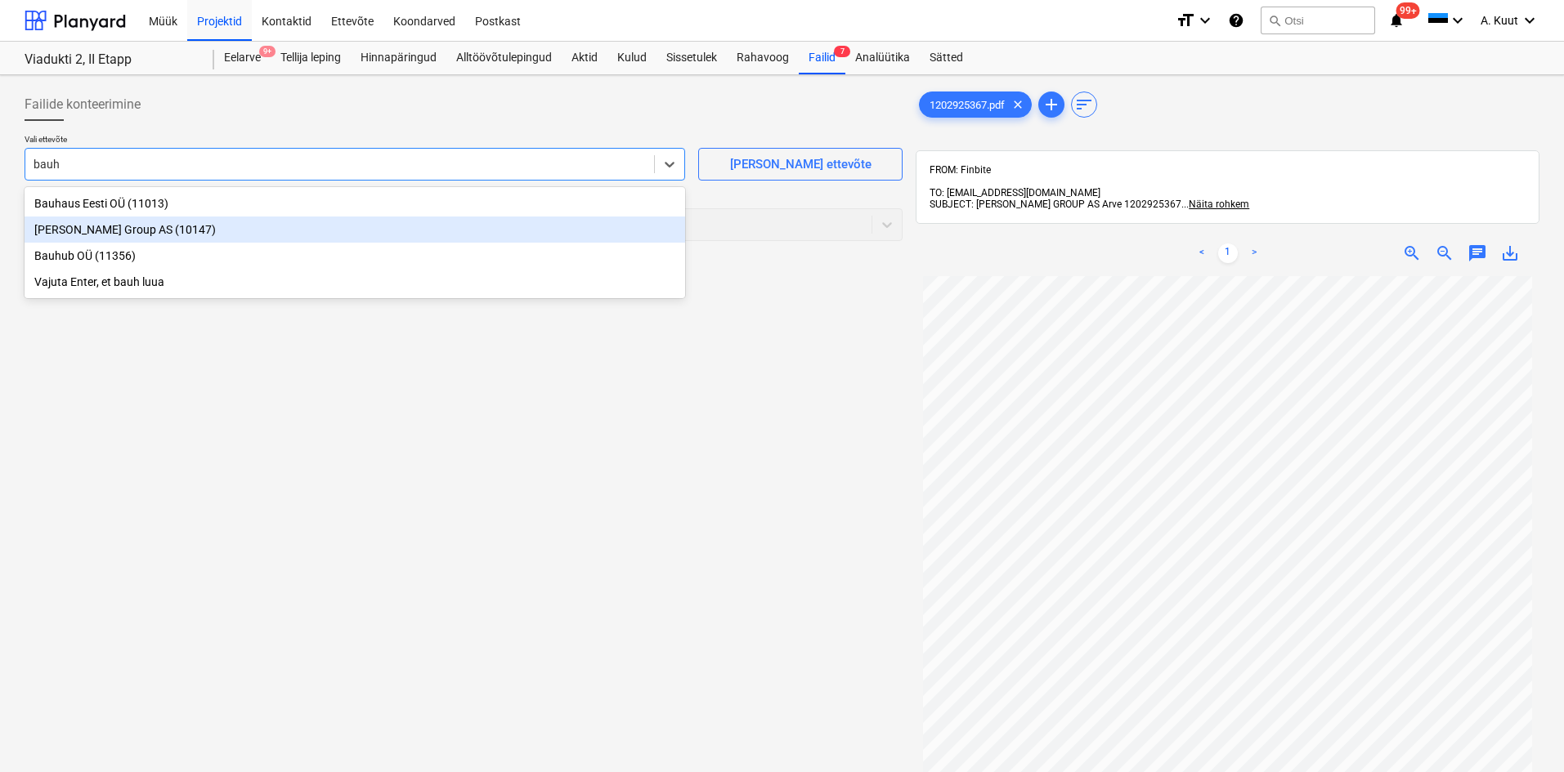
click at [61, 223] on div "[PERSON_NAME] Group AS (10147)" at bounding box center [355, 230] width 660 height 26
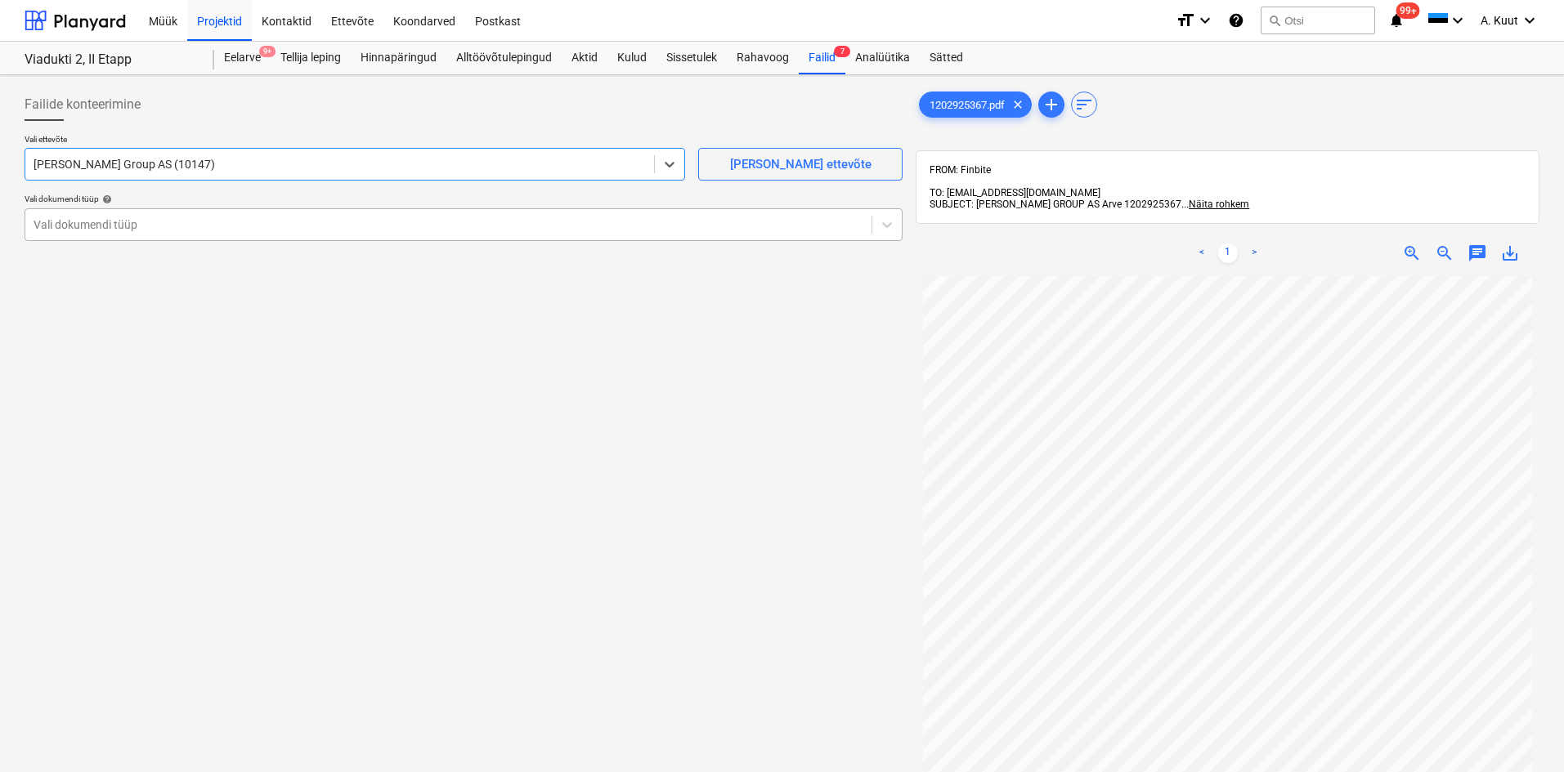
click at [76, 233] on div at bounding box center [449, 225] width 830 height 16
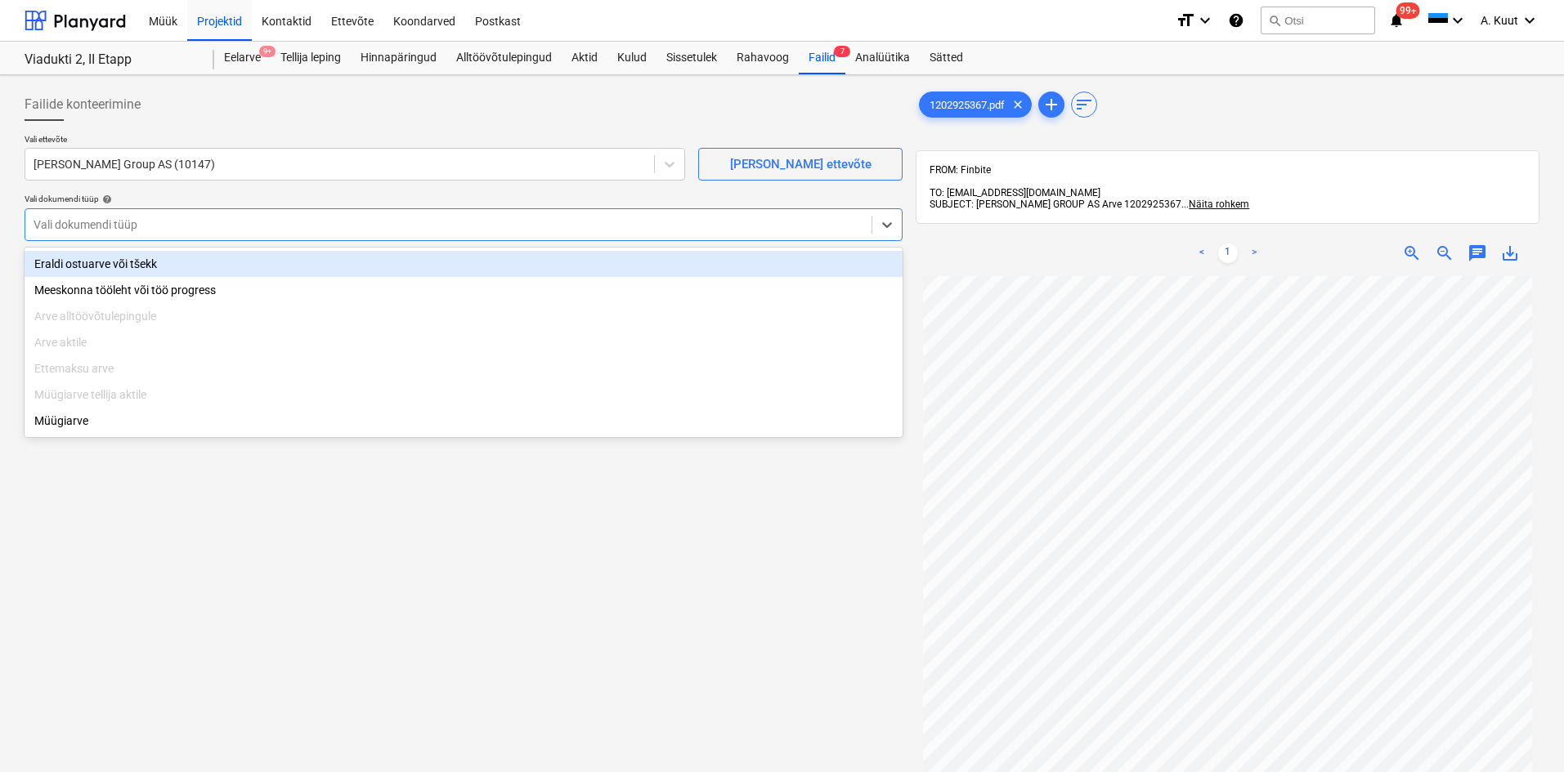
click at [81, 262] on div "Eraldi ostuarve või tšekk" at bounding box center [464, 264] width 878 height 26
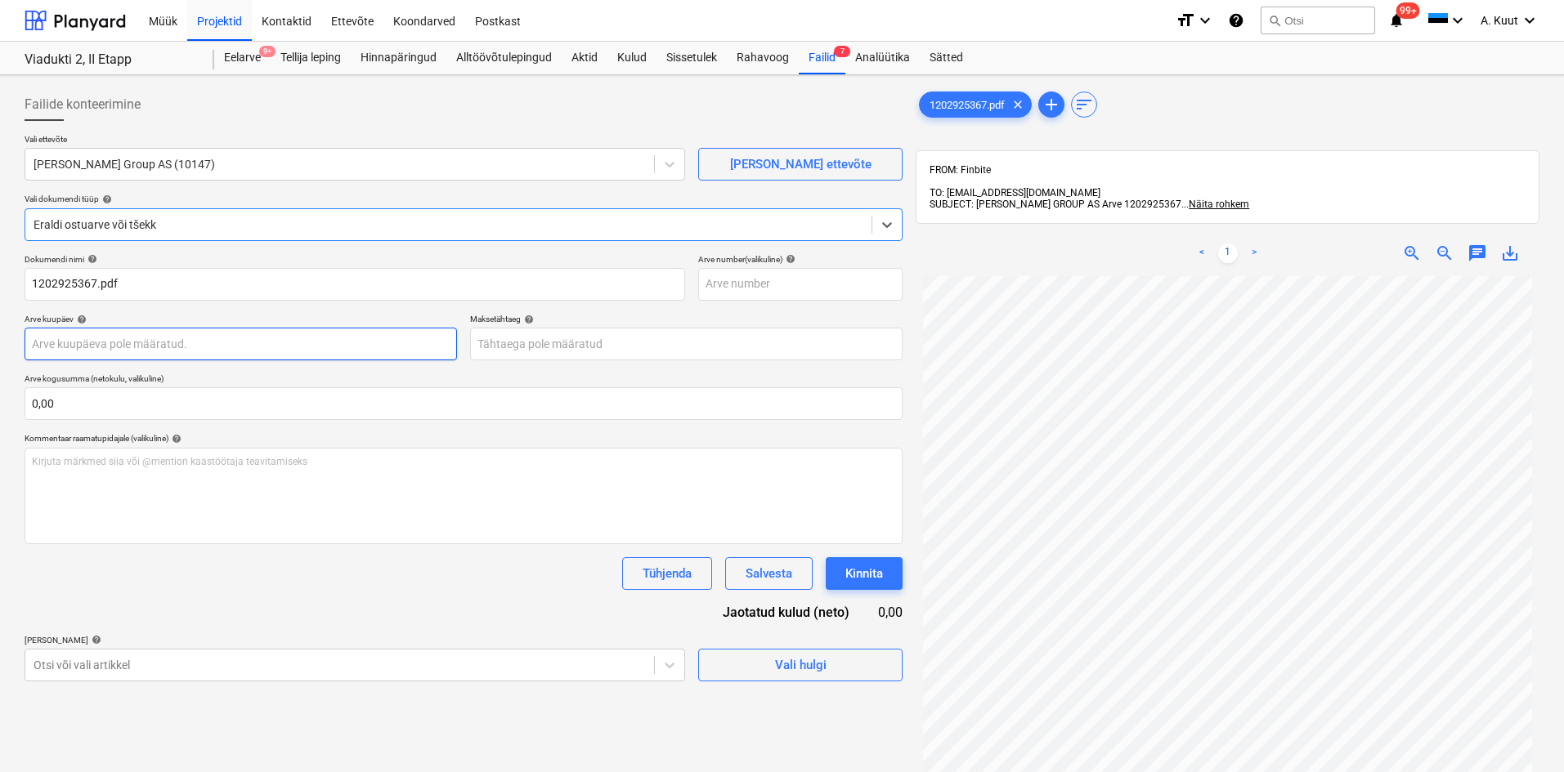
click at [79, 342] on body "Müük Projektid Kontaktid Ettevõte Koondarved Postkast format_size keyboard_arro…" at bounding box center [782, 386] width 1564 height 772
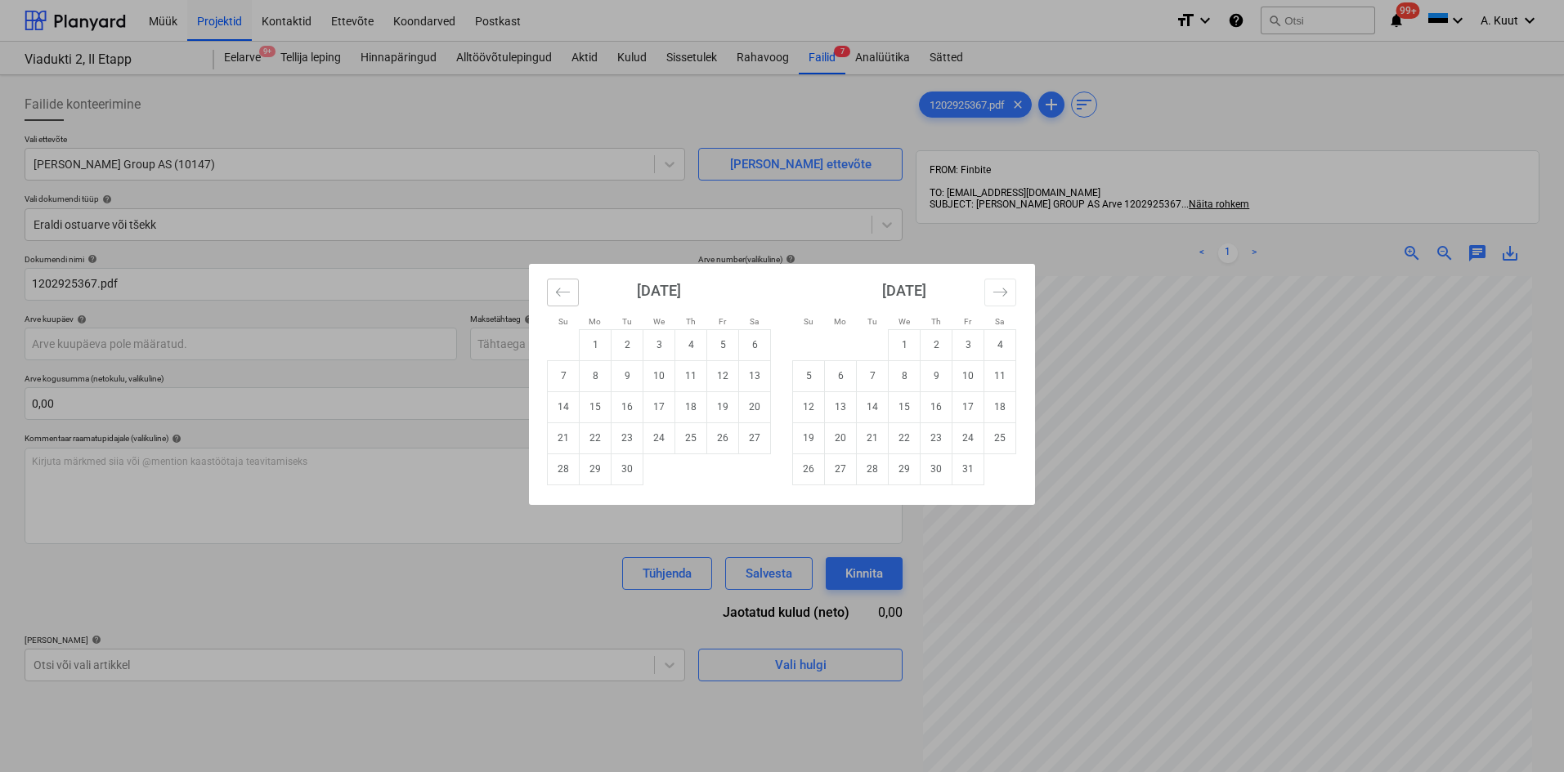
click at [561, 289] on icon "Move backward to switch to the previous month." at bounding box center [563, 292] width 16 height 16
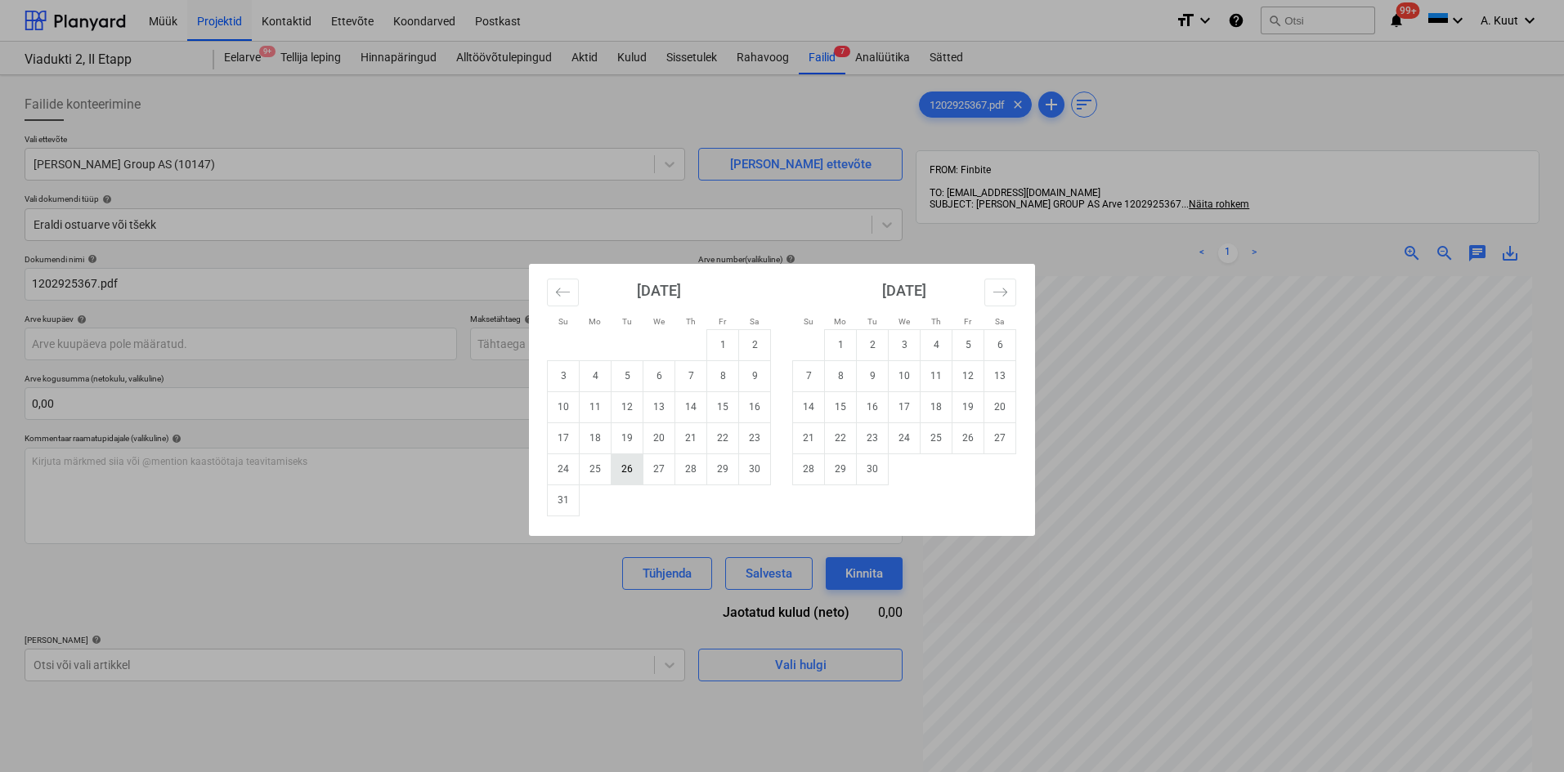
click at [625, 468] on td "26" at bounding box center [627, 469] width 32 height 31
type input "[DATE]"
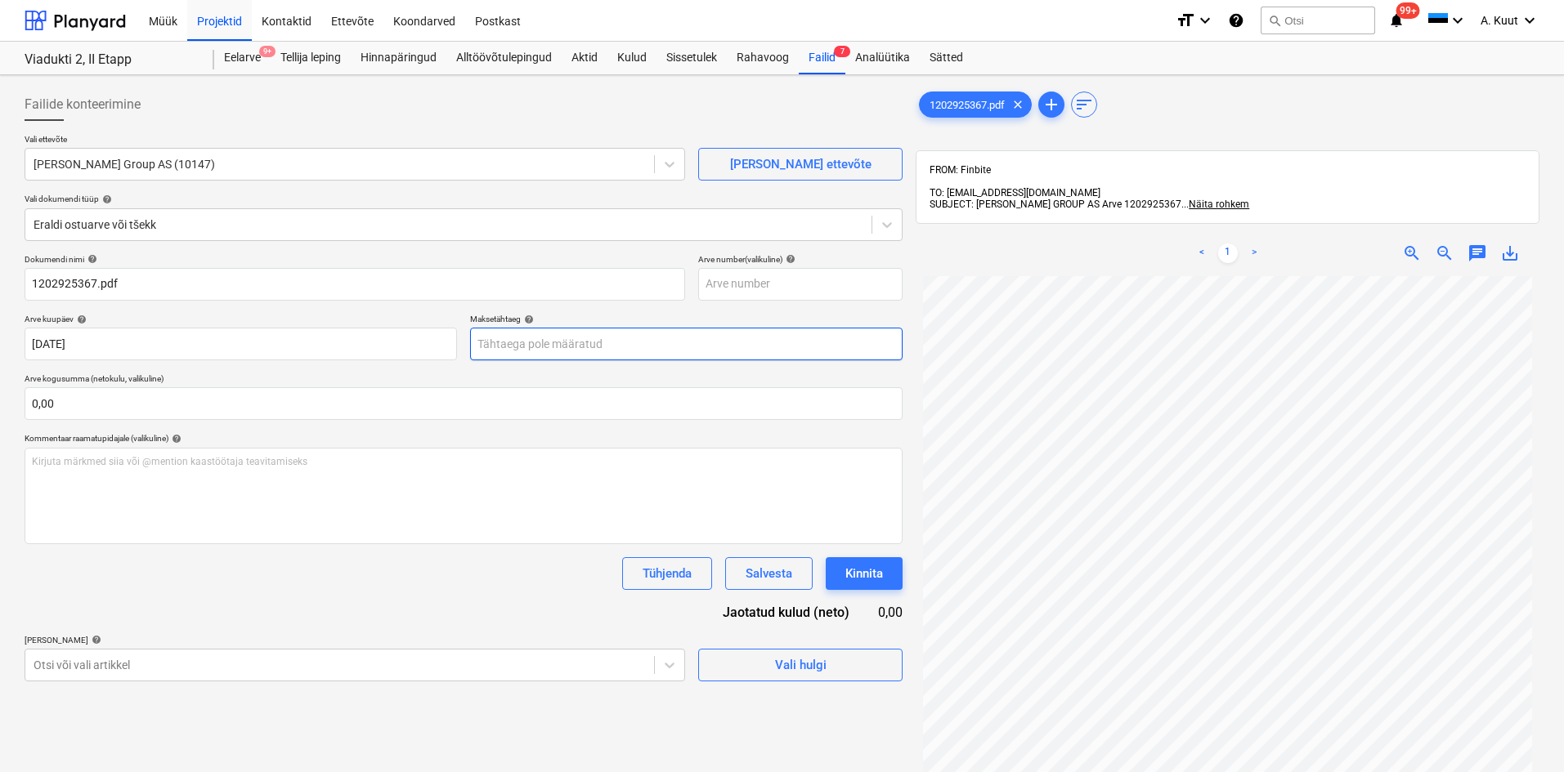
click at [508, 347] on body "Müük Projektid Kontaktid Ettevõte Koondarved Postkast format_size keyboard_arro…" at bounding box center [782, 386] width 1564 height 772
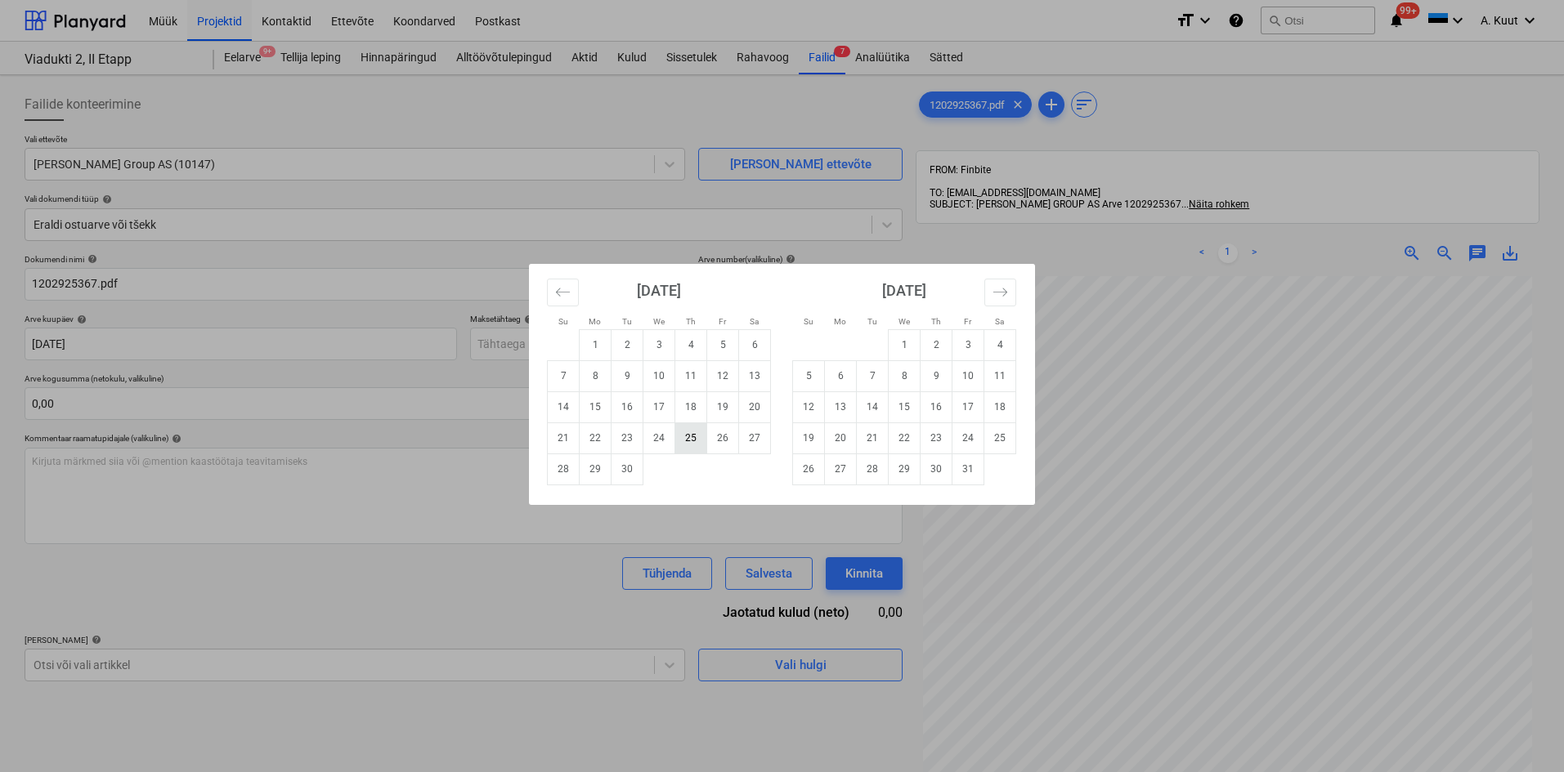
click at [689, 438] on td "25" at bounding box center [691, 438] width 32 height 31
type input "[DATE]"
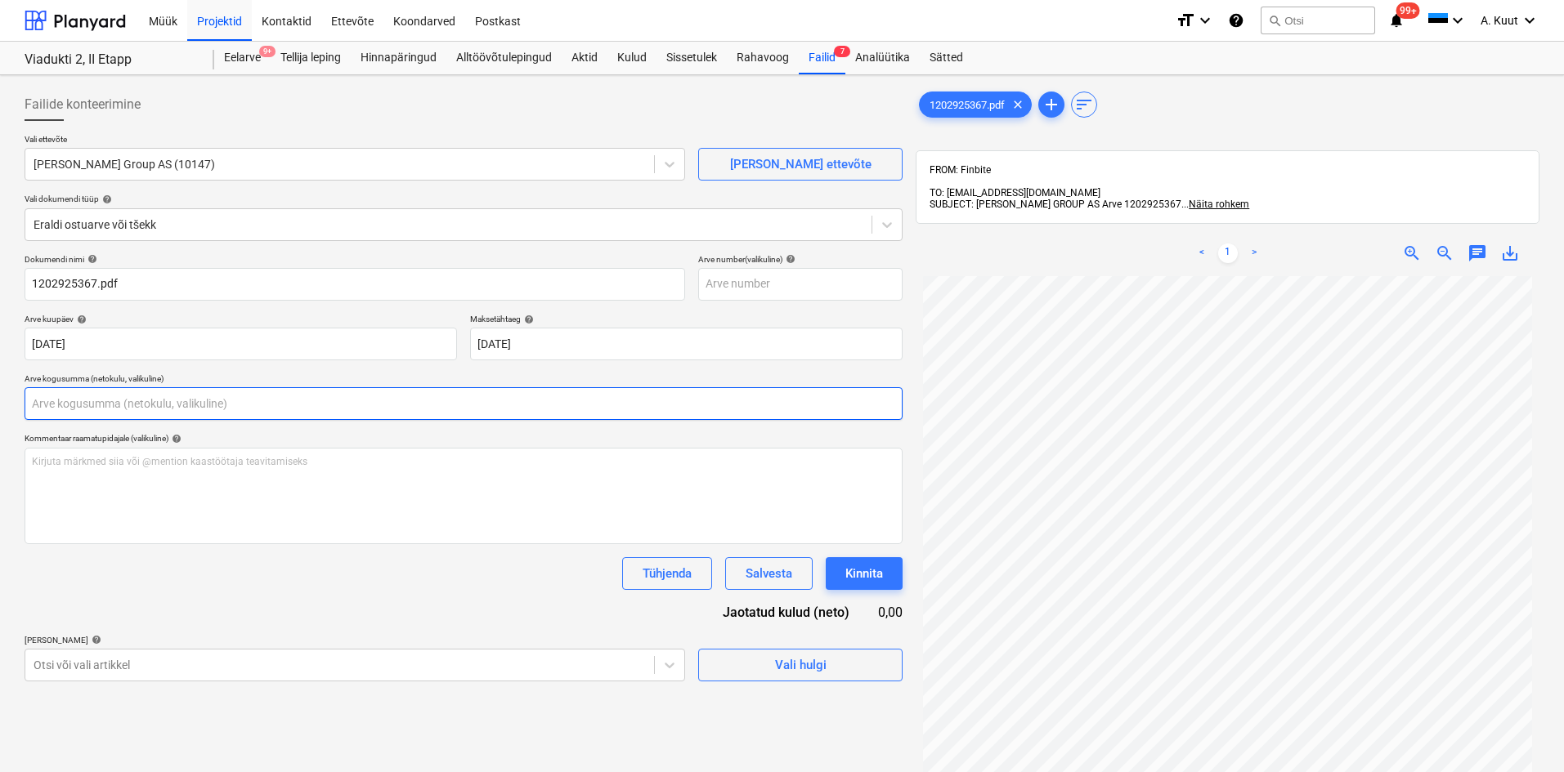
click at [103, 393] on input "text" at bounding box center [464, 403] width 878 height 33
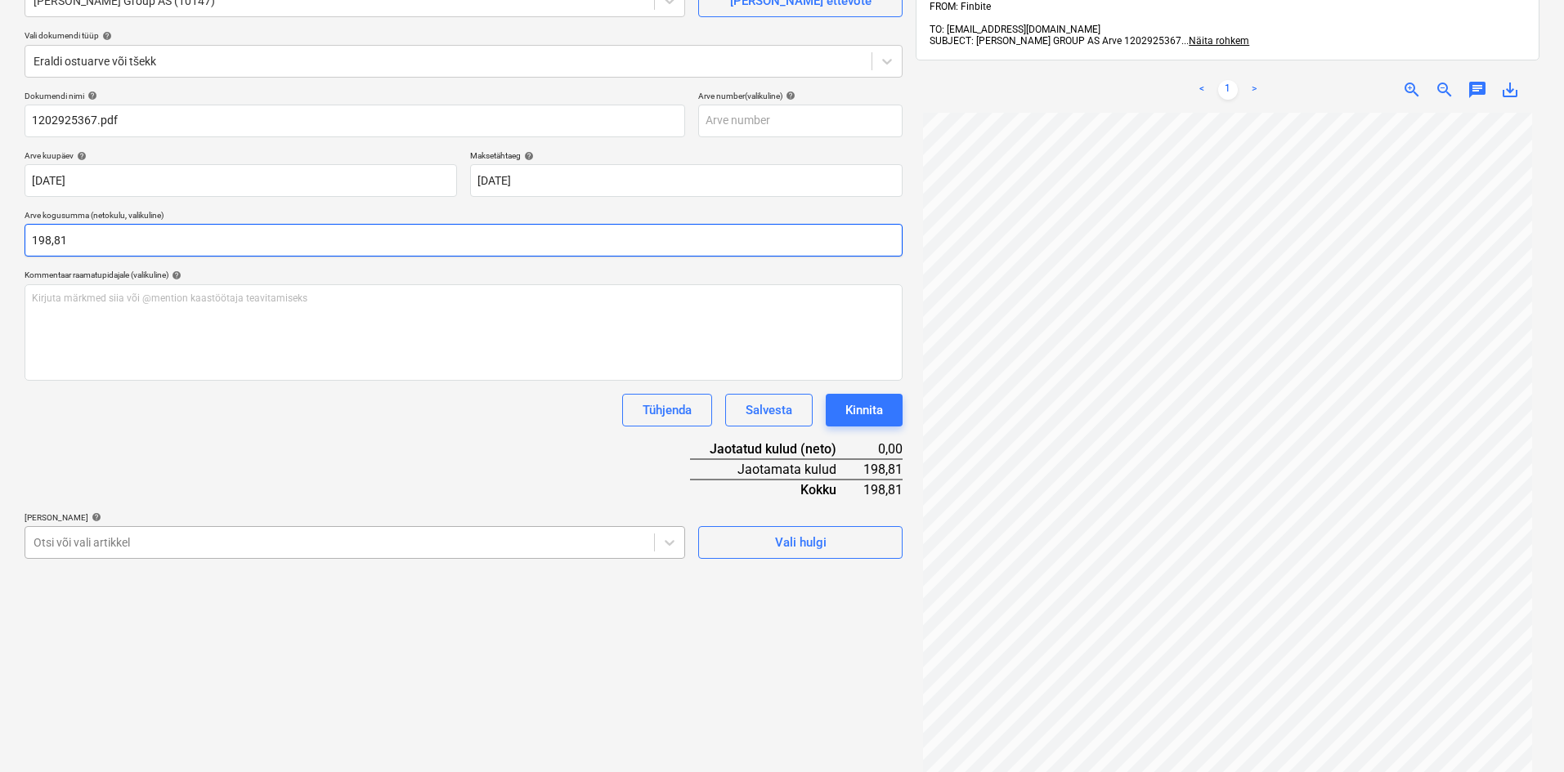
type input "198,81"
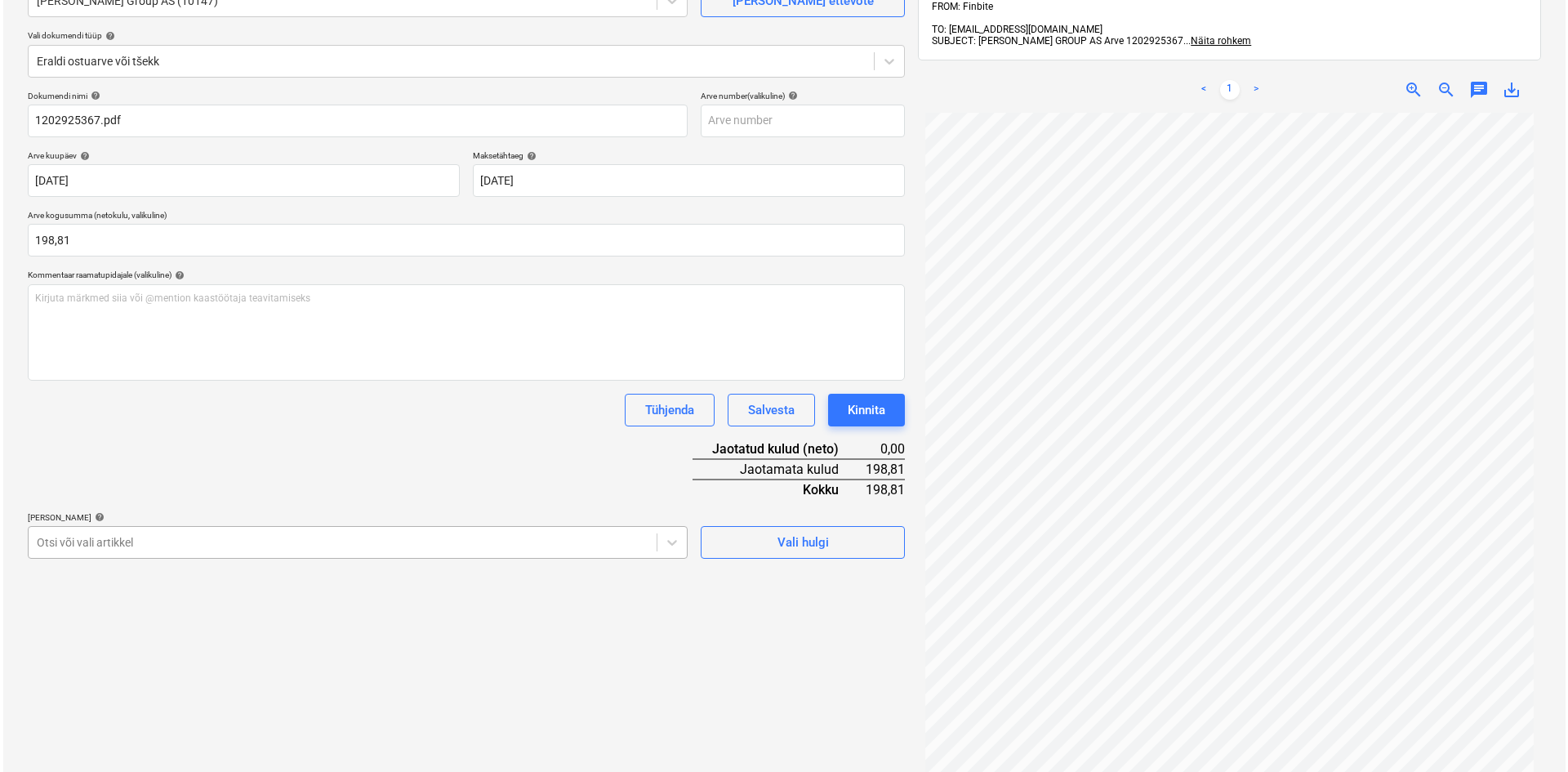
scroll to position [212, 0]
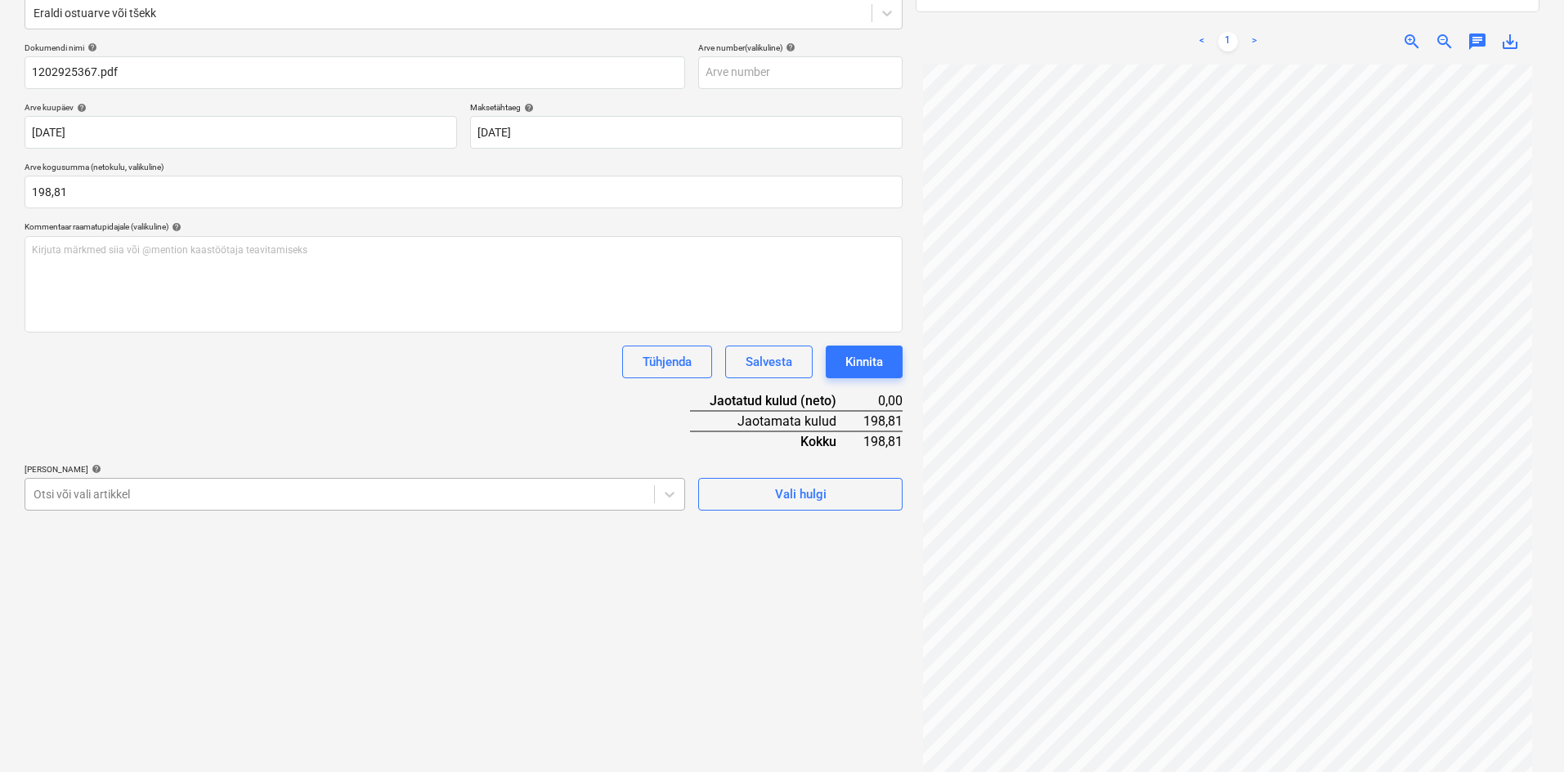
click at [157, 542] on body "Müük Projektid Kontaktid Ettevõte Koondarved Postkast format_size keyboard_arro…" at bounding box center [782, 174] width 1564 height 772
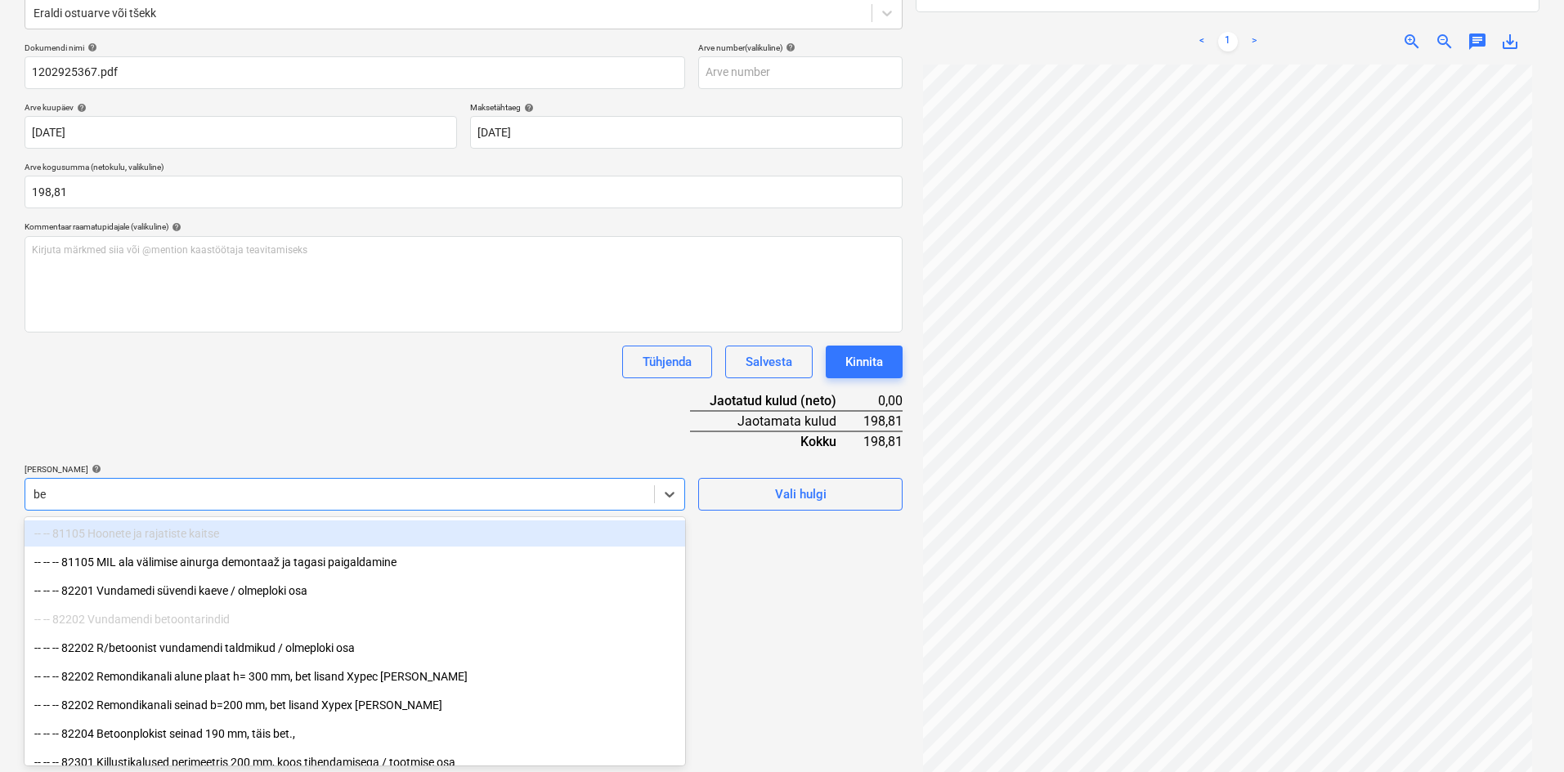
type input "bet"
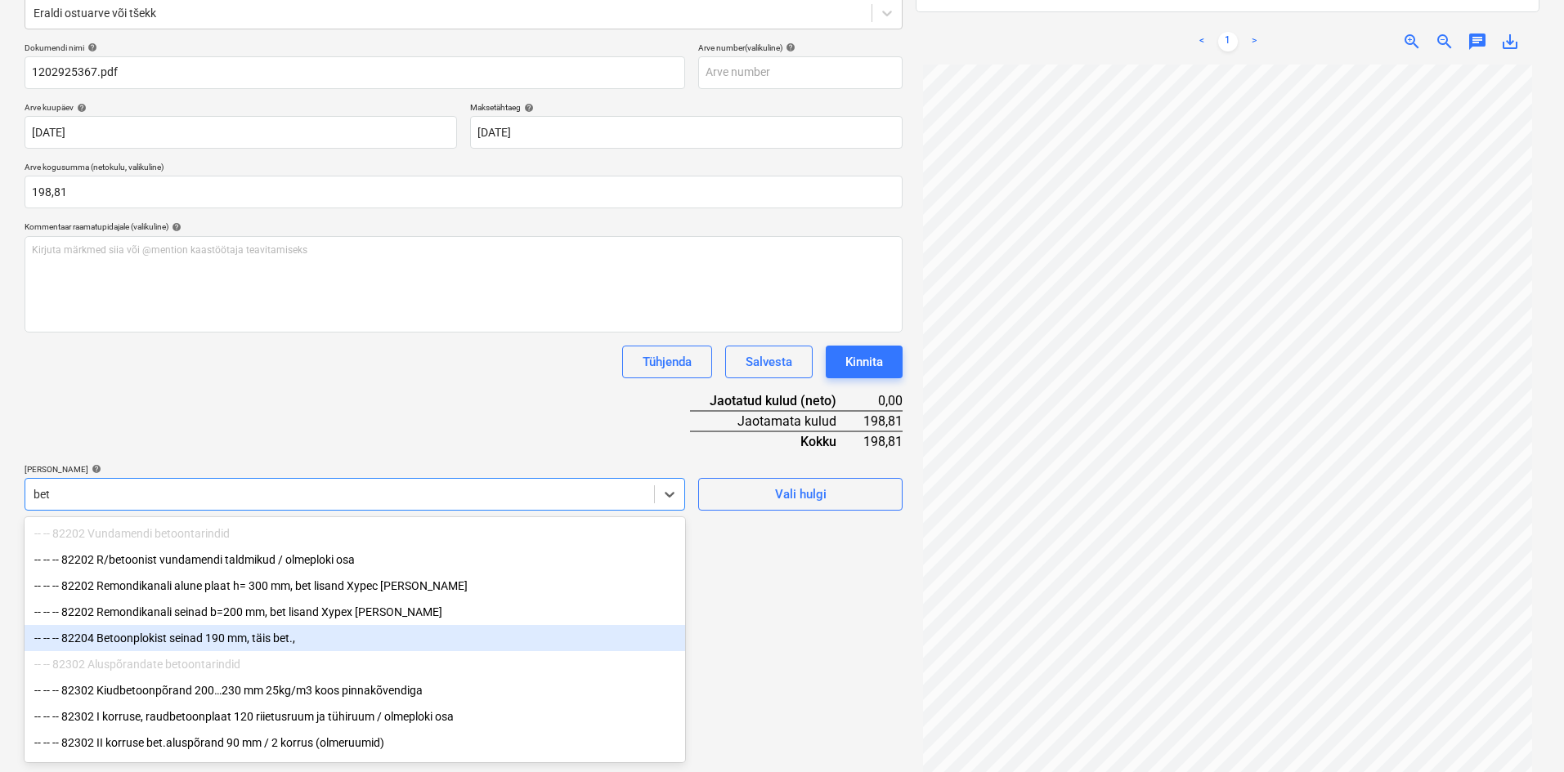
click at [136, 643] on div "-- -- -- 82204 Betoonplokist seinad 190 mm, täis bet.," at bounding box center [355, 638] width 660 height 26
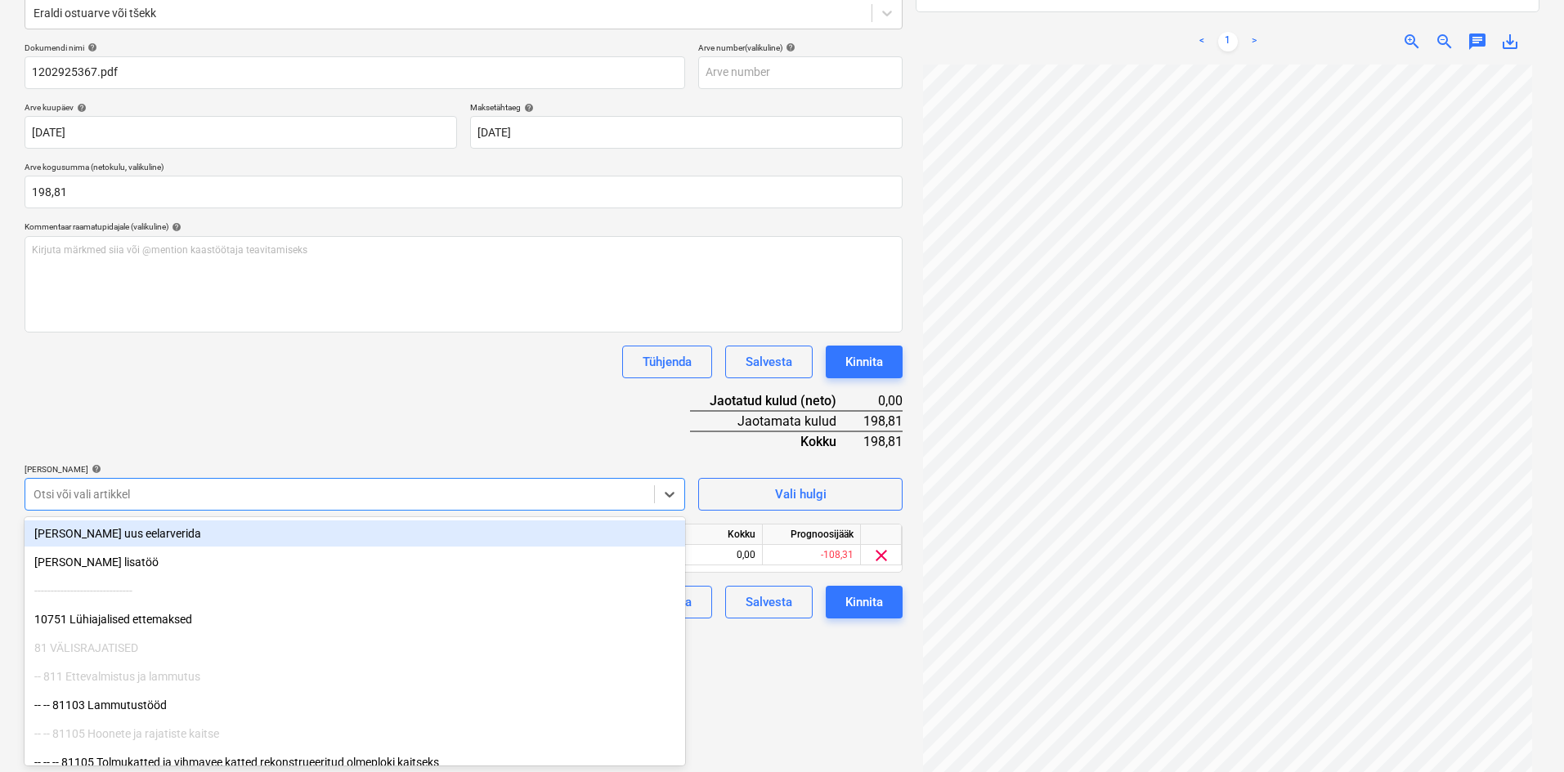
click at [441, 427] on div "Dokumendi nimi help 1202925367.pdf Arve number (valikuline) help Arve kuupäev h…" at bounding box center [464, 331] width 878 height 576
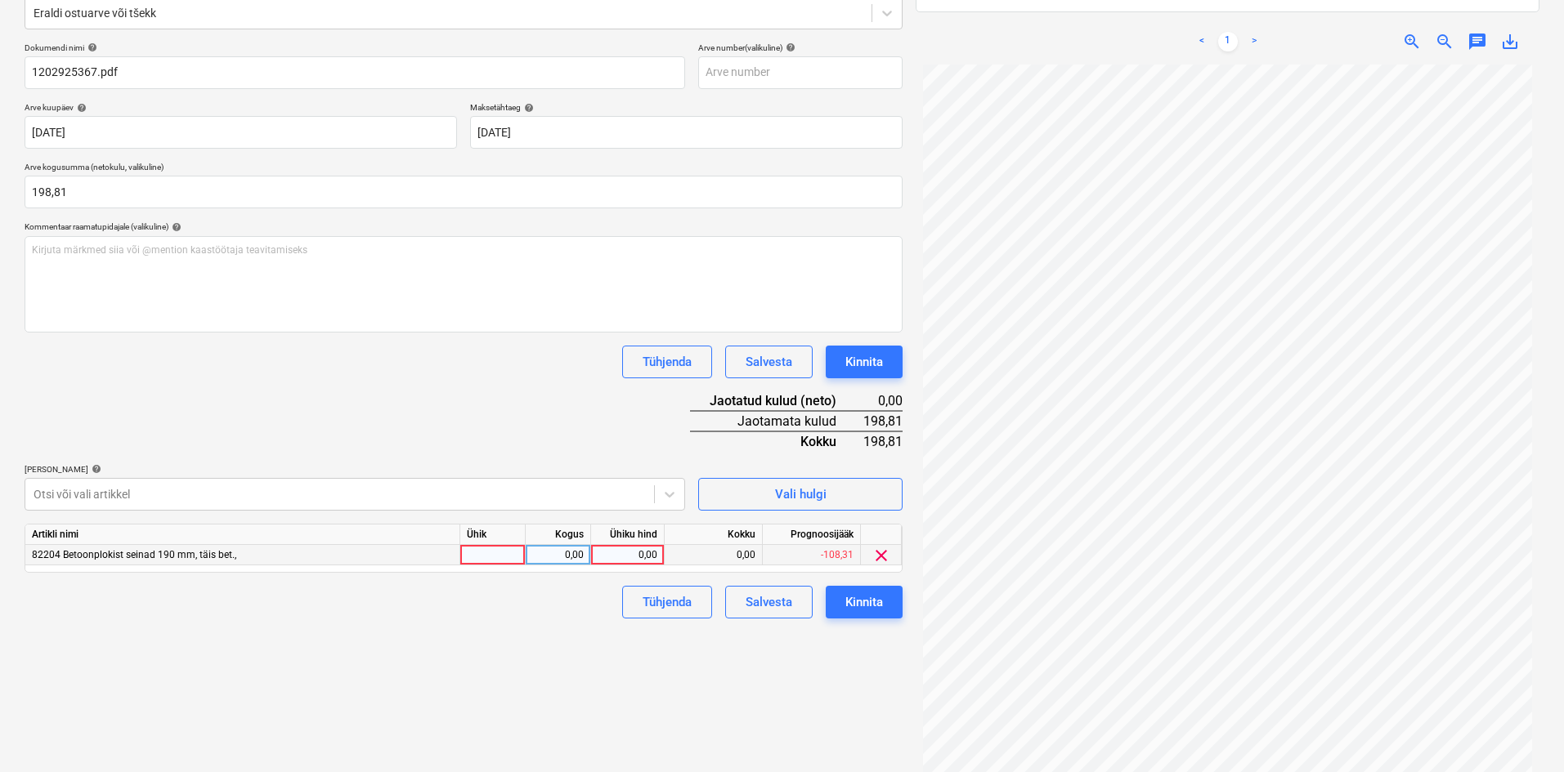
click at [647, 555] on div "0,00" at bounding box center [627, 555] width 60 height 20
type input "198,81"
click at [530, 664] on div "Failide konteerimine Vali ettevõte [PERSON_NAME] Group AS (10147) [PERSON_NAME]…" at bounding box center [463, 334] width 891 height 928
click at [854, 605] on div "Kinnita" at bounding box center [864, 602] width 38 height 21
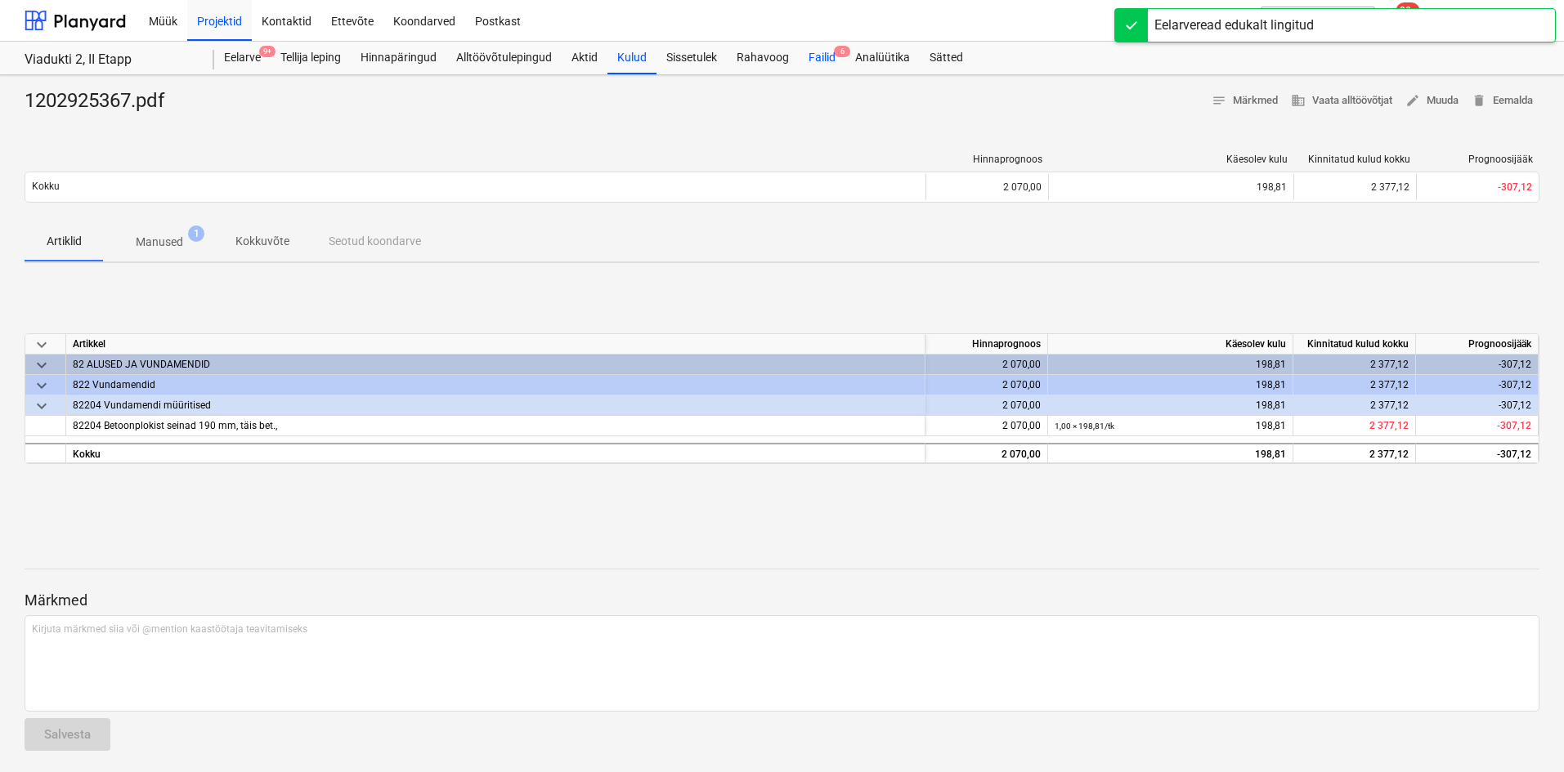
click at [830, 61] on div "Failid 6" at bounding box center [822, 58] width 47 height 33
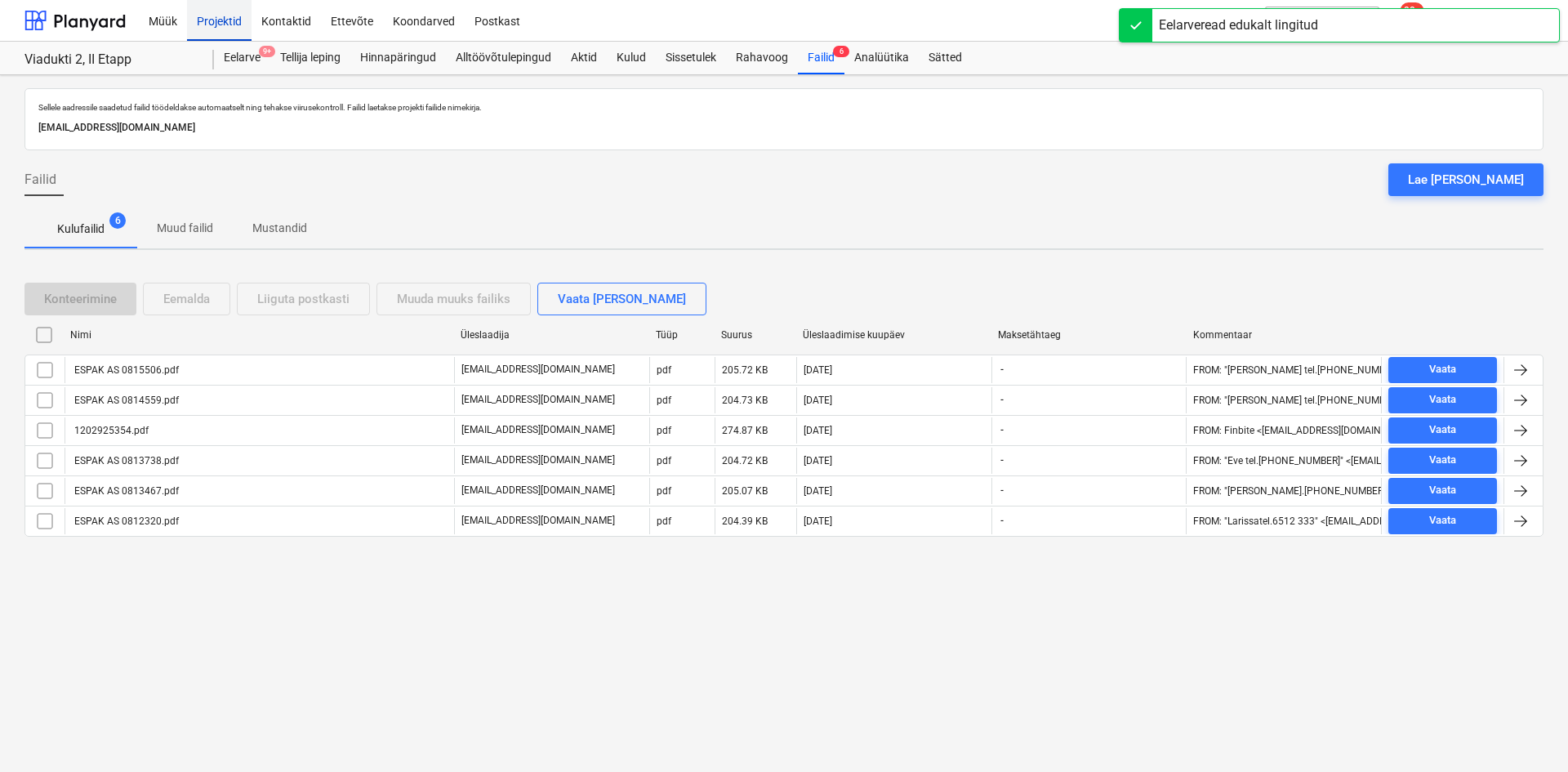
click at [233, 25] on div "Projektid" at bounding box center [219, 20] width 65 height 42
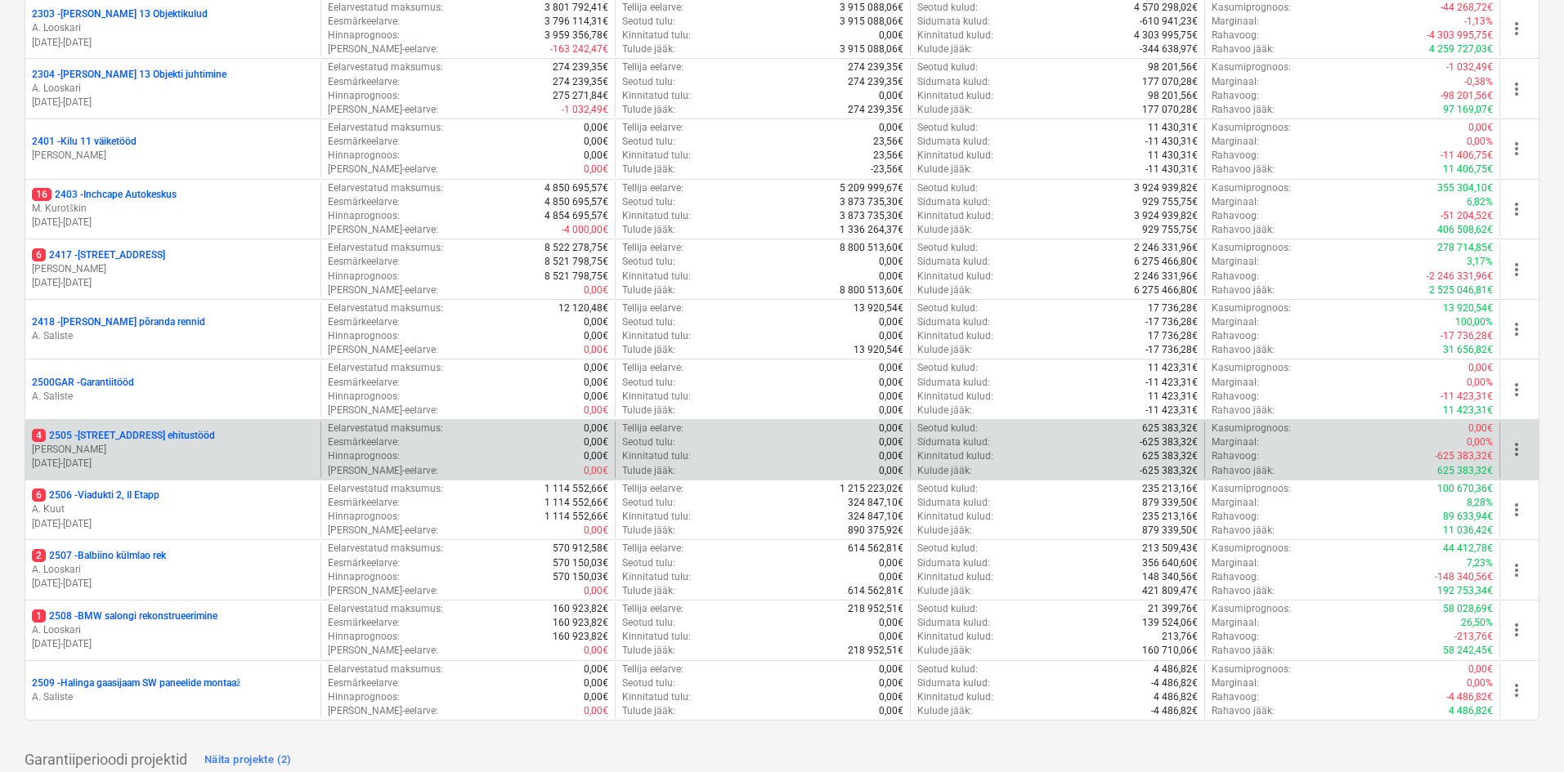
scroll to position [406, 0]
